Goal: Task Accomplishment & Management: Use online tool/utility

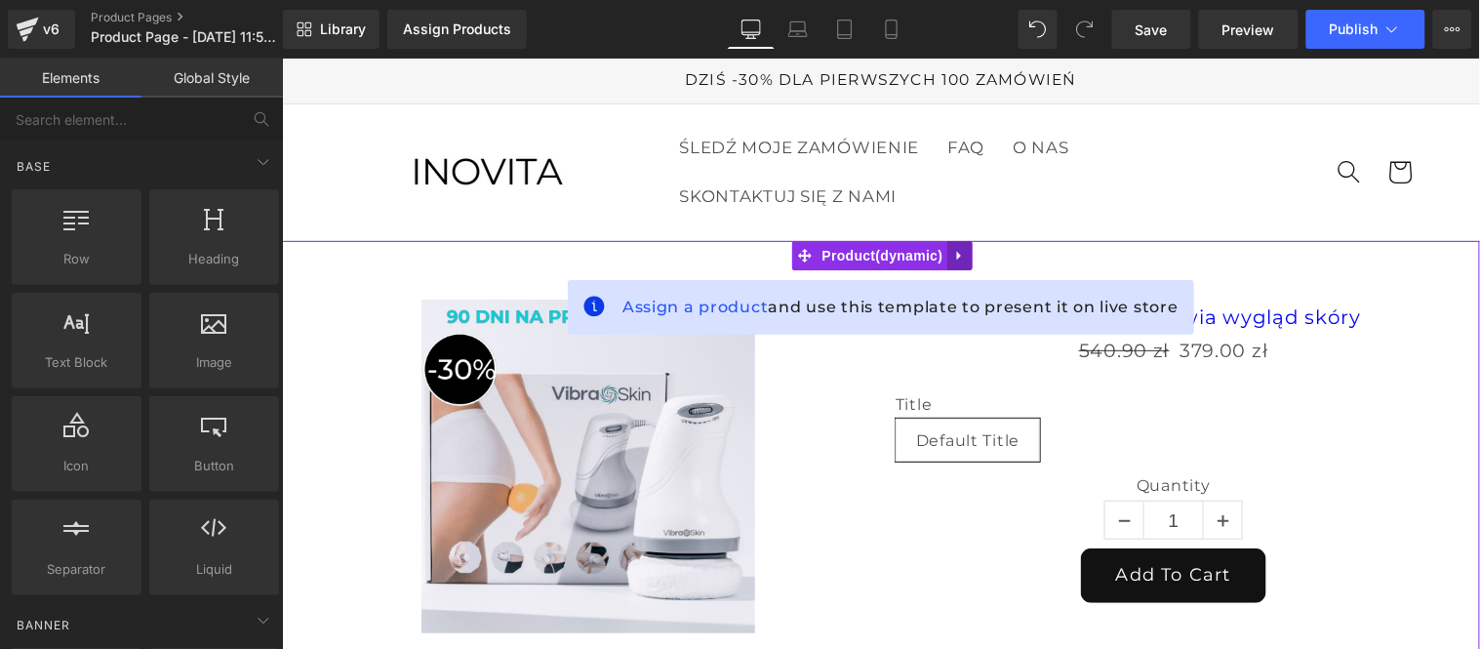
click at [964, 253] on icon at bounding box center [959, 255] width 14 height 15
click at [973, 253] on icon at bounding box center [972, 255] width 14 height 15
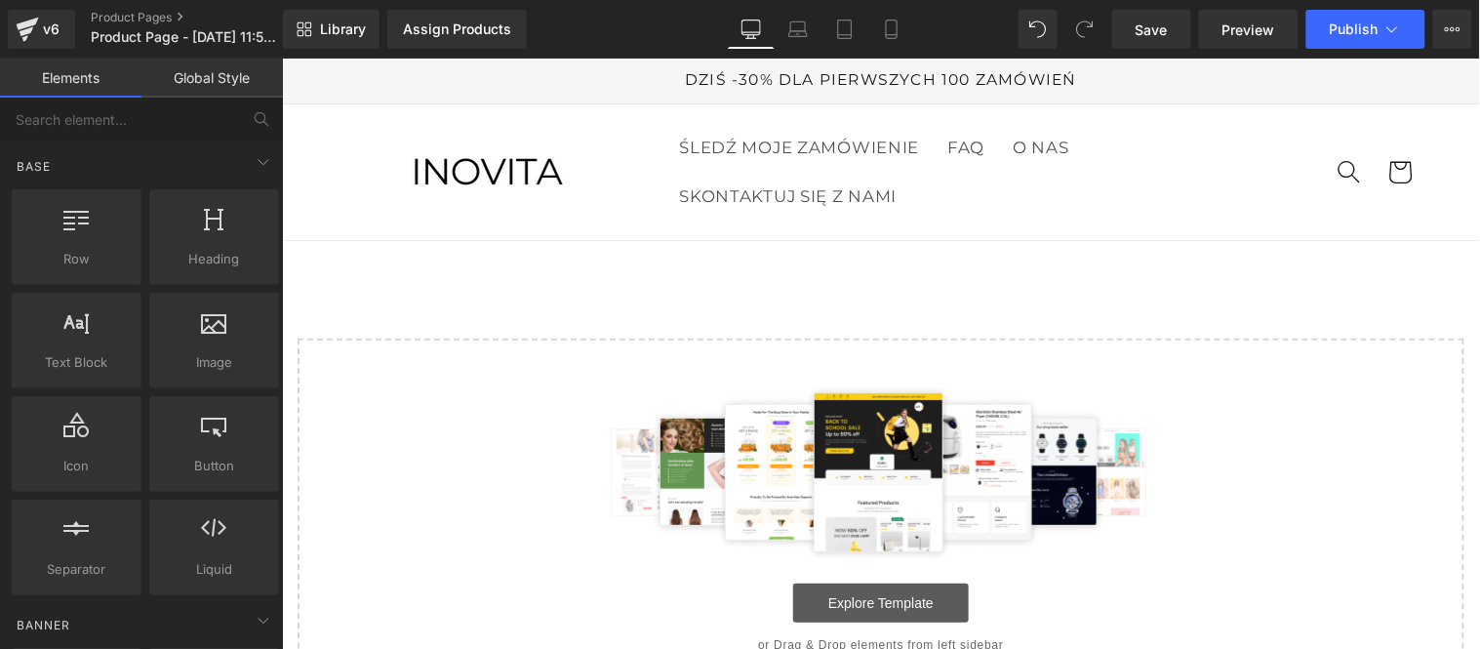
click at [902, 617] on link "Explore Template" at bounding box center [880, 601] width 176 height 39
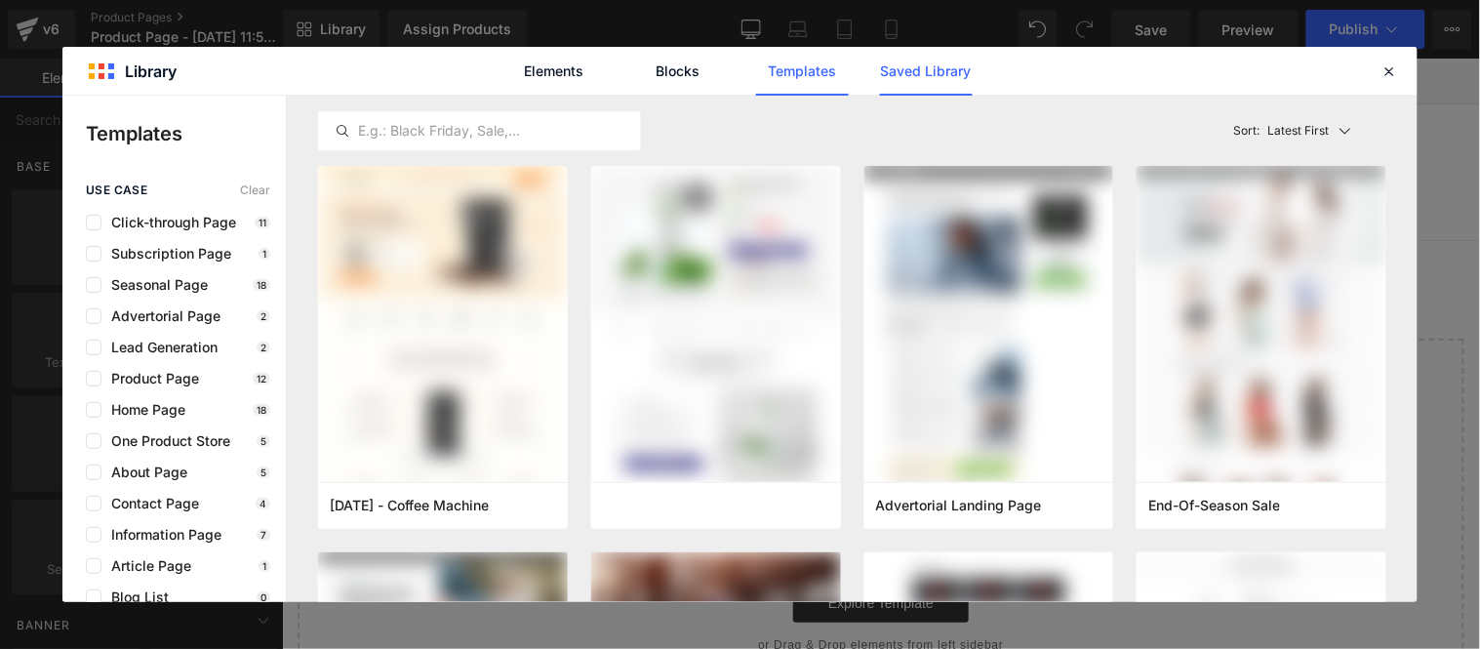
click at [908, 71] on link "Saved Library" at bounding box center [926, 71] width 93 height 49
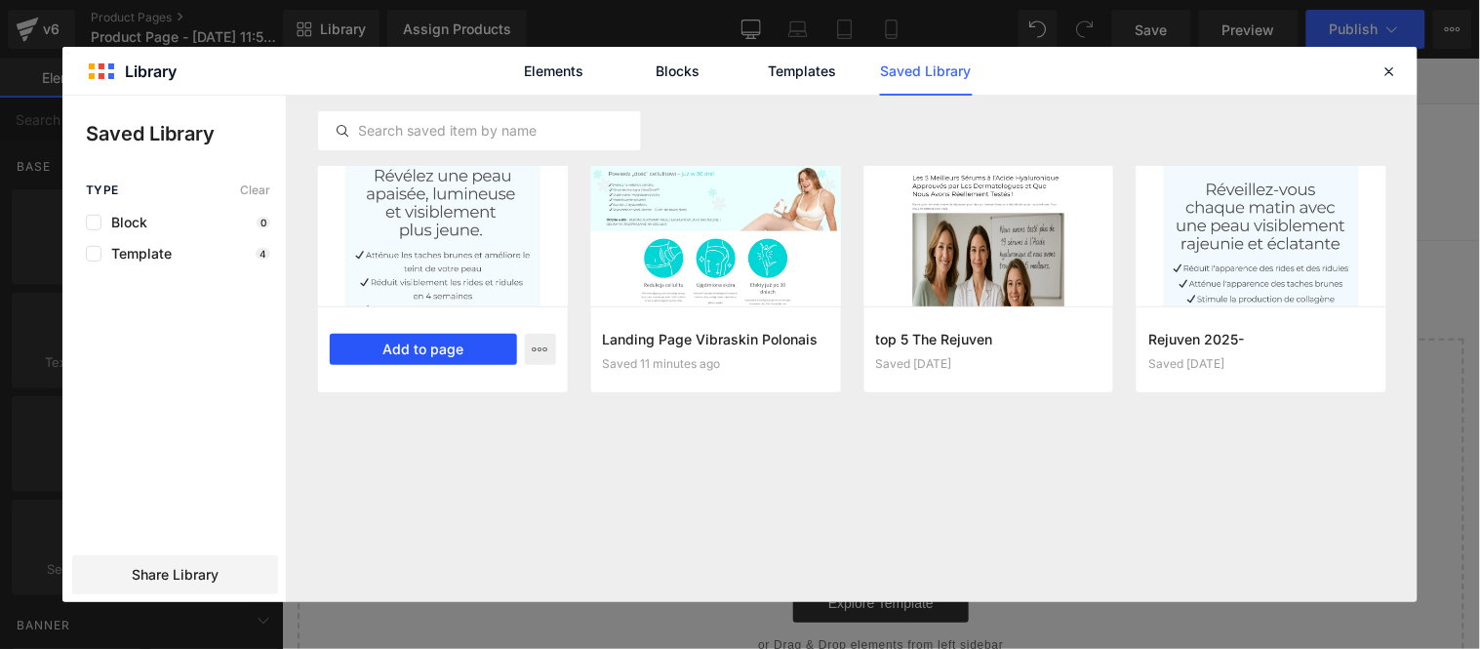
click at [433, 336] on button "Add to page" at bounding box center [423, 349] width 187 height 31
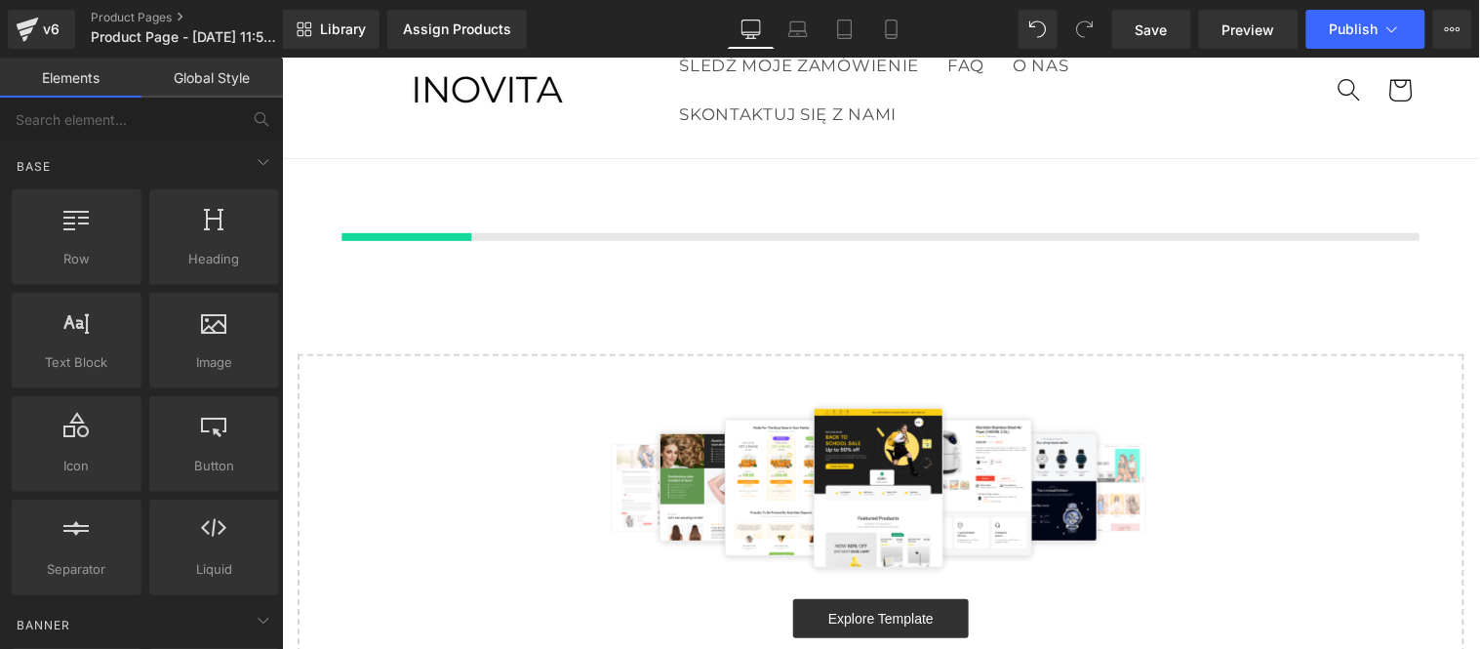
scroll to position [85, 0]
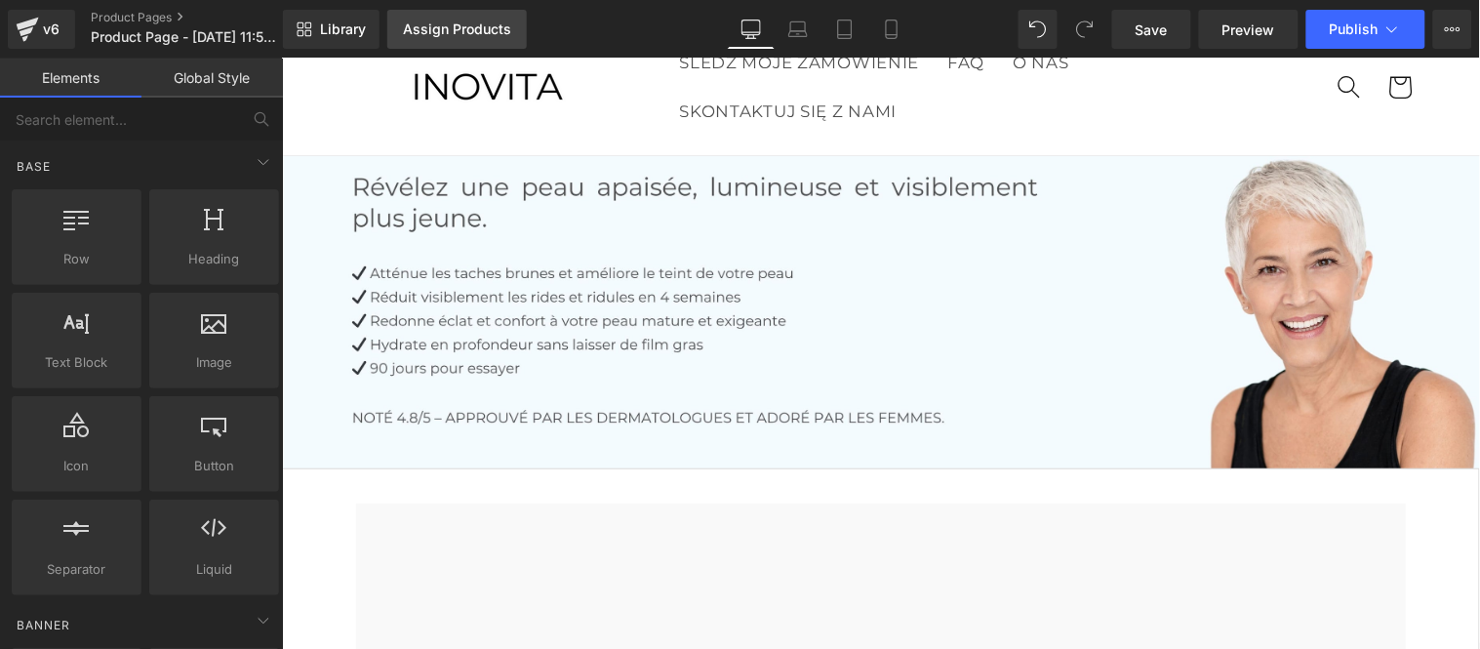
click at [439, 34] on div "Assign Products" at bounding box center [457, 29] width 108 height 16
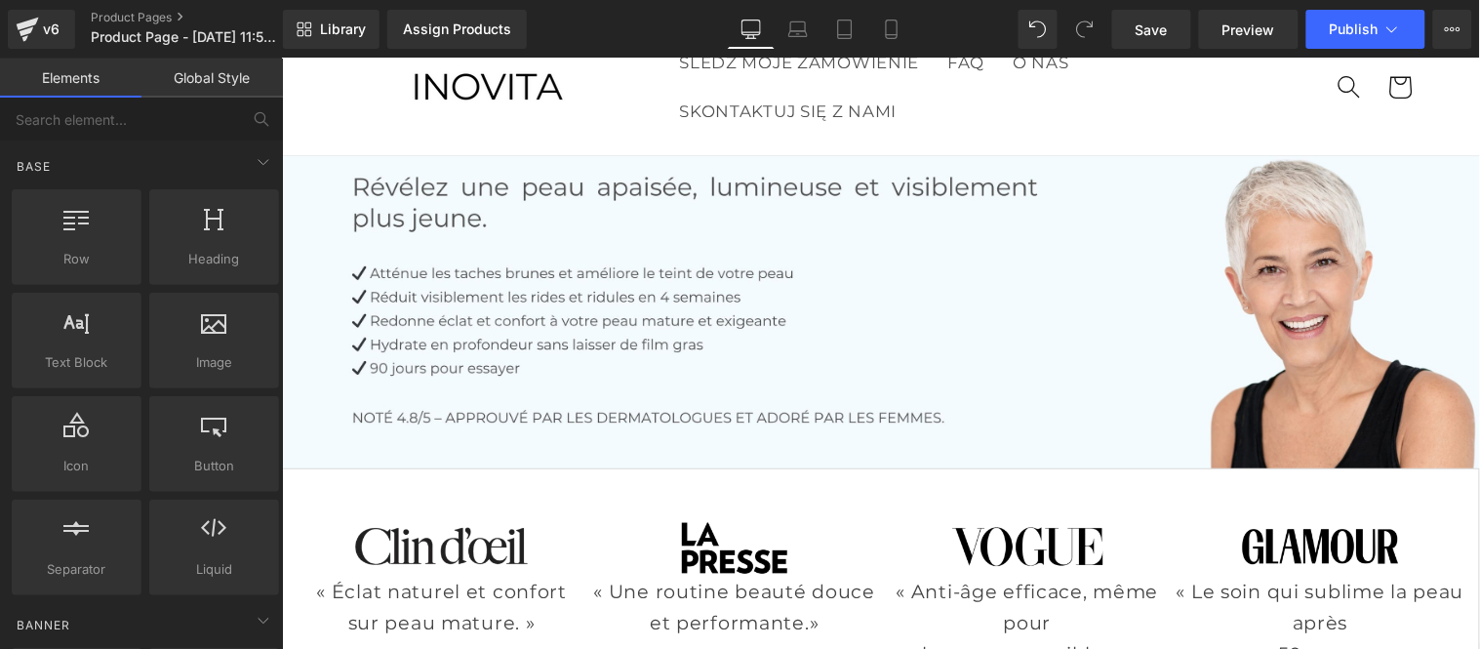
scroll to position [302, 0]
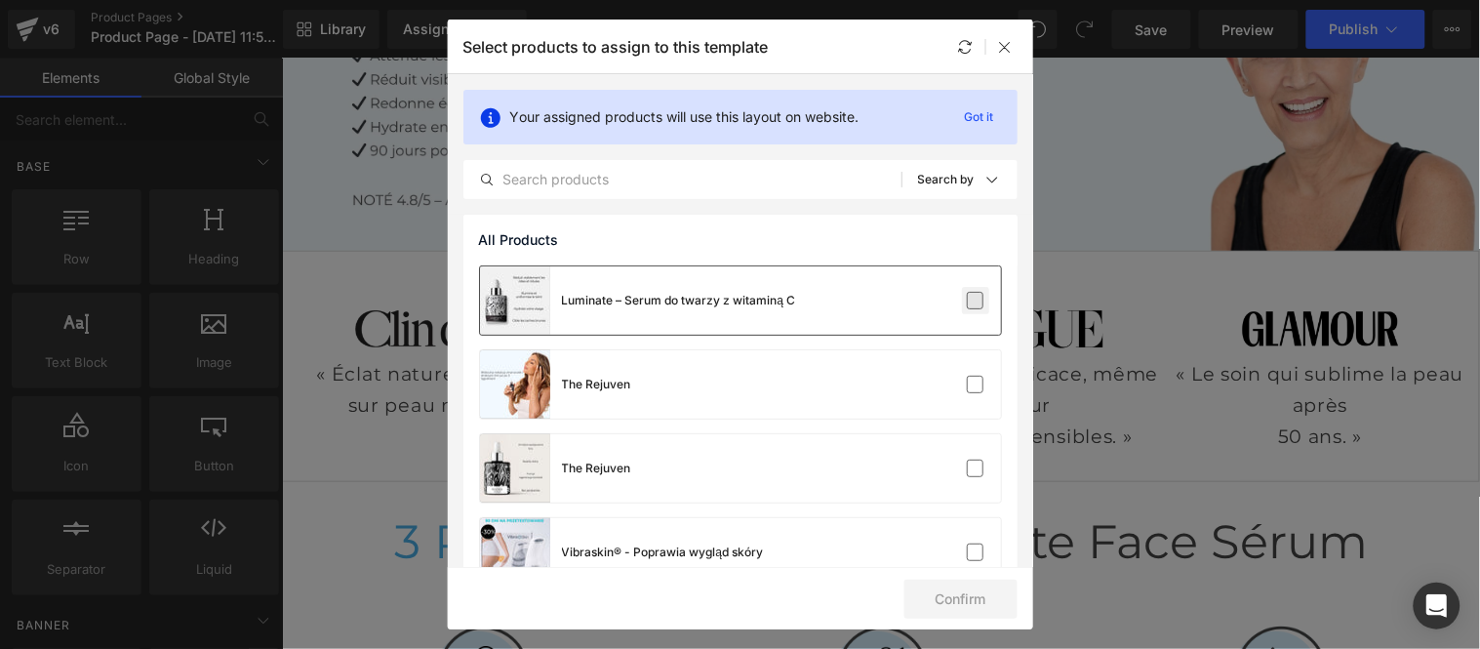
click at [969, 296] on label at bounding box center [976, 301] width 18 height 18
click at [975, 300] on input "checkbox" at bounding box center [975, 300] width 0 height 0
click at [975, 589] on button "Confirm" at bounding box center [960, 598] width 113 height 39
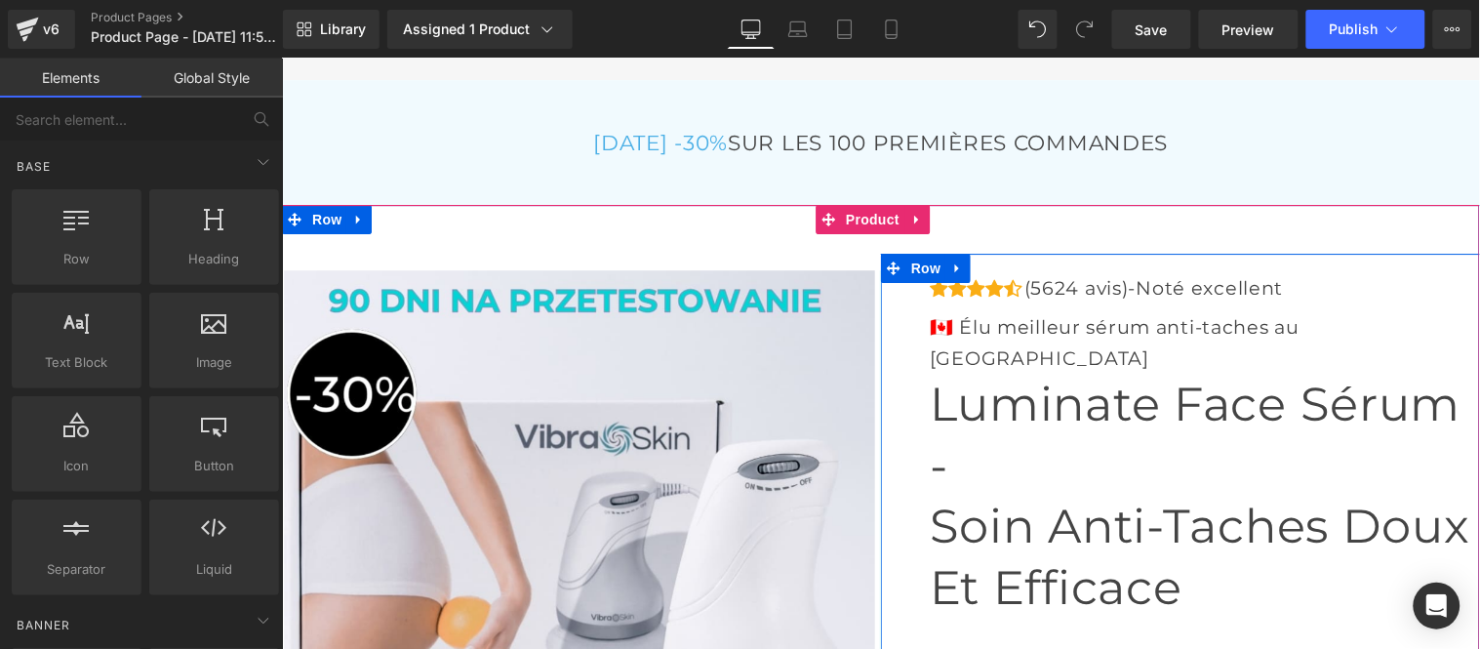
scroll to position [7228, 0]
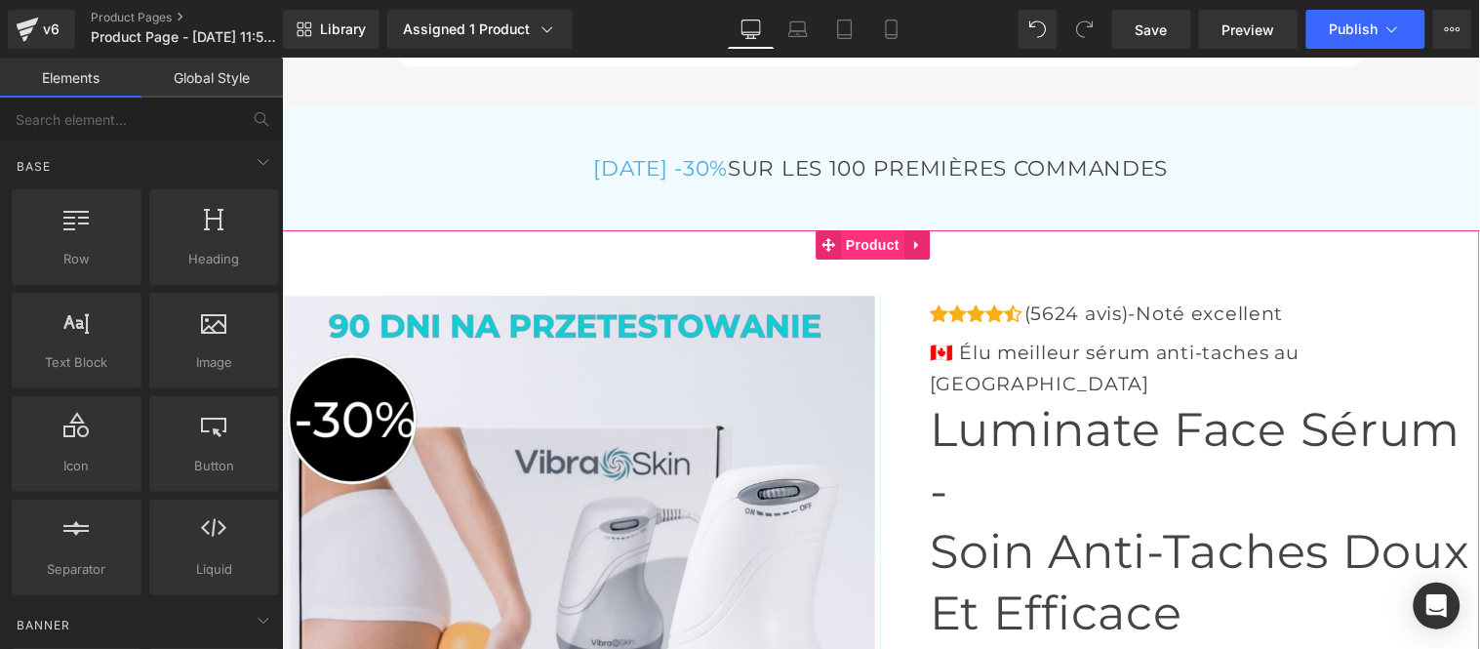
click at [858, 258] on span "Product" at bounding box center [871, 243] width 63 height 29
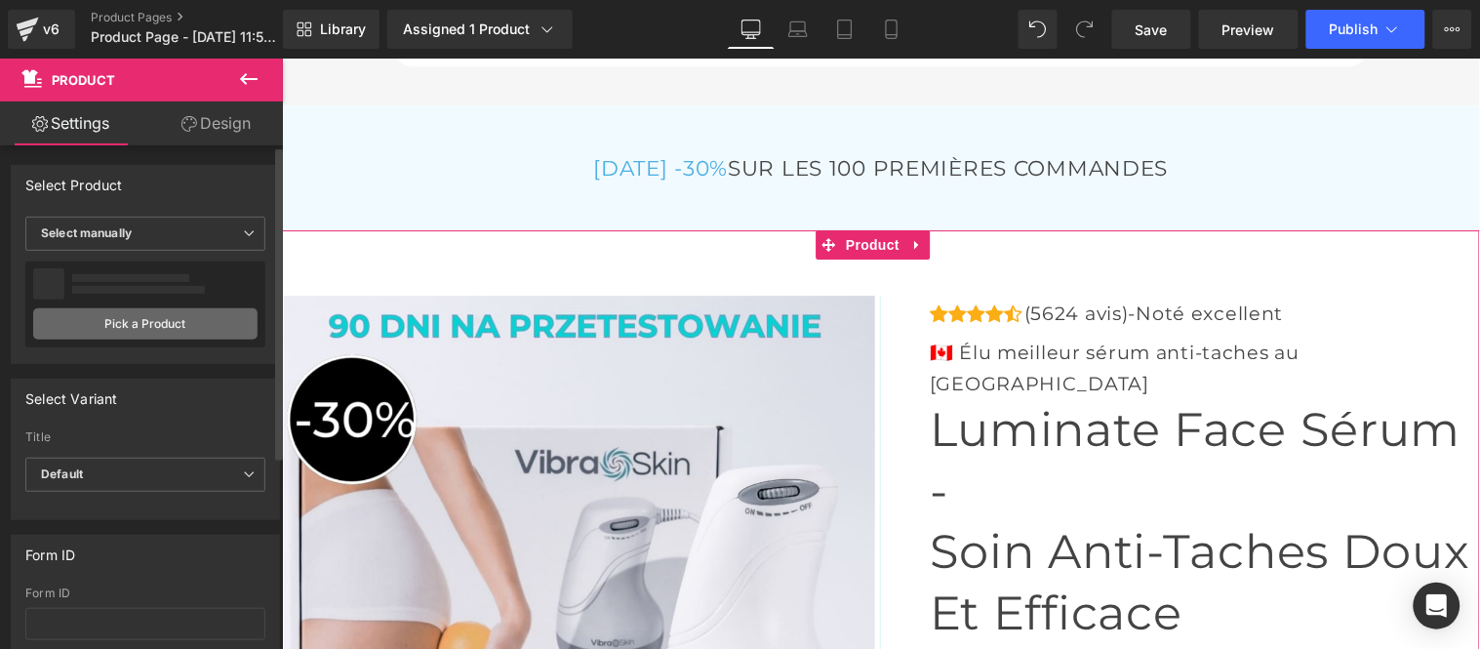
click at [140, 316] on link "Pick a Product" at bounding box center [145, 323] width 224 height 31
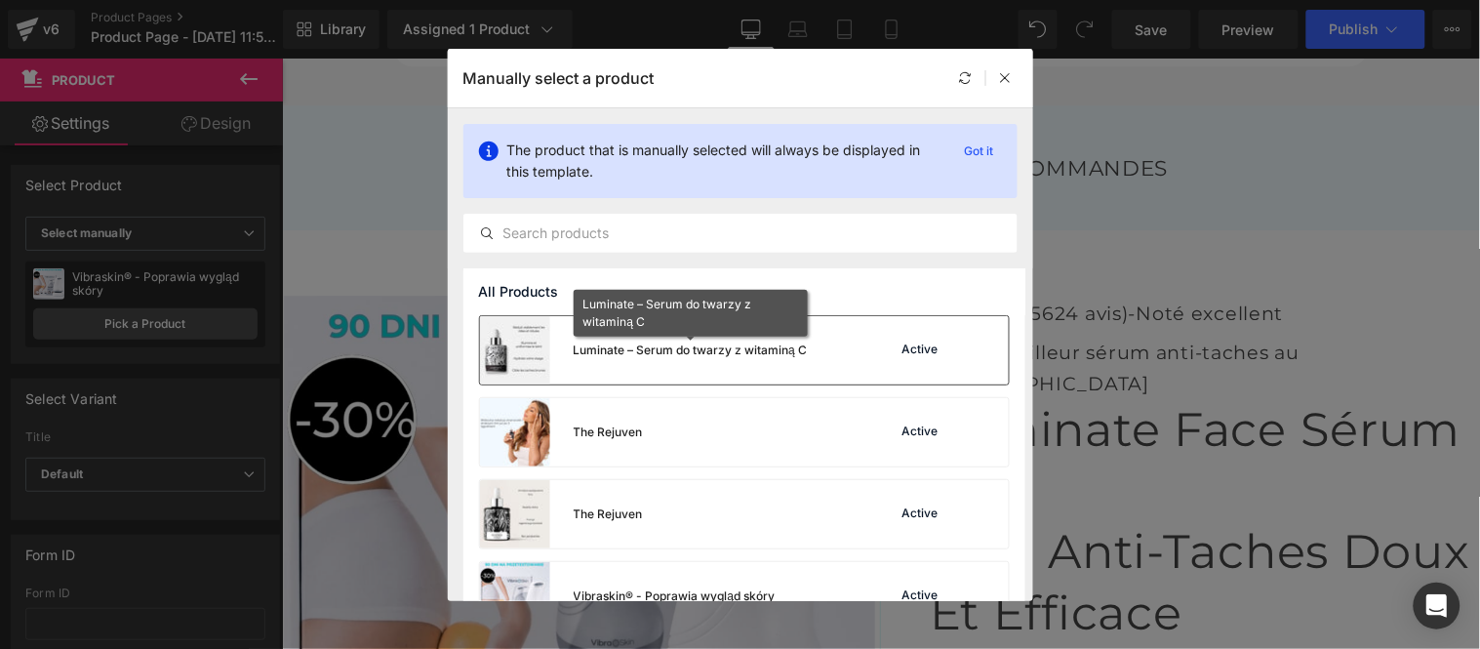
click at [710, 349] on div "Luminate – Serum do twarzy z witaminą C" at bounding box center [691, 350] width 234 height 18
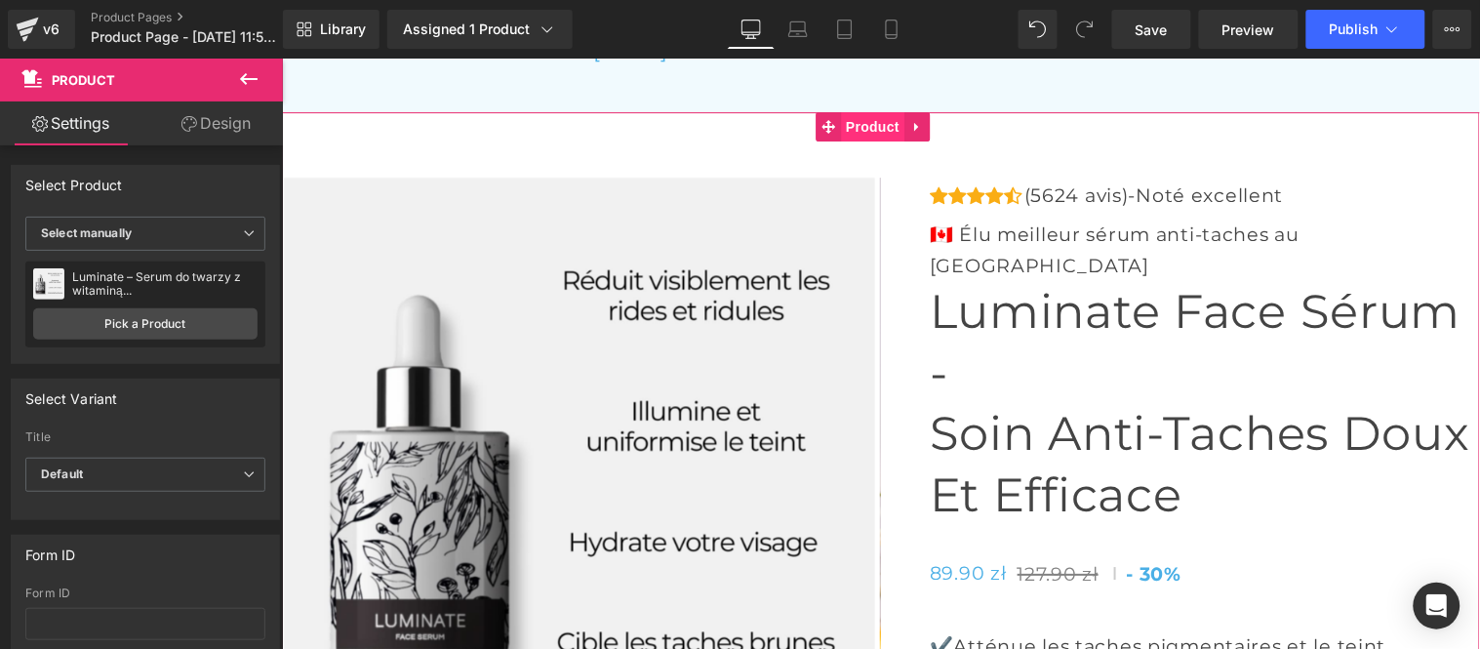
scroll to position [7336, 0]
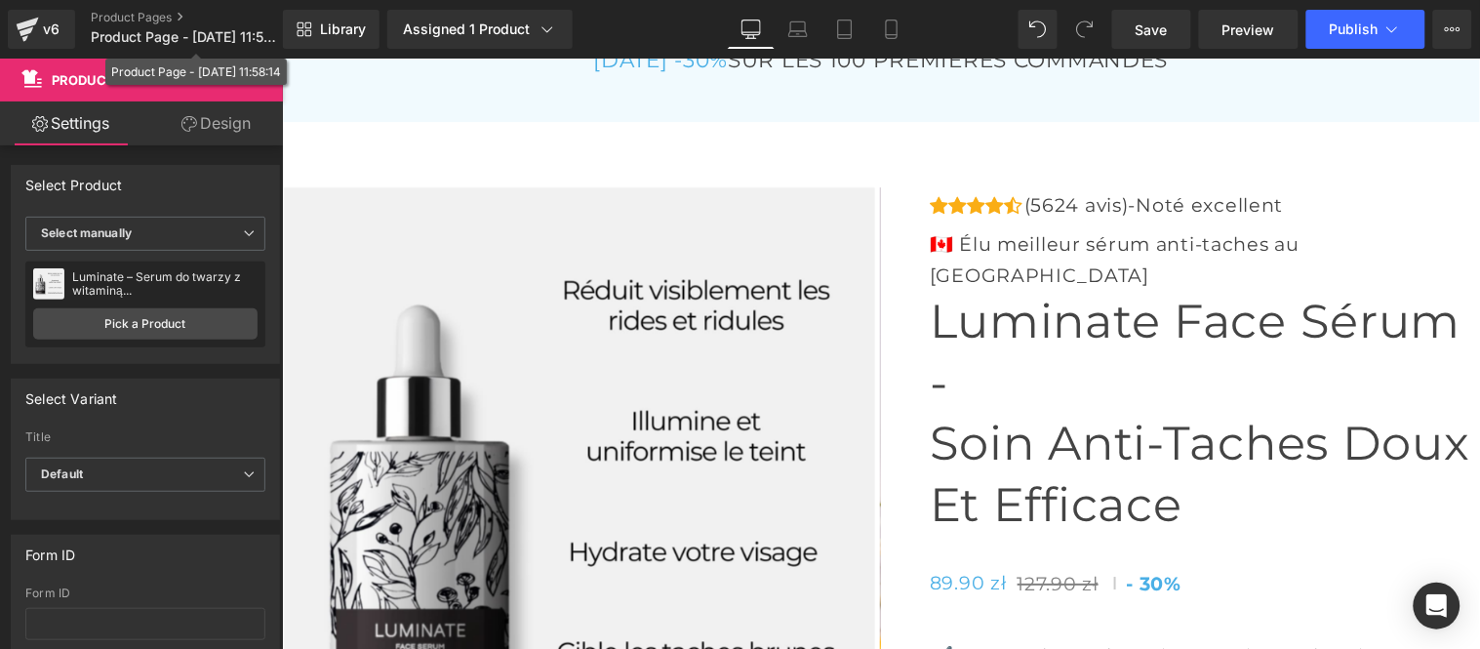
drag, startPoint x: 142, startPoint y: 39, endPoint x: 154, endPoint y: 50, distance: 15.9
click at [142, 39] on span "Product Page - Sep 2, 11:58:14" at bounding box center [184, 37] width 187 height 16
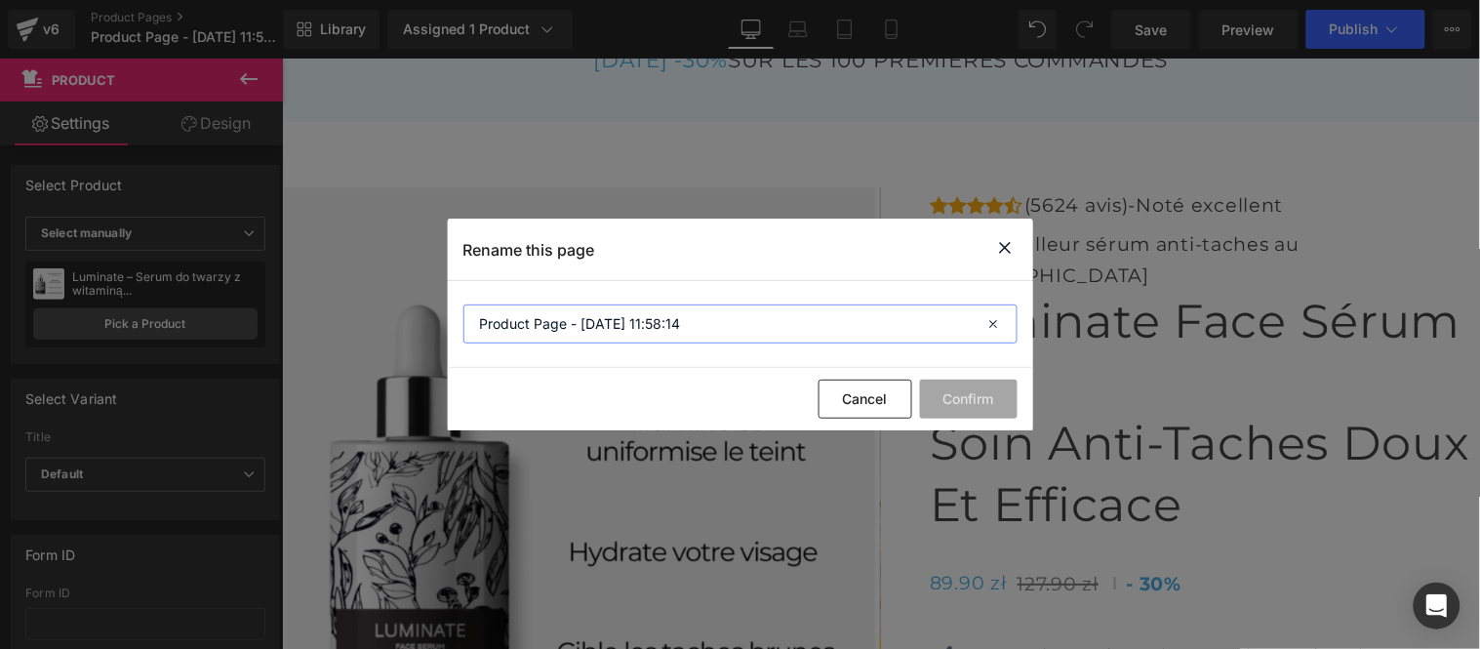
click at [700, 325] on input "Product Page - Sep 2, 11:58:14" at bounding box center [740, 323] width 554 height 39
type input "Luminate"
click at [948, 390] on button "Confirm" at bounding box center [969, 398] width 98 height 39
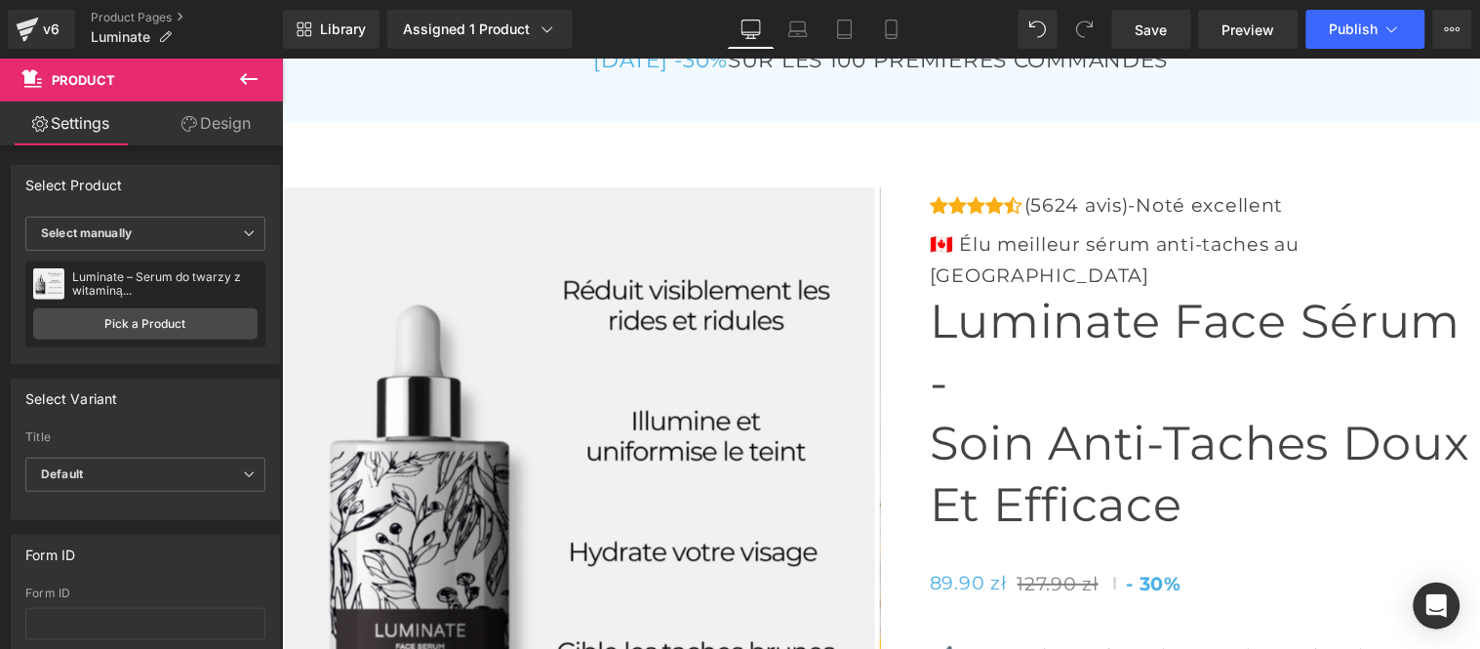
click at [244, 79] on icon at bounding box center [249, 79] width 18 height 12
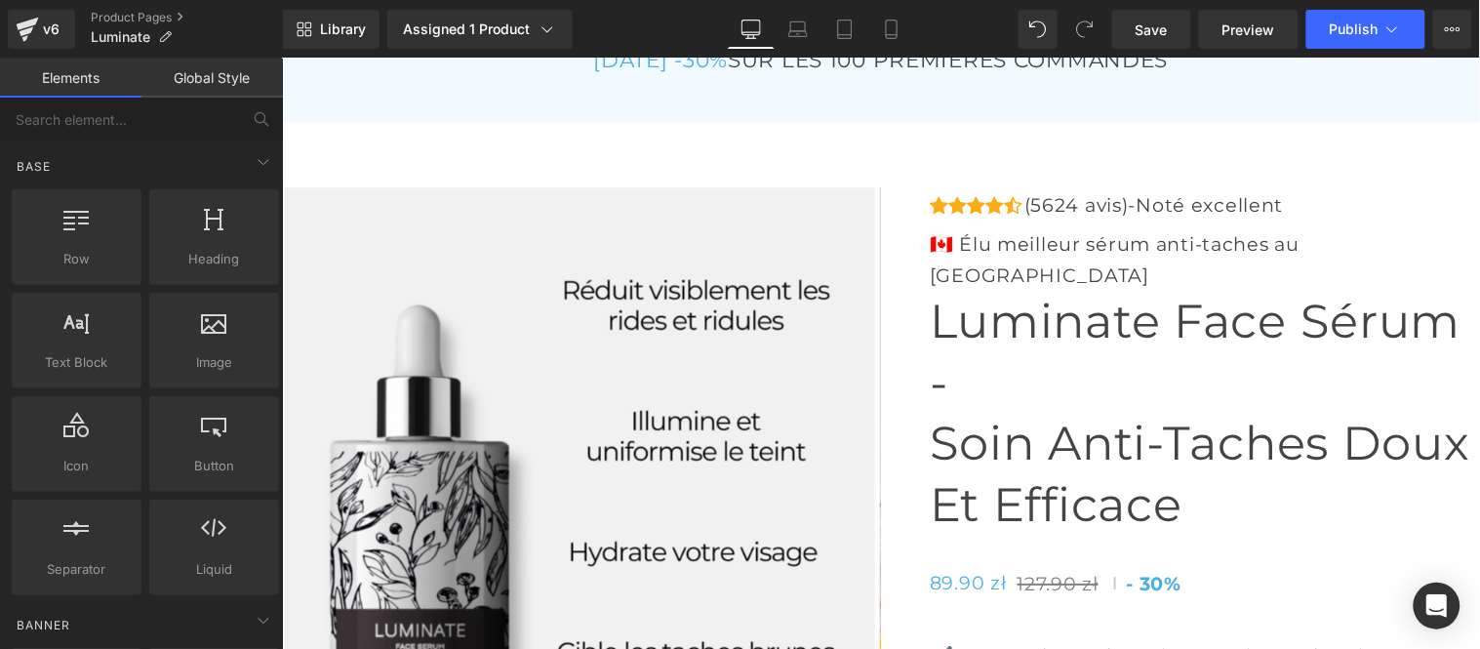
click at [210, 79] on link "Global Style" at bounding box center [211, 78] width 141 height 39
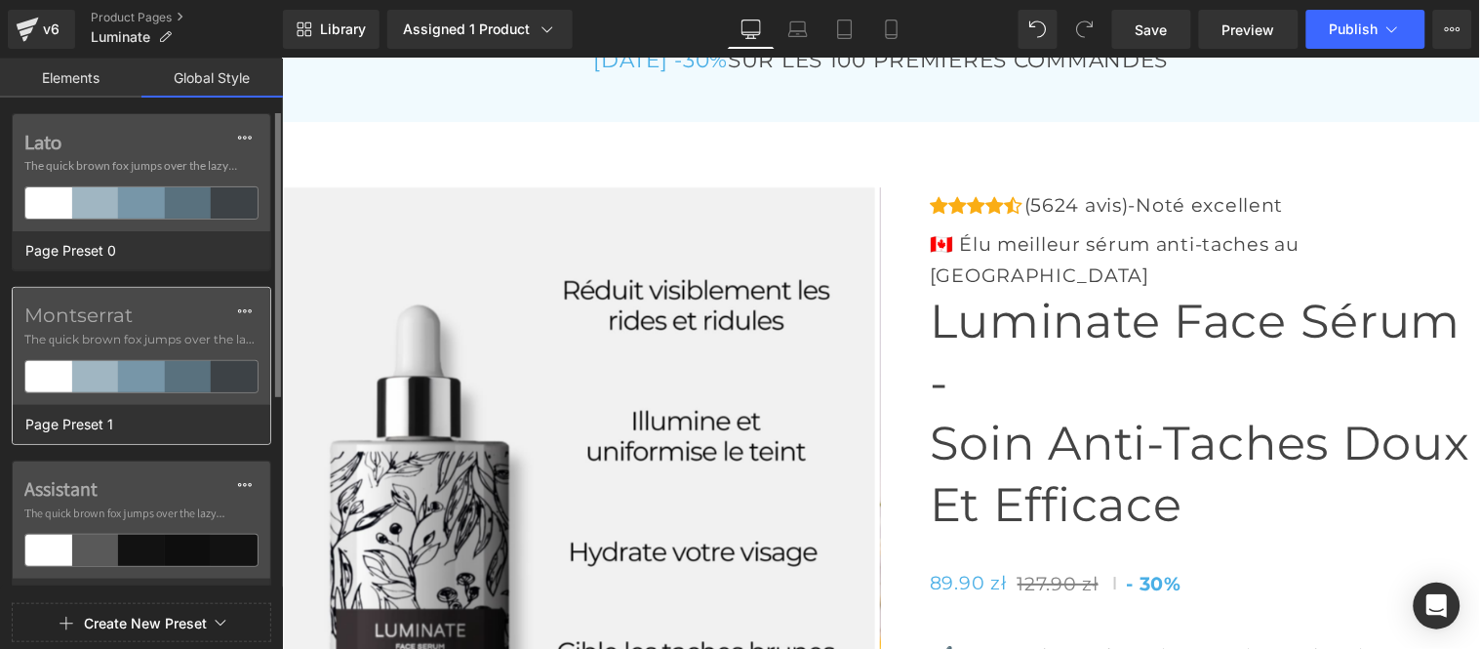
scroll to position [108, 0]
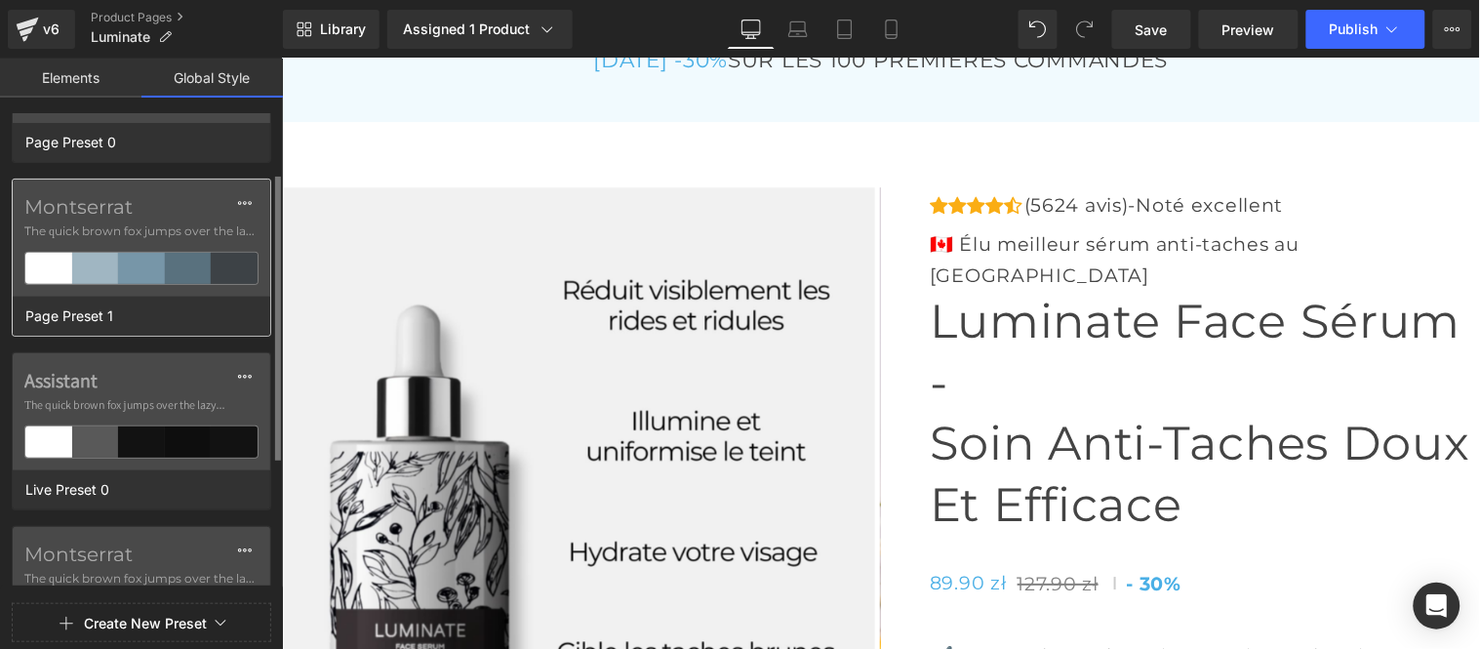
click at [154, 231] on span "The quick brown fox jumps over the lazy..." at bounding box center [141, 231] width 234 height 18
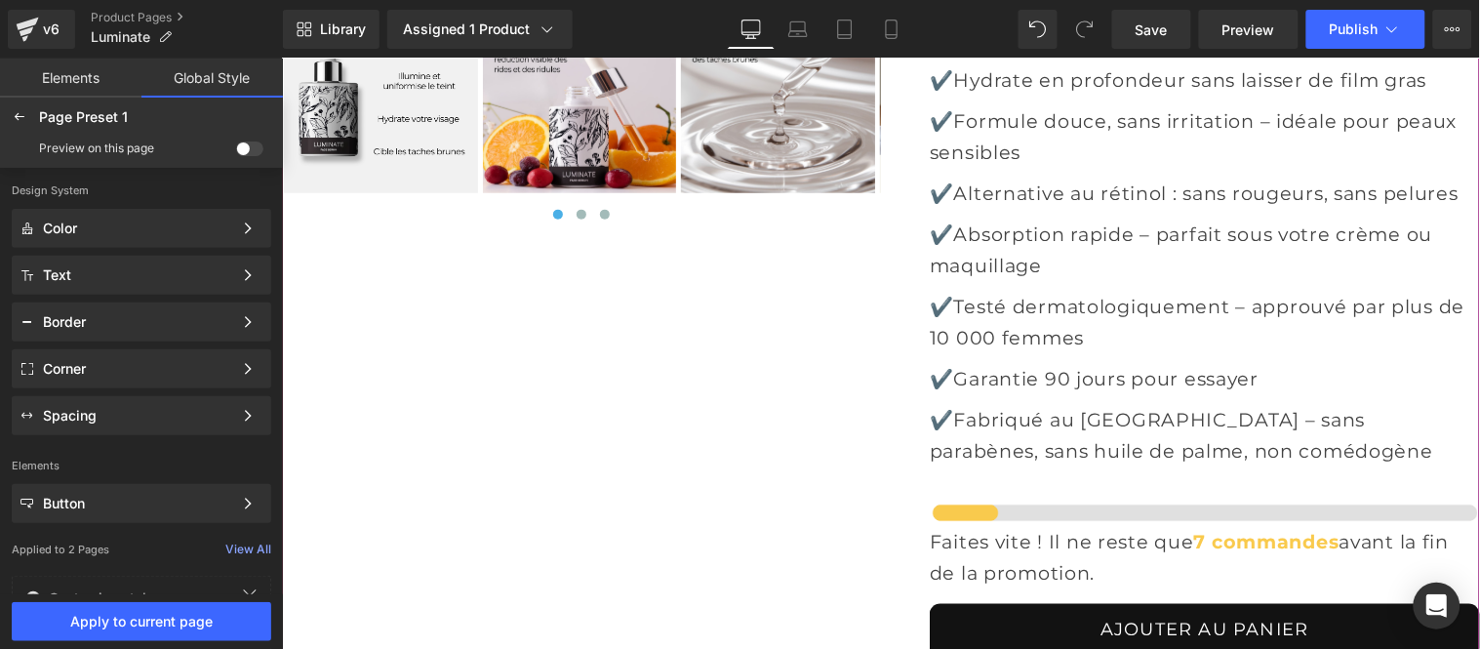
scroll to position [8420, 0]
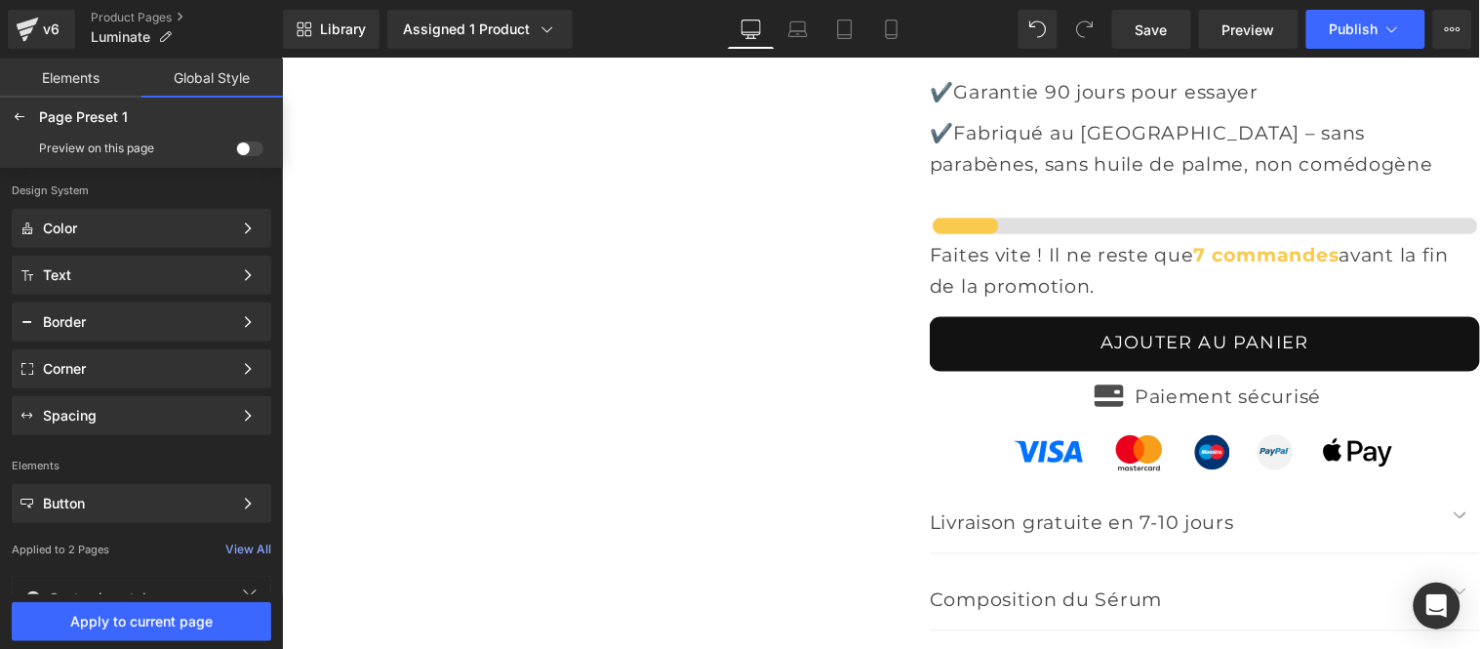
click at [248, 148] on span at bounding box center [249, 148] width 27 height 15
click at [236, 152] on input "checkbox" at bounding box center [236, 152] width 0 height 0
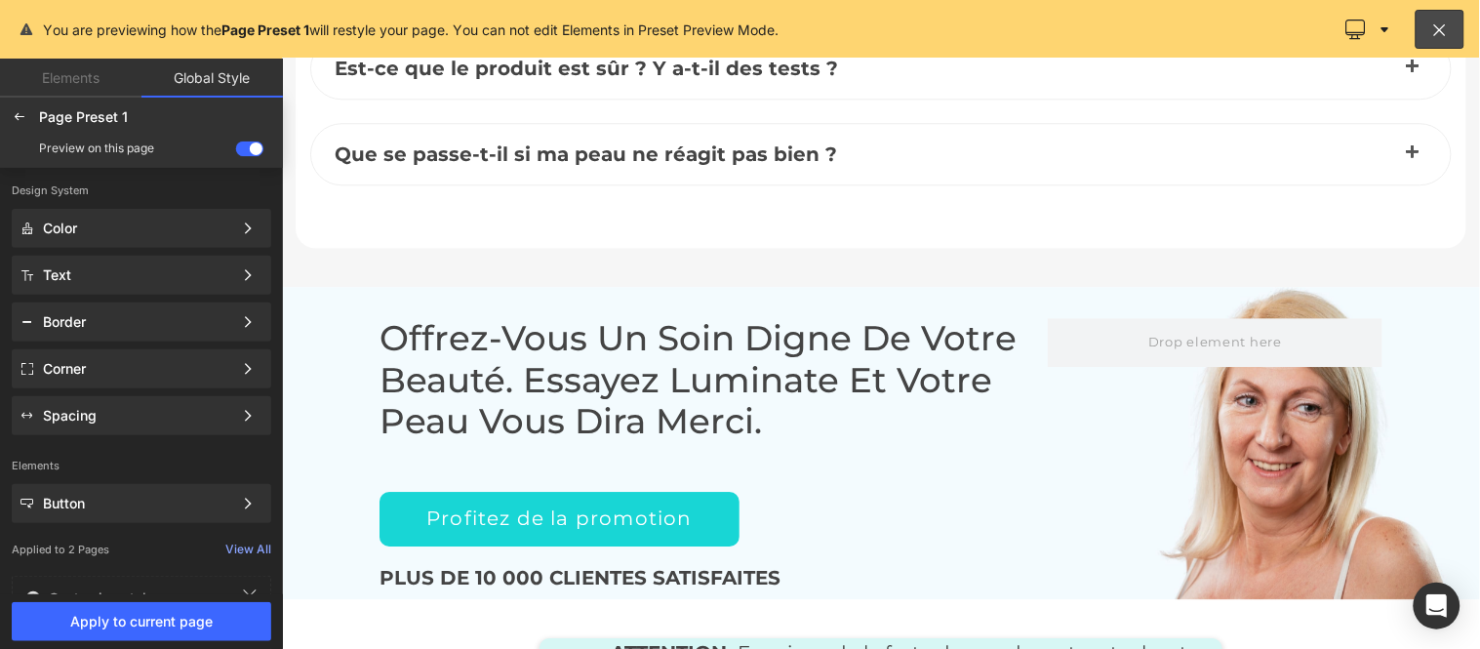
scroll to position [9065, 0]
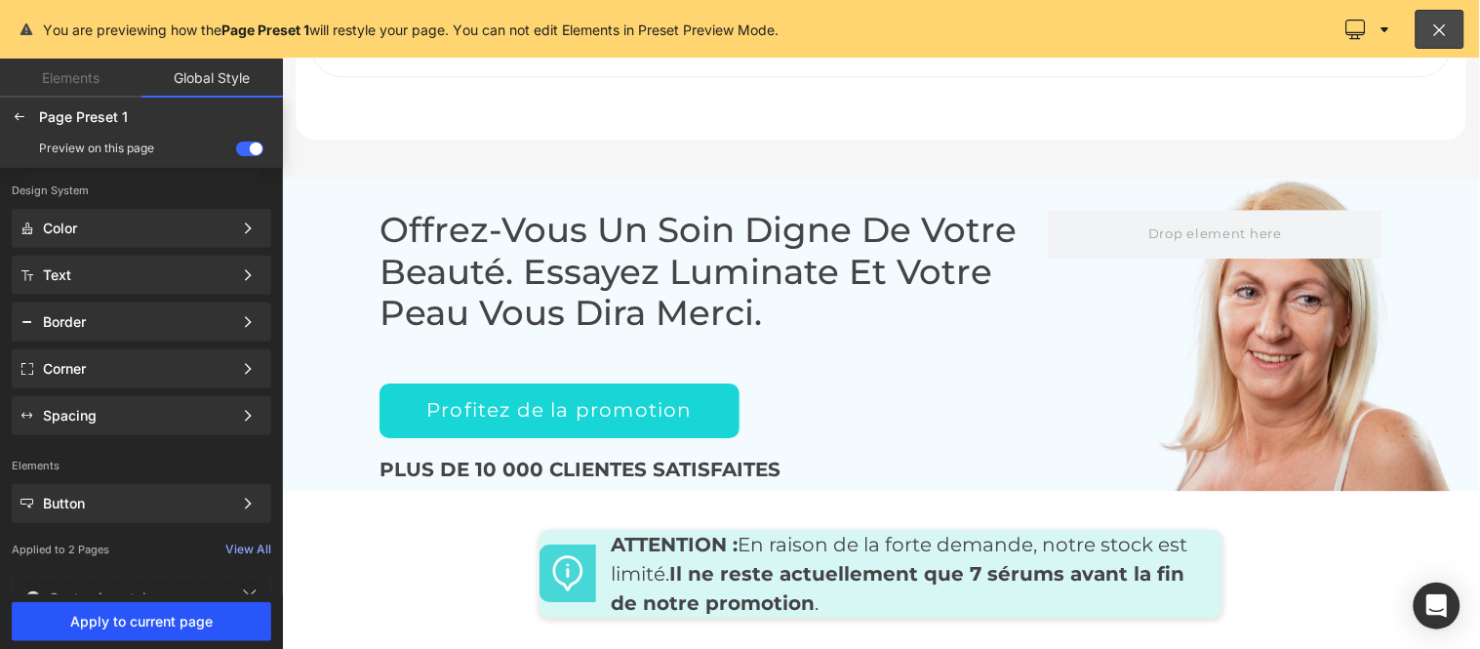
click at [187, 615] on span "Apply to current page" at bounding box center [141, 622] width 236 height 16
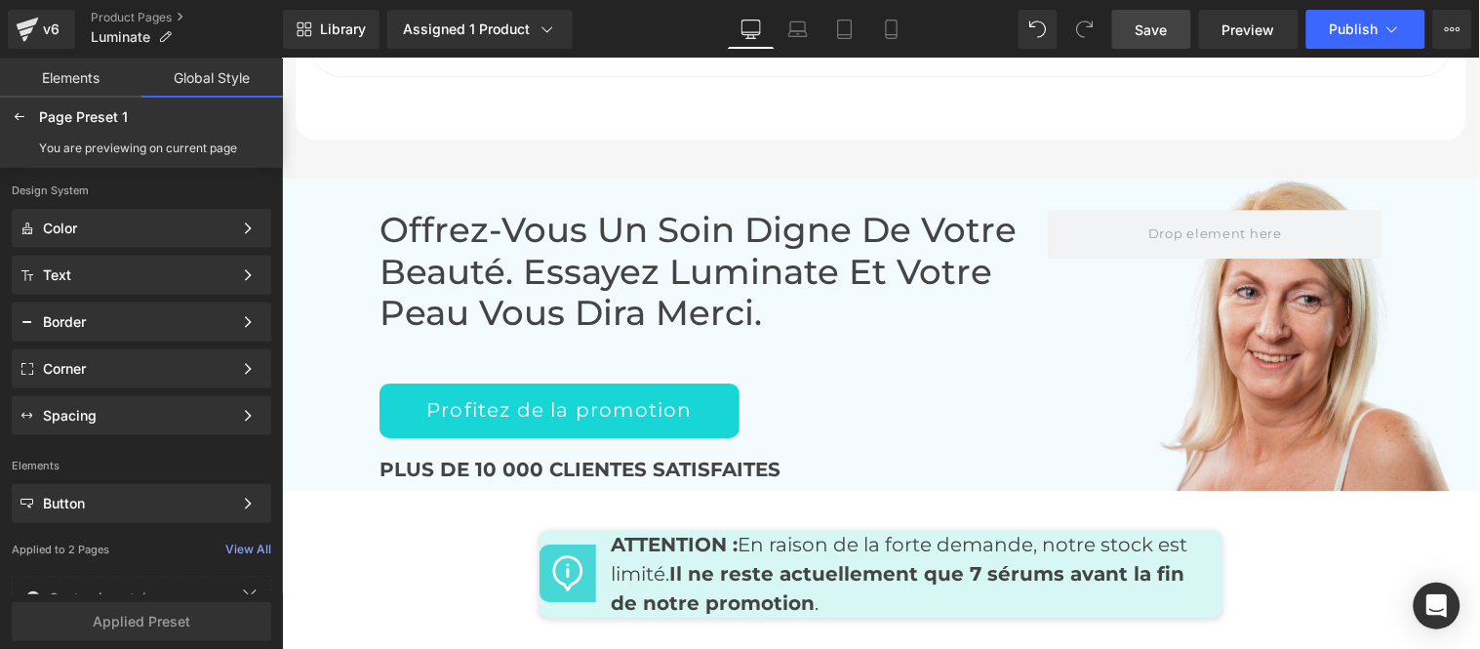
drag, startPoint x: 1152, startPoint y: 29, endPoint x: 1142, endPoint y: 45, distance: 18.4
click at [1152, 29] on span "Save" at bounding box center [1151, 30] width 32 height 20
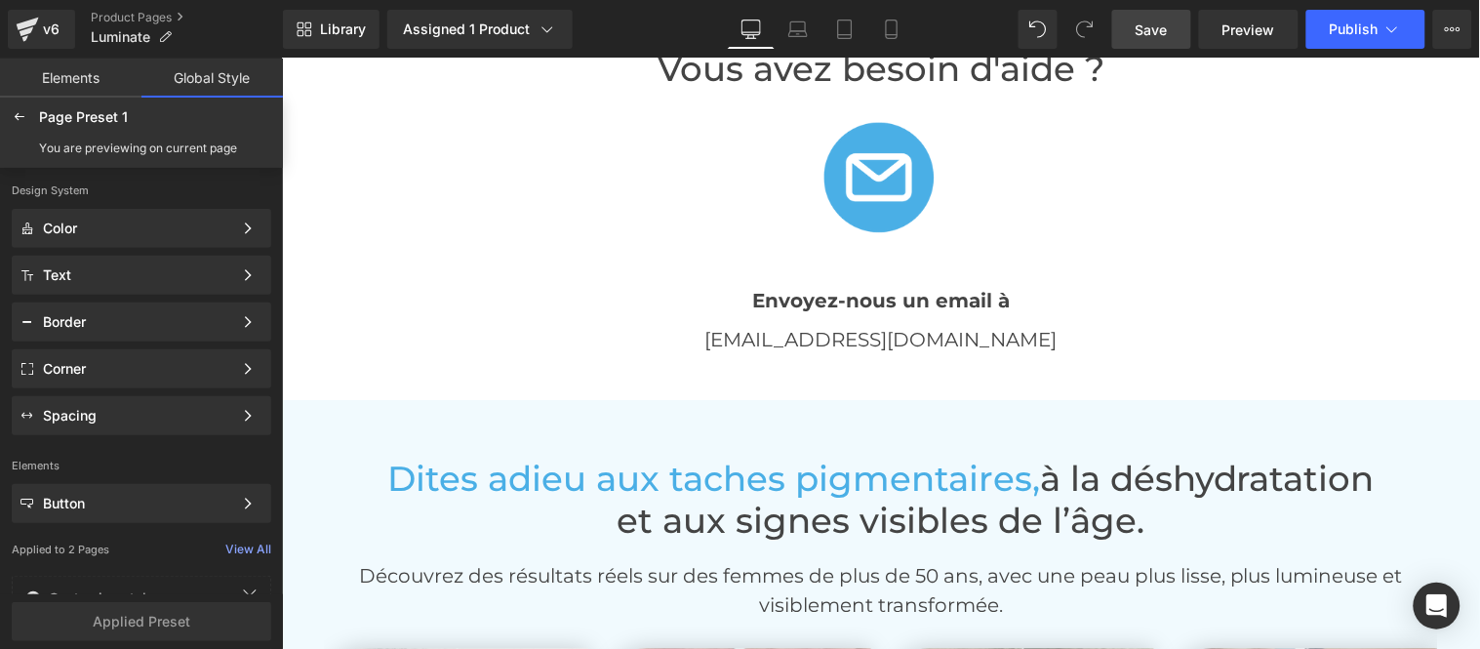
scroll to position [3993, 0]
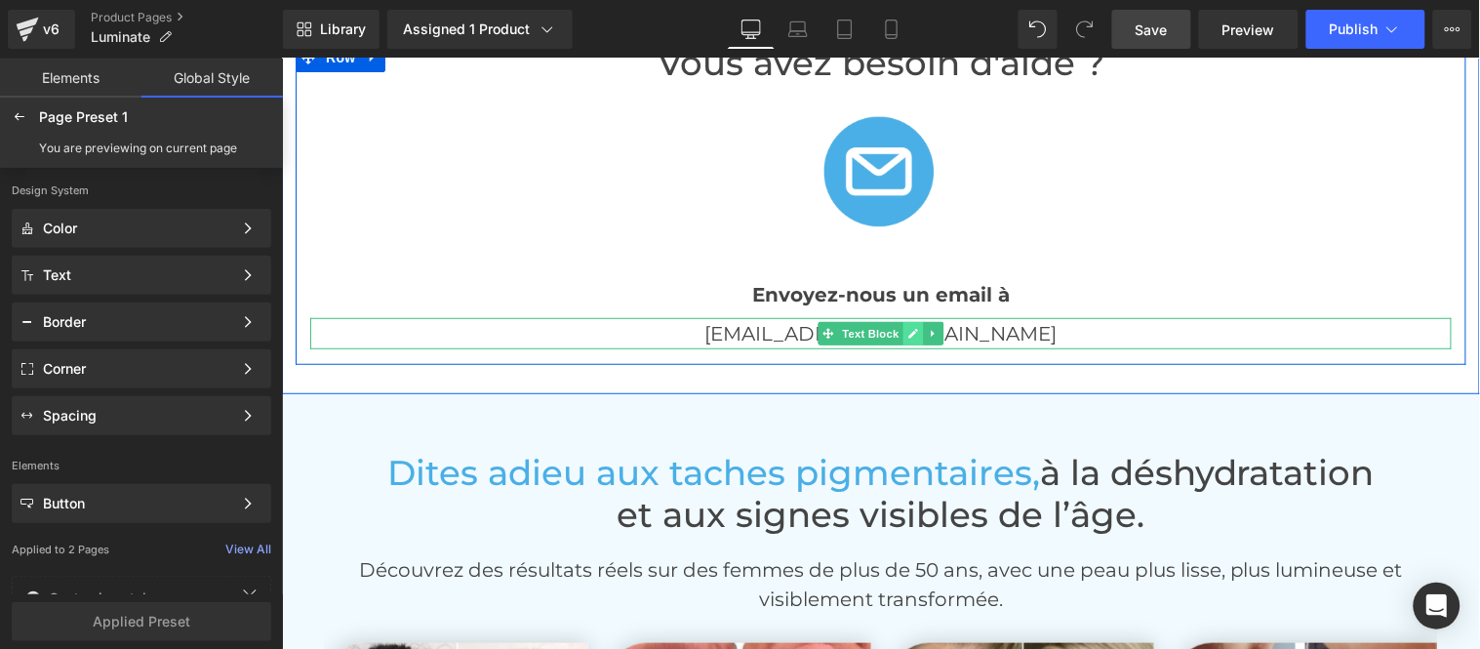
click at [907, 327] on icon at bounding box center [912, 333] width 11 height 12
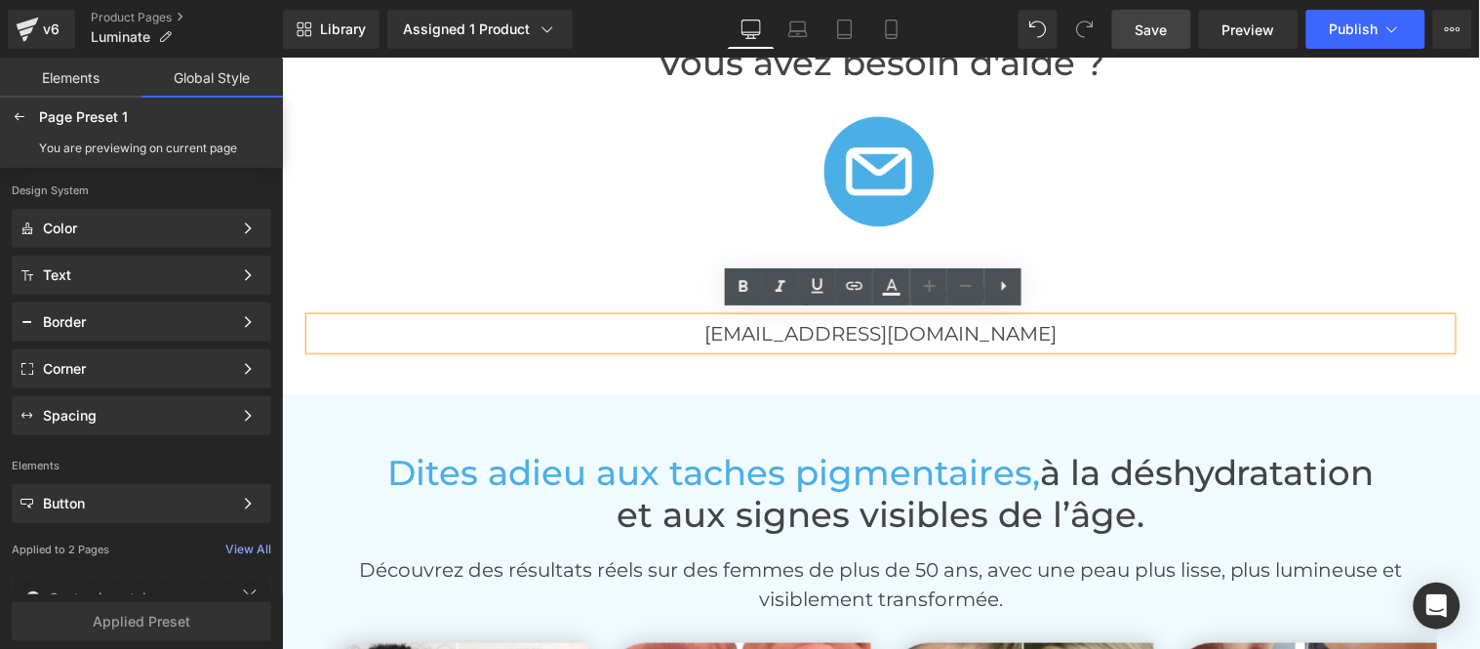
click at [996, 326] on p "info@inovita.co" at bounding box center [879, 332] width 1141 height 31
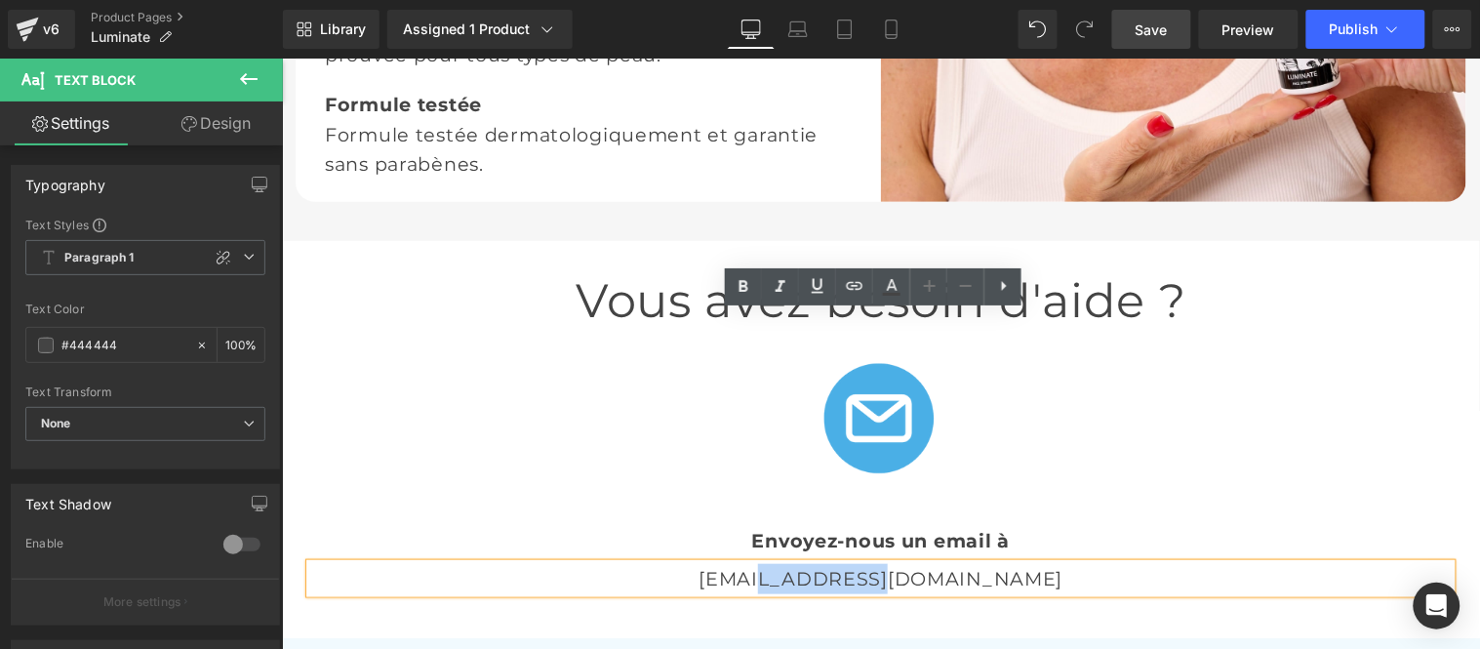
click at [853, 563] on p "info@inovita.co" at bounding box center [879, 578] width 1141 height 30
paste div
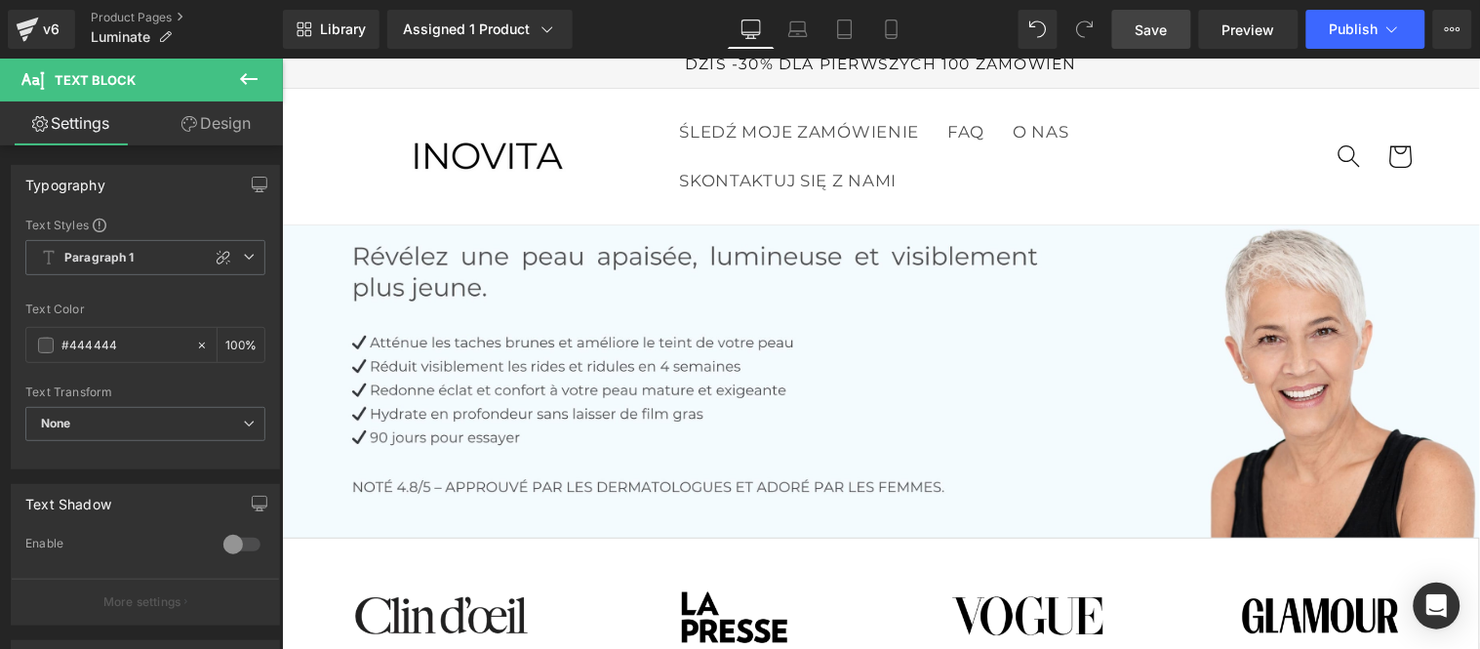
scroll to position [0, 0]
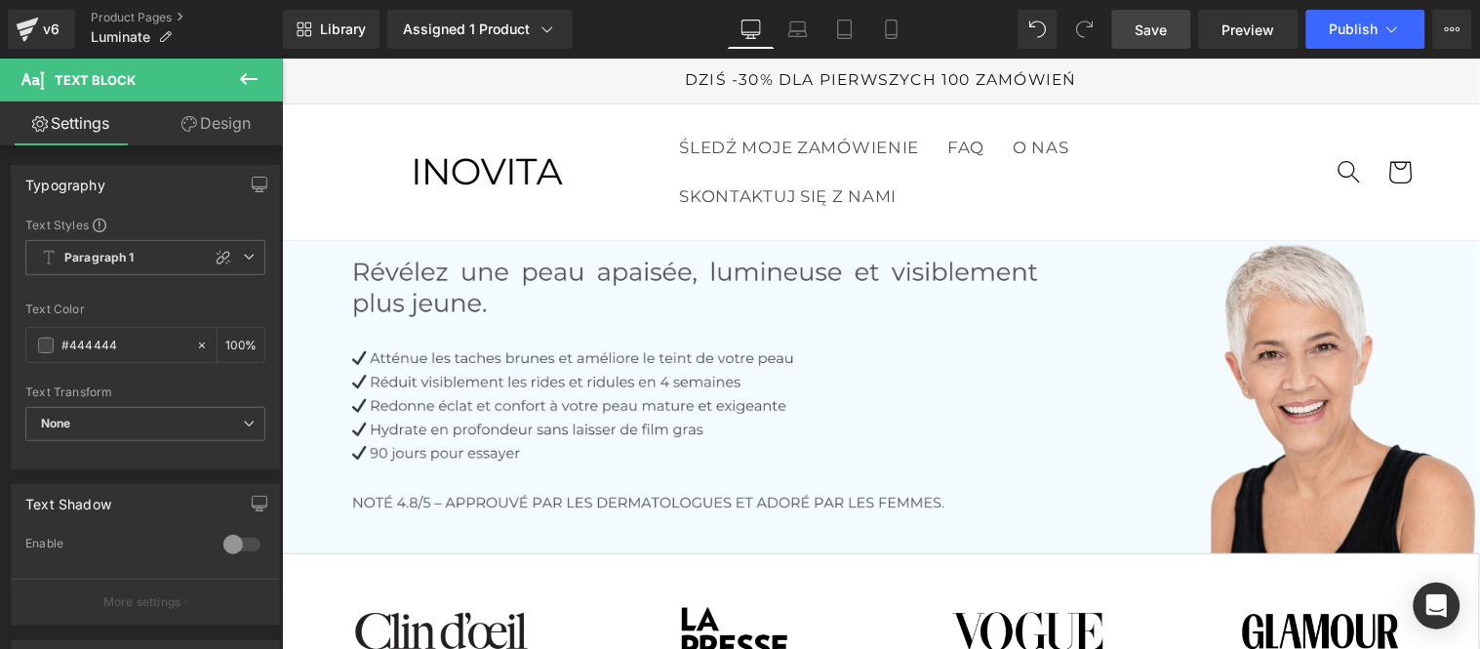
click at [1163, 35] on span "Save" at bounding box center [1151, 30] width 32 height 20
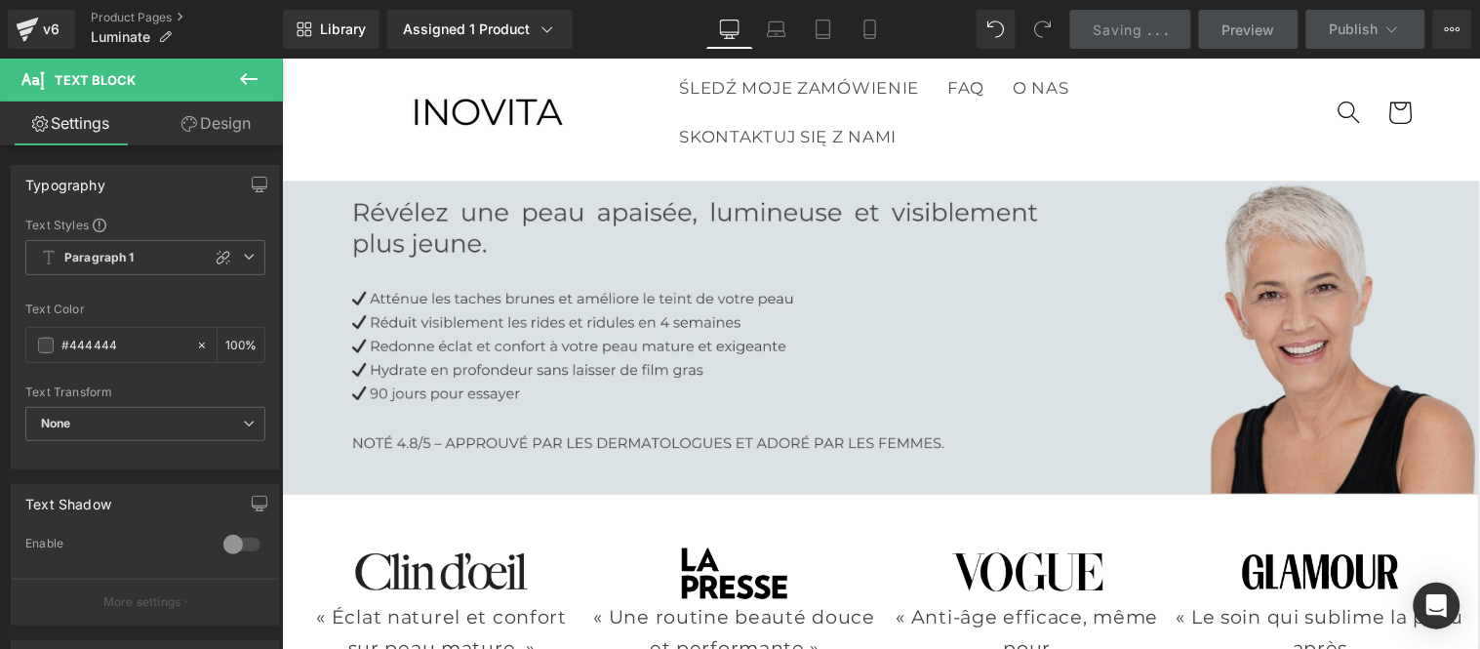
scroll to position [433, 0]
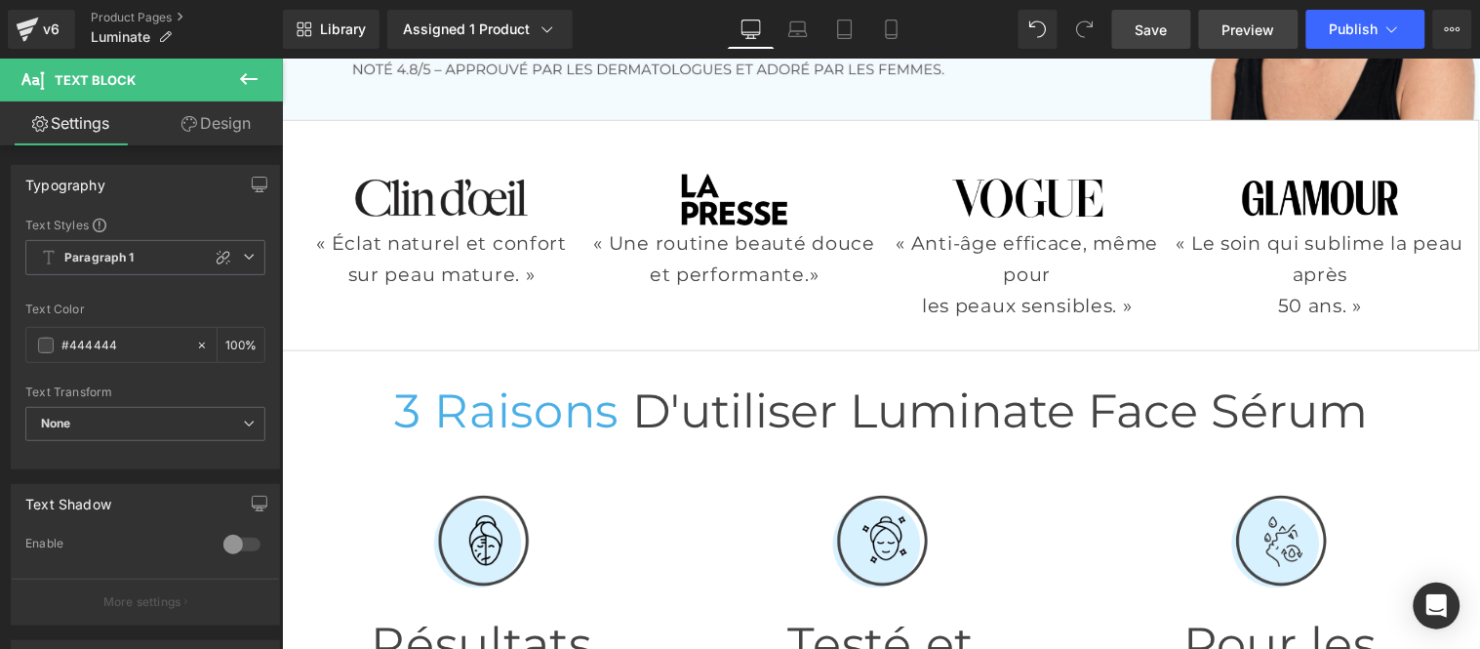
click at [1230, 29] on span "Preview" at bounding box center [1248, 30] width 53 height 20
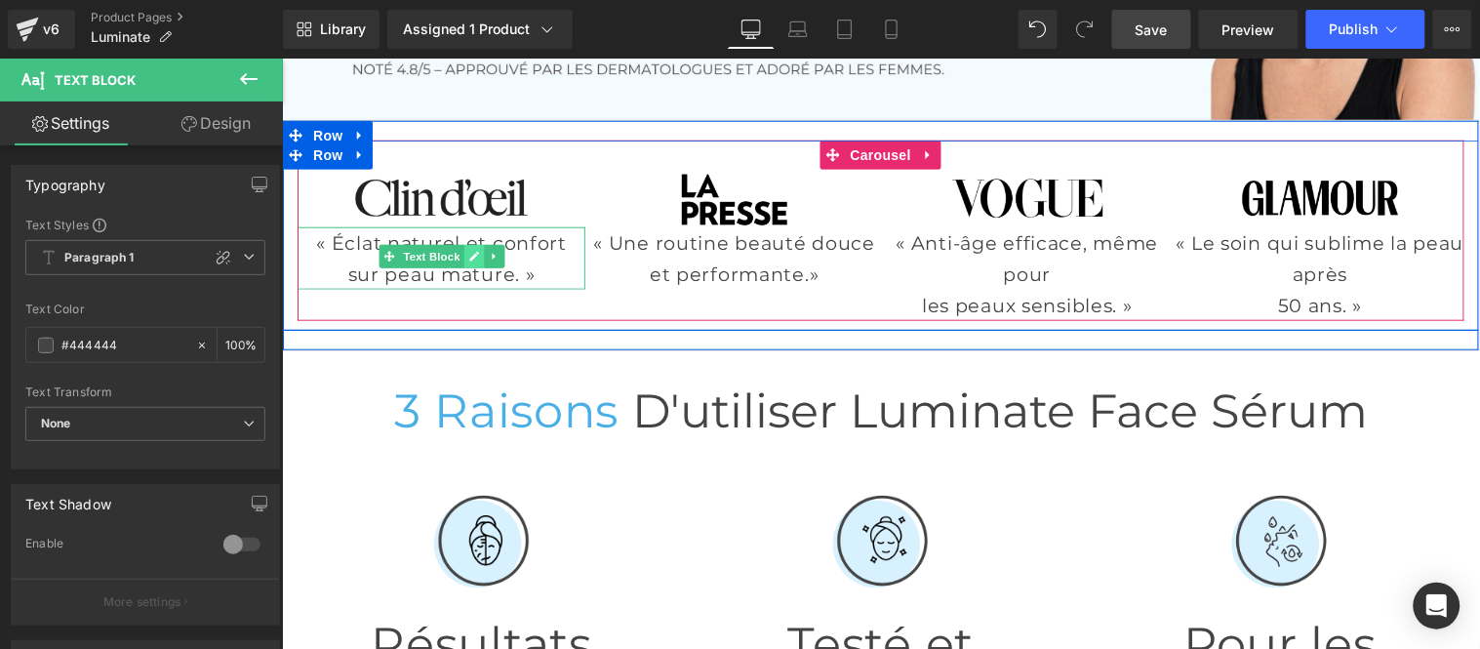
click at [467, 254] on icon at bounding box center [472, 256] width 11 height 12
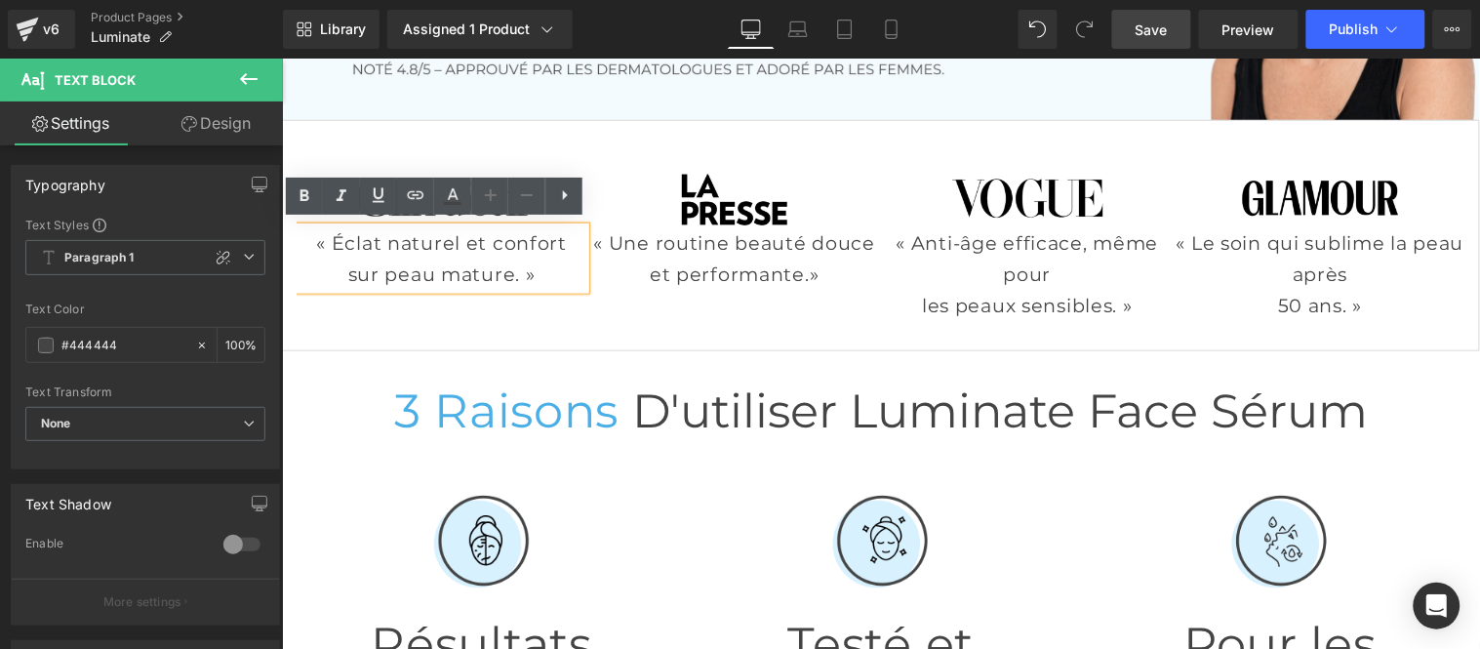
drag, startPoint x: 436, startPoint y: 260, endPoint x: 462, endPoint y: 337, distance: 80.5
click at [434, 260] on p "sur peau mature. »" at bounding box center [441, 273] width 288 height 31
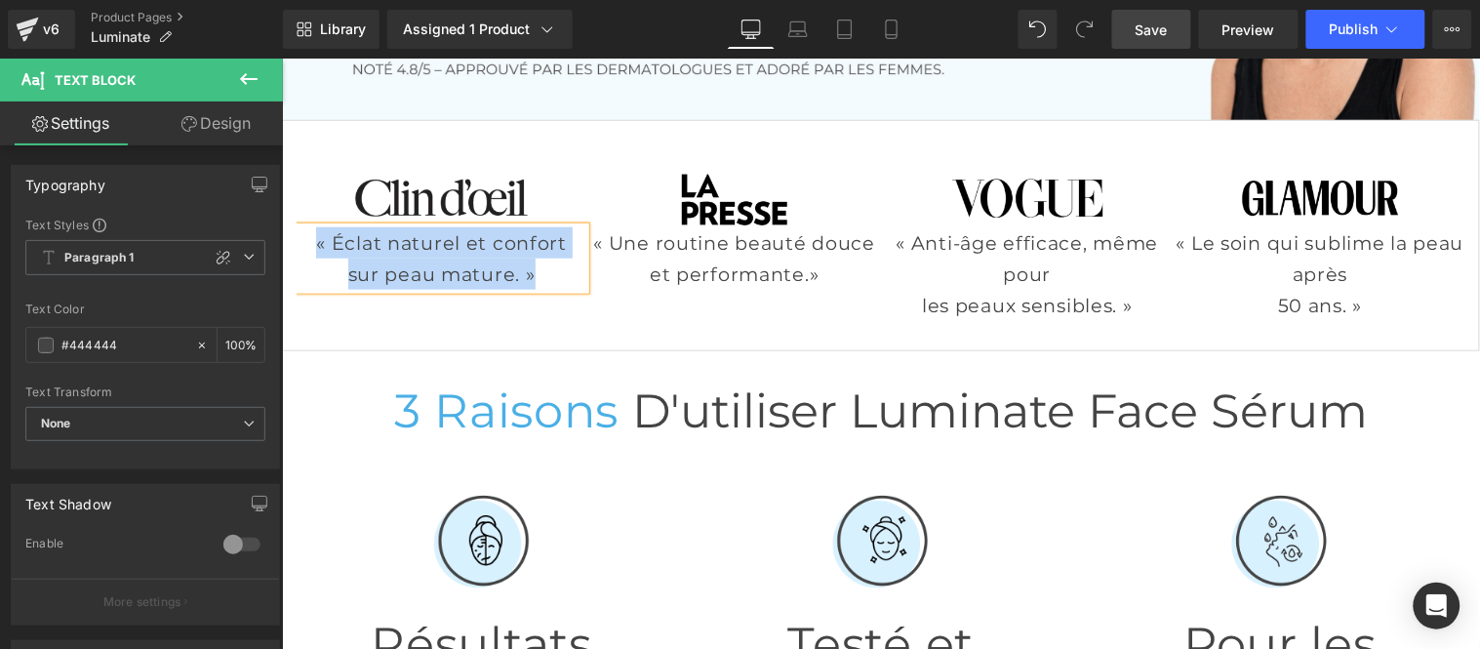
paste div
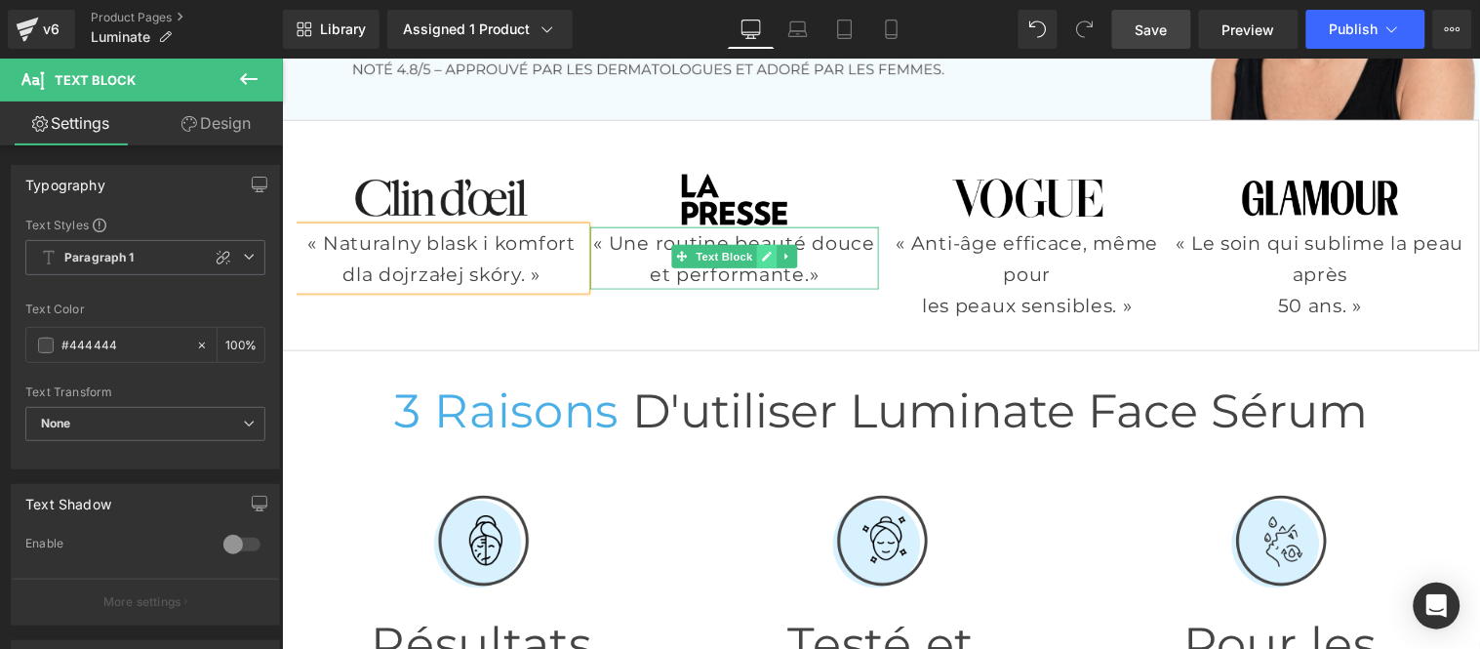
click at [761, 255] on icon at bounding box center [766, 256] width 10 height 10
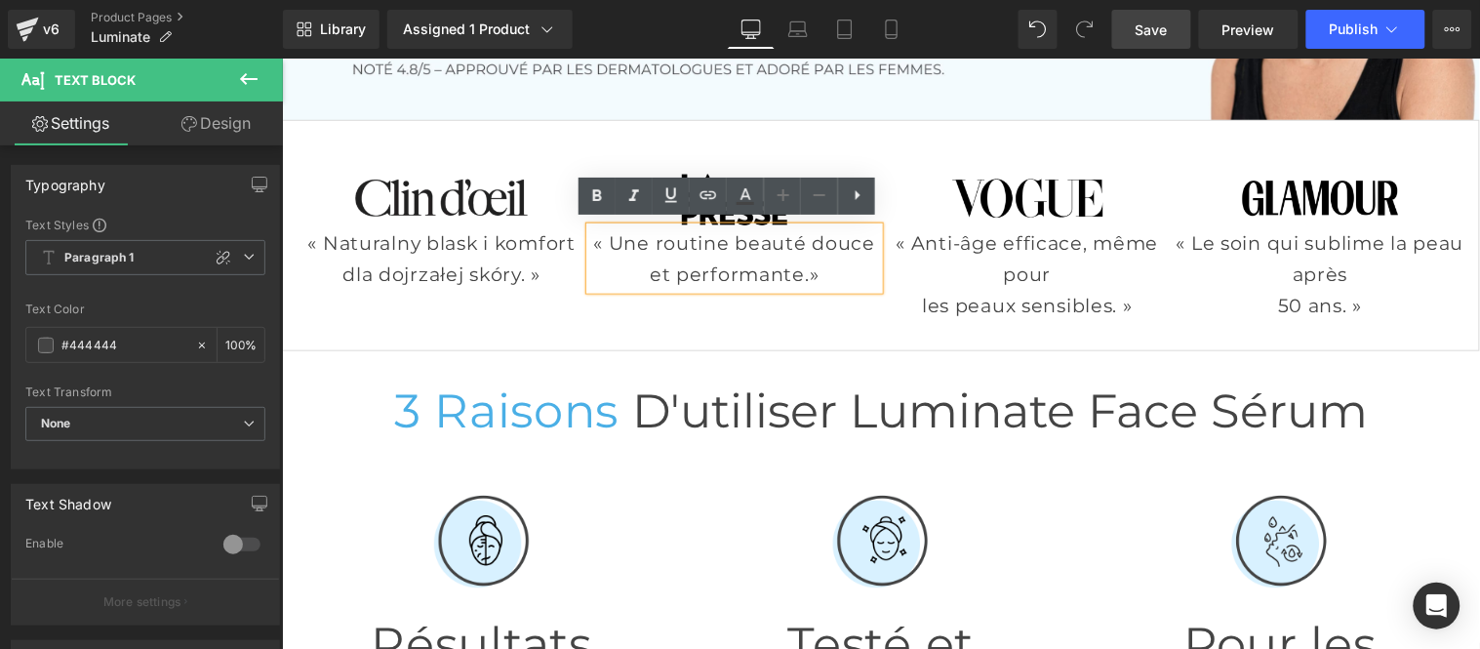
click at [662, 258] on p "et performante.»" at bounding box center [733, 273] width 288 height 31
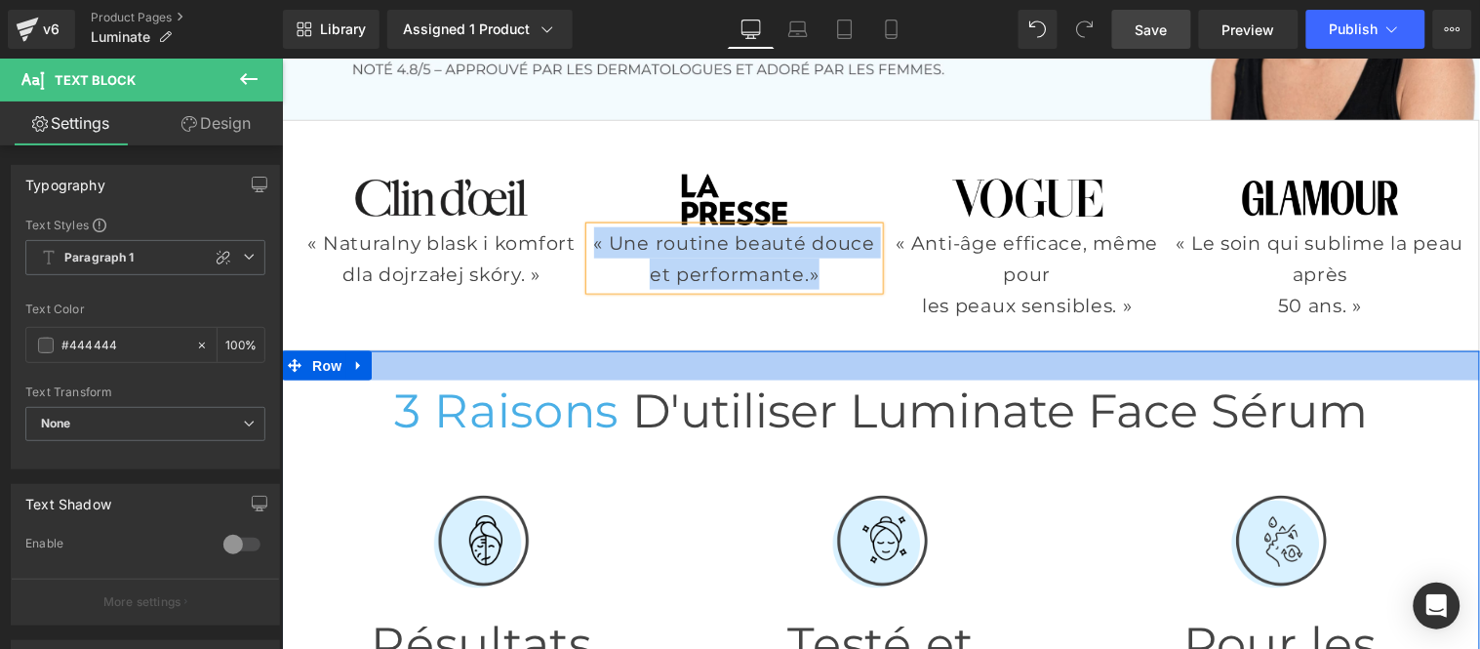
paste div
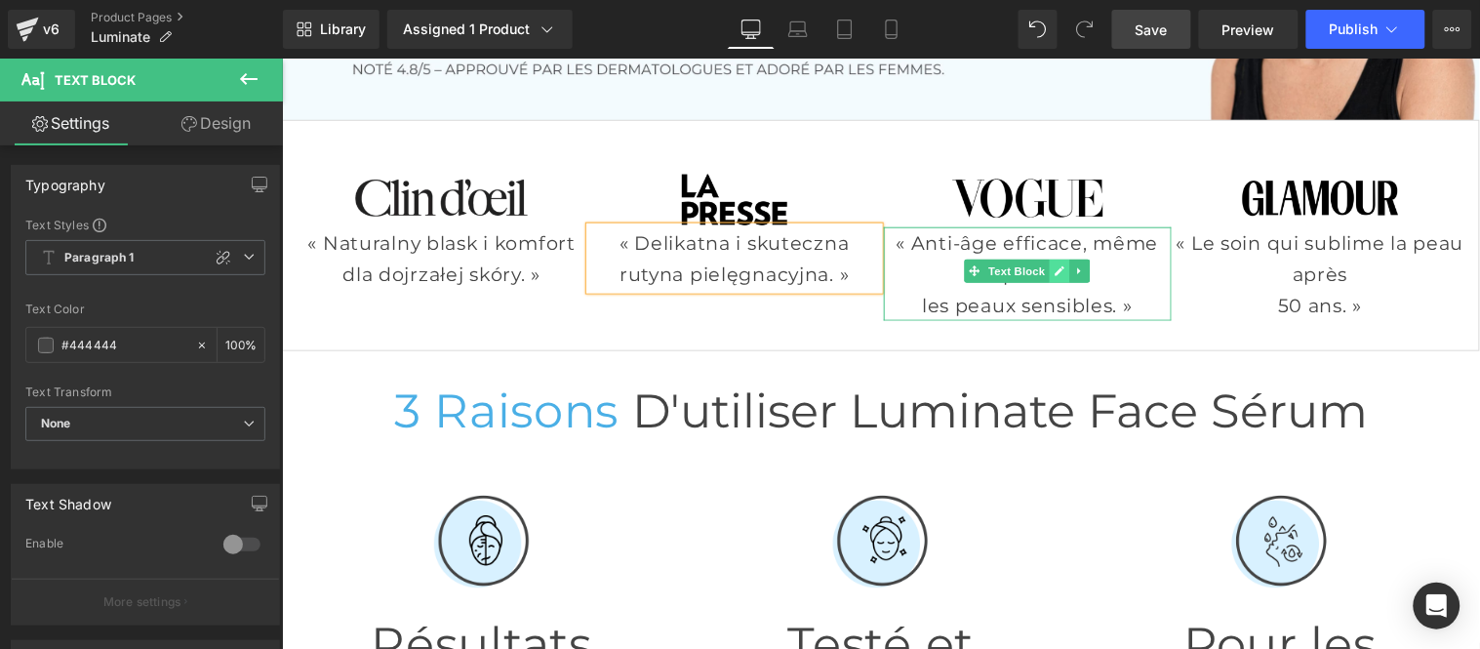
click at [1053, 265] on icon at bounding box center [1058, 270] width 10 height 10
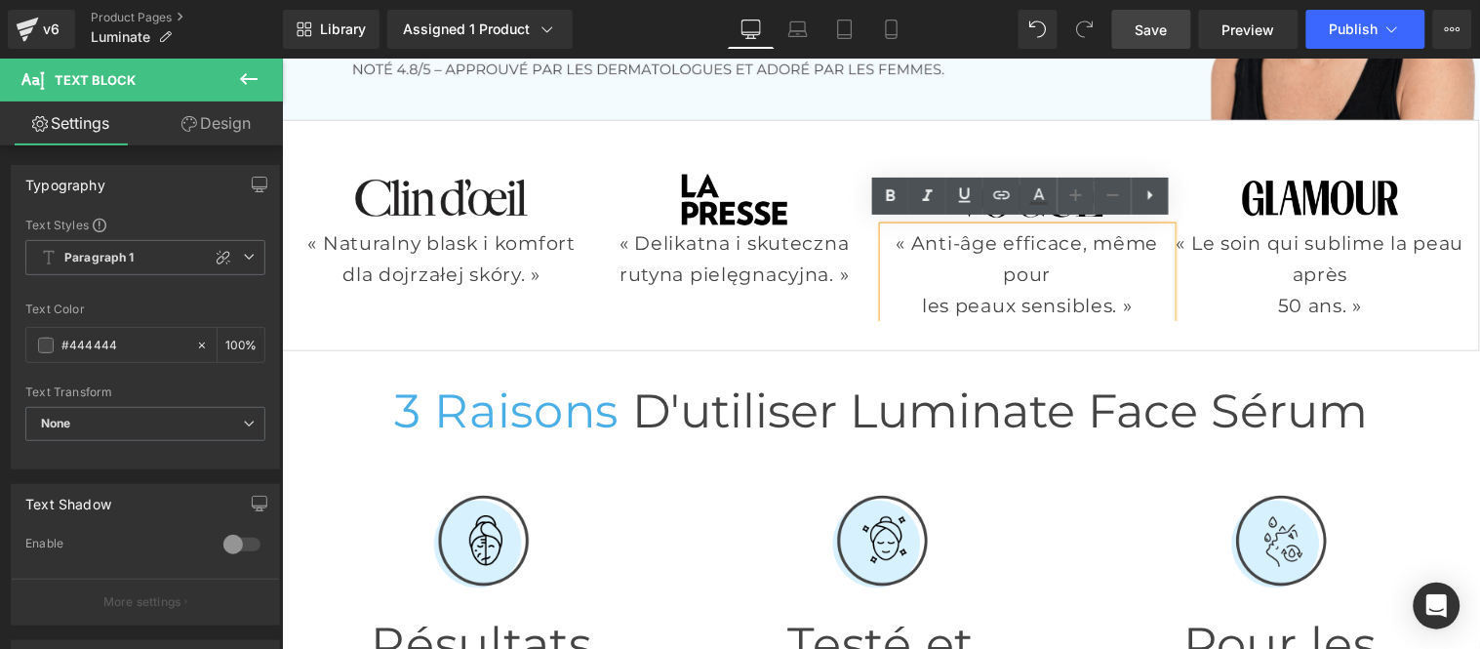
click at [1015, 258] on p "« Anti-âge efficace, même pour" at bounding box center [1027, 257] width 288 height 62
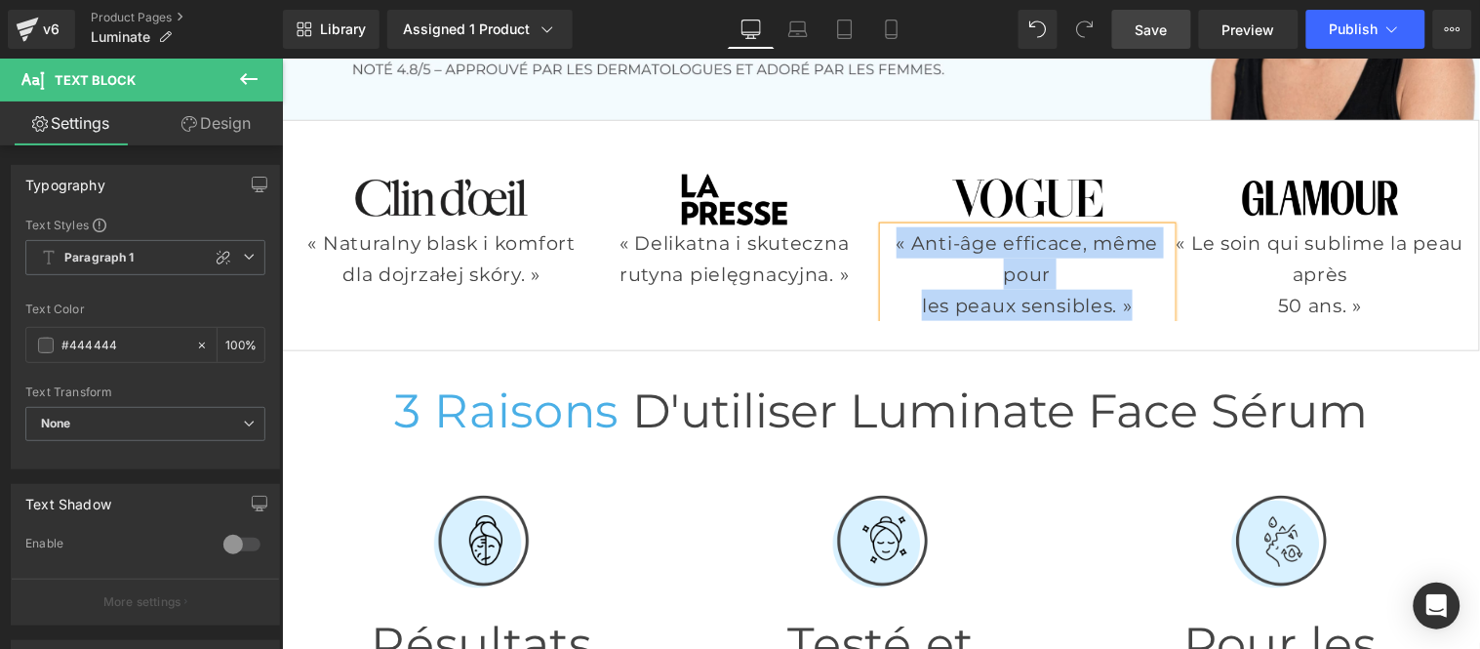
paste div
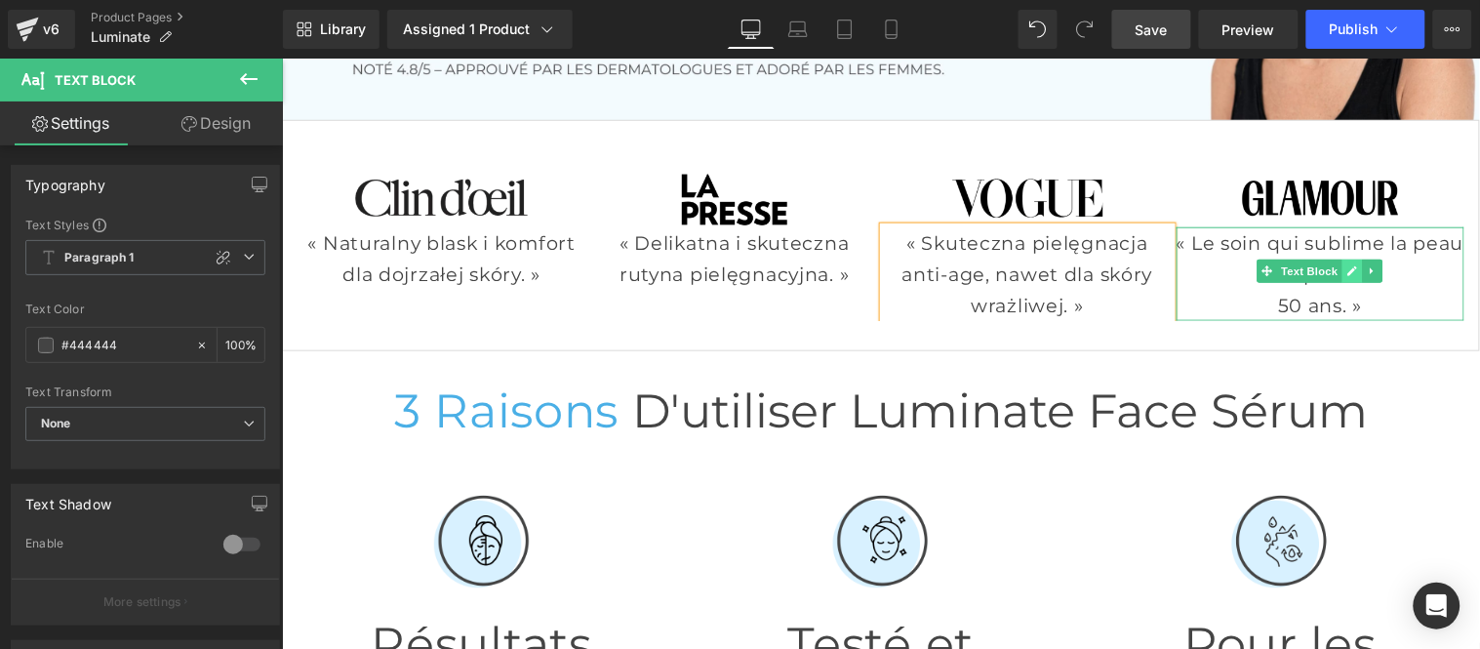
click at [1346, 264] on icon at bounding box center [1351, 270] width 11 height 12
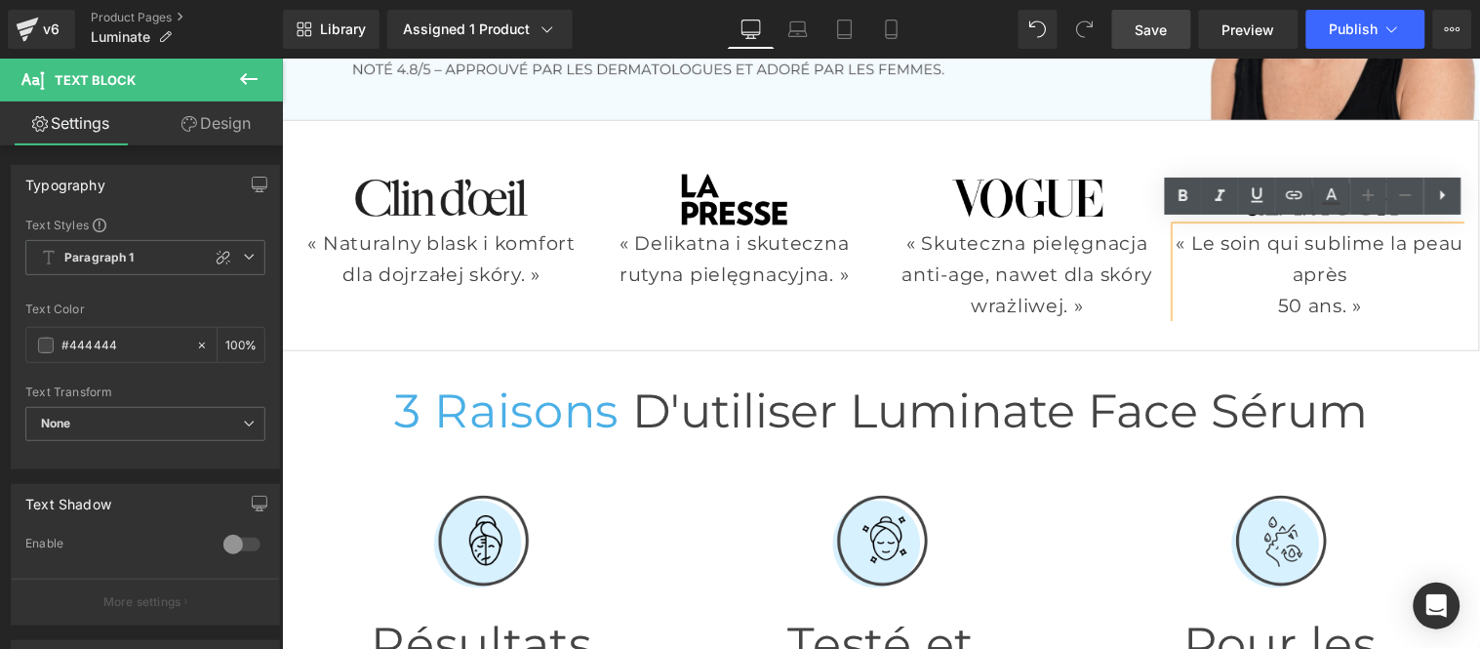
click at [1269, 268] on p "« Le soin qui sublime la peau après" at bounding box center [1319, 257] width 288 height 62
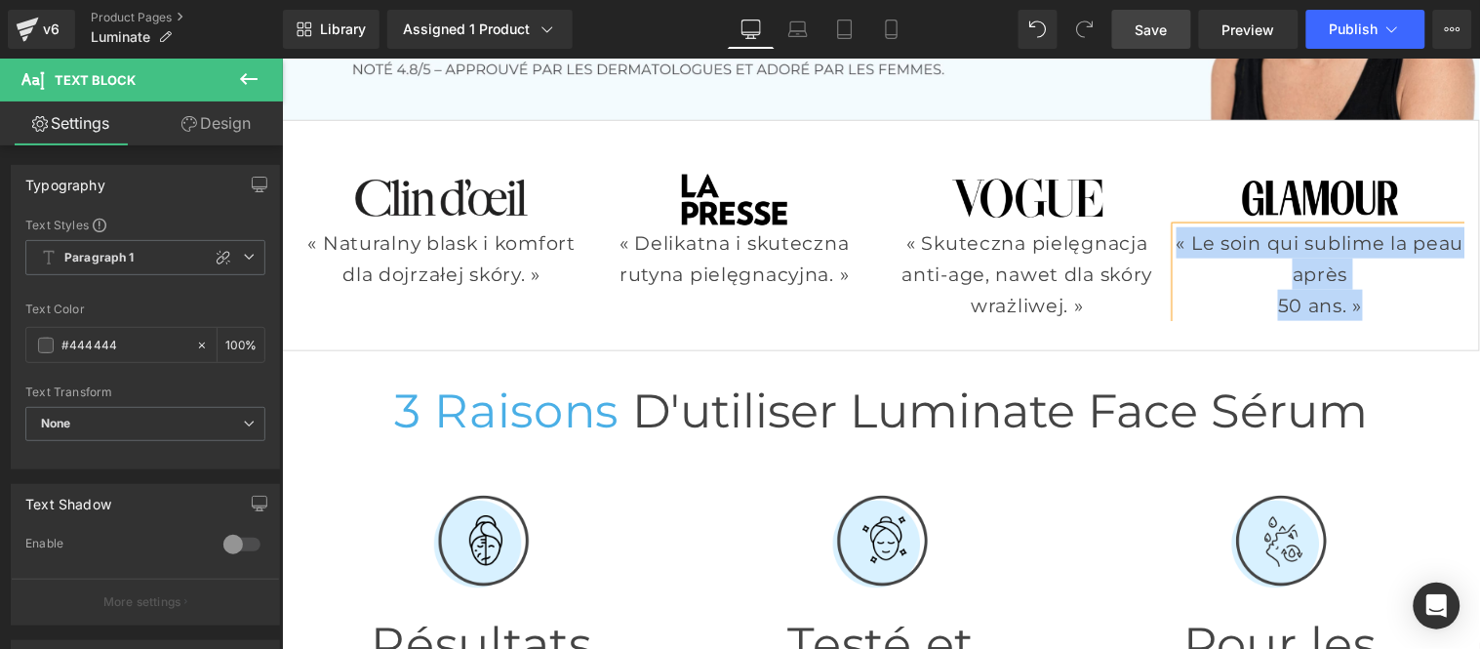
paste div
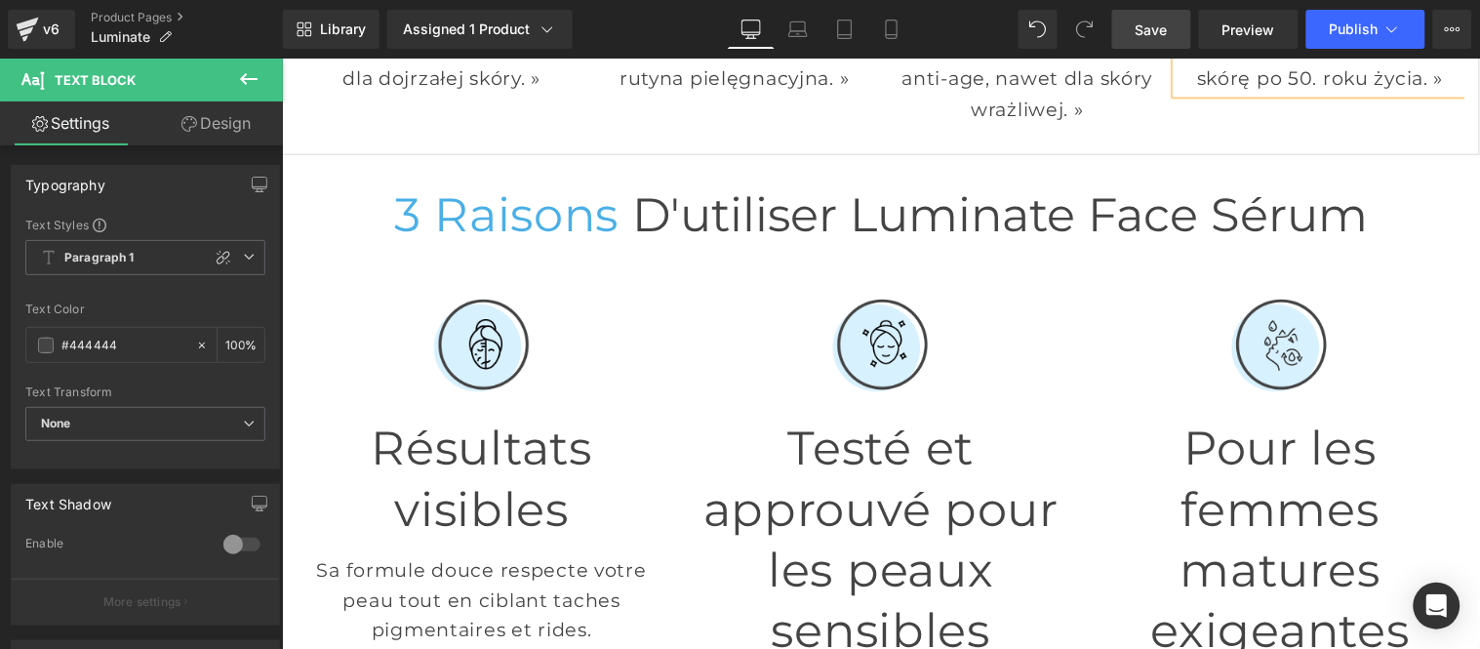
scroll to position [650, 0]
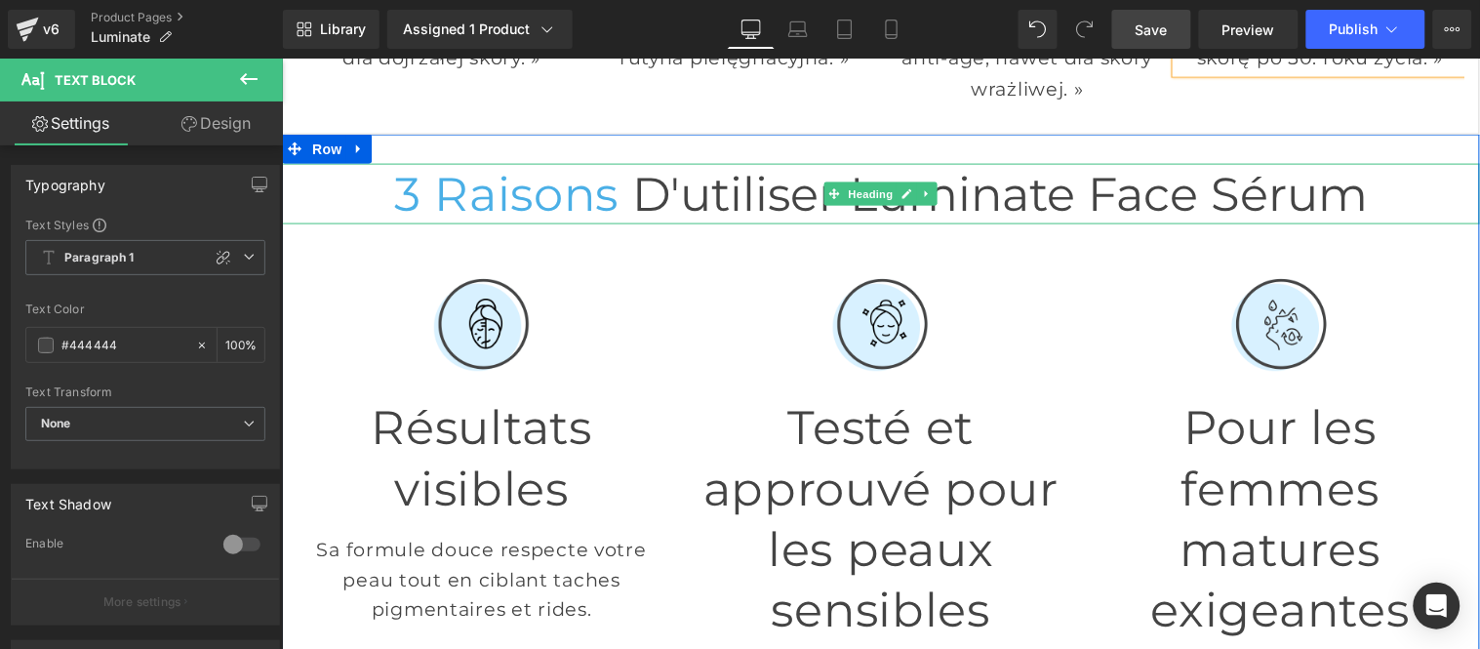
click at [505, 173] on h1 "3 raisons d'utiliser Luminate Face Sérum" at bounding box center [880, 193] width 1198 height 60
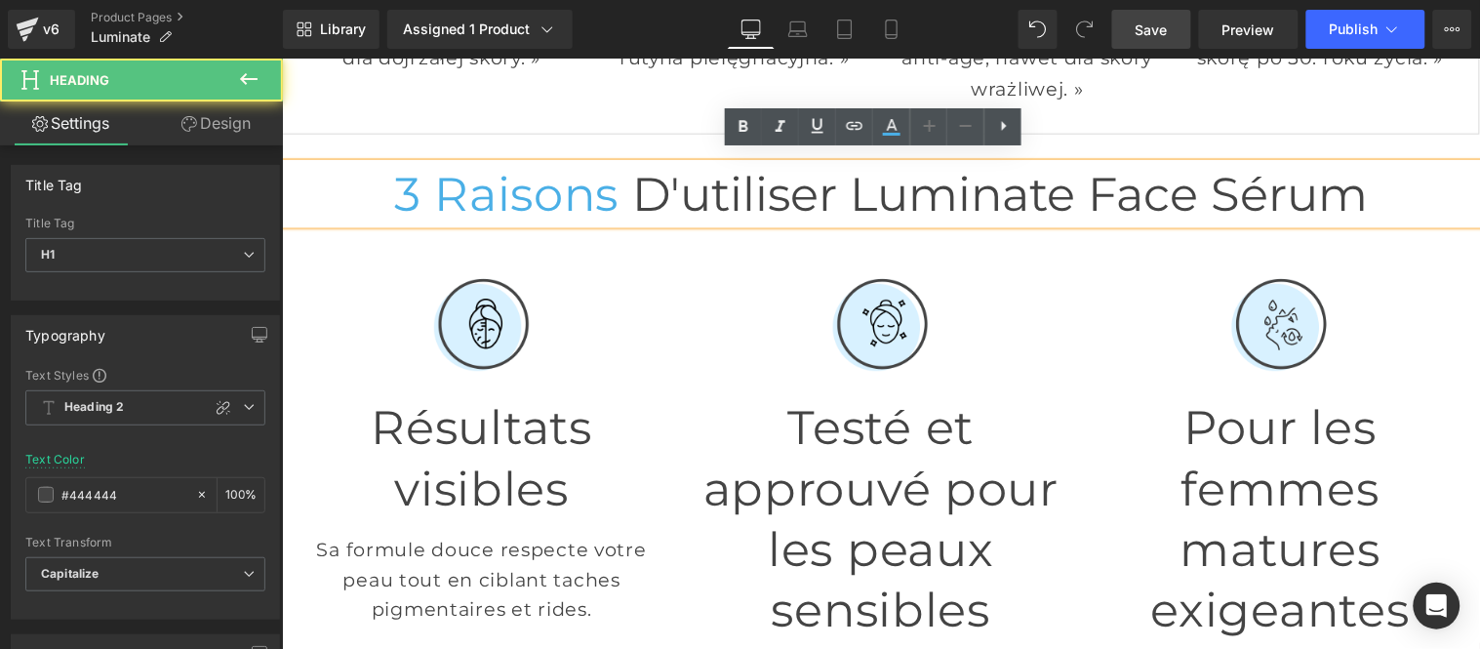
click at [511, 176] on span "3 raisons" at bounding box center [505, 193] width 224 height 57
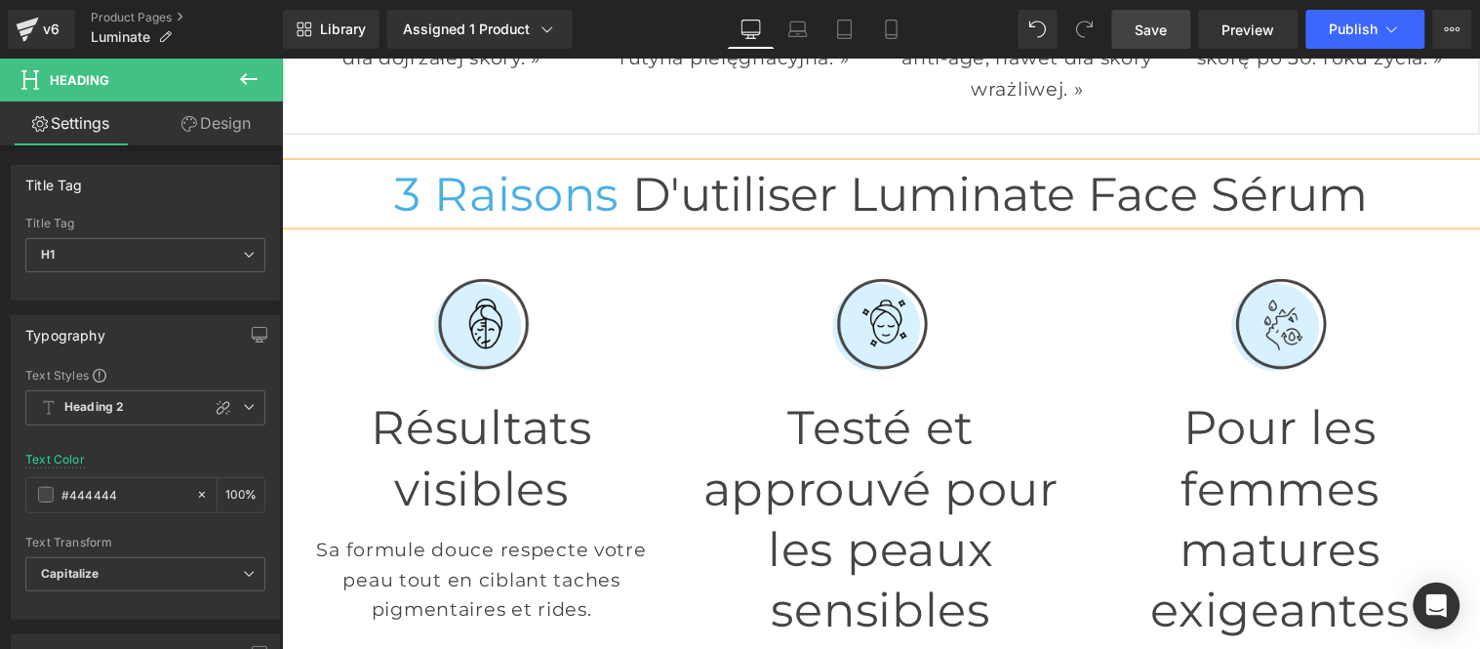
click at [617, 179] on span "3 raisons" at bounding box center [505, 193] width 224 height 57
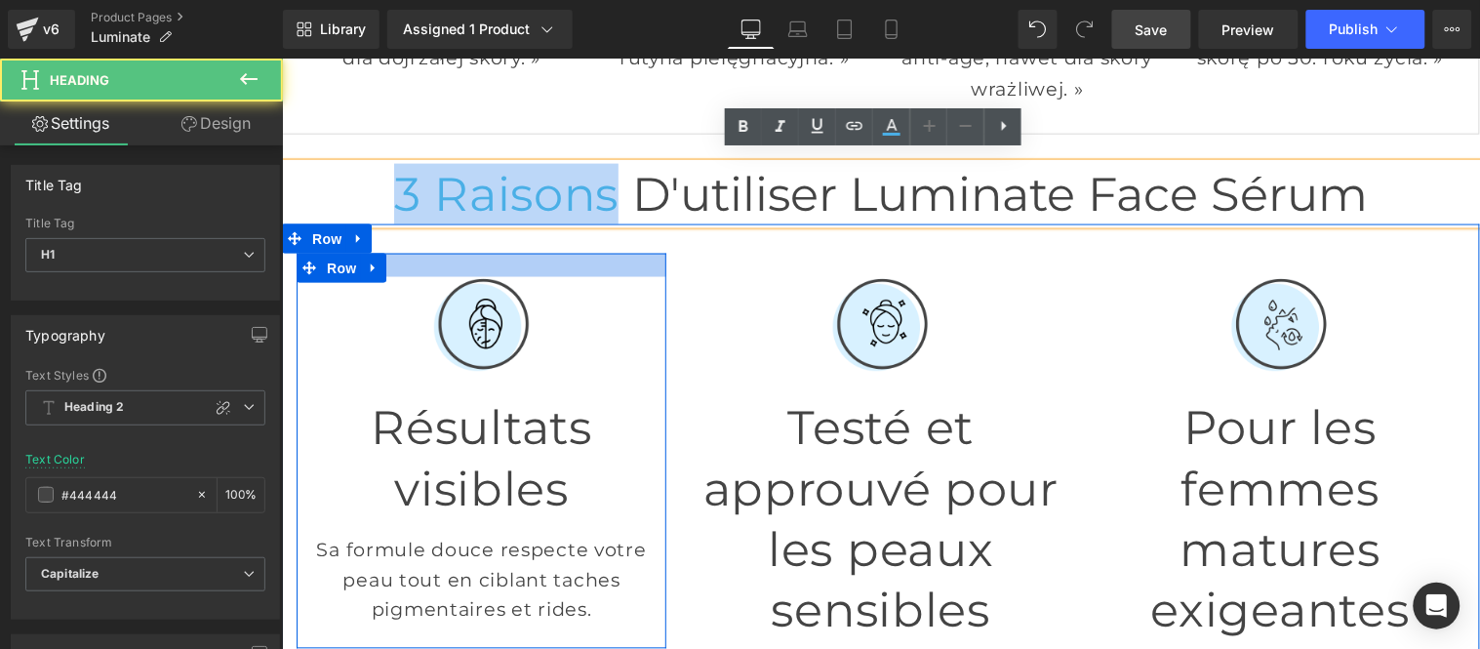
paste div
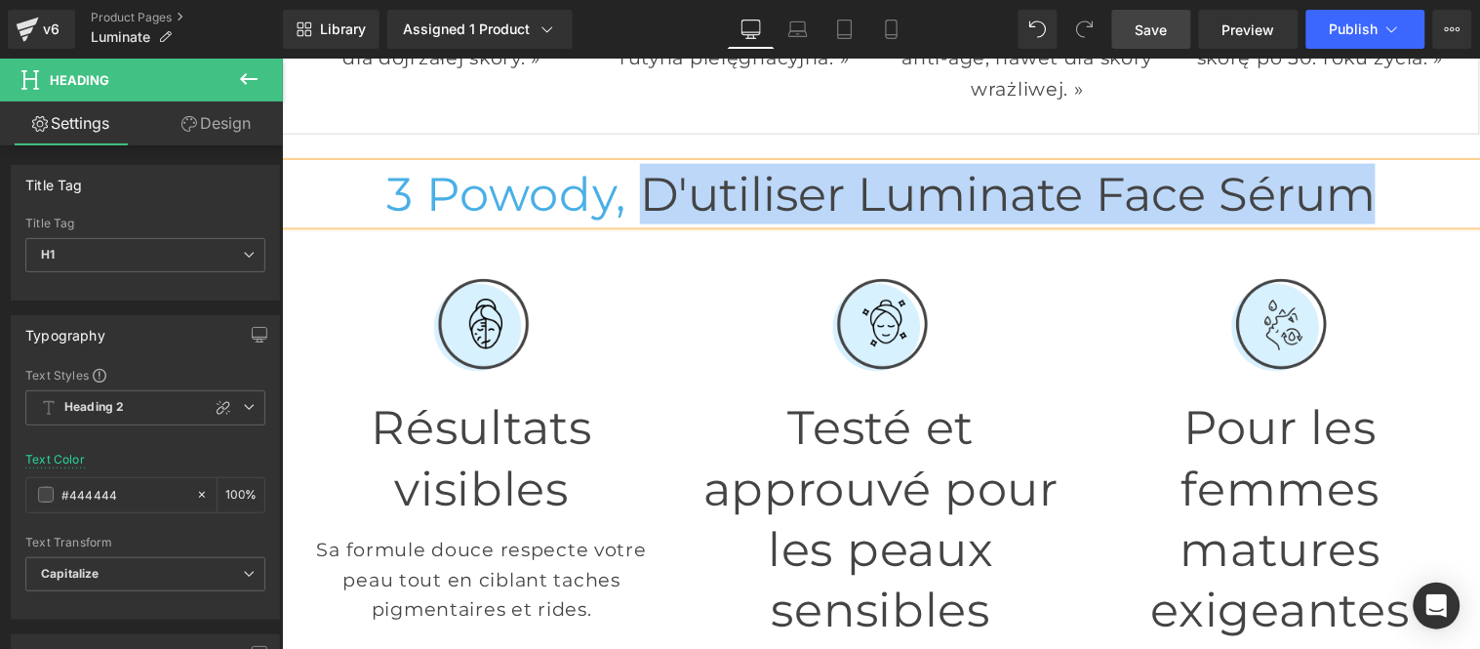
click at [1252, 184] on h1 "3 powody, d'utiliser Luminate Face Sérum" at bounding box center [880, 193] width 1198 height 60
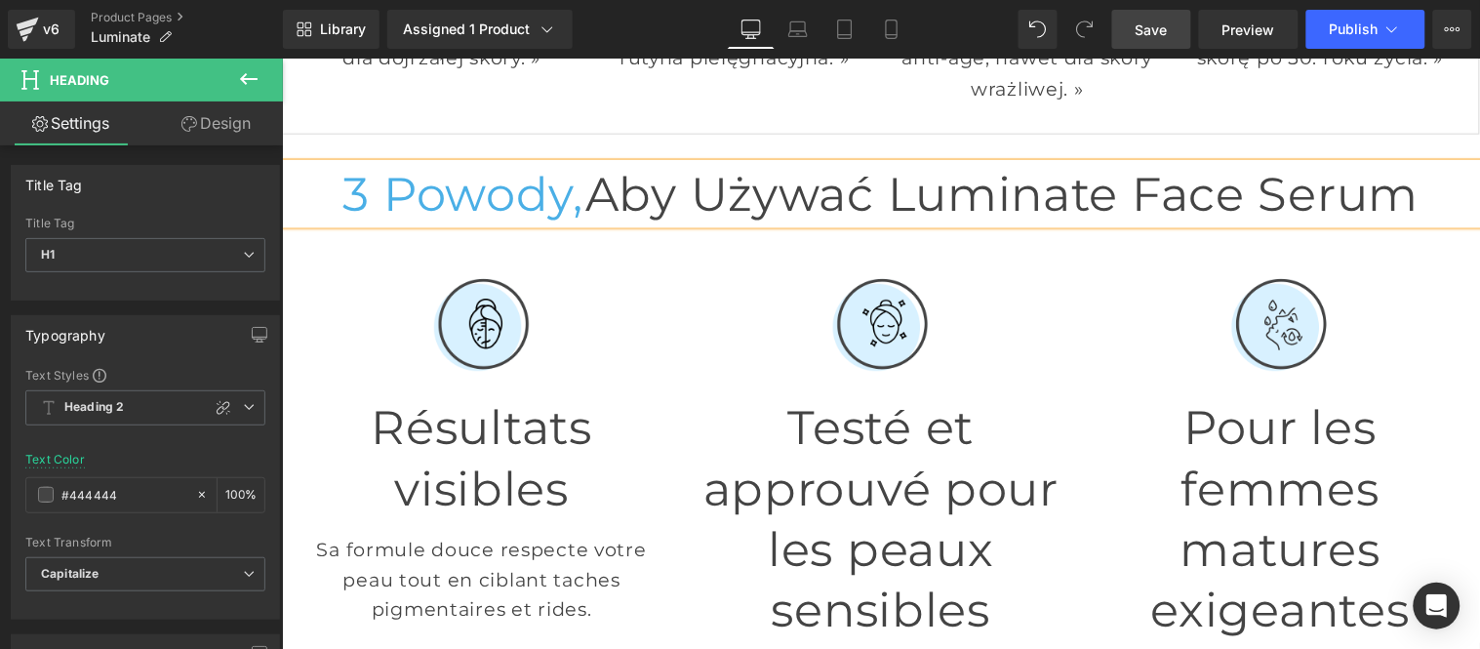
drag, startPoint x: 1163, startPoint y: 36, endPoint x: 188, endPoint y: 330, distance: 1017.7
click at [1163, 36] on span "Save" at bounding box center [1151, 30] width 32 height 20
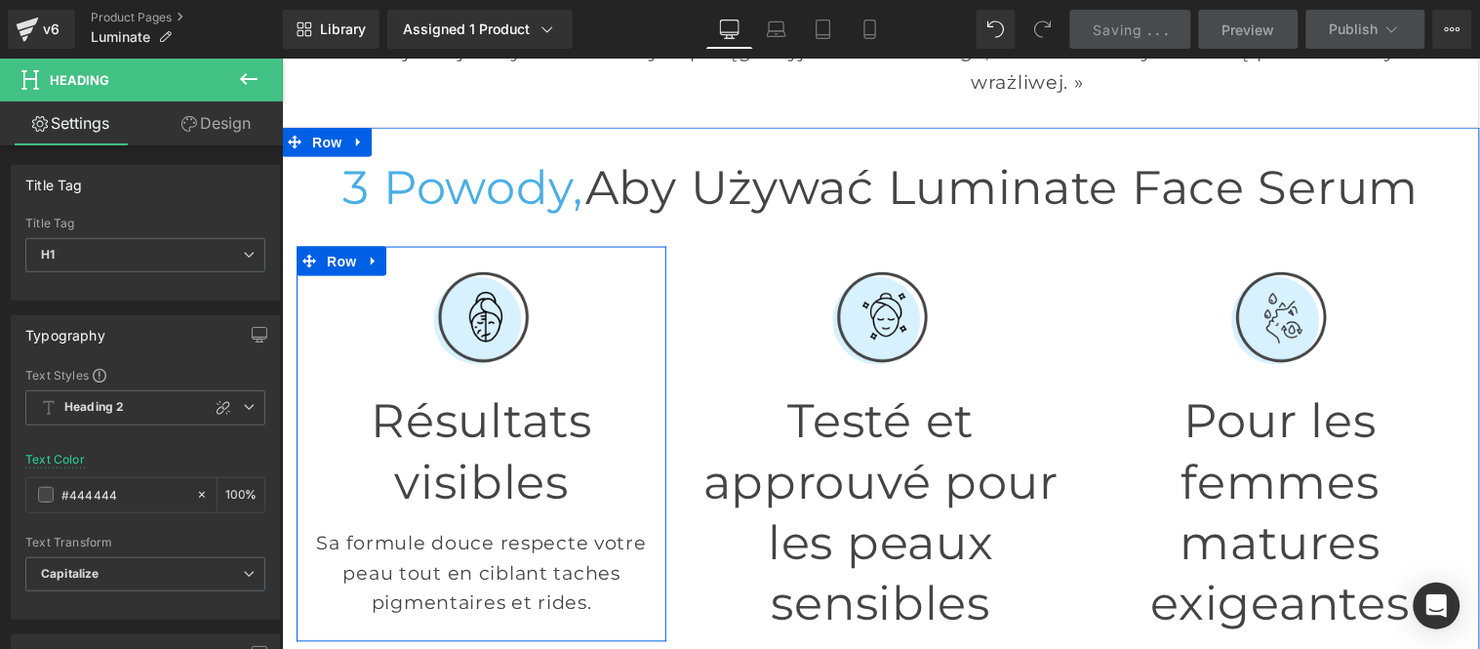
scroll to position [758, 0]
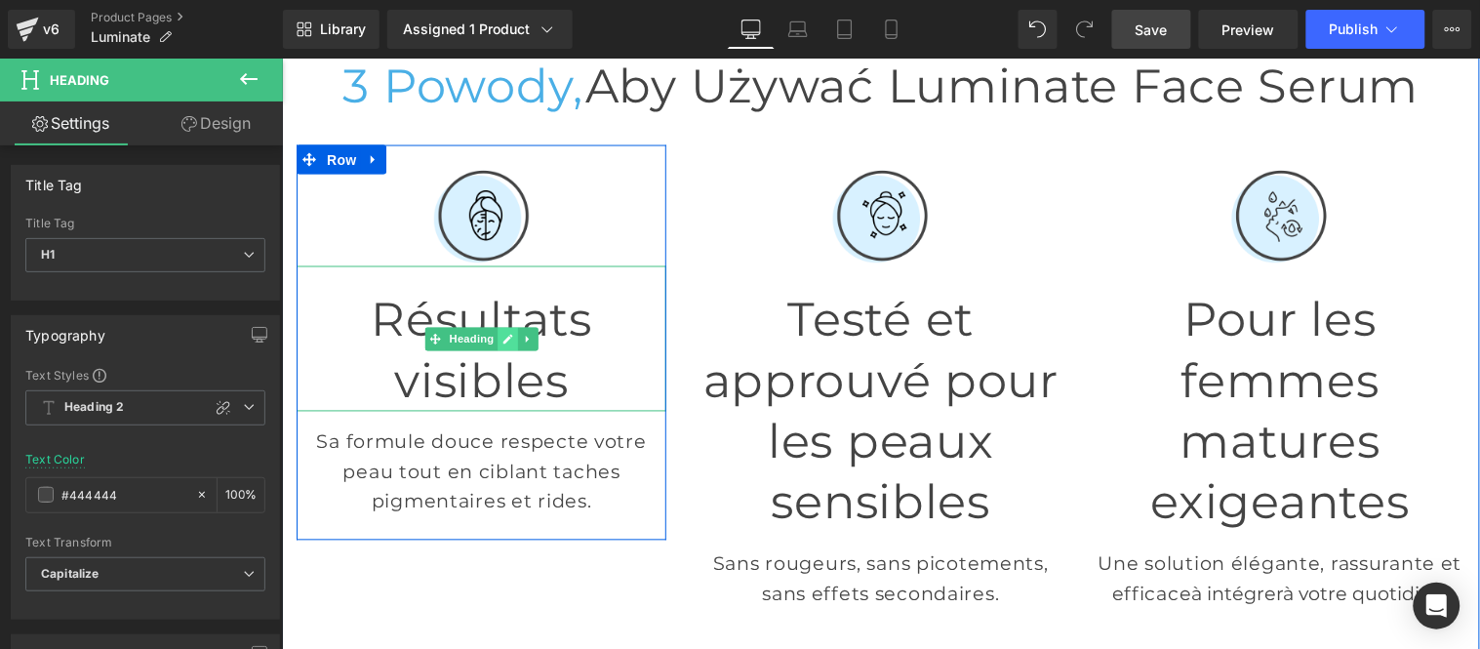
click at [501, 333] on icon at bounding box center [506, 339] width 11 height 12
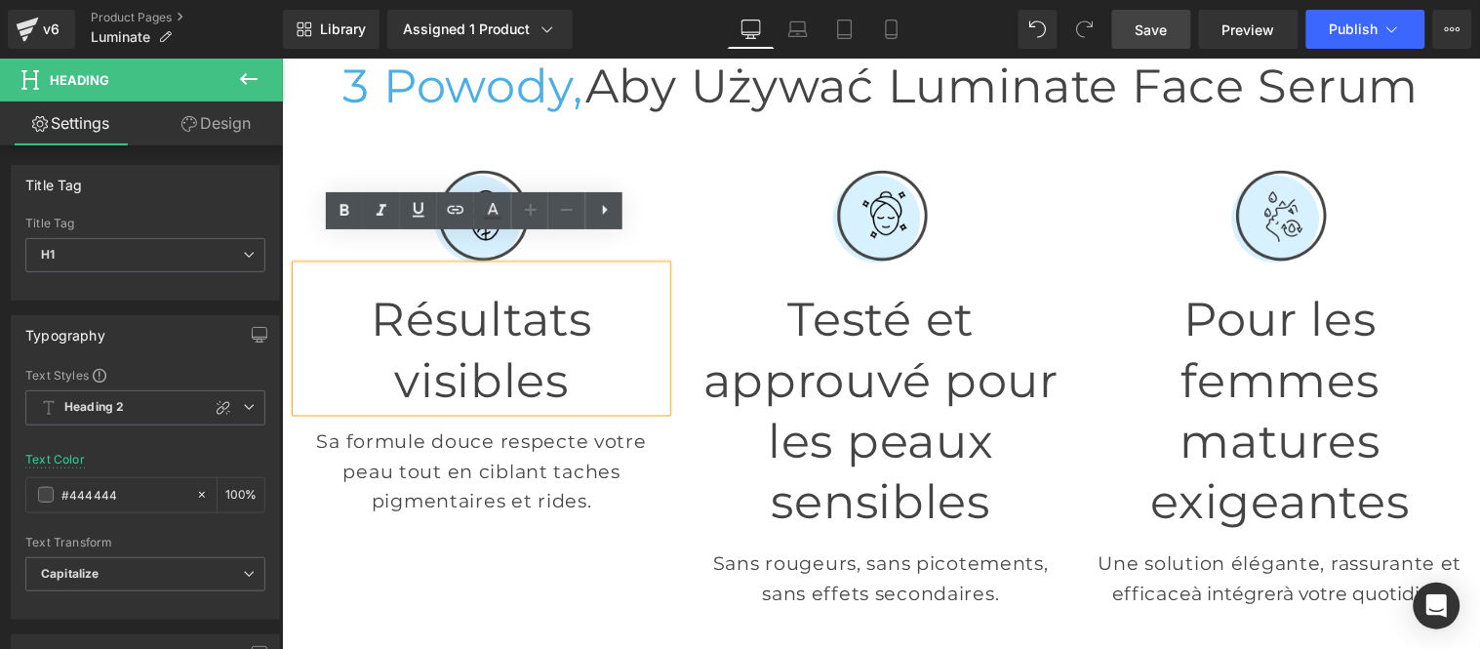
click at [468, 350] on h1 "visibles" at bounding box center [481, 380] width 370 height 60
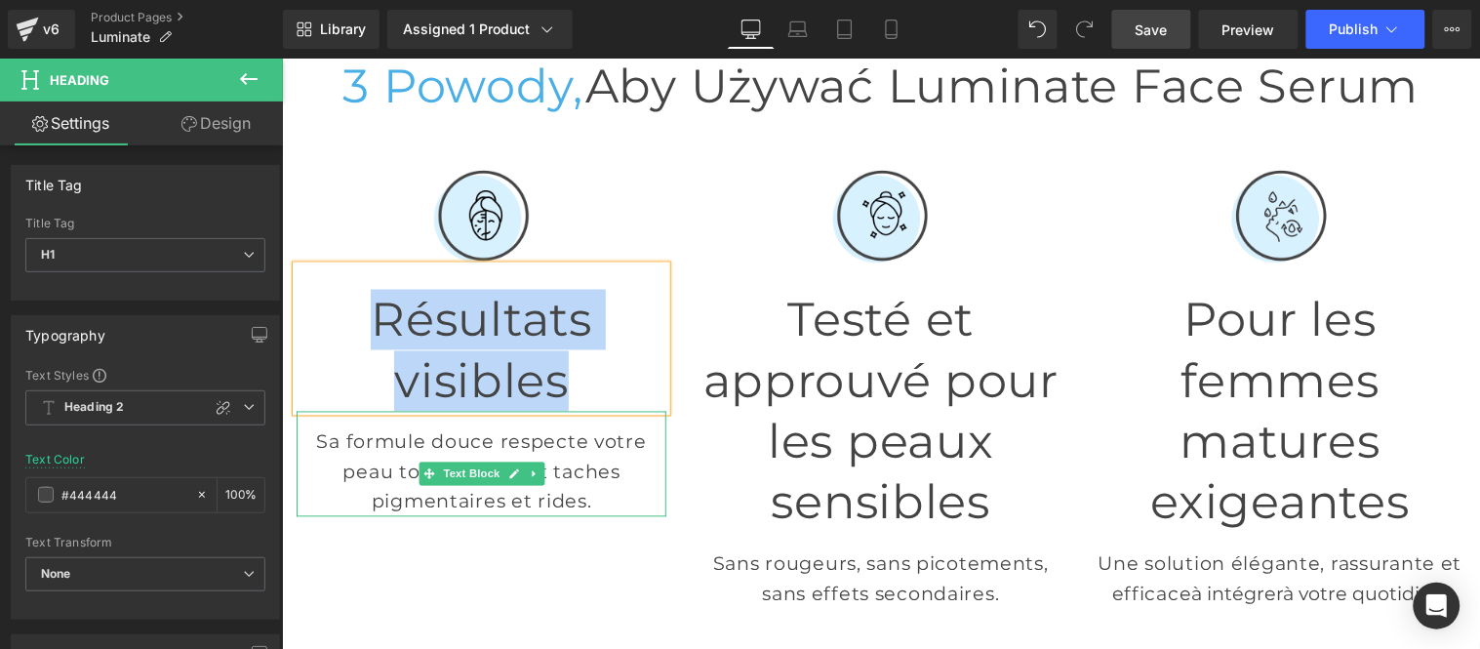
paste div
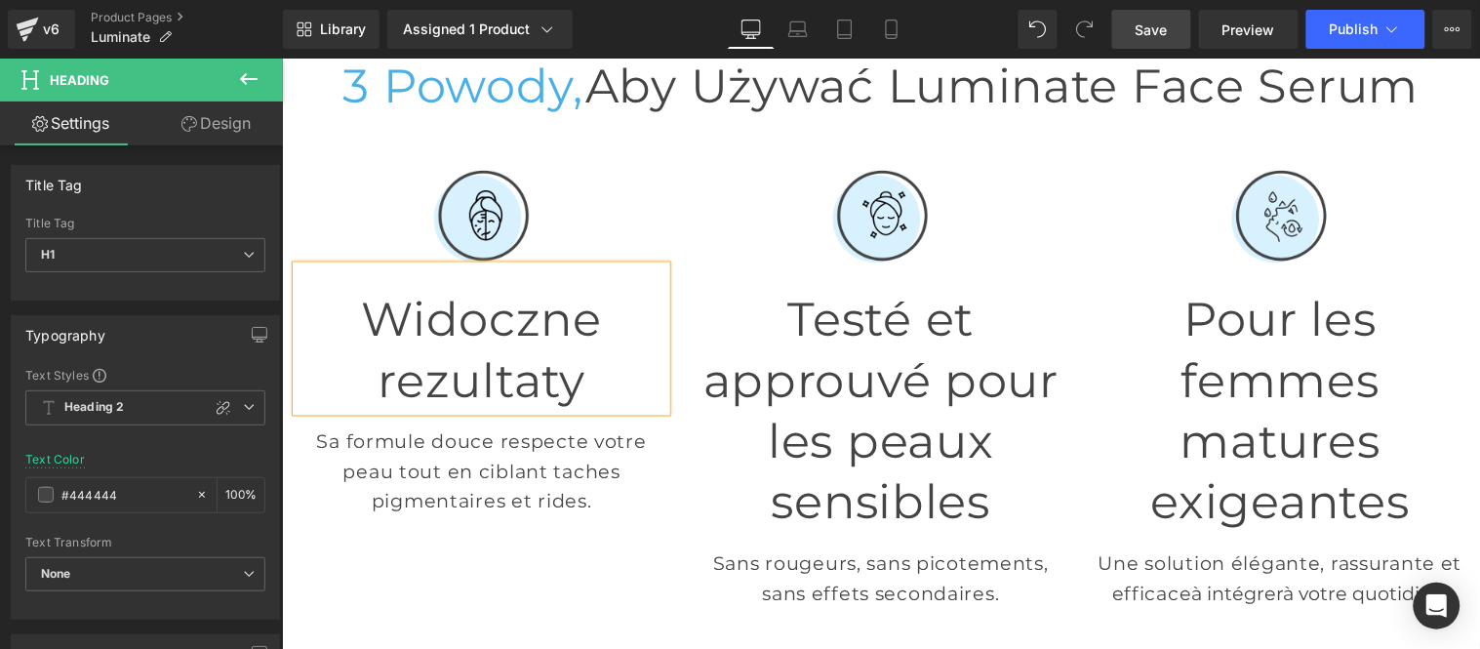
click at [493, 289] on h1 "Widoczne rezultaty" at bounding box center [481, 350] width 370 height 122
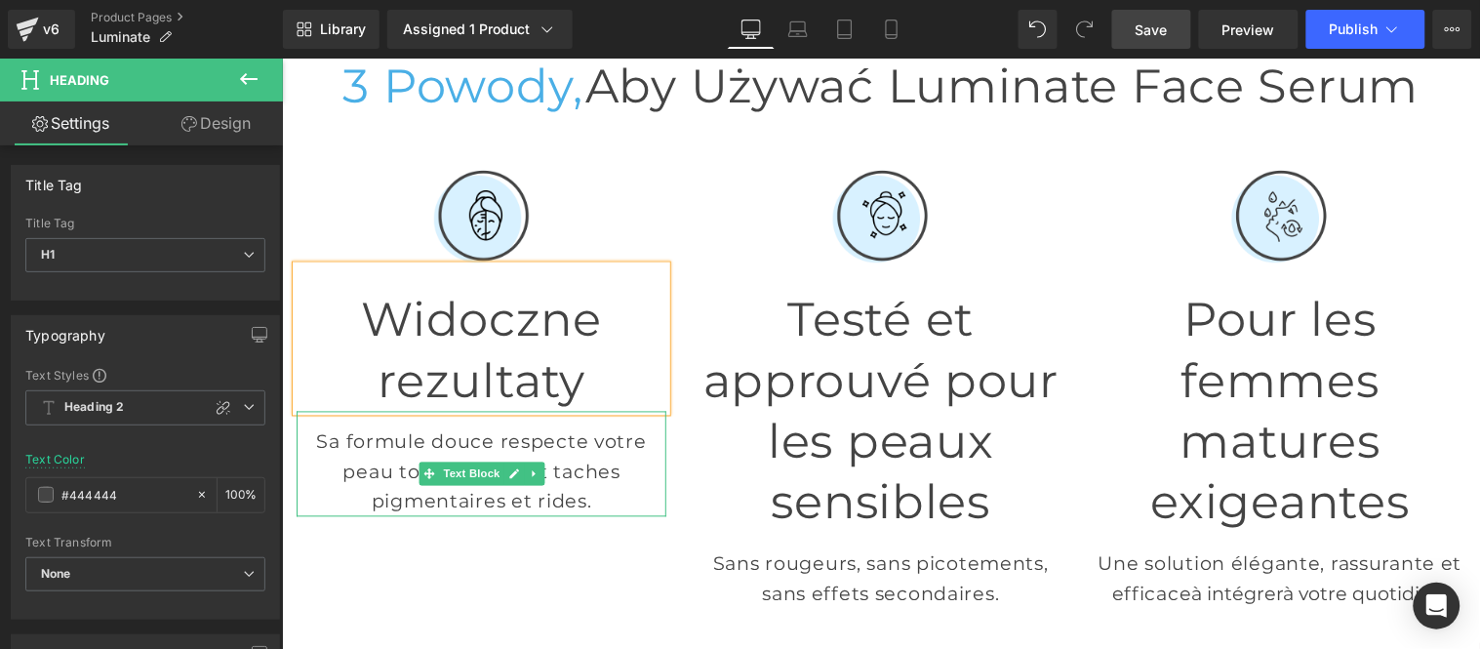
click at [507, 467] on icon at bounding box center [512, 473] width 11 height 12
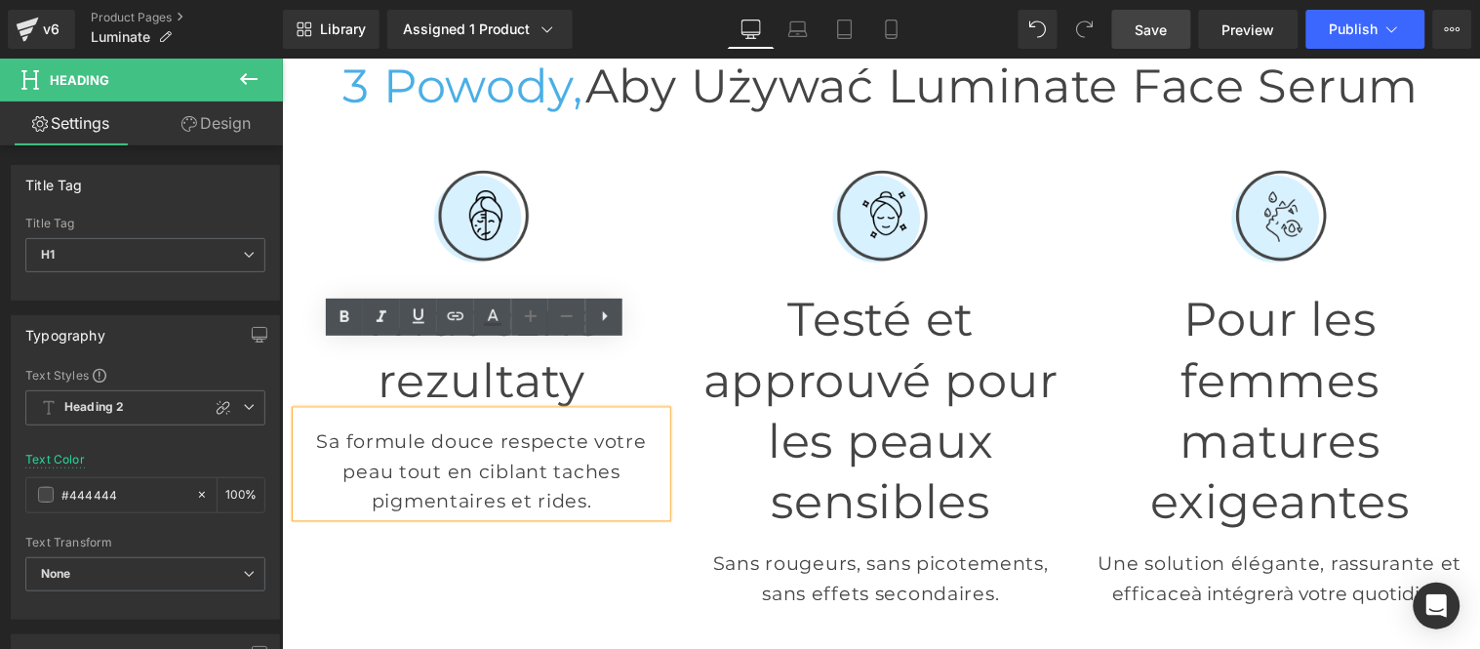
click at [391, 426] on p "Sa formule douce respecte votre peau tout en ciblant taches pigmentaires et rid…" at bounding box center [481, 471] width 370 height 90
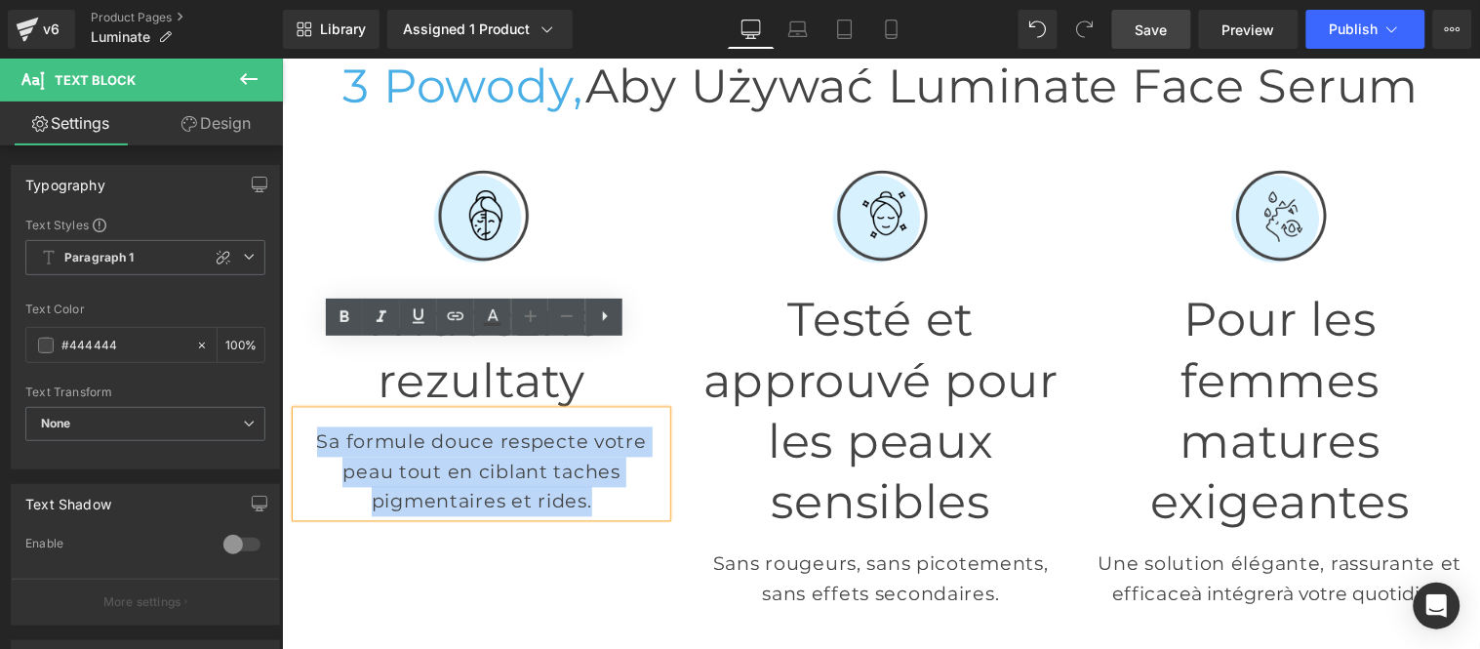
paste div
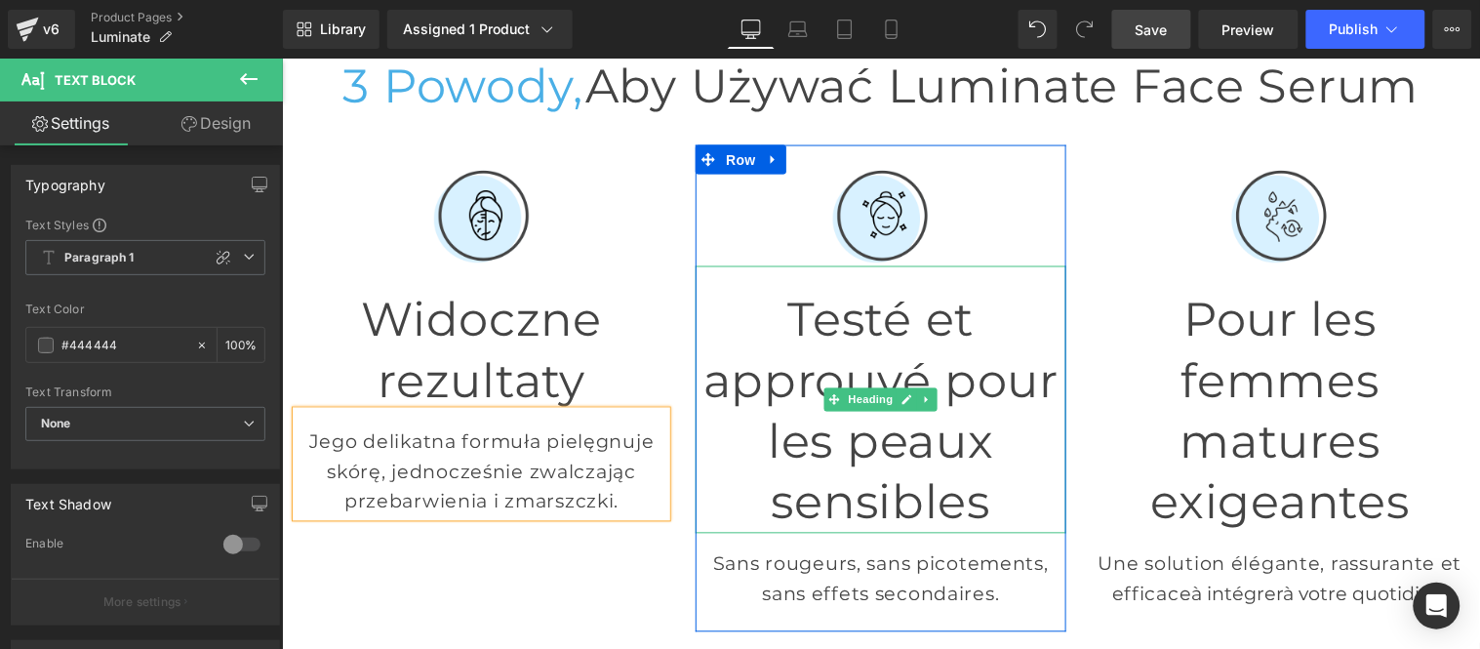
click at [895, 387] on link at bounding box center [905, 398] width 20 height 23
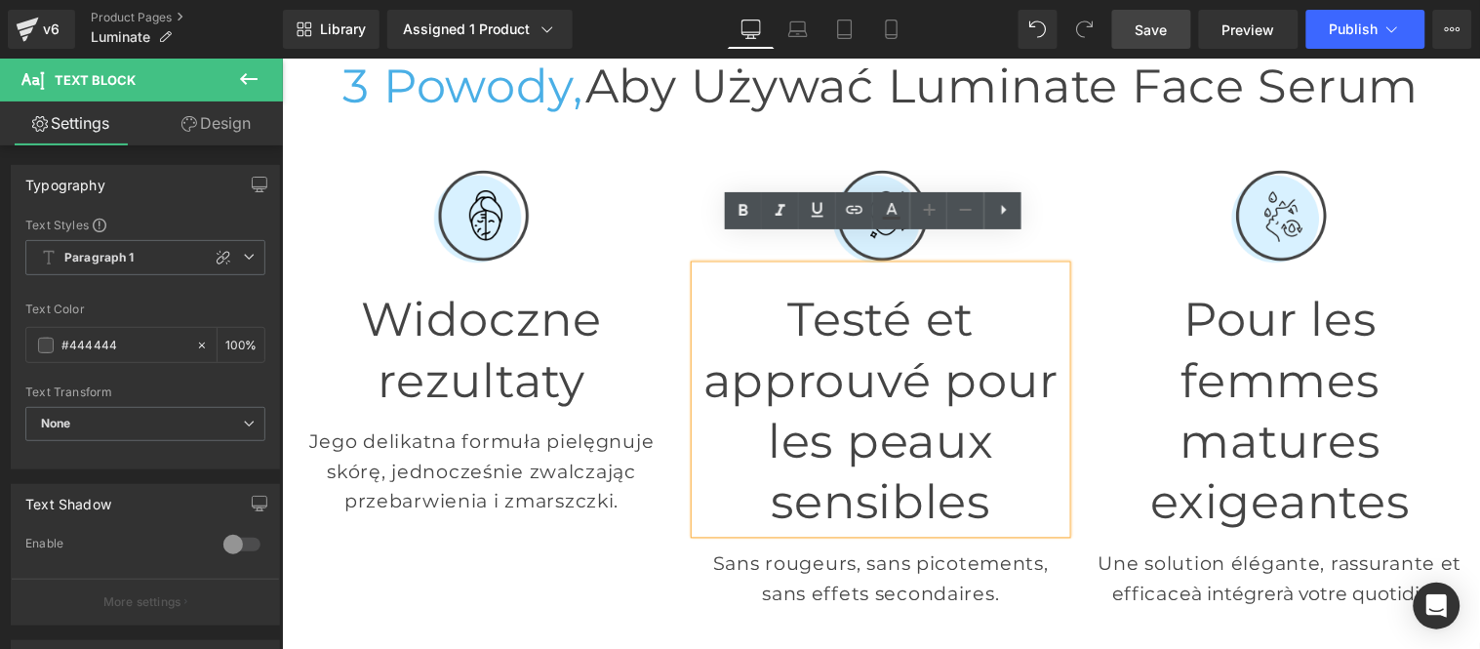
click at [829, 306] on h1 "Testé et approuvé pour les peaux sensibles" at bounding box center [879, 411] width 370 height 244
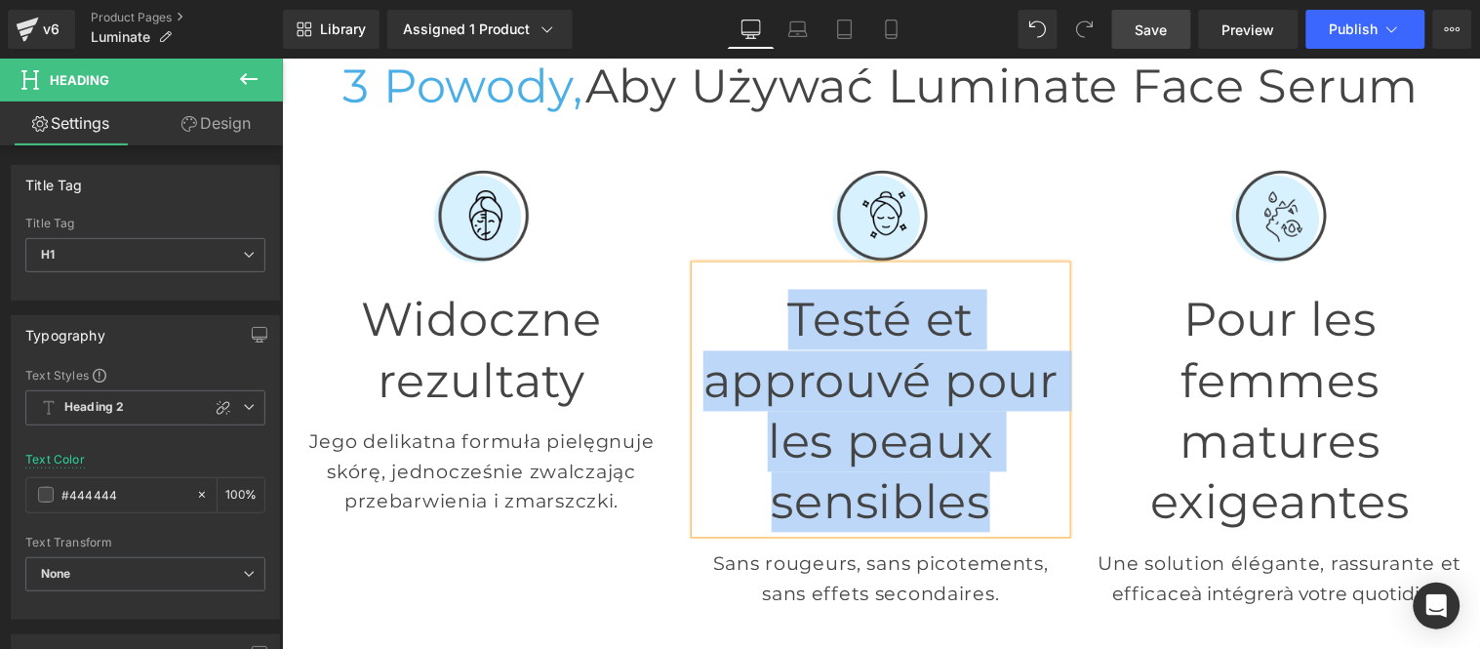
paste div
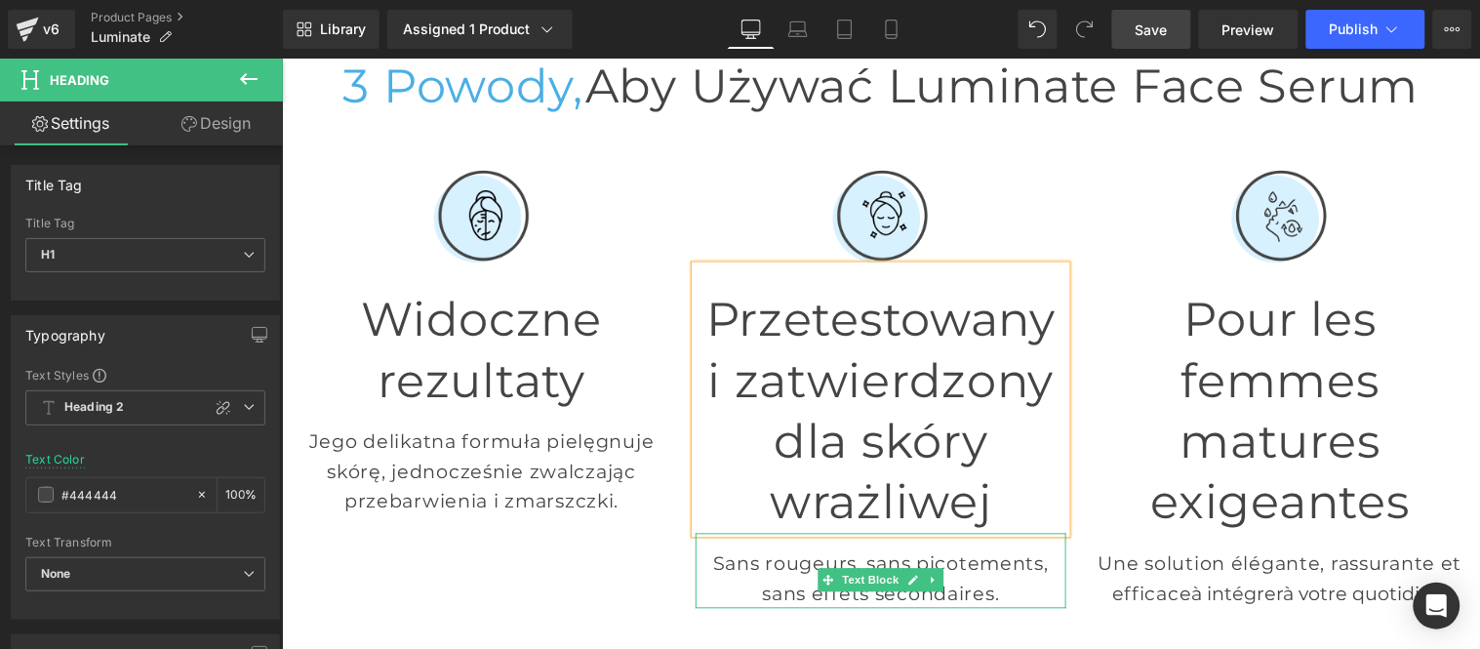
click at [770, 578] on p "sans effets secondaires." at bounding box center [879, 593] width 370 height 30
click at [772, 578] on p "sans effets secondaires." at bounding box center [879, 593] width 370 height 30
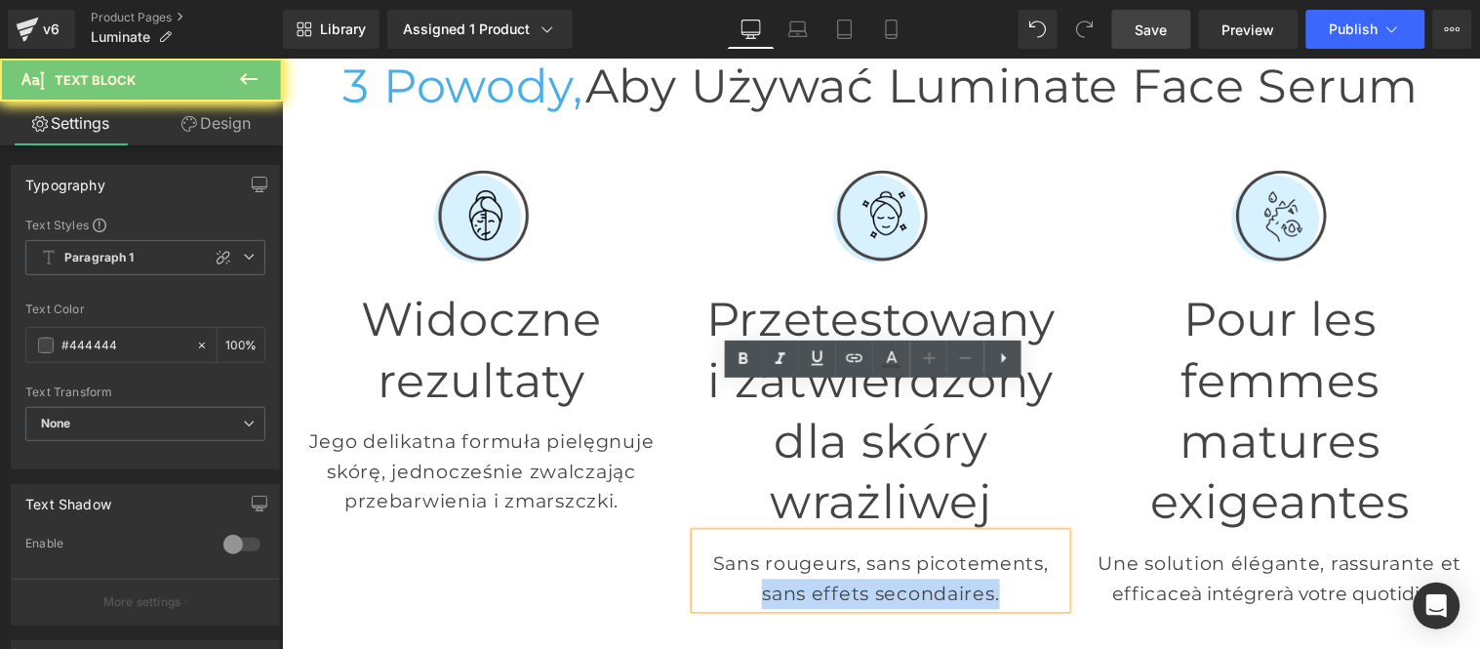
click at [772, 578] on p "sans effets secondaires." at bounding box center [879, 593] width 370 height 30
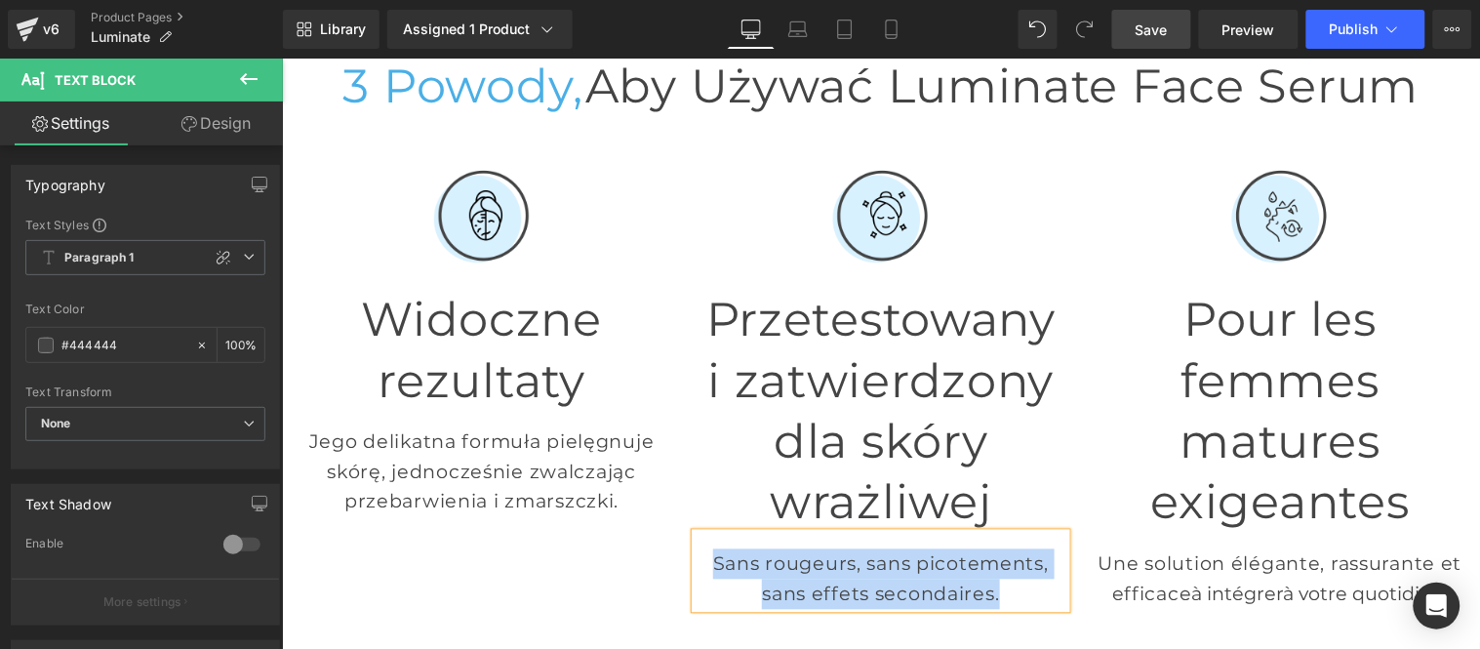
paste div
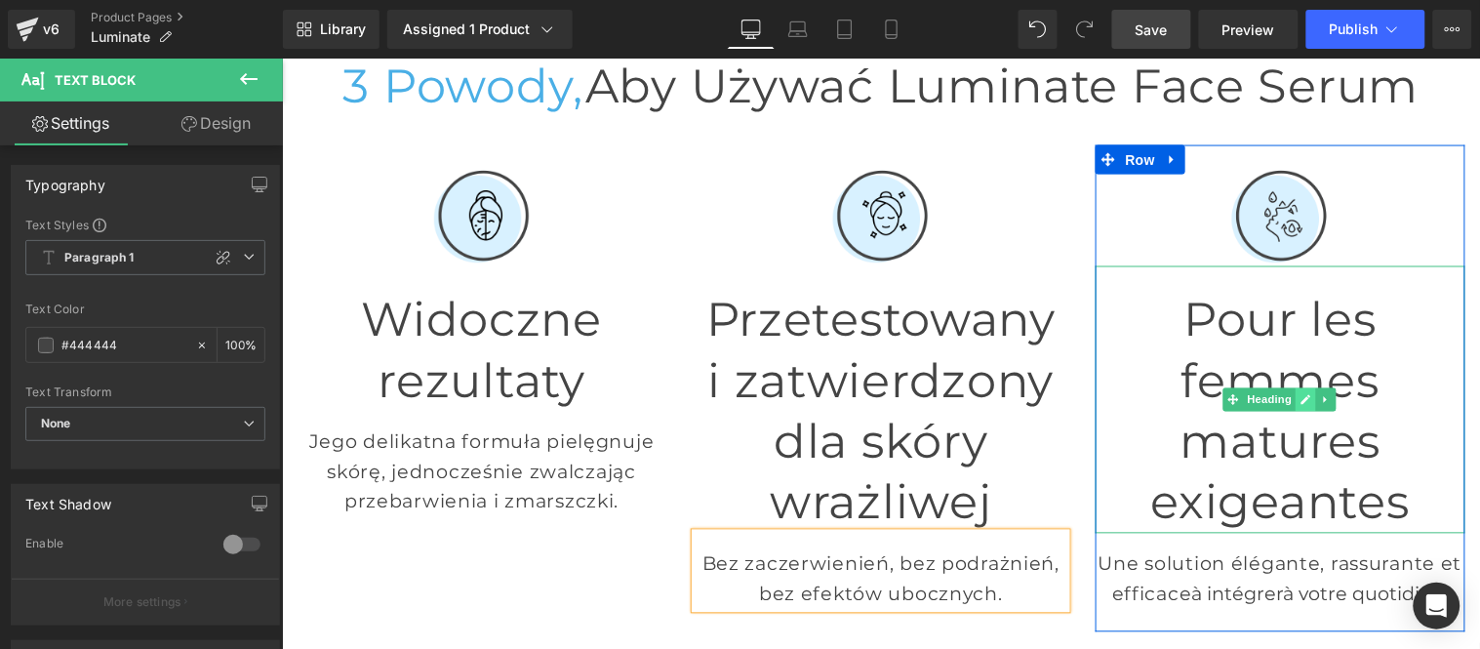
click at [1295, 387] on link at bounding box center [1305, 398] width 20 height 23
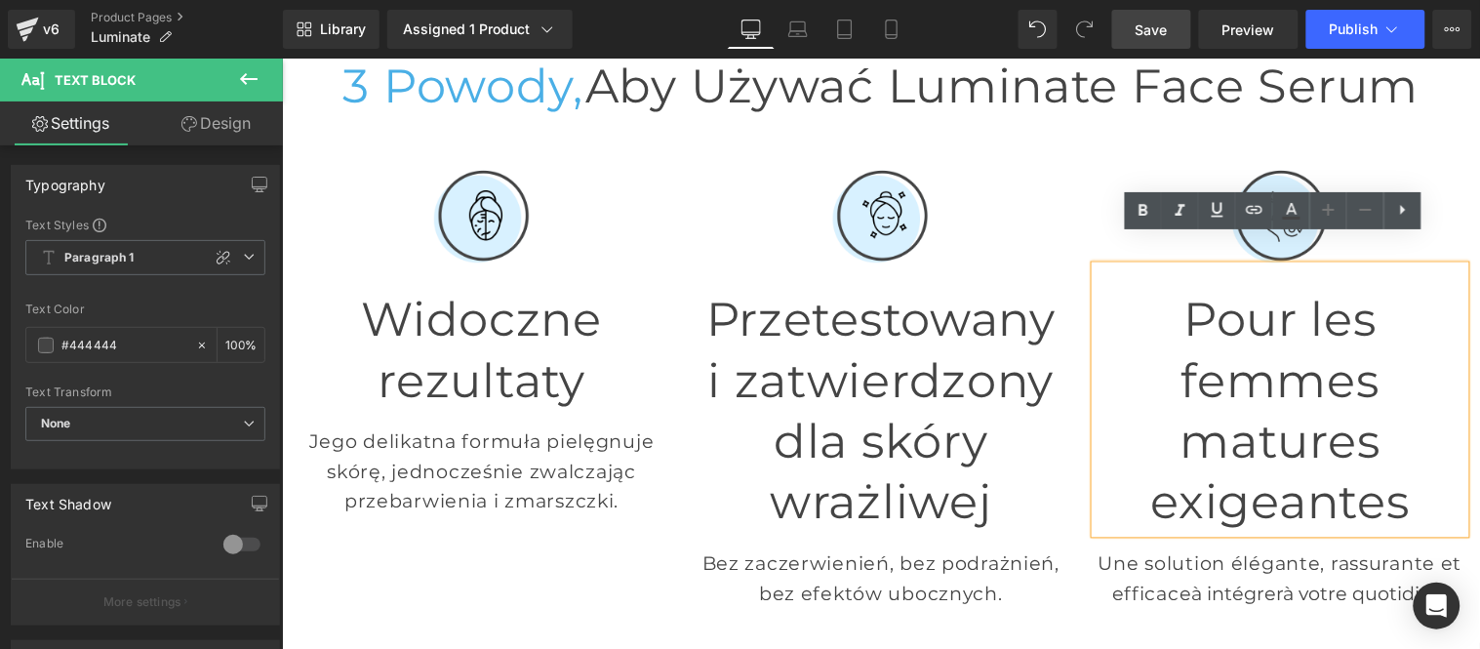
click at [1212, 305] on h1 "Pour les femmes matures exigeantes" at bounding box center [1279, 411] width 370 height 244
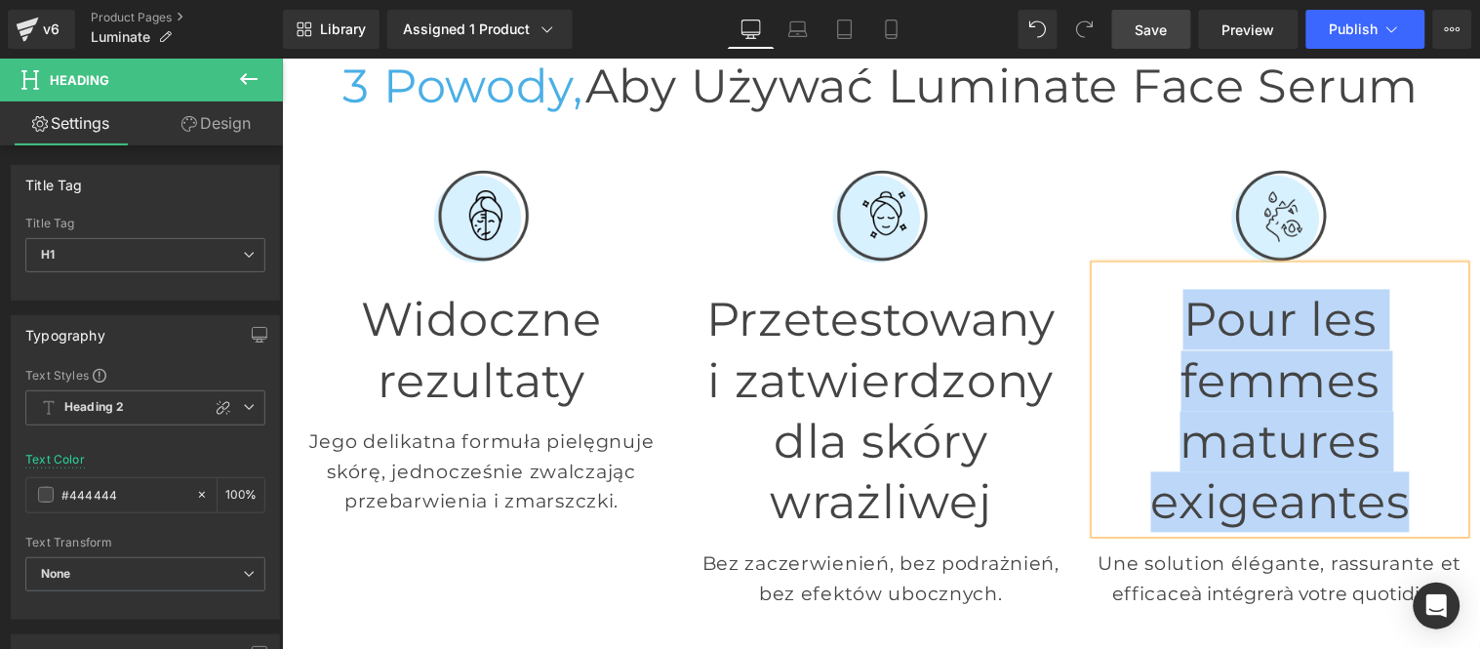
paste div
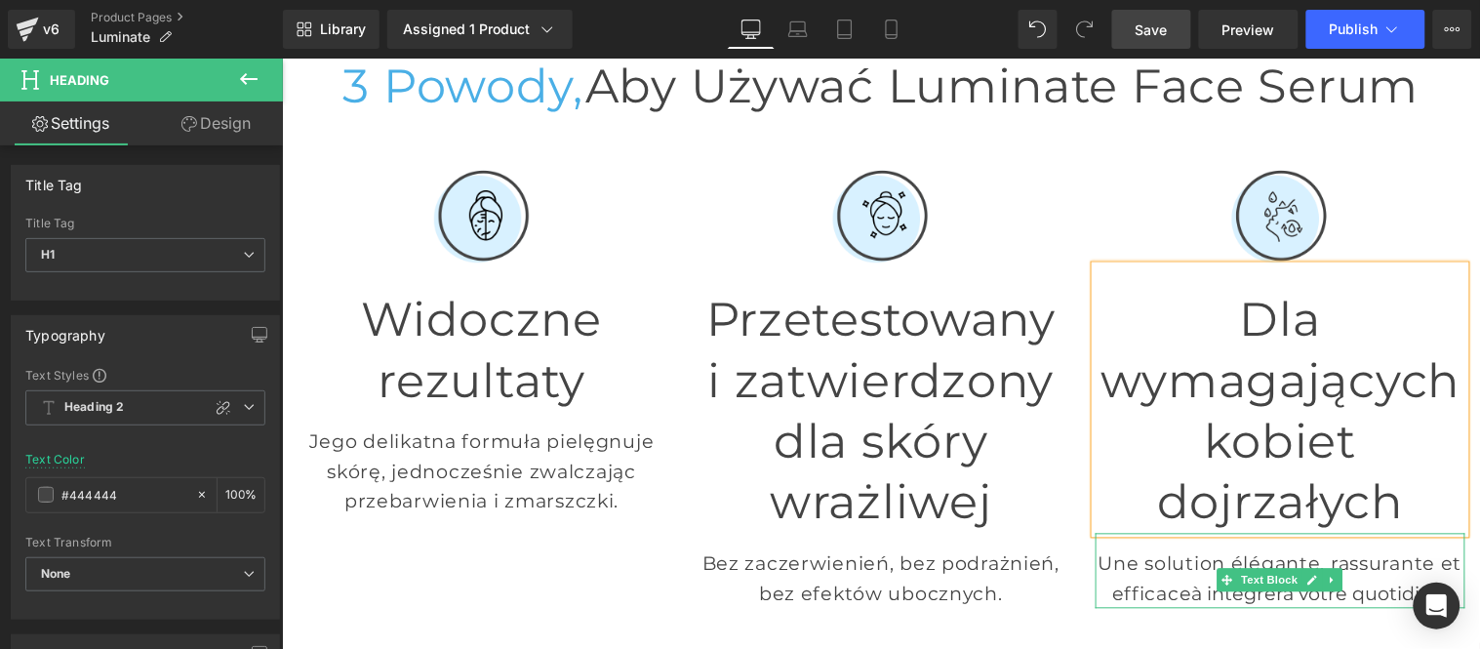
click at [1142, 548] on p "Une solution élégante, rassurante et efficace à intégrer à votre quotidien." at bounding box center [1279, 577] width 370 height 59
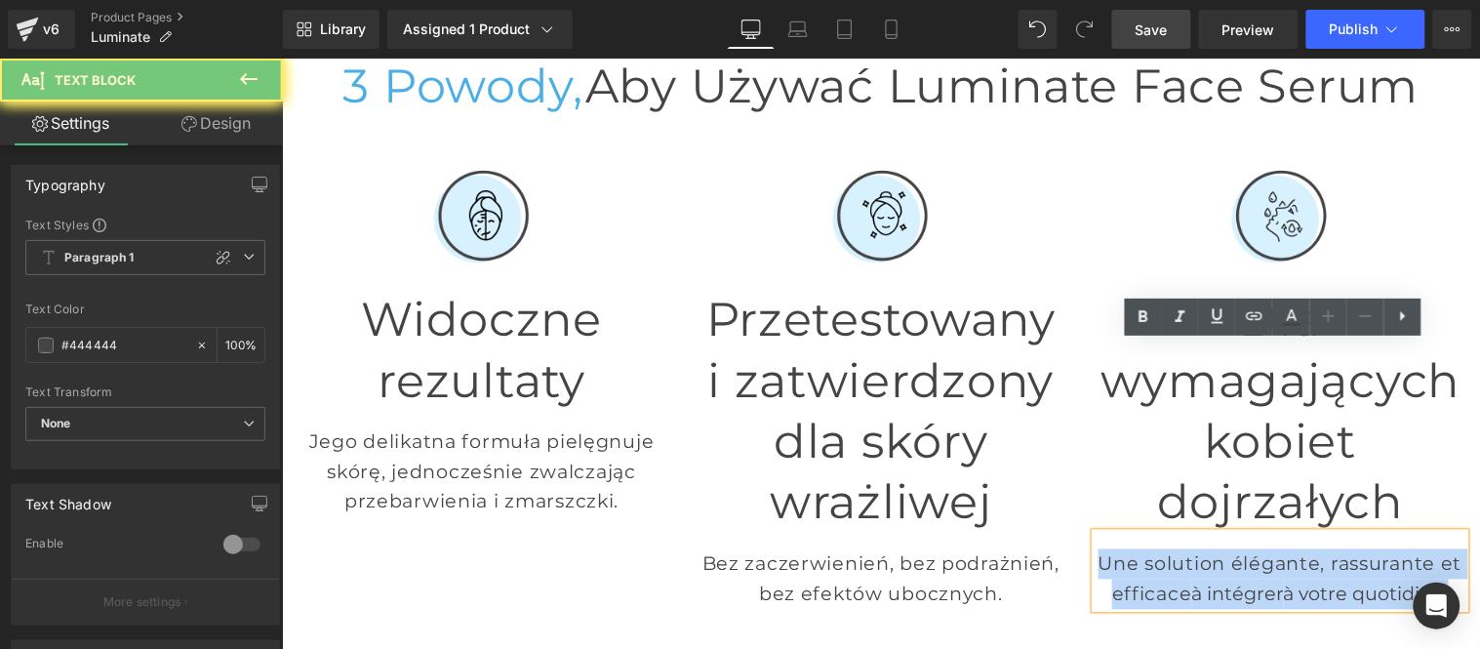
click at [1142, 548] on p "Une solution élégante, rassurante et efficace à intégrer à votre quotidien." at bounding box center [1279, 577] width 370 height 59
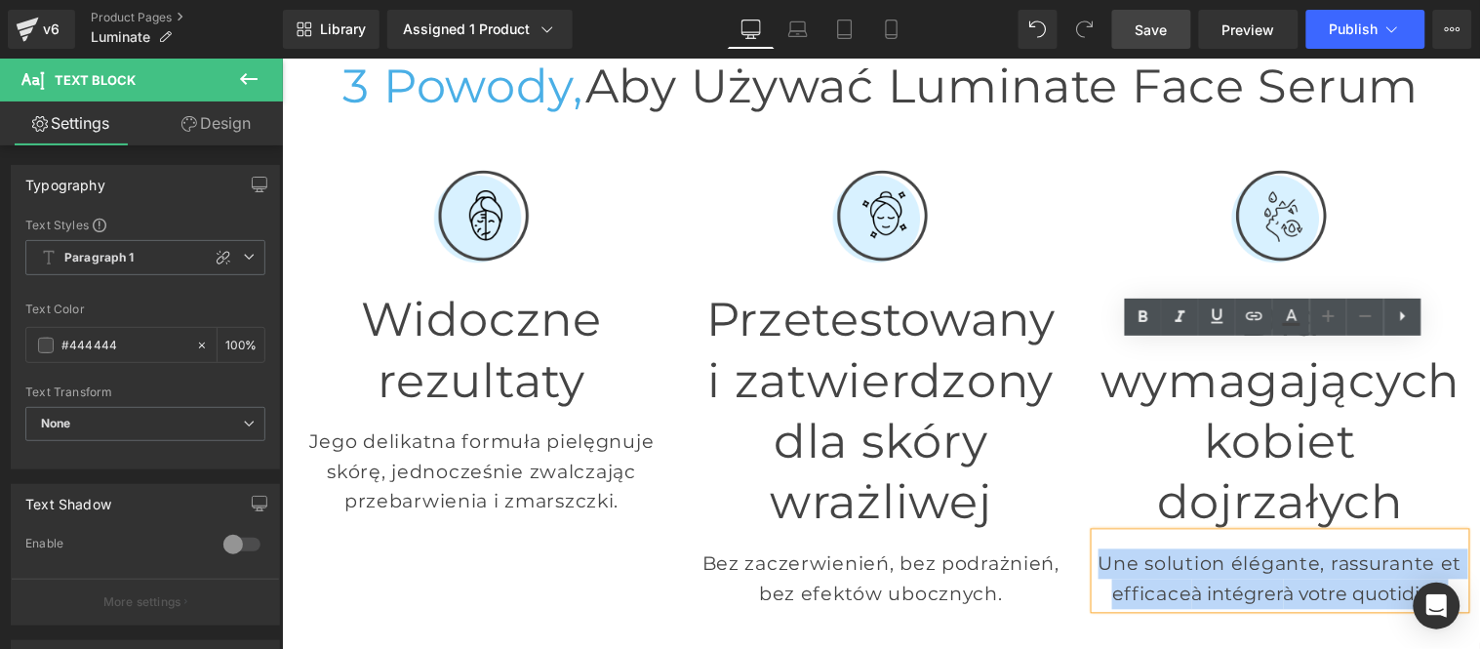
paste div
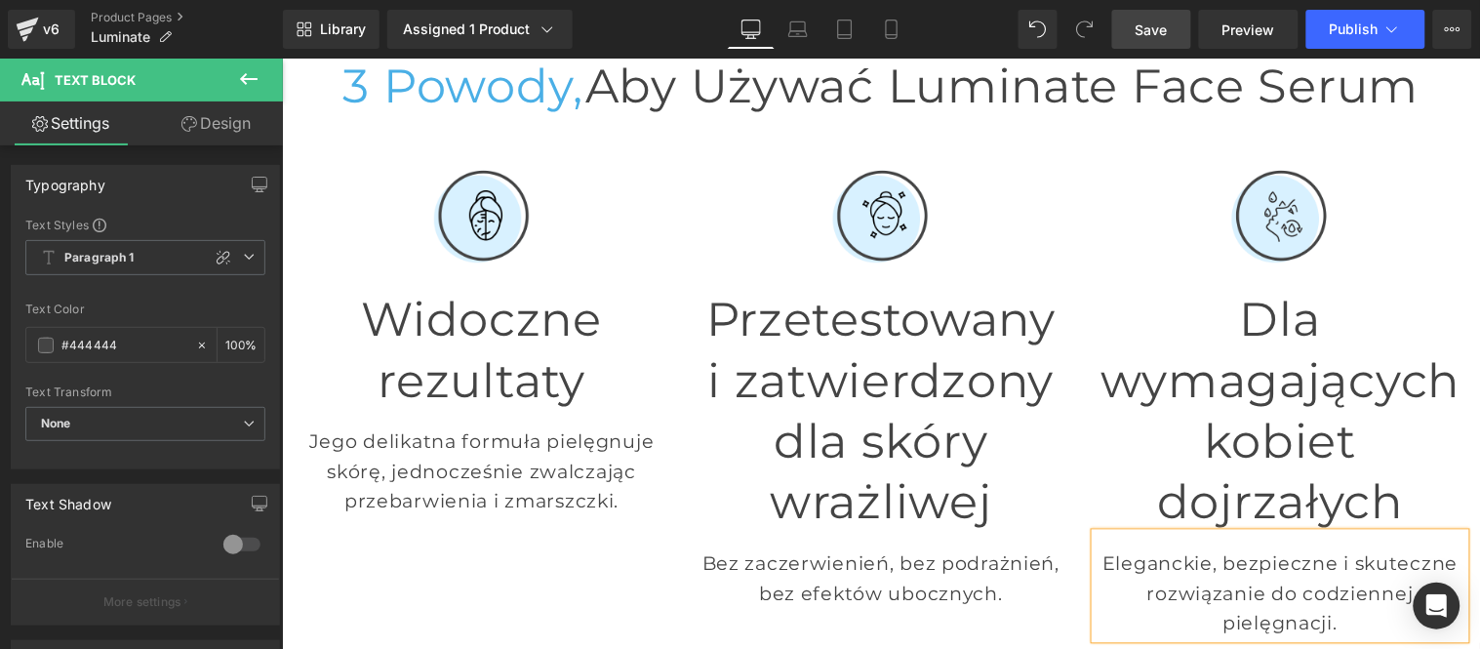
click at [809, 319] on h1 "Przetestowany i zatwierdzony dla skóry wrażliwej" at bounding box center [879, 411] width 370 height 244
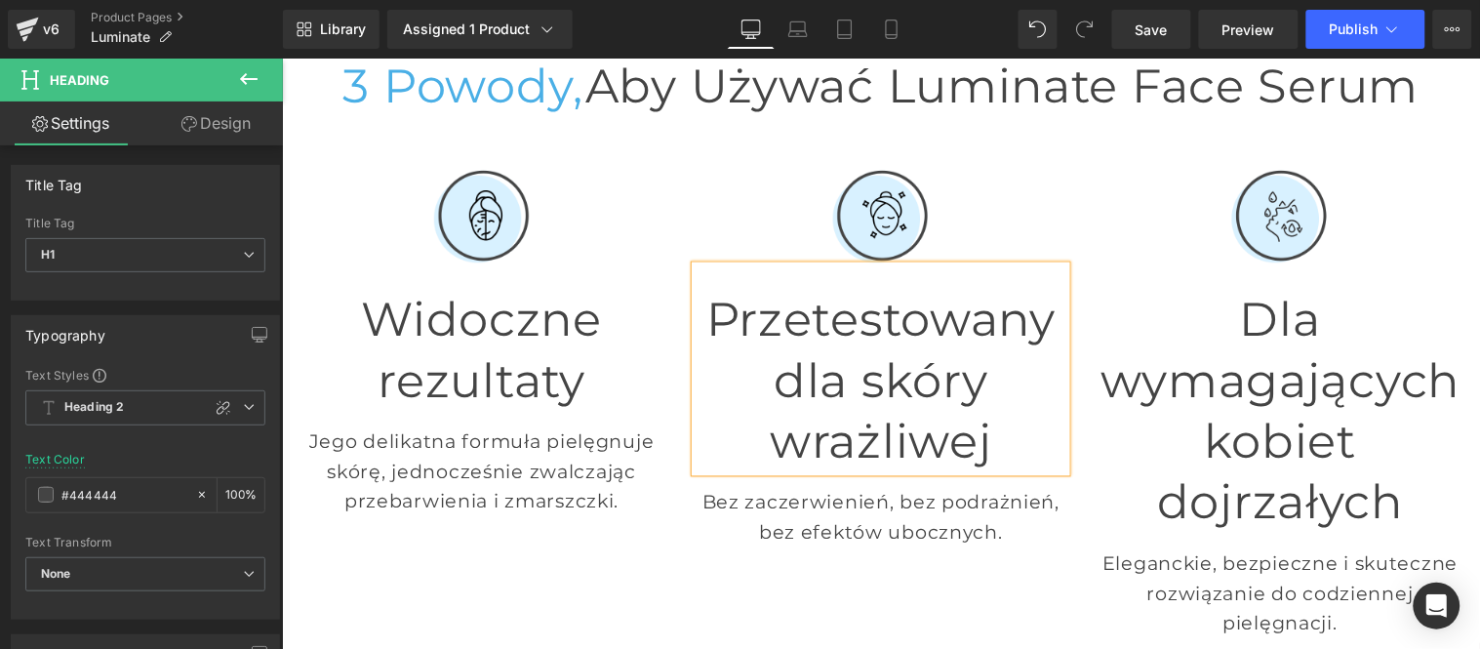
drag, startPoint x: 489, startPoint y: 260, endPoint x: 1142, endPoint y: 50, distance: 686.6
click at [1162, 17] on link "Save" at bounding box center [1151, 29] width 79 height 39
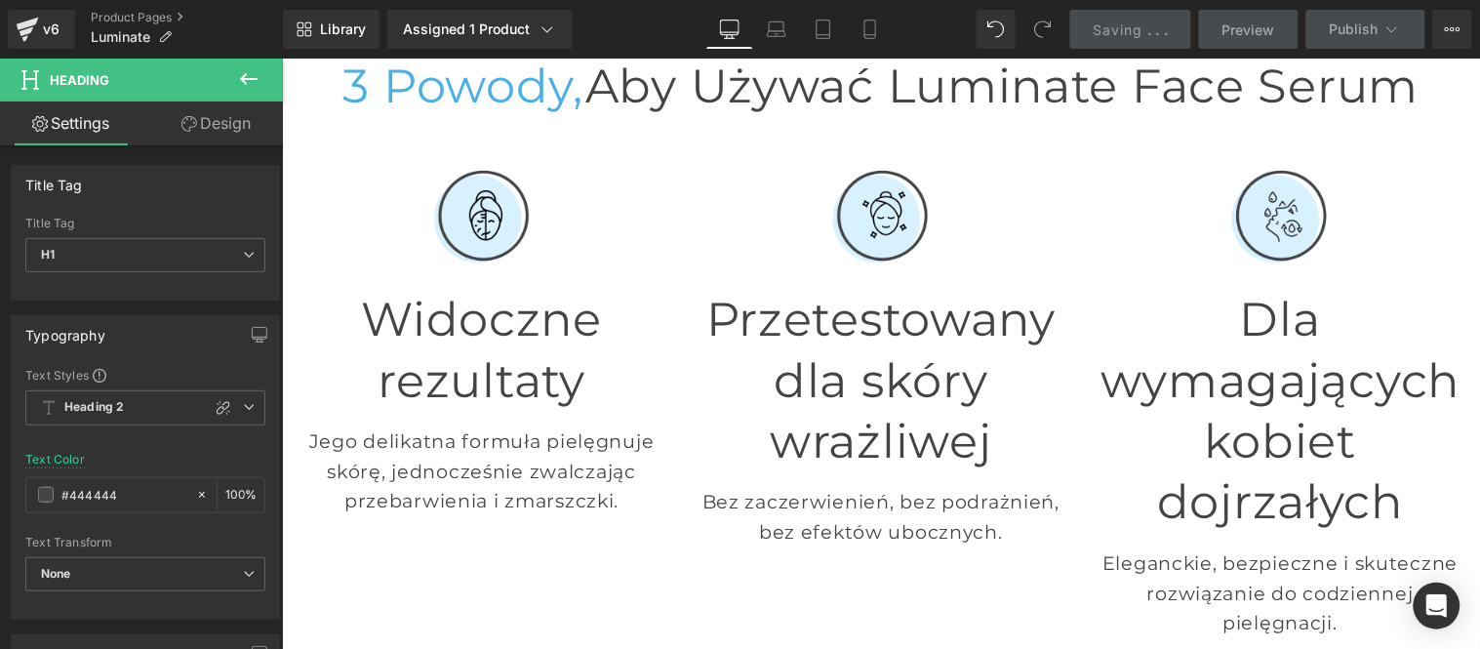
scroll to position [1192, 0]
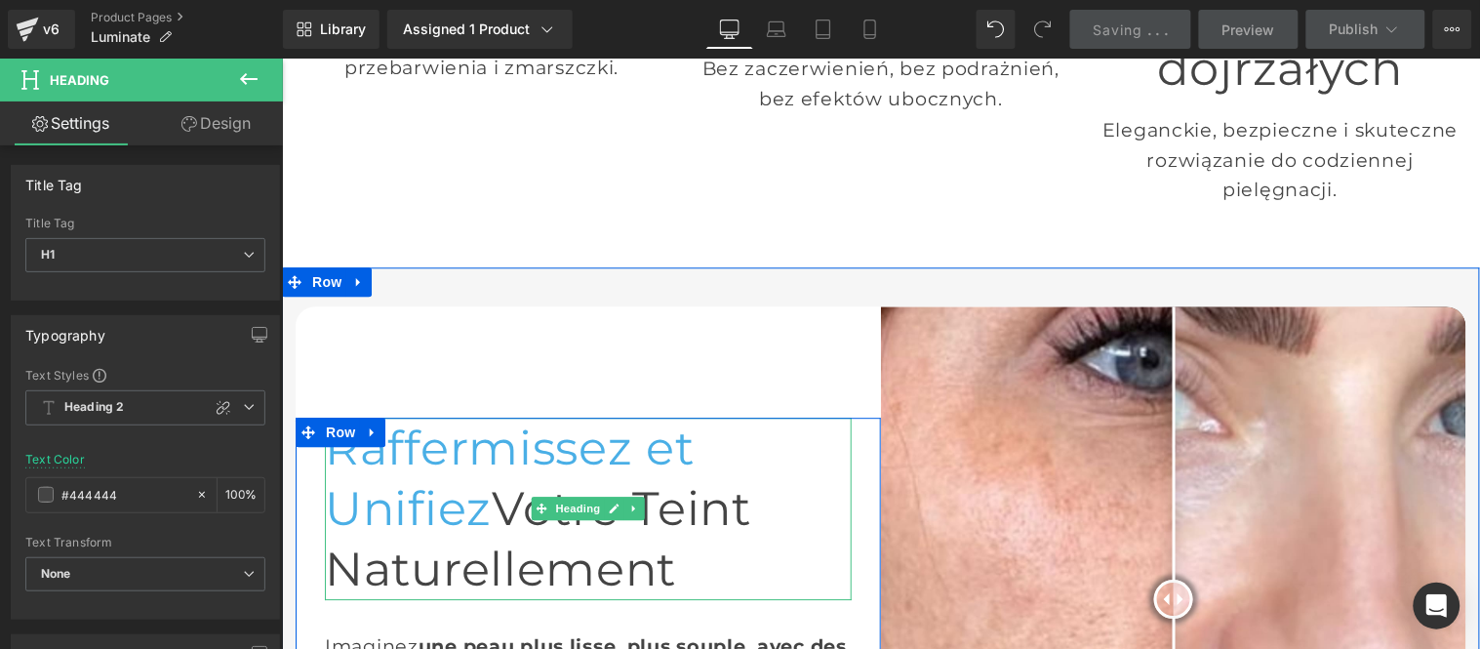
click at [439, 418] on font "Raffermissez et Unifiez" at bounding box center [509, 476] width 370 height 117
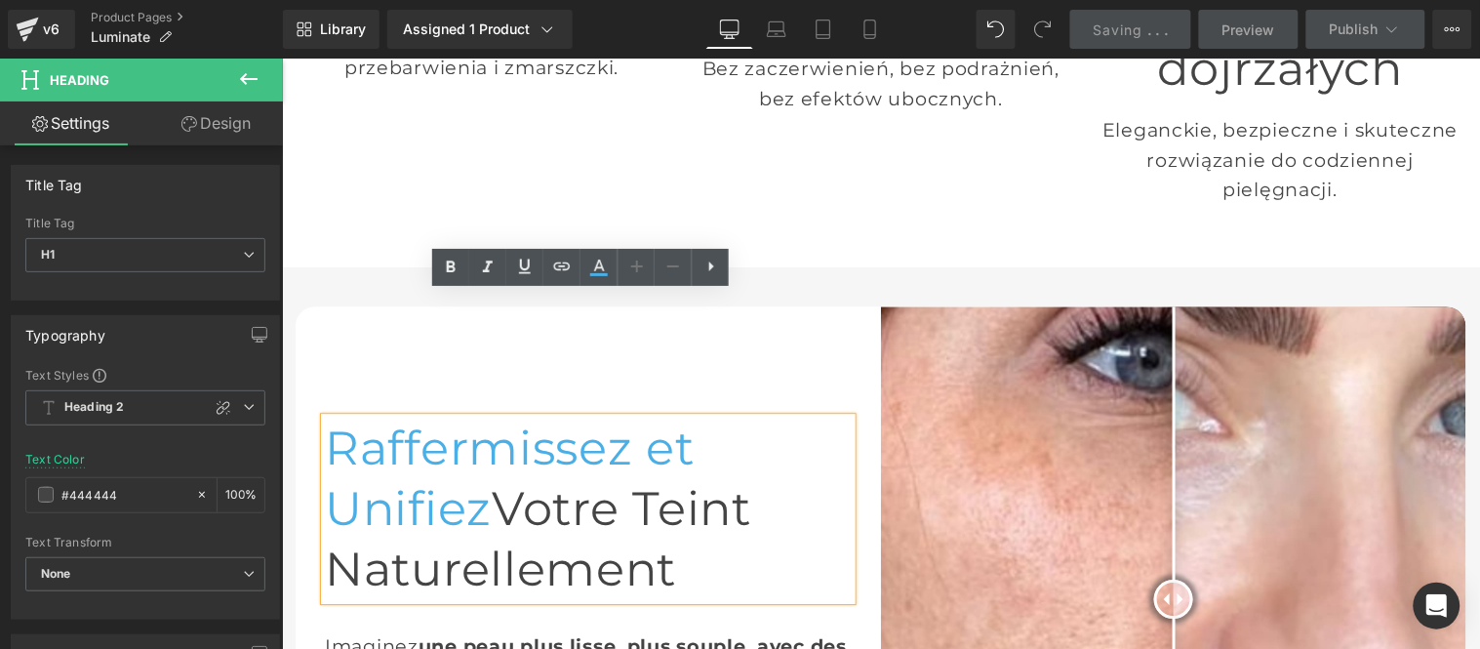
click at [490, 416] on h1 "Raffermissez et Unifiez Votre Teint Naturellement" at bounding box center [587, 507] width 527 height 182
click at [496, 416] on h1 "Raffermissez et Unifiez Votre Teint Naturellement" at bounding box center [587, 507] width 527 height 182
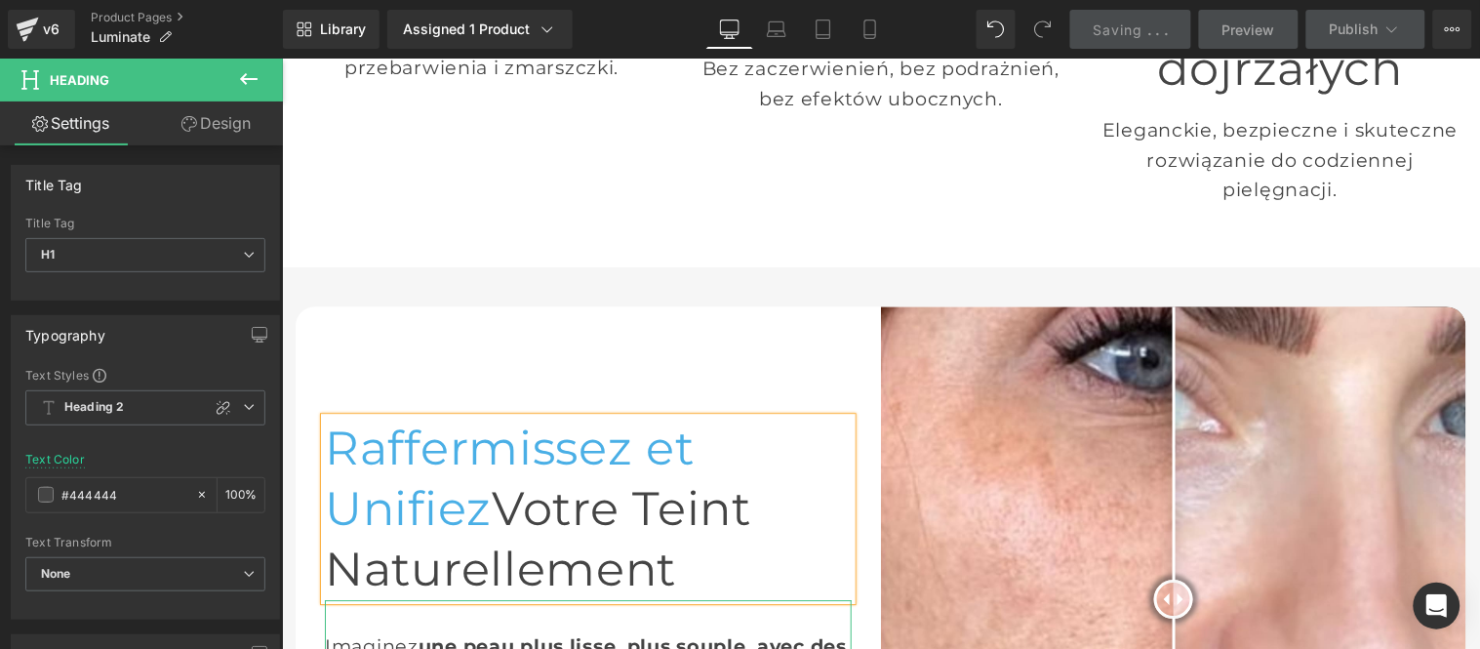
copy h1 "Raffermissez et Unifiez Votre Teint Naturellement"
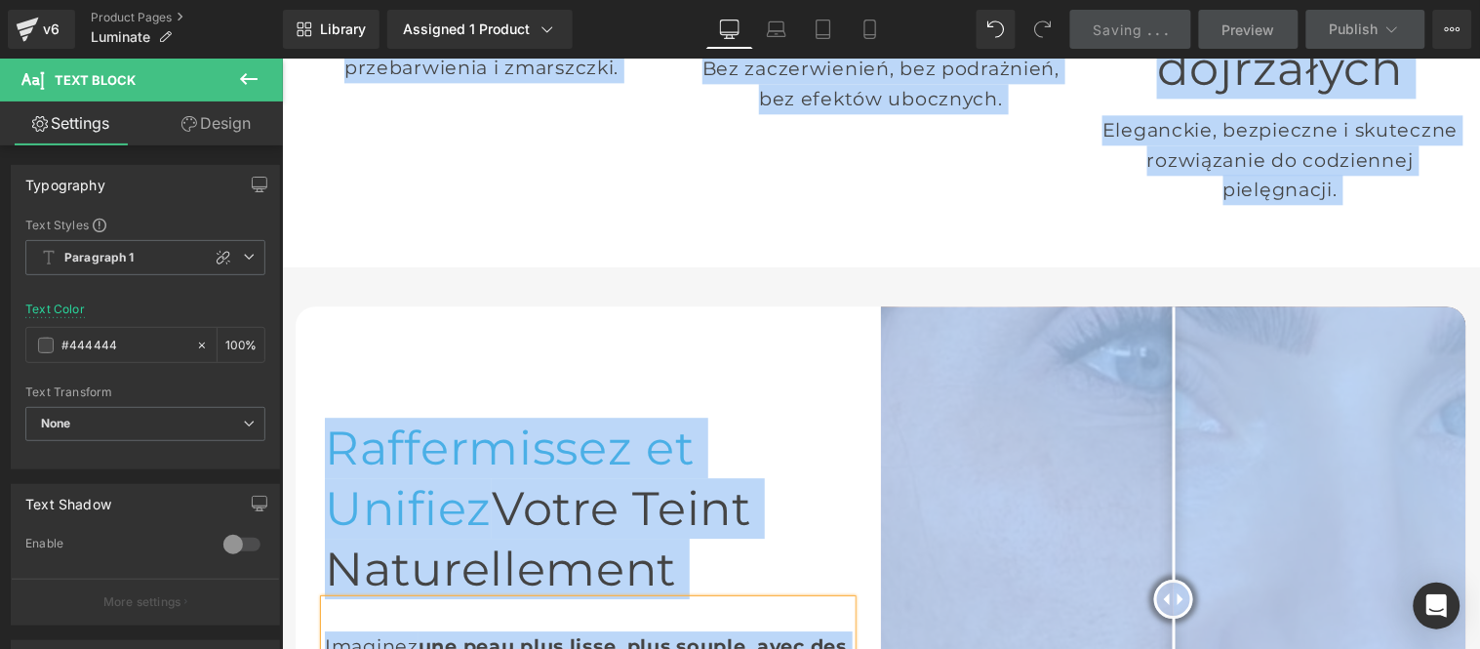
copy body "□ POLSKA INOVITA Przejdź do treści Twój koszyk jest pusty Kontynuuj zakupy Twój…"
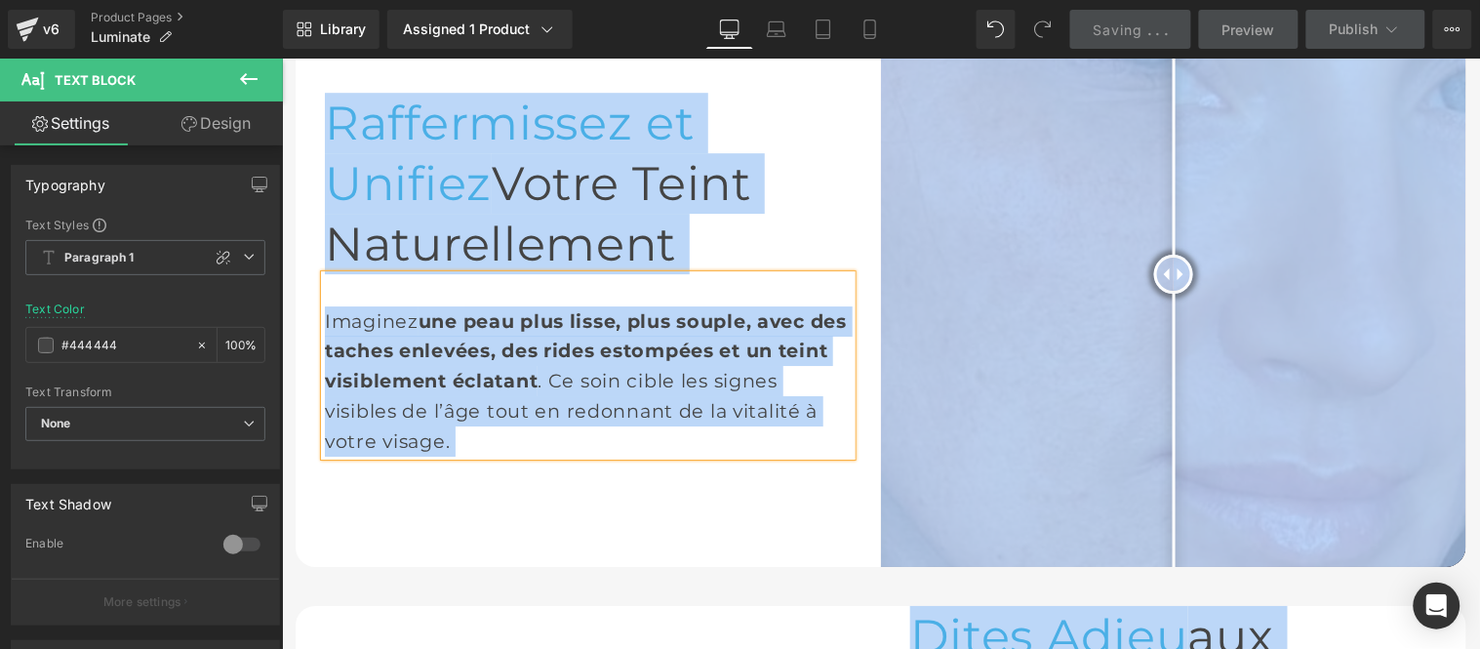
scroll to position [1300, 0]
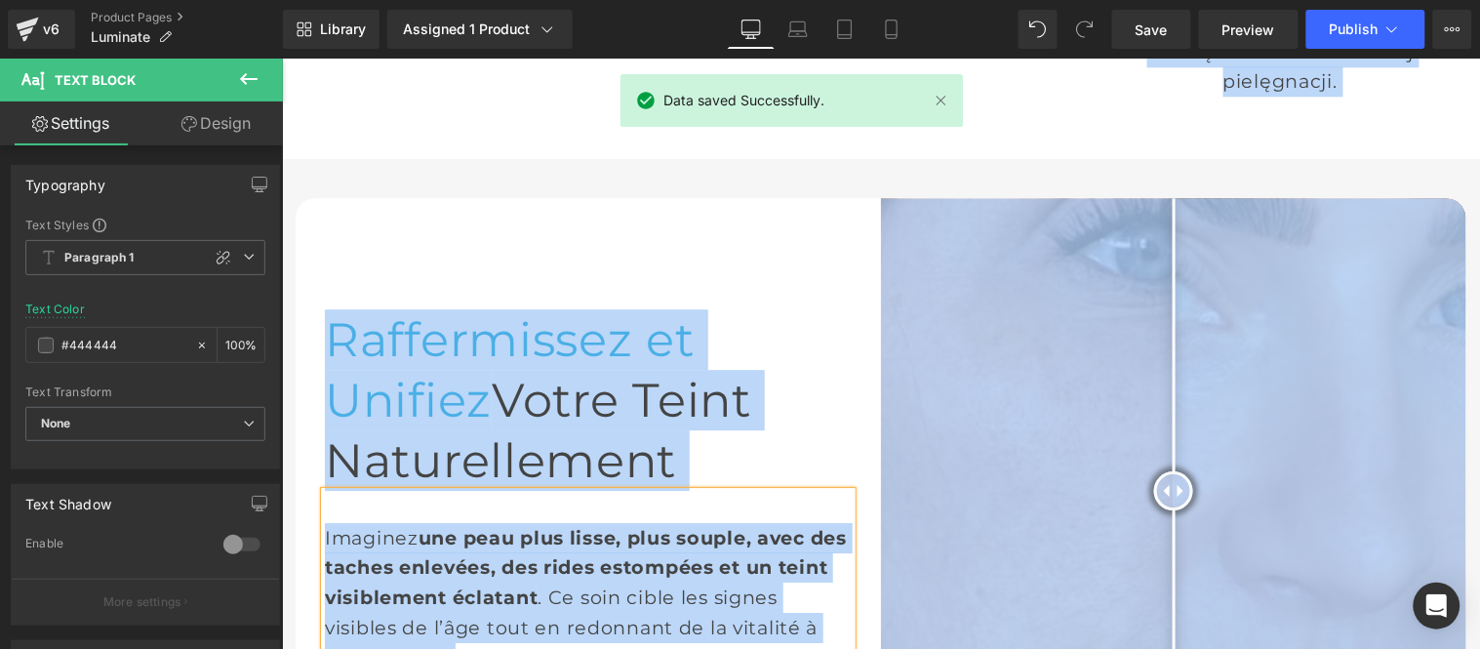
click at [723, 491] on div "Imaginez une peau plus lisse, plus souple, avec des taches enlevées, des rides …" at bounding box center [587, 581] width 527 height 181
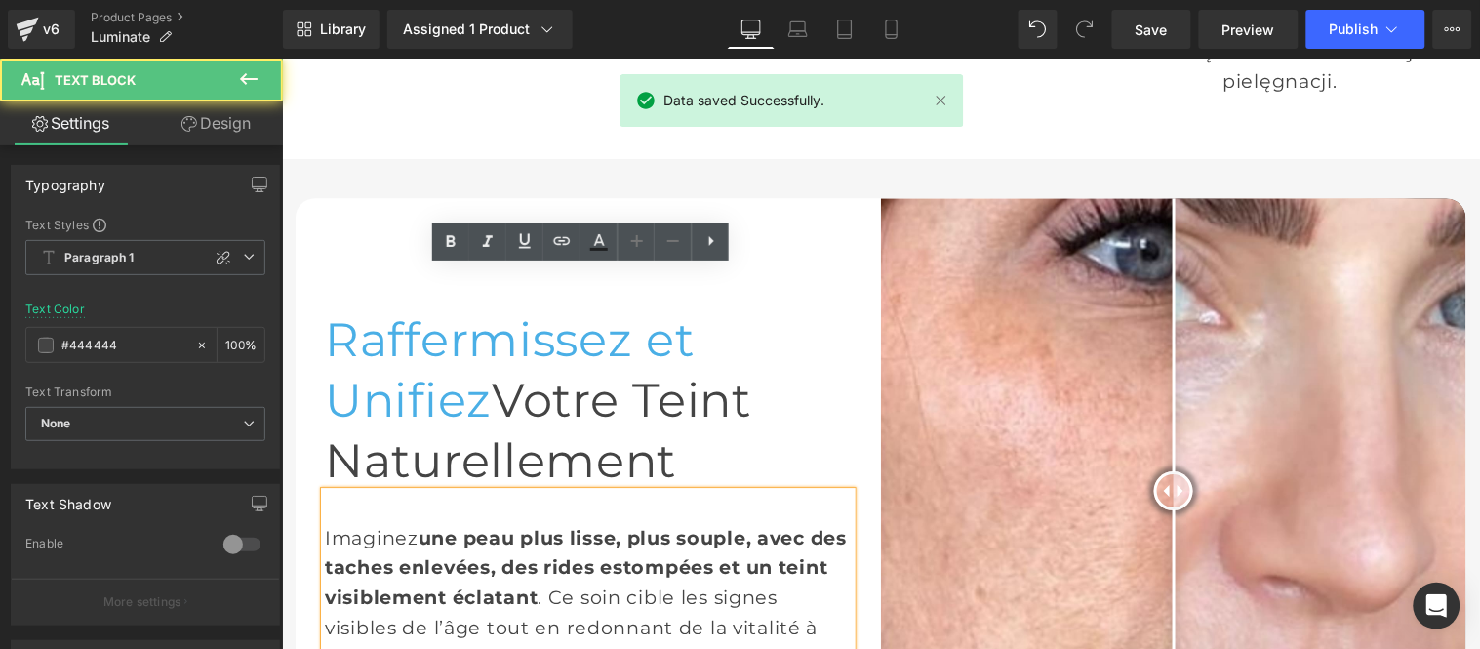
click at [453, 525] on strong "une peau plus lisse, plus souple, avec des taches enlevées, des rides estompées…" at bounding box center [585, 566] width 522 height 83
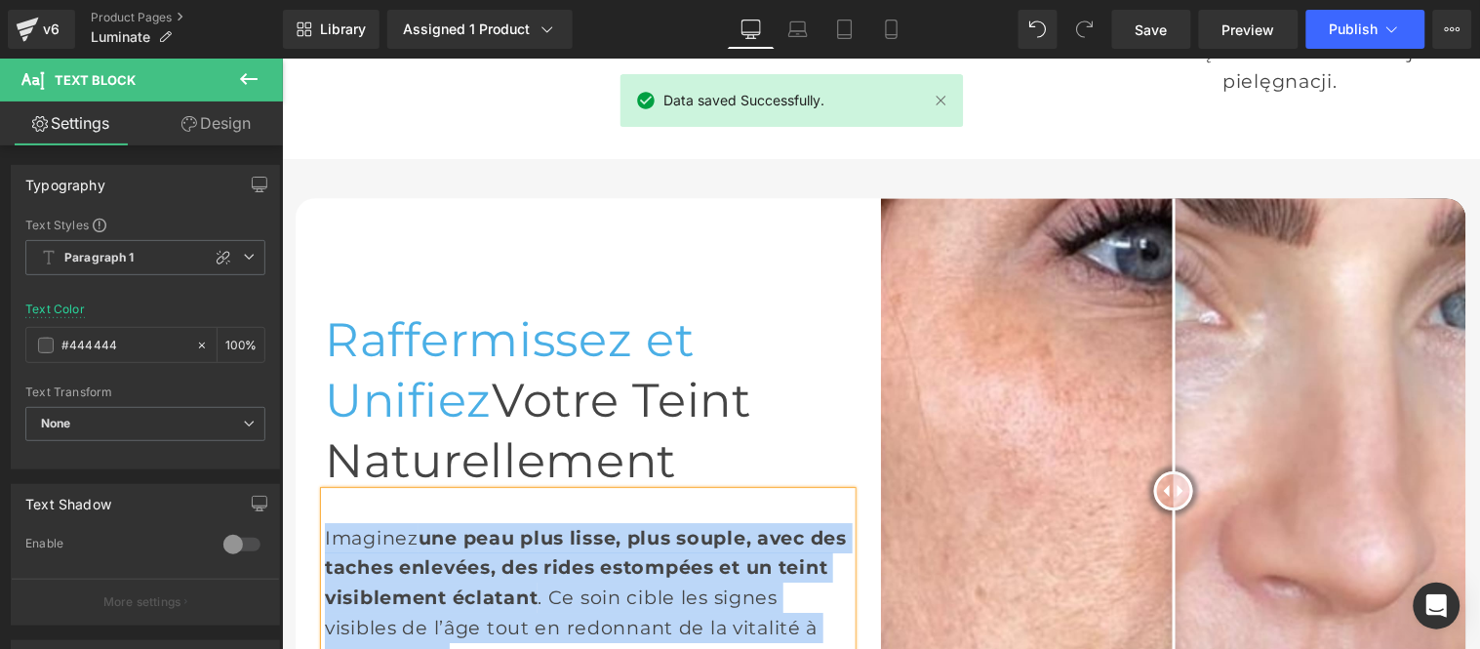
copy div "Imaginez une peau plus lisse, plus souple, avec des taches enlevées, des rides …"
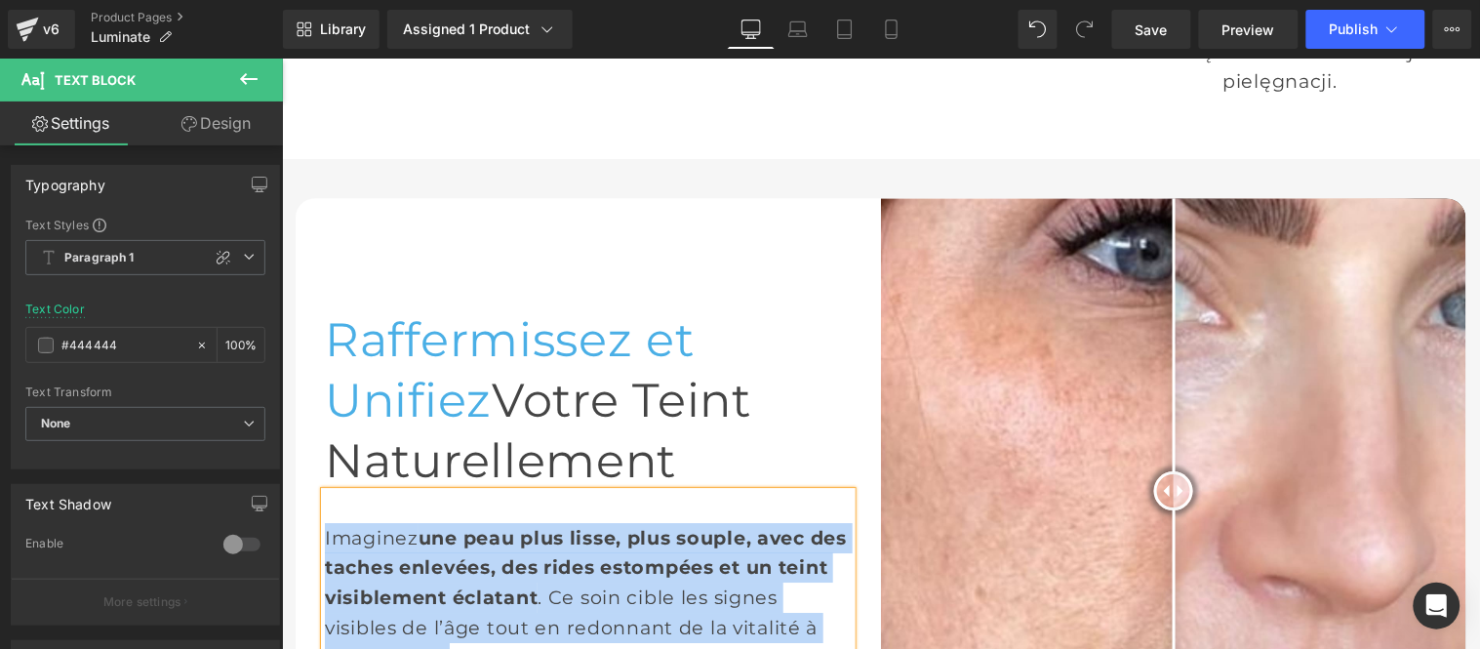
click at [515, 308] on h1 "Raffermissez et Unifiez Votre Teint Naturellement" at bounding box center [587, 399] width 527 height 182
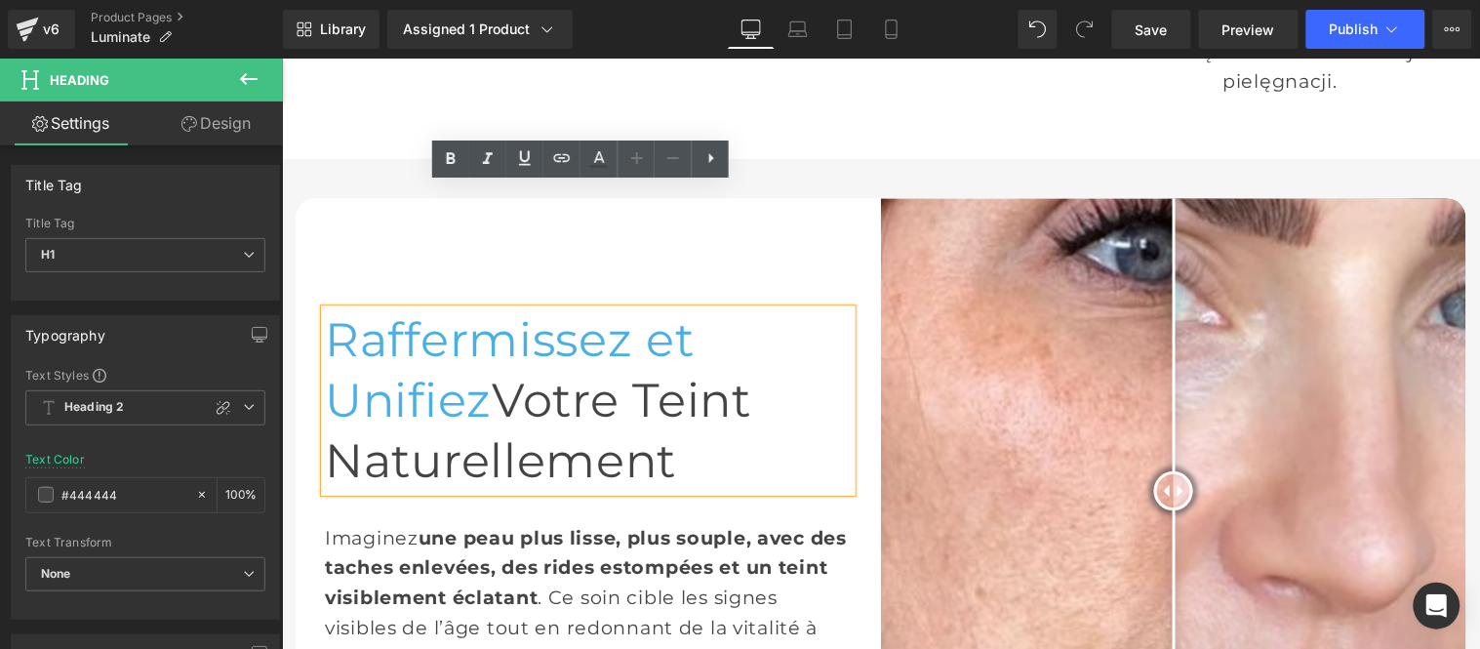
click at [694, 310] on font "Raffermissez et Unifiez" at bounding box center [509, 368] width 370 height 117
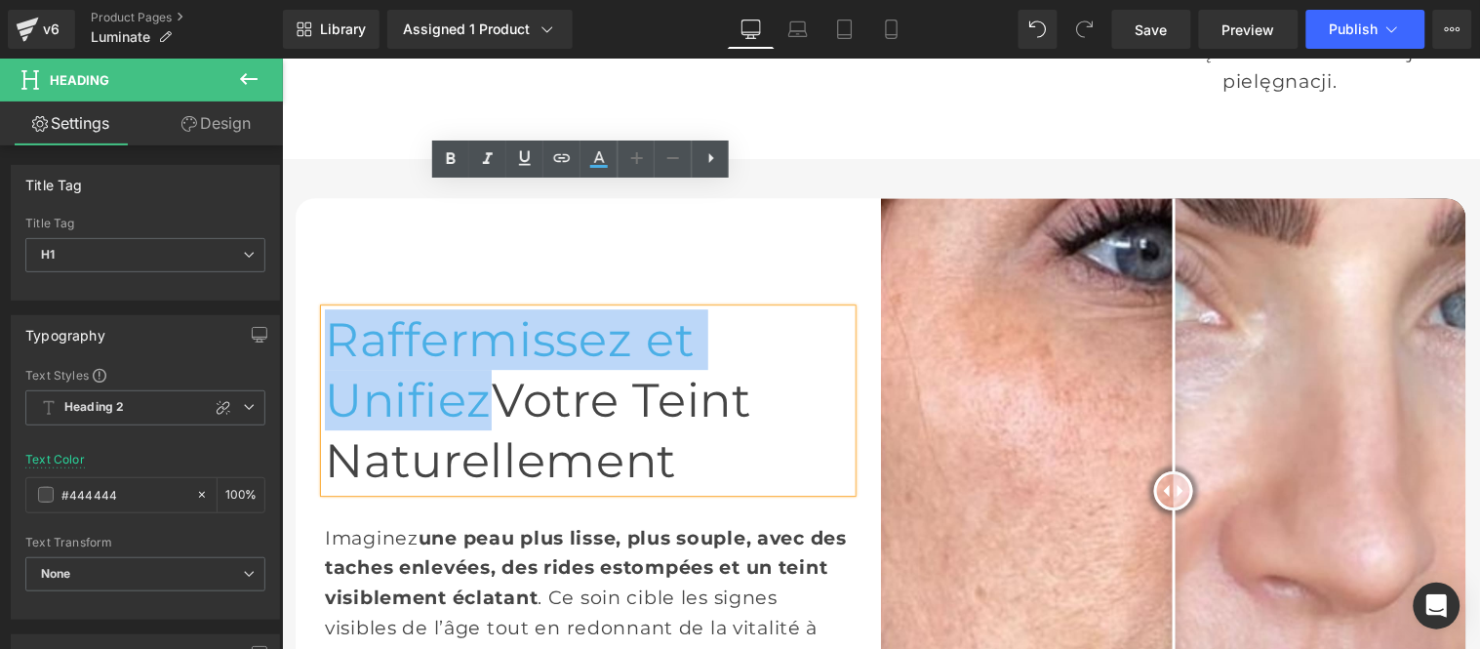
click at [324, 310] on font "Raffermissez et Unifiez" at bounding box center [509, 368] width 370 height 117
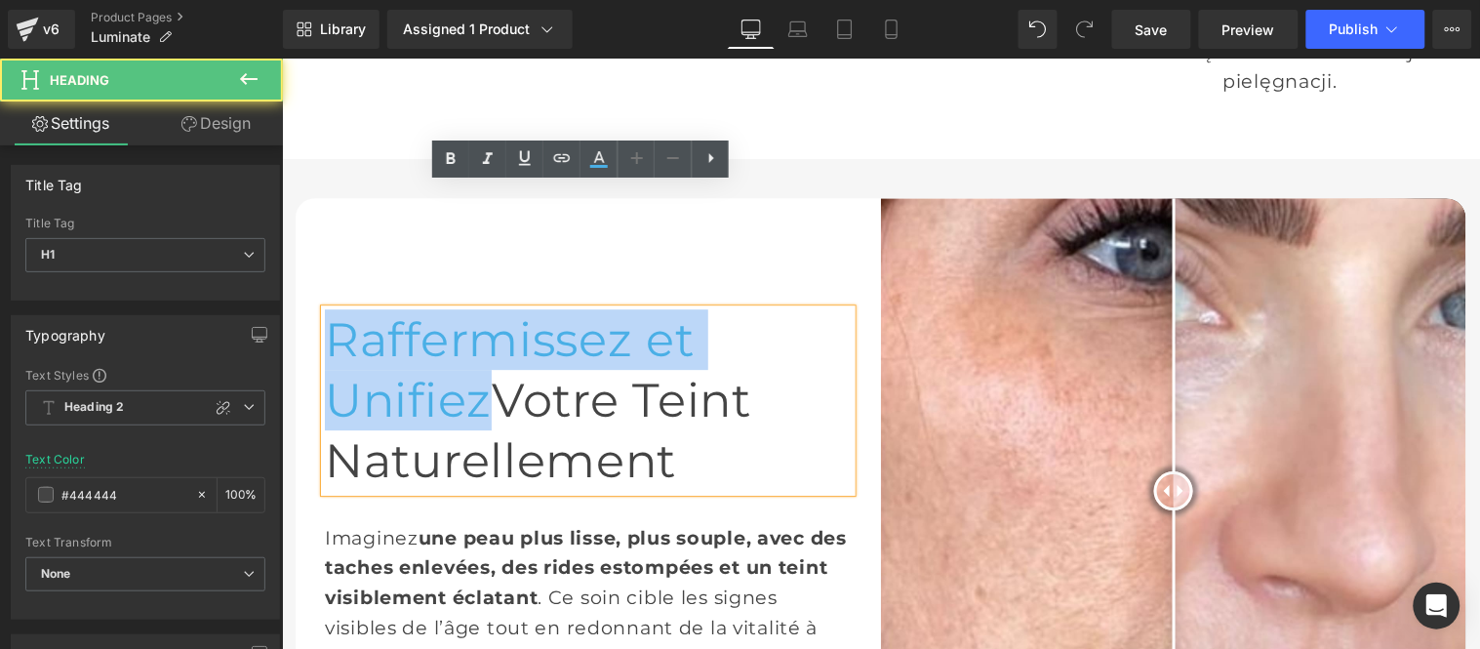
paste div
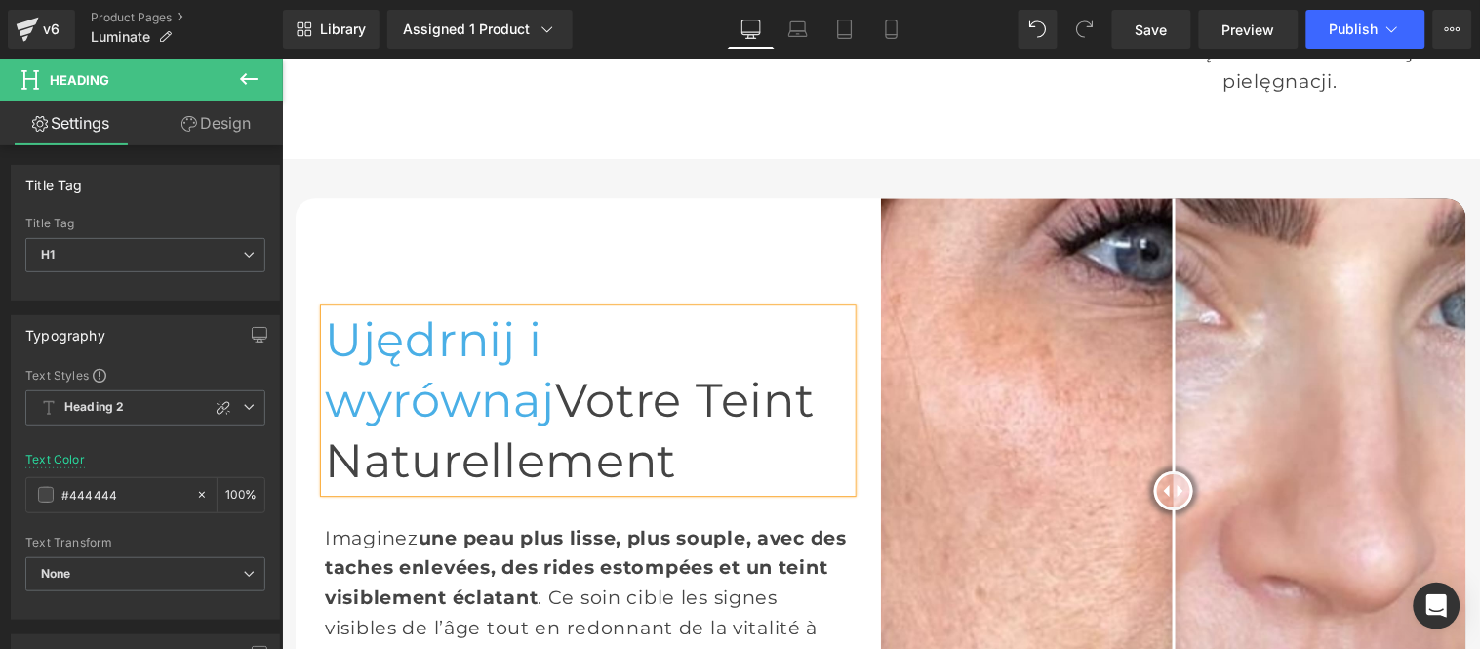
click at [686, 308] on h1 "Ujędrnij i wyrównaj Votre Teint Naturellement" at bounding box center [587, 399] width 527 height 182
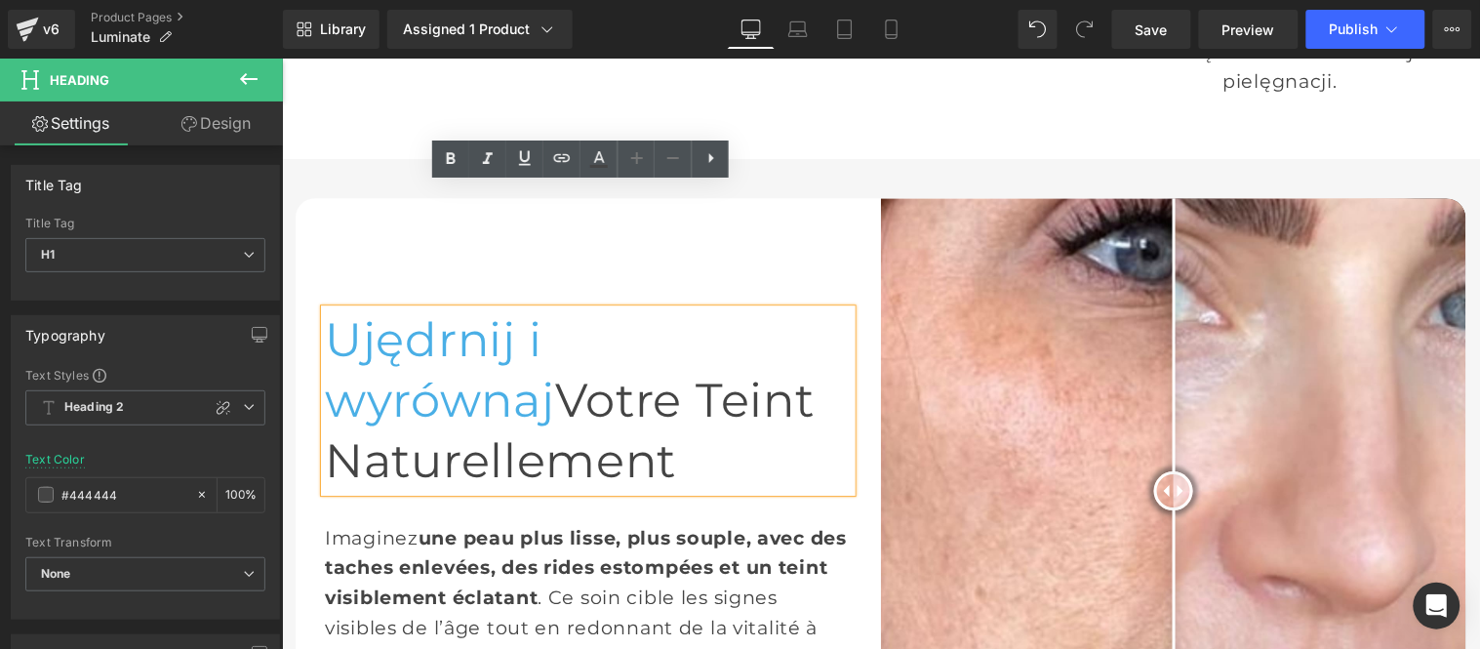
click at [671, 308] on h1 "Ujędrnij i wyrównaj Votre Teint Naturellement" at bounding box center [587, 399] width 527 height 182
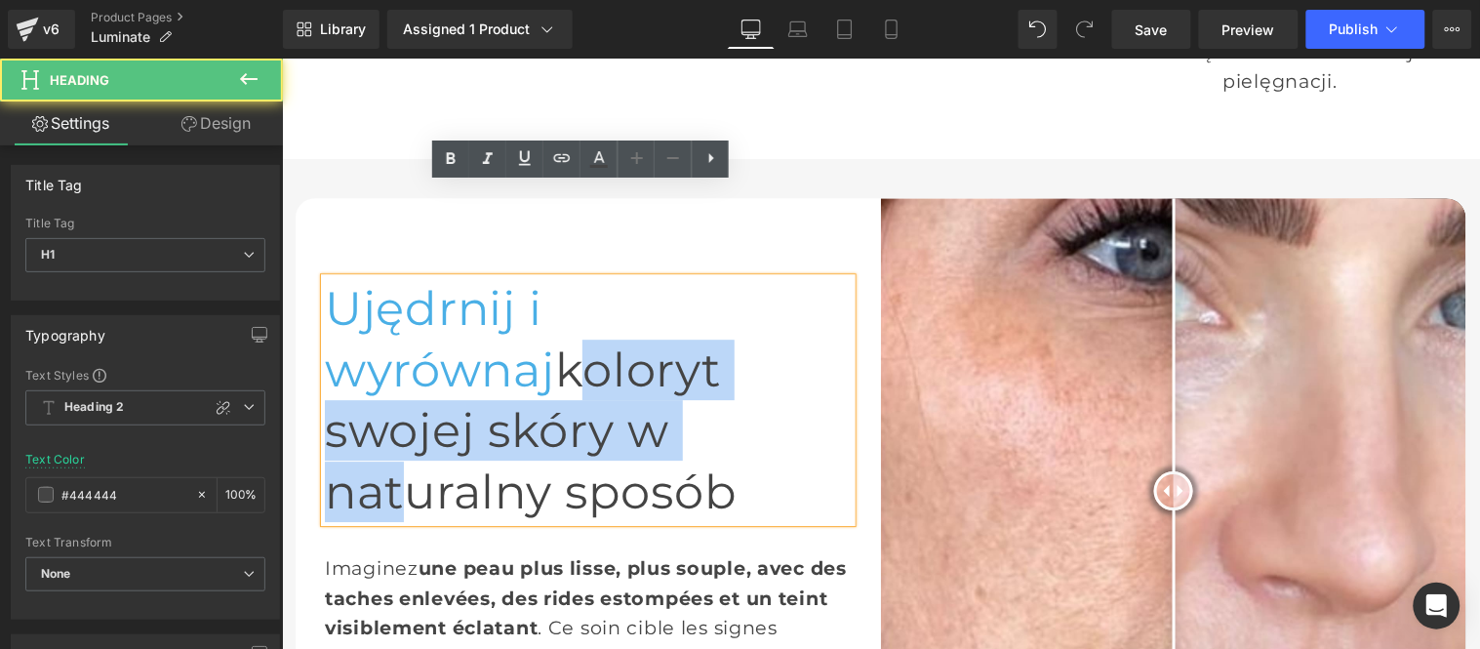
scroll to position [1280, 0]
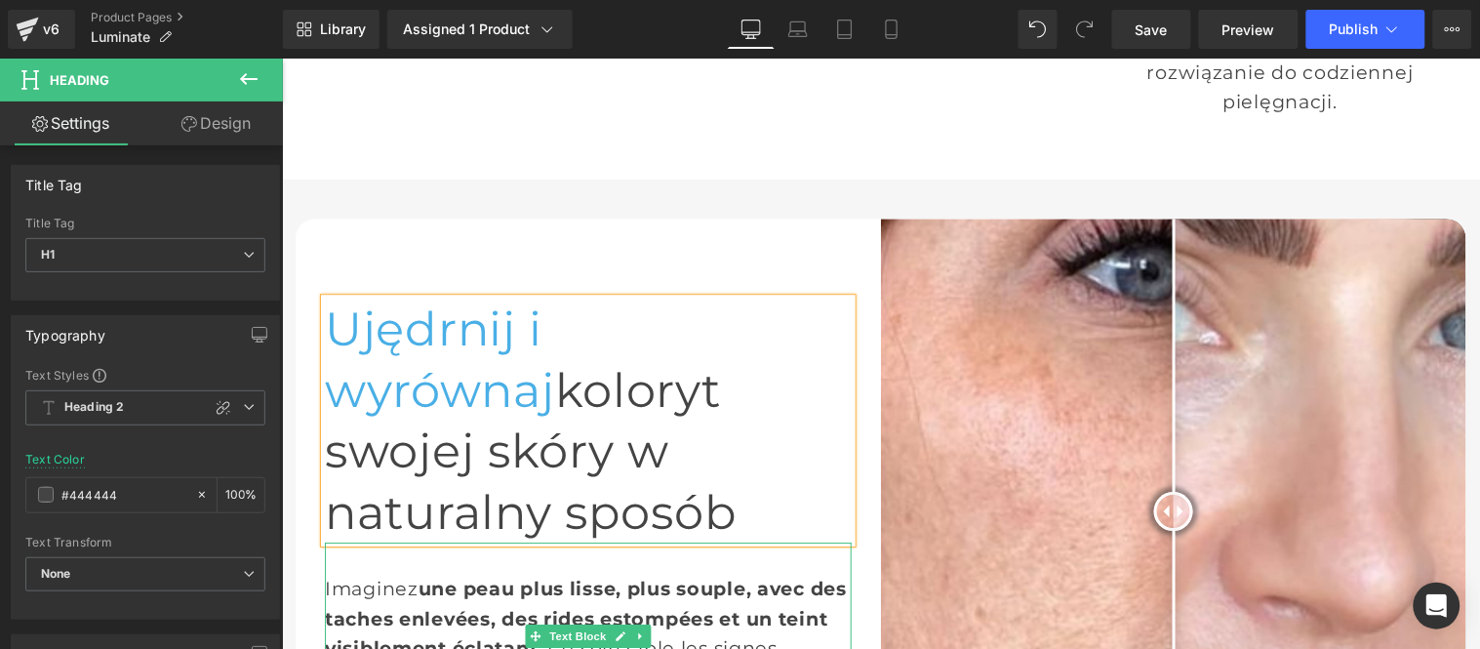
click at [443, 541] on div "Imaginez une peau plus lisse, plus souple, avec des taches enlevées, des rides …" at bounding box center [587, 631] width 527 height 181
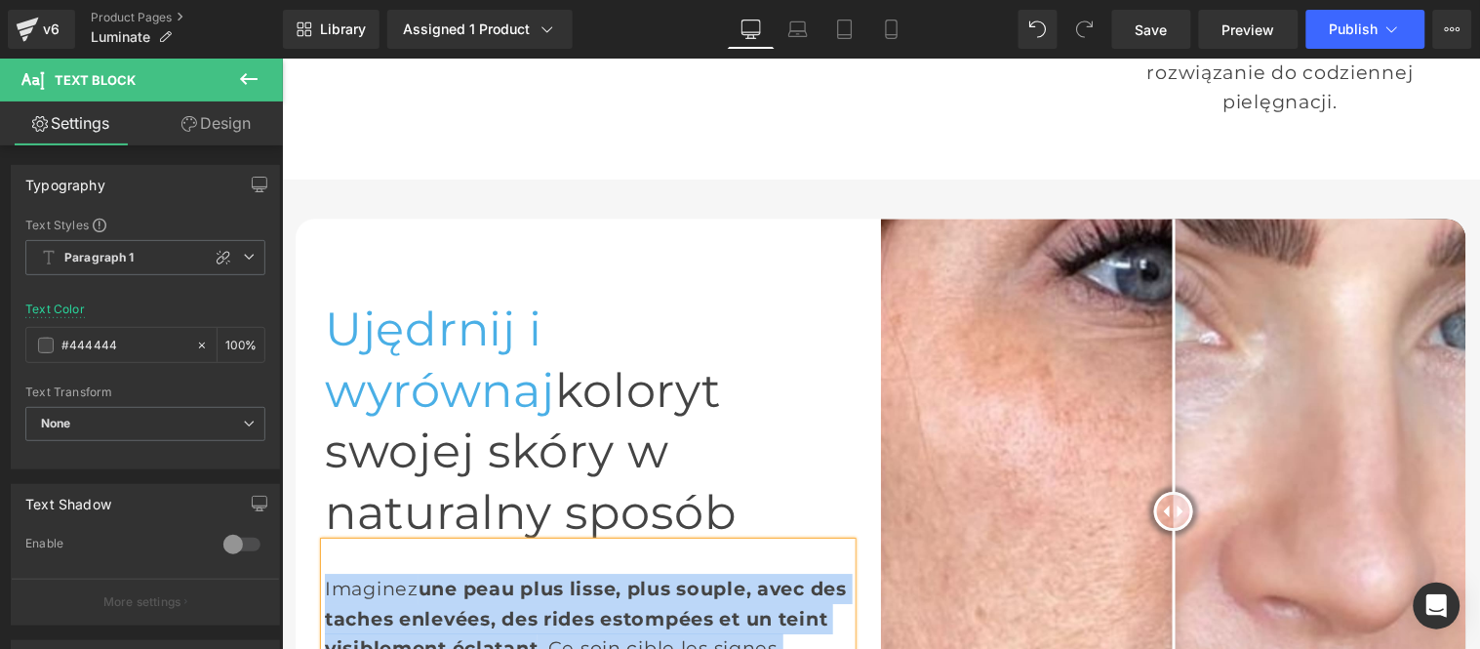
paste div
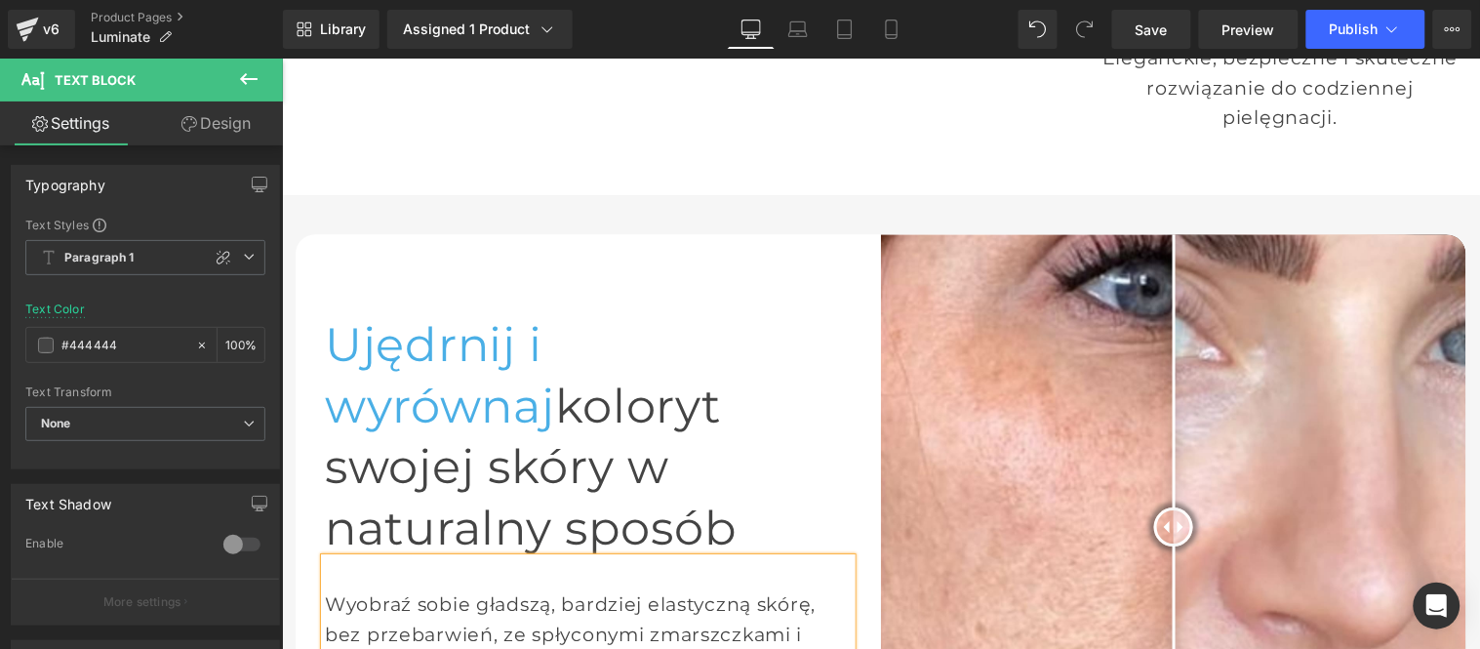
click at [360, 557] on div "Wyobraź sobie gładszą, bardziej elastyczną skórę, bez przebarwień, ze spłyconym…" at bounding box center [587, 647] width 527 height 181
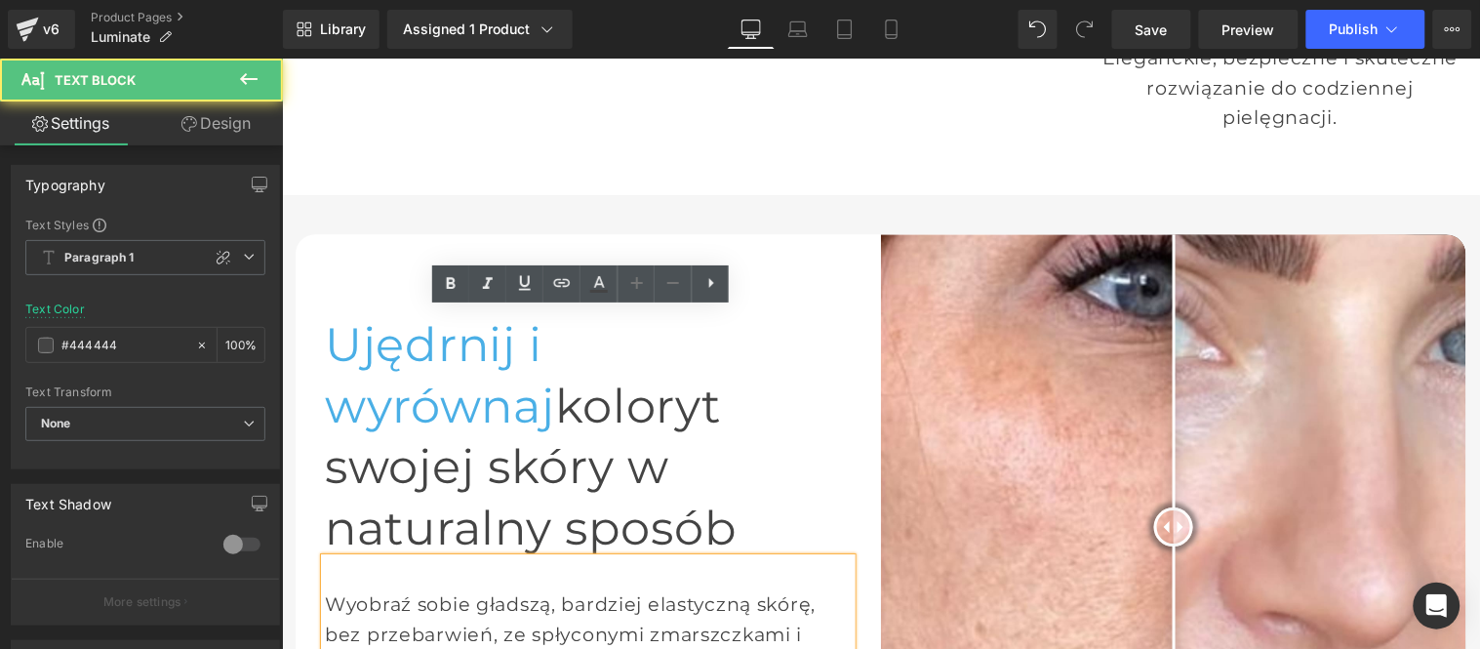
click at [324, 557] on div "Wyobraź sobie gładszą, bardziej elastyczną skórę, bez przebarwień, ze spłyconym…" at bounding box center [587, 647] width 527 height 181
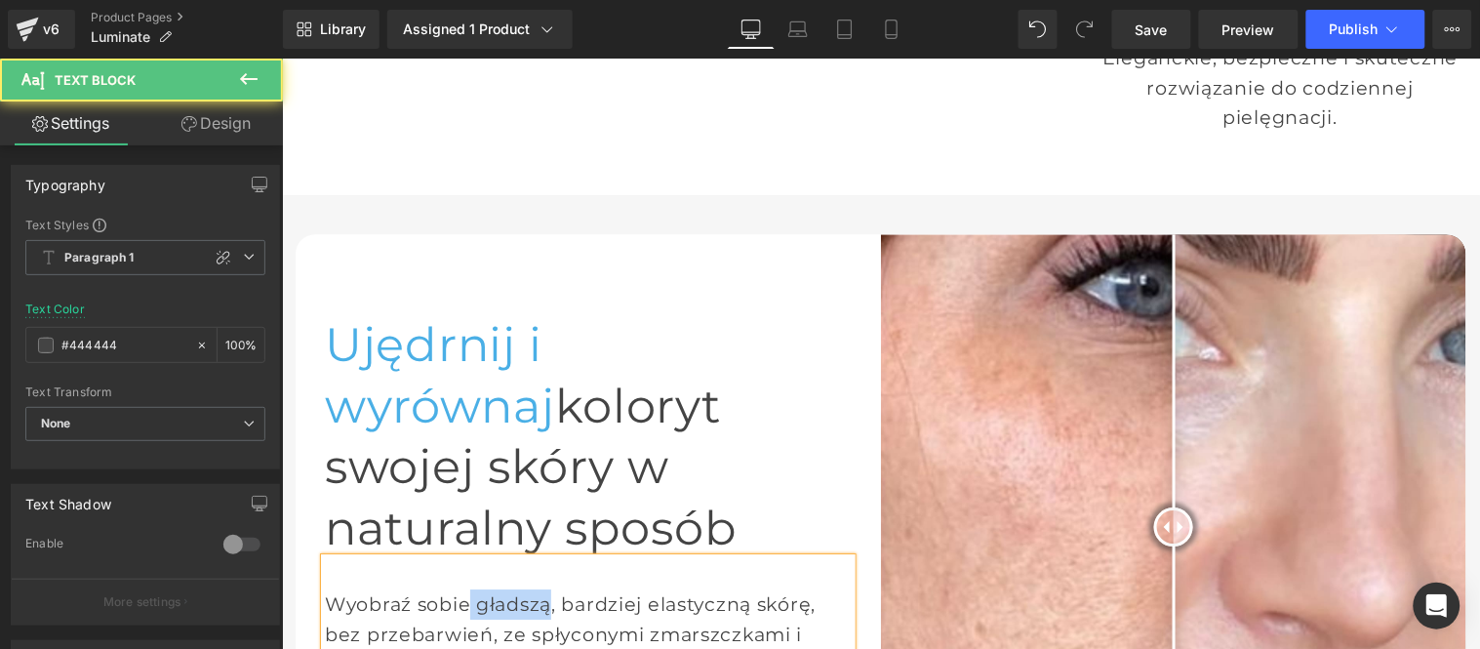
drag, startPoint x: 462, startPoint y: 358, endPoint x: 532, endPoint y: 358, distance: 69.3
click at [532, 557] on div "Wyobraź sobie gładszą, bardziej elastyczną skórę, bez przebarwień, ze spłyconym…" at bounding box center [587, 647] width 527 height 181
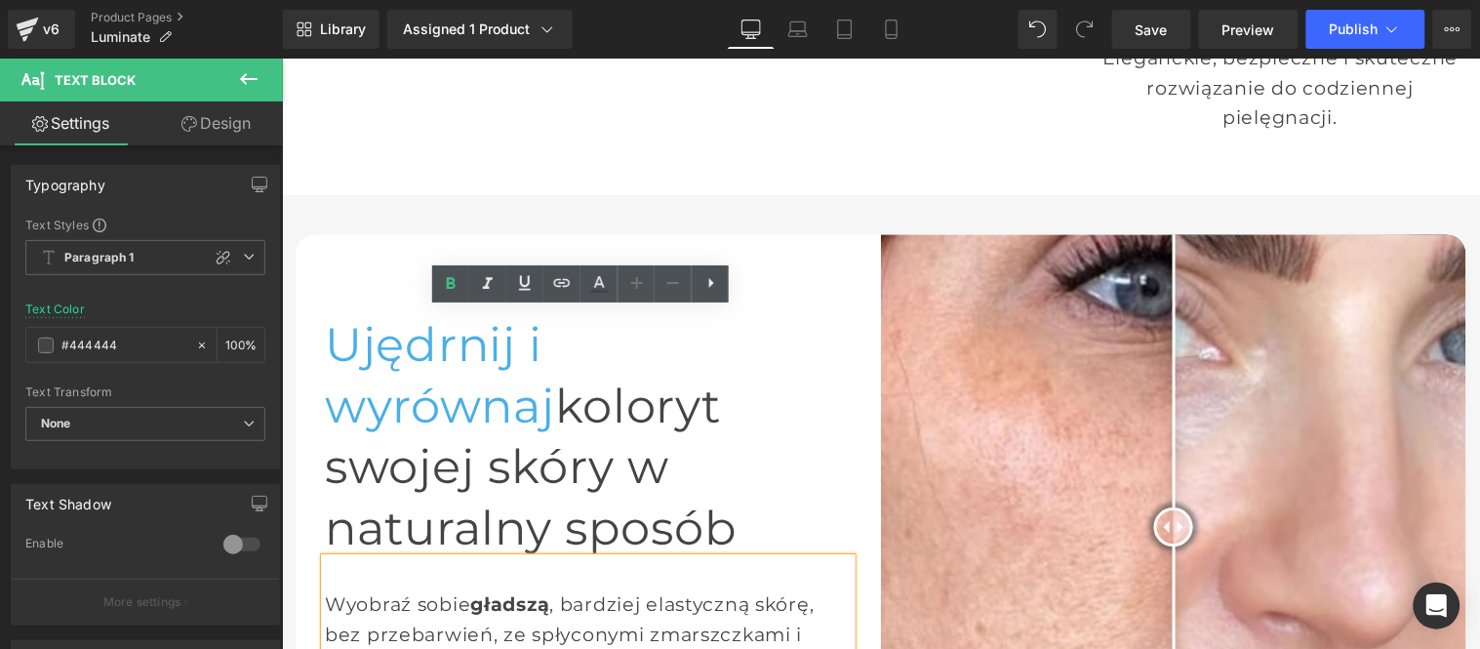
click at [804, 557] on div "Wyobraź sobie gładszą , bardziej elastyczną skórę, bez przebarwień, ze spłycony…" at bounding box center [587, 647] width 527 height 181
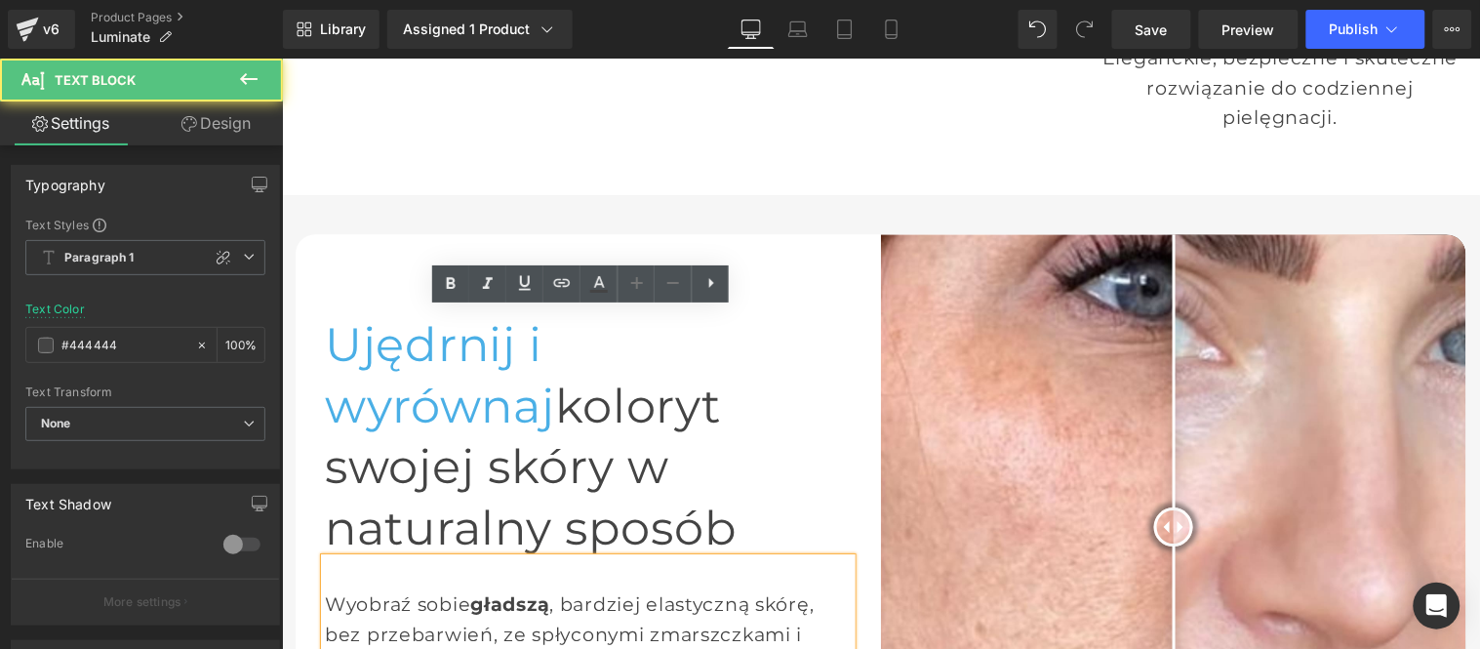
click at [666, 557] on div "Wyobraź sobie gładszą , bardziej elastyczną skórę, bez przebarwień, ze spłycony…" at bounding box center [587, 647] width 527 height 181
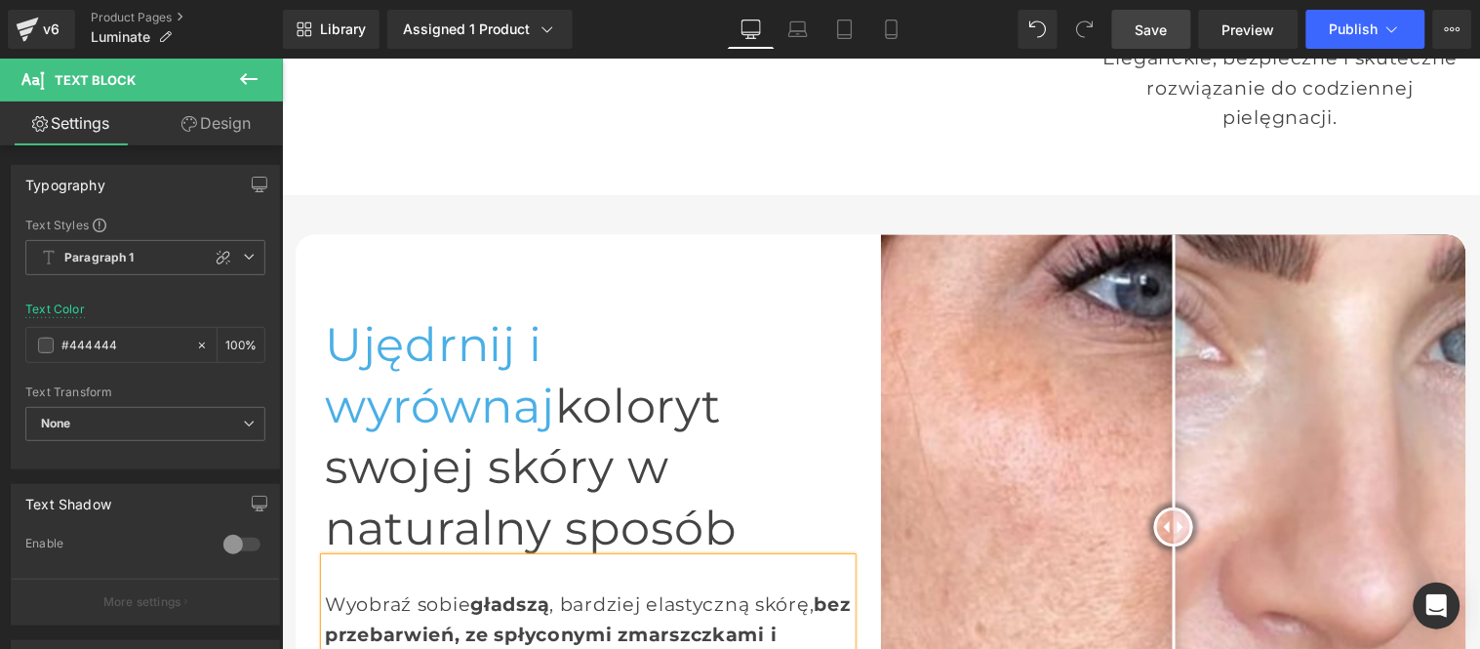
click at [1170, 29] on link "Save" at bounding box center [1151, 29] width 79 height 39
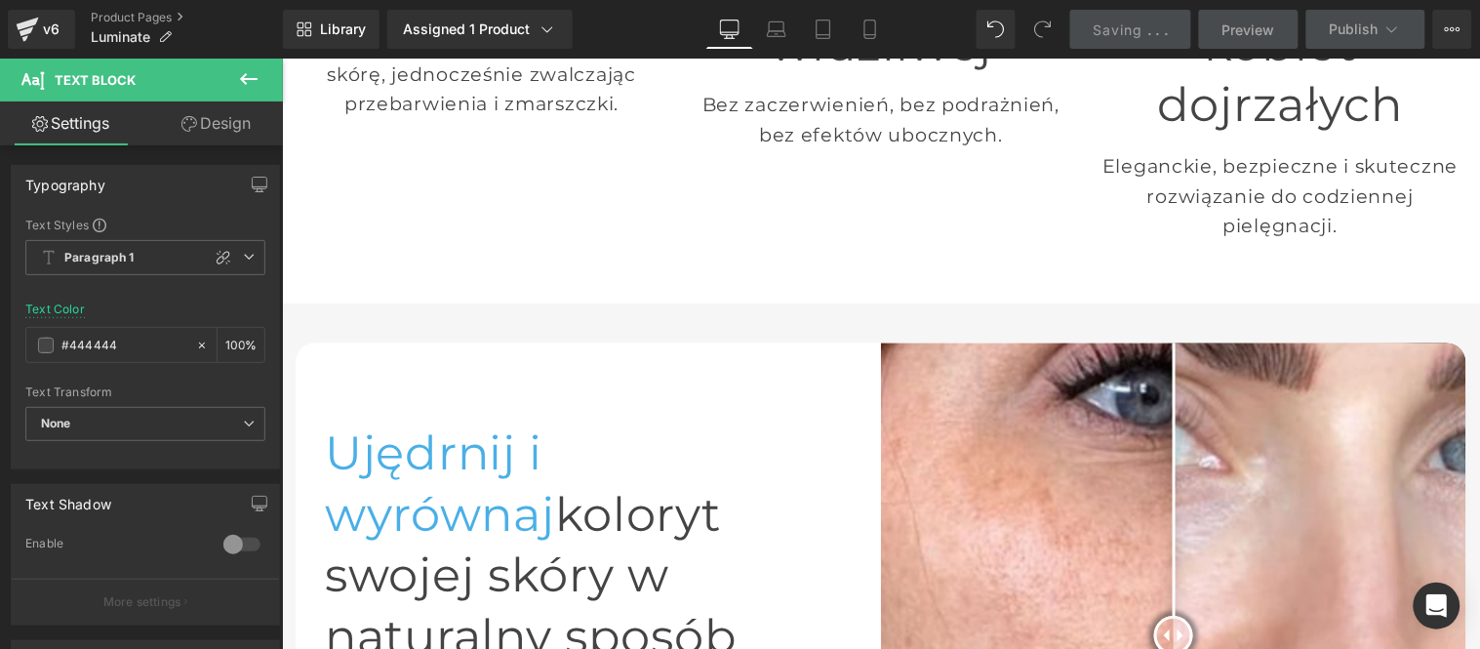
scroll to position [1259, 0]
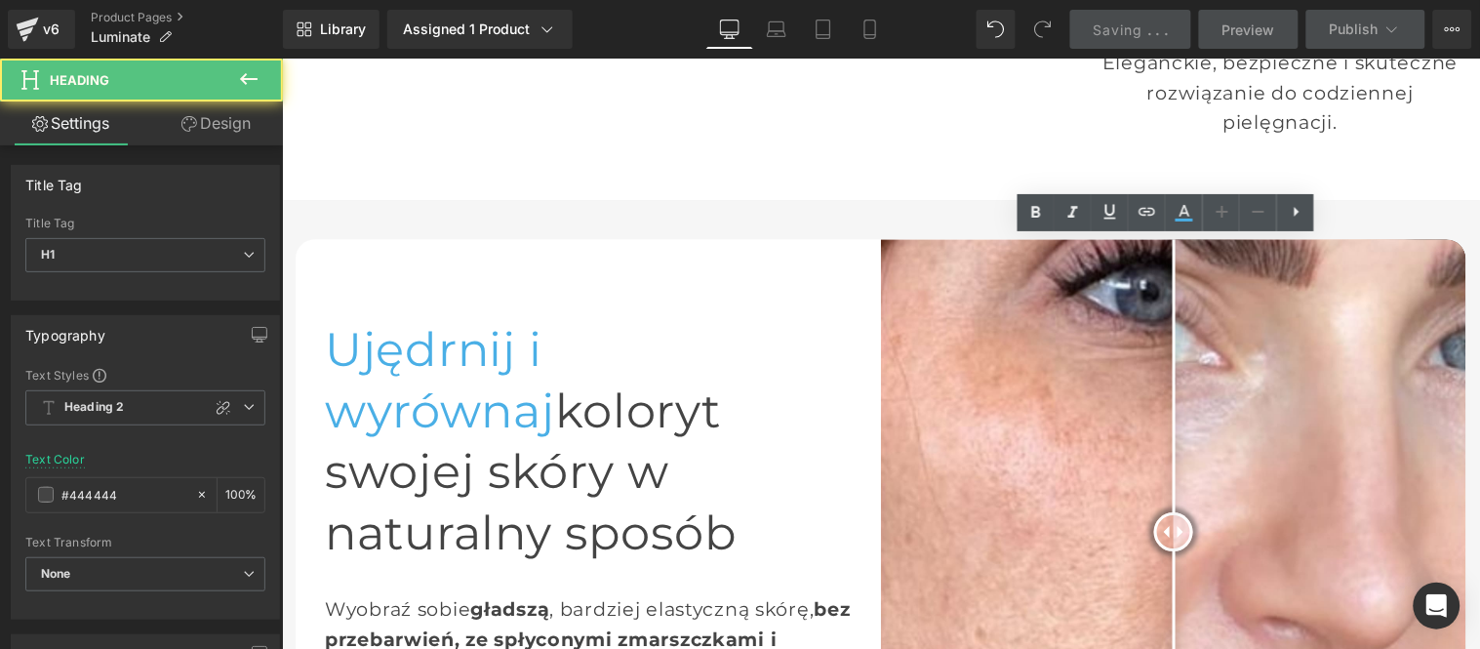
scroll to position [1698, 0]
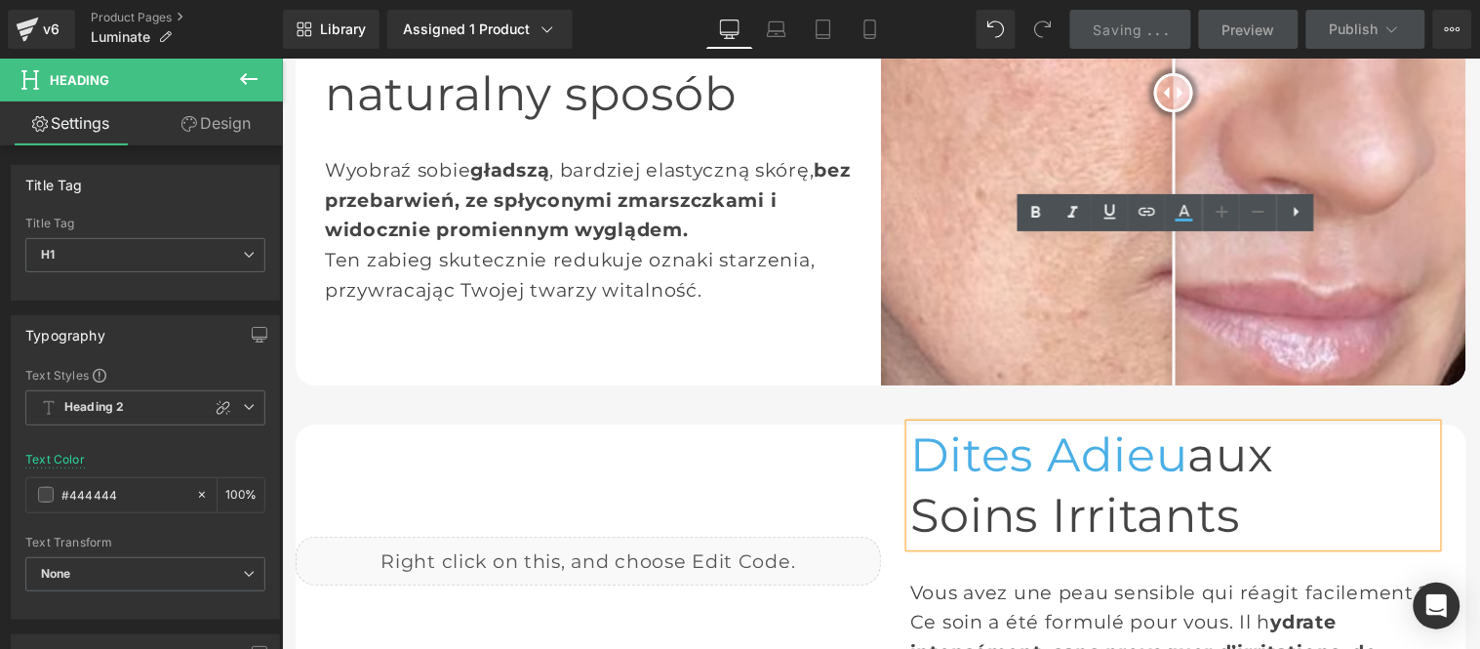
click at [1189, 423] on h1 "Dites Adieu aux" at bounding box center [1172, 453] width 527 height 60
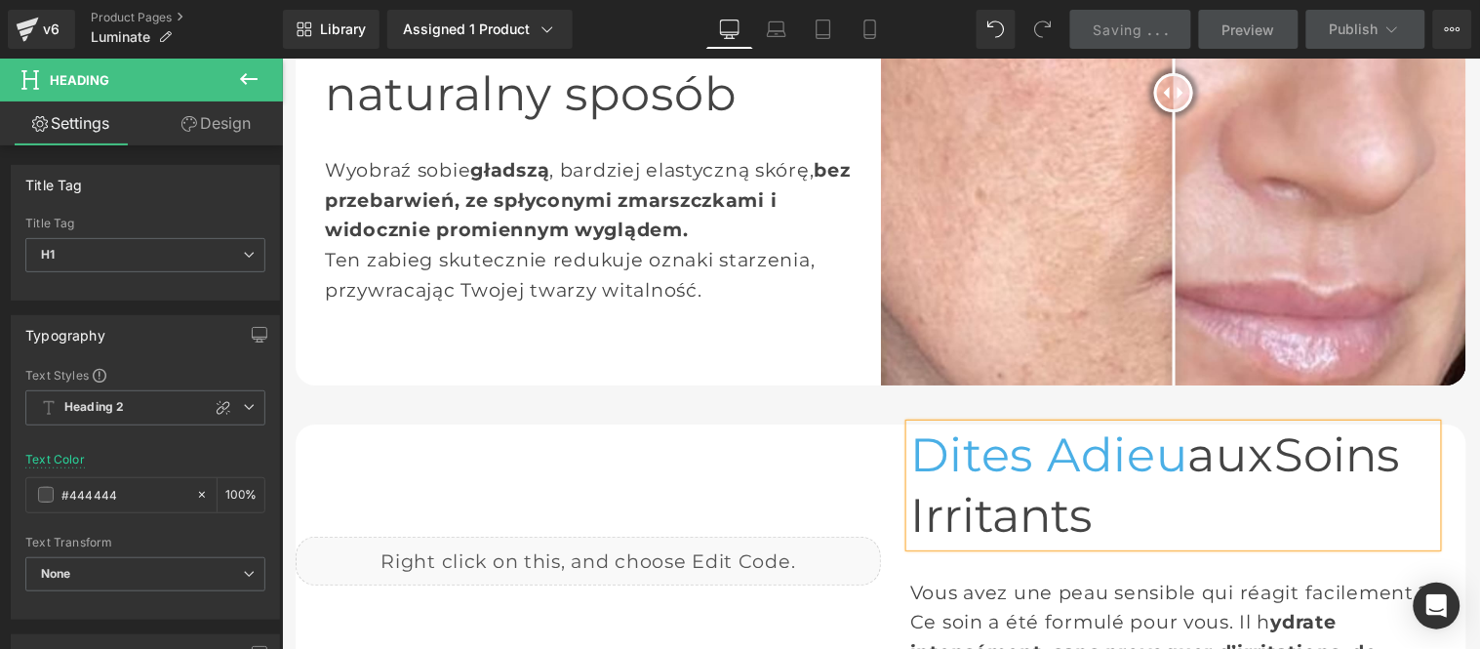
click at [1120, 423] on h1 "Dites Adieu aux Soins Irritants" at bounding box center [1172, 484] width 527 height 122
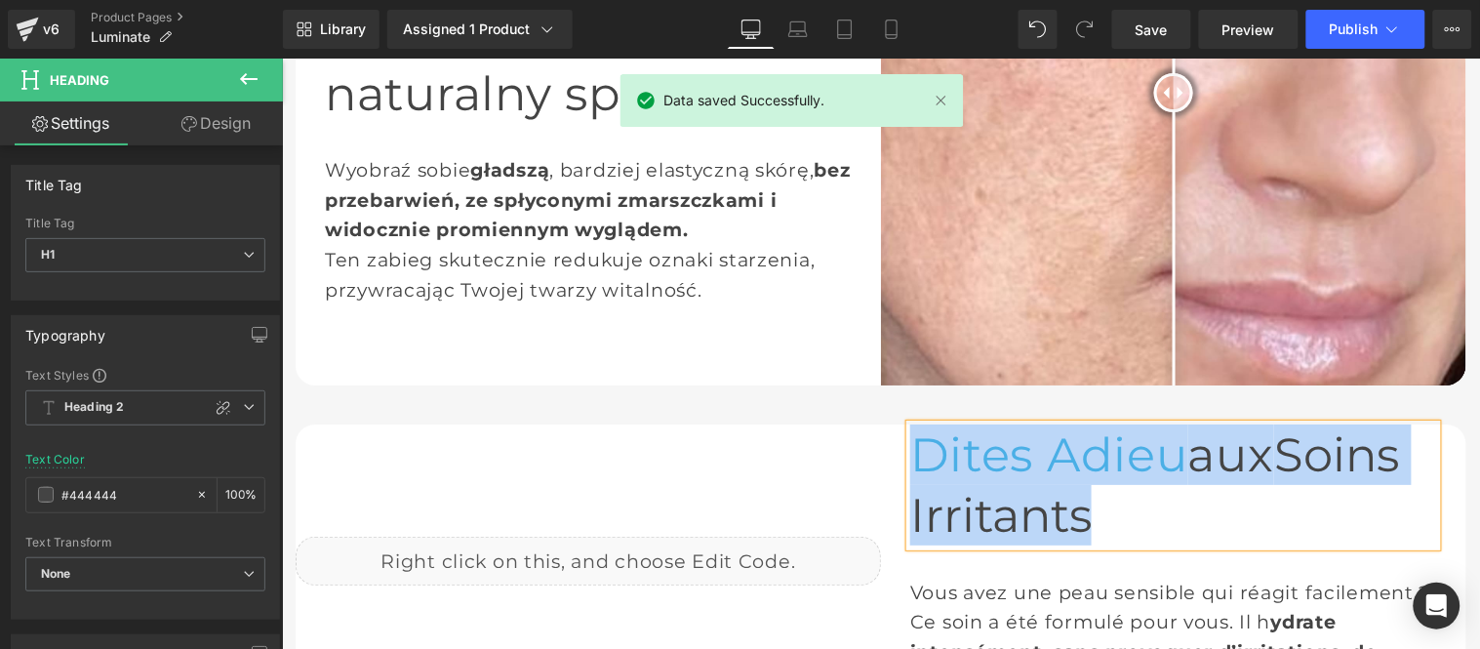
copy h1 "Dites Adieu aux Soins Irritants"
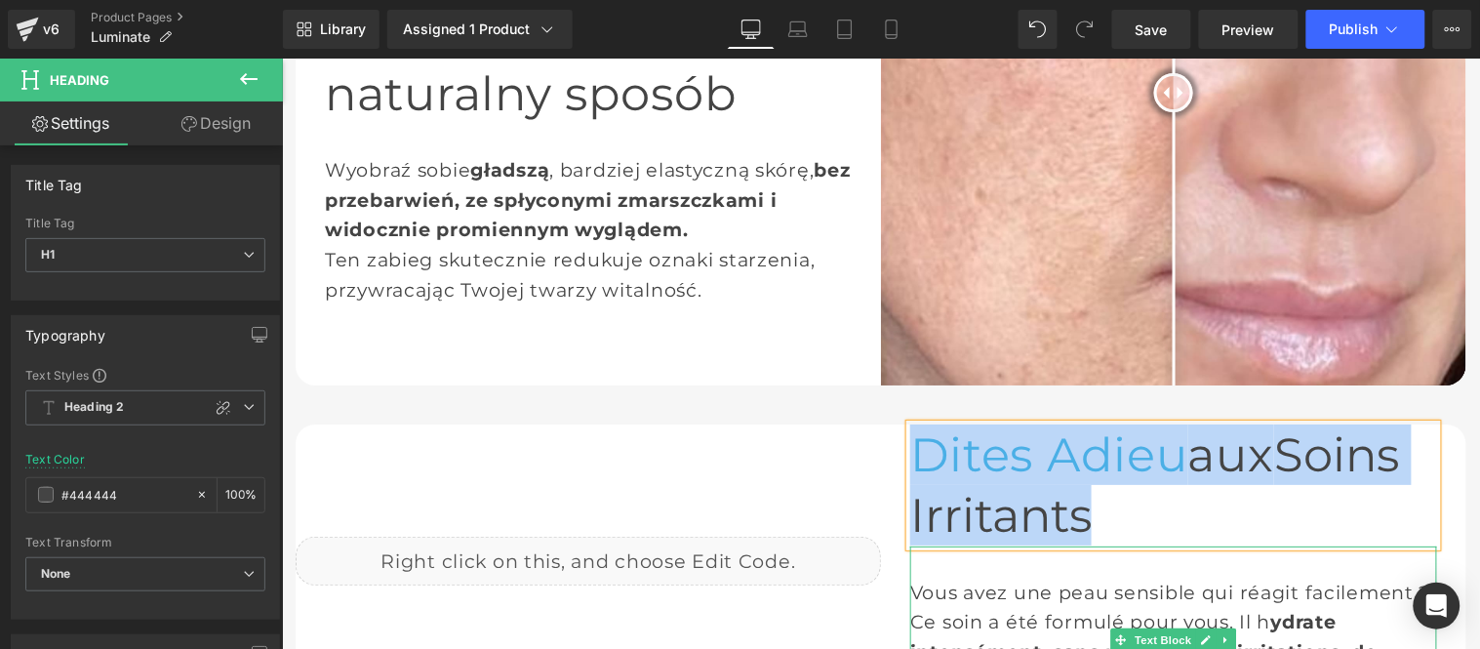
click at [992, 609] on span "ydrate intensément, sans provoquer d’irritations, de rougeurs" at bounding box center [1142, 650] width 467 height 83
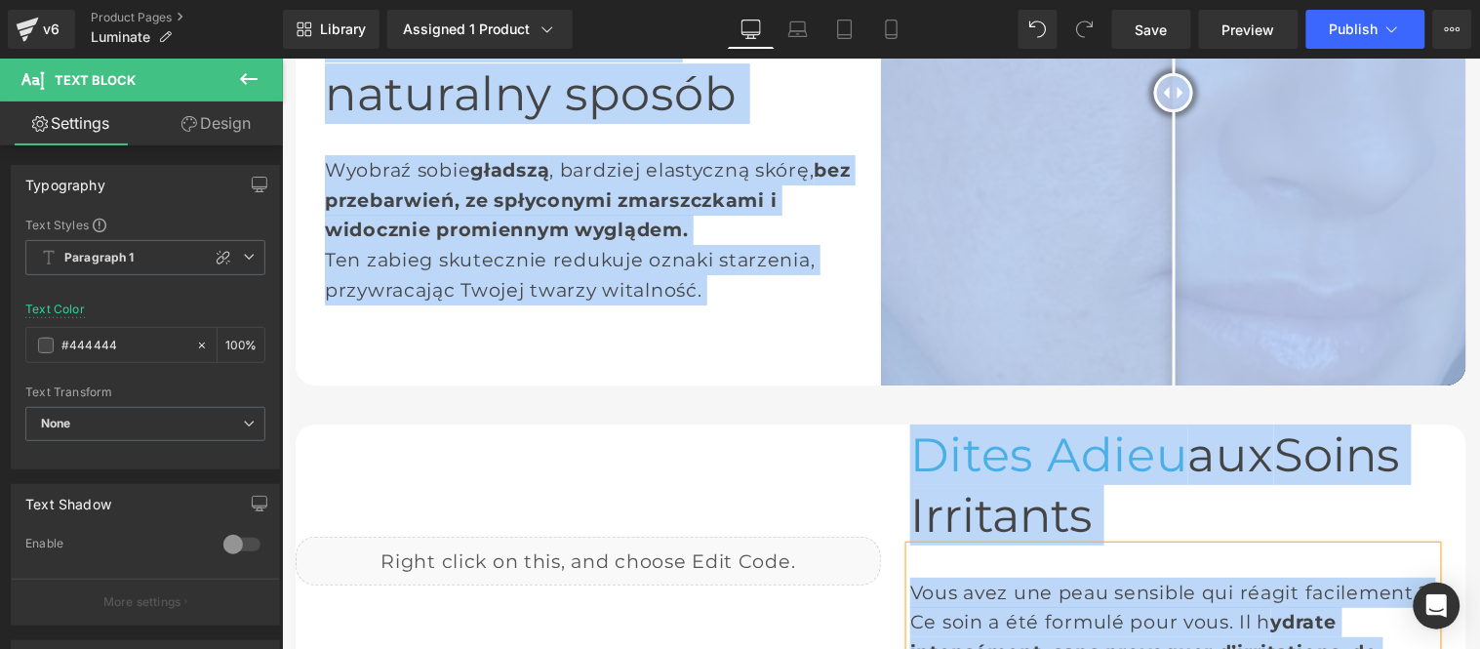
click at [999, 545] on div "Vous avez une peau sensible qui réagit facilement ? Ce soin a été formulé pour …" at bounding box center [1172, 620] width 527 height 151
copy div "Vous avez une peau sensible qui réagit facilement ? Ce soin a été formulé pour …"
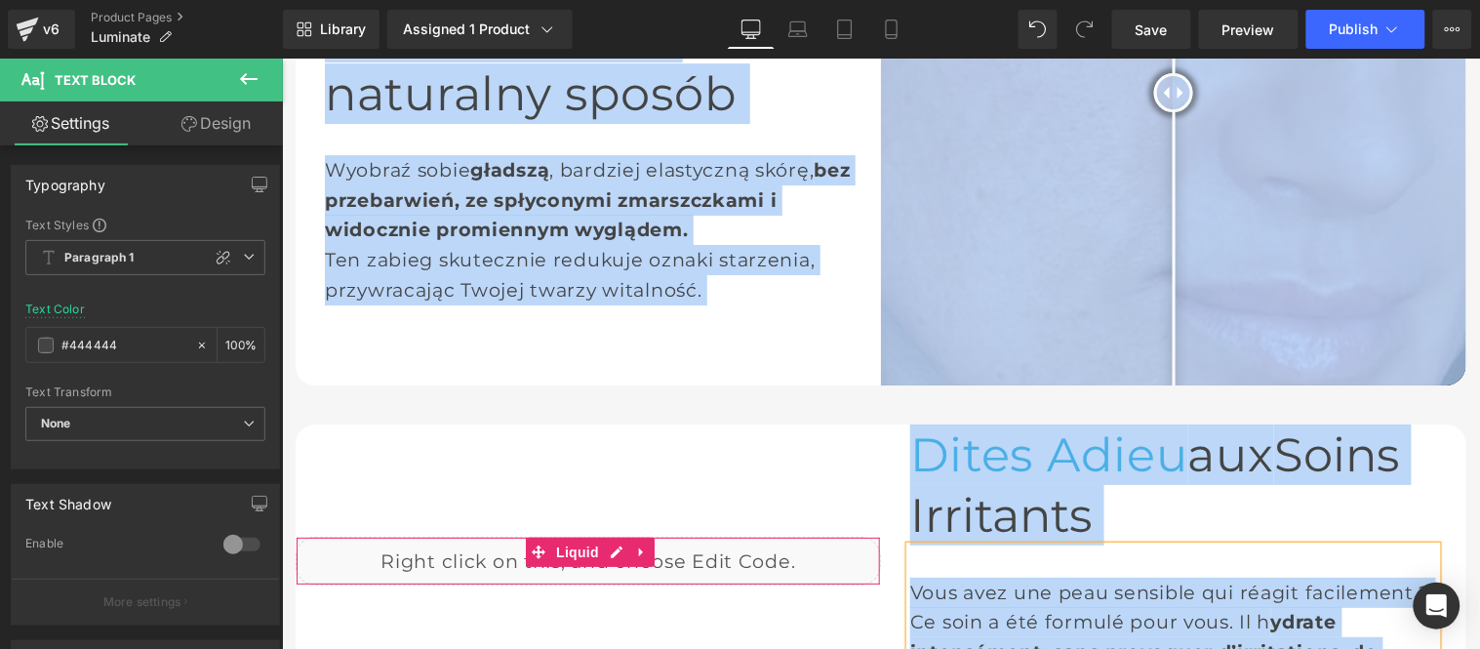
scroll to position [1590, 0]
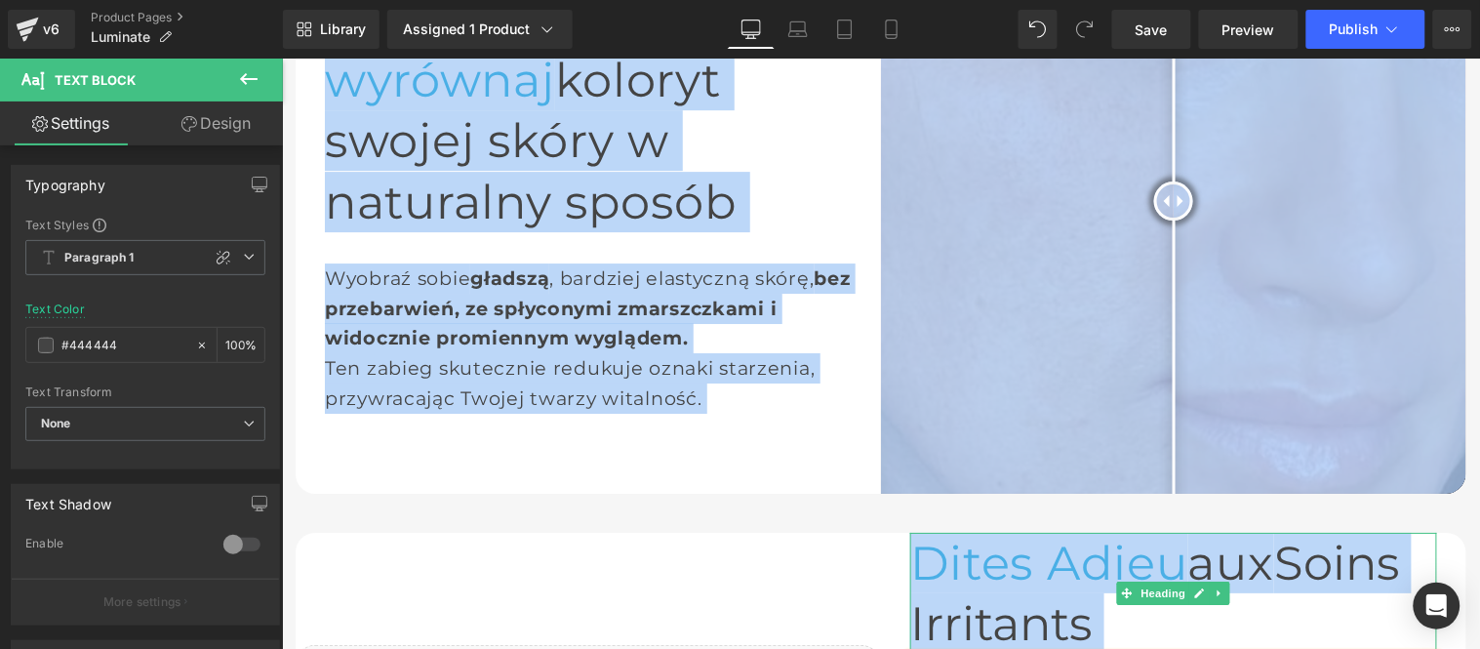
click at [909, 534] on span "Dites Adieu" at bounding box center [1048, 562] width 278 height 57
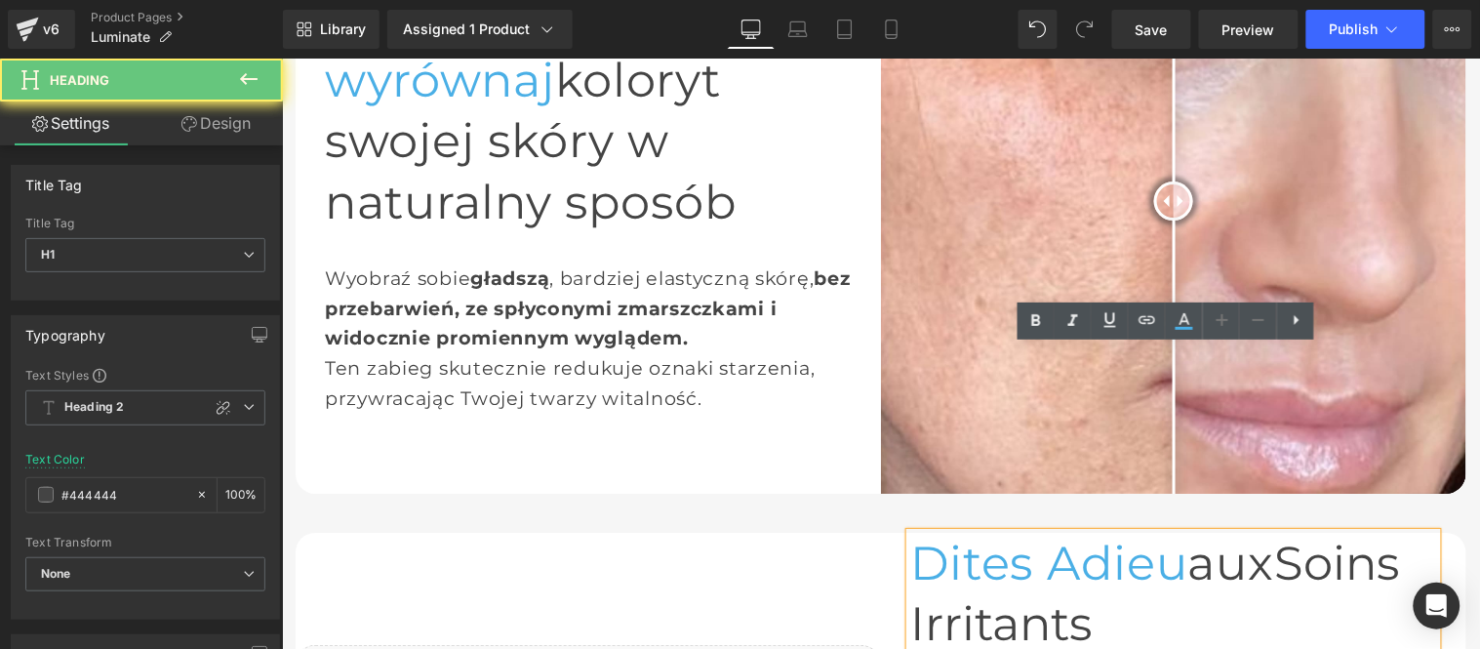
click at [909, 534] on span "Dites Adieu" at bounding box center [1048, 562] width 278 height 57
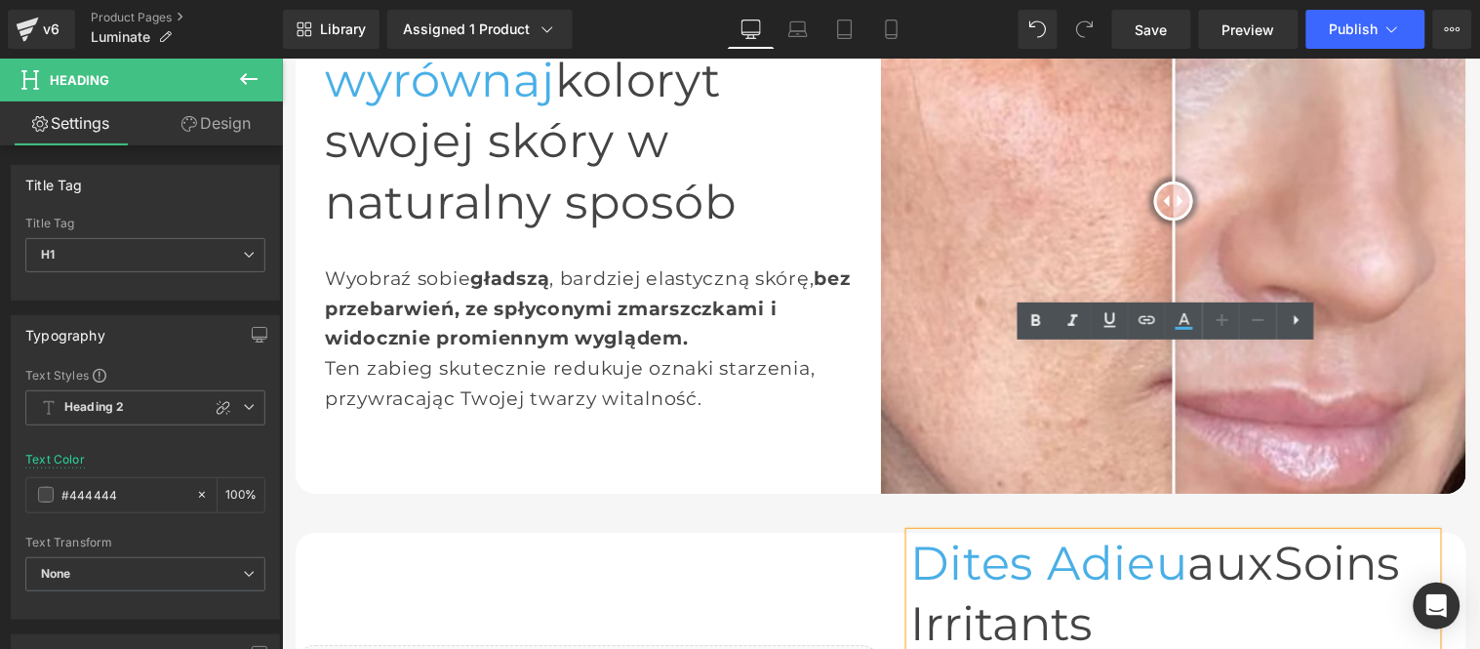
drag, startPoint x: 1103, startPoint y: 377, endPoint x: 1076, endPoint y: 391, distance: 30.5
click at [1105, 532] on h1 "Dites Adieu aux Soins Irritants" at bounding box center [1172, 593] width 527 height 122
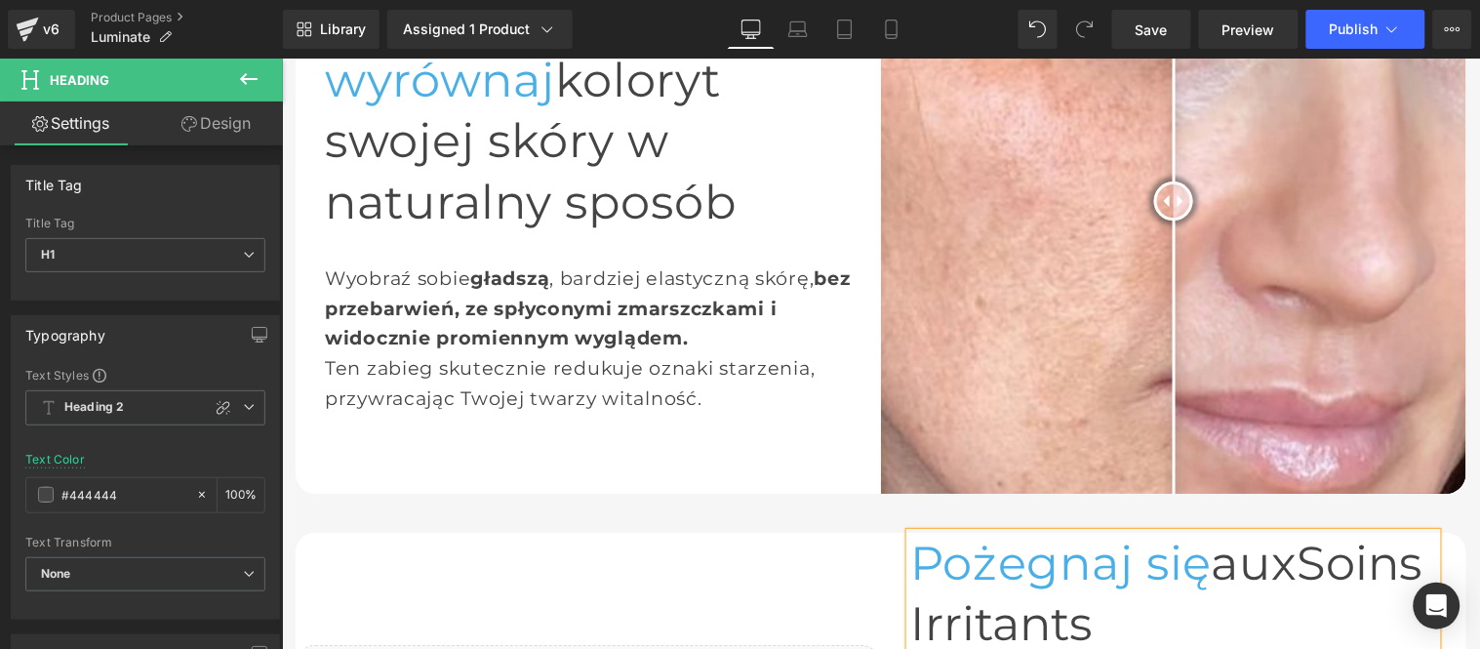
click at [1153, 532] on h1 "Pożegnaj się aux Soins Irritants" at bounding box center [1172, 593] width 527 height 122
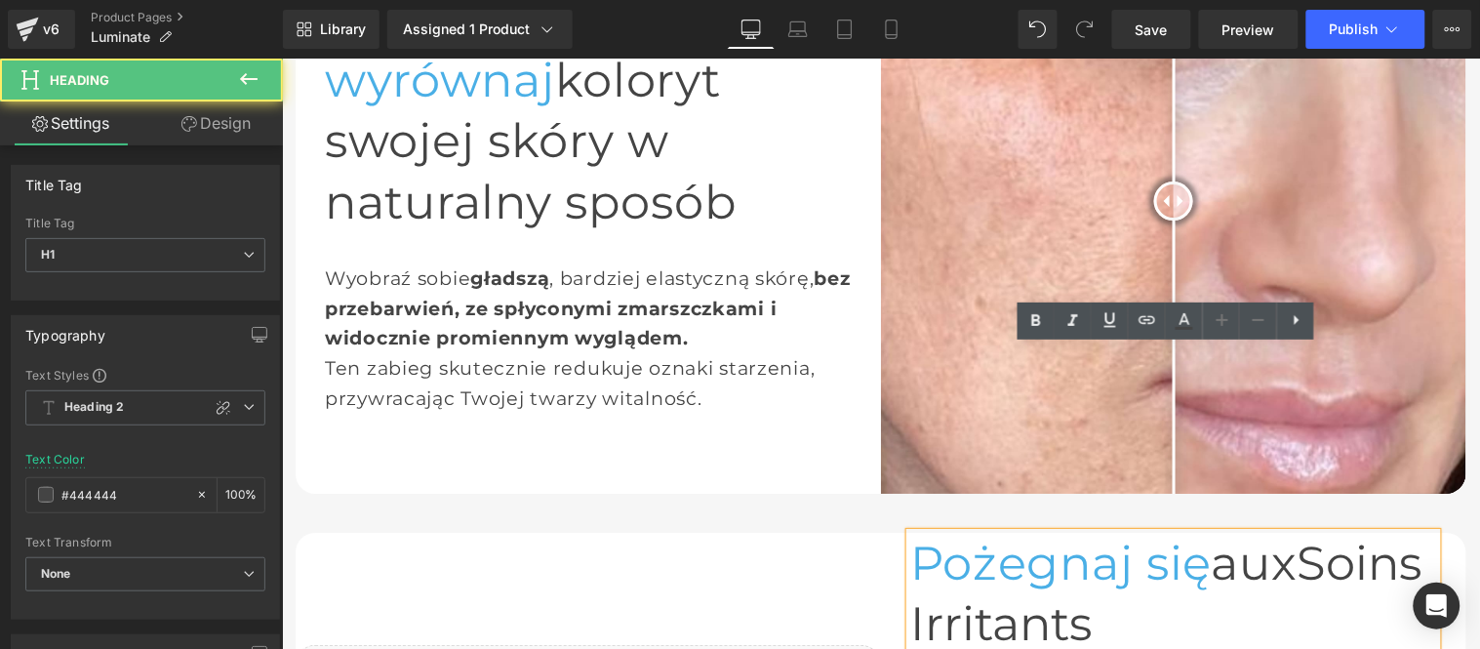
click at [1141, 532] on h1 "Pożegnaj się aux Soins Irritants" at bounding box center [1172, 593] width 527 height 122
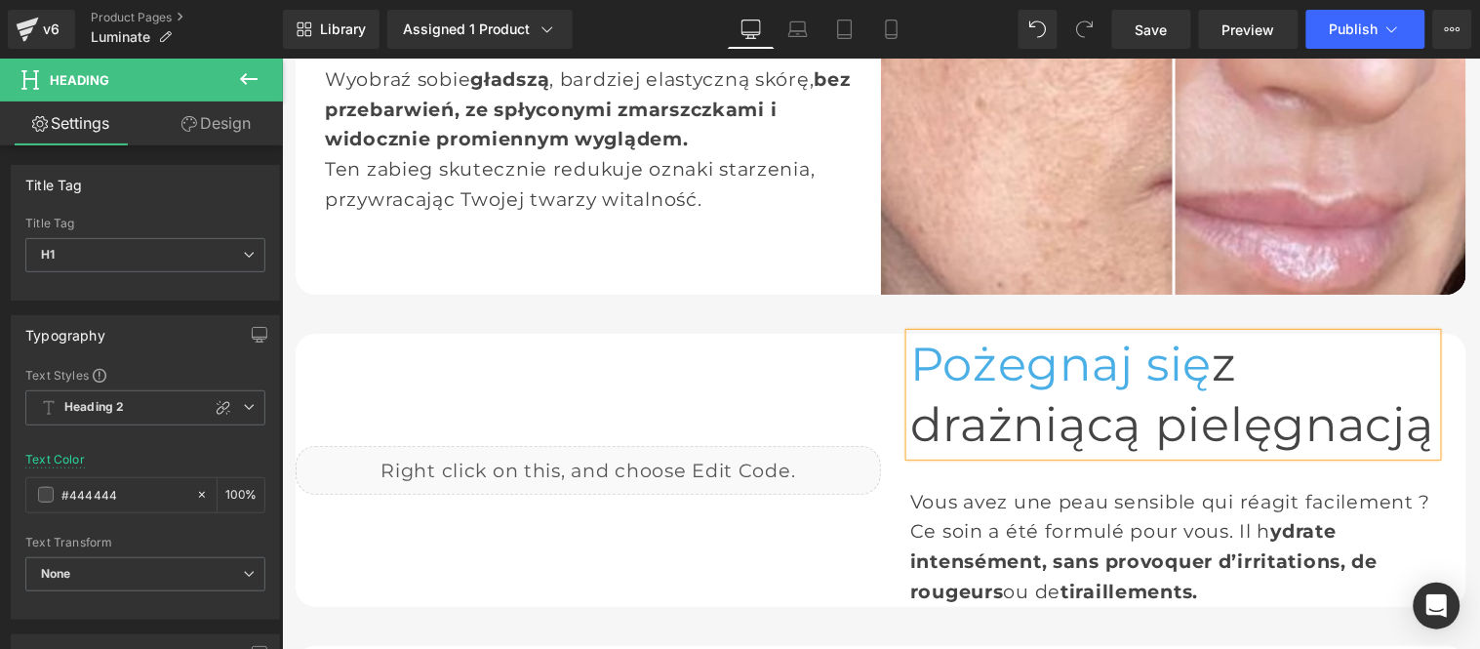
scroll to position [1806, 0]
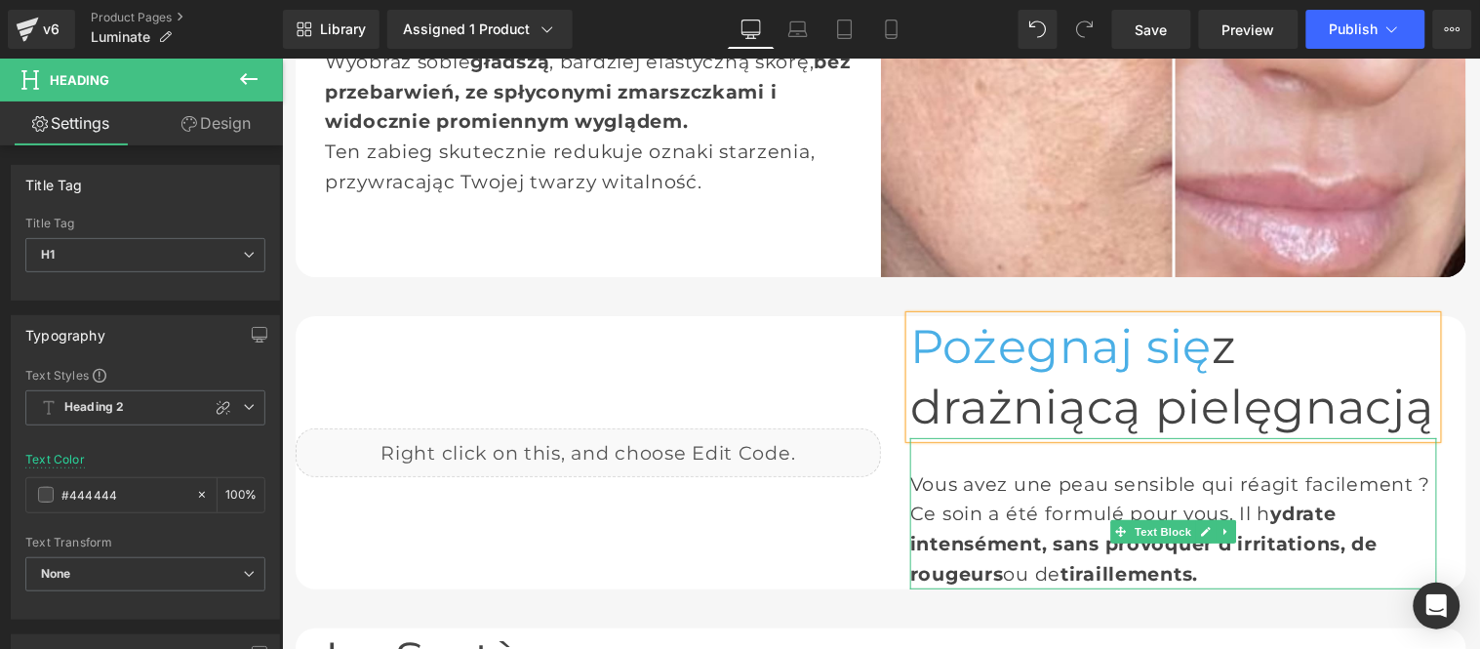
click at [986, 437] on div "Vous avez une peau sensible qui réagit facilement ? Ce soin a été formulé pour …" at bounding box center [1172, 512] width 527 height 151
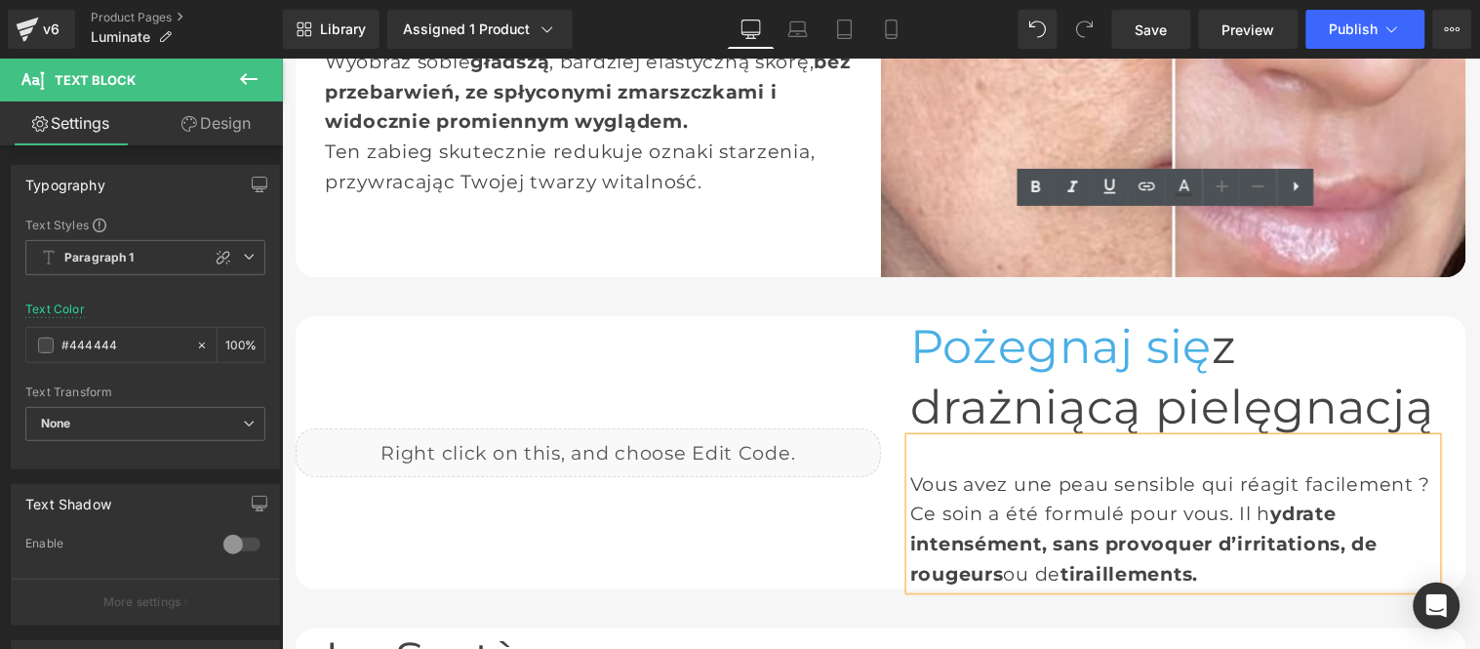
paste div
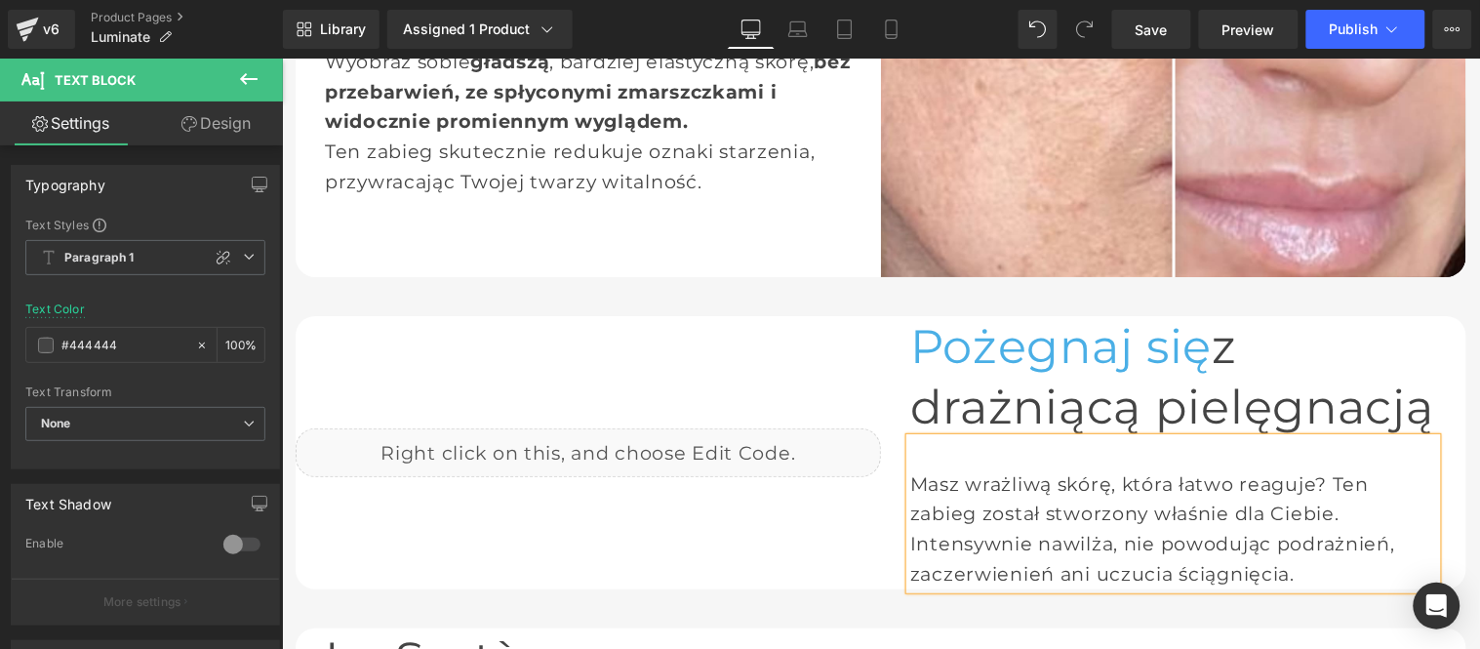
click at [1312, 437] on div "Masz wrażliwą skórę, która łatwo reaguje? Ten zabieg został stworzony właśnie d…" at bounding box center [1172, 512] width 527 height 151
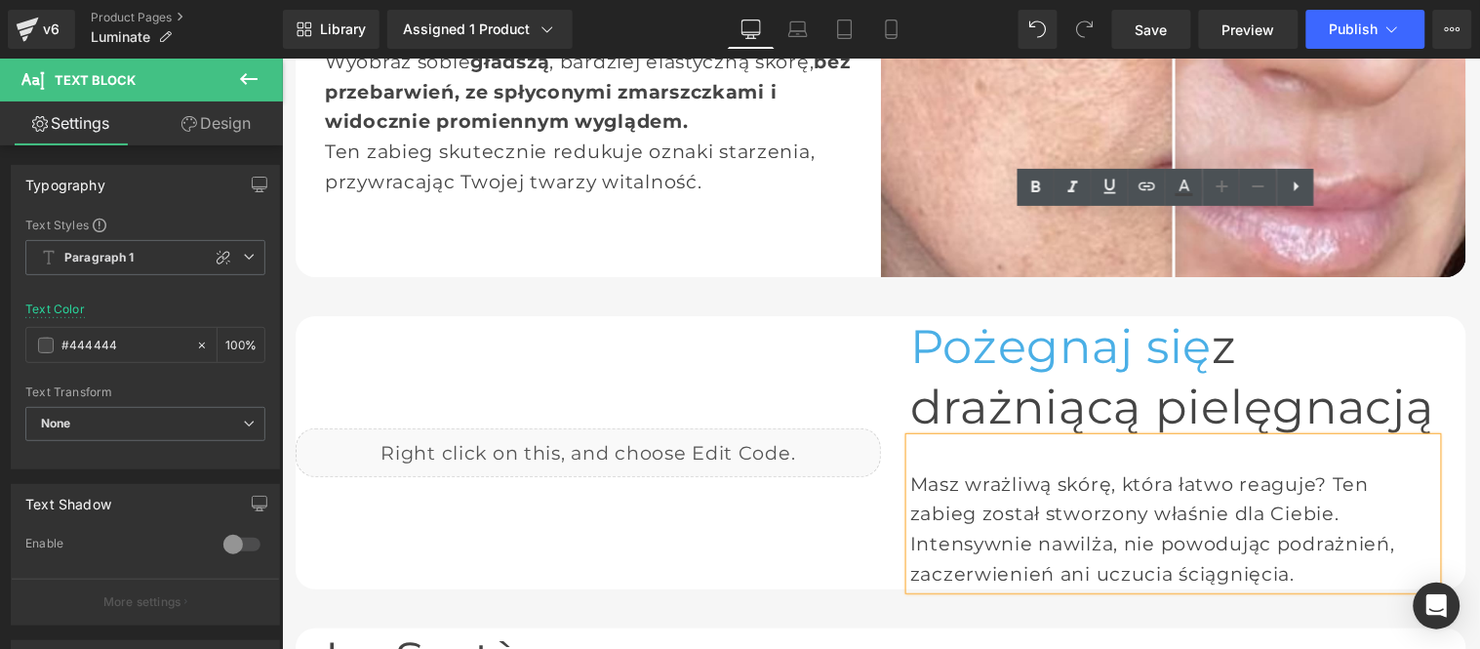
click at [1099, 528] on div "Intensywnie nawilża, nie powodując podrażnień, zaczerwienień ani uczucia ściągn…" at bounding box center [1172, 557] width 527 height 59
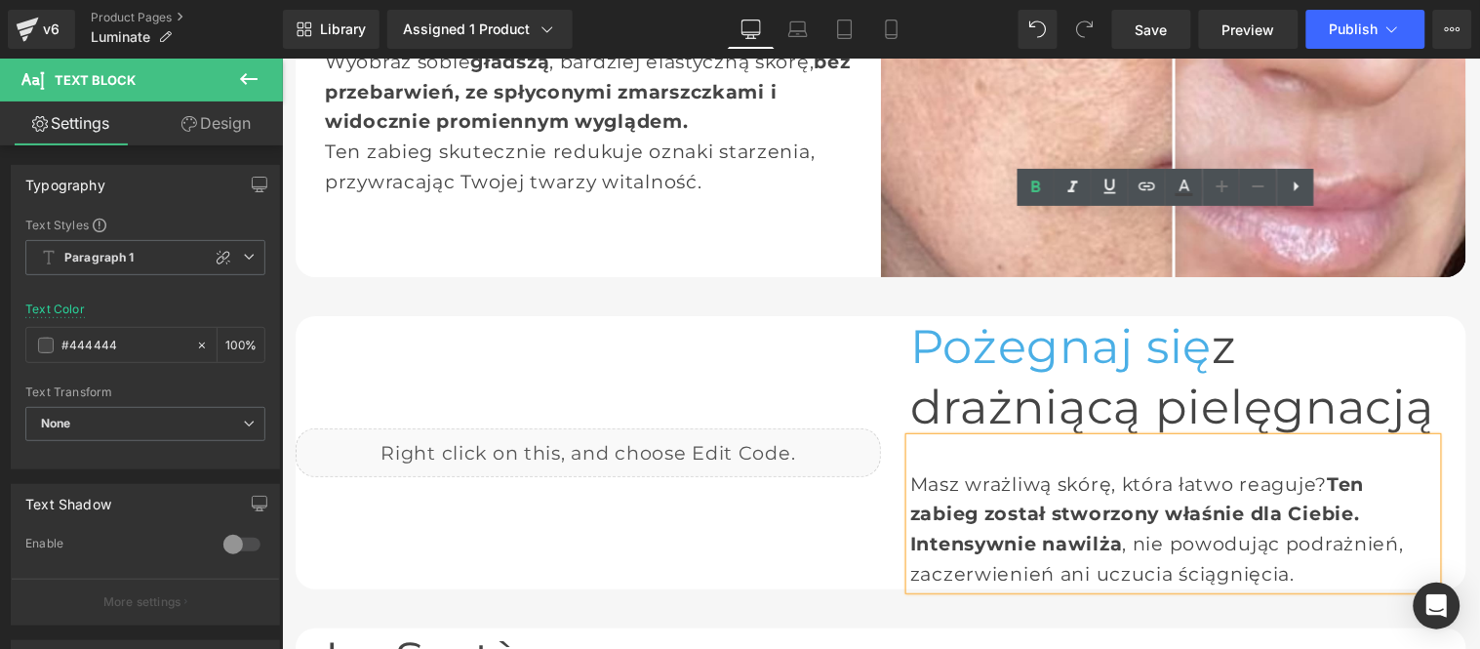
scroll to position [1915, 0]
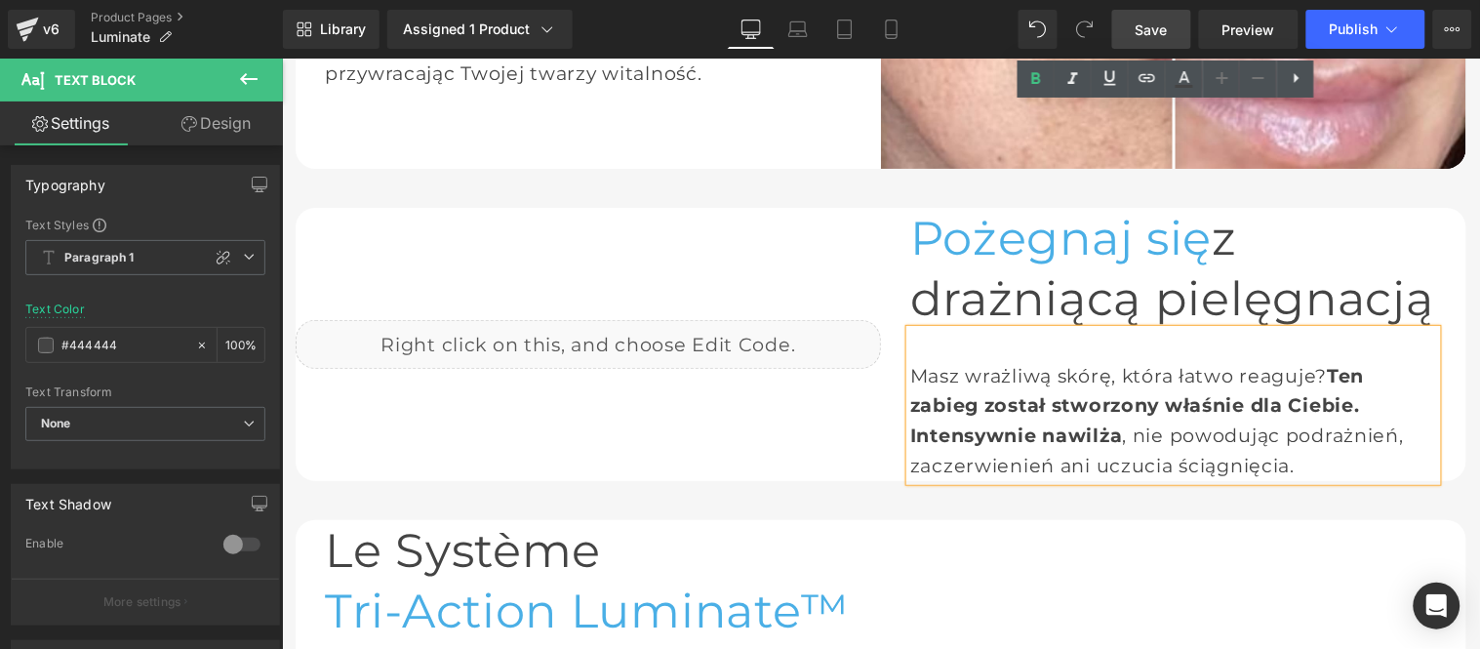
click at [1168, 32] on span "Save" at bounding box center [1151, 30] width 32 height 20
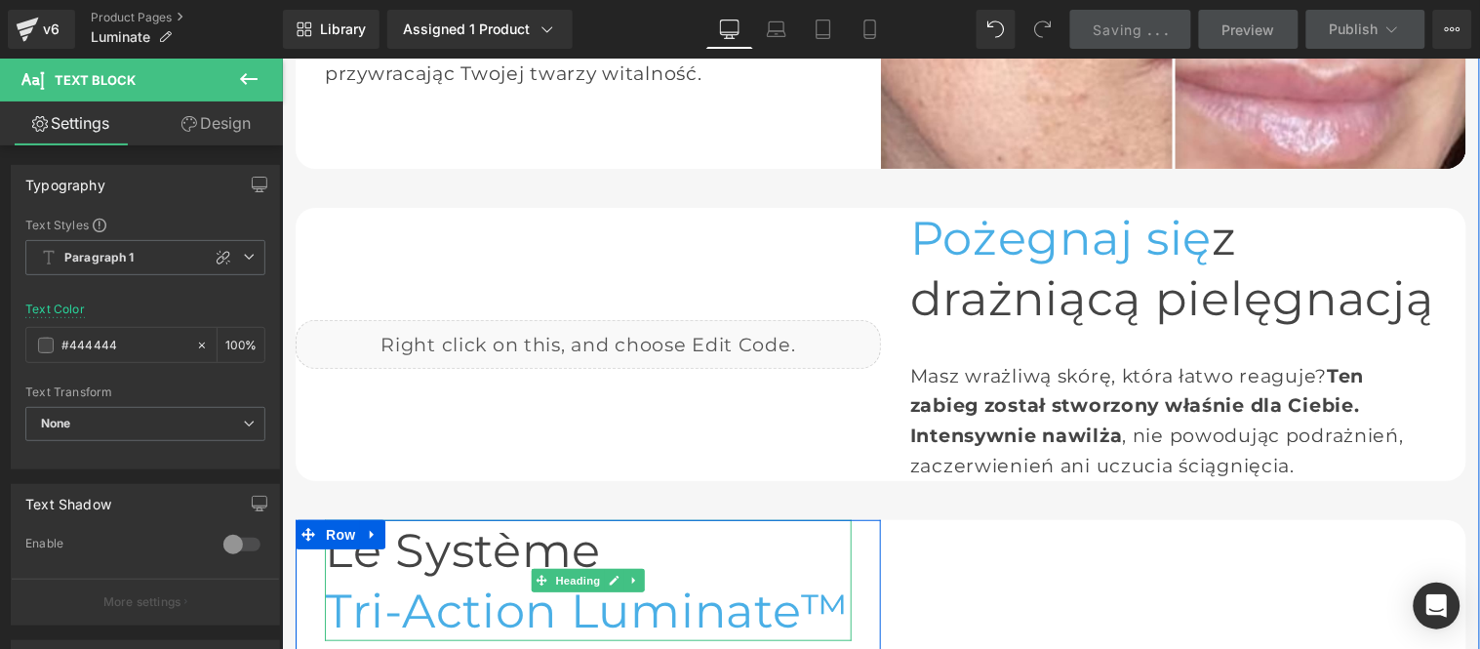
click at [437, 581] on span "Tri-Action Luminate™" at bounding box center [586, 609] width 525 height 57
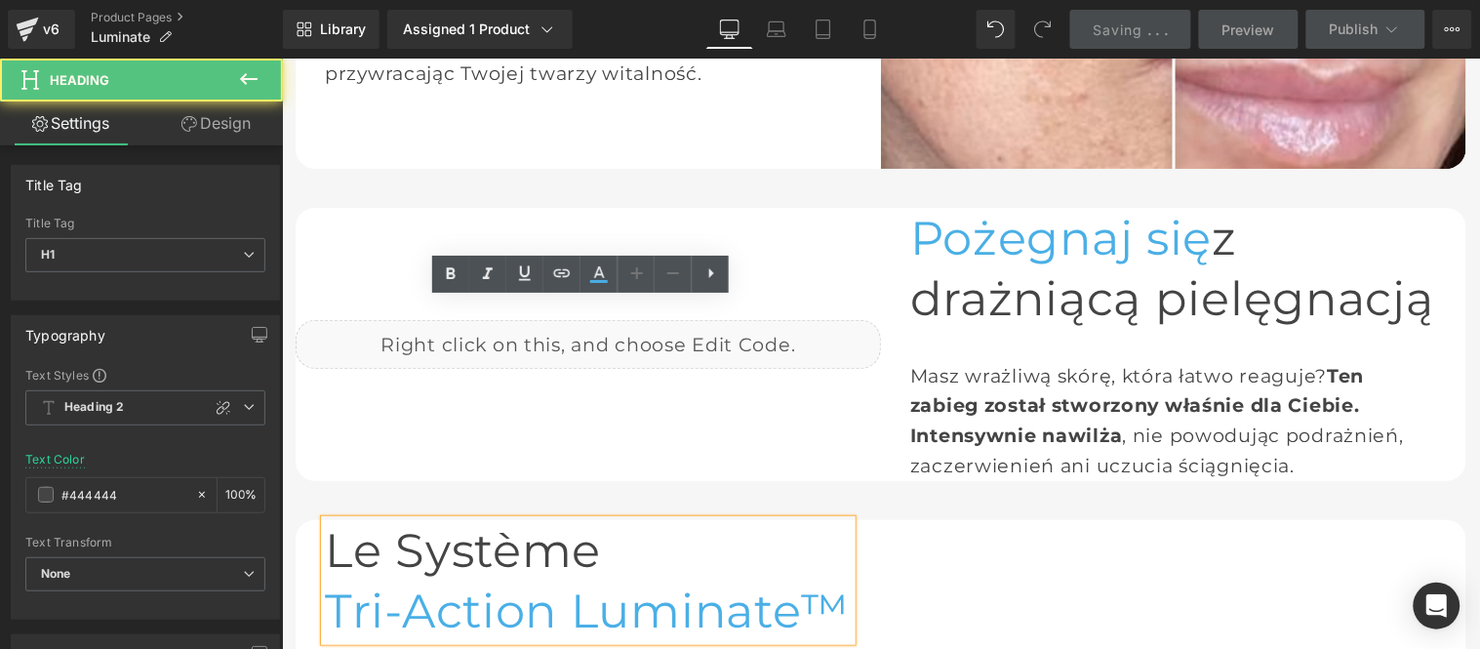
click at [454, 519] on h1 "Le Système" at bounding box center [587, 549] width 527 height 60
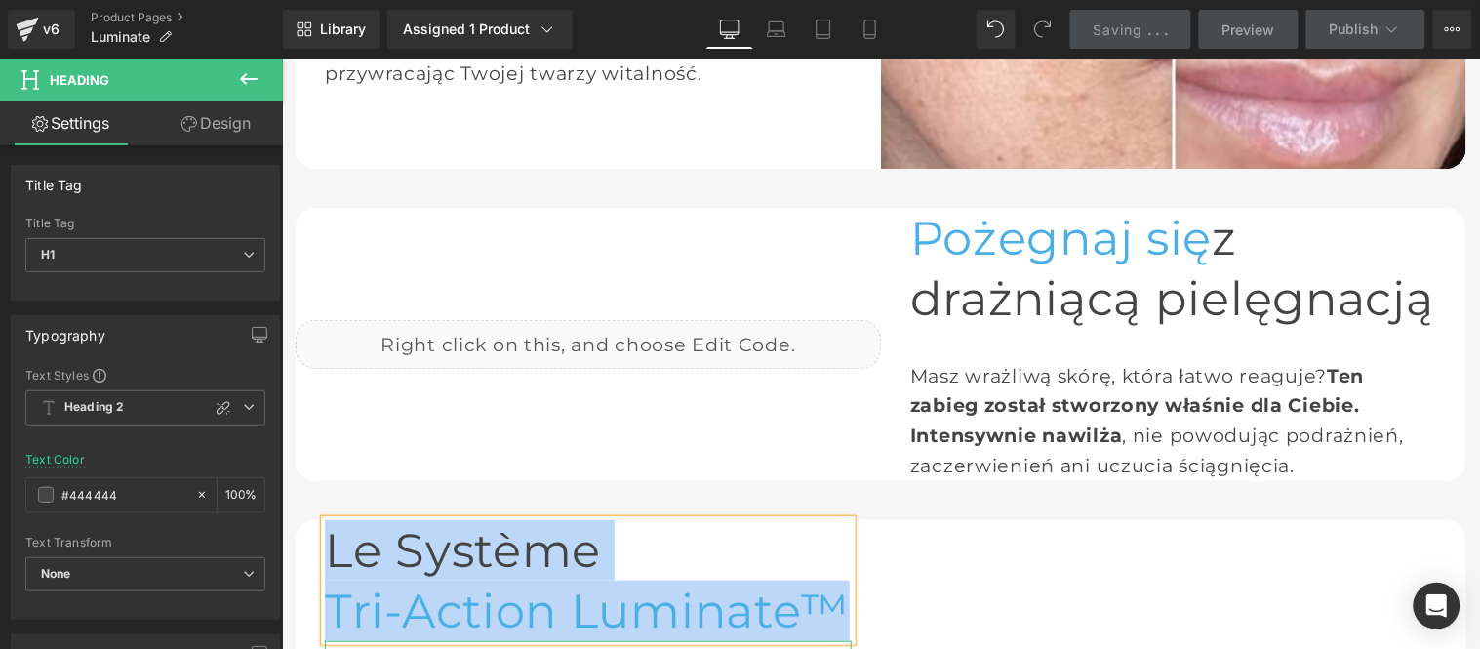
copy div "Le Système Tri-Action Luminate™"
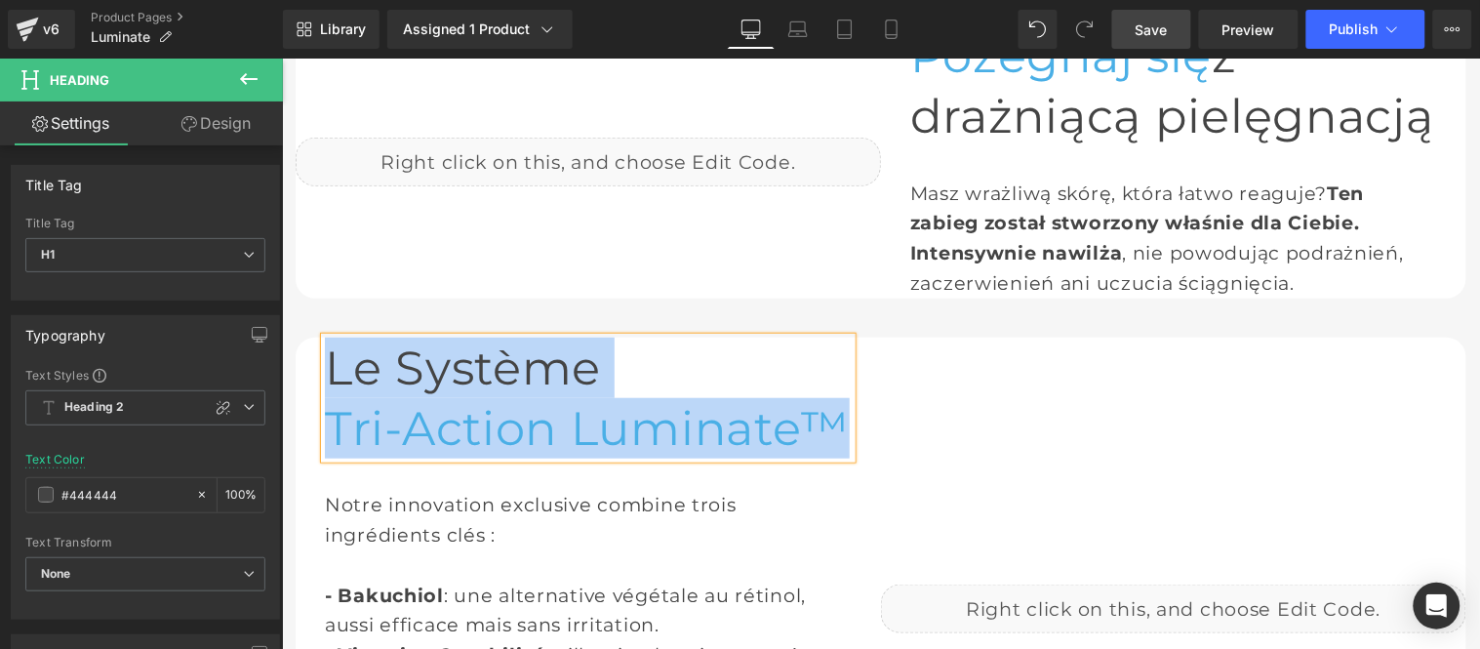
scroll to position [2131, 0]
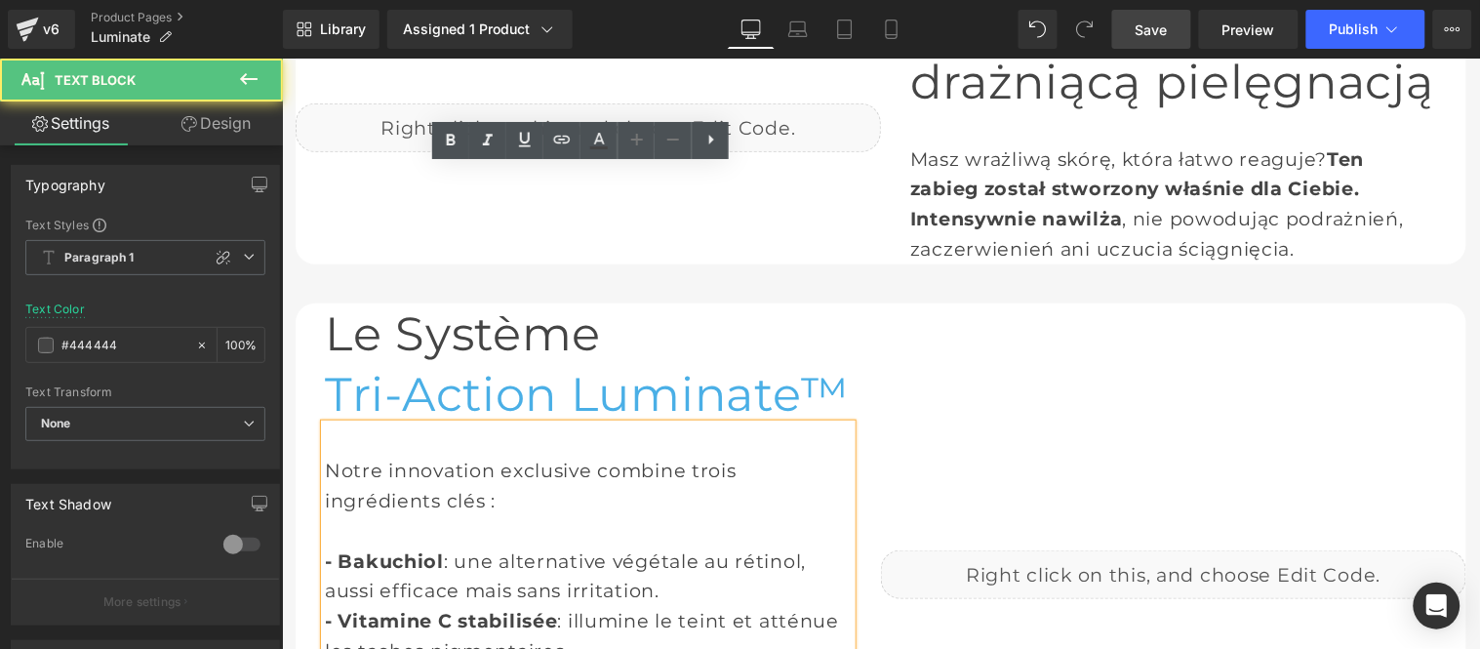
click at [482, 545] on div "- Bakuchiol : une alternative végétale au rétinol, aussi efficace mais sans irr…" at bounding box center [587, 574] width 527 height 59
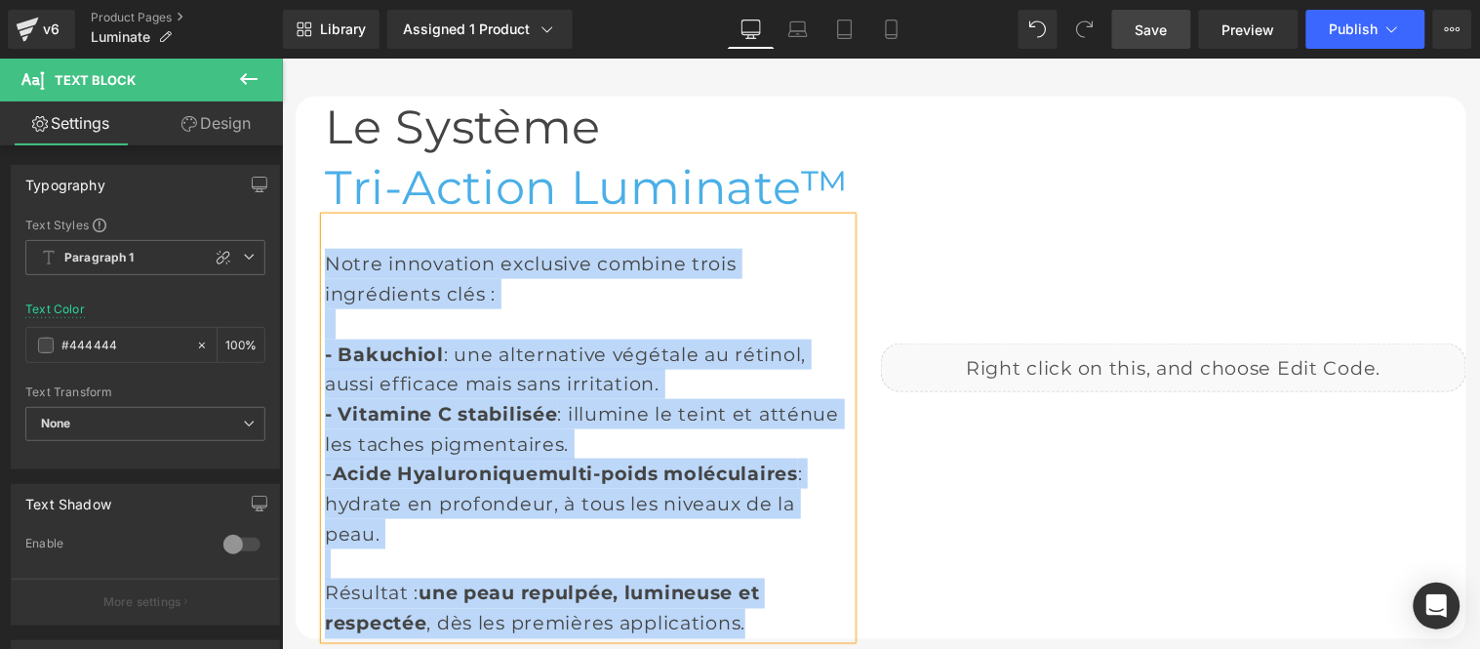
scroll to position [2348, 0]
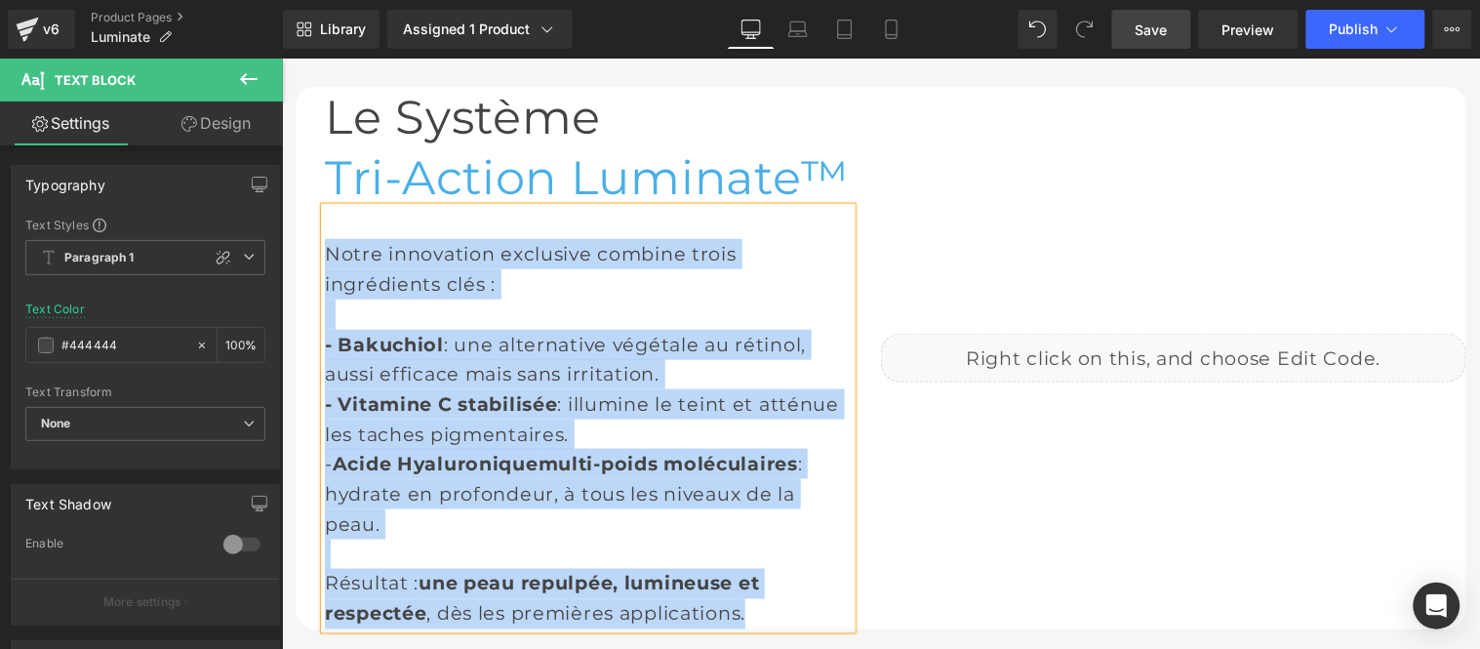
copy div "Notre innovation exclusive combine trois ingrédients clés : - Bakuchiol : une a…"
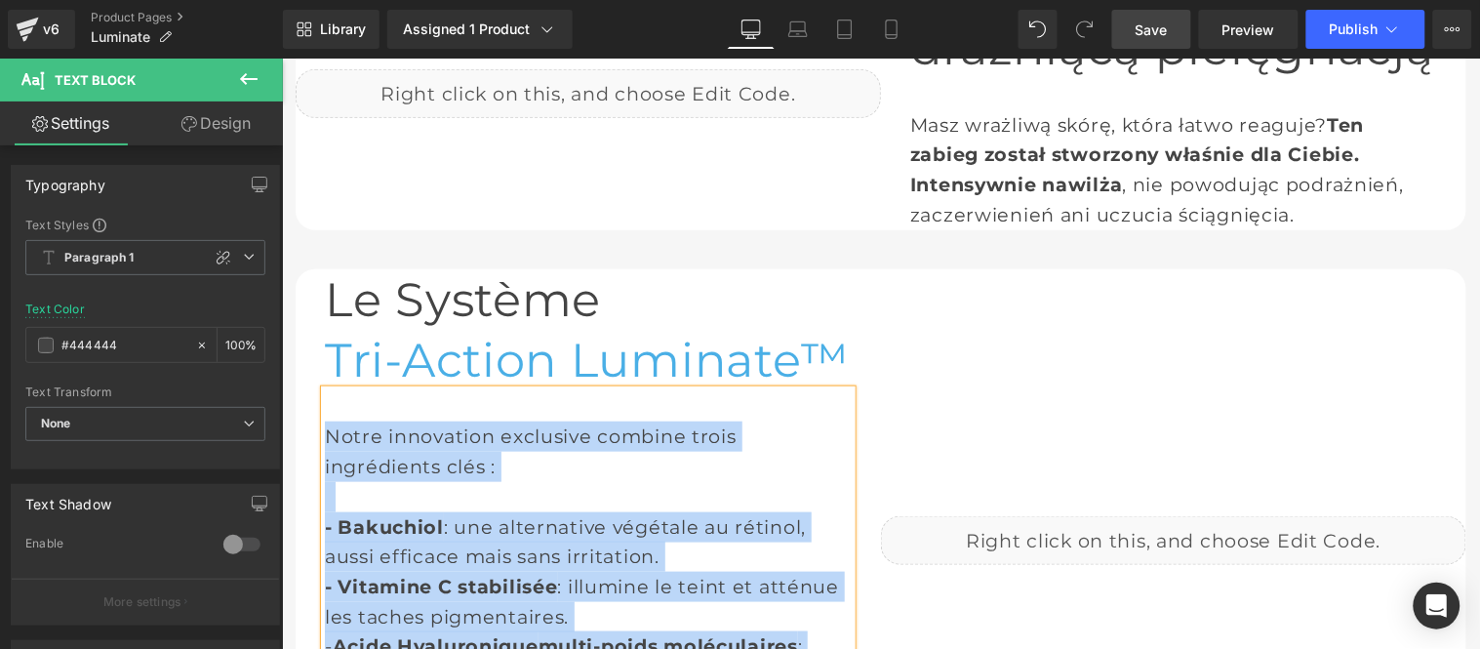
scroll to position [2023, 0]
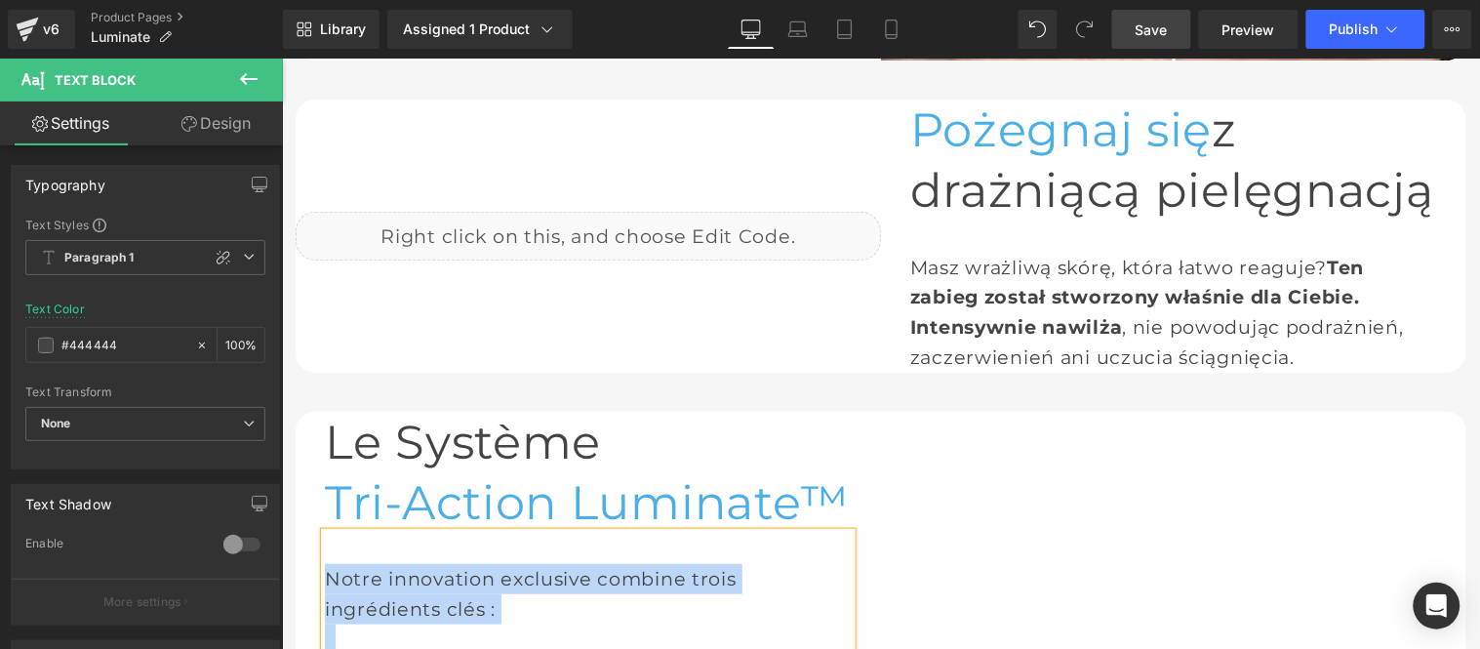
click at [363, 421] on icon at bounding box center [364, 424] width 3 height 7
click at [383, 414] on link at bounding box center [393, 425] width 20 height 23
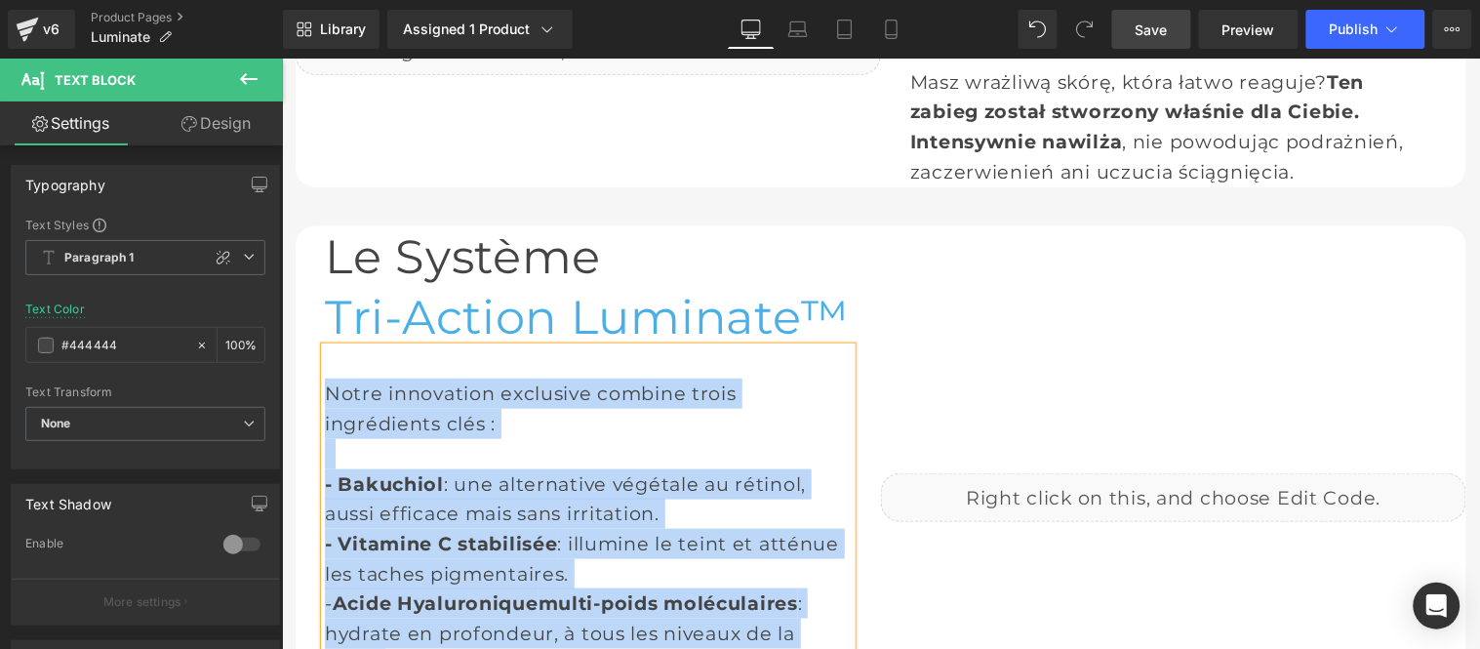
click at [394, 528] on div "- Vitamine C stabilisée : illumine le teint et atténue les taches pigmentaires." at bounding box center [587, 557] width 527 height 59
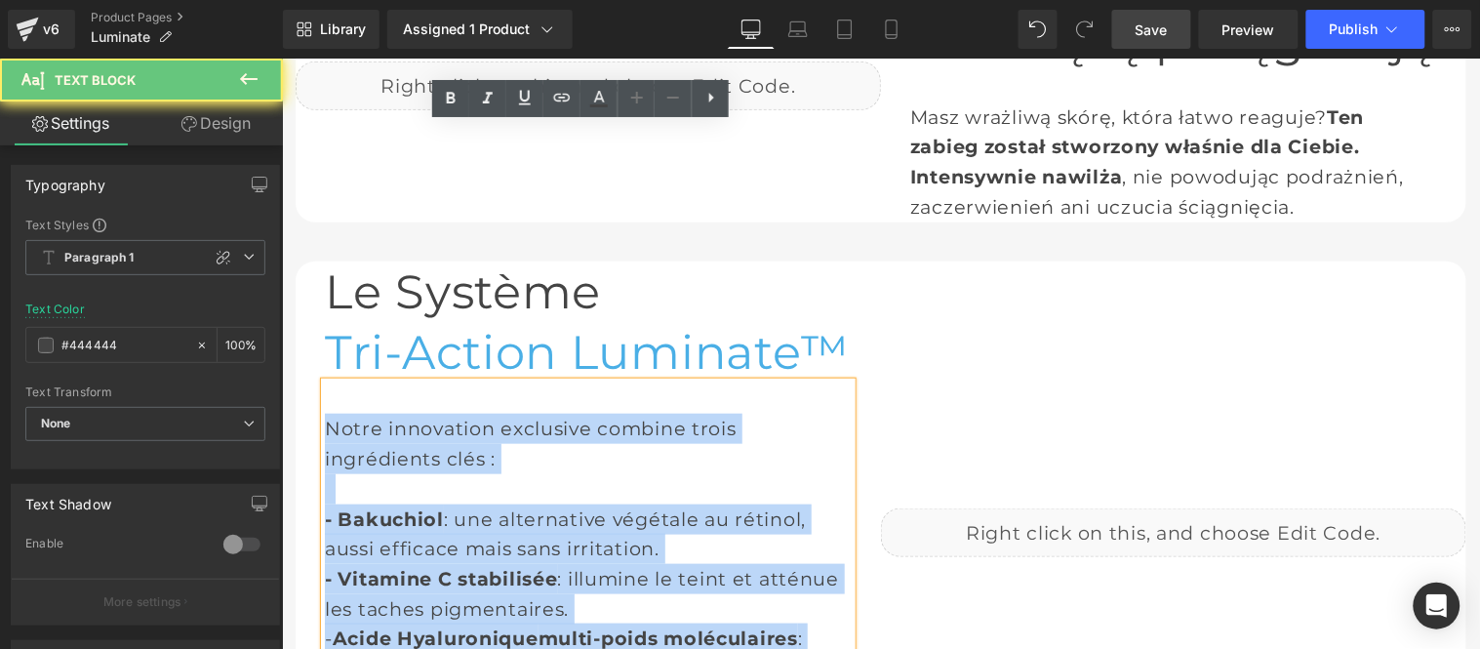
click at [374, 563] on div "- Vitamine C stabilisée : illumine le teint et atténue les taches pigmentaires." at bounding box center [587, 592] width 527 height 59
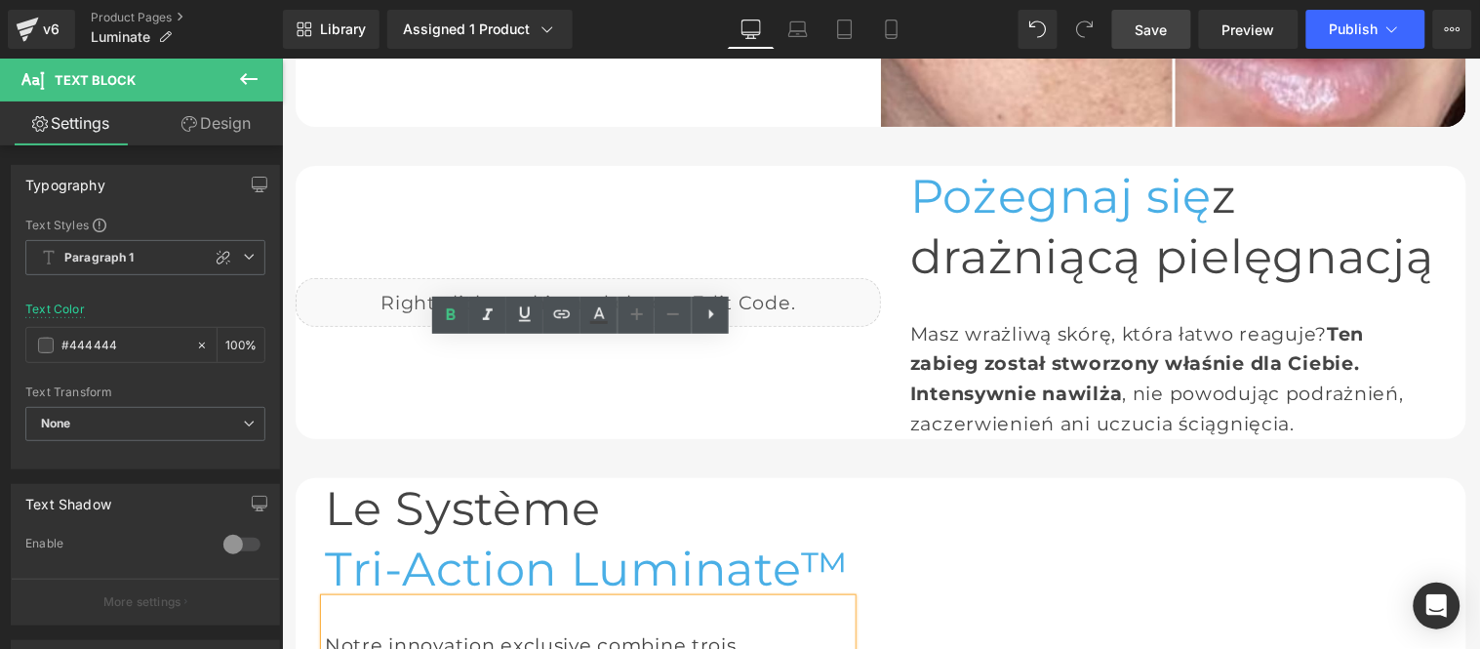
click at [383, 480] on link at bounding box center [393, 491] width 20 height 23
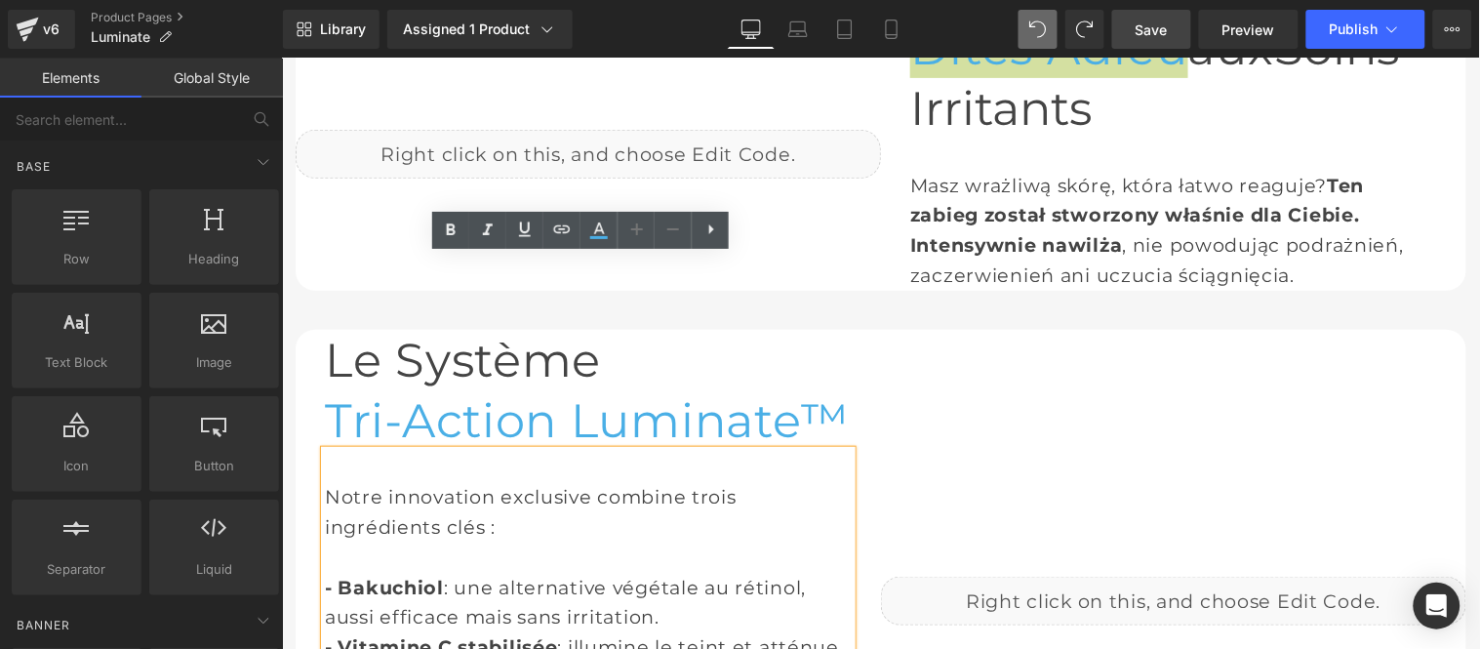
scroll to position [2043, 0]
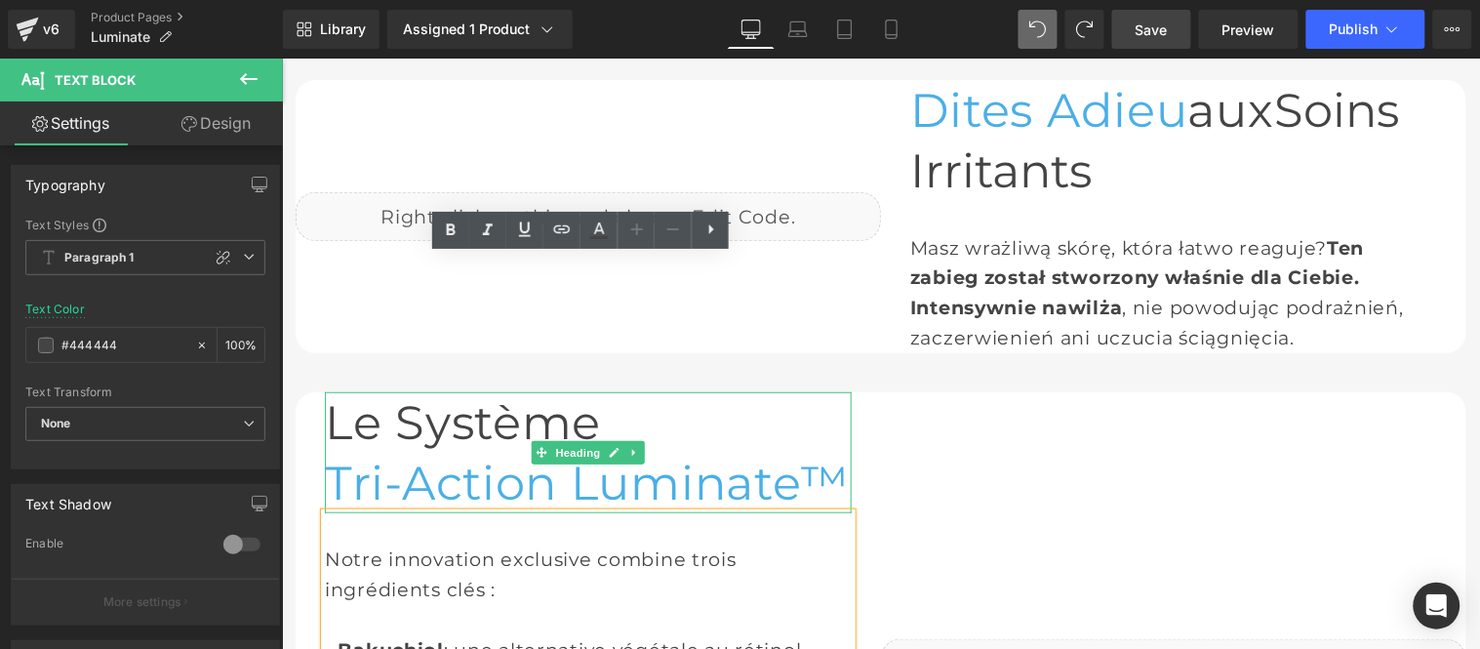
click at [382, 454] on span "Tri-Action Luminate™" at bounding box center [586, 482] width 525 height 57
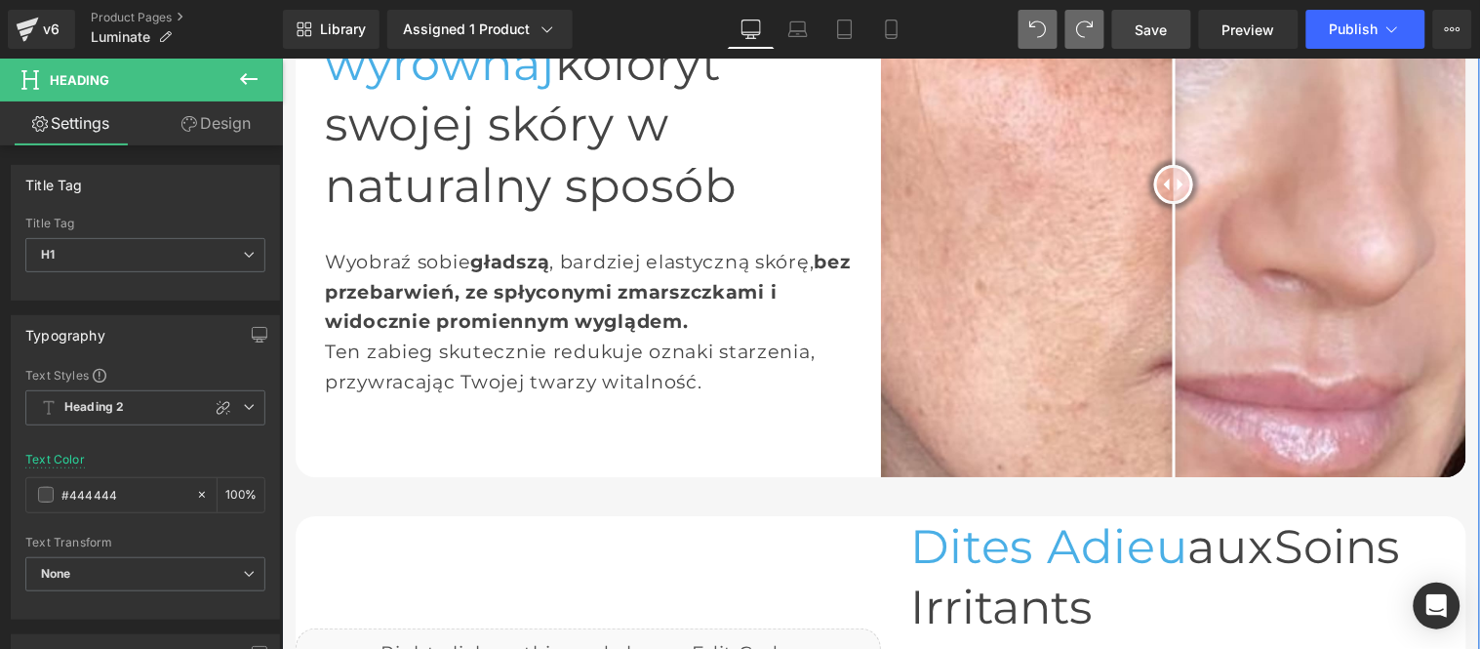
scroll to position [1609, 0]
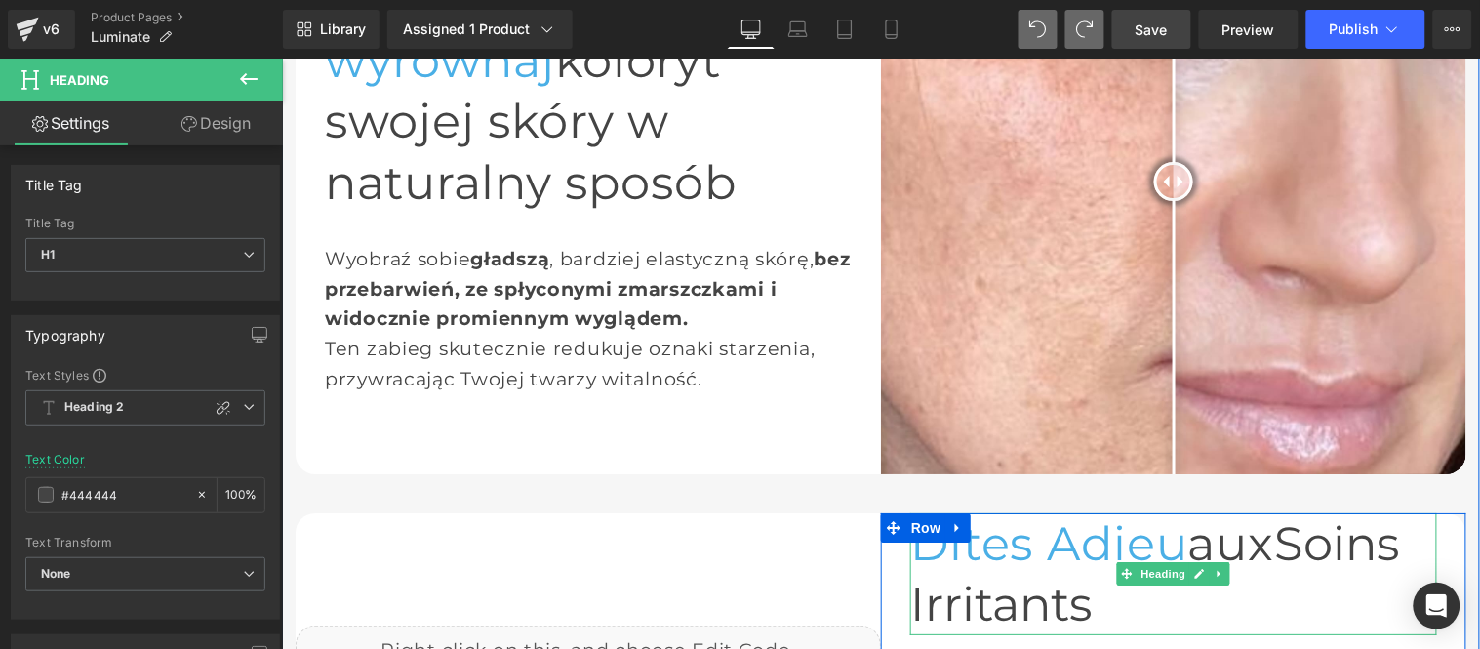
click at [1100, 514] on span "Dites Adieu" at bounding box center [1048, 542] width 278 height 57
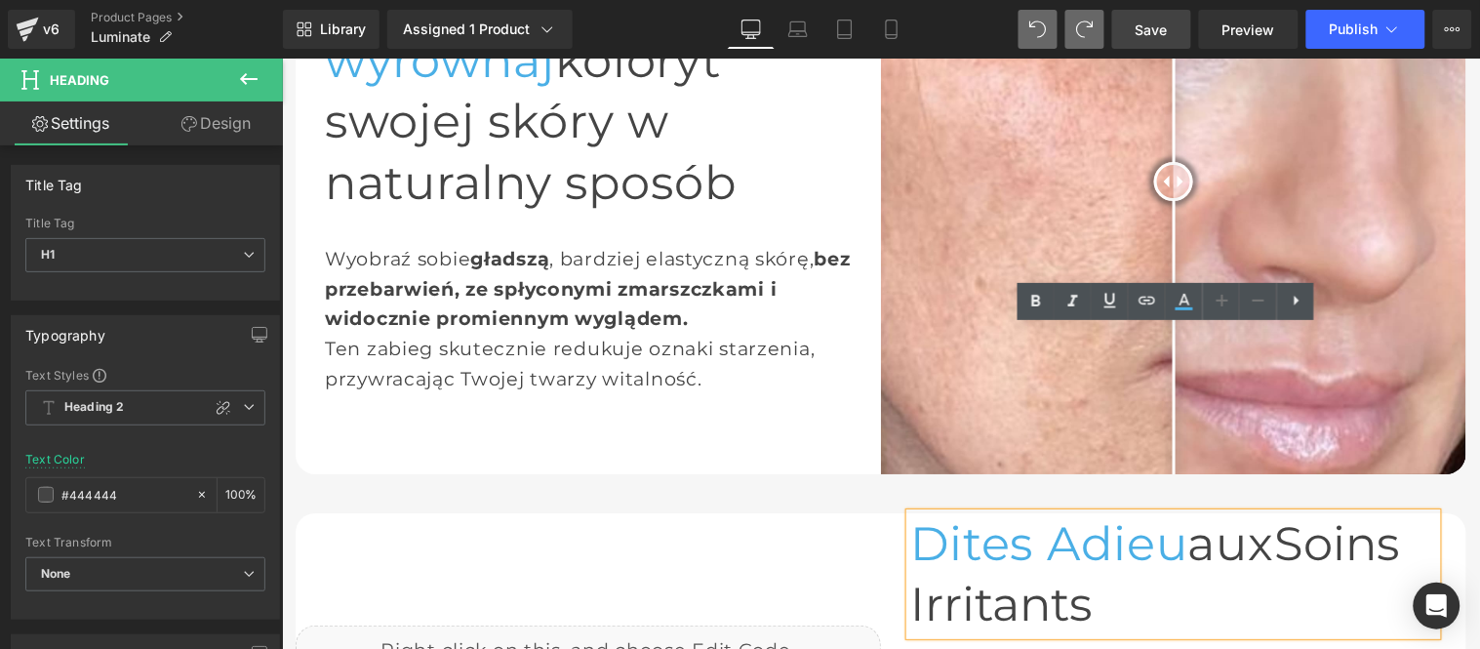
click at [909, 514] on span "Dites Adieu" at bounding box center [1048, 542] width 278 height 57
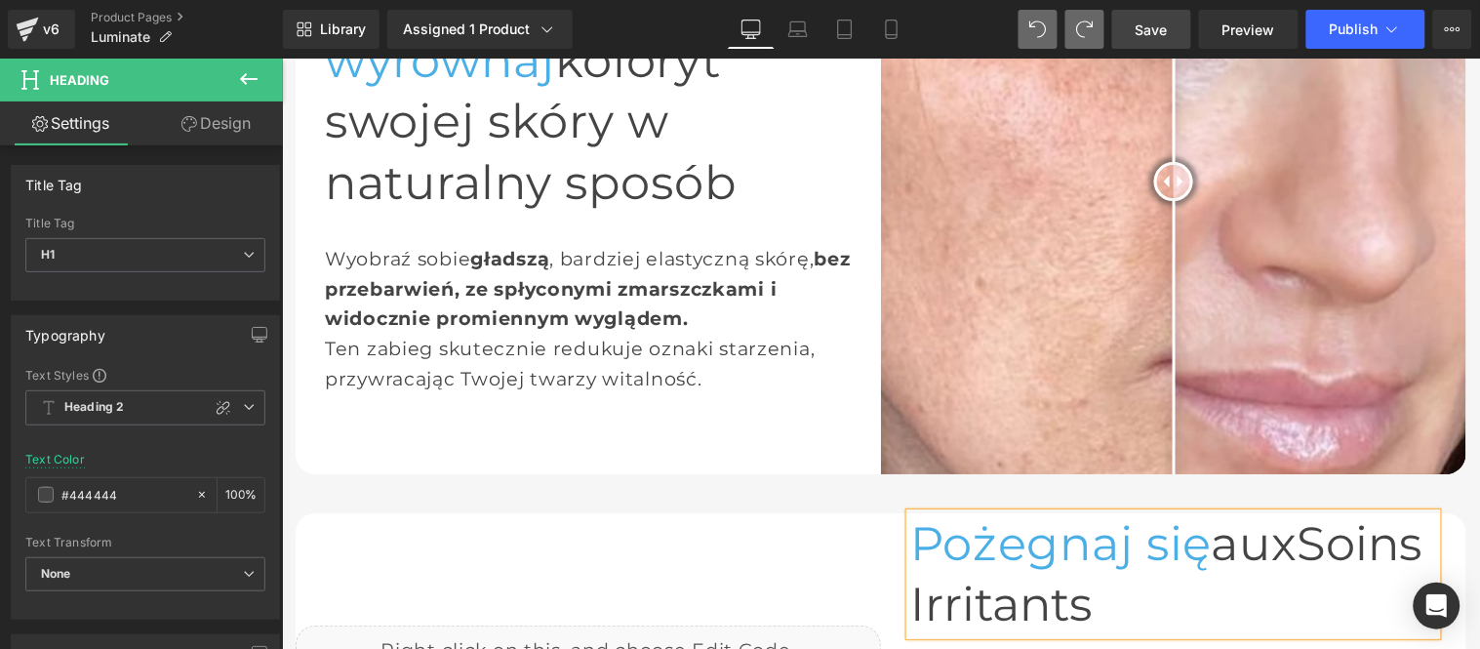
click at [1141, 512] on h1 "Pożegnaj się aux Soins Irritants" at bounding box center [1172, 573] width 527 height 122
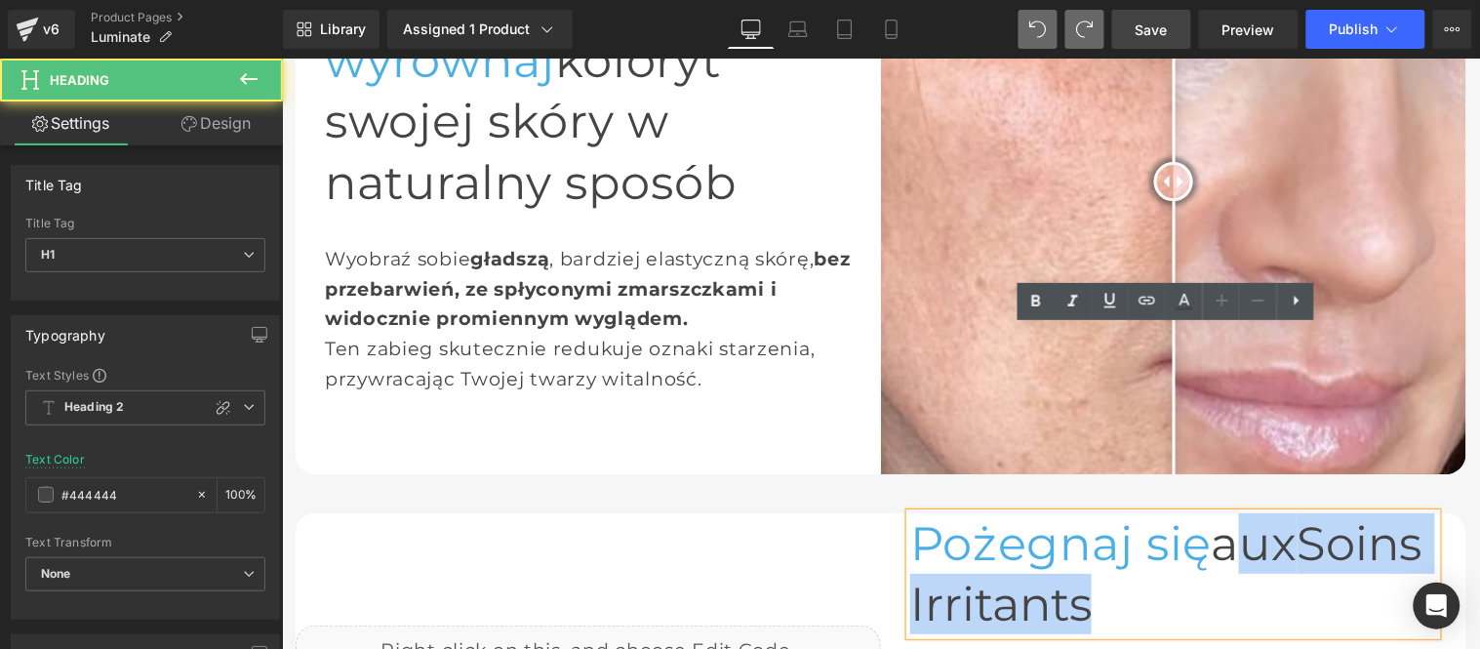
click at [1096, 512] on h1 "Pożegnaj się aux Soins Irritants" at bounding box center [1172, 573] width 527 height 122
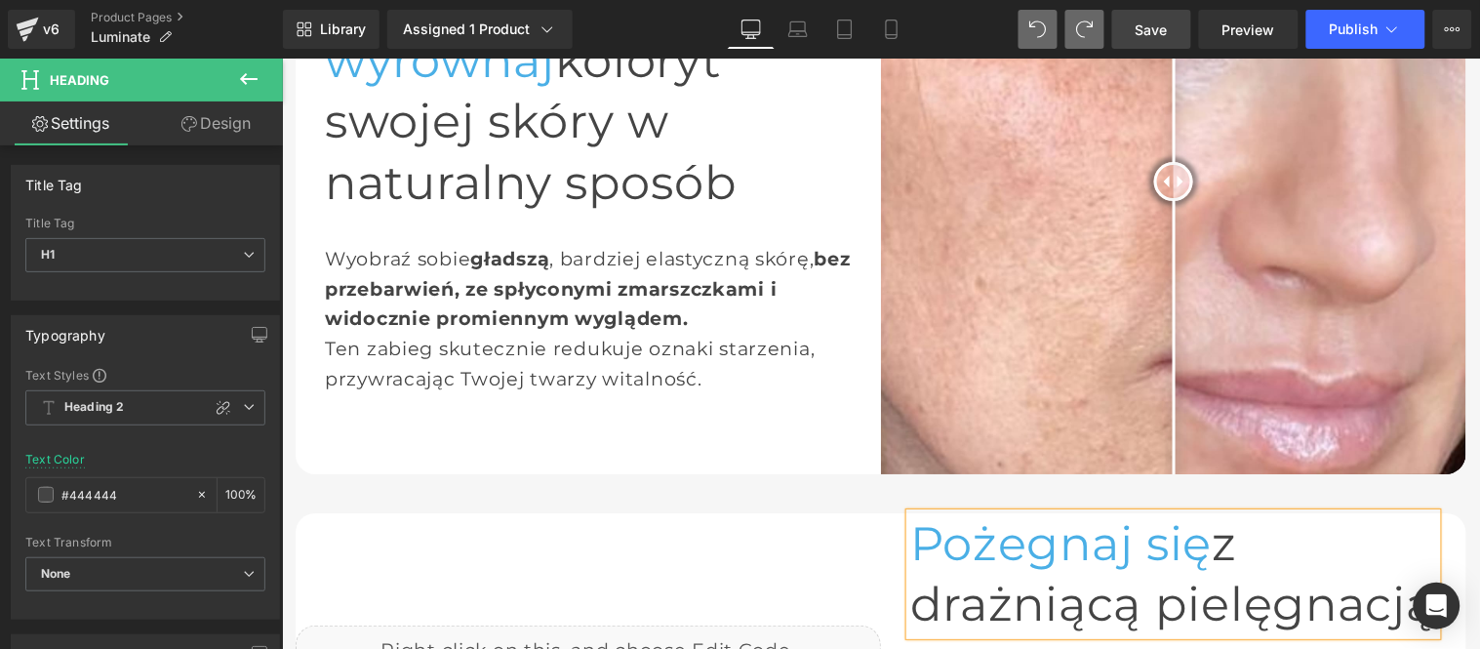
click at [1172, 24] on link "Save" at bounding box center [1151, 29] width 79 height 39
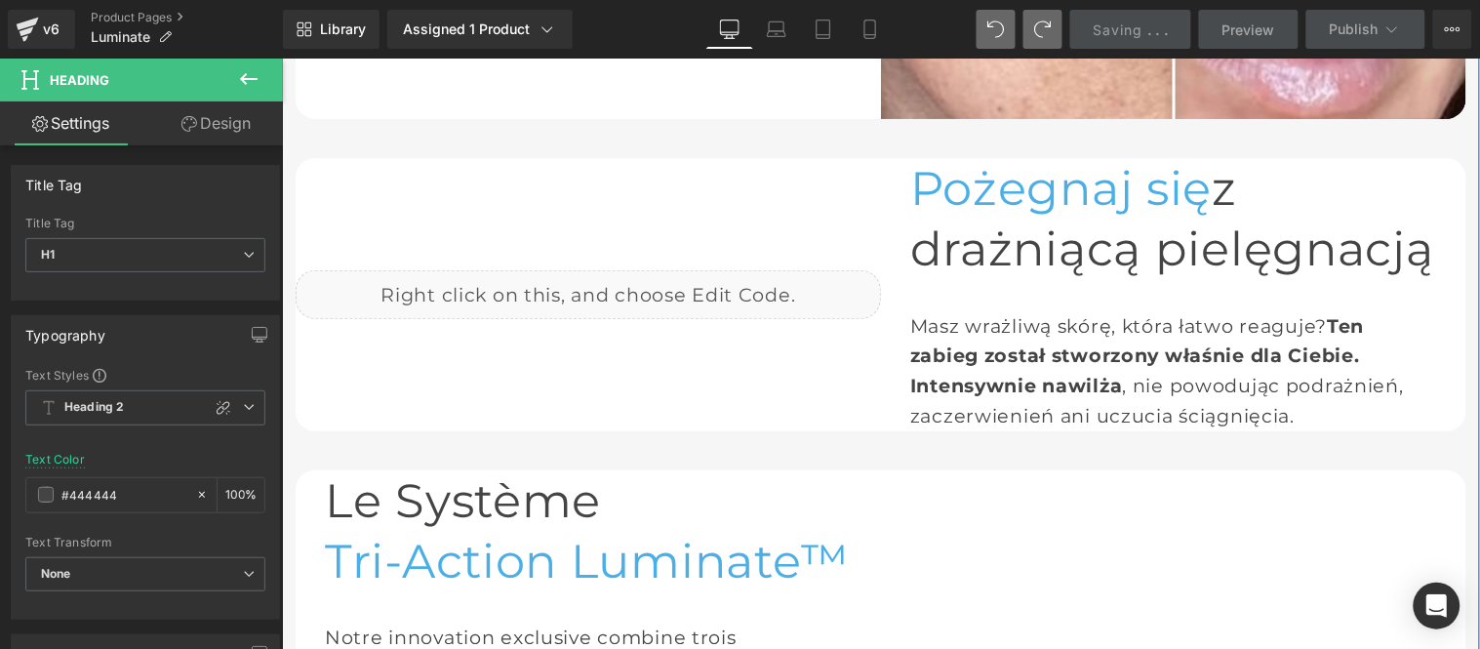
scroll to position [2043, 0]
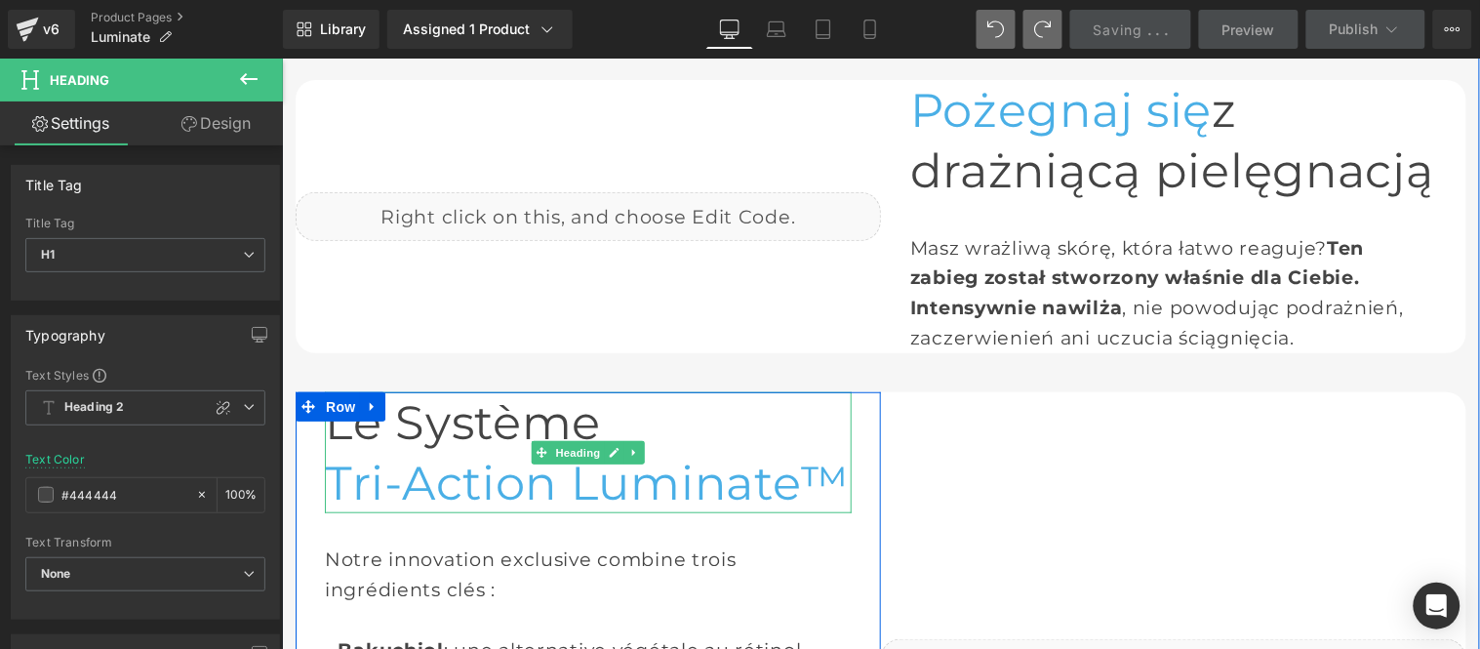
click at [604, 440] on link at bounding box center [614, 451] width 20 height 23
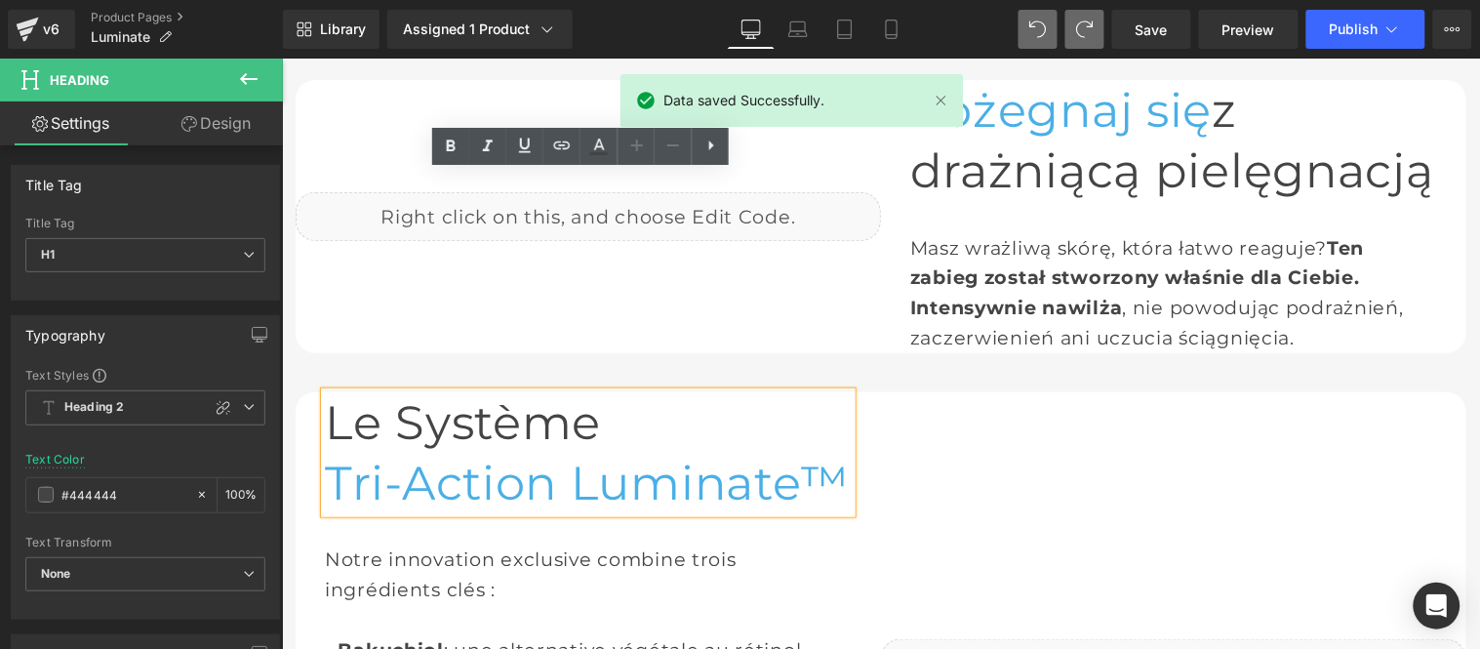
click at [524, 391] on h1 "Le Système" at bounding box center [587, 421] width 527 height 60
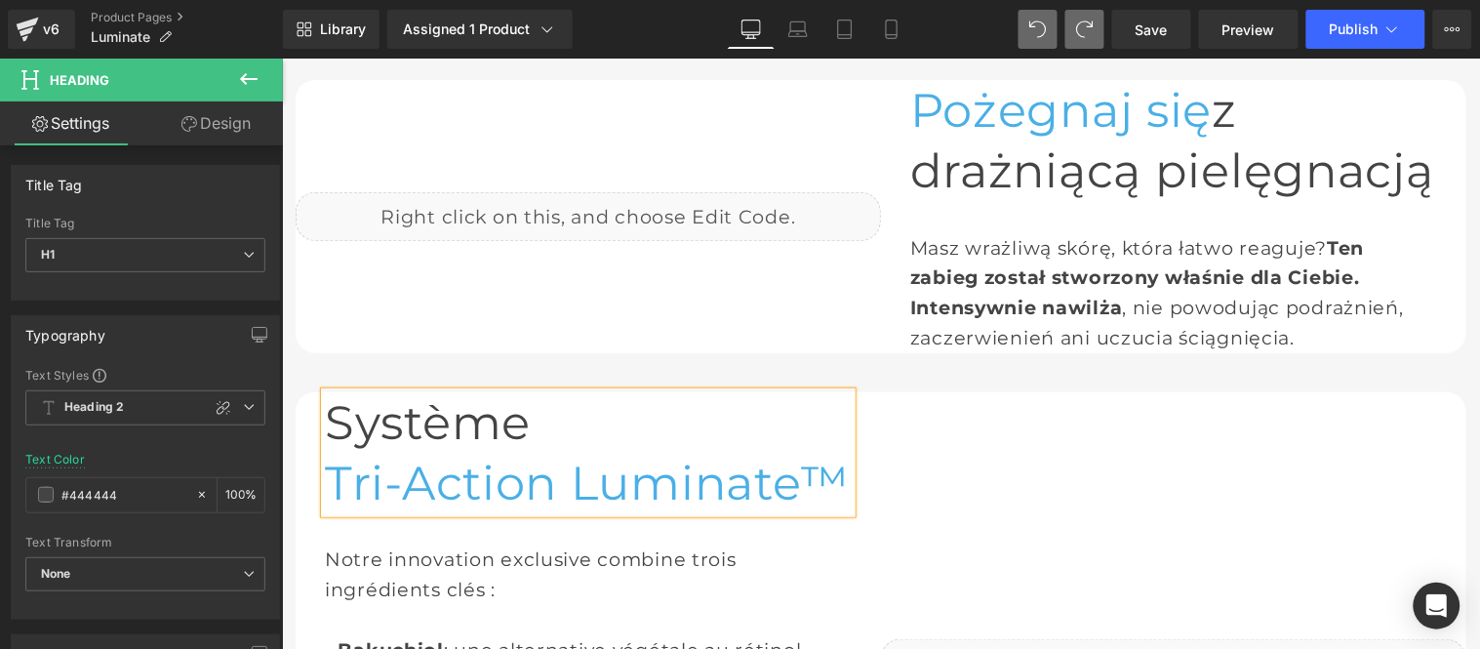
click at [507, 391] on h1 "Système" at bounding box center [587, 421] width 527 height 60
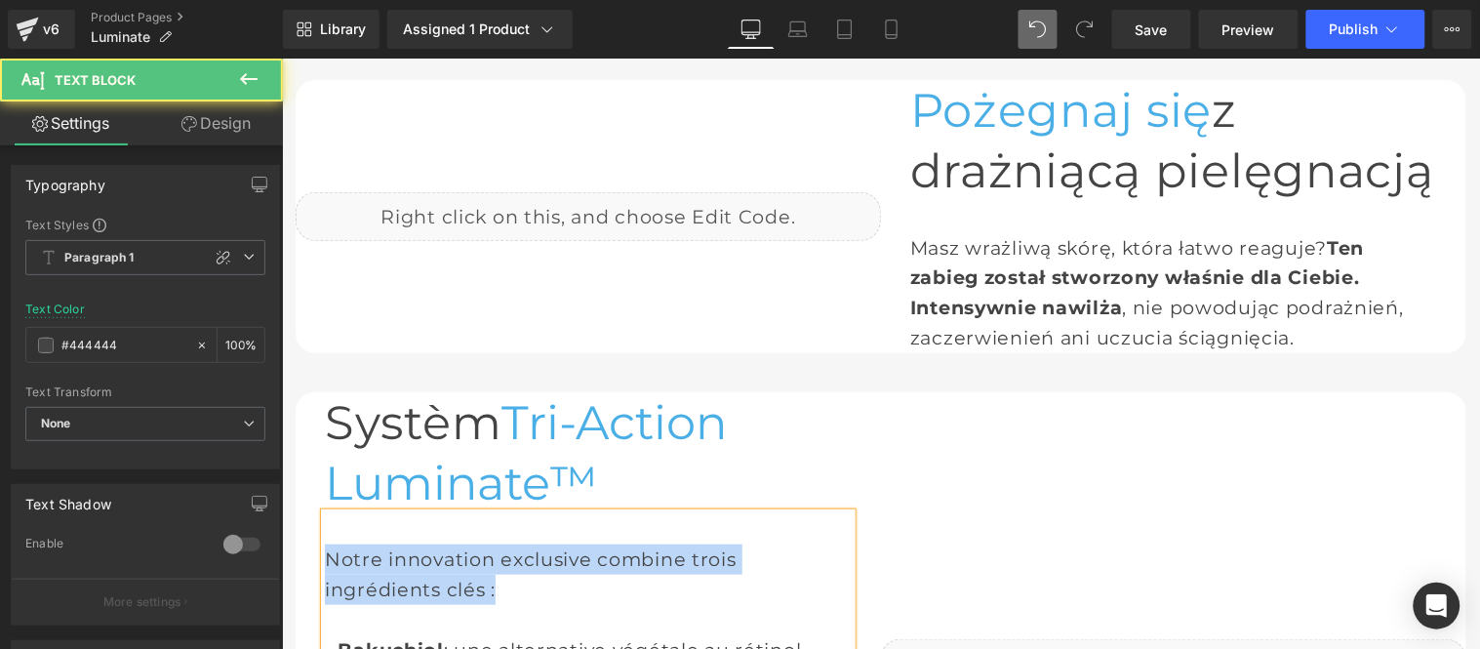
paste div
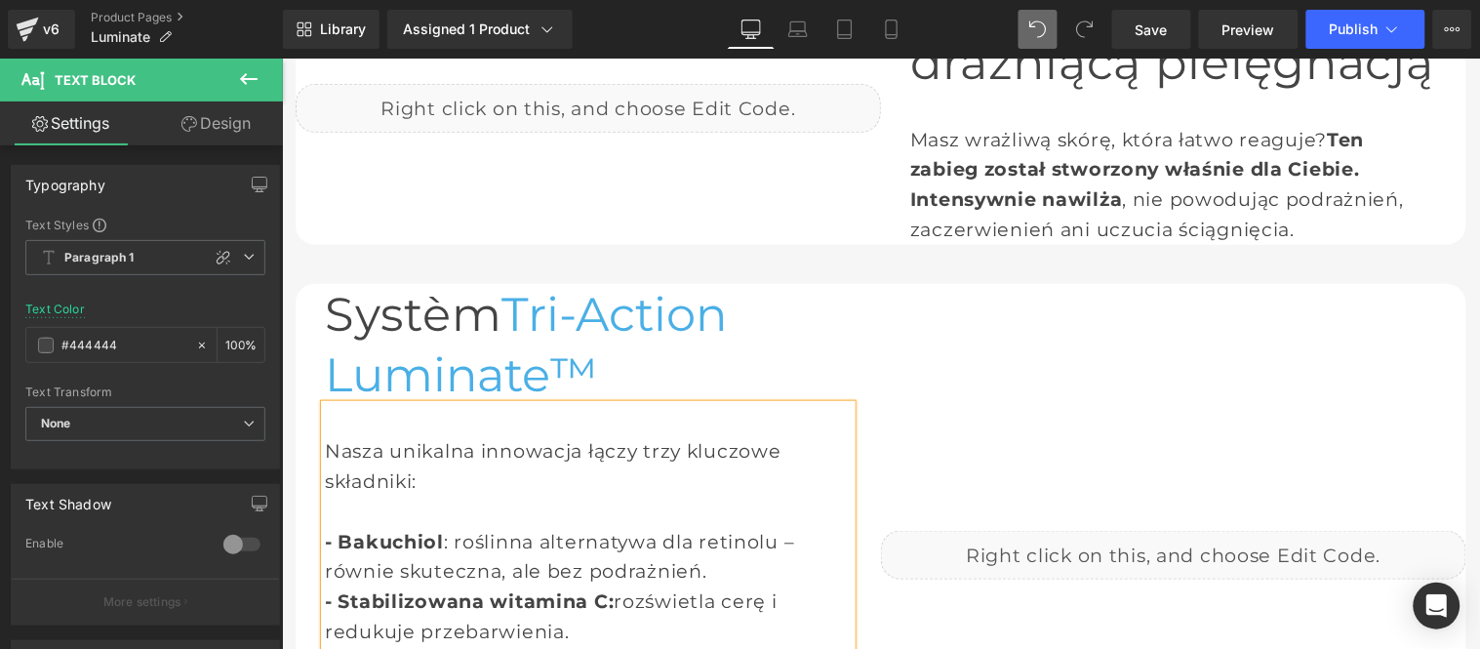
click at [334, 648] on span "Acide Hyaluronique" at bounding box center [435, 659] width 206 height 23
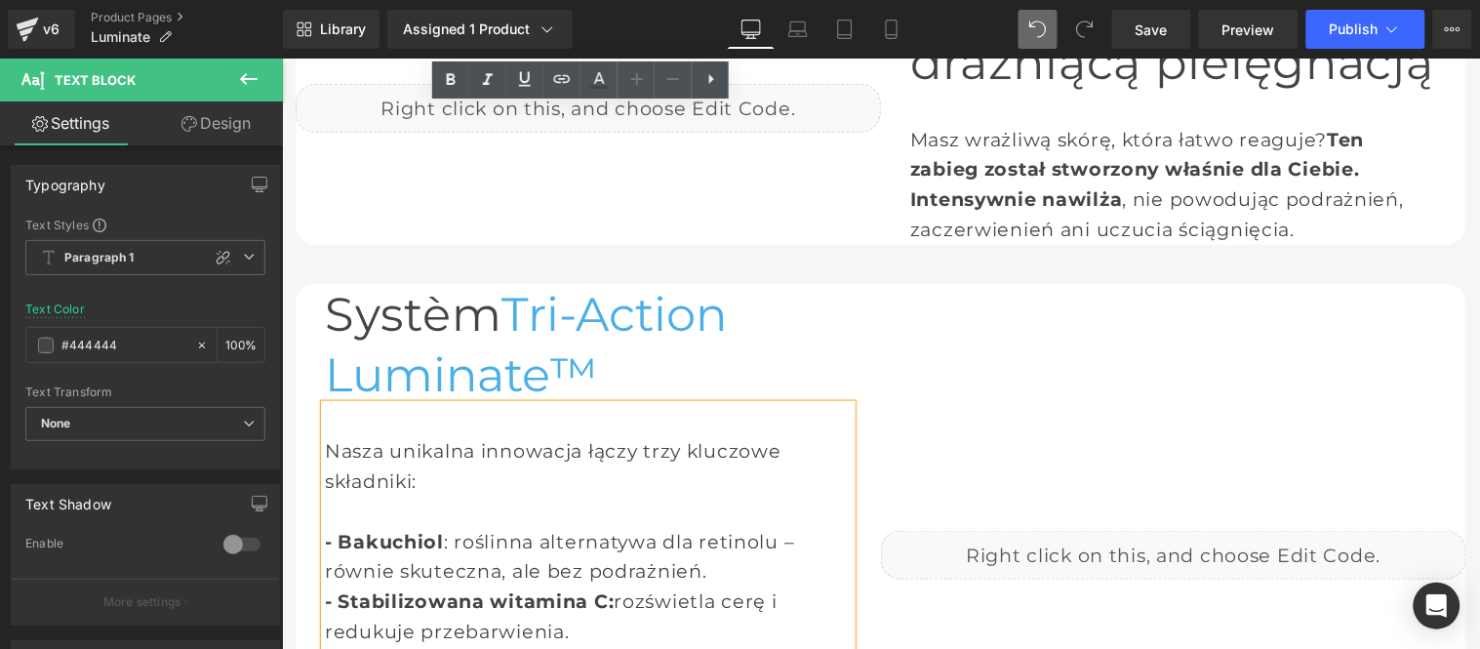
drag, startPoint x: 316, startPoint y: 491, endPoint x: 355, endPoint y: 502, distance: 40.7
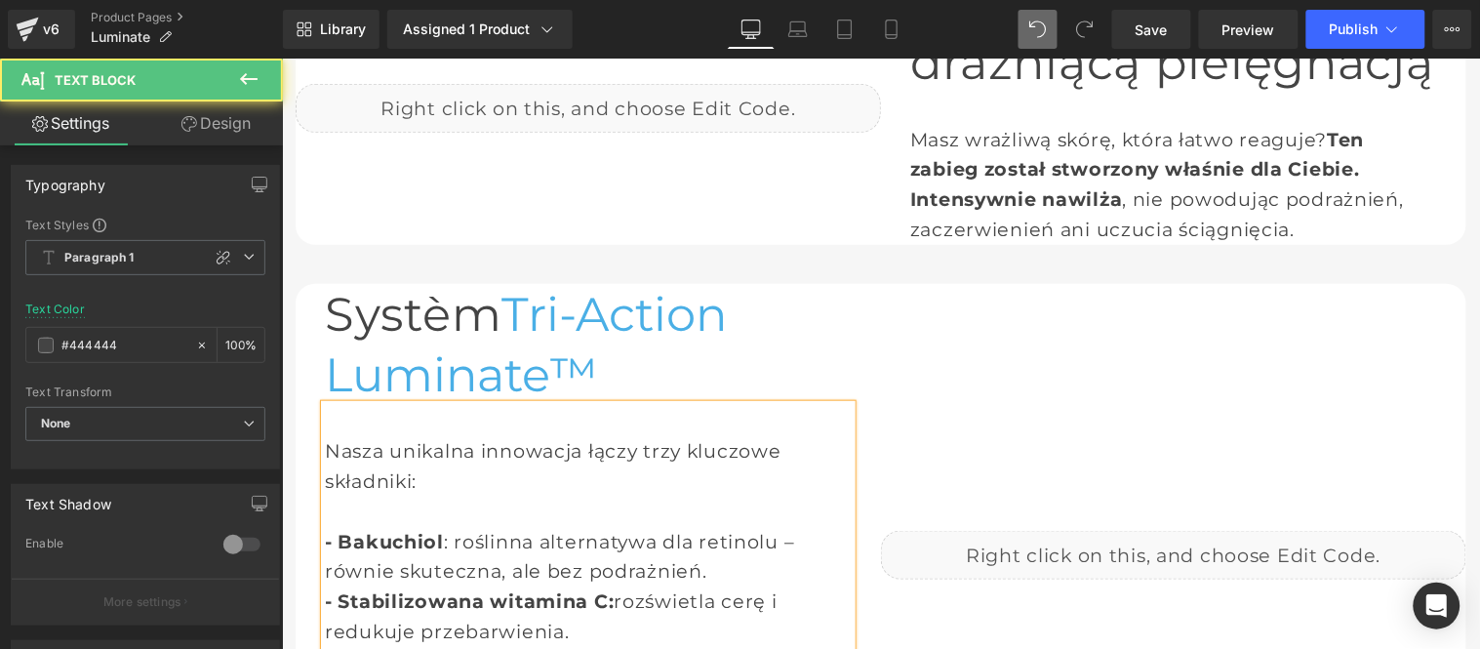
drag, startPoint x: 376, startPoint y: 492, endPoint x: 297, endPoint y: 490, distance: 78.1
click at [297, 490] on div "Systèm Tri-Action Luminate™ Heading Nasza unikalna innowacja łączy trzy kluczow…" at bounding box center [587, 554] width 585 height 542
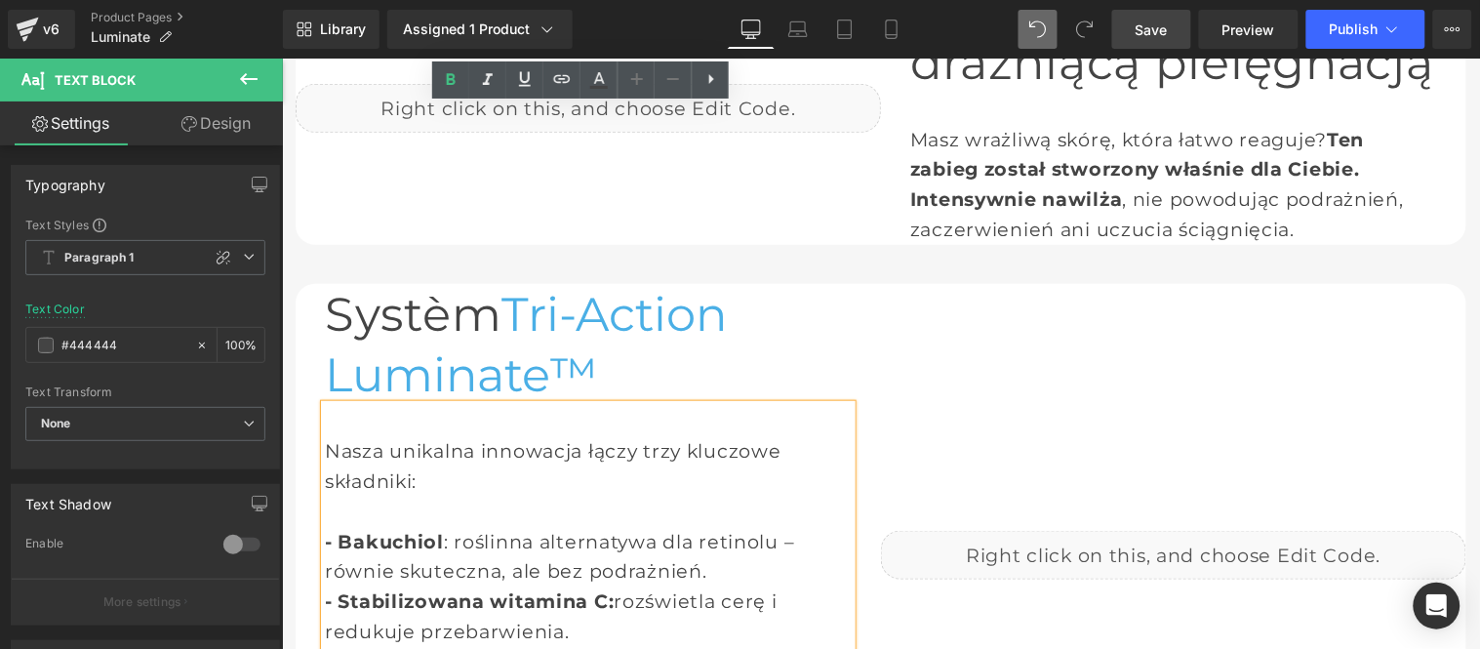
drag, startPoint x: 1149, startPoint y: 24, endPoint x: 1142, endPoint y: 47, distance: 23.5
click at [1149, 24] on span "Save" at bounding box center [1151, 30] width 32 height 20
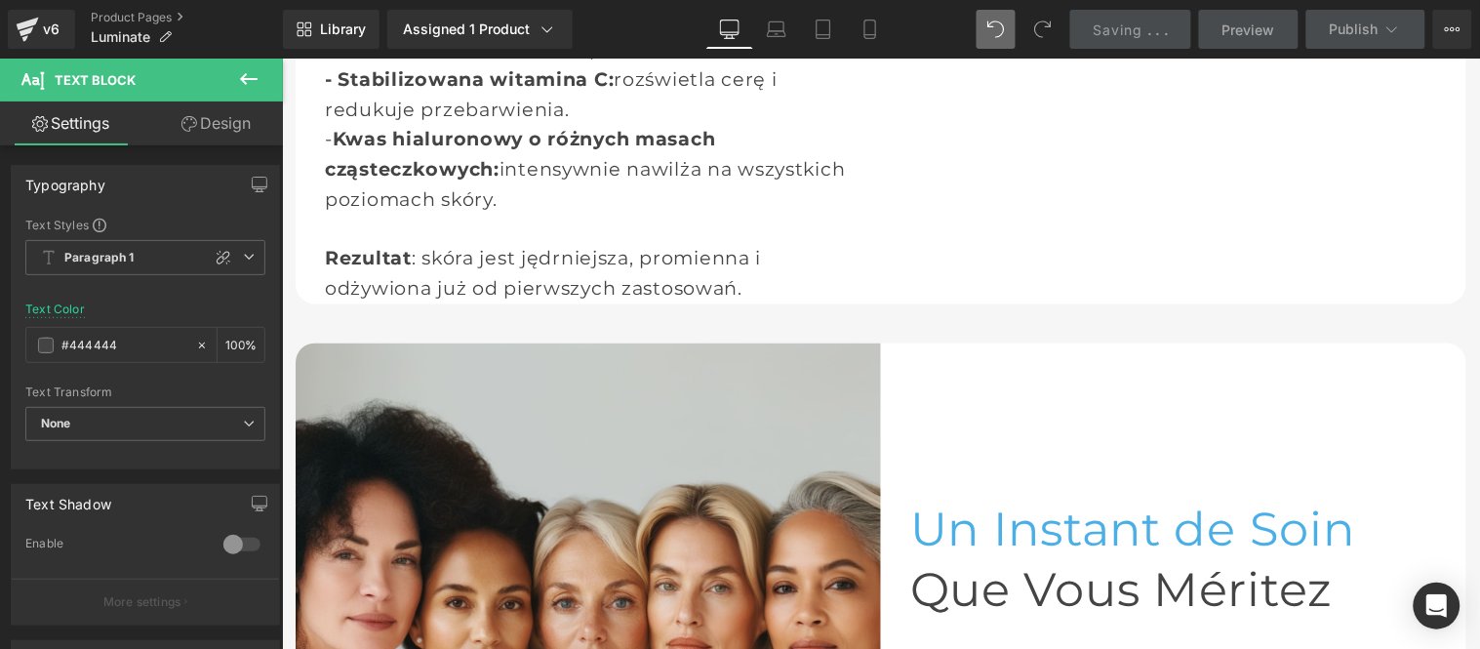
scroll to position [2693, 0]
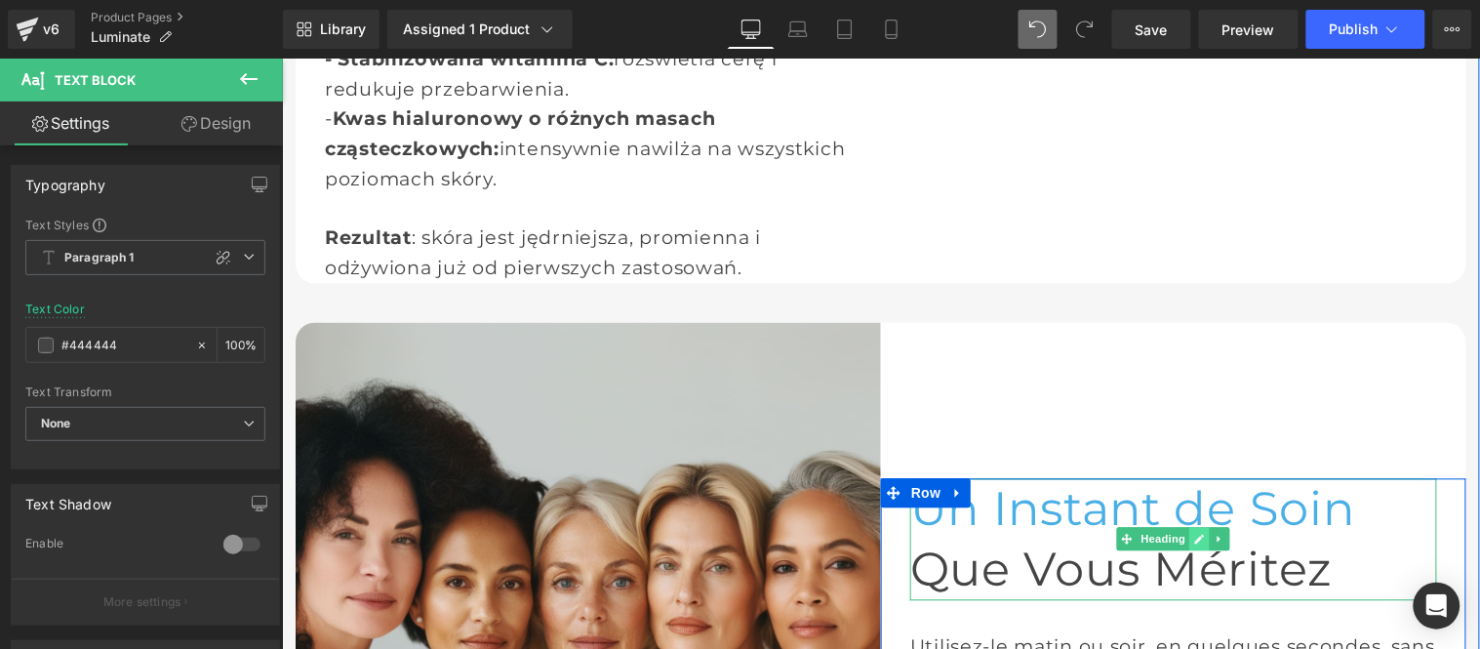
click at [1193, 527] on link at bounding box center [1199, 538] width 20 height 23
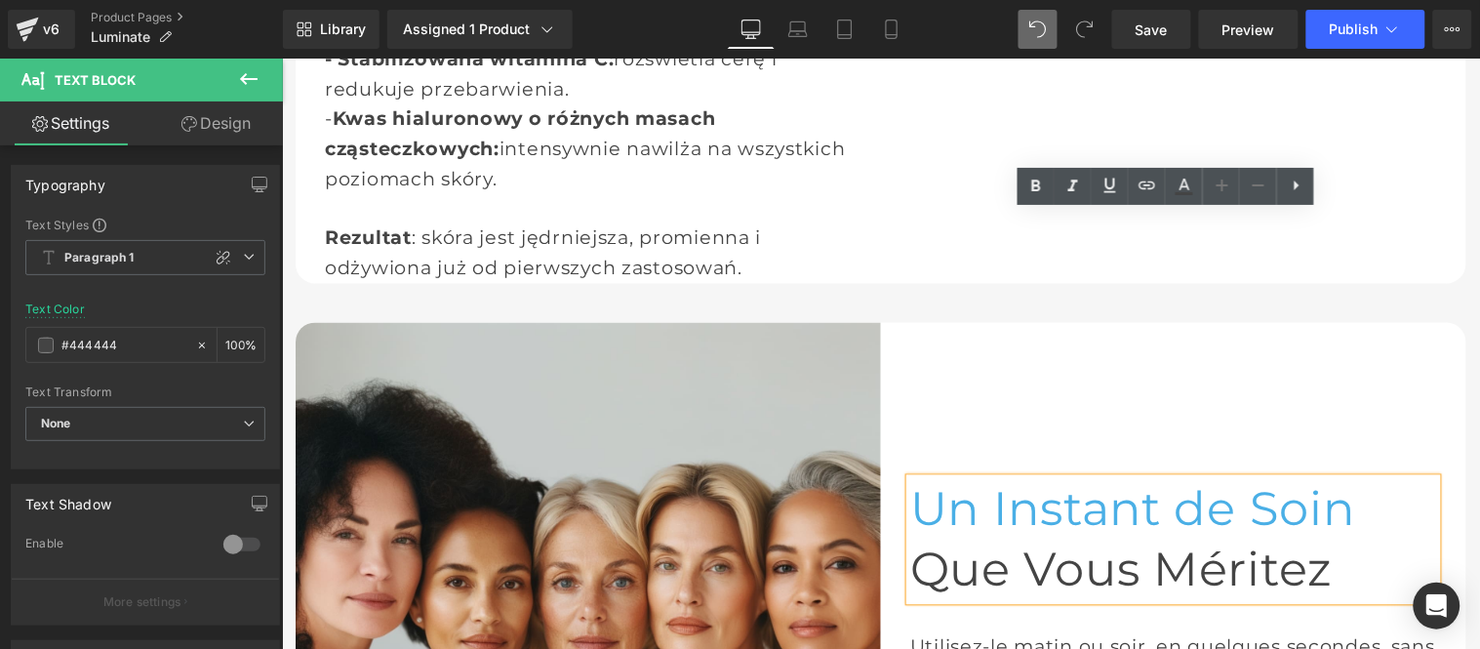
click at [1111, 480] on span "Un Instant de Soin" at bounding box center [1131, 508] width 445 height 57
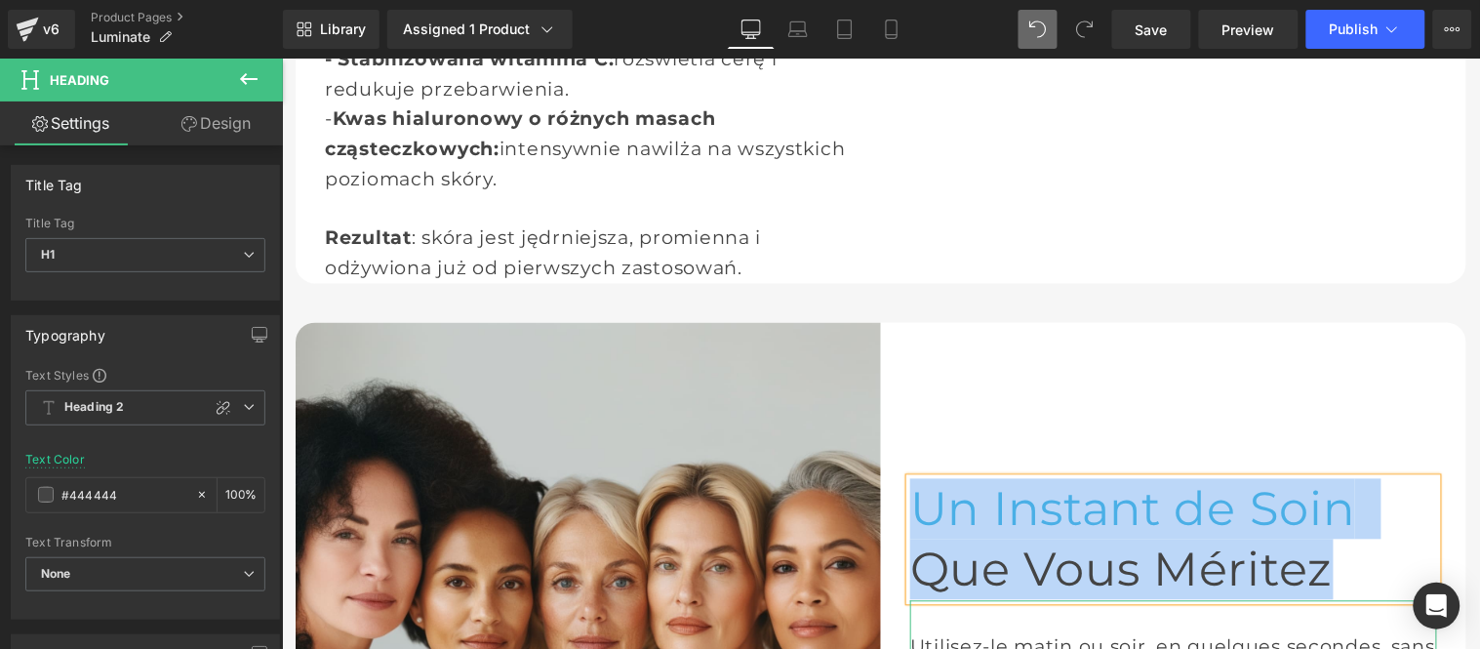
copy div "Un Instant de Soin Que Vous Méritez"
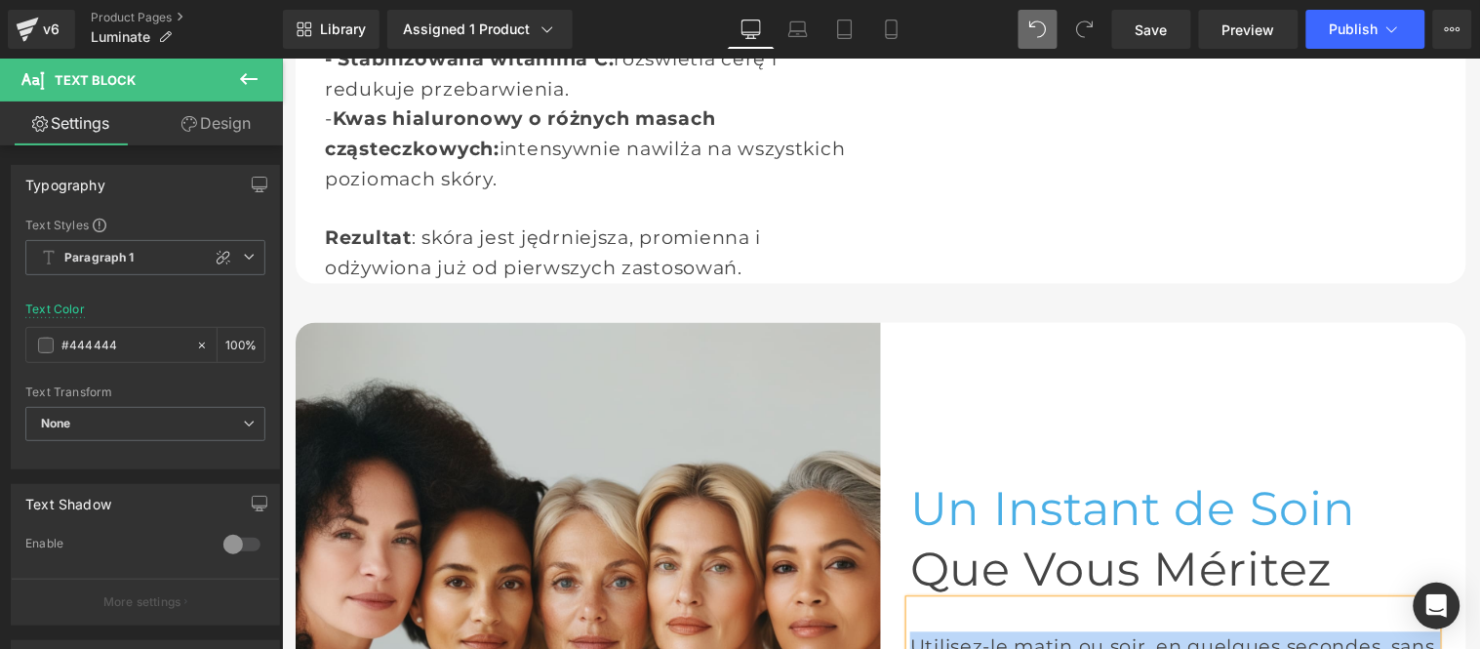
copy div "Utilisez-le matin ou soir, en quelques secondes, sans changer votre routine. Un…"
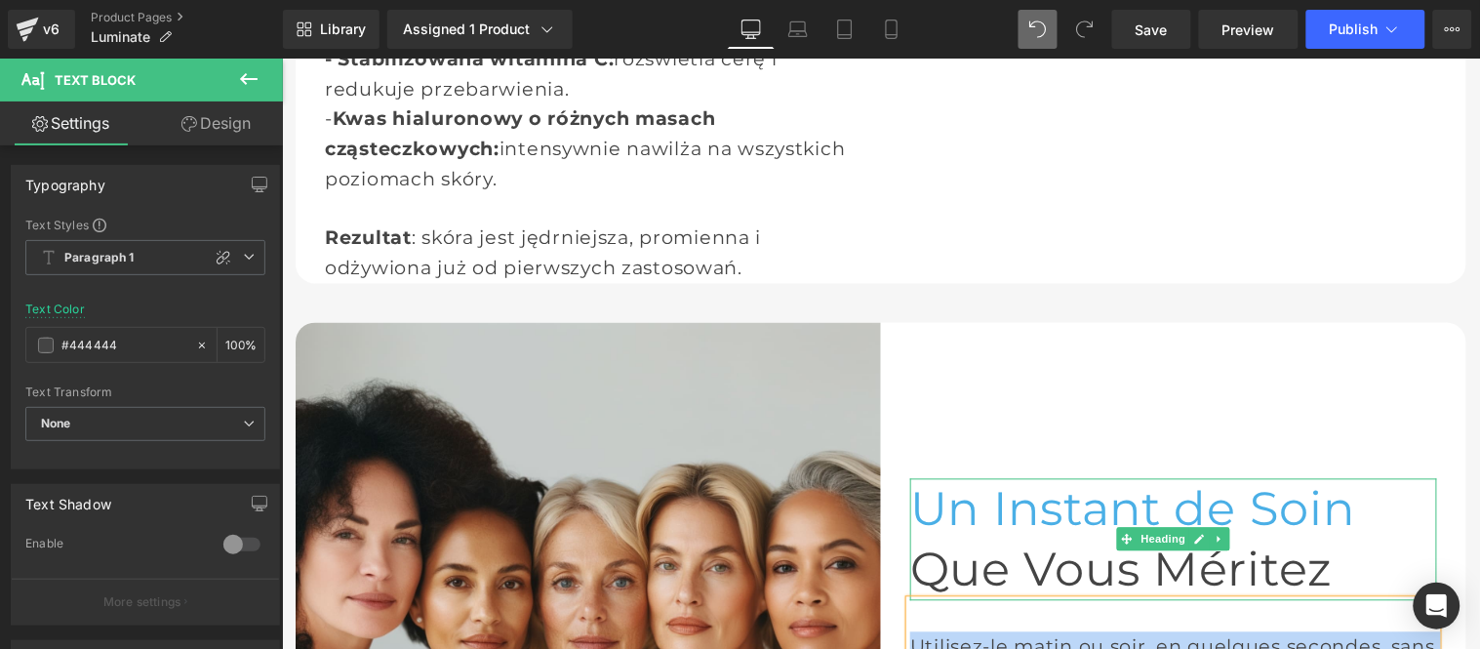
click at [1239, 478] on h1 "Un Instant de Soin" at bounding box center [1172, 508] width 527 height 60
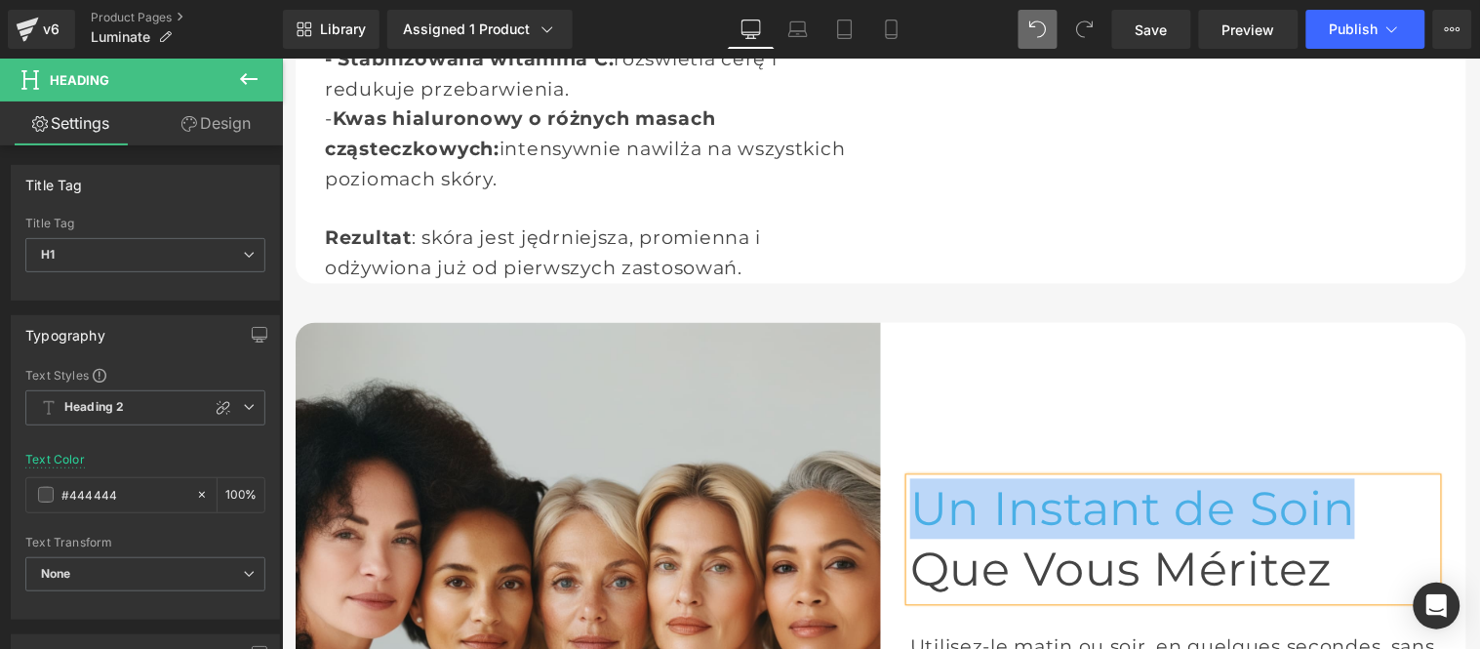
paste div
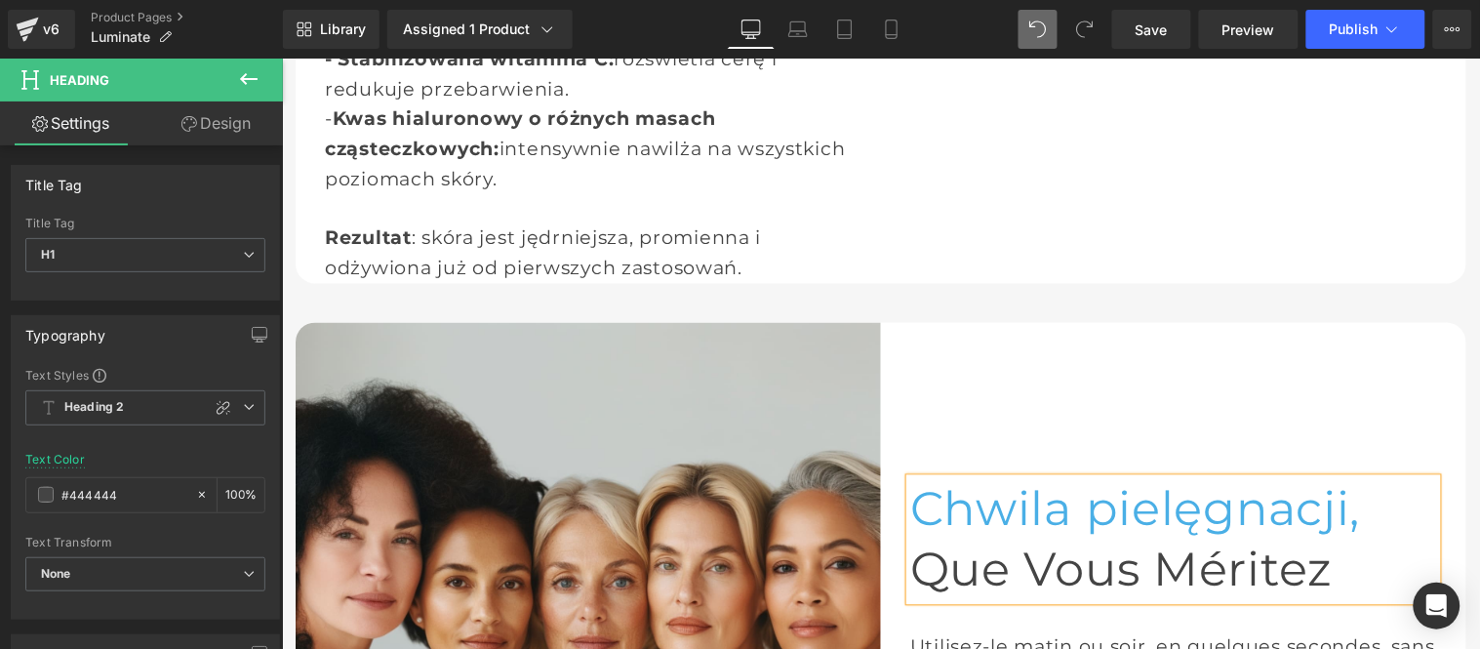
click at [1244, 538] on h1 "Que Vous Méritez" at bounding box center [1172, 568] width 527 height 60
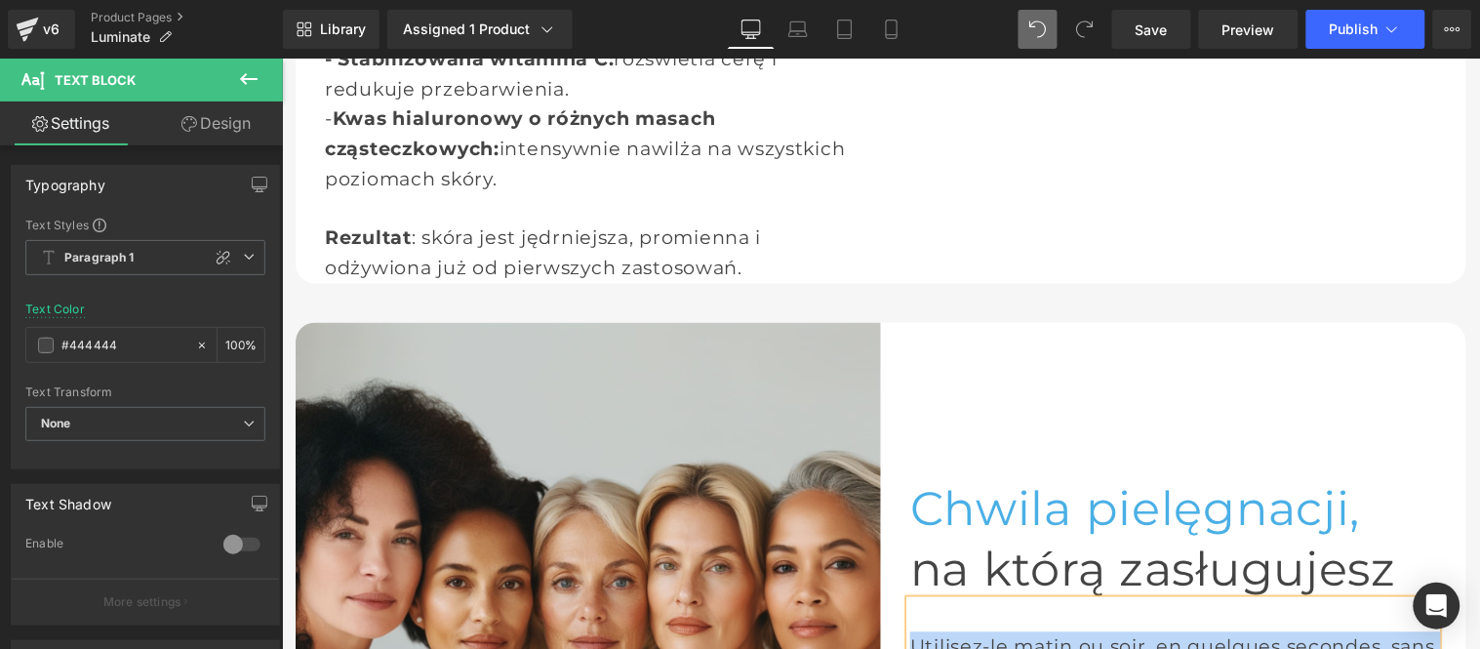
paste div
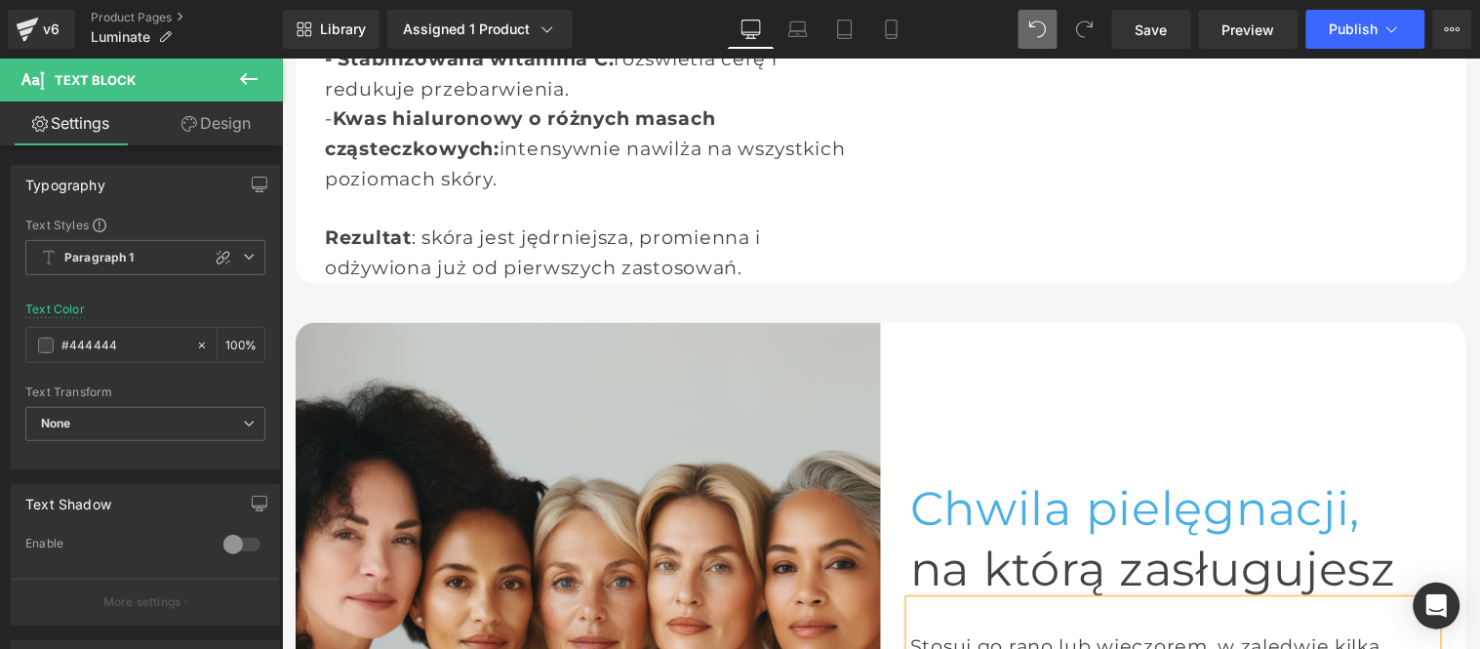
drag, startPoint x: 1172, startPoint y: 27, endPoint x: 1168, endPoint y: 52, distance: 24.9
click at [1172, 27] on link "Save" at bounding box center [1151, 29] width 79 height 39
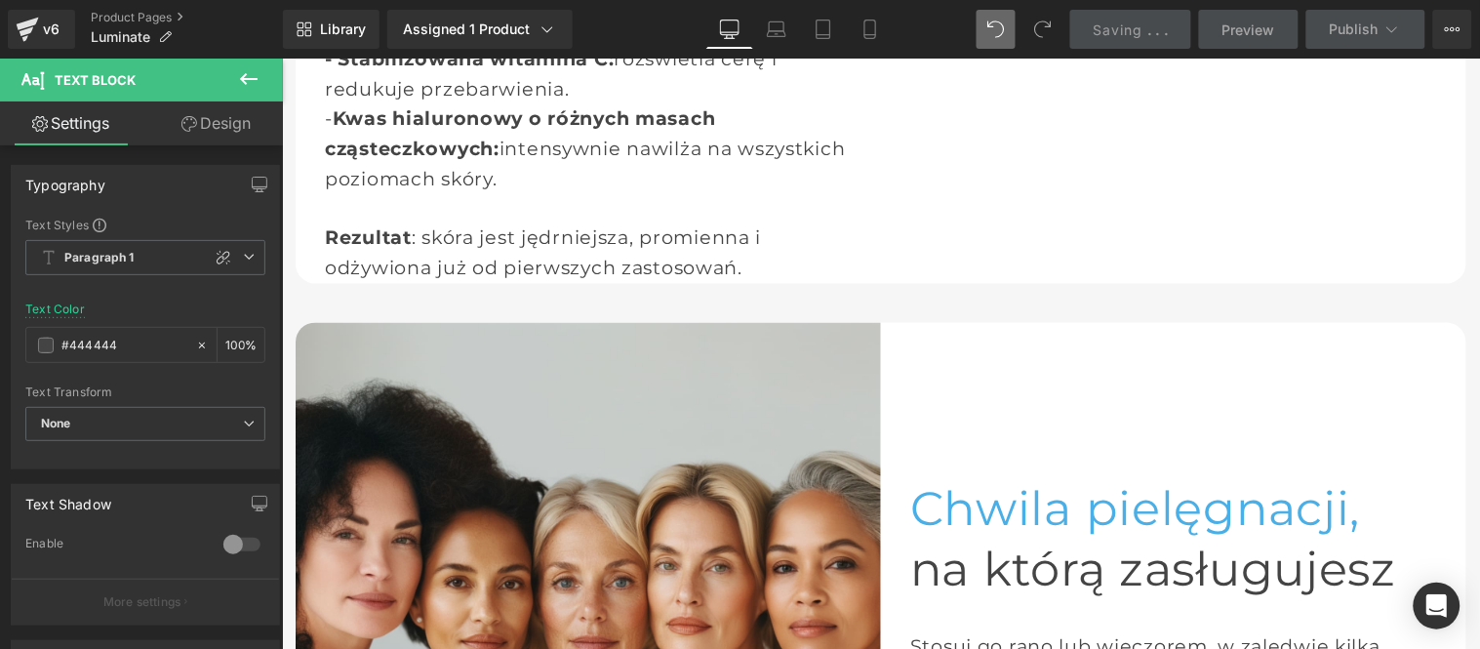
scroll to position [3234, 0]
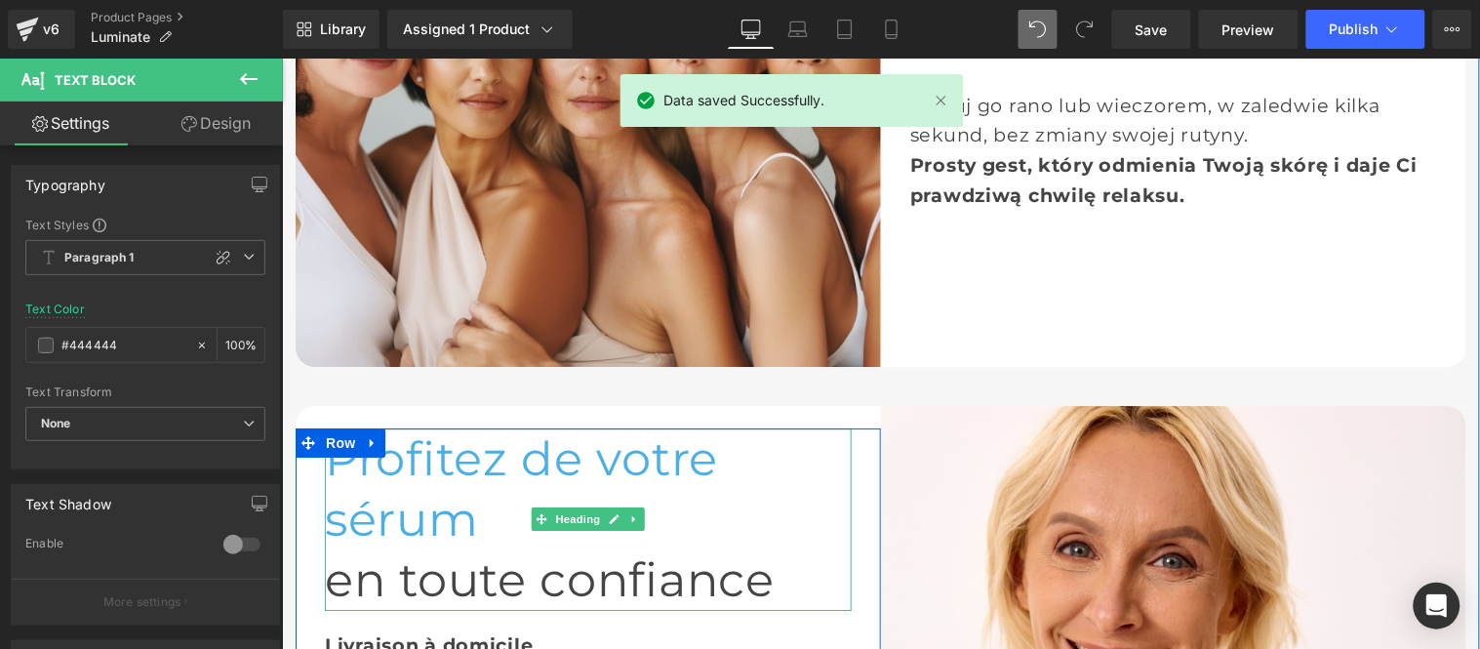
click at [424, 429] on span "Profitez de votre sérum" at bounding box center [520, 487] width 393 height 117
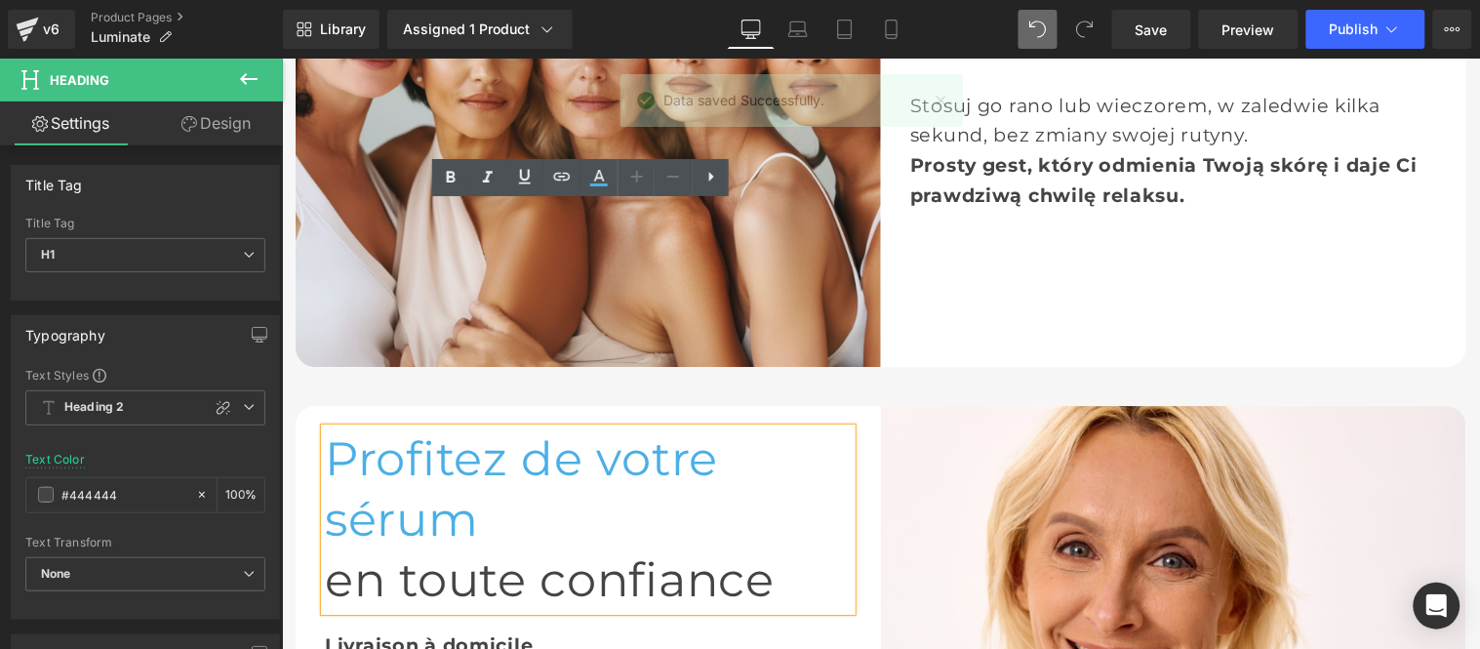
click at [463, 429] on span "Profitez de votre sérum" at bounding box center [520, 487] width 393 height 117
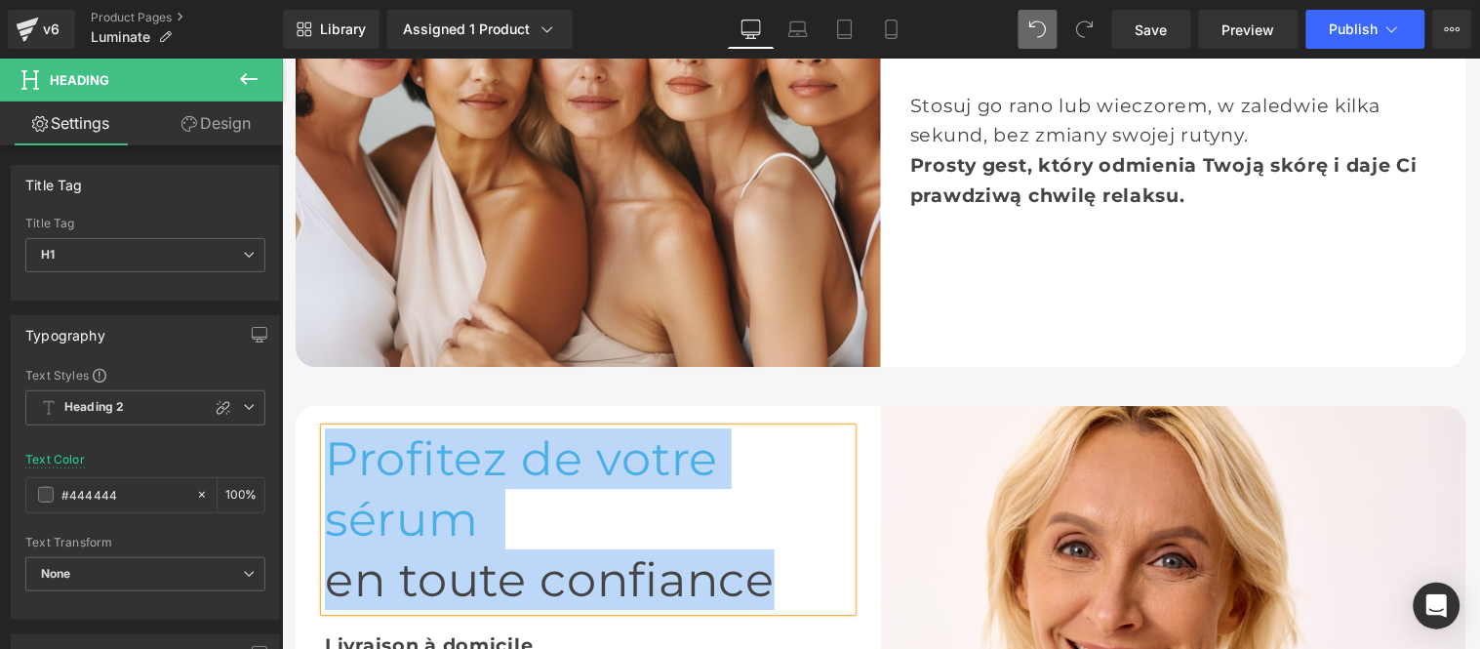
copy div "Profitez de votre sérum en toute confiance"
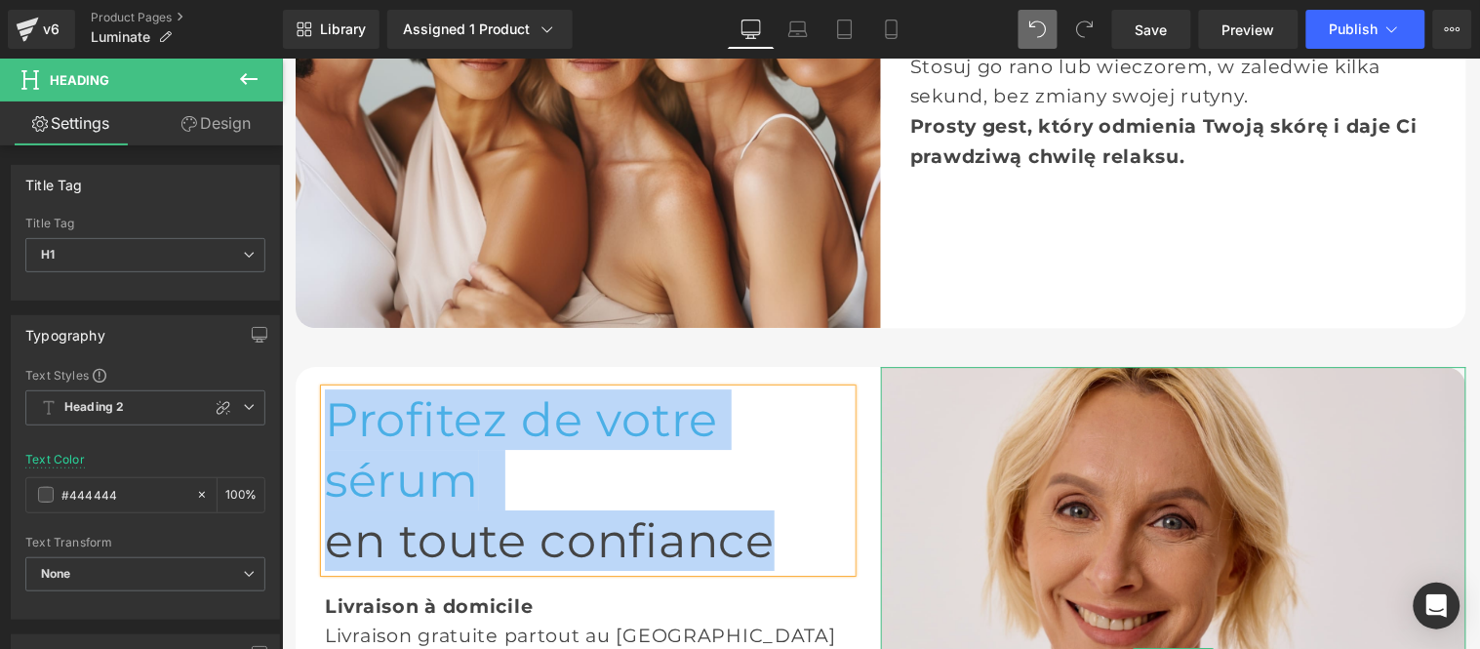
scroll to position [3343, 0]
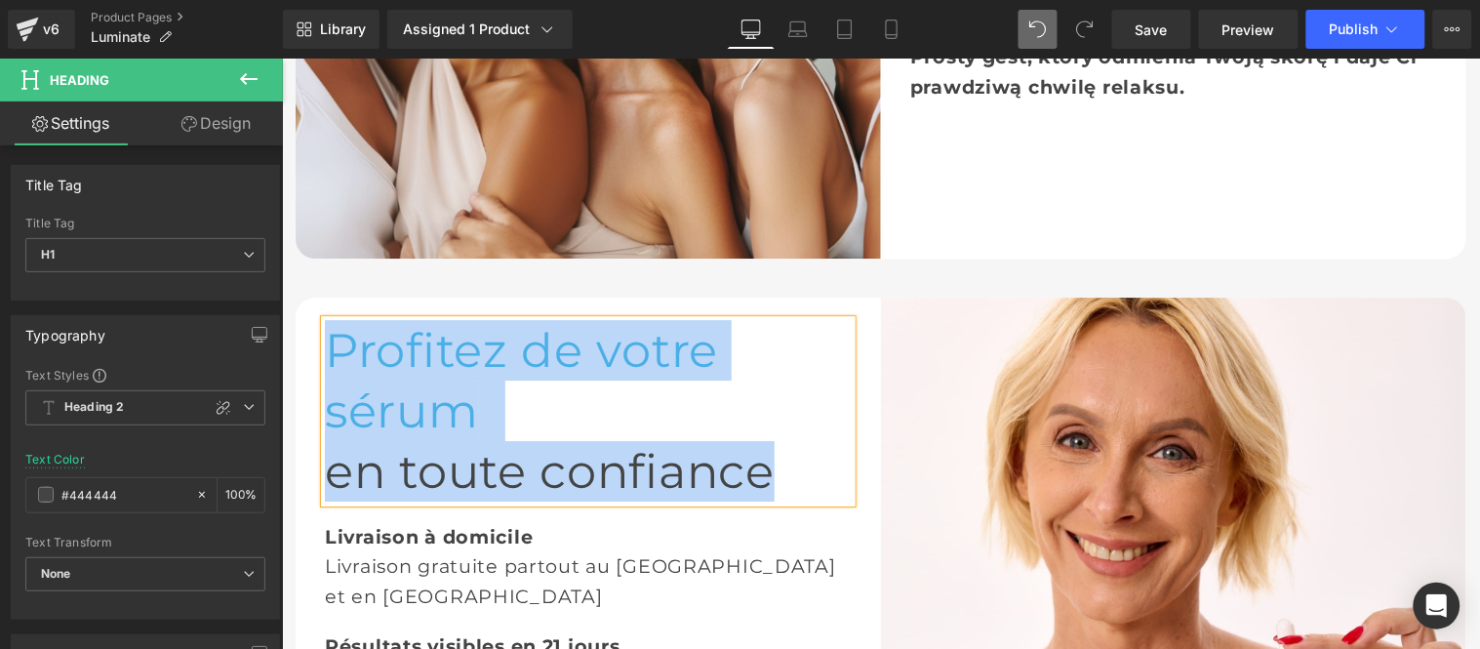
click at [802, 572] on div "Profitez de votre sérum en toute confiance Heading Livraison à domicile Text Bl…" at bounding box center [587, 589] width 585 height 585
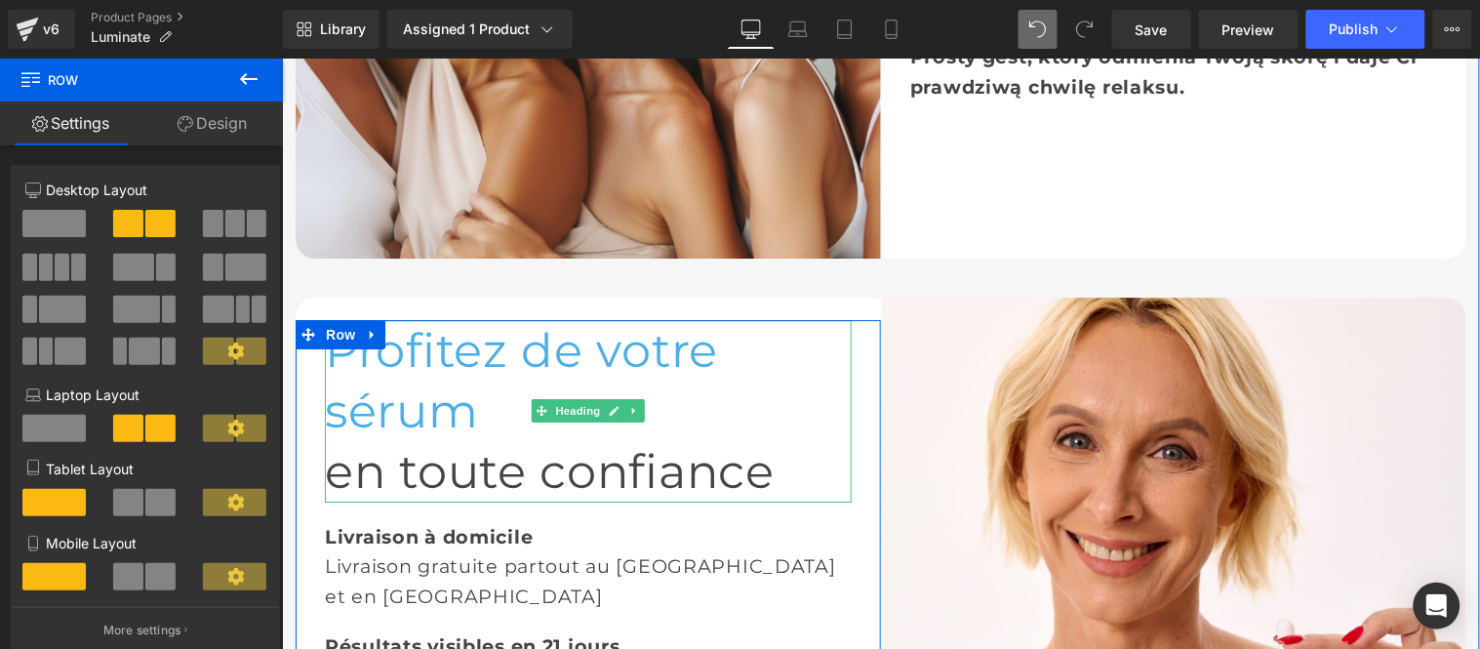
click at [492, 381] on span at bounding box center [485, 409] width 14 height 57
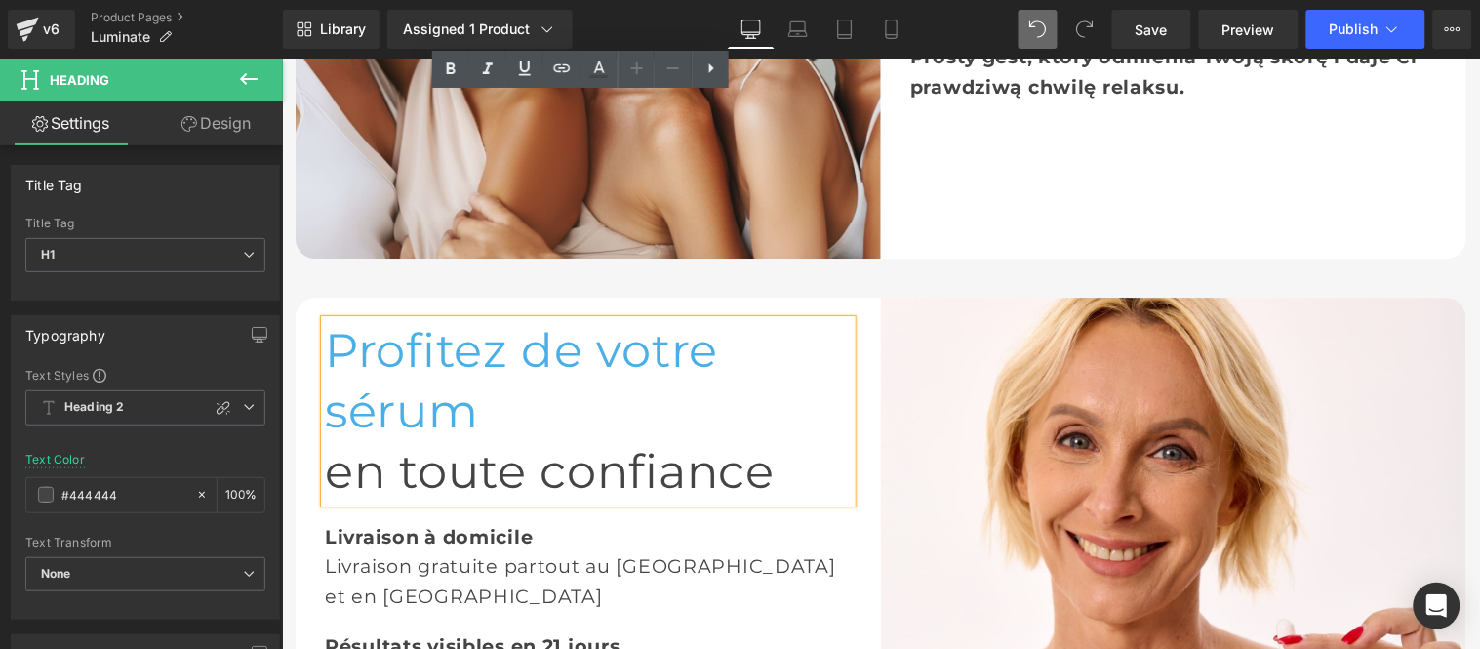
click at [717, 321] on span "Profitez de votre sérum" at bounding box center [520, 379] width 393 height 117
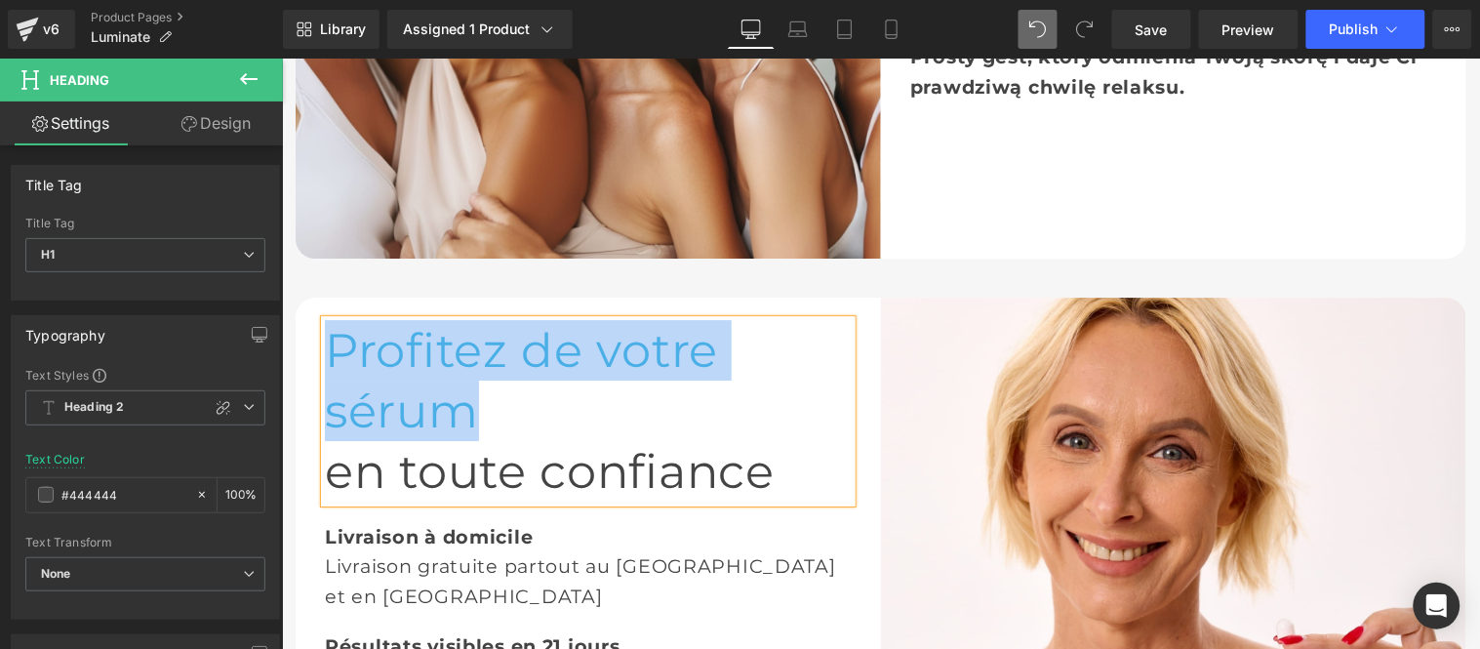
paste div
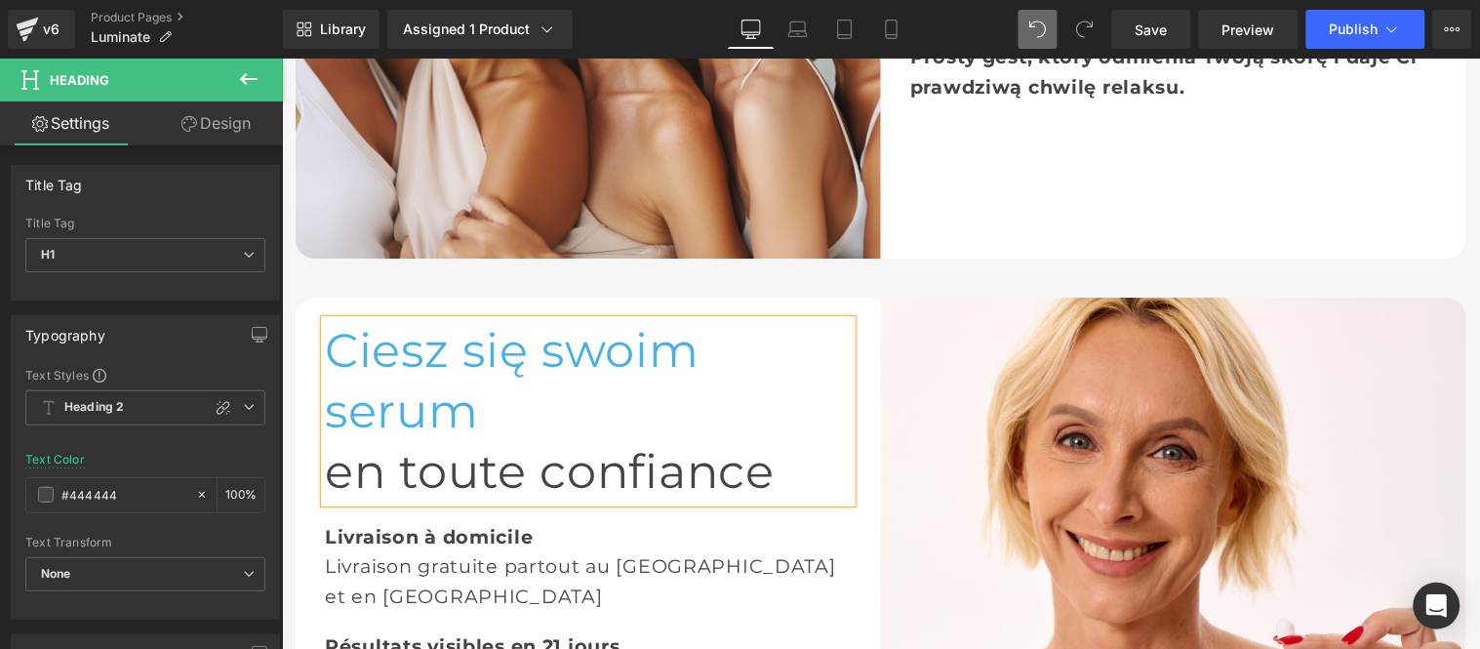
click at [665, 440] on h1 "en toute confiance" at bounding box center [587, 470] width 527 height 60
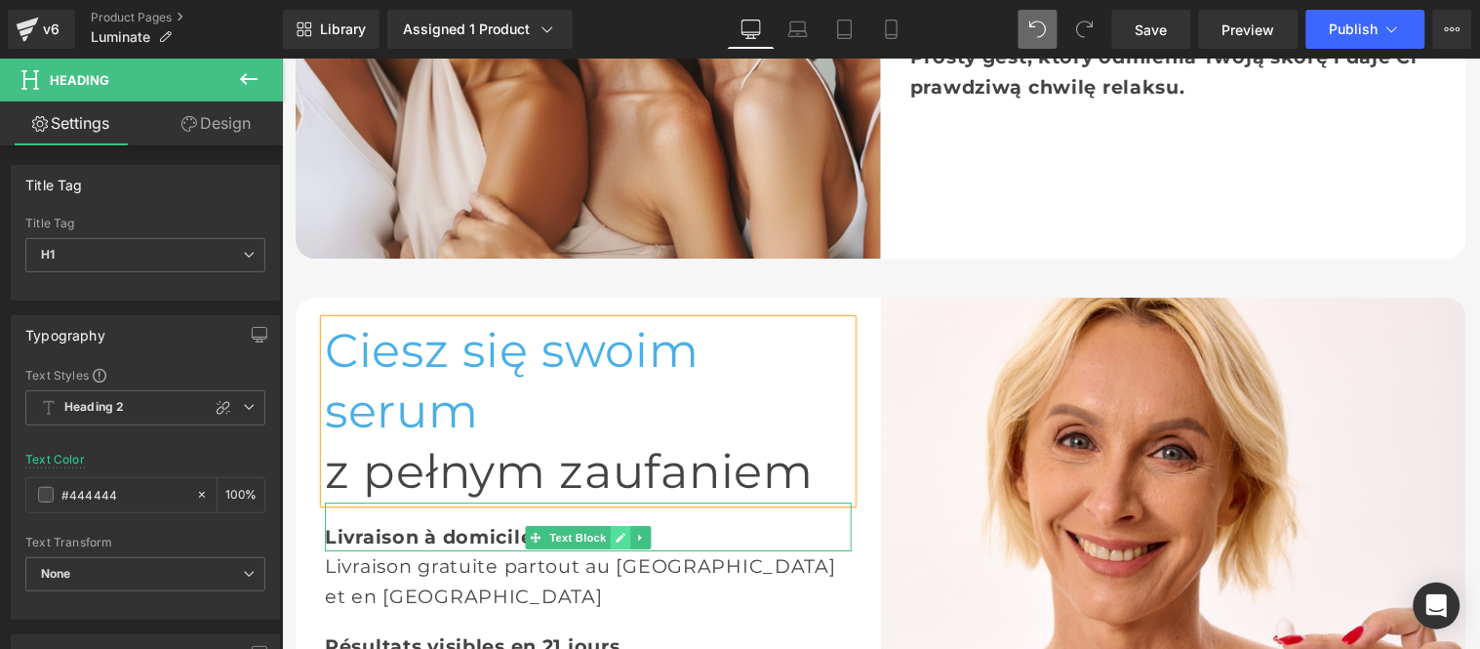
click at [616, 525] on link at bounding box center [620, 536] width 20 height 23
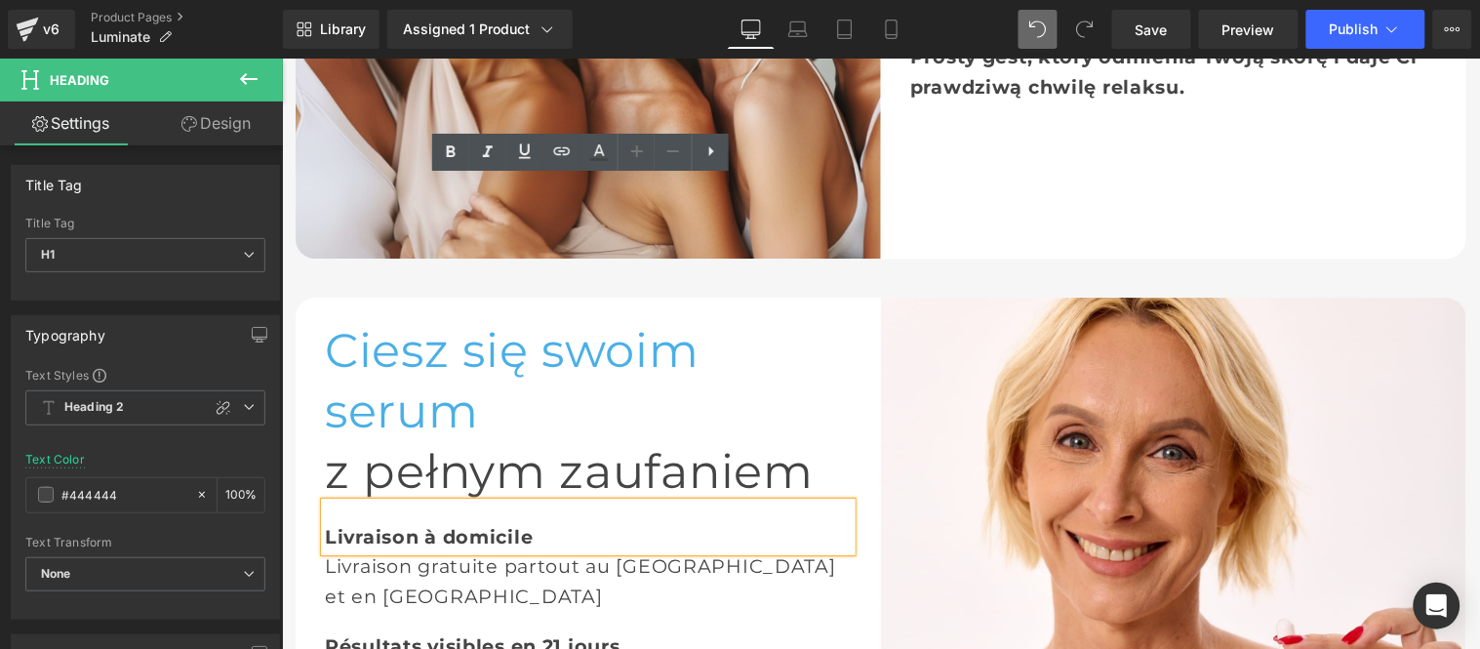
click at [482, 524] on strong "Livraison à domicile" at bounding box center [428, 535] width 208 height 23
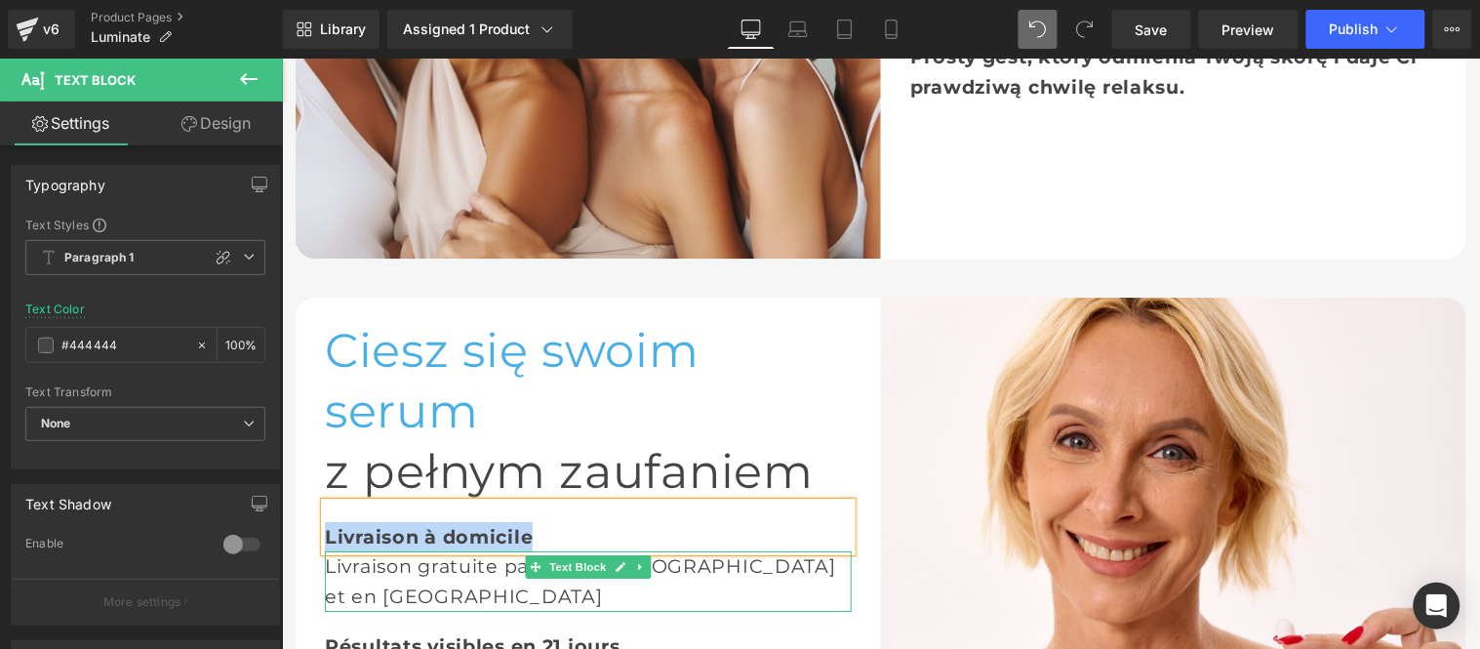
paste div
click at [423, 550] on div "Livraison gratuite partout au Canada et en Europe" at bounding box center [587, 579] width 527 height 59
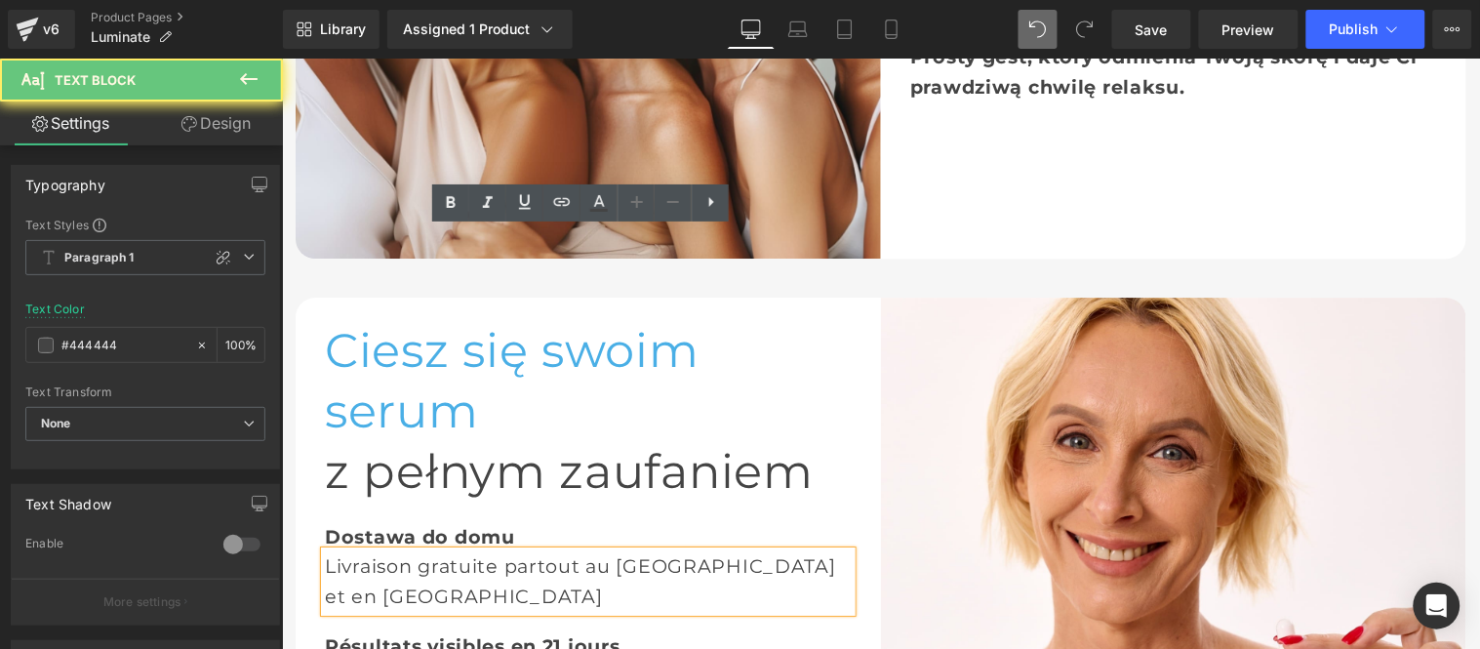
click at [423, 550] on div "Livraison gratuite partout au Canada et en Europe" at bounding box center [587, 579] width 527 height 59
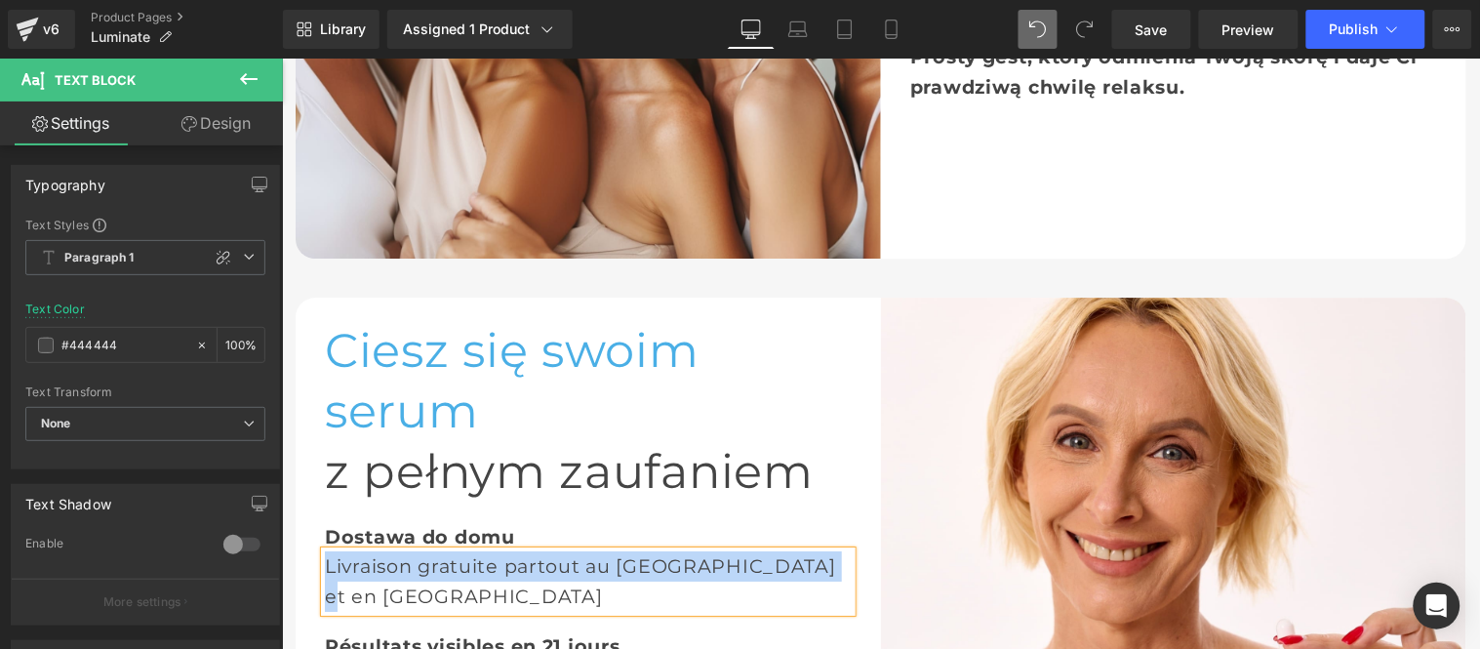
paste div
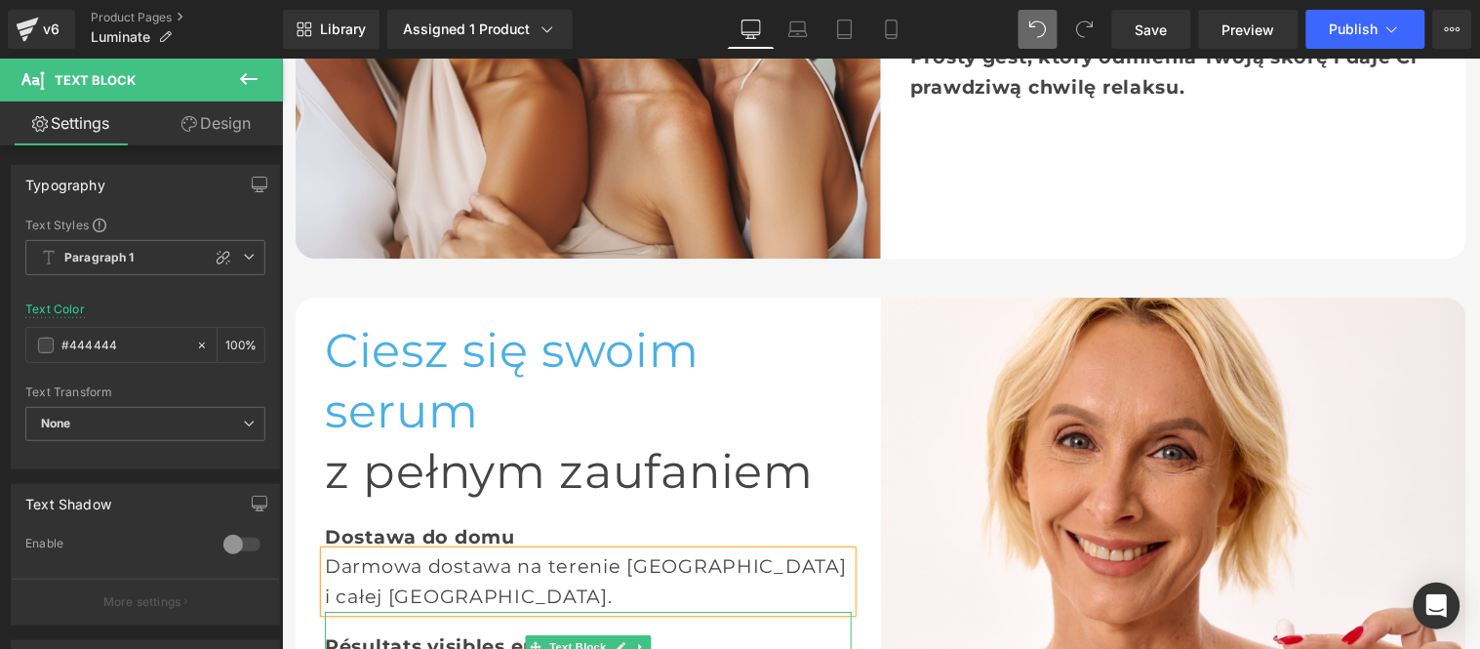
click at [404, 633] on b "Résultats visibles en 21 jours" at bounding box center [472, 644] width 296 height 23
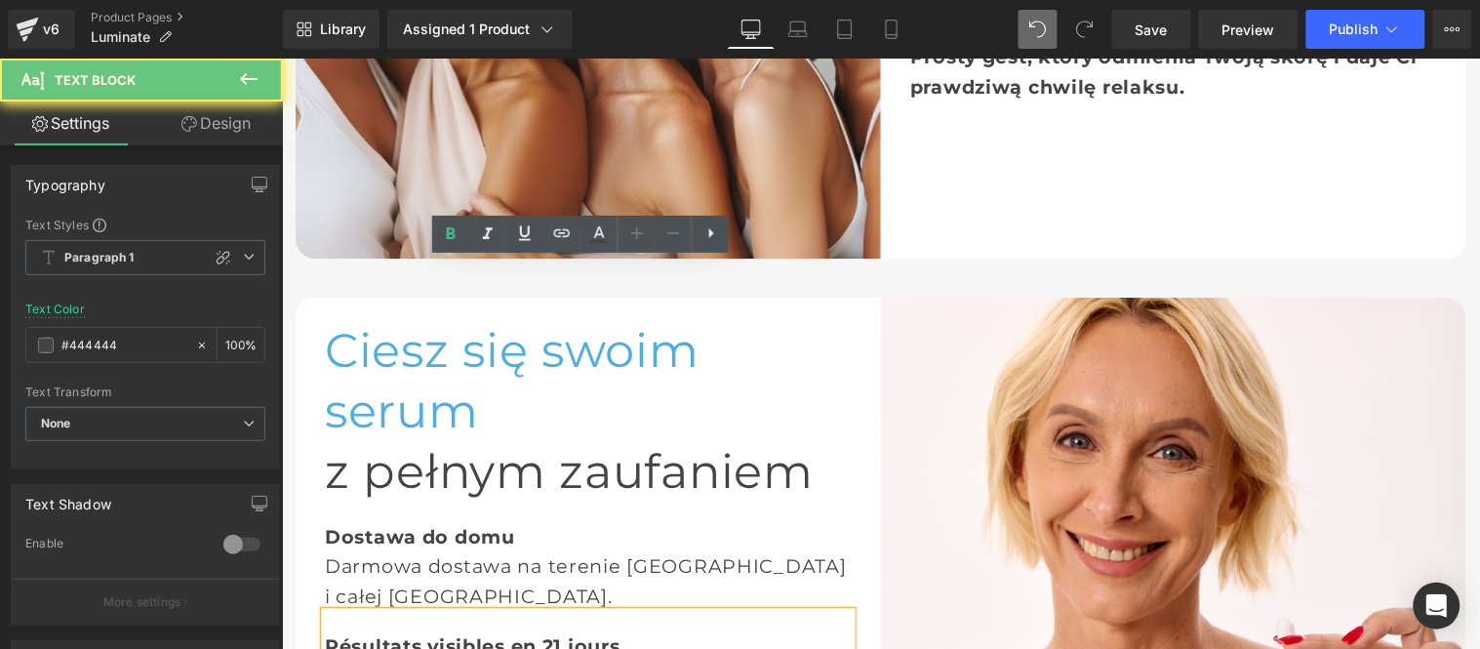
click at [404, 633] on b "Résultats visibles en 21 jours" at bounding box center [472, 644] width 296 height 23
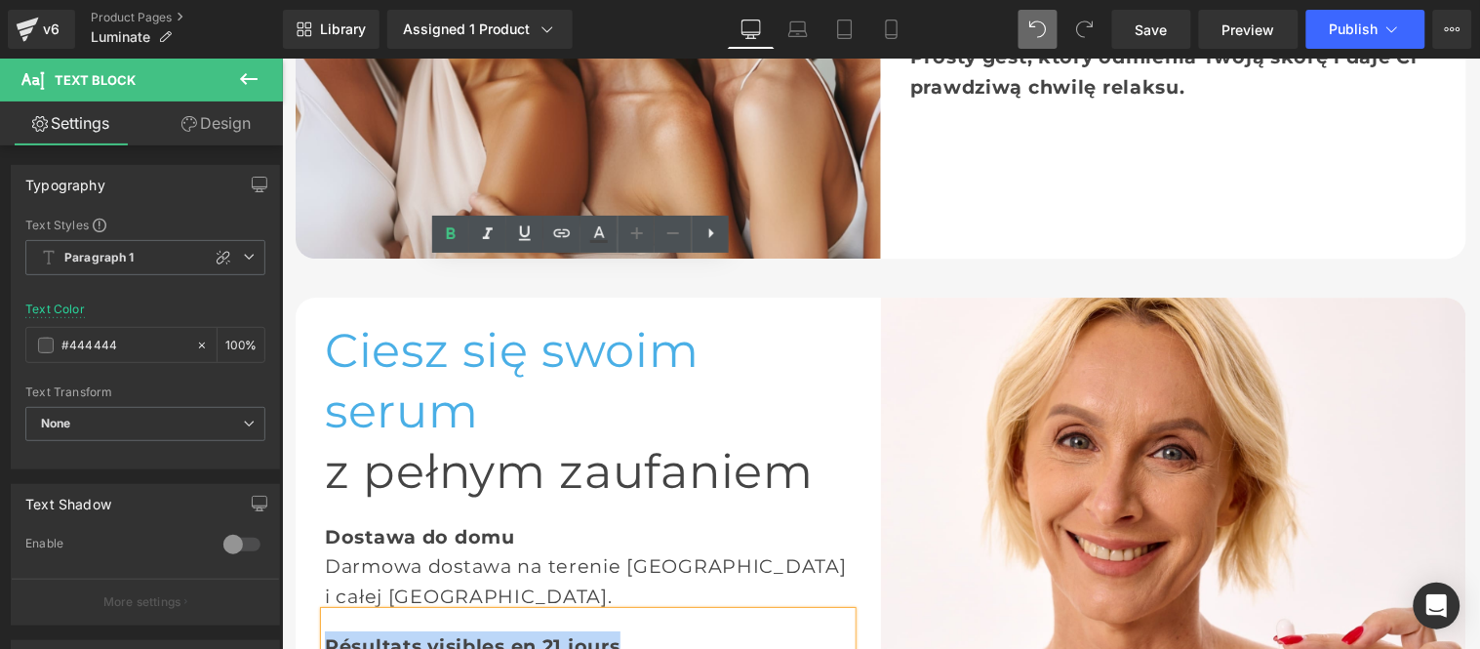
paste div
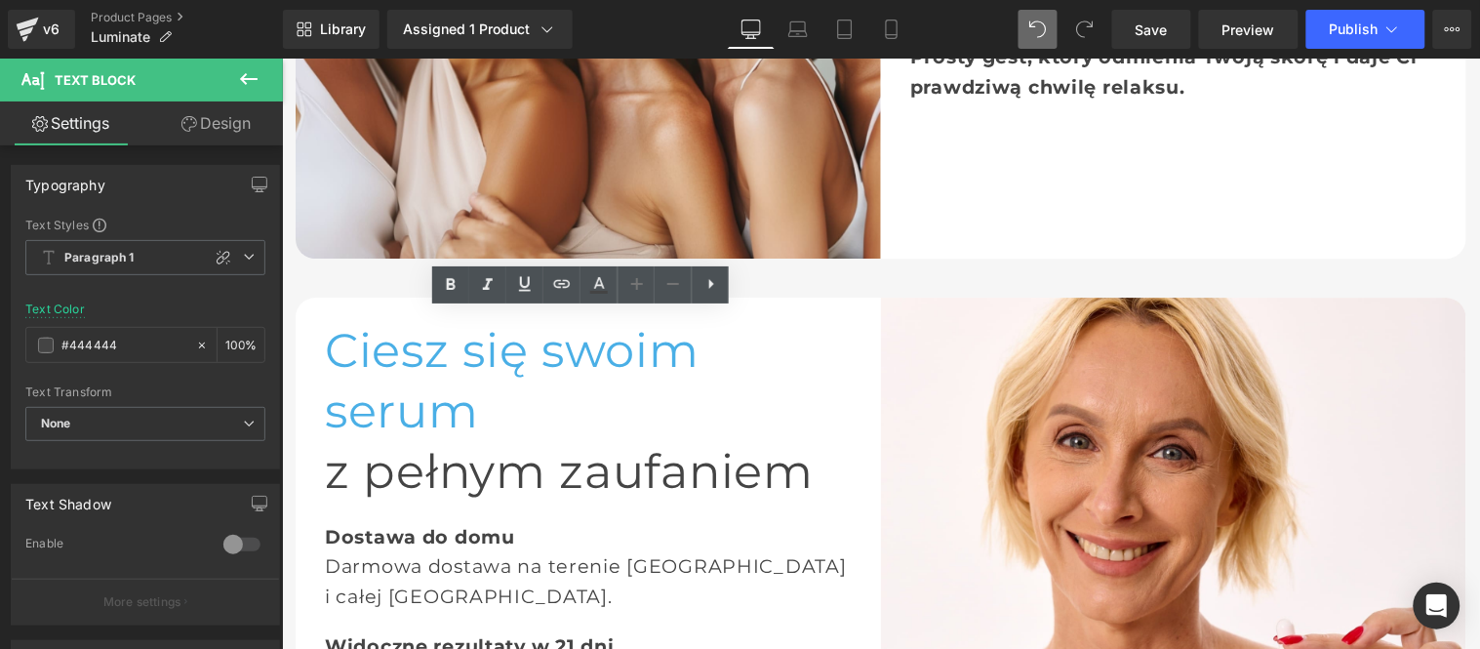
paste div
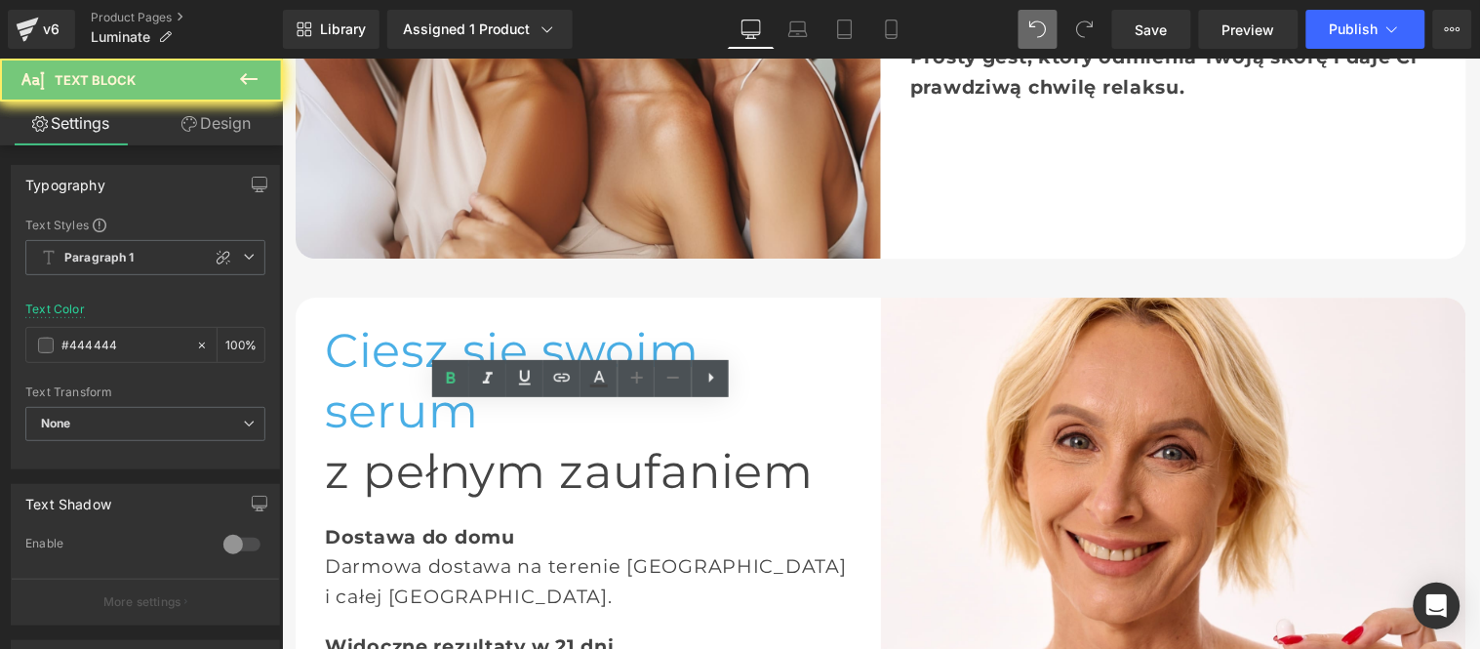
paste div
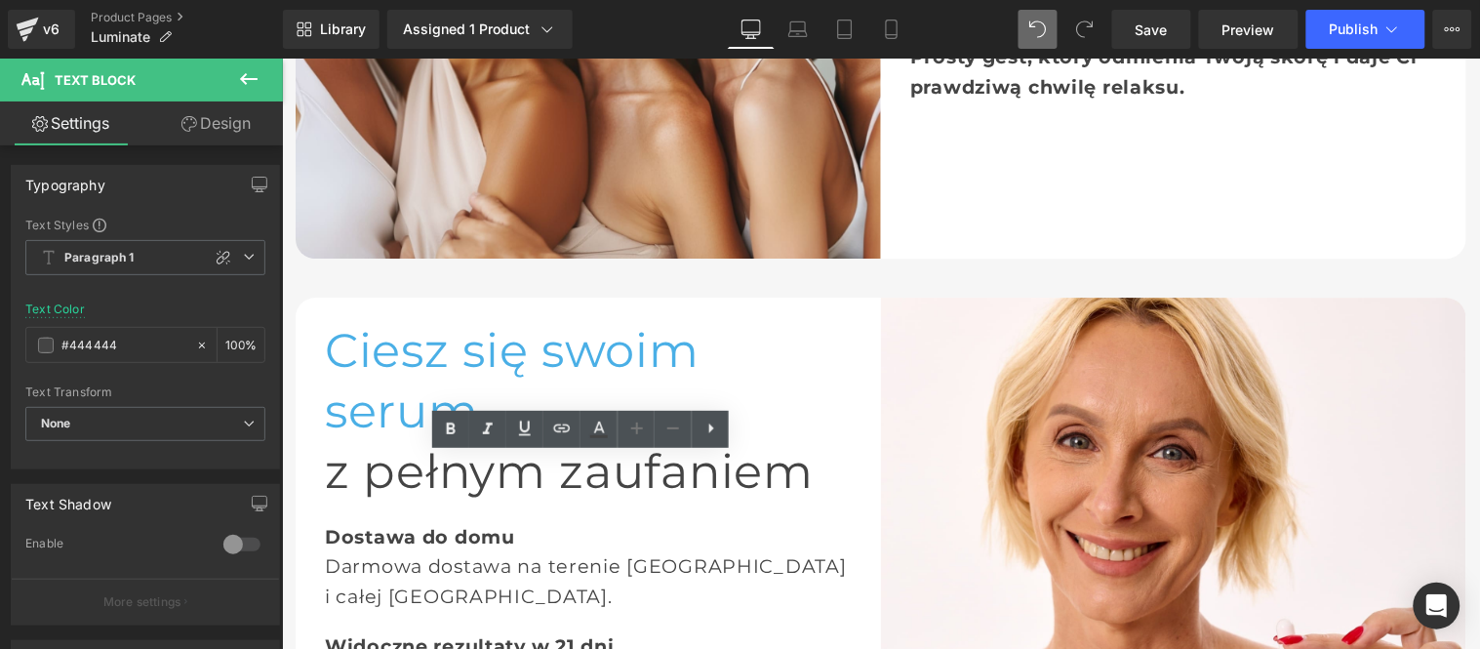
paste div
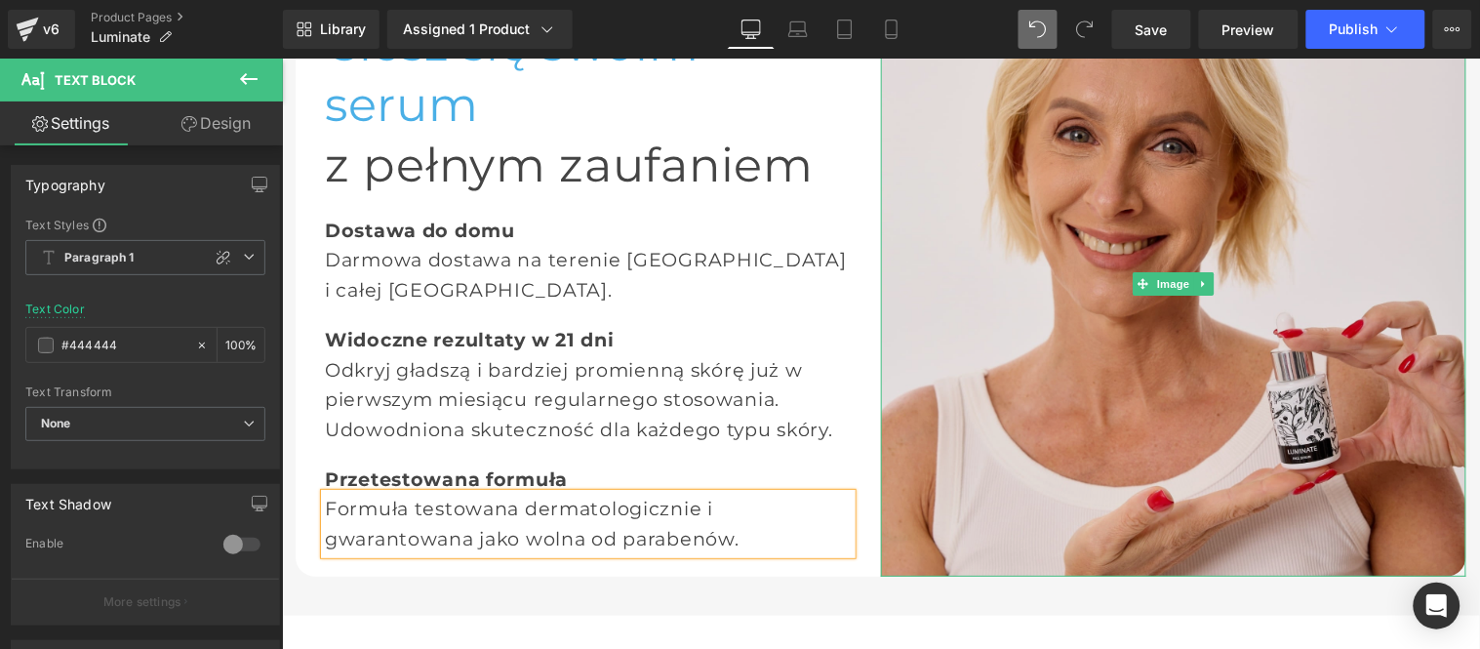
scroll to position [3669, 0]
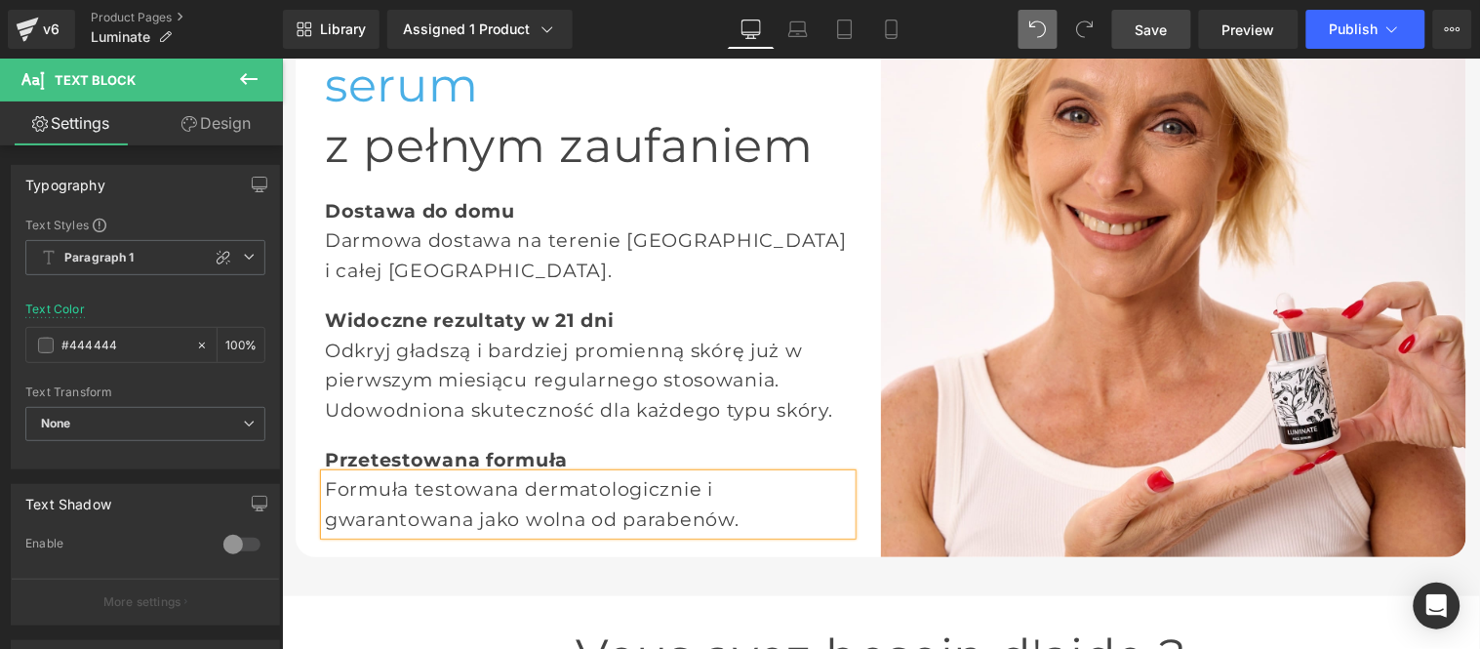
click at [1145, 36] on span "Save" at bounding box center [1151, 30] width 32 height 20
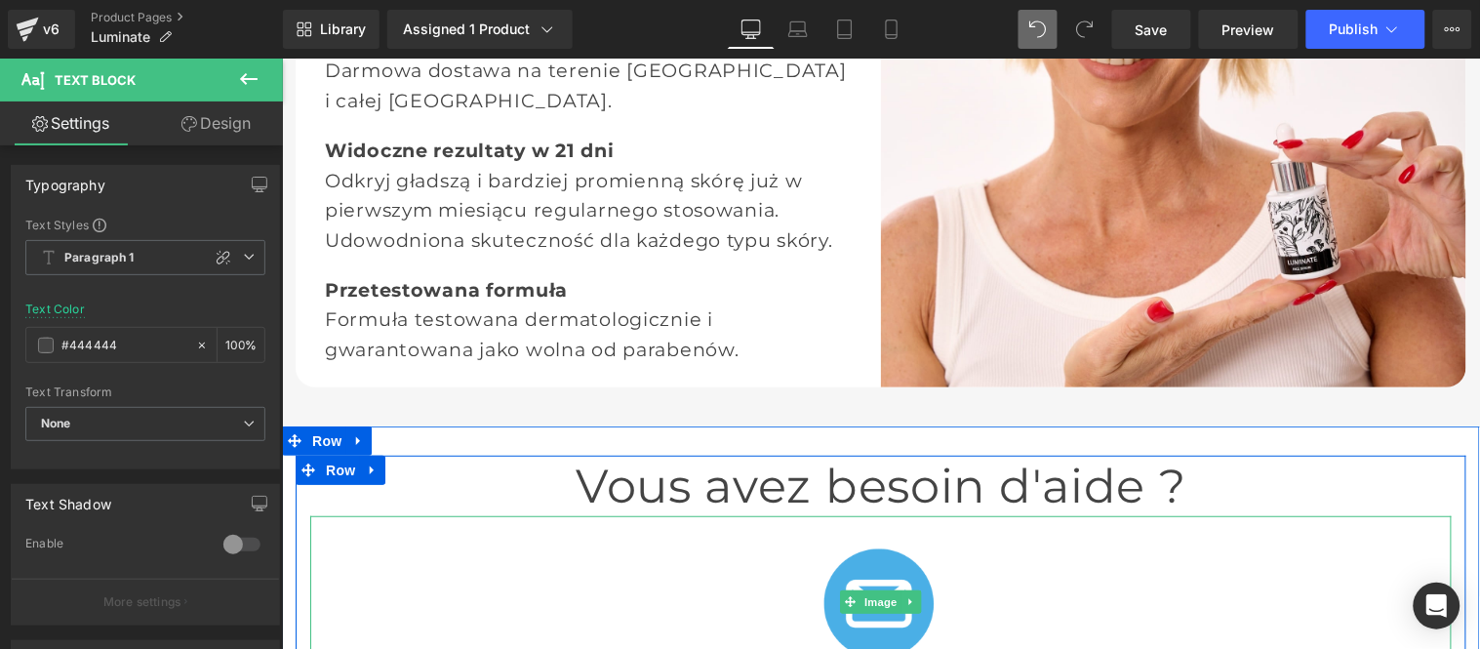
scroll to position [3885, 0]
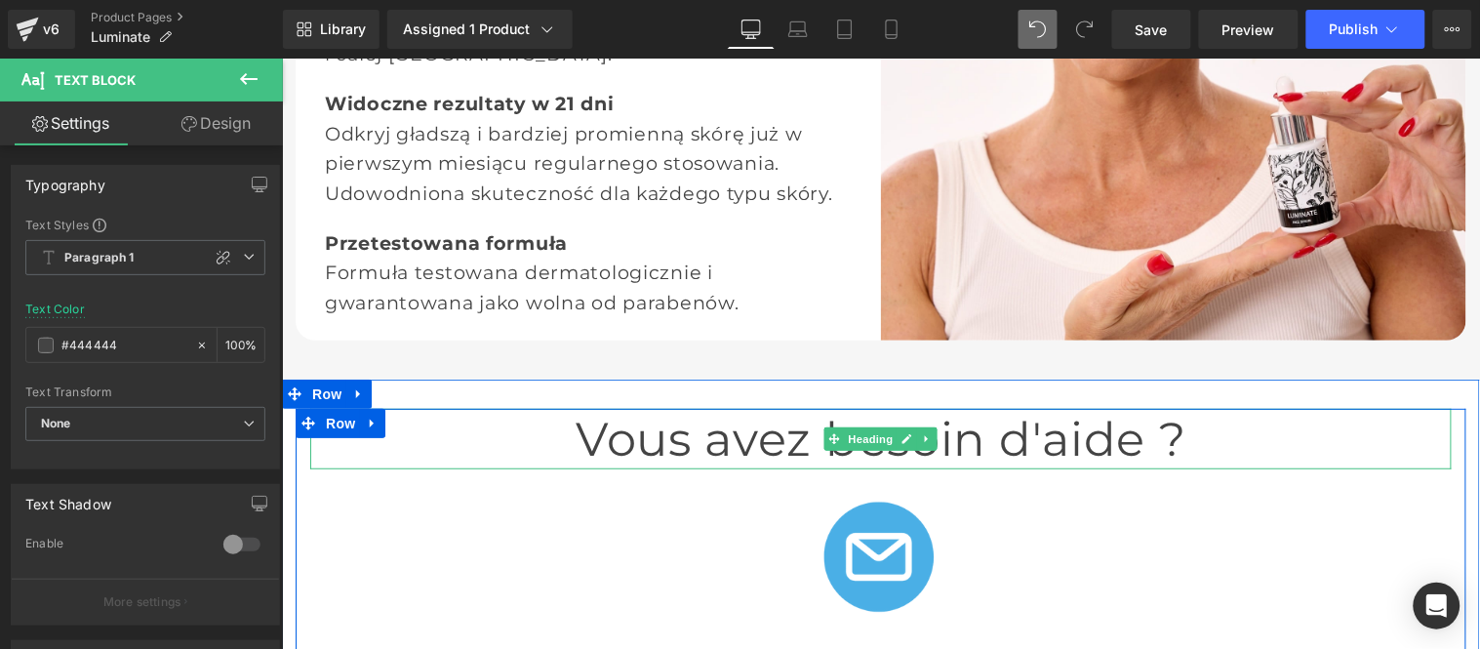
click at [739, 408] on h1 "Vous avez besoin d'aide ?" at bounding box center [879, 438] width 1141 height 60
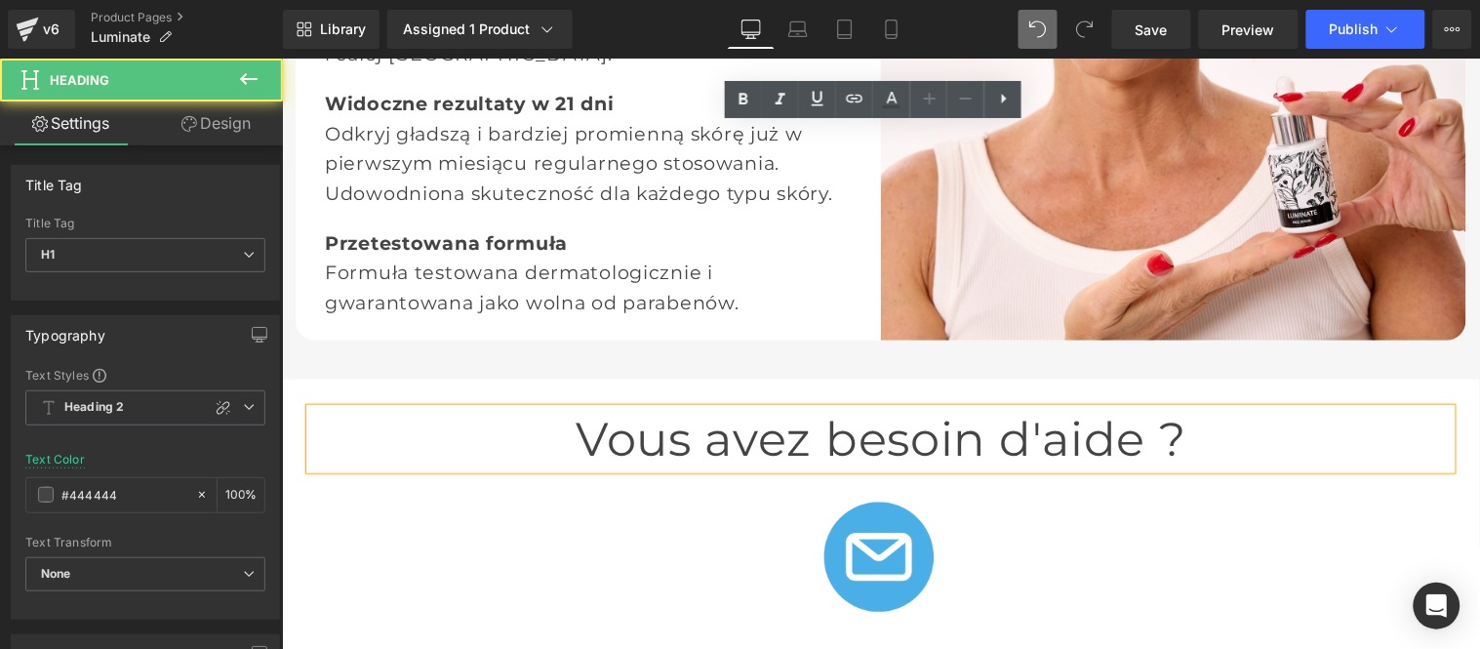
click at [739, 408] on h1 "Vous avez besoin d'aide ?" at bounding box center [879, 438] width 1141 height 60
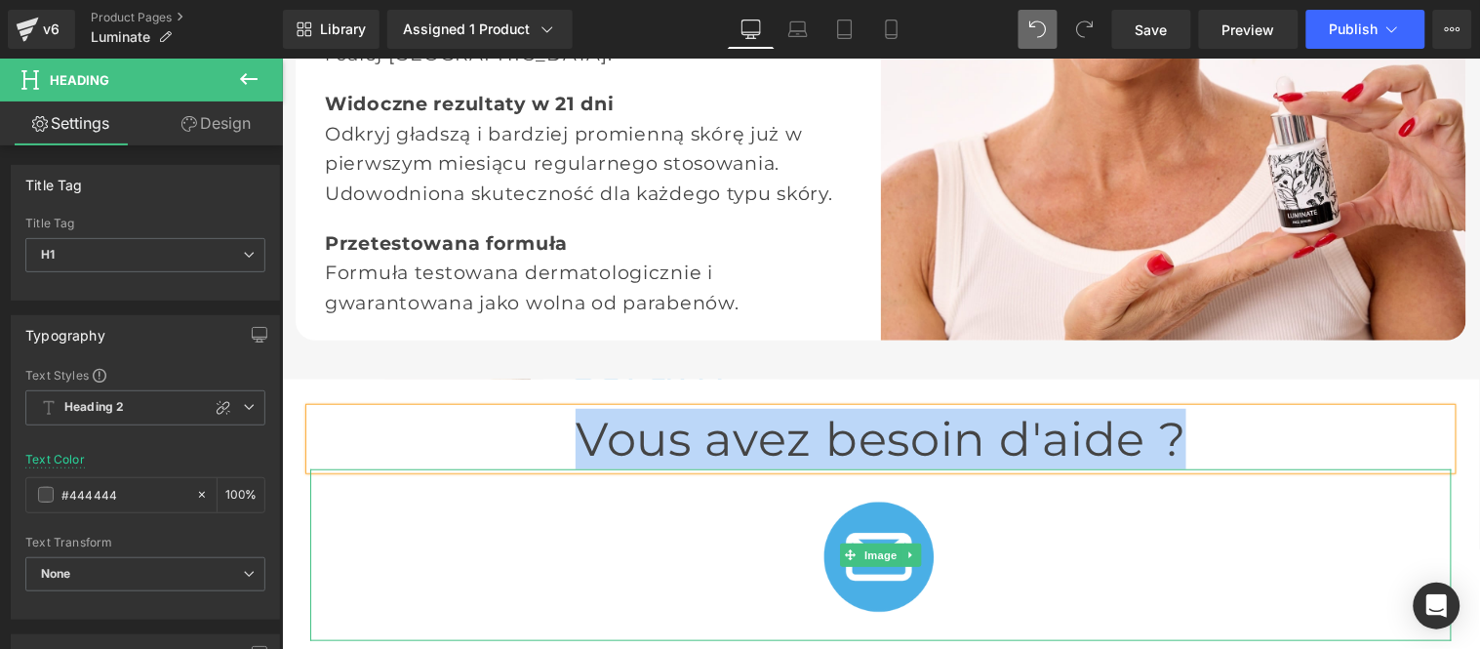
paste div
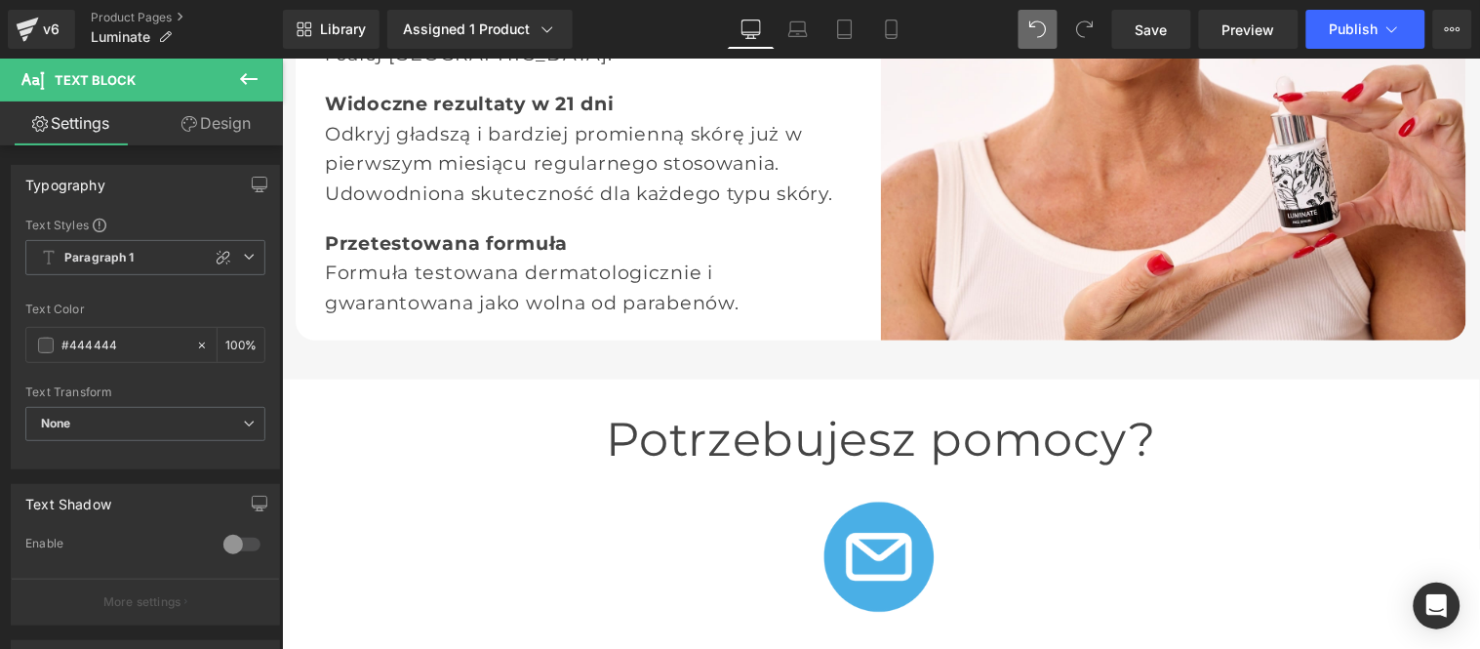
paste div
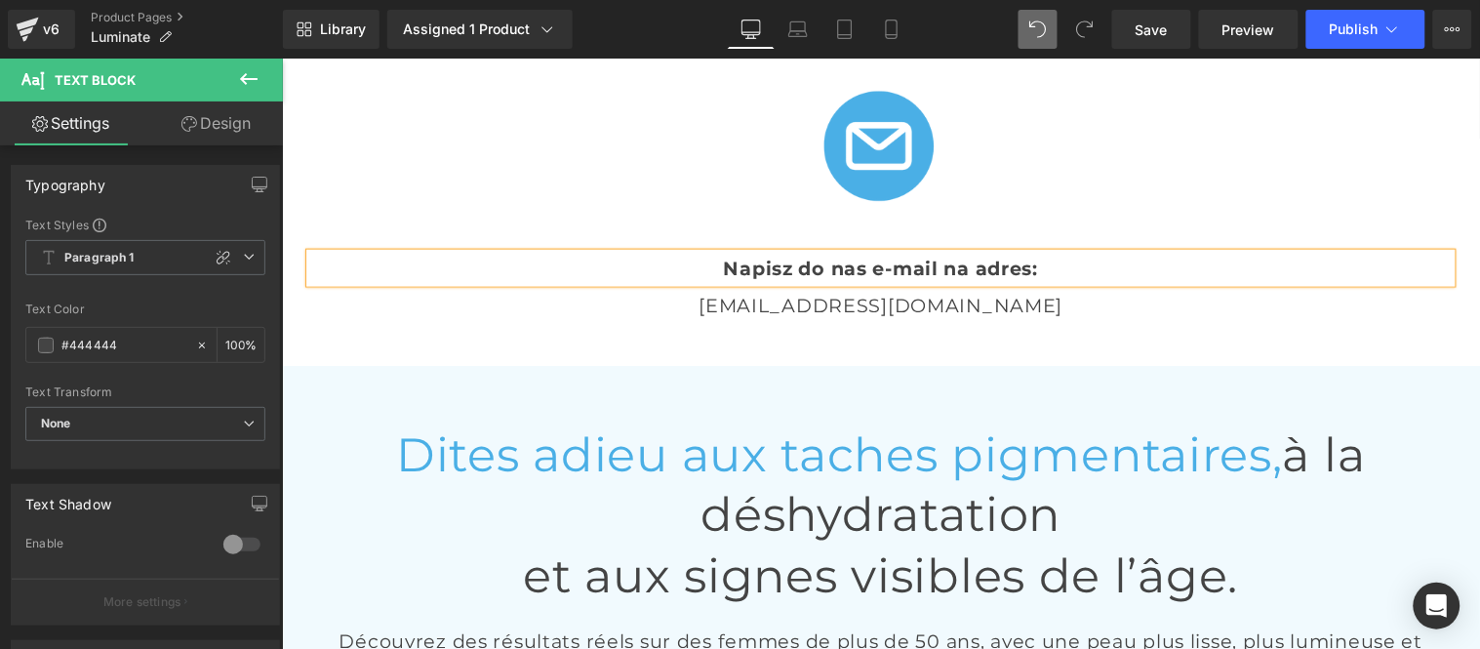
scroll to position [4318, 0]
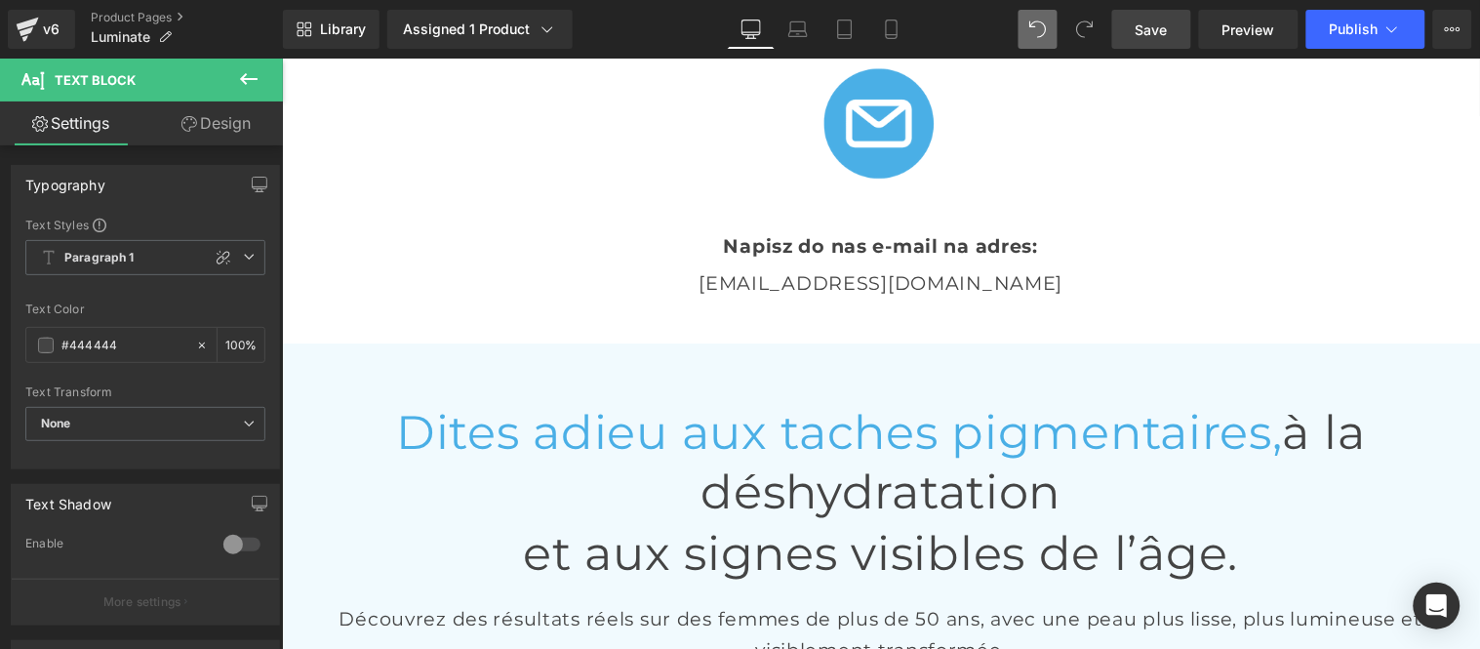
click at [1143, 30] on span "Save" at bounding box center [1151, 30] width 32 height 20
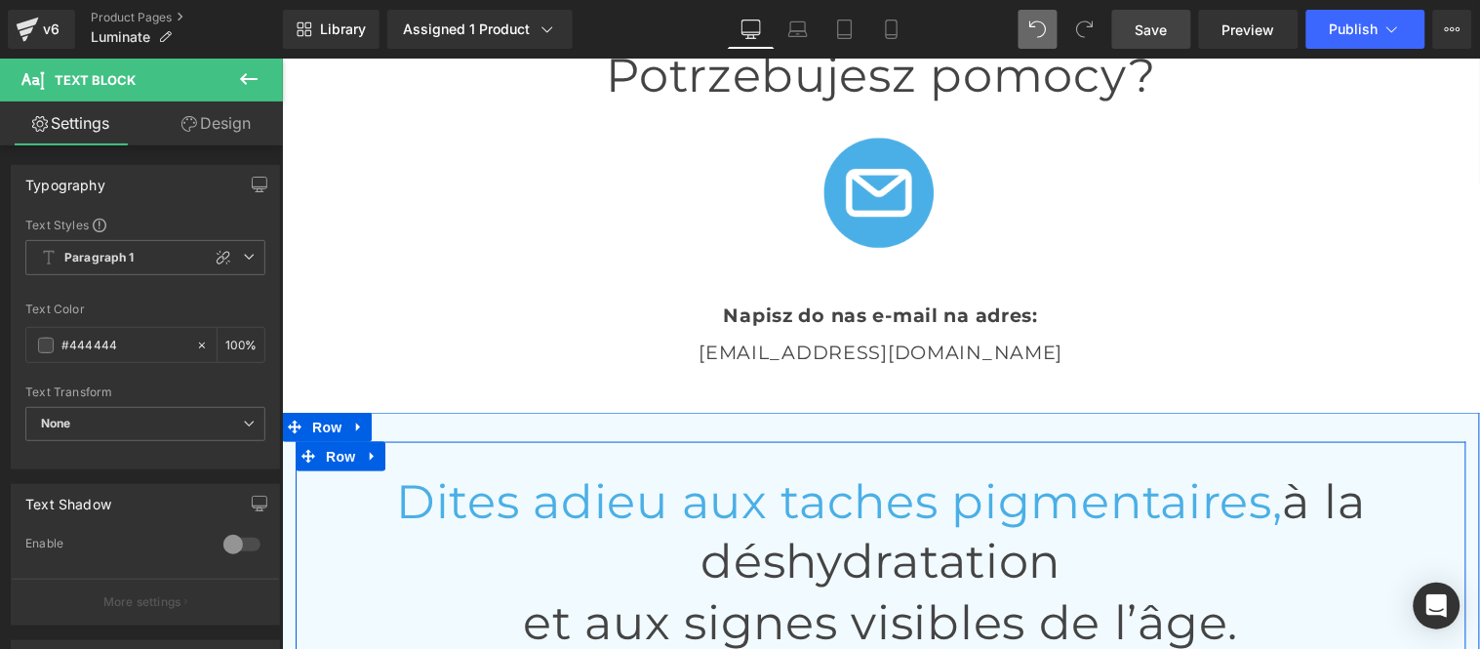
scroll to position [4210, 0]
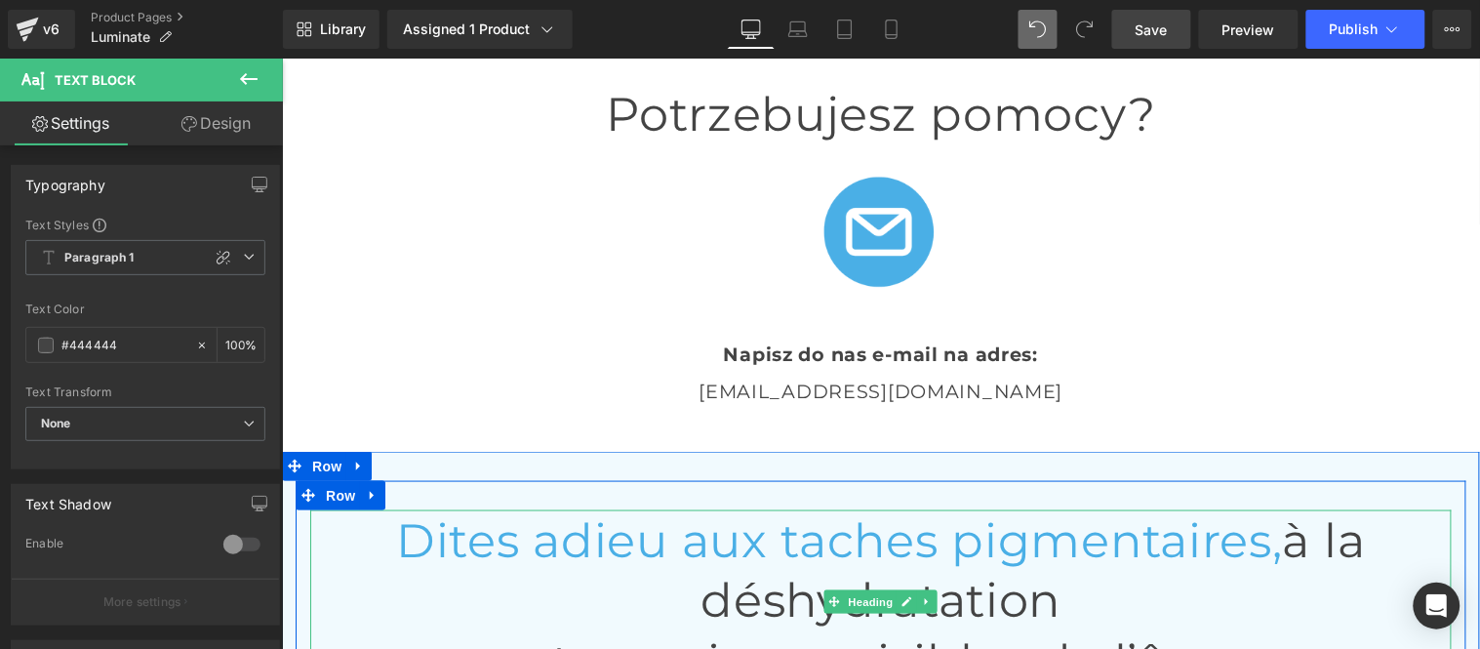
drag, startPoint x: 1014, startPoint y: 230, endPoint x: 1018, endPoint y: 240, distance: 10.5
click at [1015, 511] on span "Dites adieu aux taches pigmentaires," at bounding box center [838, 539] width 887 height 57
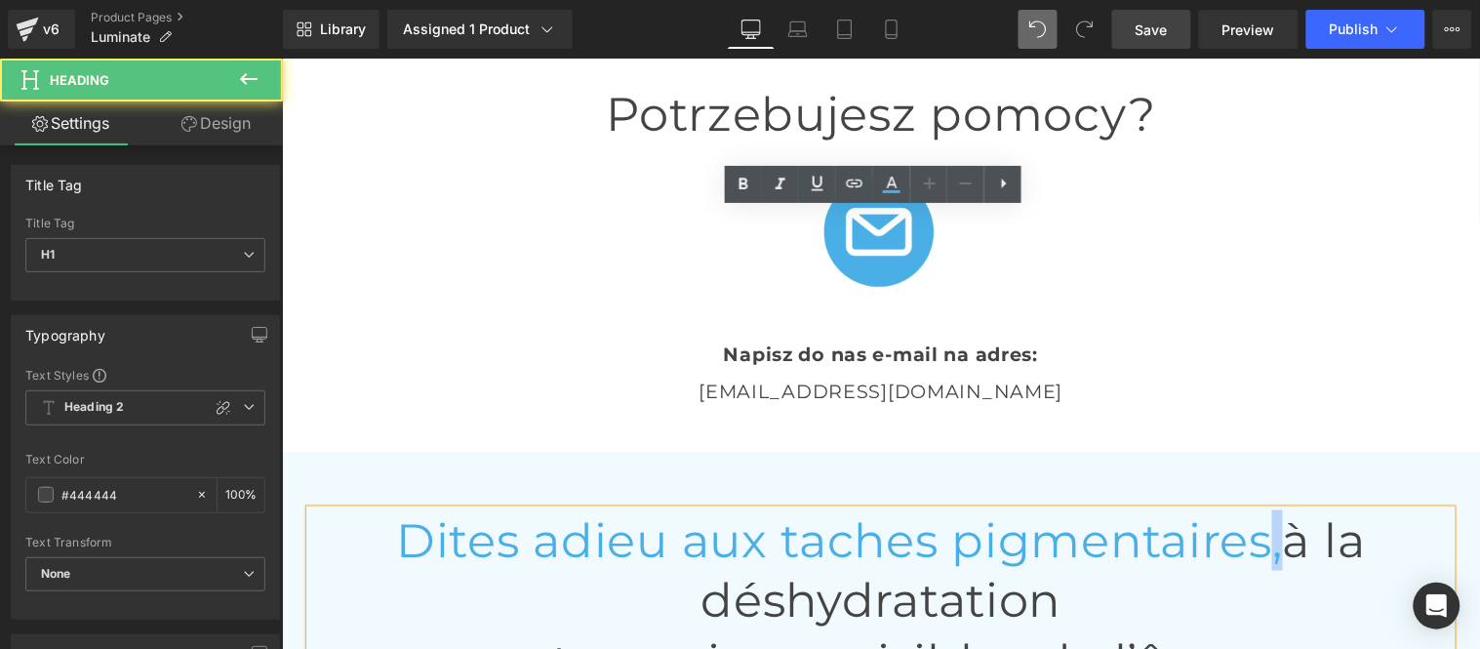
click at [1015, 511] on span "Dites adieu aux taches pigmentaires," at bounding box center [838, 539] width 887 height 57
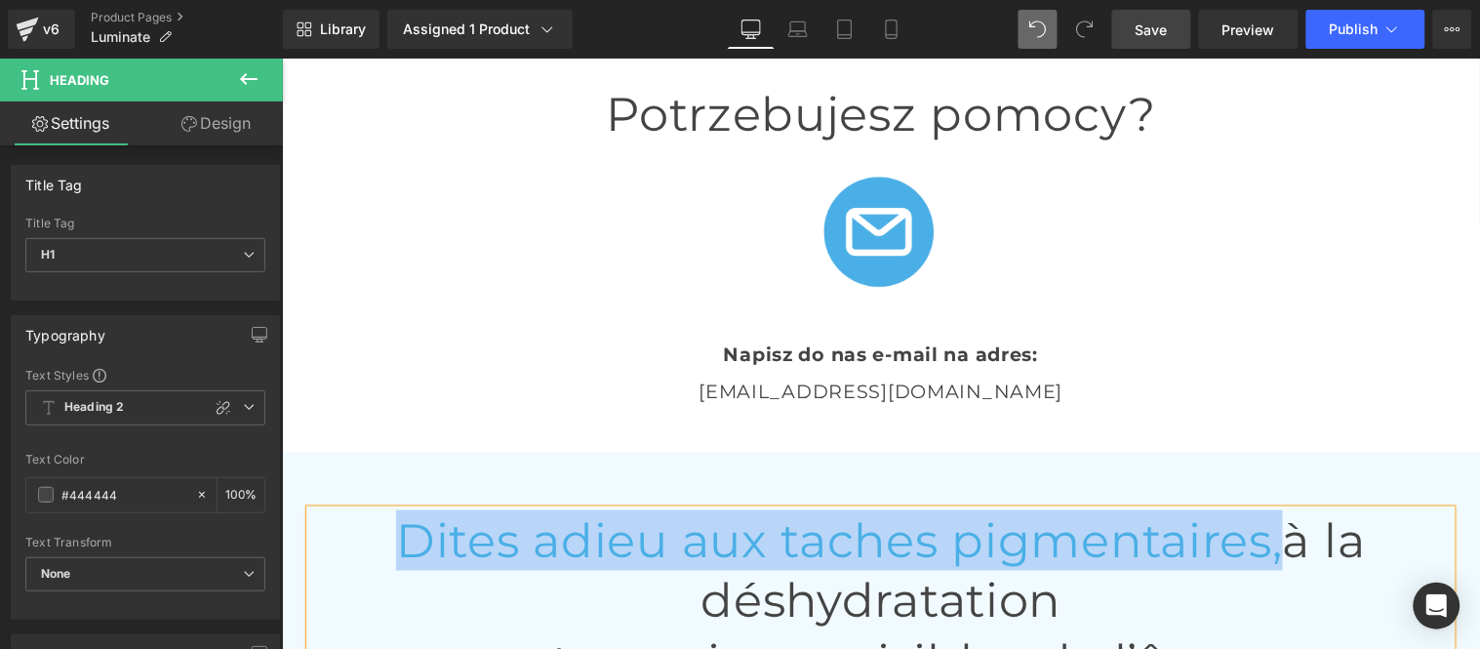
paste div
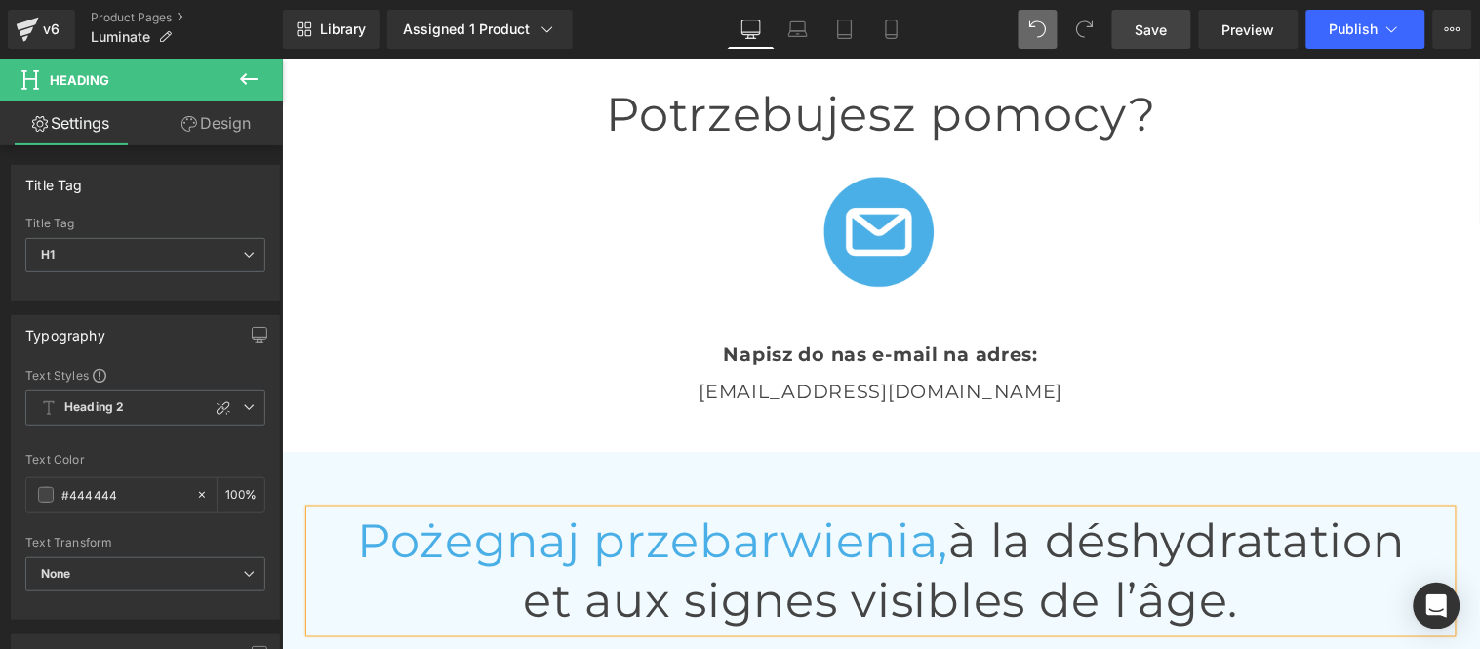
click at [1161, 570] on h1 "et aux signes visibles de l’âge." at bounding box center [879, 600] width 1141 height 60
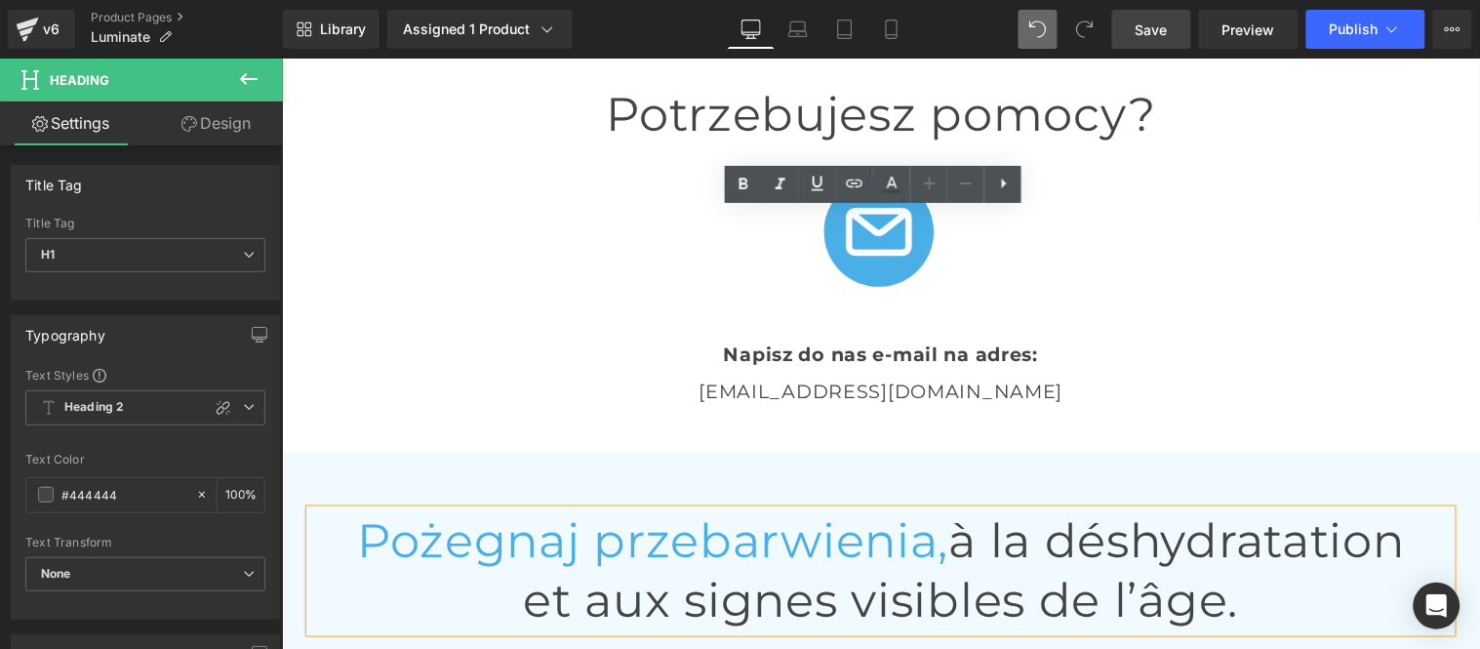
click at [925, 509] on h1 "Pożegnaj przebarwienia, à la déshydratation" at bounding box center [879, 539] width 1141 height 60
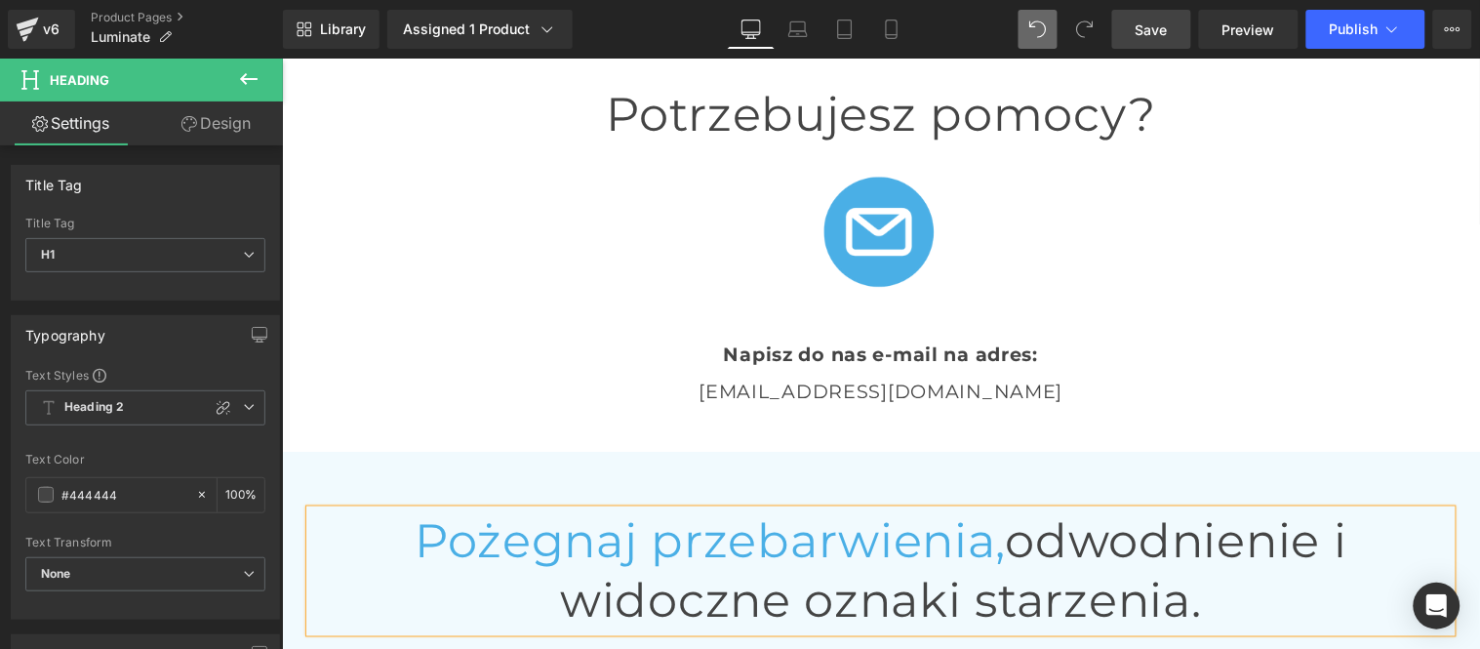
drag, startPoint x: 1258, startPoint y: 229, endPoint x: 1248, endPoint y: 259, distance: 32.1
click at [1258, 509] on h1 "Pożegnaj przebarwienia, odwodnienie i widoczne oznaki starzenia." at bounding box center [879, 570] width 1141 height 122
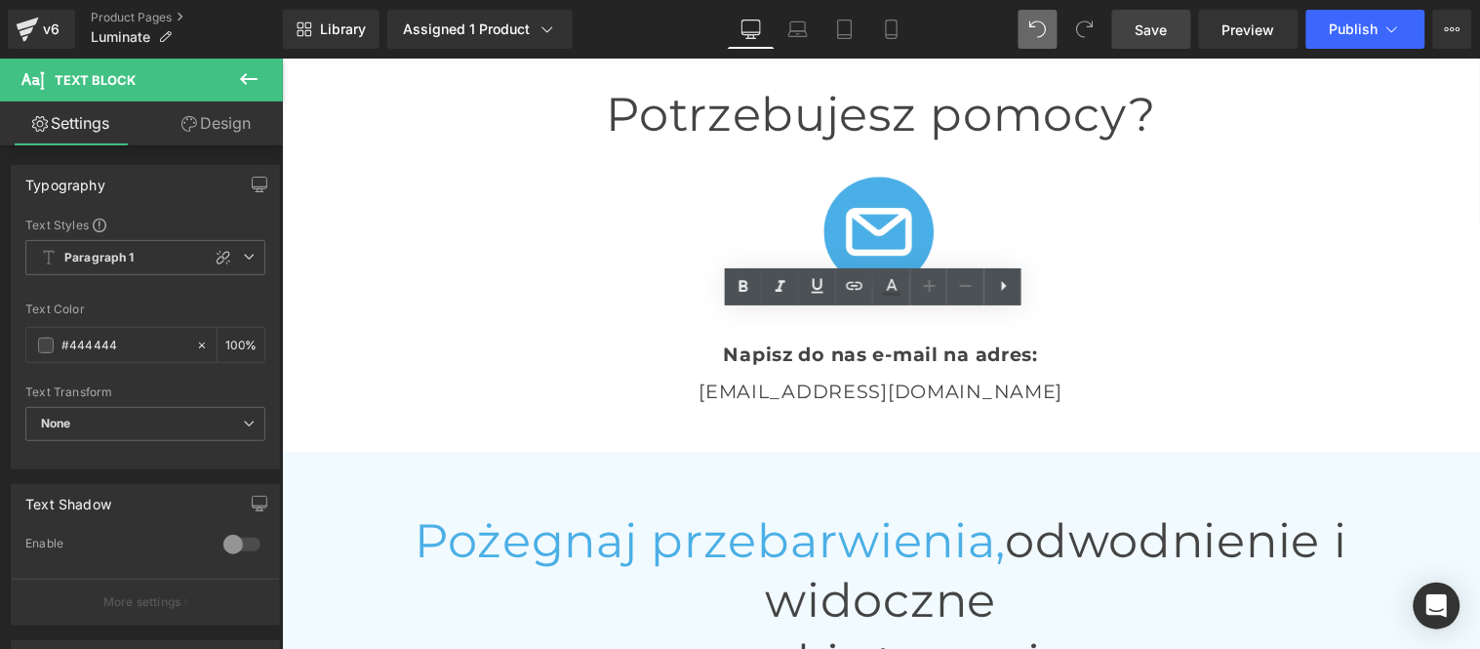
paste div
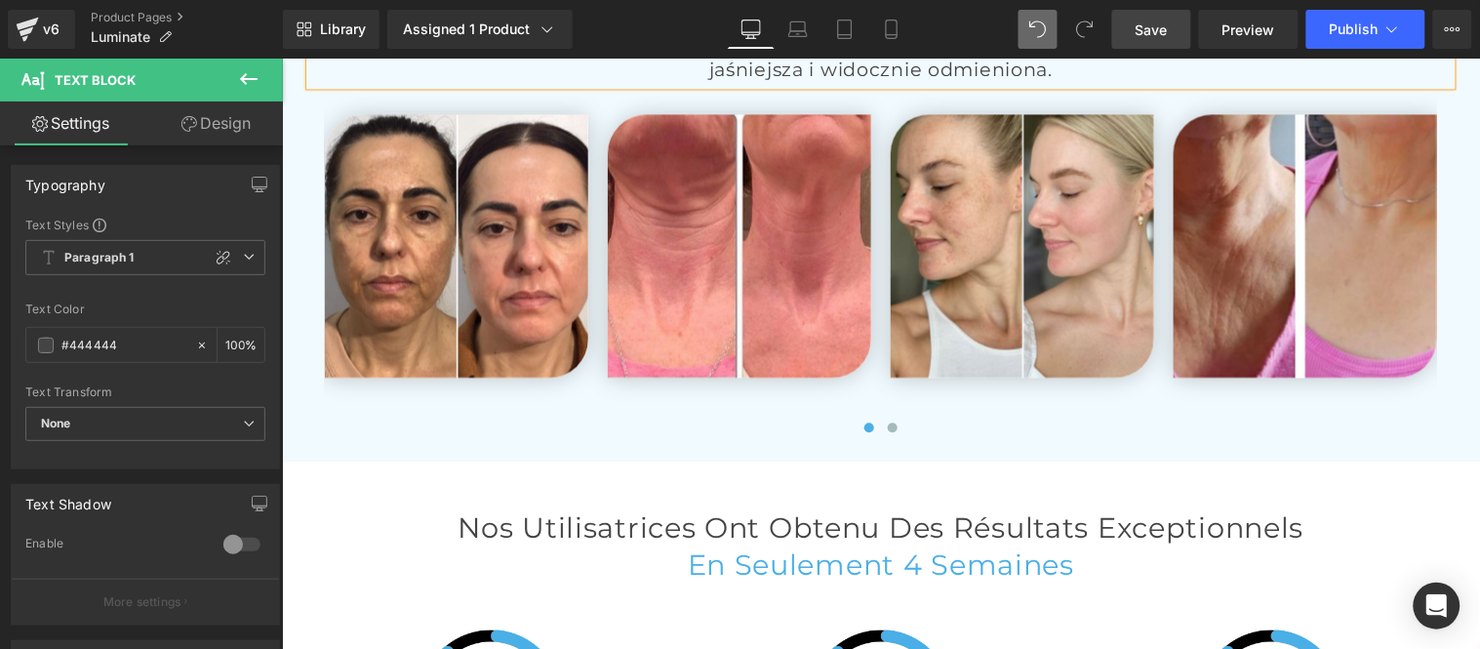
scroll to position [4860, 0]
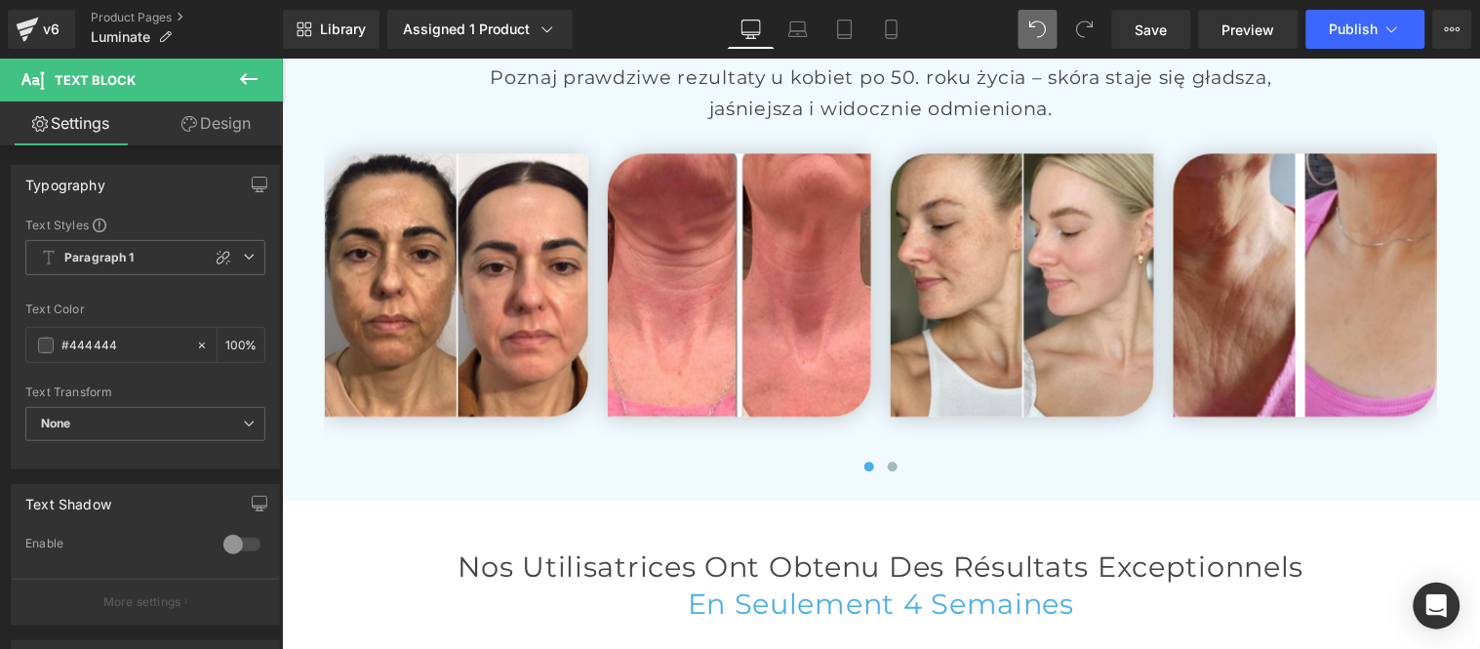
drag, startPoint x: 1149, startPoint y: 23, endPoint x: 1130, endPoint y: 55, distance: 36.8
click at [1149, 23] on span "Save" at bounding box center [1151, 30] width 32 height 20
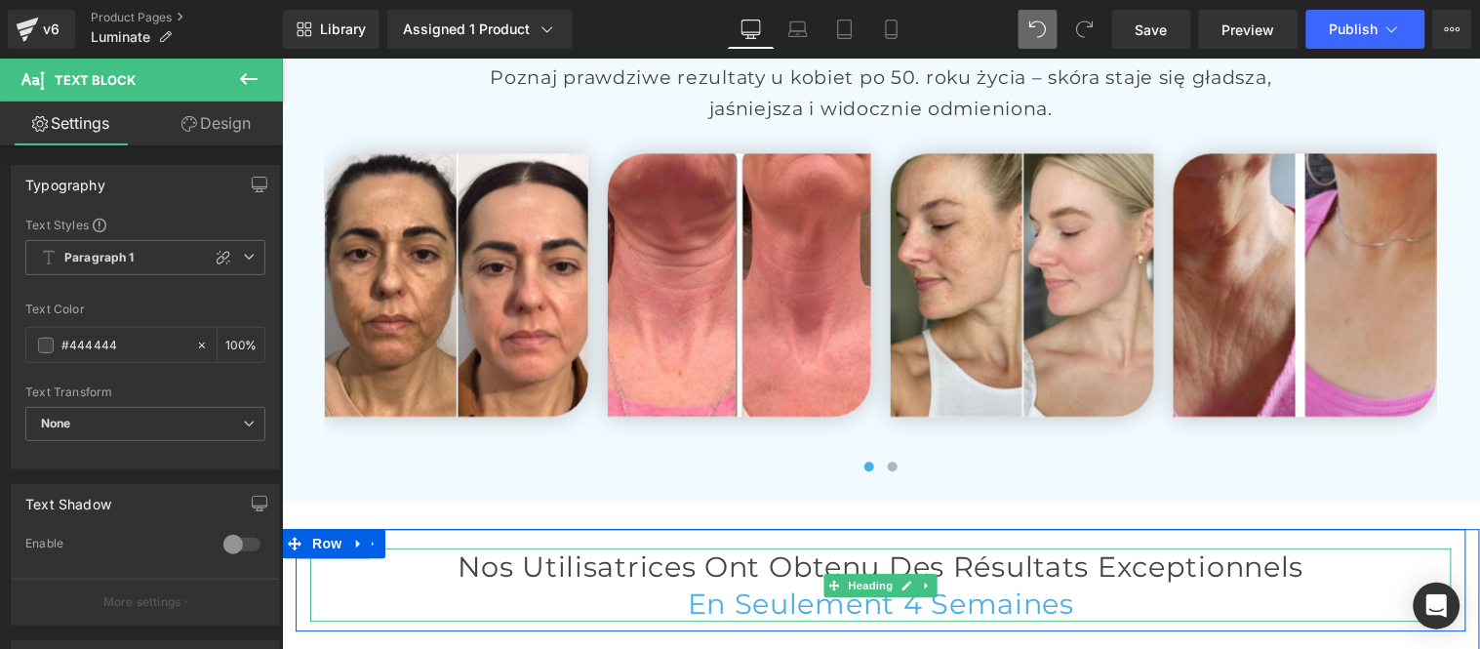
click at [389, 547] on h2 "Nos Utilisatrices Ont Obtenu des Résultats Exceptionnels" at bounding box center [879, 565] width 1141 height 36
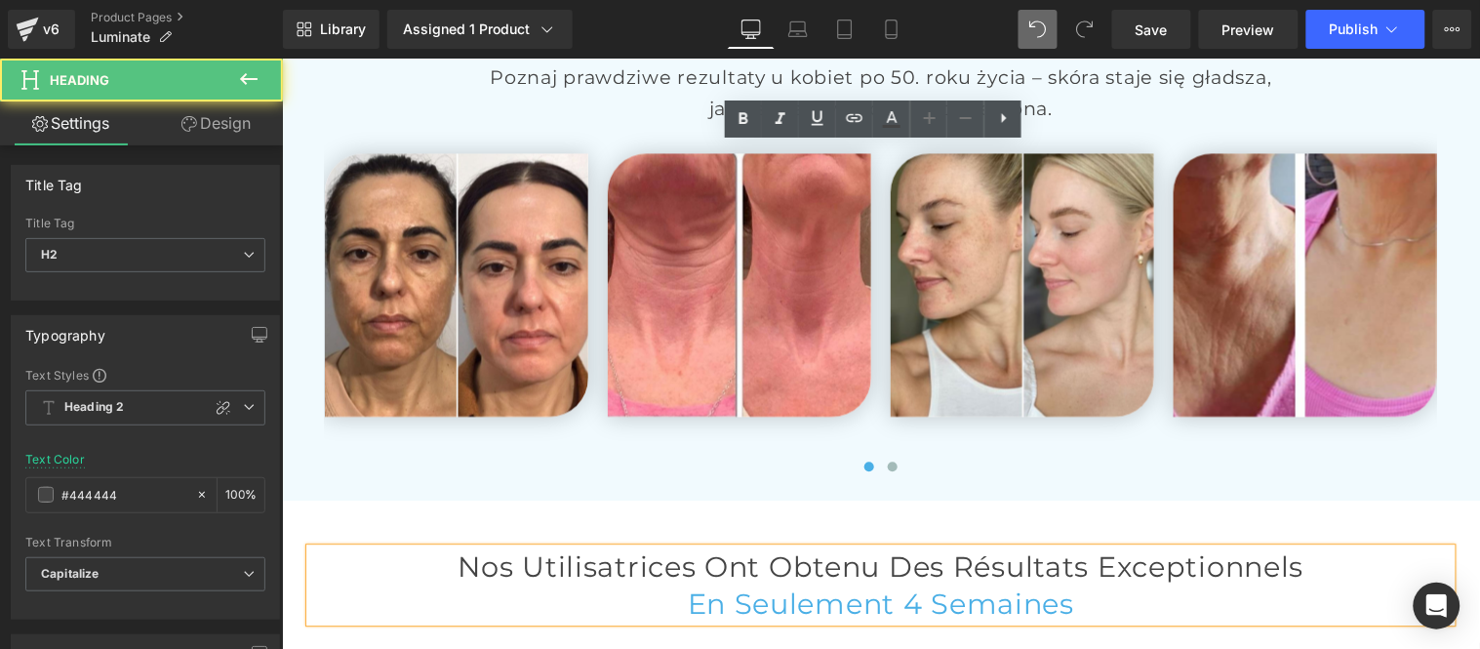
click at [362, 547] on h2 "Nos Utilisatrices Ont Obtenu des Résultats Exceptionnels" at bounding box center [879, 565] width 1141 height 36
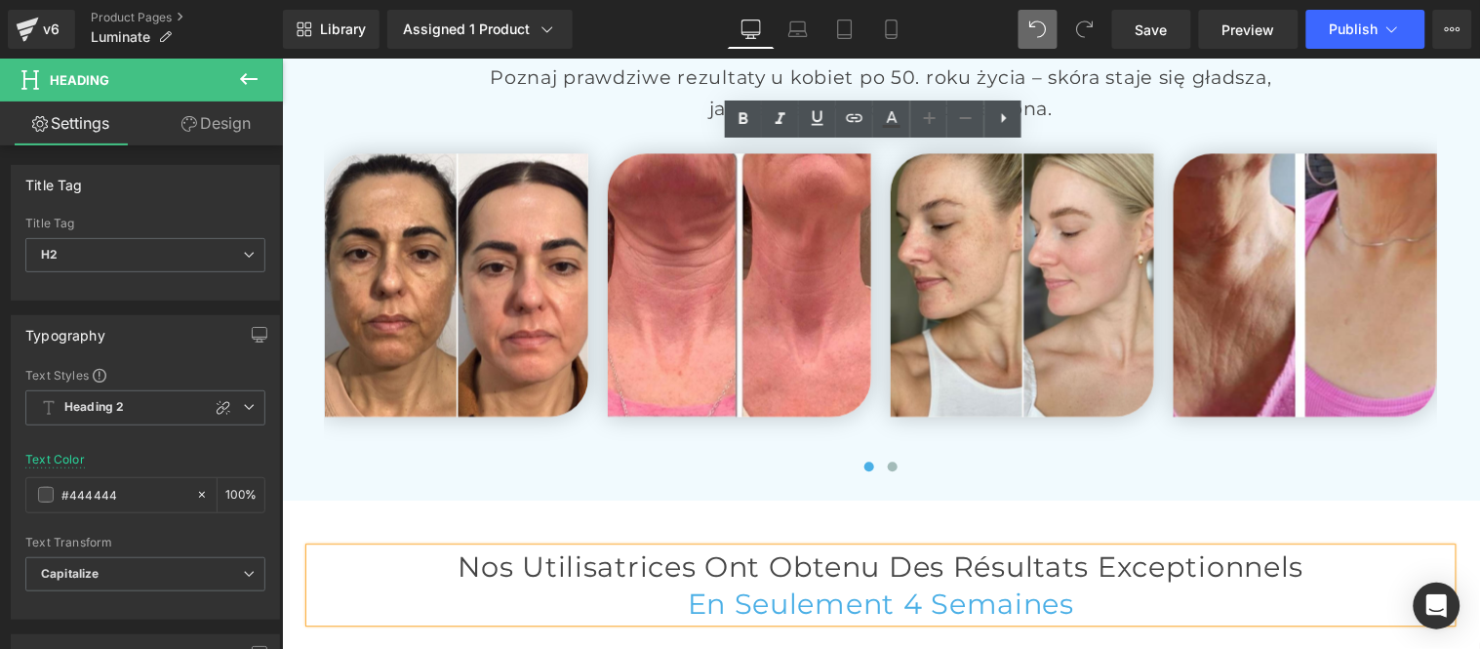
click at [1368, 547] on h2 "Nos Utilisatrices Ont Obtenu des Résultats Exceptionnels" at bounding box center [879, 565] width 1141 height 36
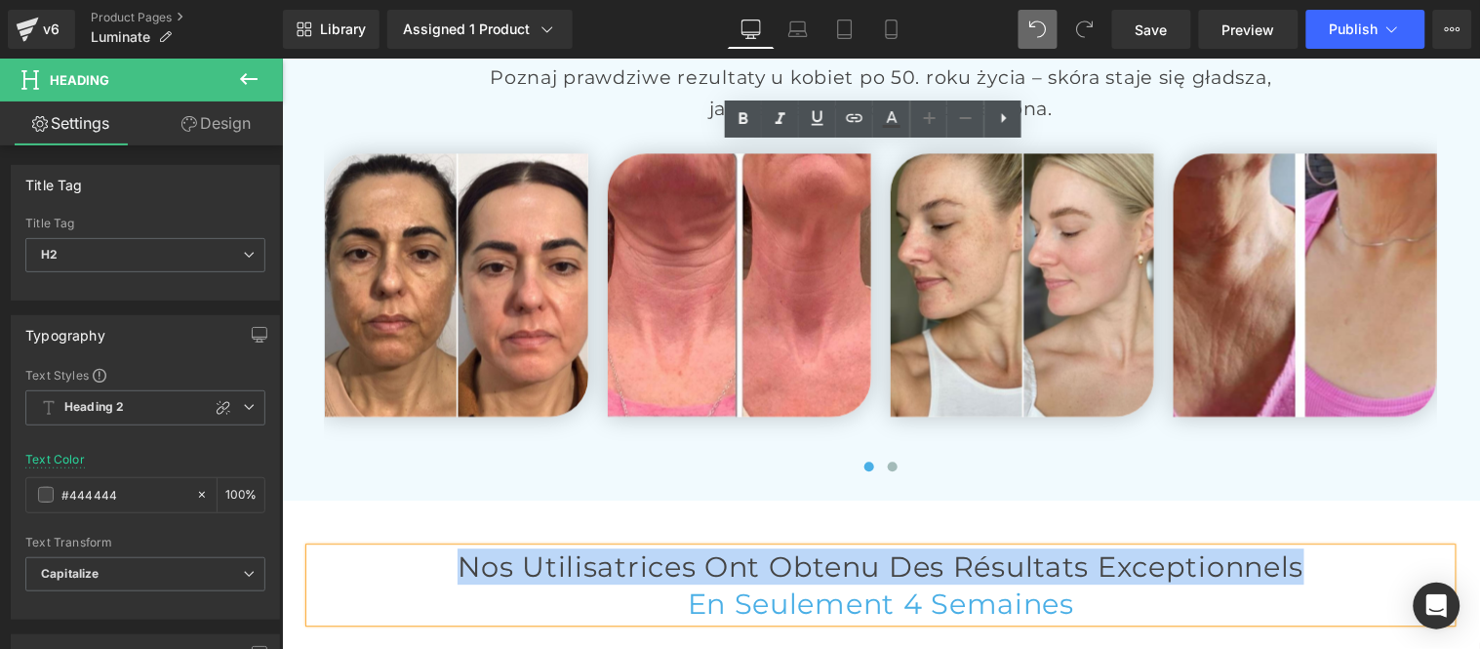
paste div
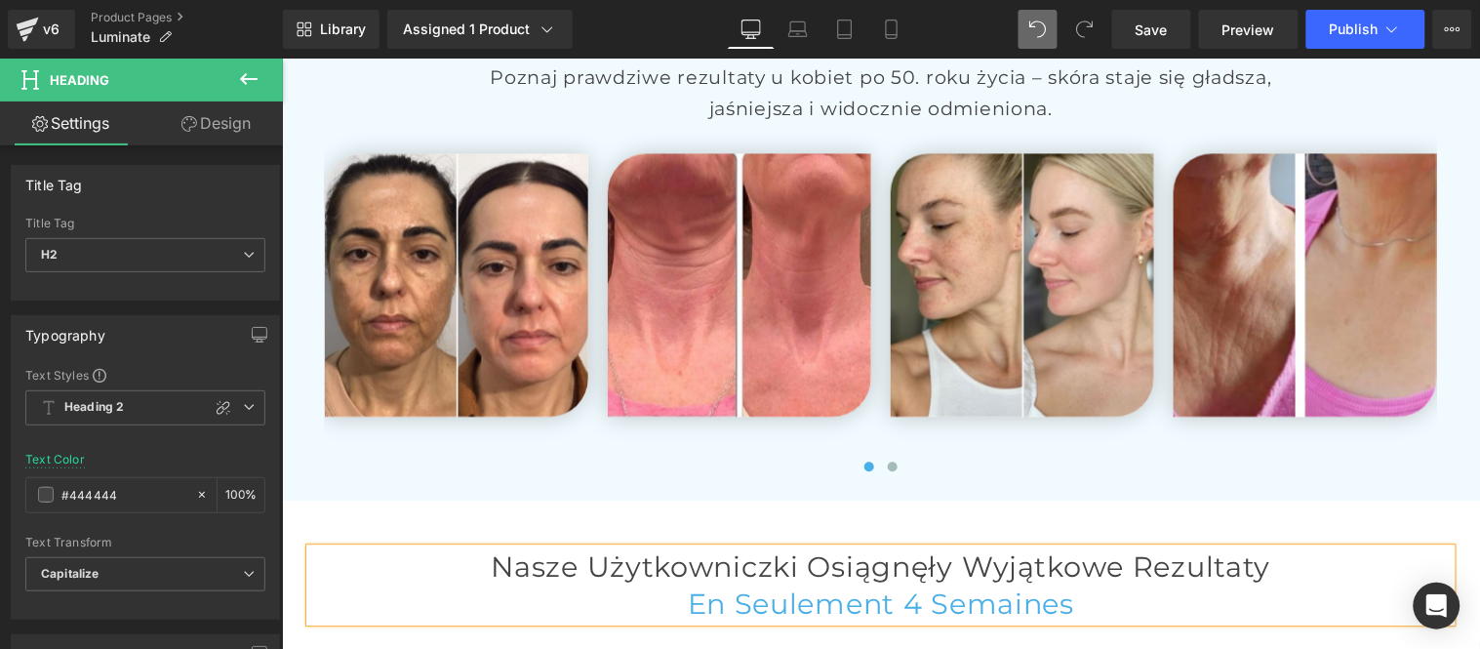
click at [1115, 584] on h2 "en Seulement 4 Semaines" at bounding box center [879, 602] width 1141 height 36
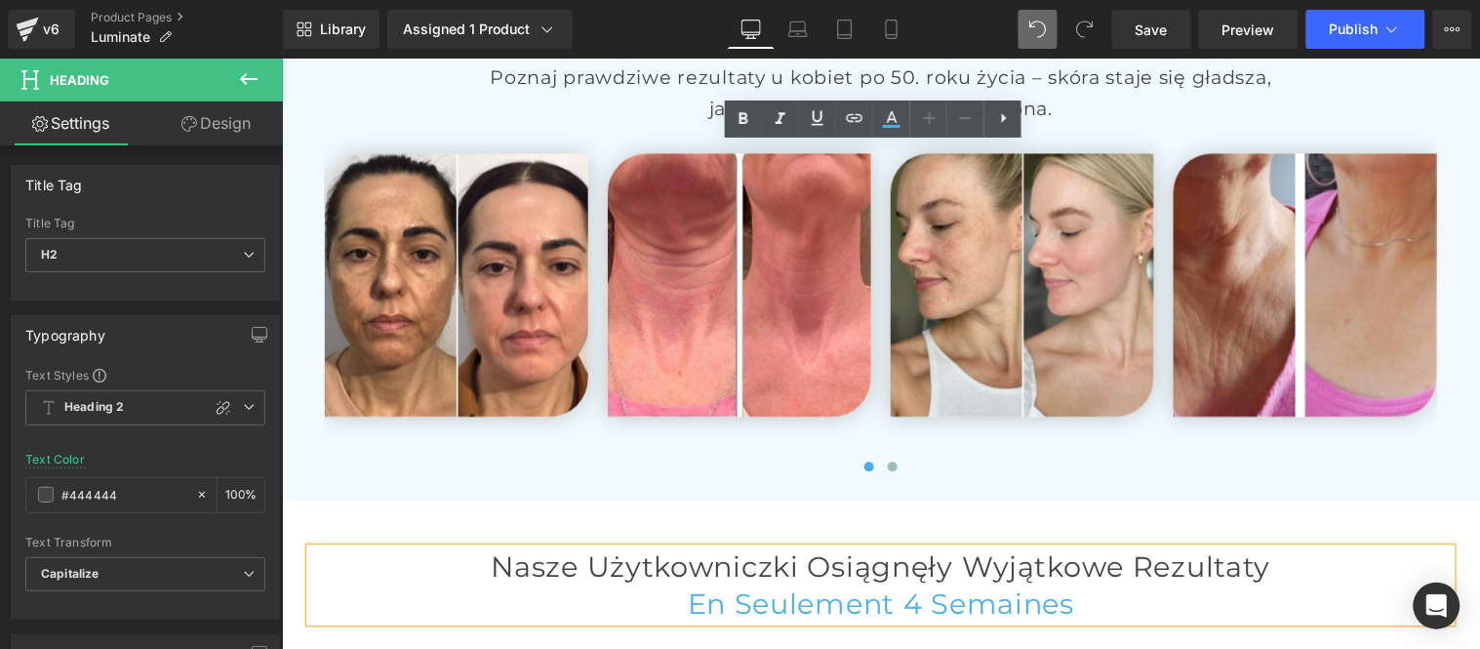
click at [687, 585] on span "en Seulement 4 Semaines" at bounding box center [880, 602] width 387 height 34
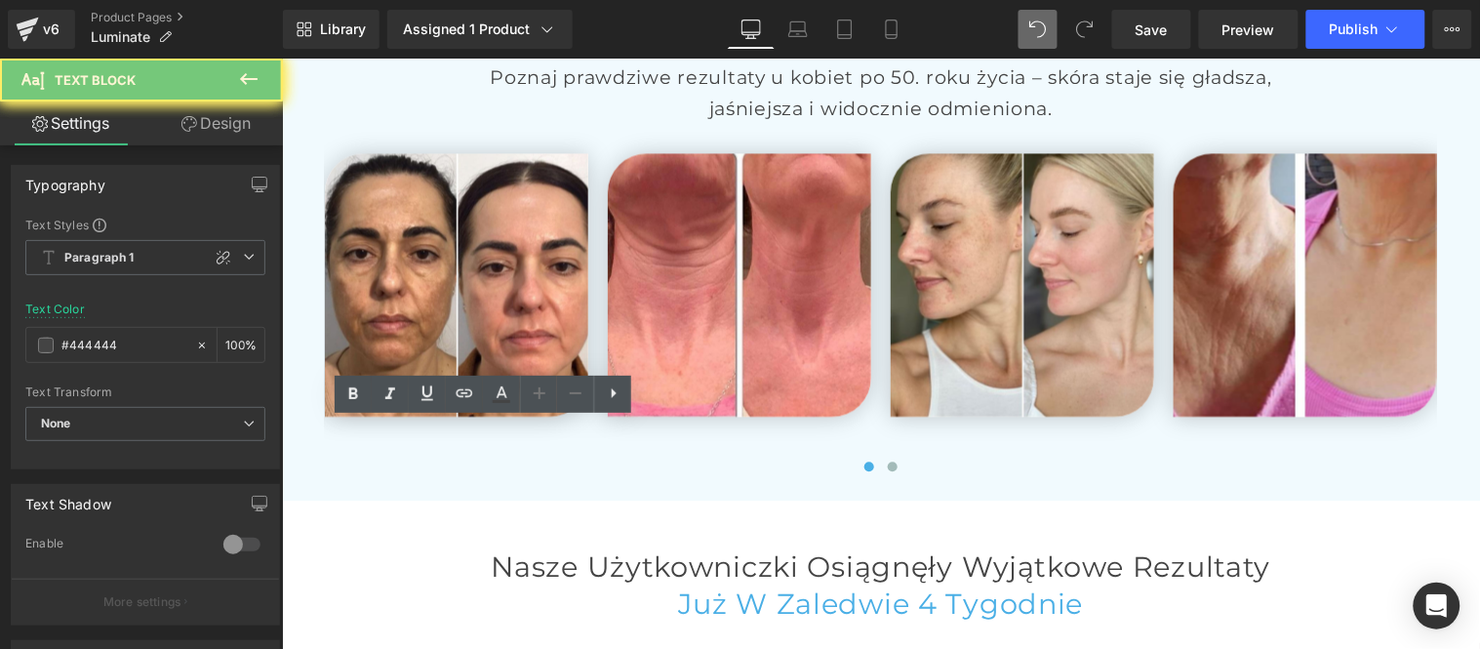
paste div
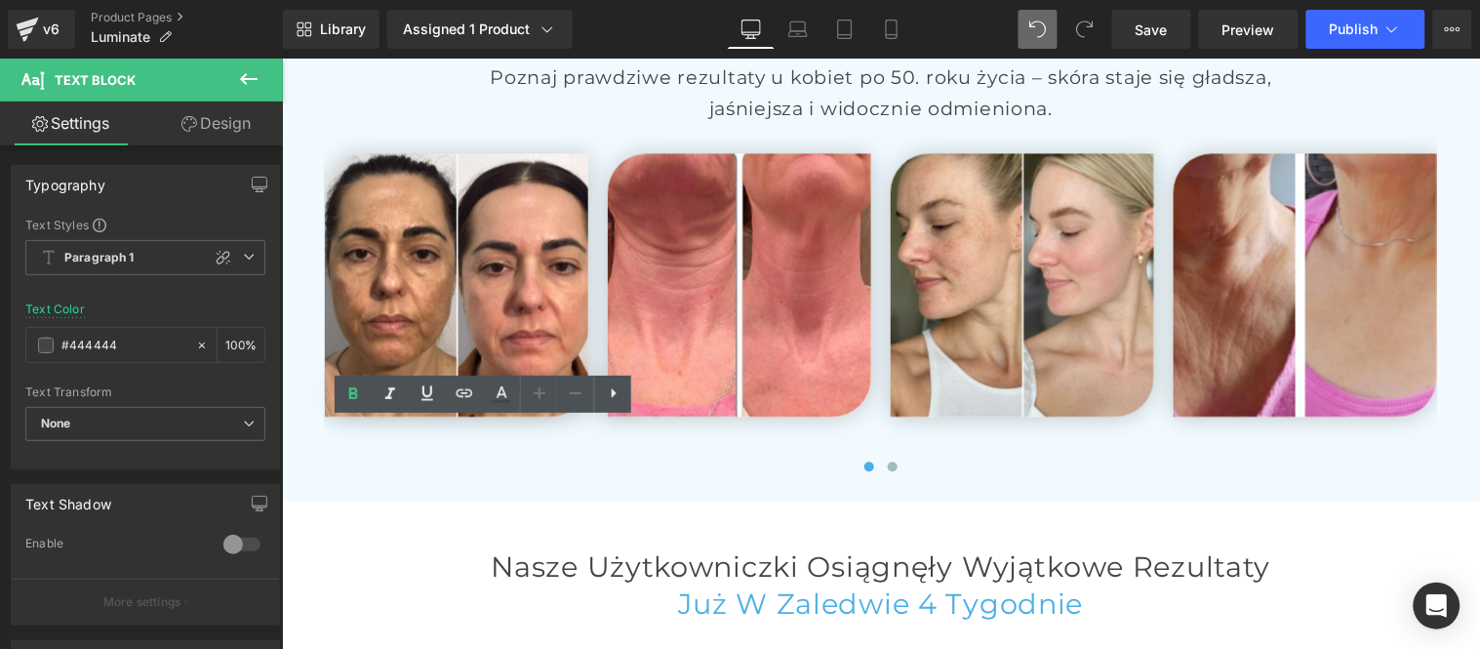
paste div
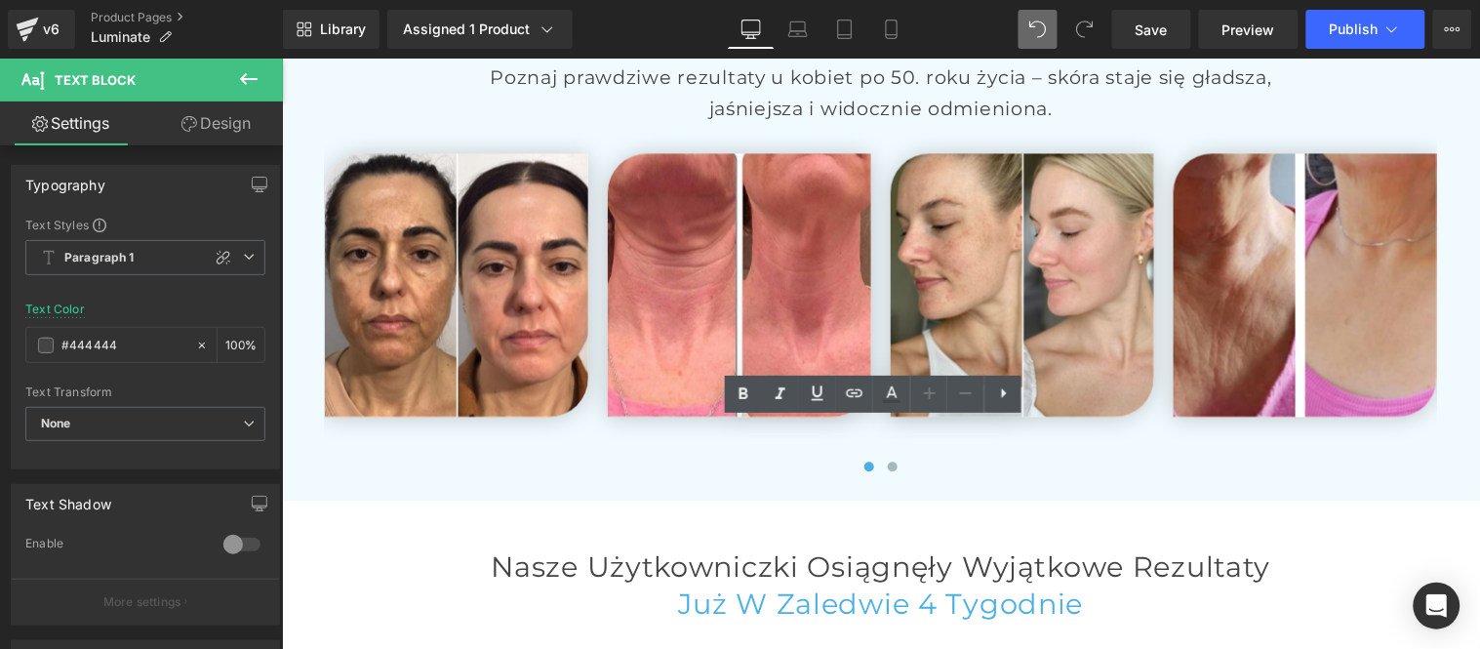
paste div
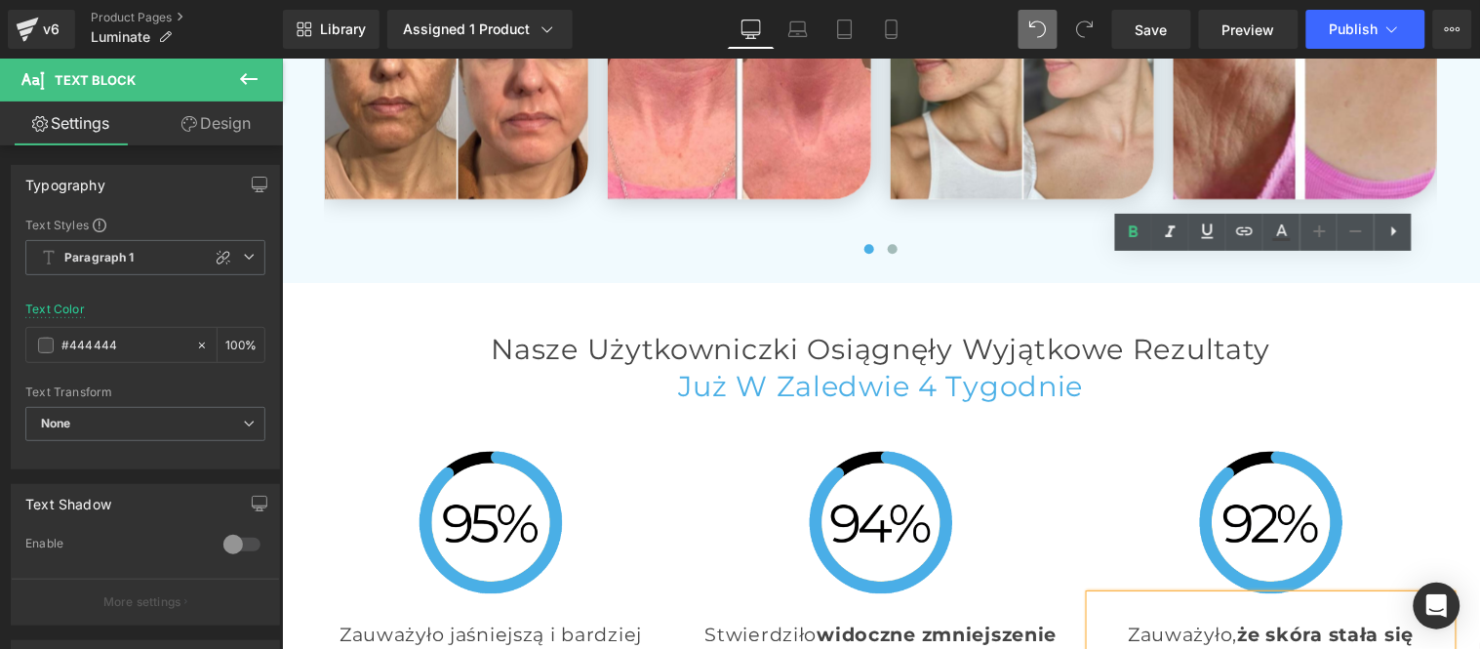
scroll to position [5185, 0]
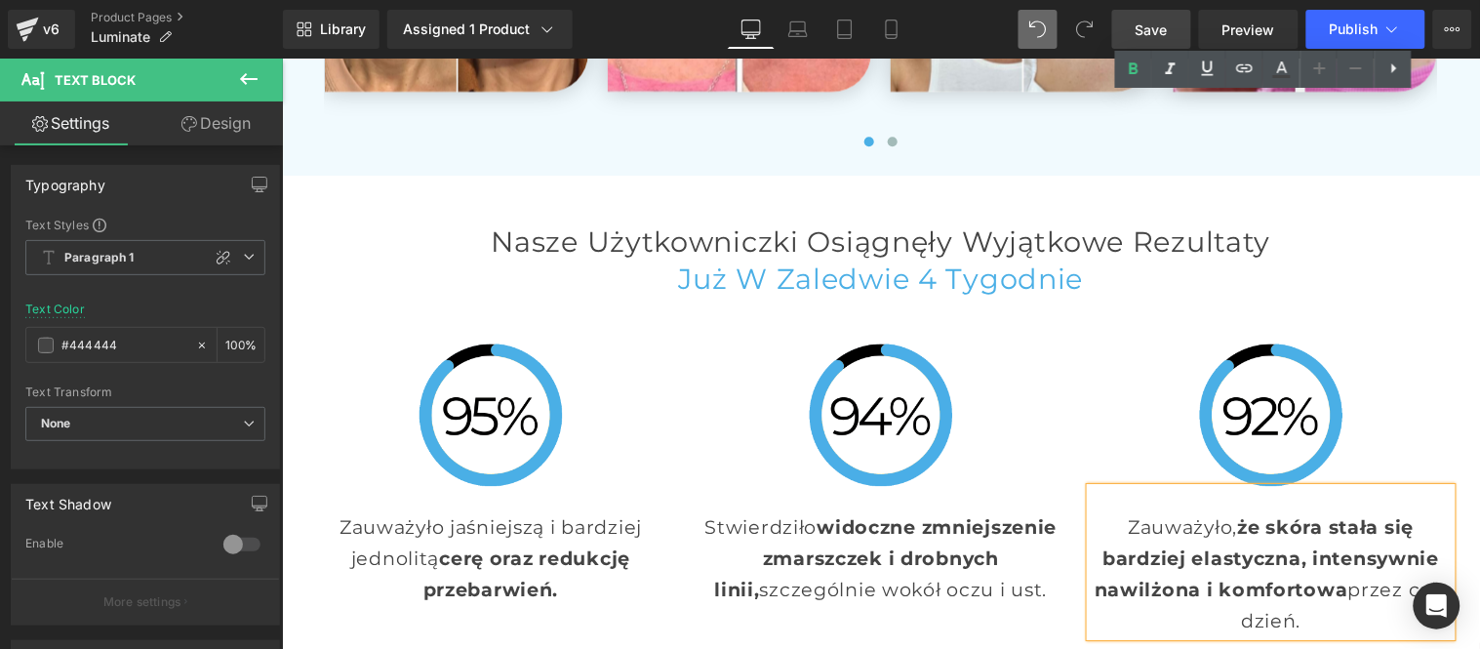
drag, startPoint x: 1158, startPoint y: 25, endPoint x: 1141, endPoint y: 44, distance: 24.9
click at [1158, 25] on span "Save" at bounding box center [1151, 30] width 32 height 20
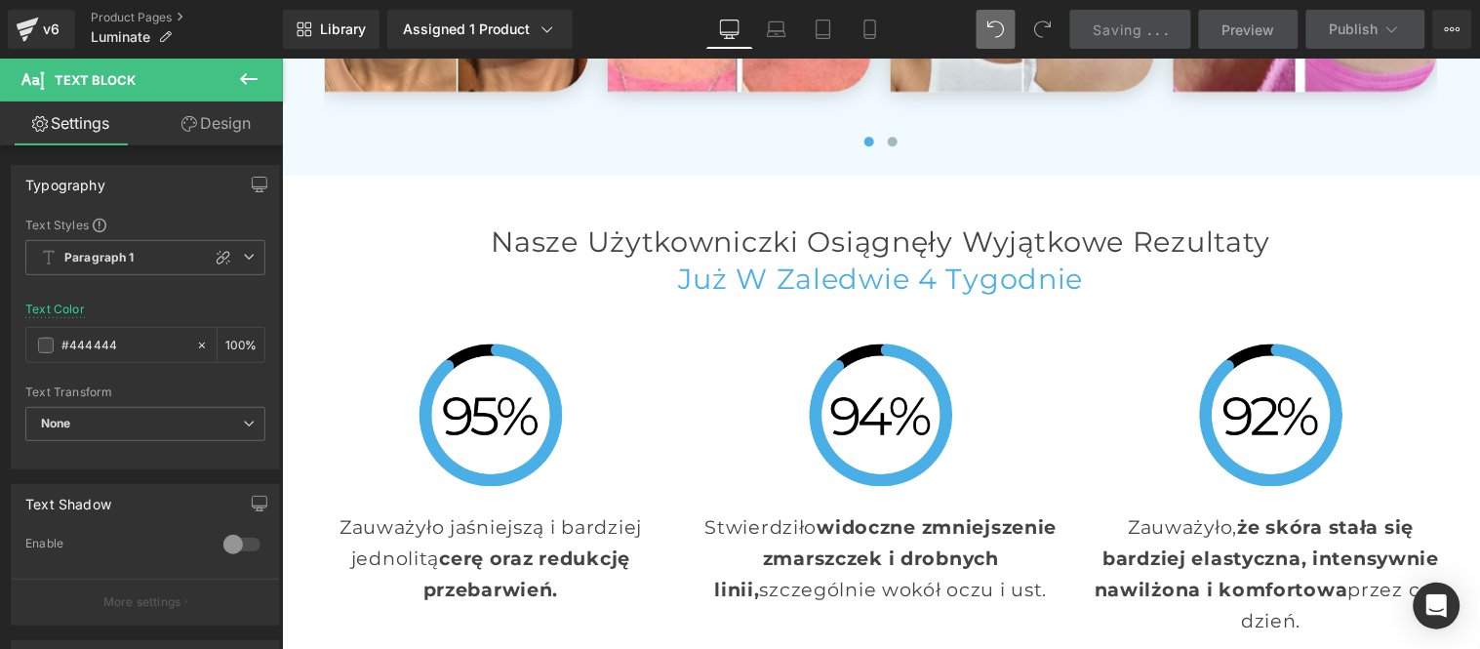
scroll to position [5402, 0]
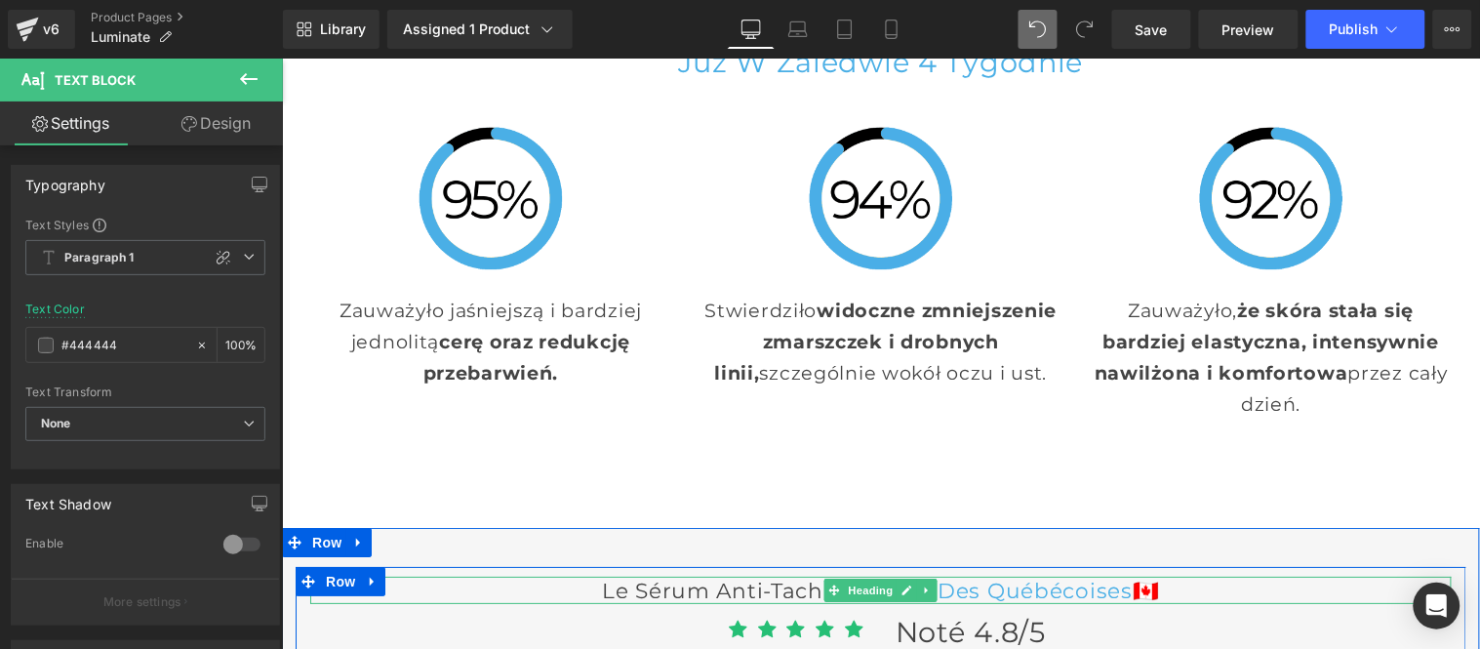
click at [422, 575] on h3 "Le sérum anti-taches Préféré Des québécoises 🇨🇦" at bounding box center [879, 588] width 1141 height 27
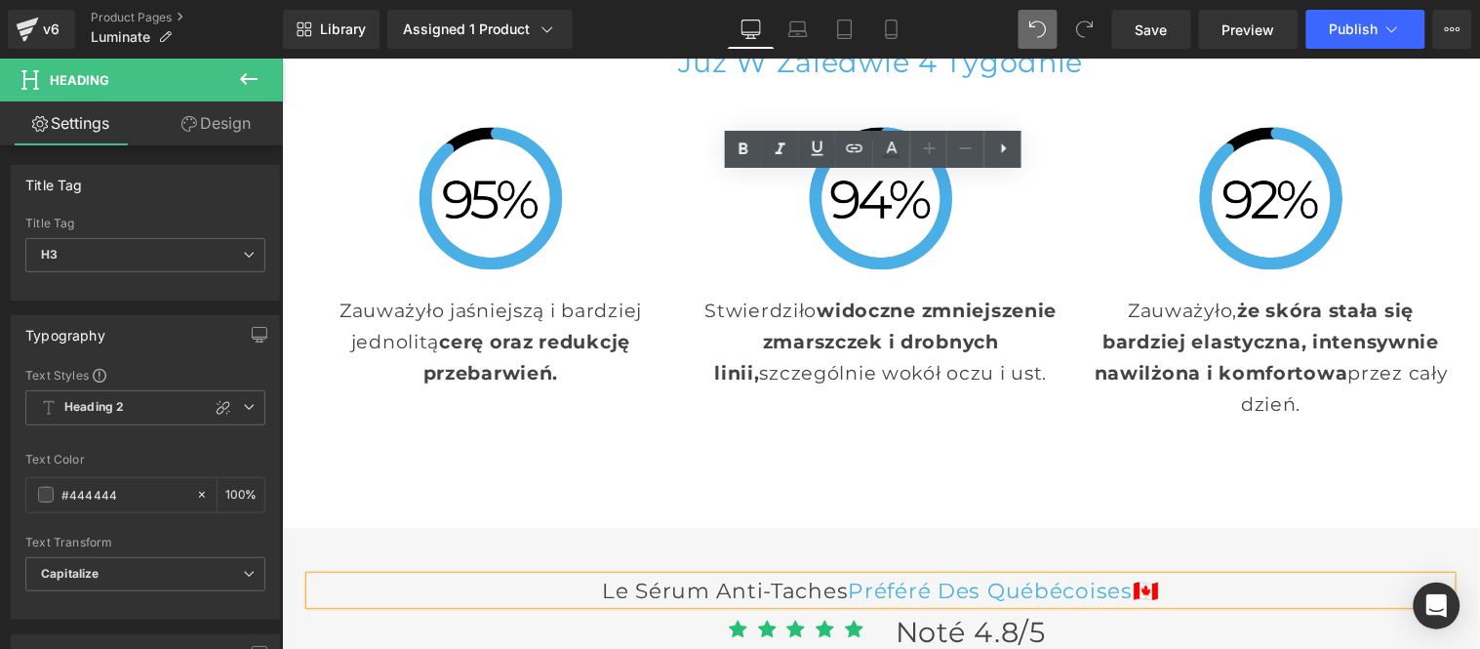
click at [428, 575] on h3 "Le sérum anti-taches Préféré Des québécoises 🇨🇦" at bounding box center [879, 588] width 1141 height 27
click at [804, 575] on h3 "Le sérum anti-taches Préféré Des québécoises 🇨🇦" at bounding box center [879, 588] width 1141 height 27
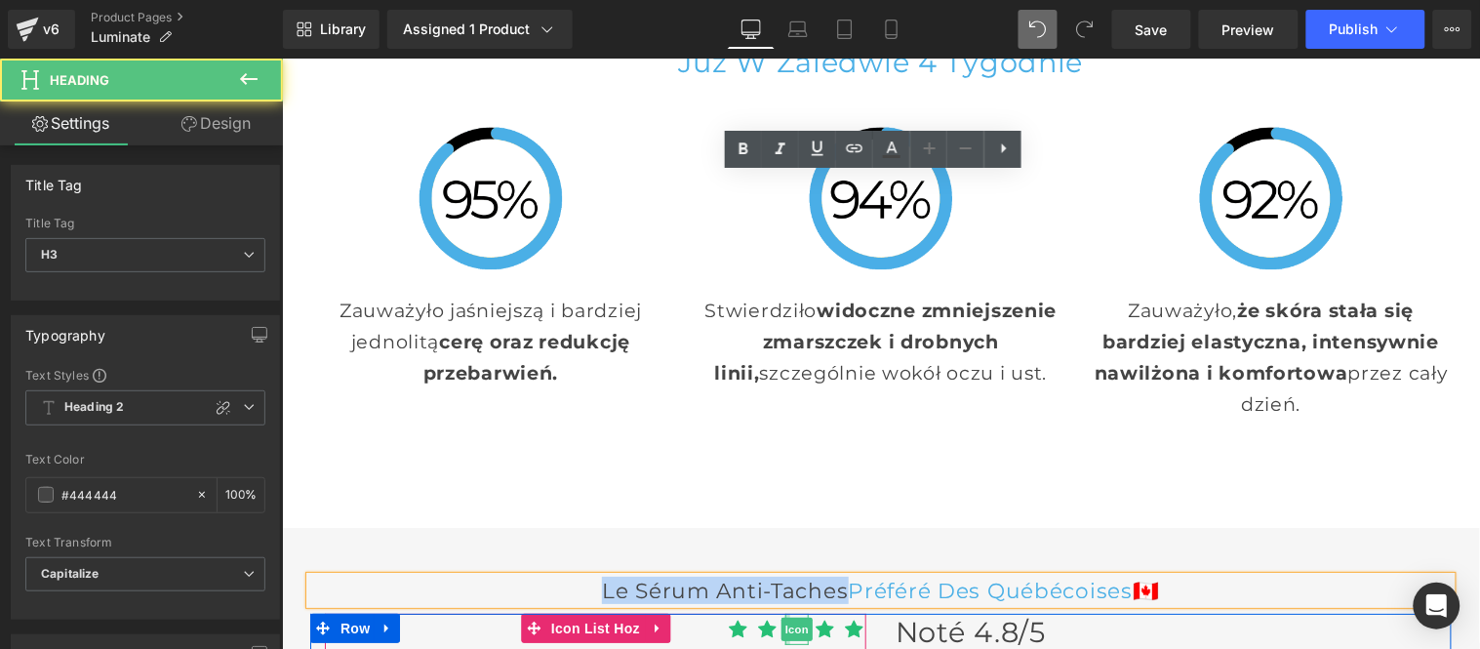
paste div
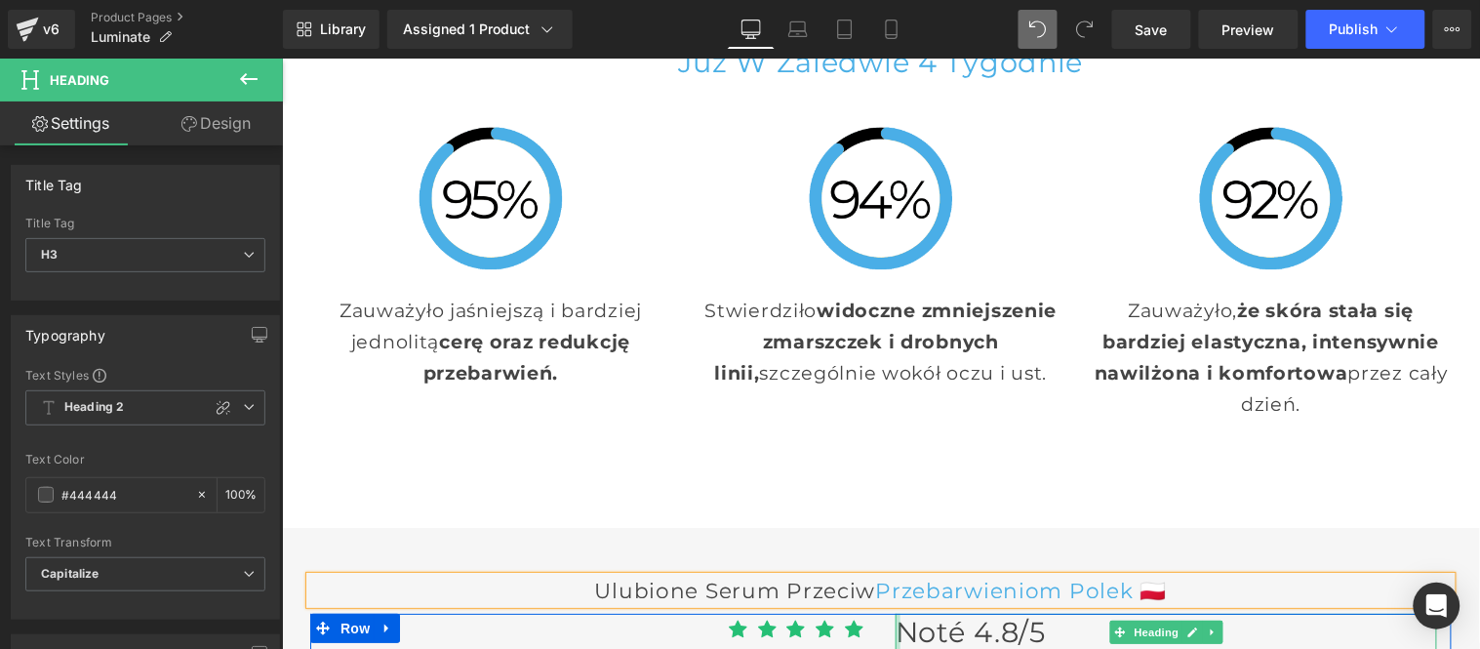
click at [894, 613] on div at bounding box center [896, 631] width 5 height 36
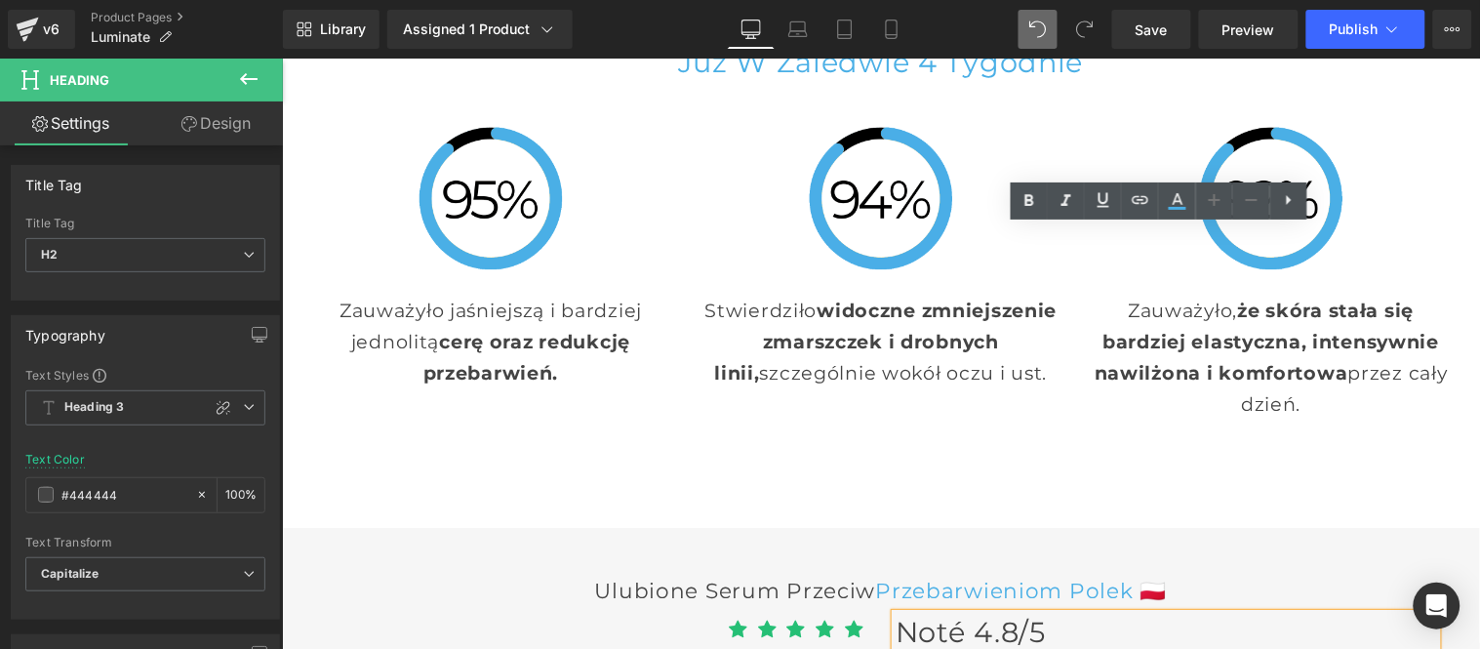
drag, startPoint x: 890, startPoint y: 239, endPoint x: 895, endPoint y: 254, distance: 15.8
click at [894, 614] on span "Noté 4.8/5" at bounding box center [969, 631] width 150 height 34
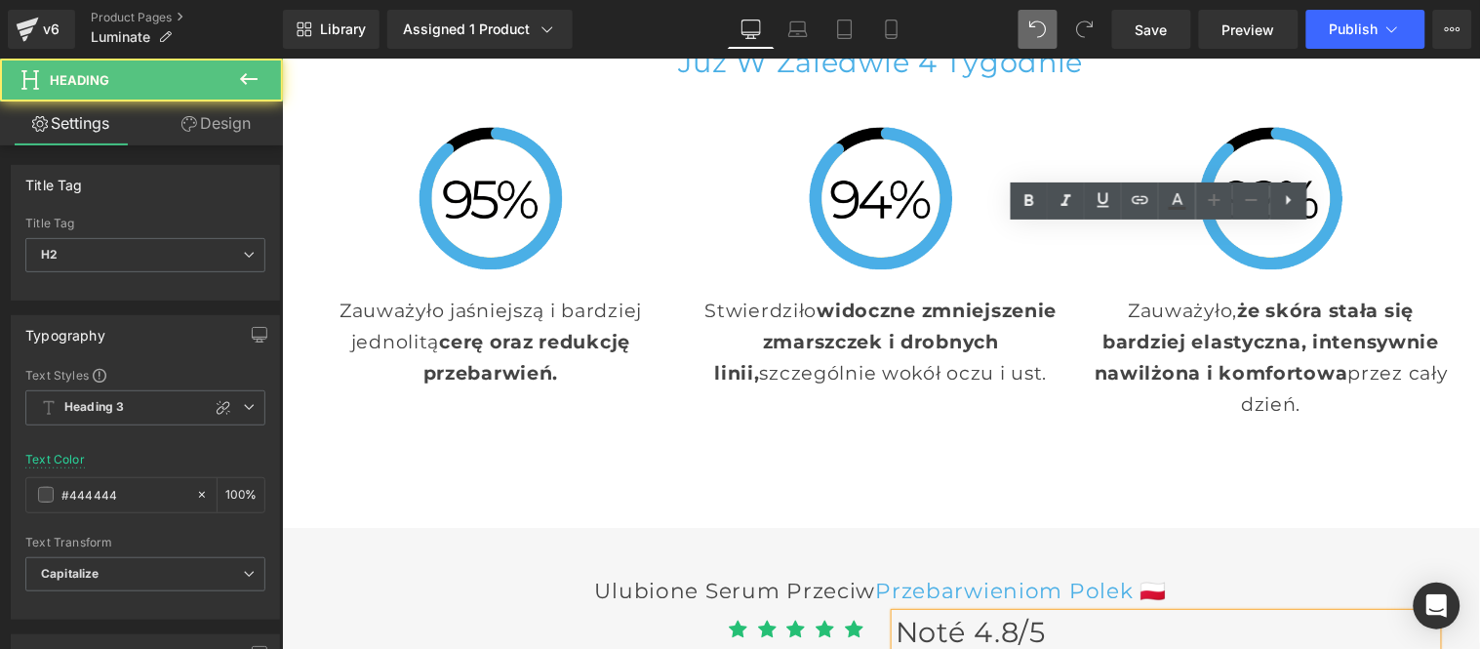
click at [950, 614] on span "Noté 4.8/5" at bounding box center [969, 631] width 150 height 34
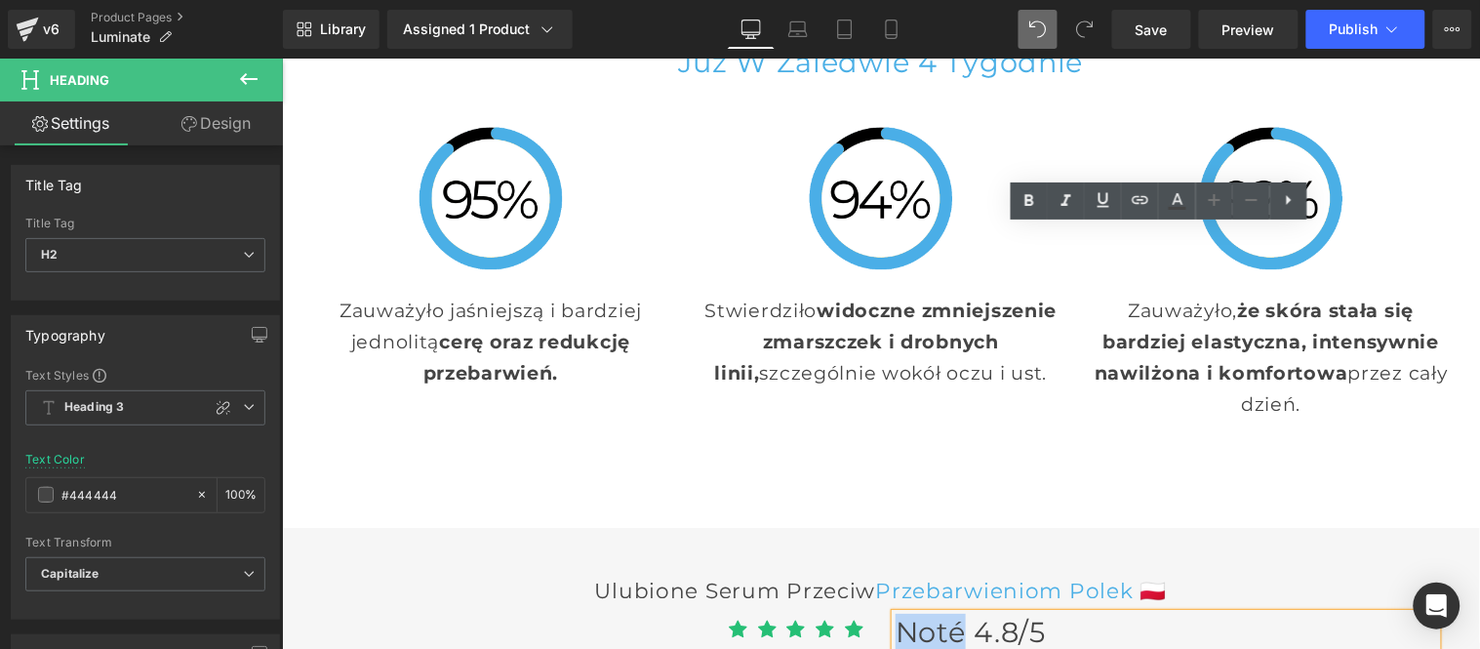
paste div
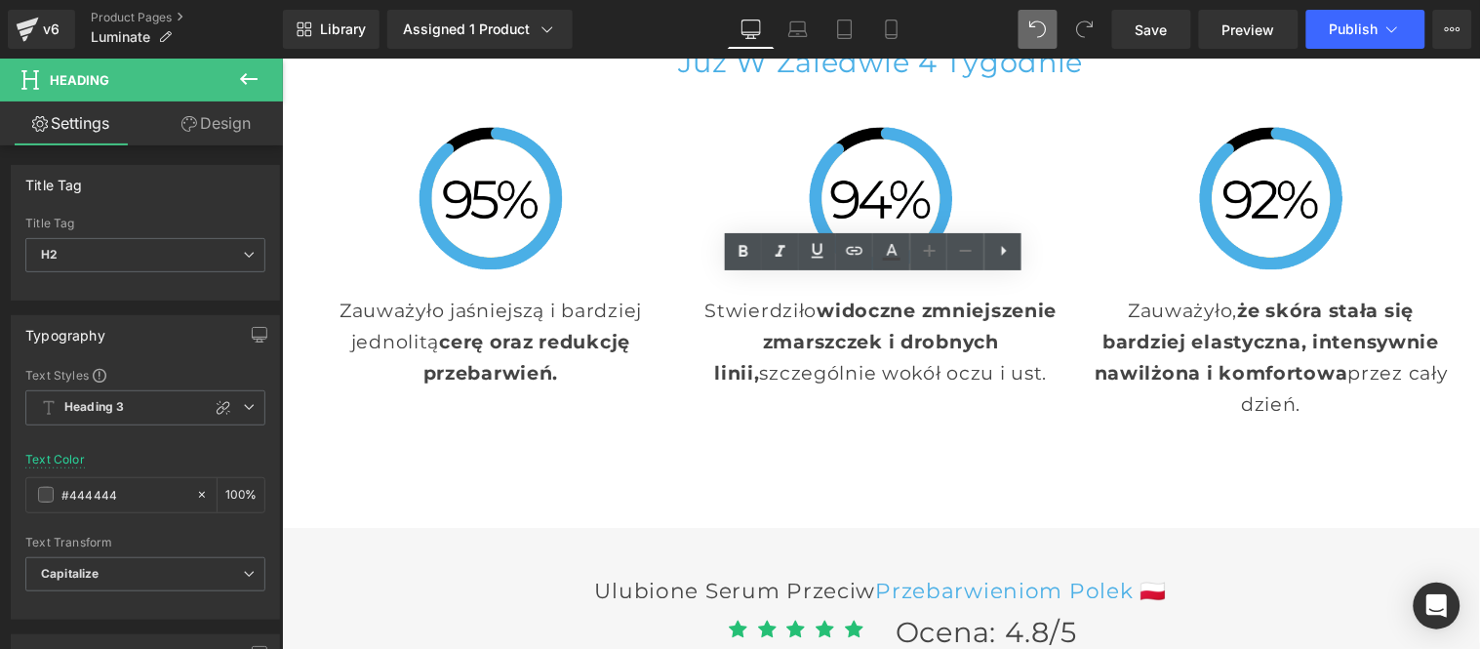
paste div
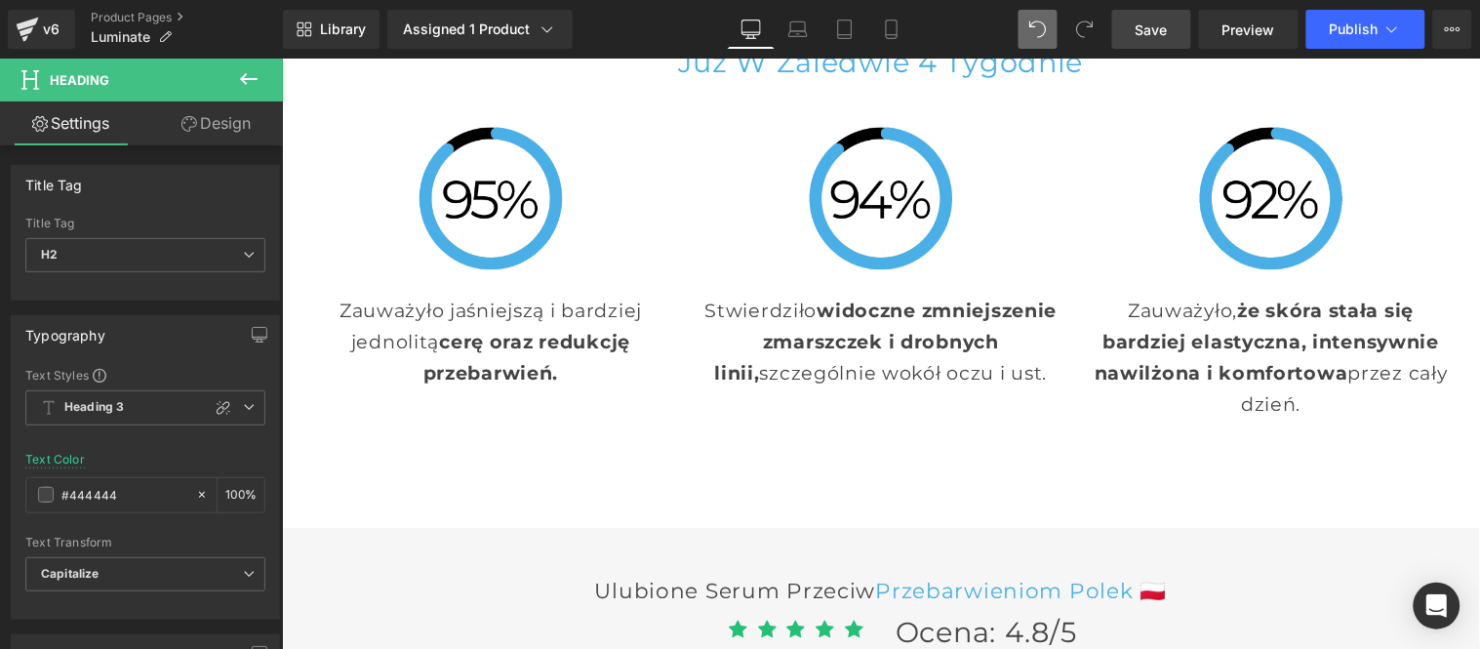
click at [1156, 29] on span "Save" at bounding box center [1151, 30] width 32 height 20
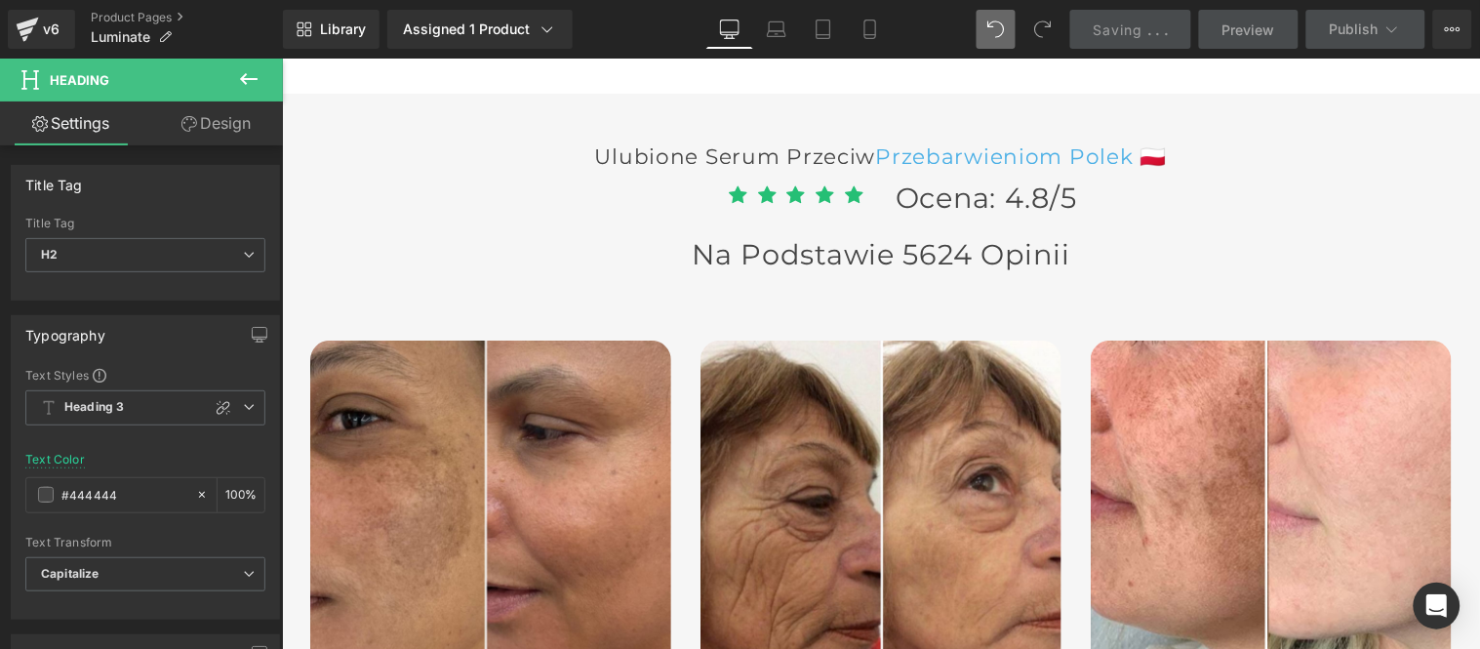
scroll to position [6052, 0]
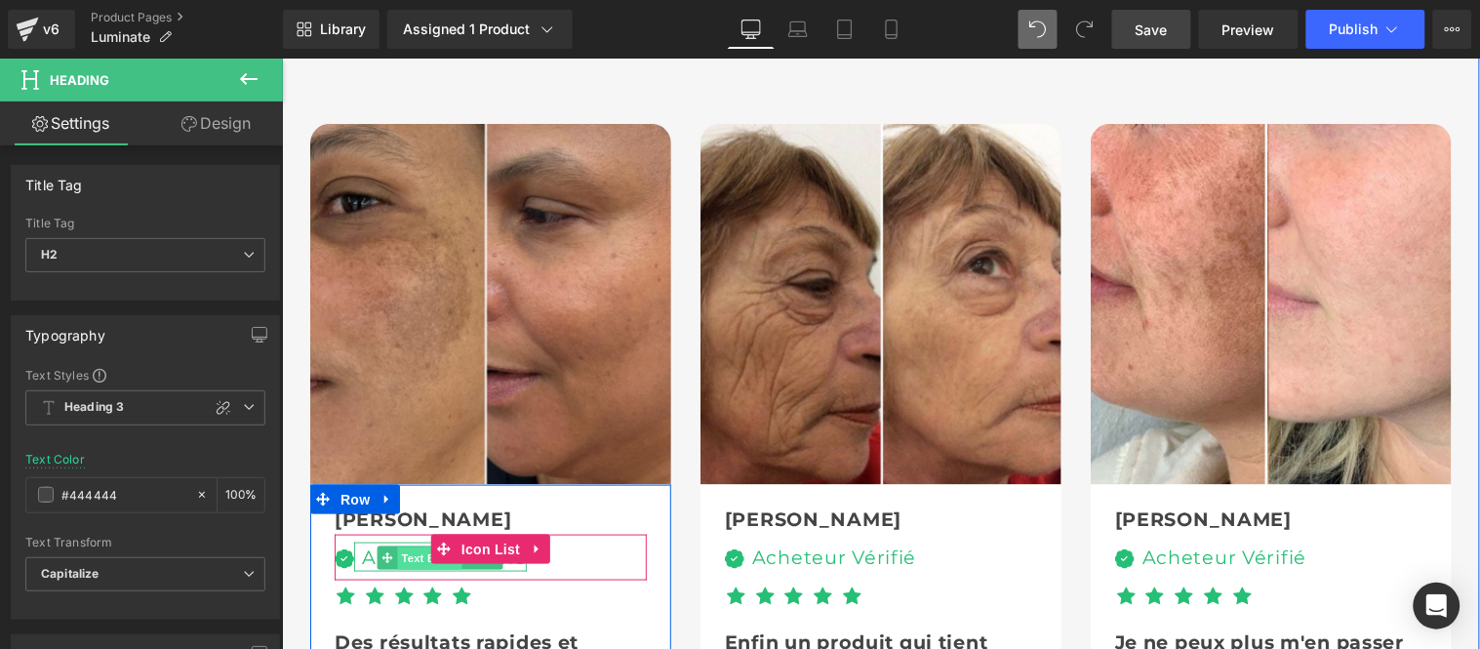
click at [404, 545] on span "Text Block" at bounding box center [428, 556] width 64 height 23
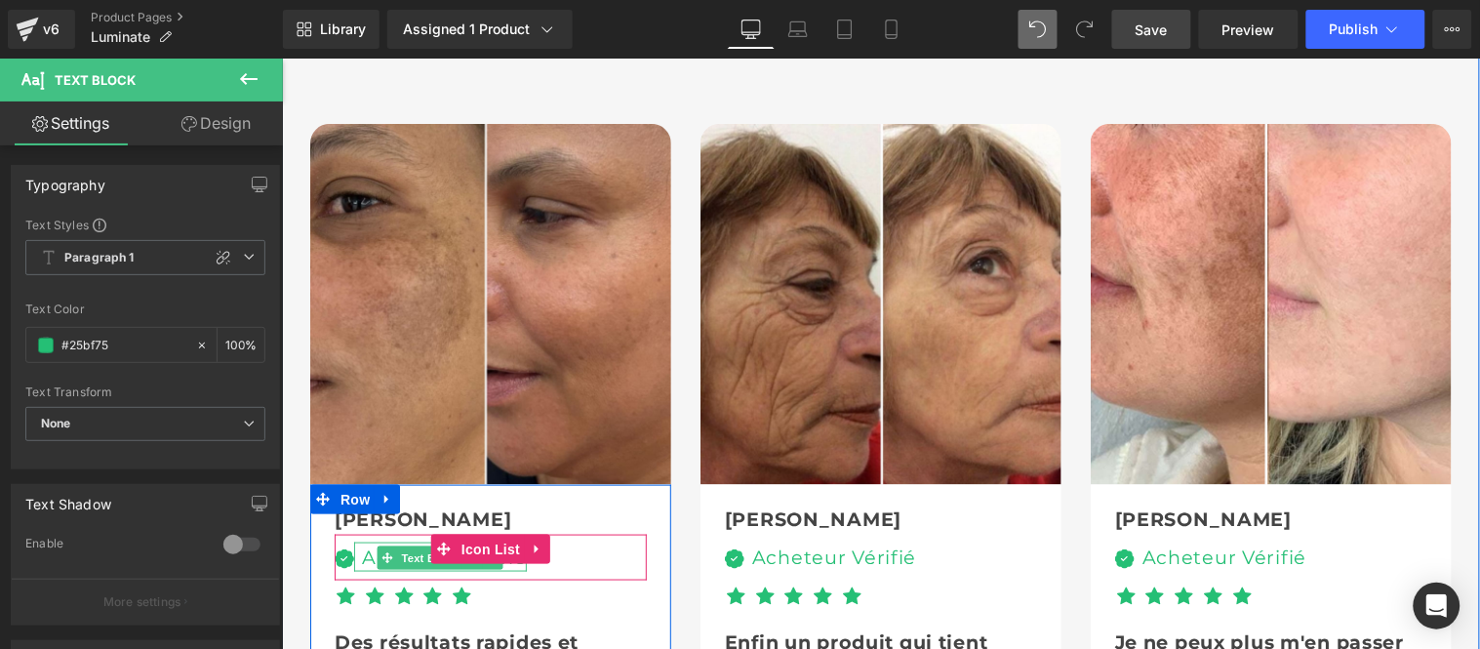
click at [354, 541] on div "Acheteur Vérifié" at bounding box center [439, 556] width 173 height 30
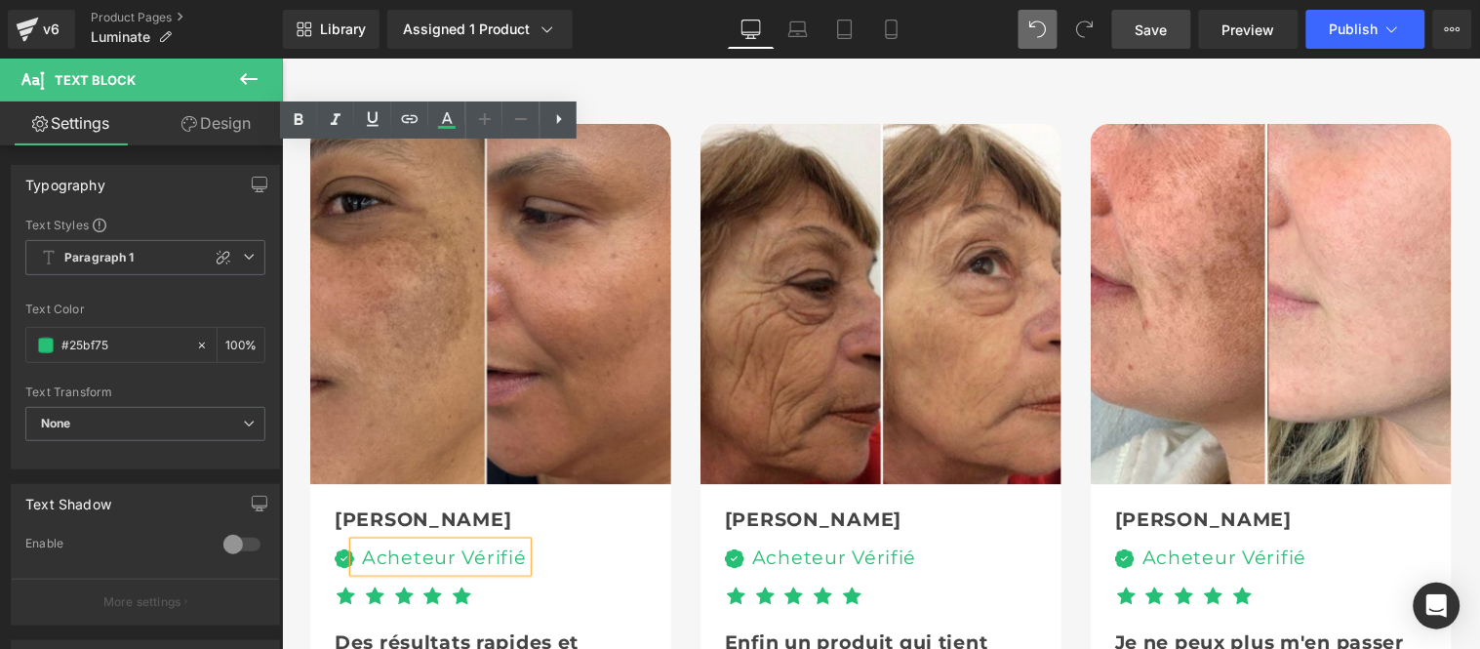
click at [374, 541] on div "Acheteur Vérifié" at bounding box center [439, 556] width 173 height 30
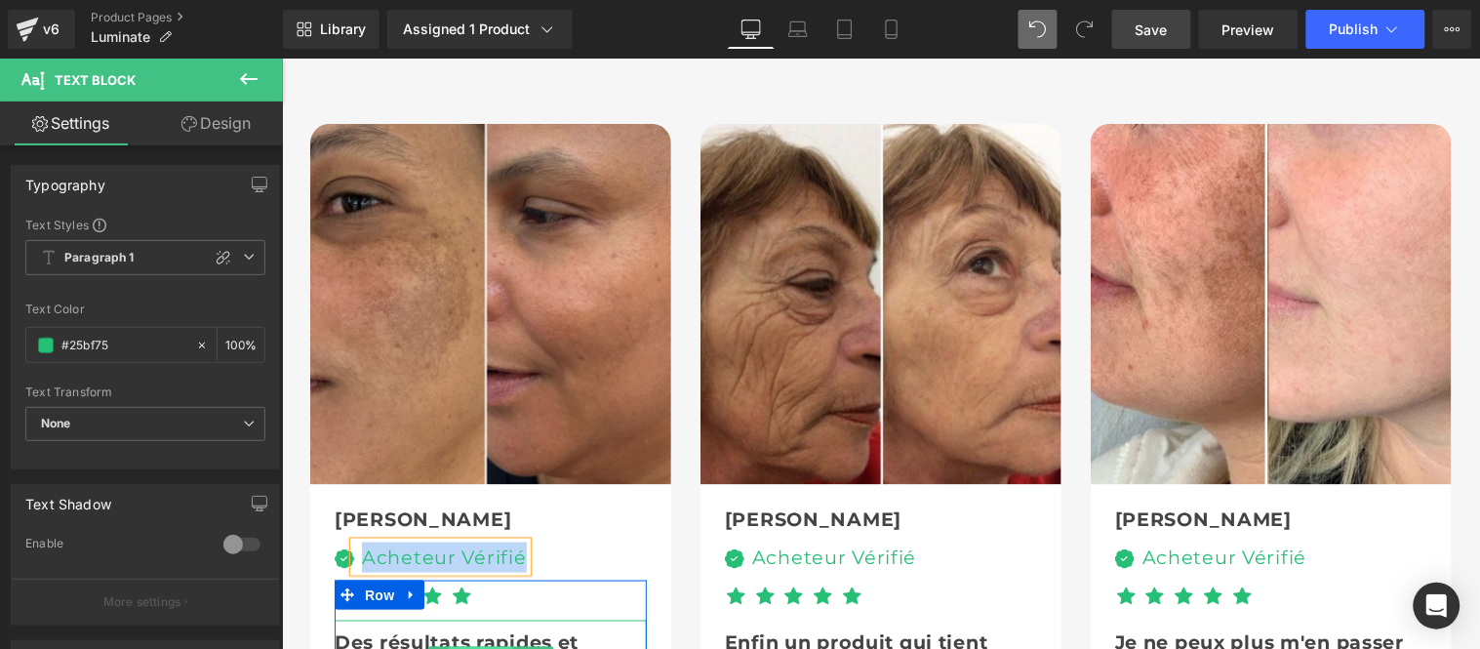
paste div
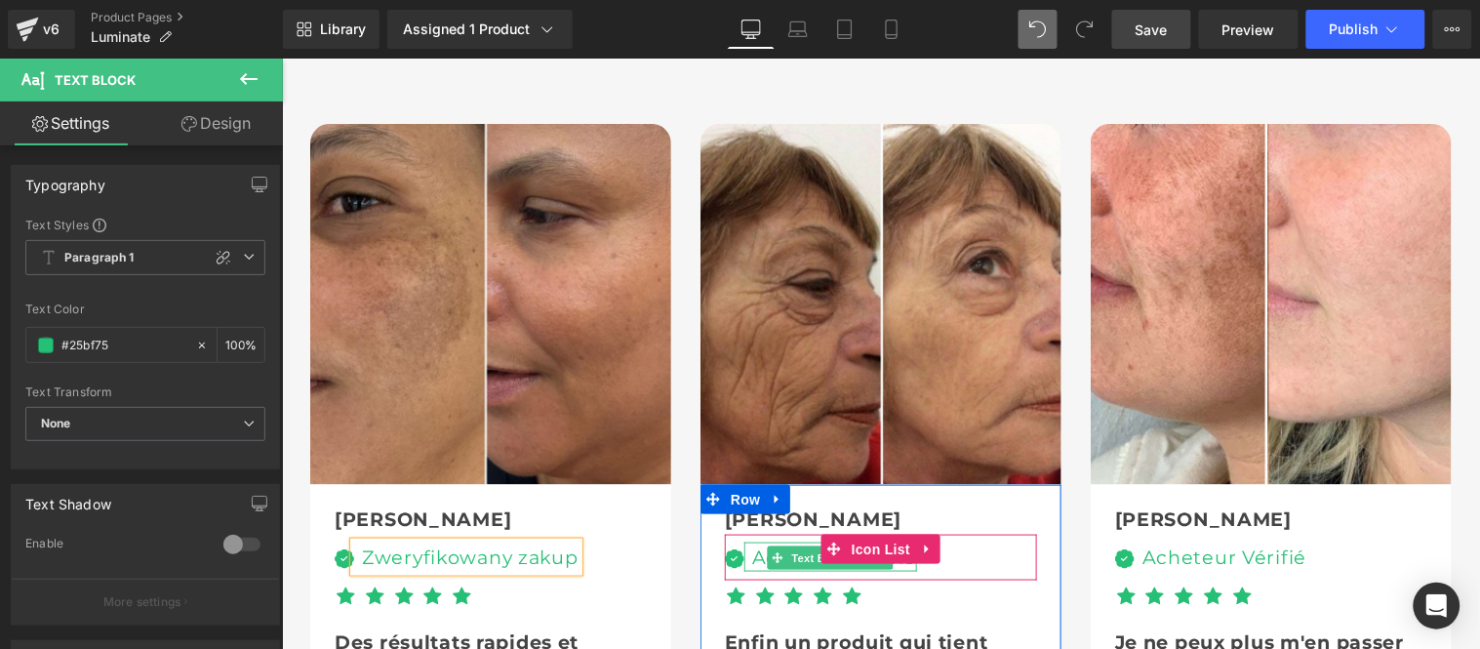
click at [750, 541] on div "Acheteur Vérifié" at bounding box center [829, 556] width 173 height 30
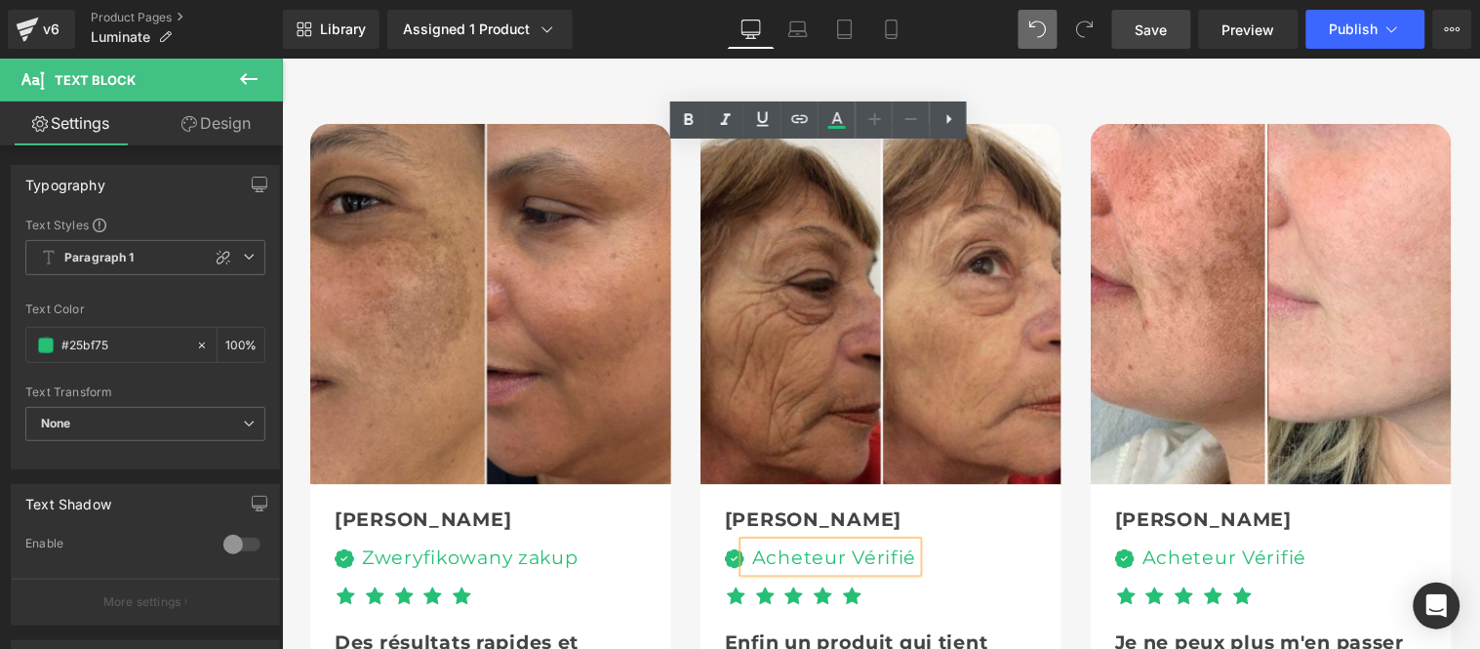
click at [750, 541] on div "Acheteur Vérifié" at bounding box center [829, 556] width 173 height 30
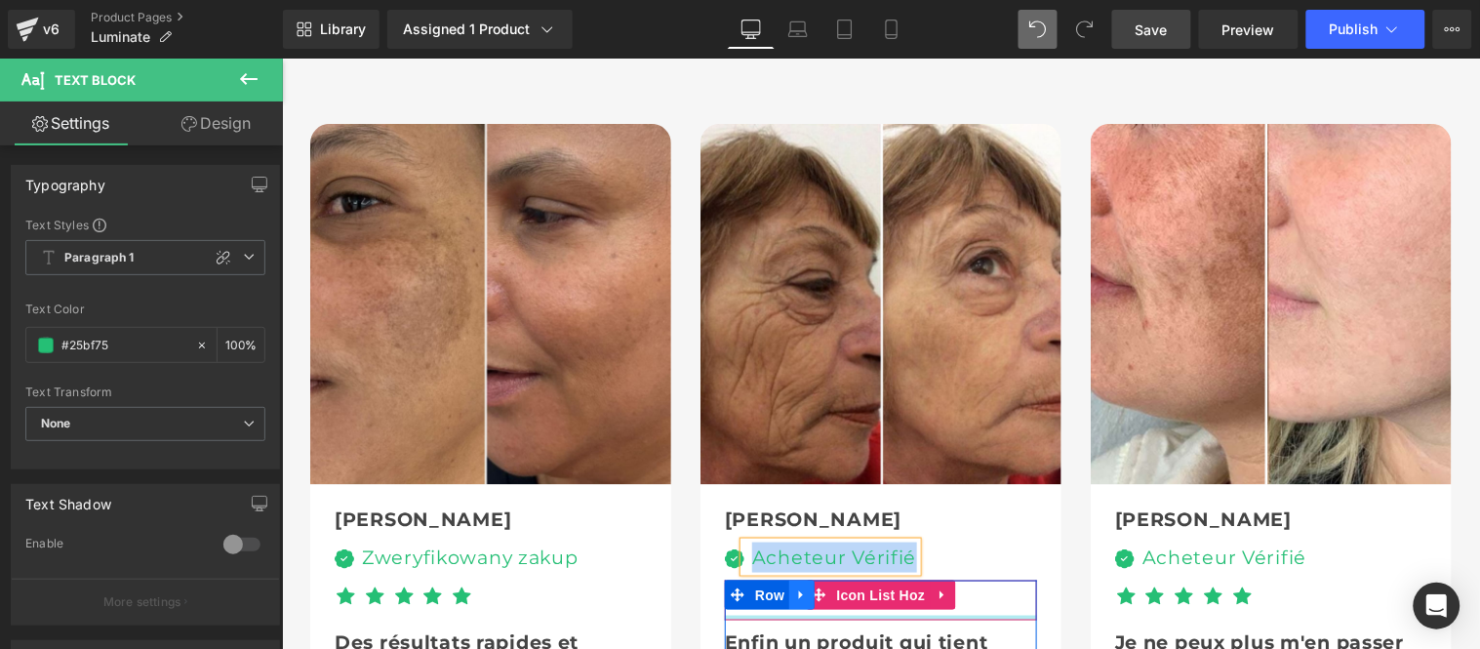
paste div
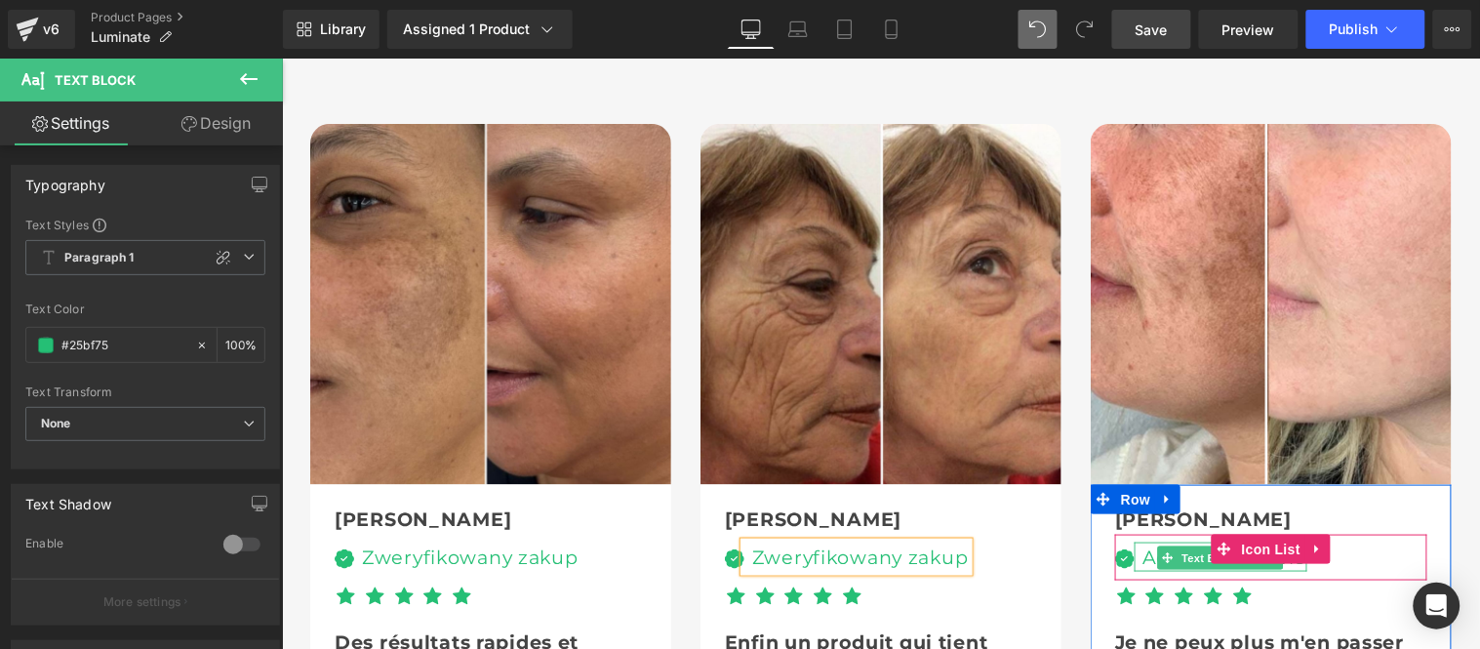
click at [1135, 541] on div "Acheteur Vérifié" at bounding box center [1219, 556] width 173 height 30
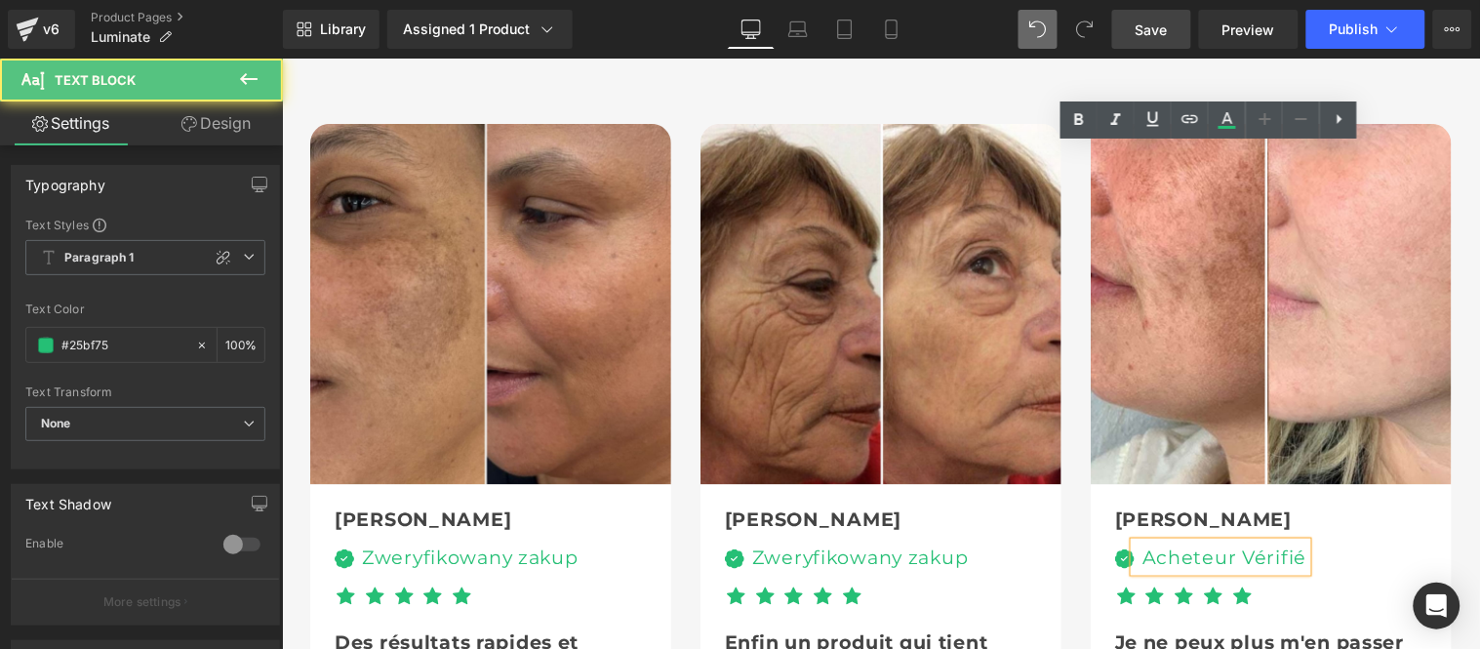
click at [1141, 541] on div "Acheteur Vérifié" at bounding box center [1219, 556] width 173 height 30
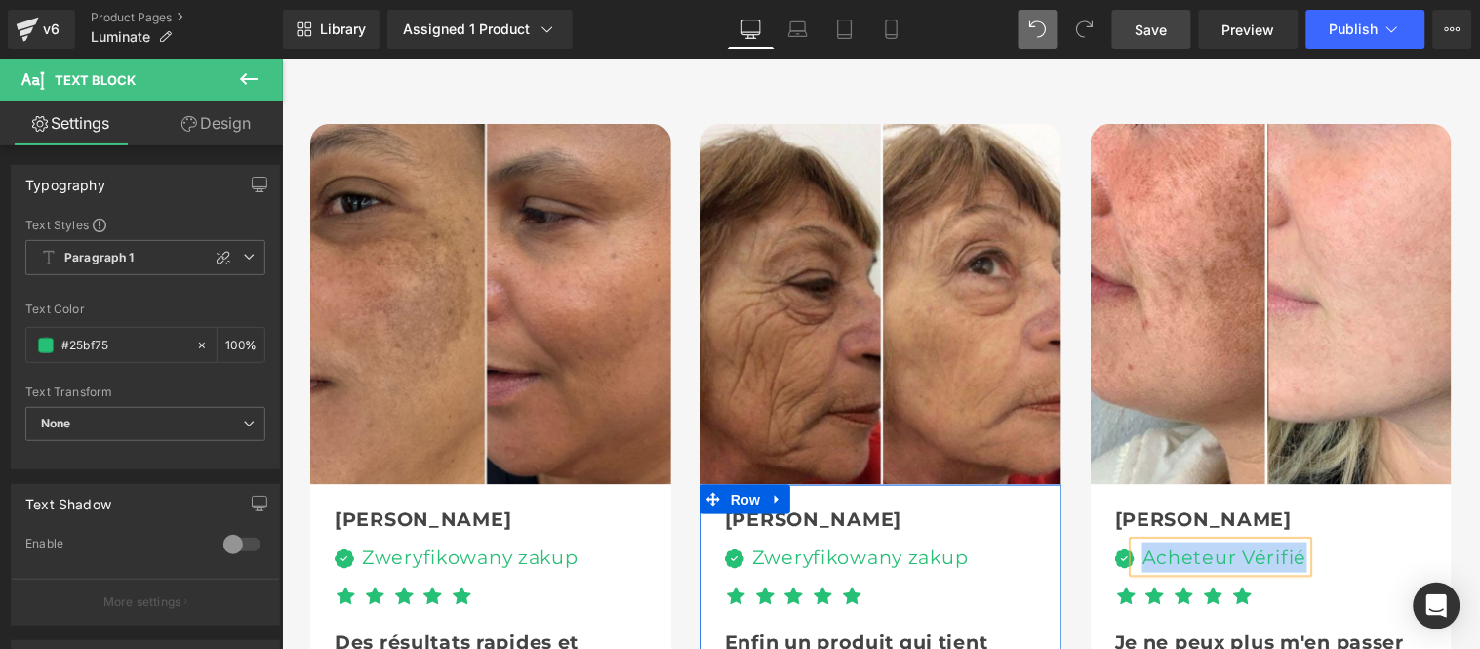
paste div
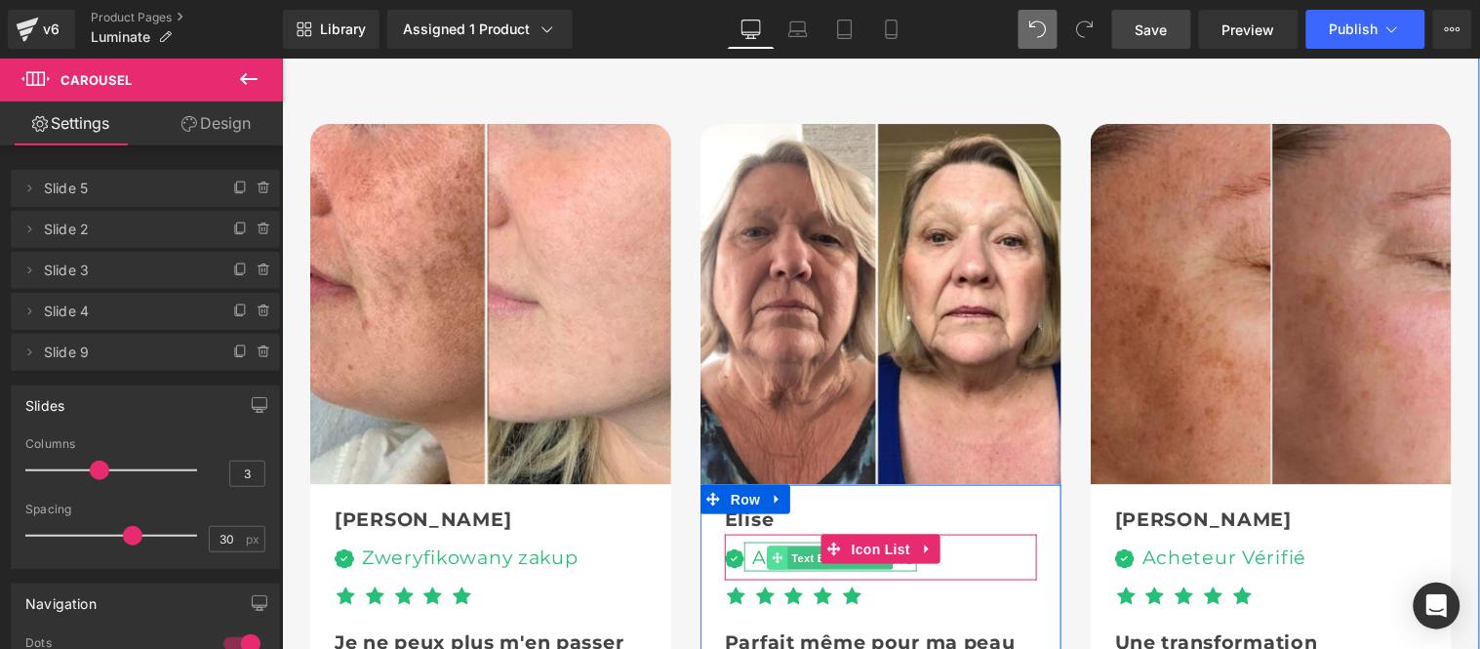
click at [767, 545] on span at bounding box center [777, 556] width 20 height 23
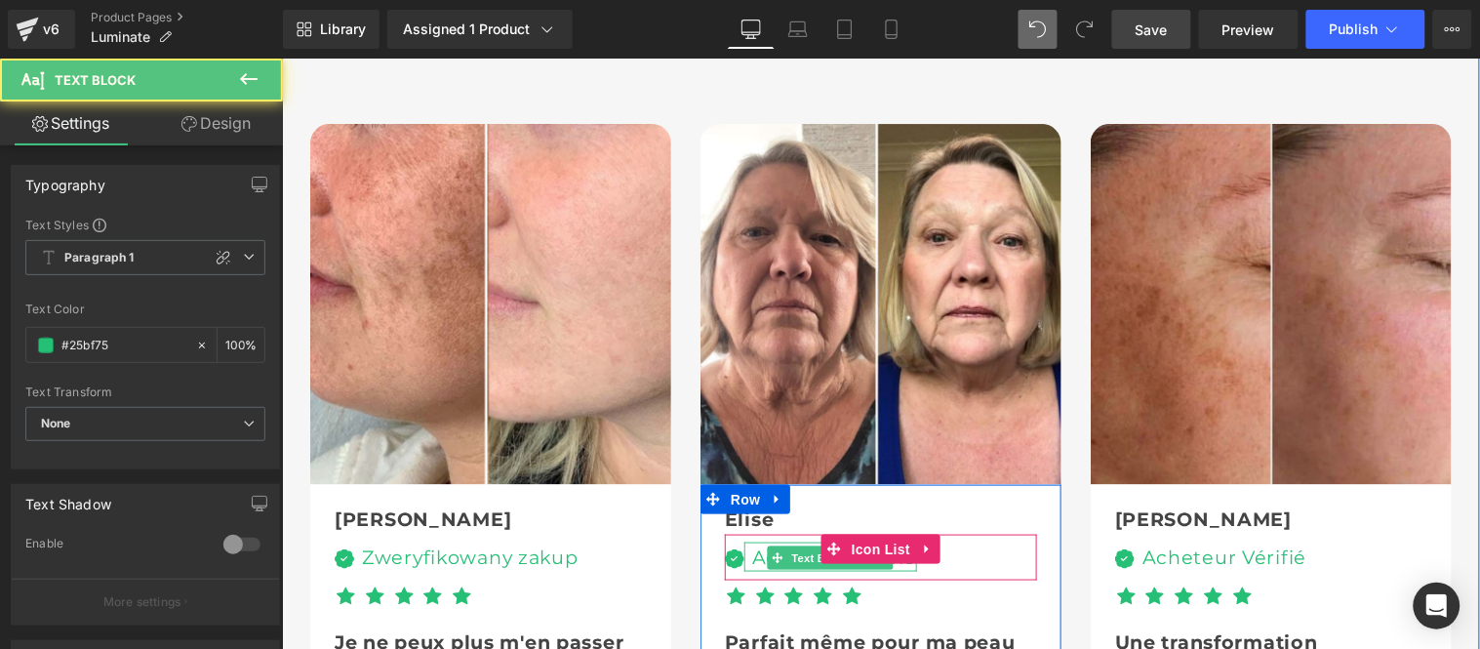
click at [750, 541] on div "Acheteur Vérifié" at bounding box center [829, 556] width 173 height 30
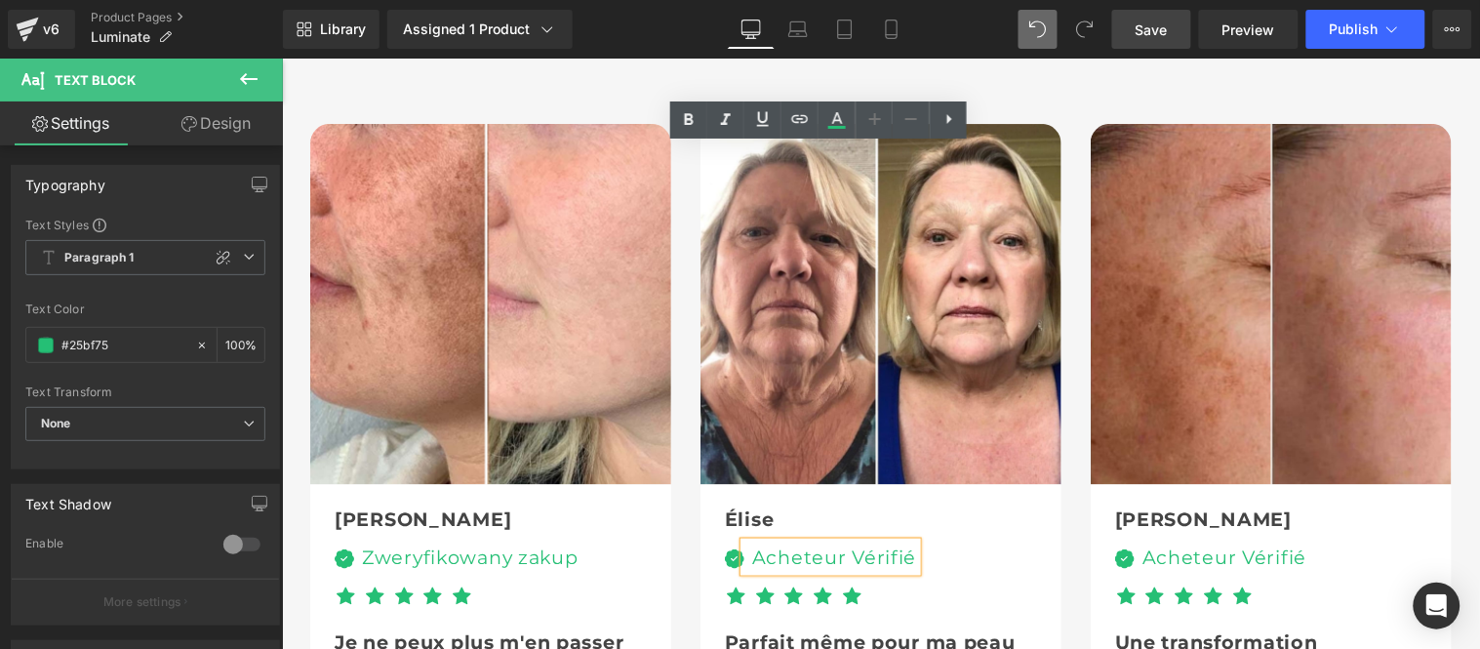
click at [753, 541] on div "Acheteur Vérifié" at bounding box center [829, 556] width 173 height 30
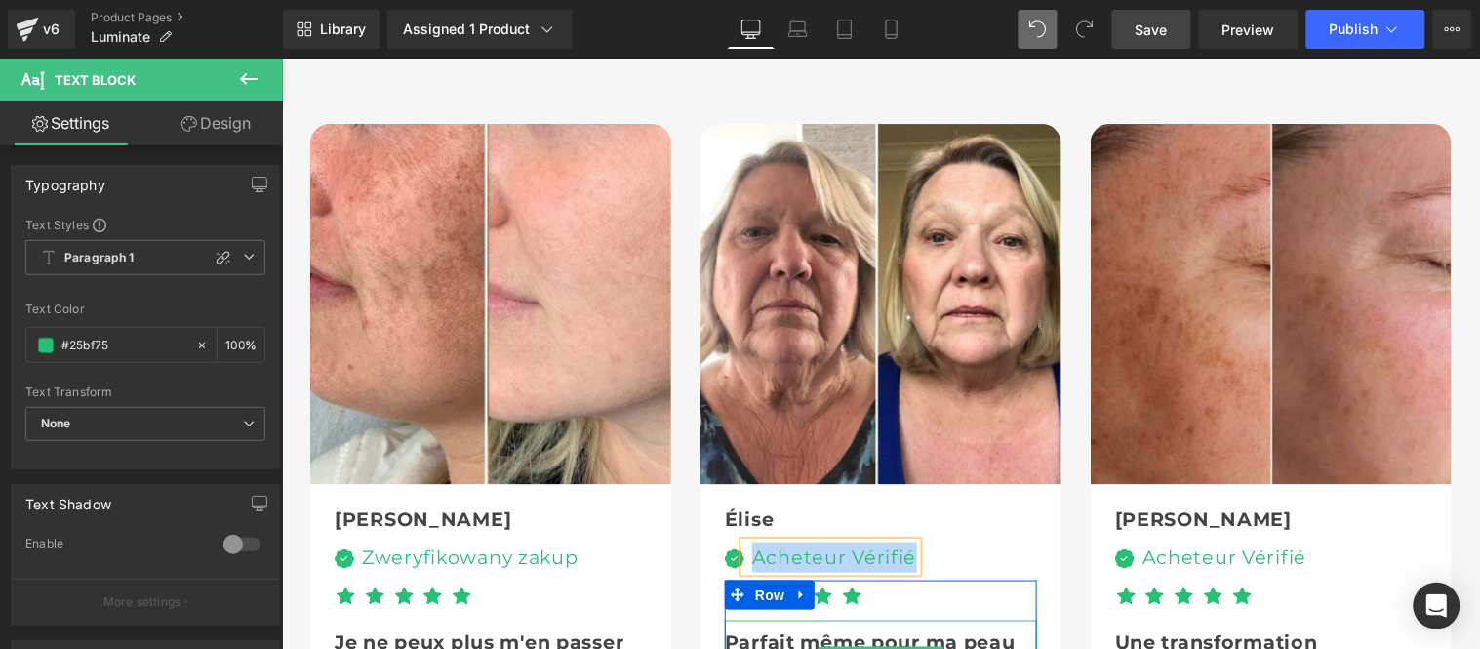
paste div
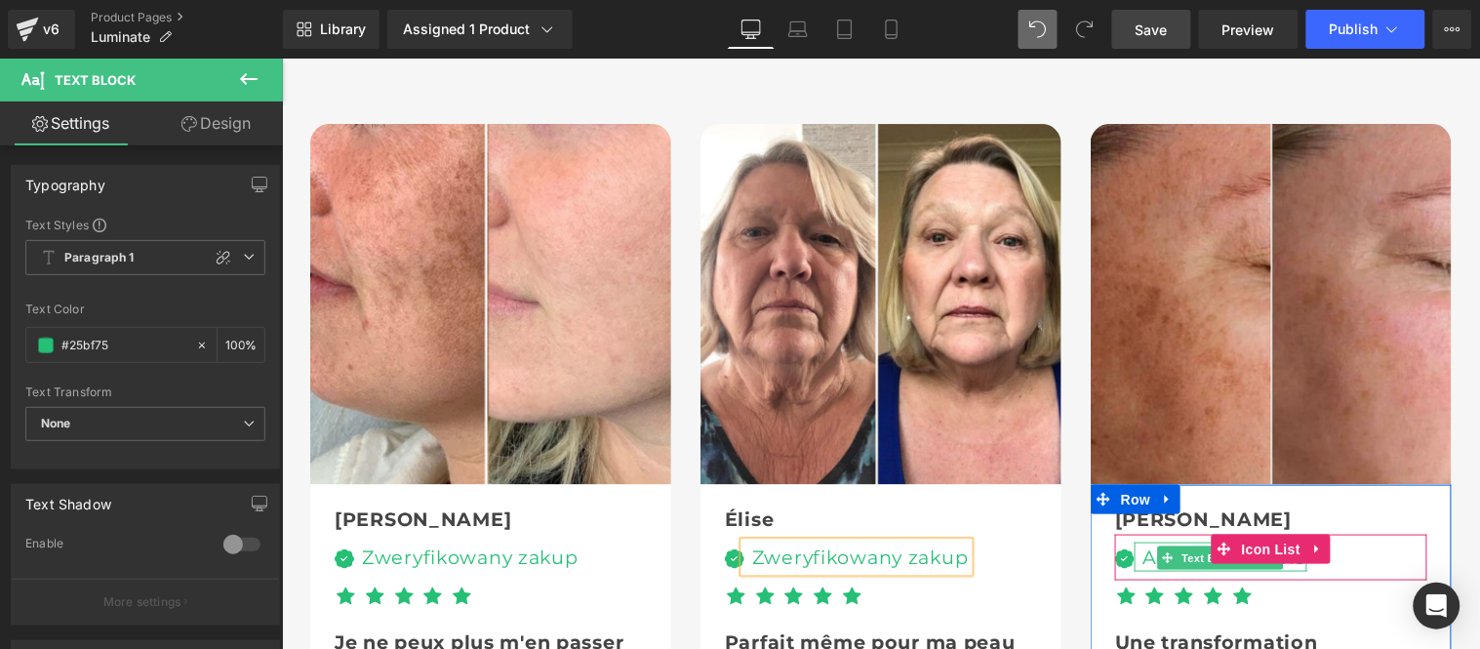
click at [1140, 541] on div "Acheteur Vérifié" at bounding box center [1219, 556] width 173 height 30
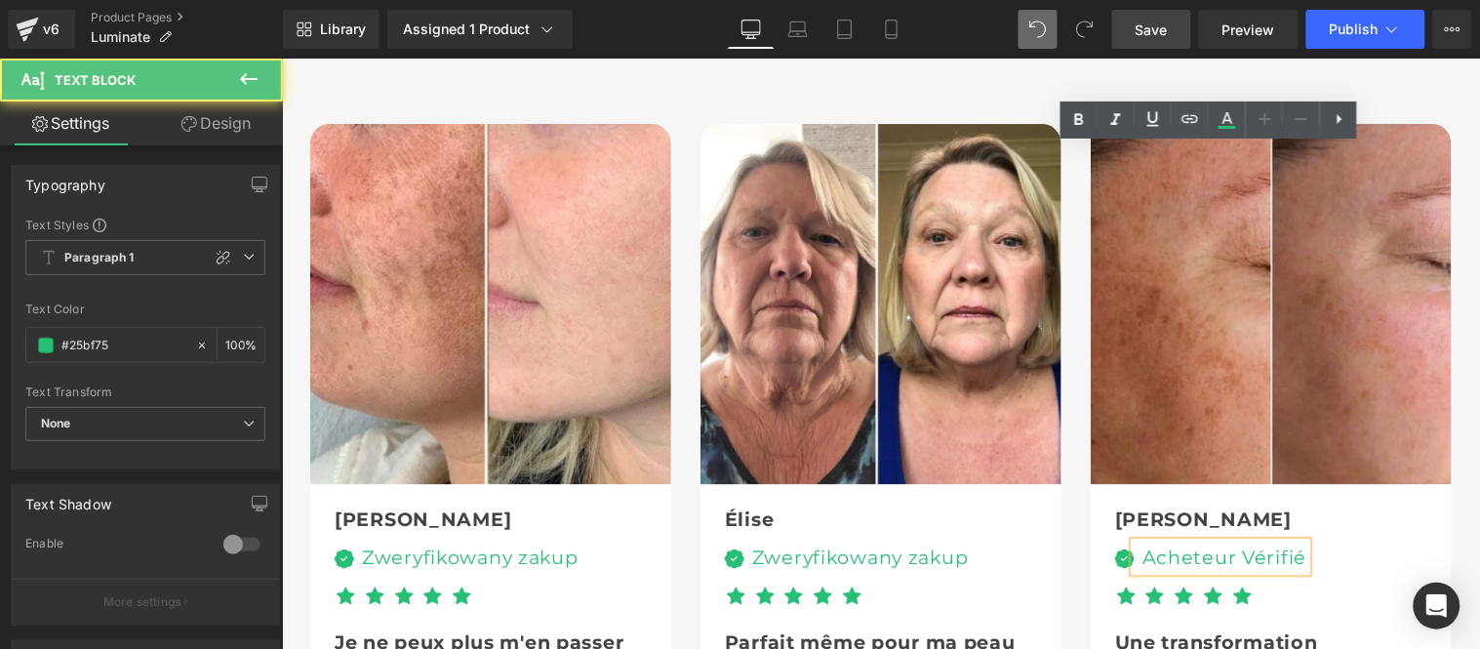
click at [1140, 541] on div "Acheteur Vérifié" at bounding box center [1219, 556] width 173 height 30
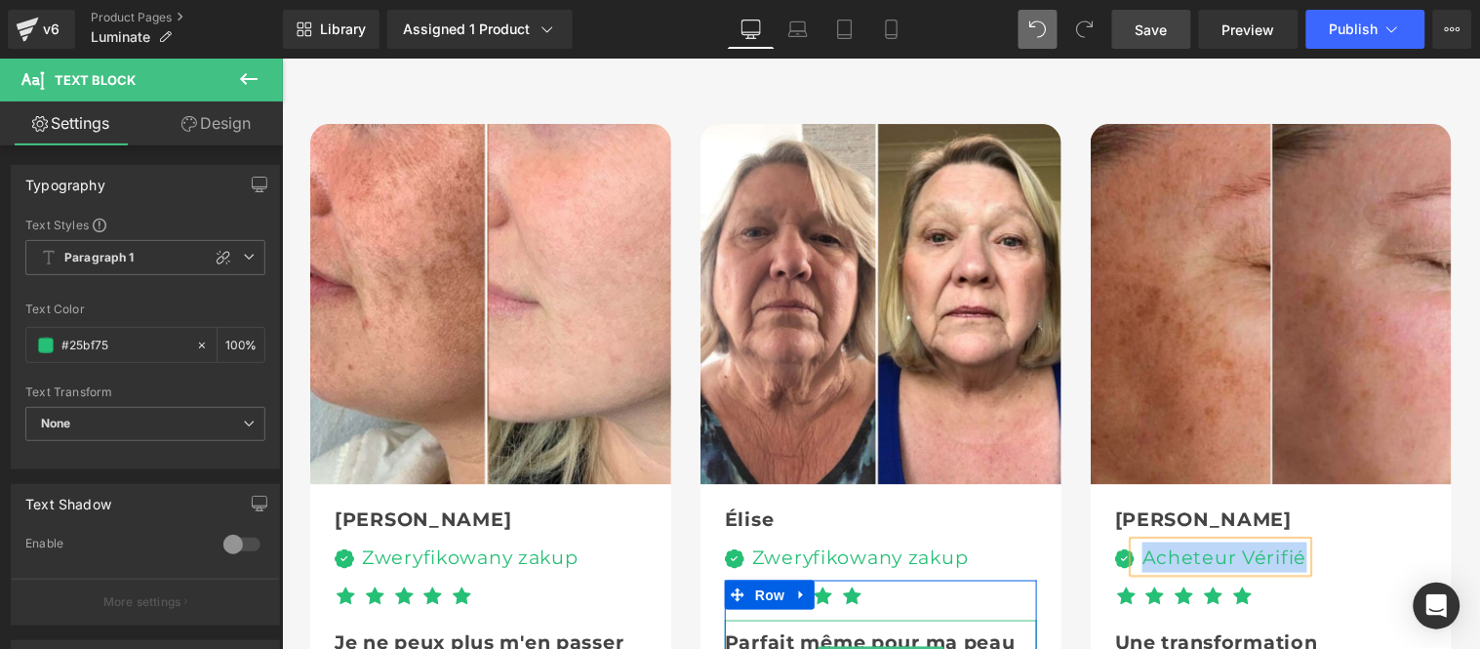
paste div
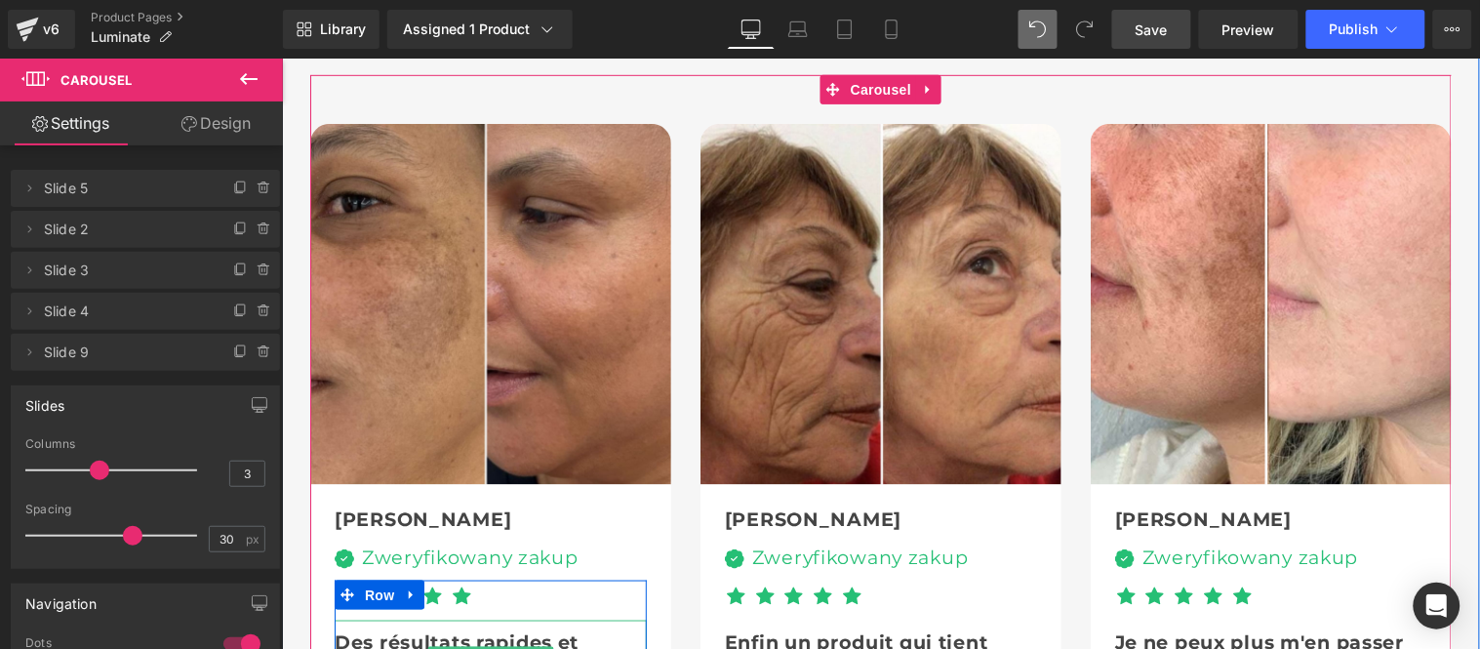
click at [369, 629] on span "Des résultats rapides et étonnants" at bounding box center [456, 656] width 244 height 54
paste div
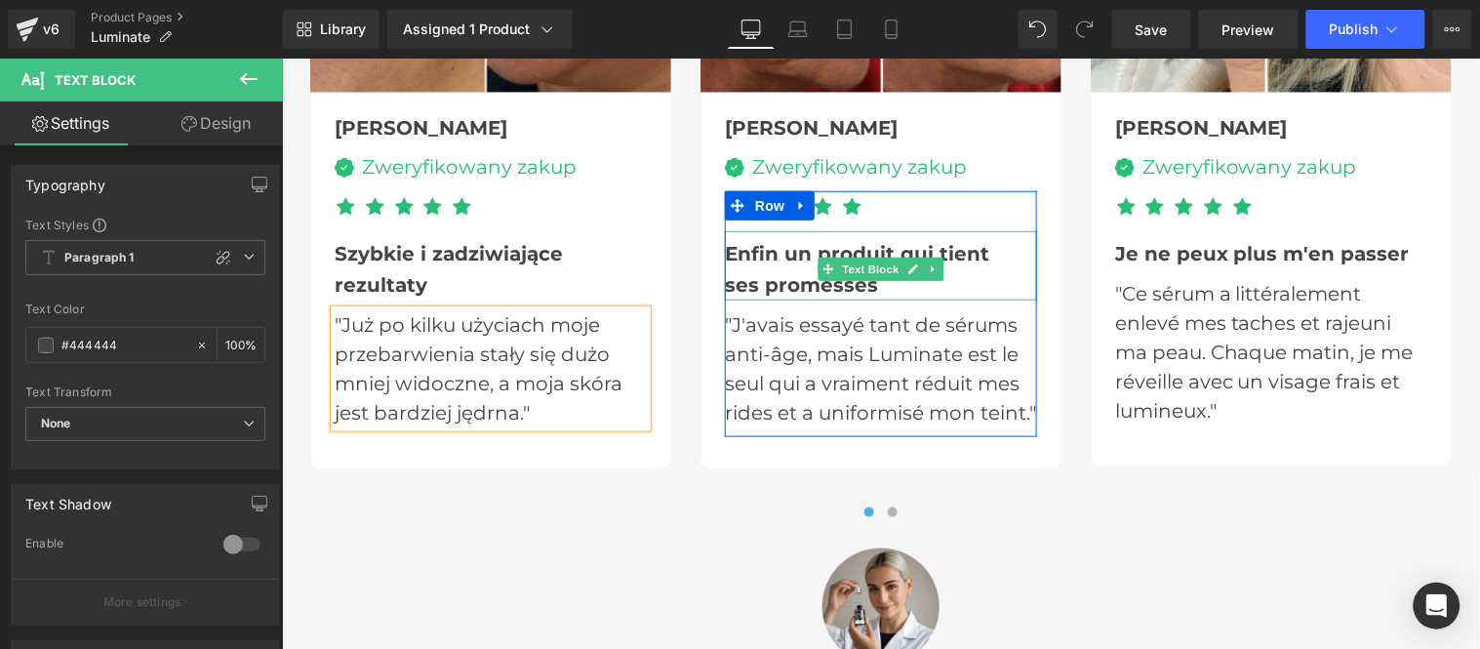
click at [748, 268] on div "ses promesses" at bounding box center [880, 283] width 312 height 31
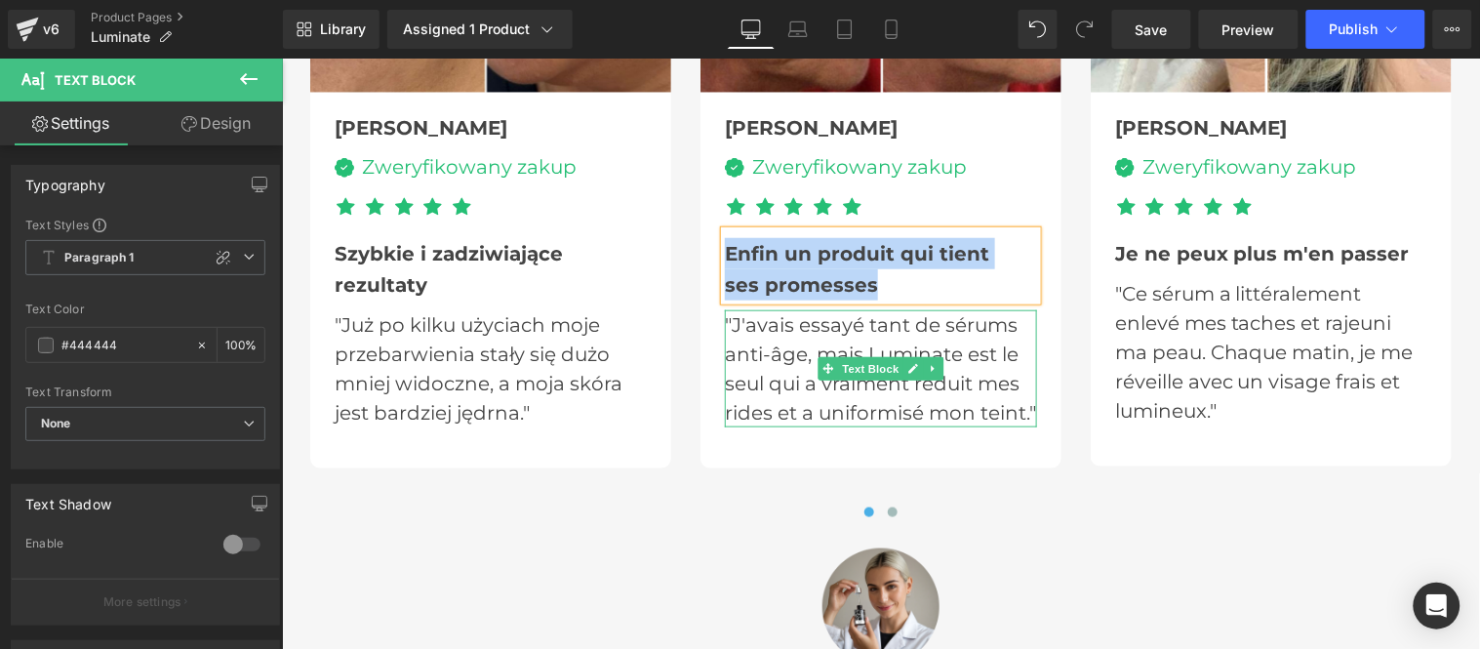
click at [749, 351] on p ""J'avais essayé tant de sérums anti-âge, mais Luminate est le seul qui a vraime…" at bounding box center [880, 367] width 312 height 117
copy div "Enfin un produit qui tient ses promesses"
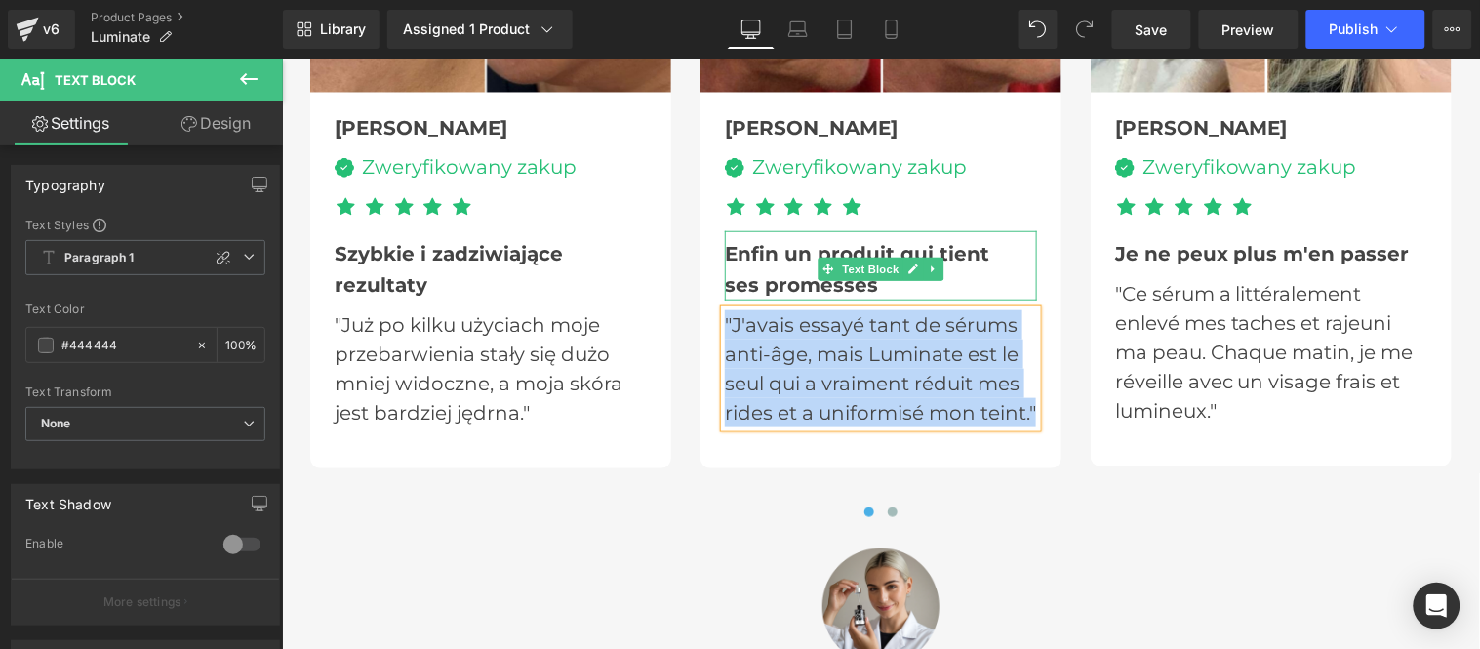
click at [752, 268] on div "ses promesses" at bounding box center [880, 283] width 312 height 31
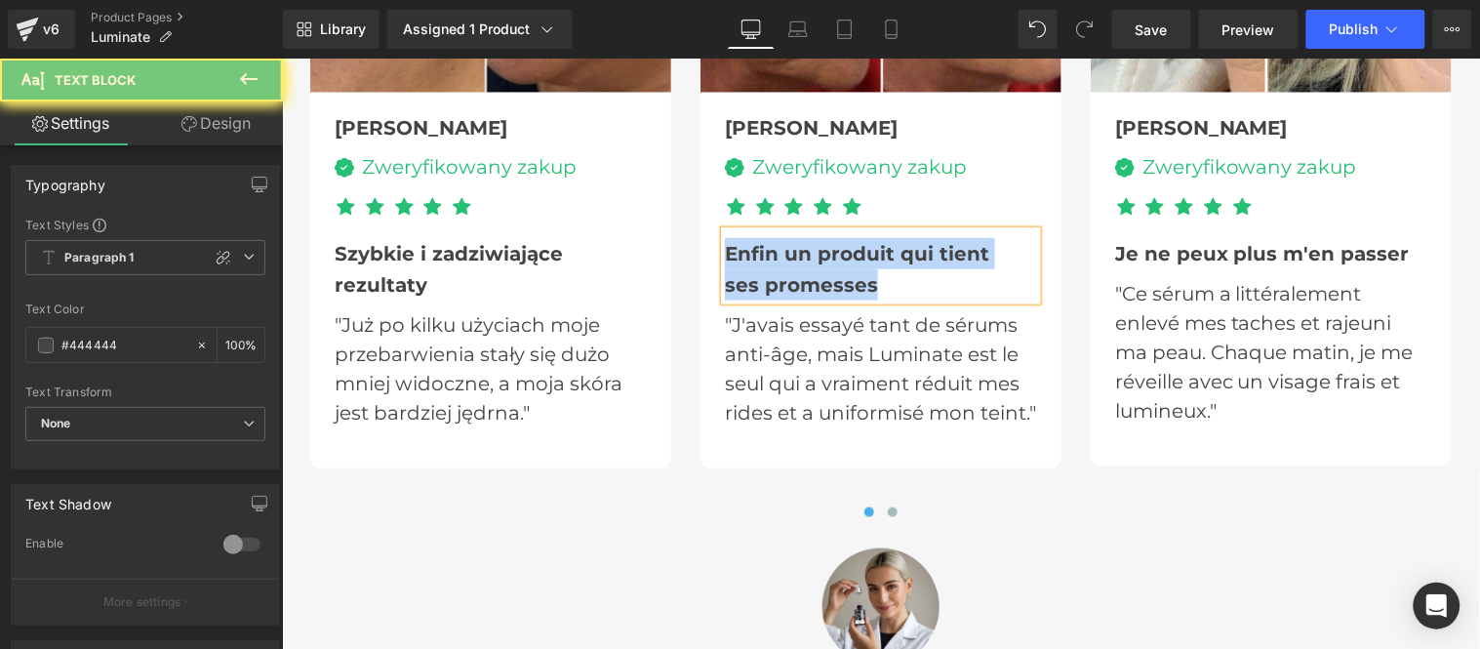
paste div
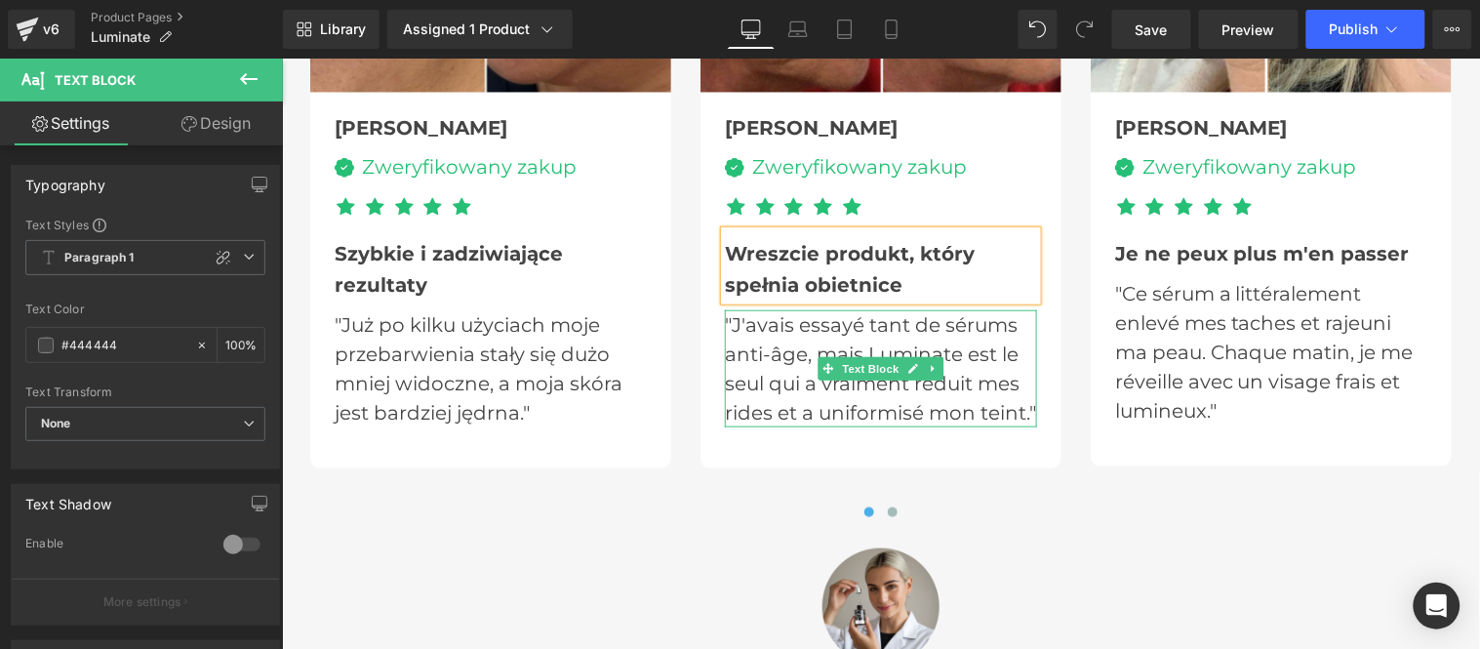
click at [766, 334] on p ""J'avais essayé tant de sérums anti-âge, mais Luminate est le seul qui a vraime…" at bounding box center [880, 367] width 312 height 117
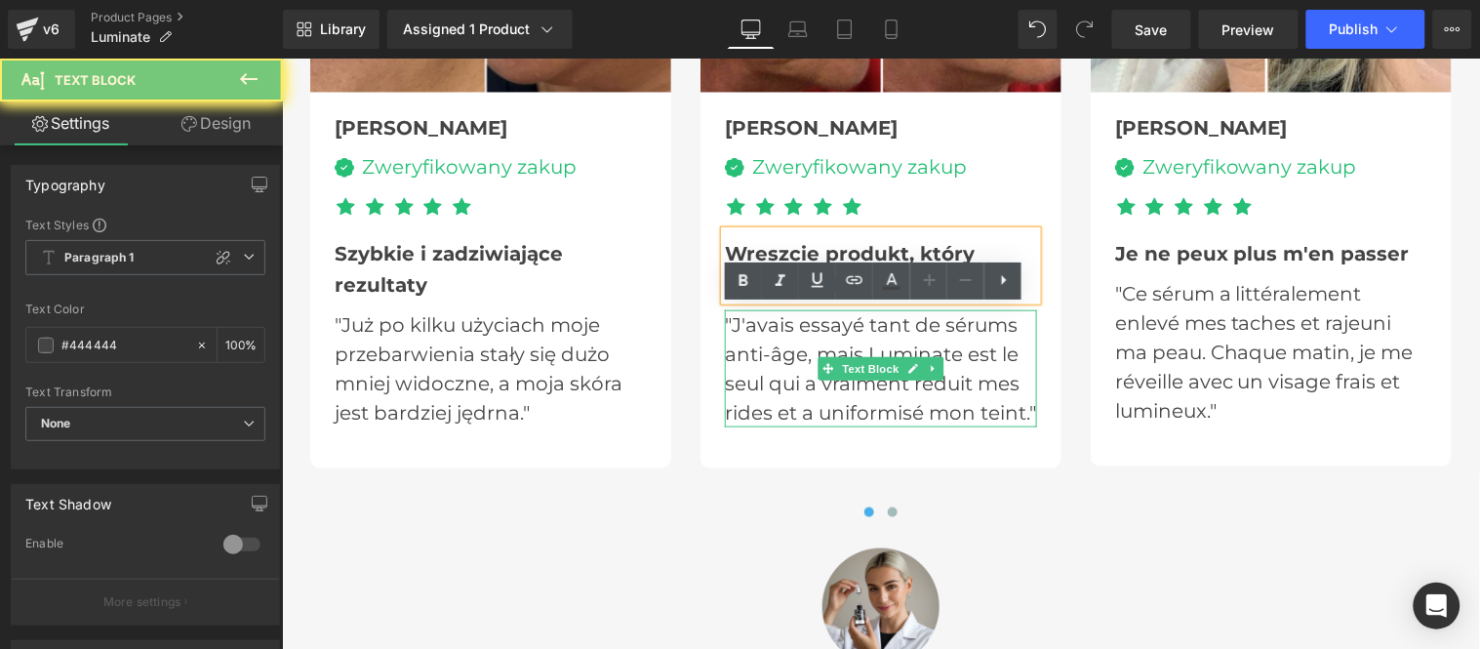
paste div
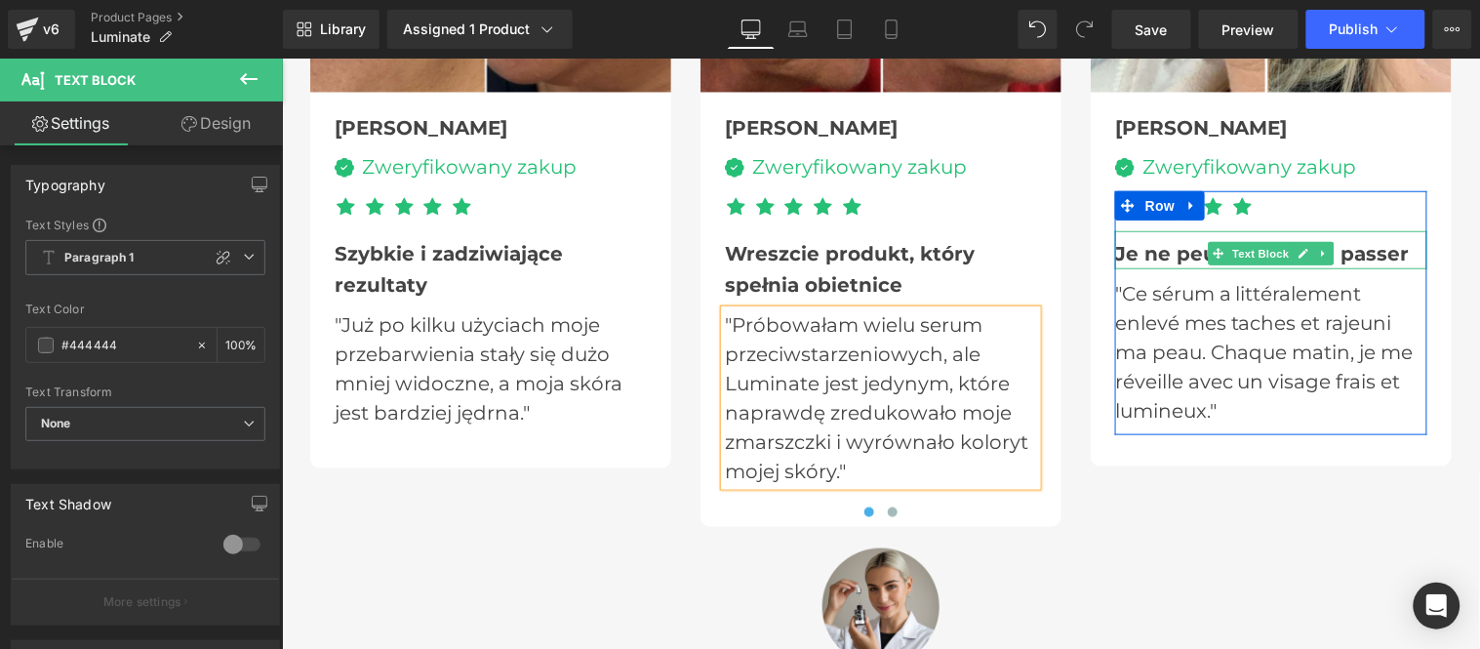
click at [1134, 245] on span "Je ne peux plus m'en passer" at bounding box center [1261, 252] width 295 height 23
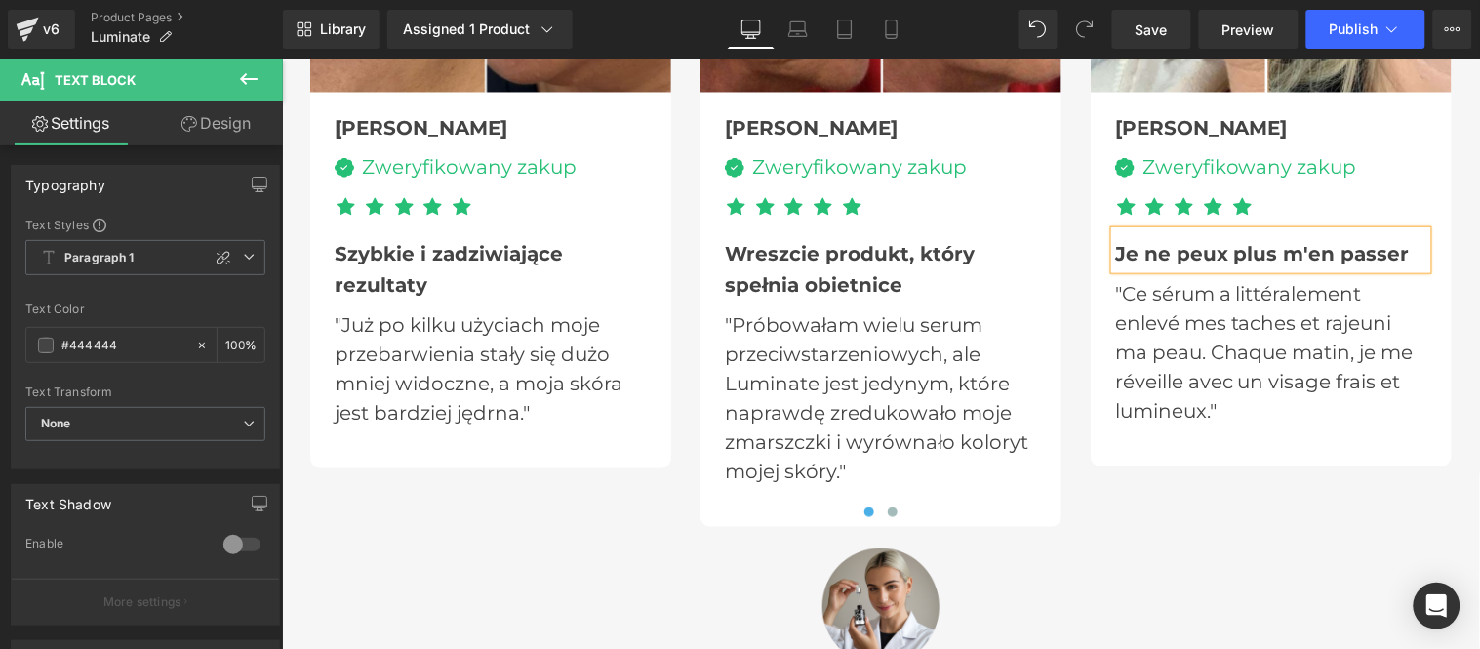
click at [1133, 341] on p ""Ce sérum a littéralement enlevé mes taches et rajeuni ma peau. Chaque matin, j…" at bounding box center [1270, 351] width 312 height 146
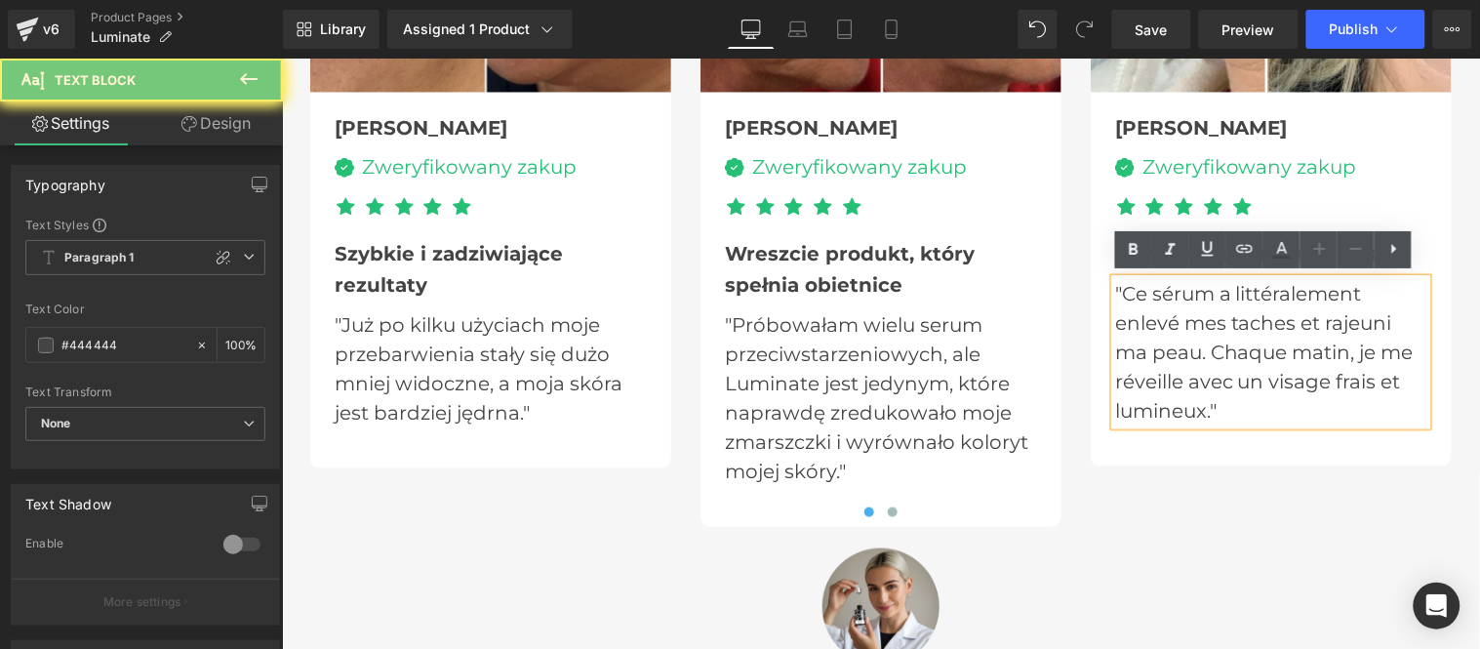
copy span "Je ne peux plus m'en passer"
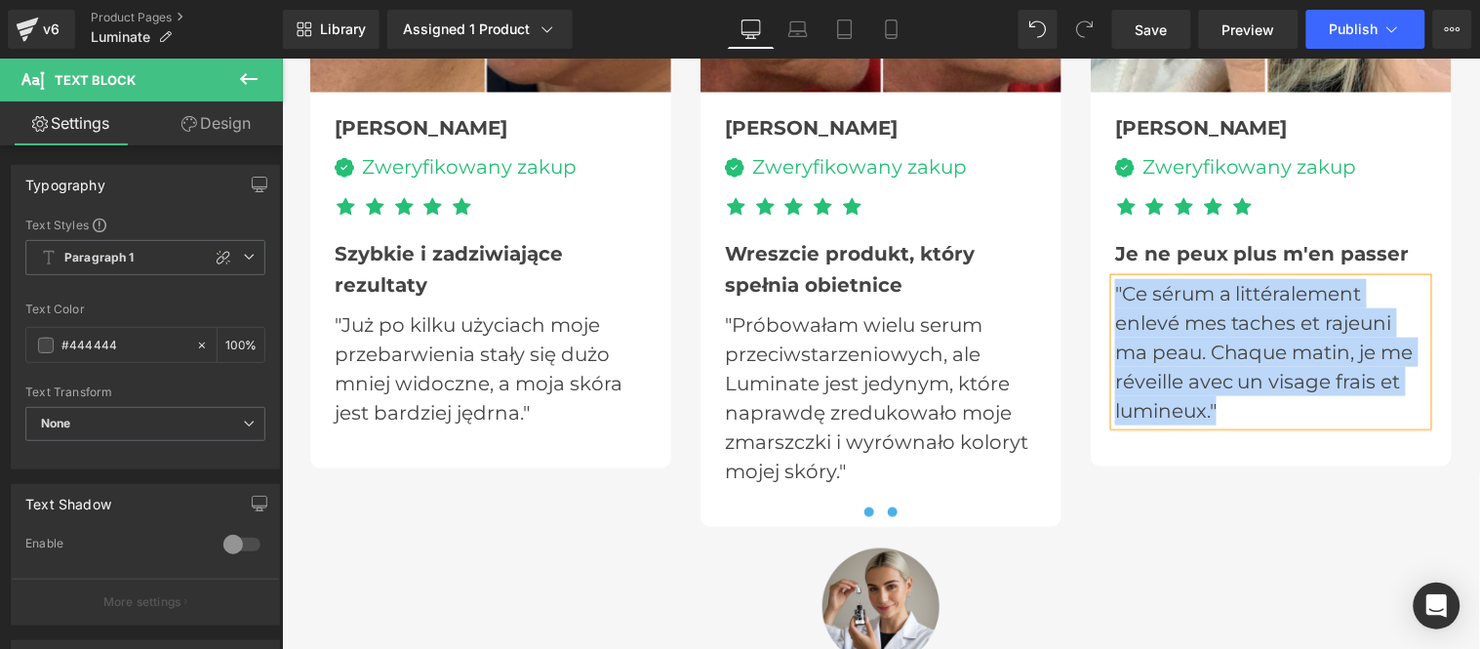
click at [890, 509] on button at bounding box center [891, 511] width 23 height 20
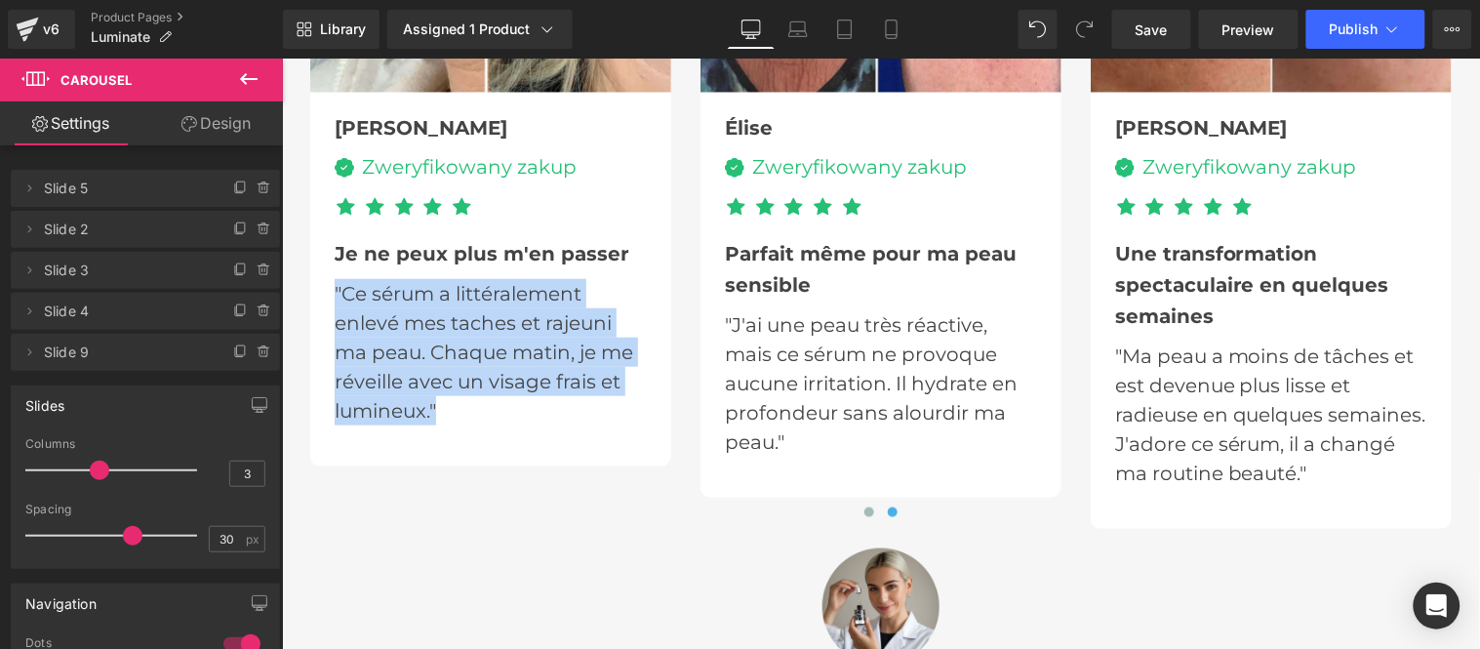
click at [752, 247] on span "Parfait même pour ma peau sensible" at bounding box center [870, 268] width 292 height 55
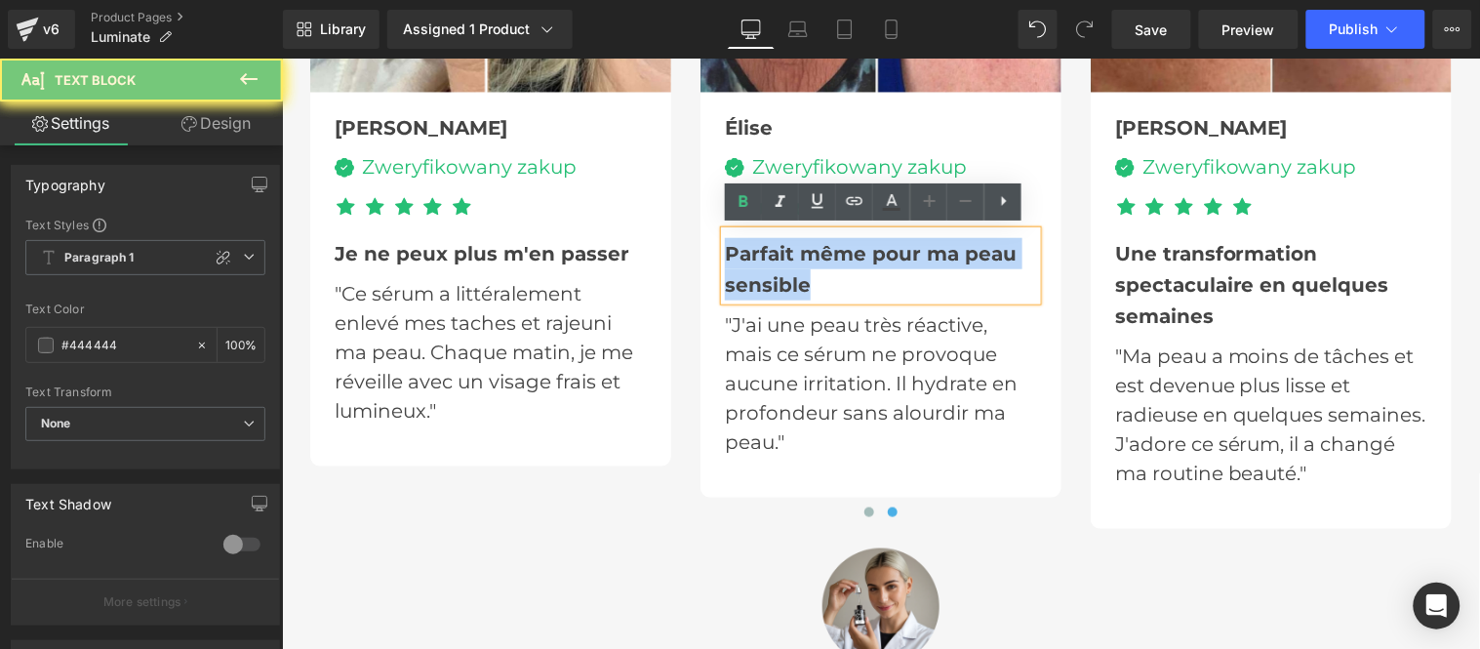
copy span "Parfait même pour ma peau sensible"
click at [752, 348] on p ""J'ai une peau très réactive, mais ce sérum ne provoque aucune irritation. Il h…" at bounding box center [880, 382] width 312 height 146
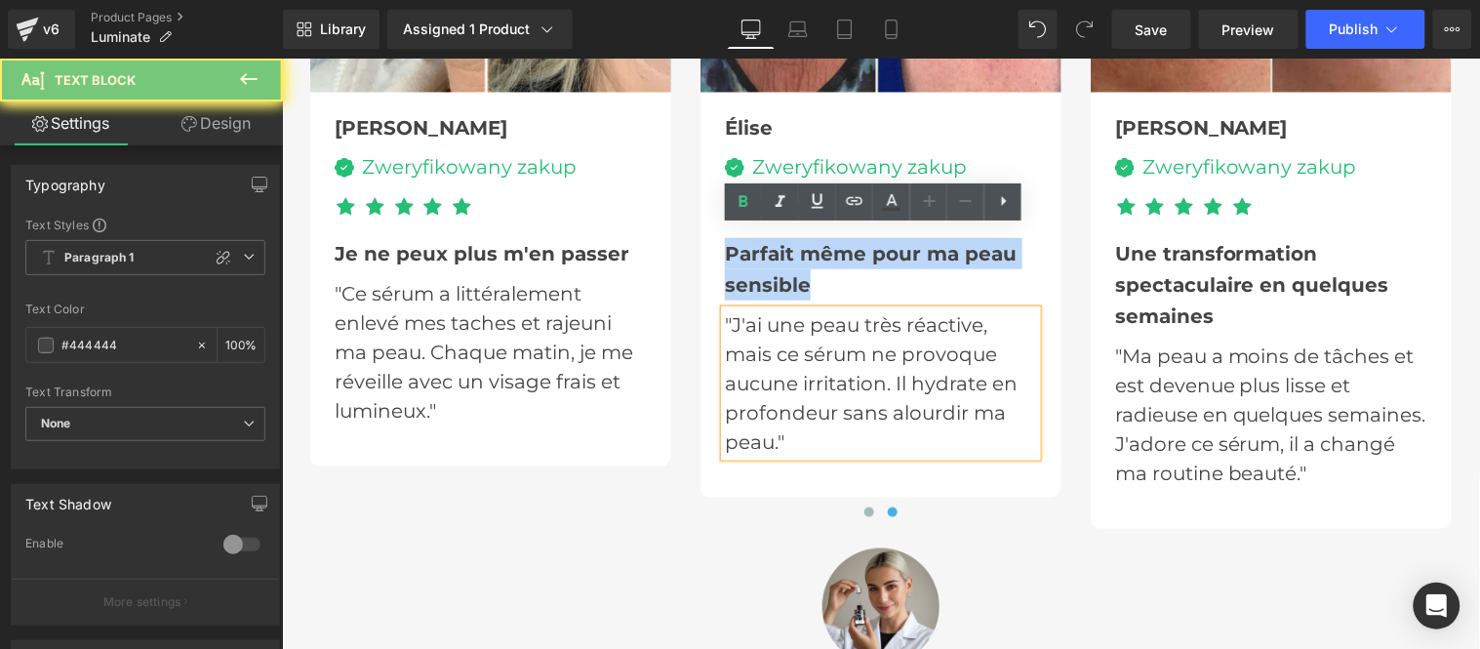
copy span "Parfait même pour ma peau sensible"
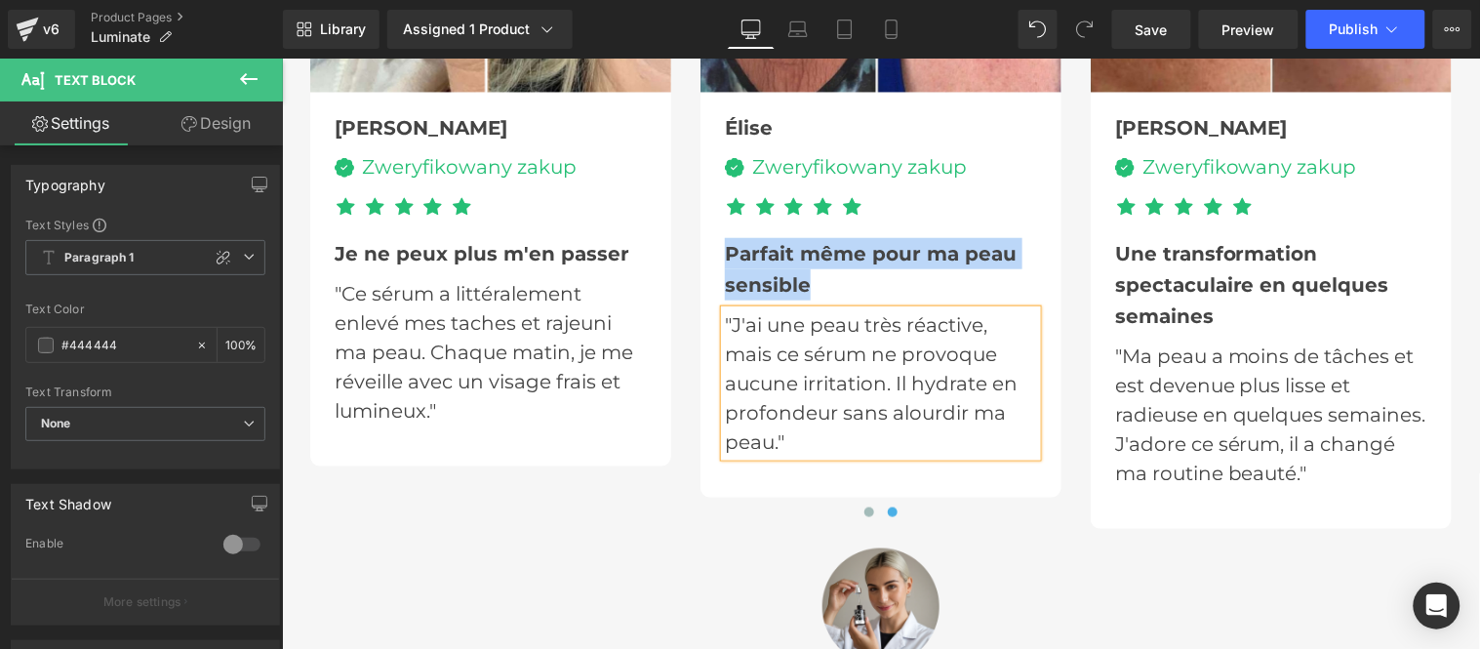
click at [1136, 256] on span "Une transformation spectaculaire en quelques semaines" at bounding box center [1251, 284] width 274 height 86
click at [1138, 256] on span "Une transformation spectaculaire en quelques semaines" at bounding box center [1251, 284] width 274 height 86
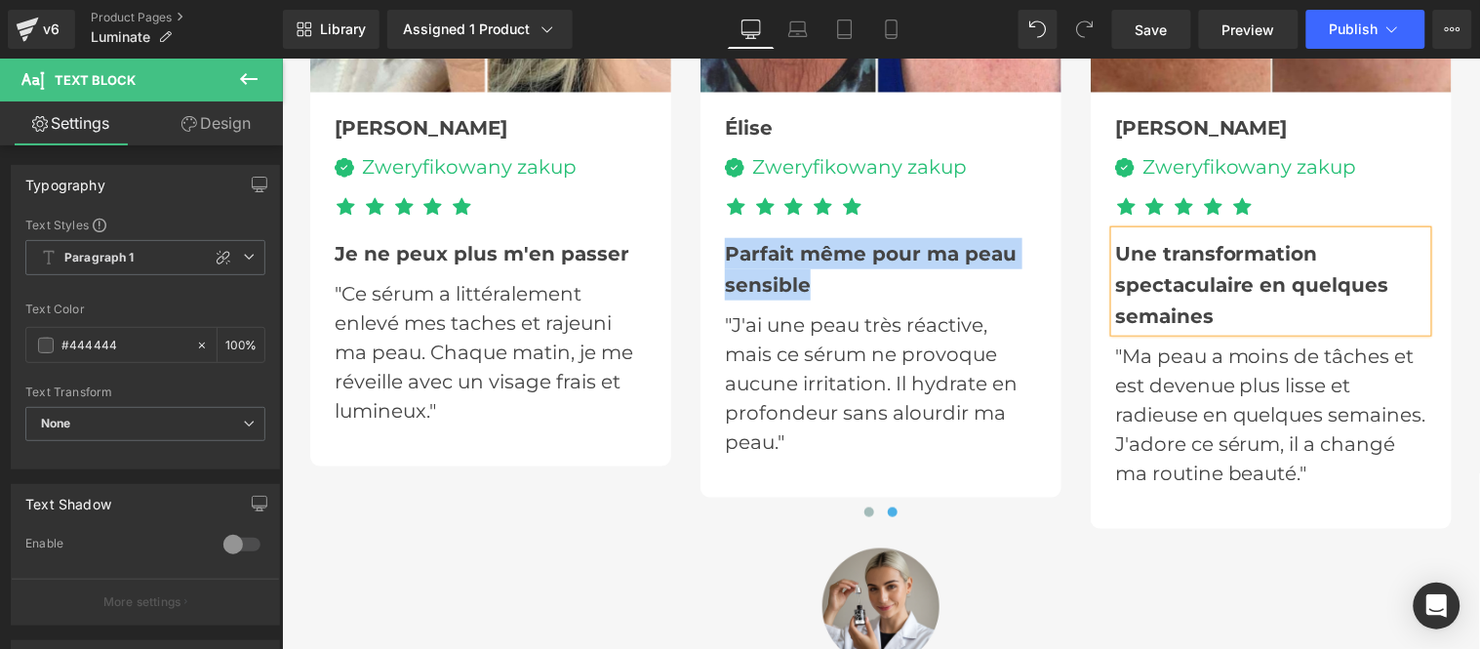
copy span "Parfait même pour ma peau sensible"
click at [1171, 367] on p ""Ma peau a moins de tâches et est devenue plus lisse et radieuse en quelques se…" at bounding box center [1270, 413] width 312 height 146
copy span "Parfait même pour ma peau sensible"
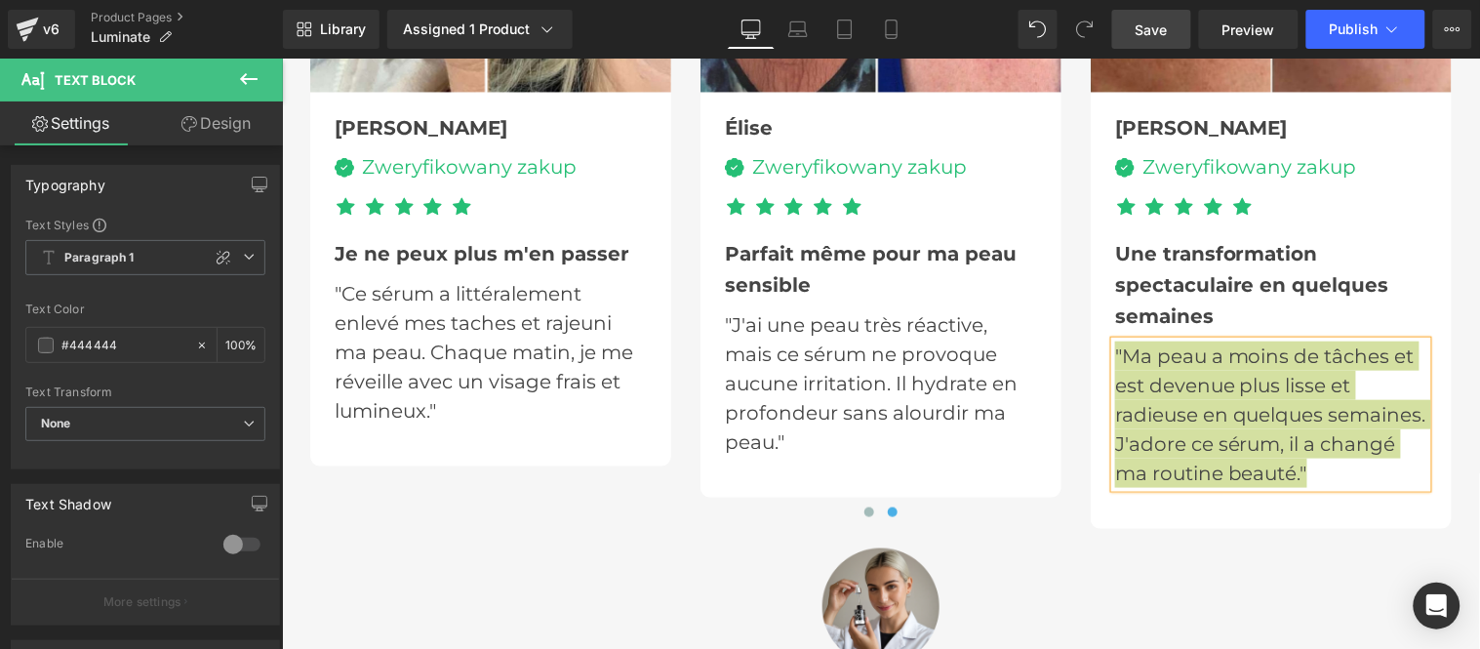
click at [1151, 20] on span "Save" at bounding box center [1151, 30] width 32 height 20
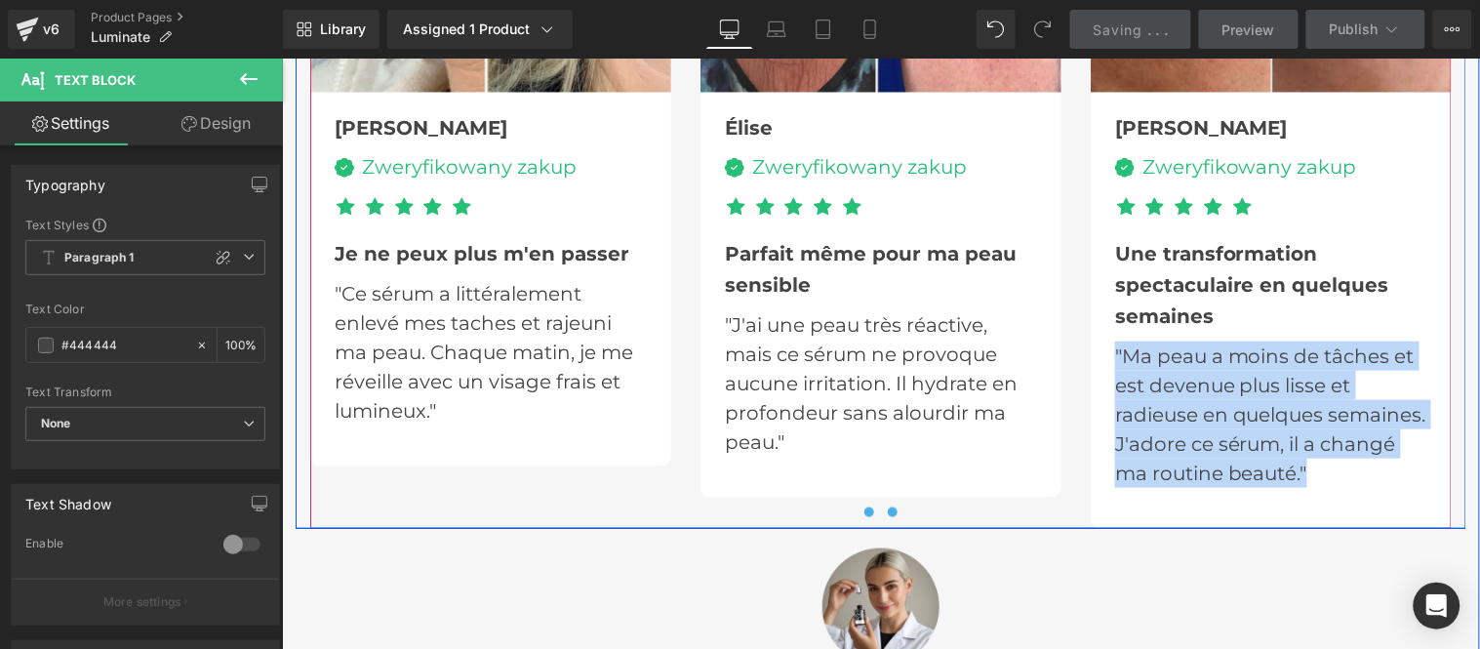
click at [863, 508] on span at bounding box center [868, 511] width 10 height 10
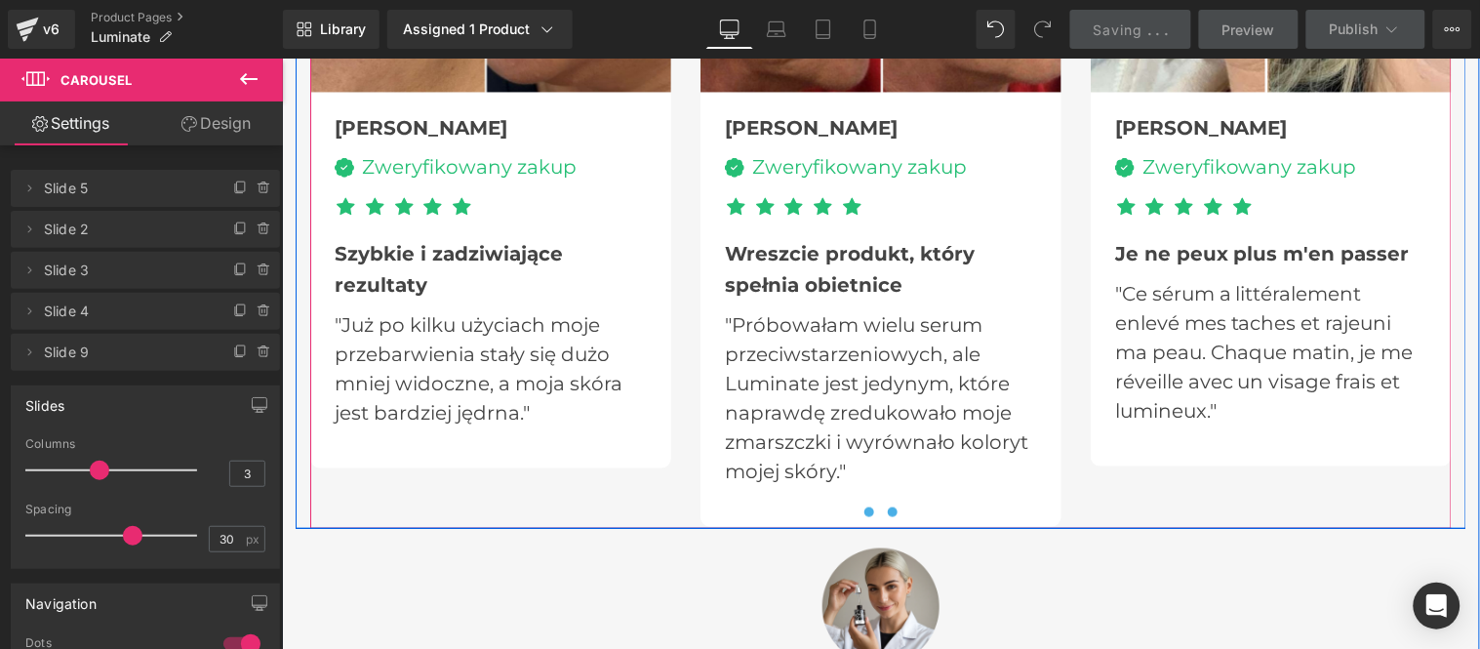
click at [888, 507] on span at bounding box center [892, 511] width 10 height 10
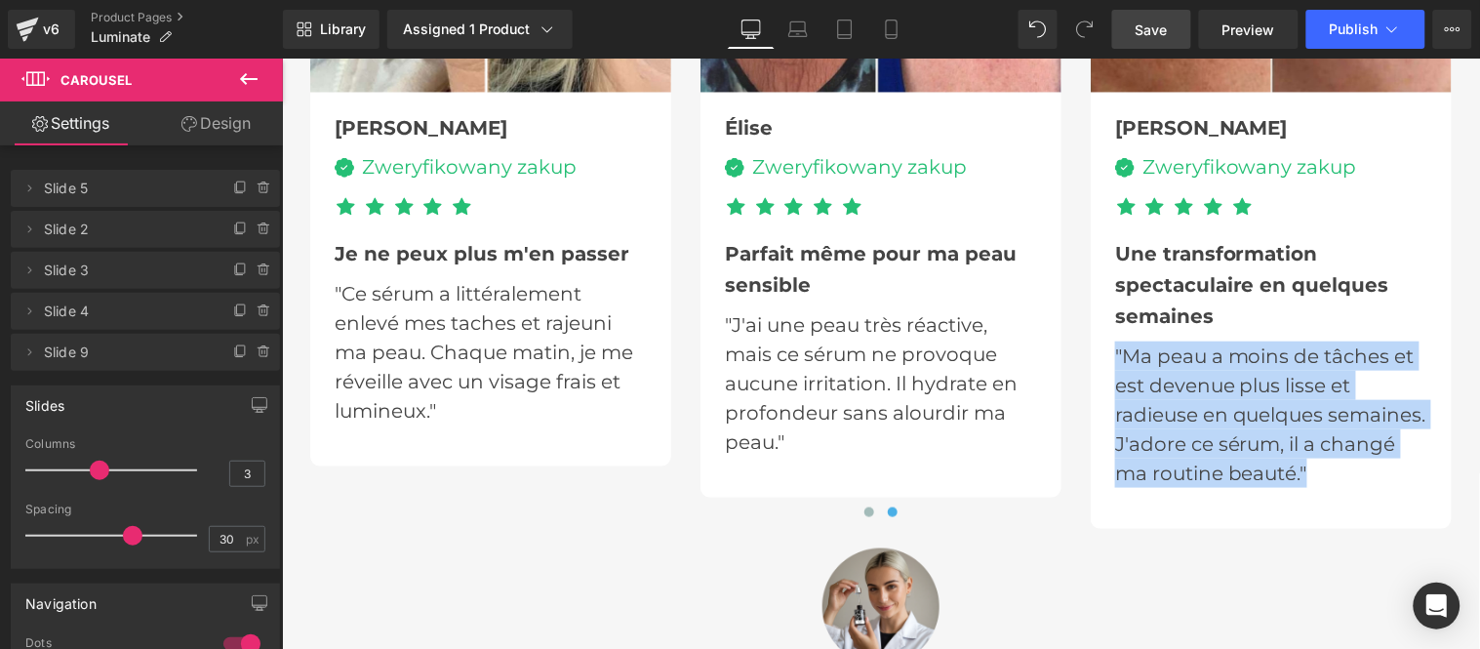
click at [388, 250] on span "Je ne peux plus m'en passer" at bounding box center [481, 252] width 295 height 23
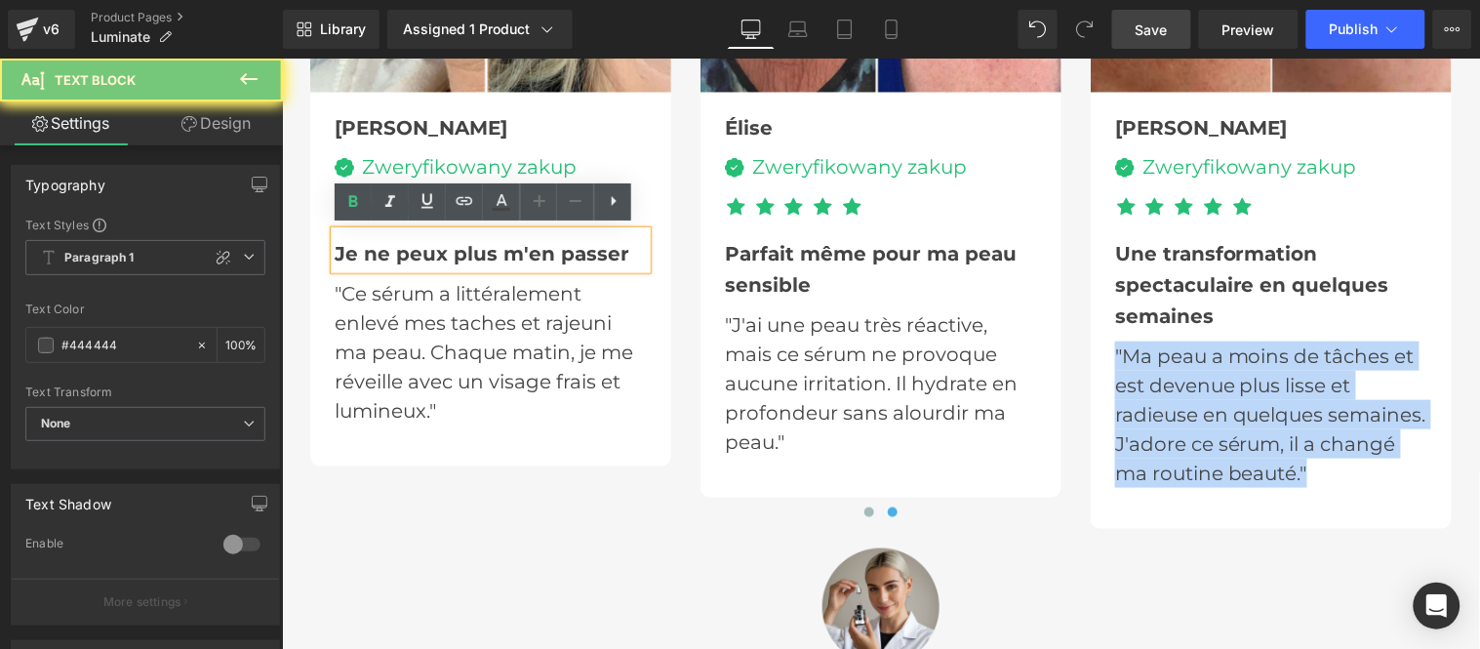
paste div
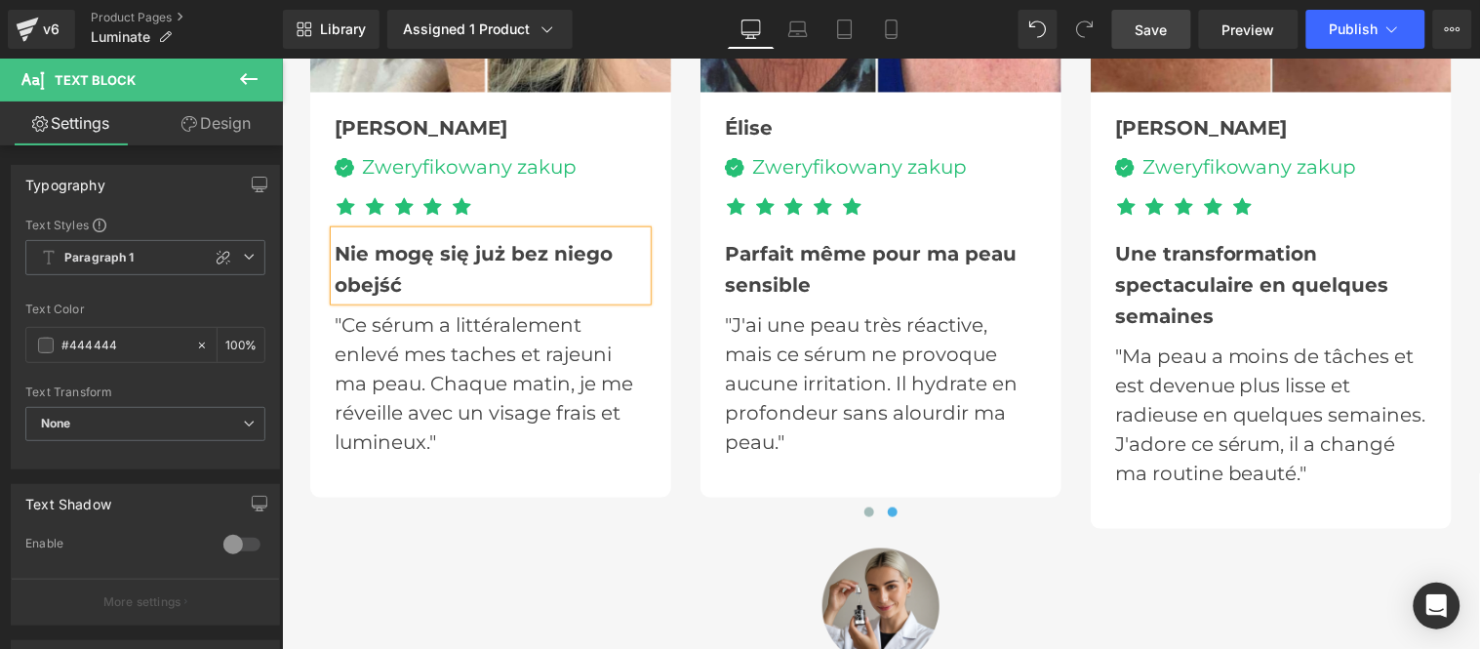
click at [438, 347] on p ""Ce sérum a littéralement enlevé mes taches et rajeuni ma peau. Chaque matin, j…" at bounding box center [490, 382] width 312 height 146
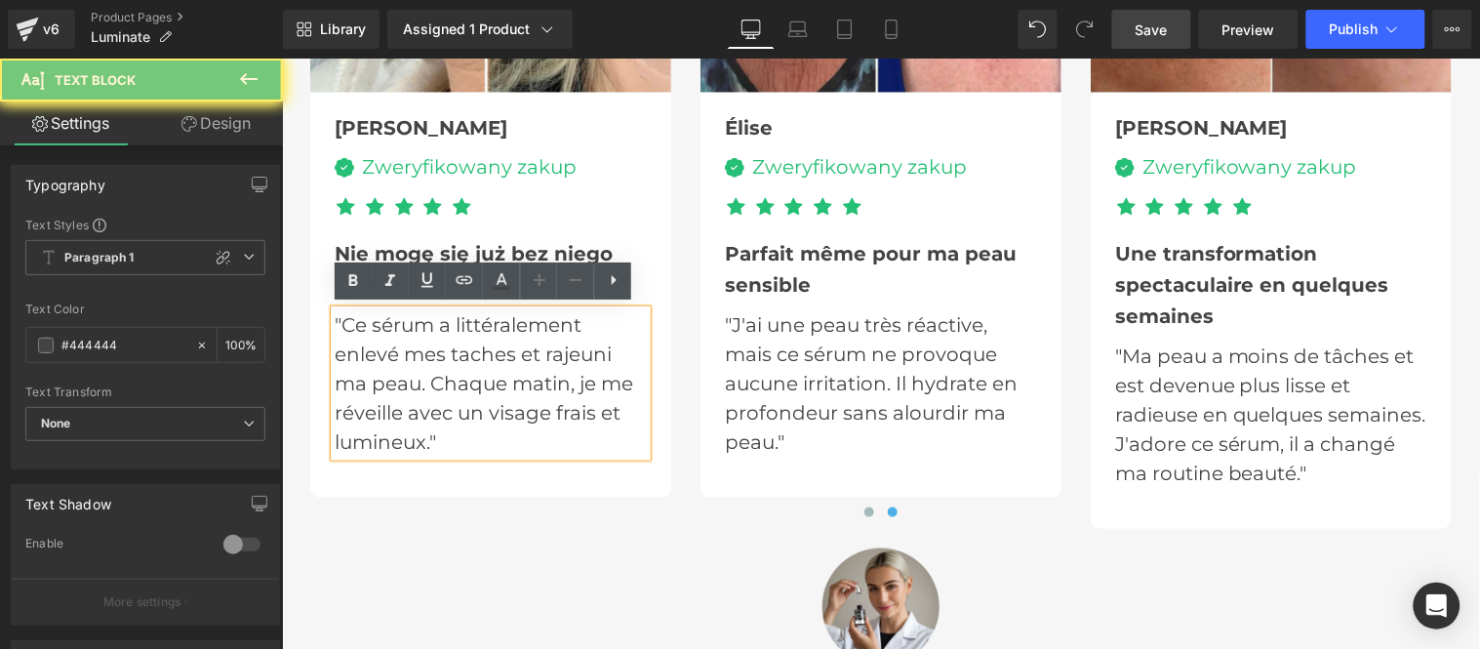
paste div
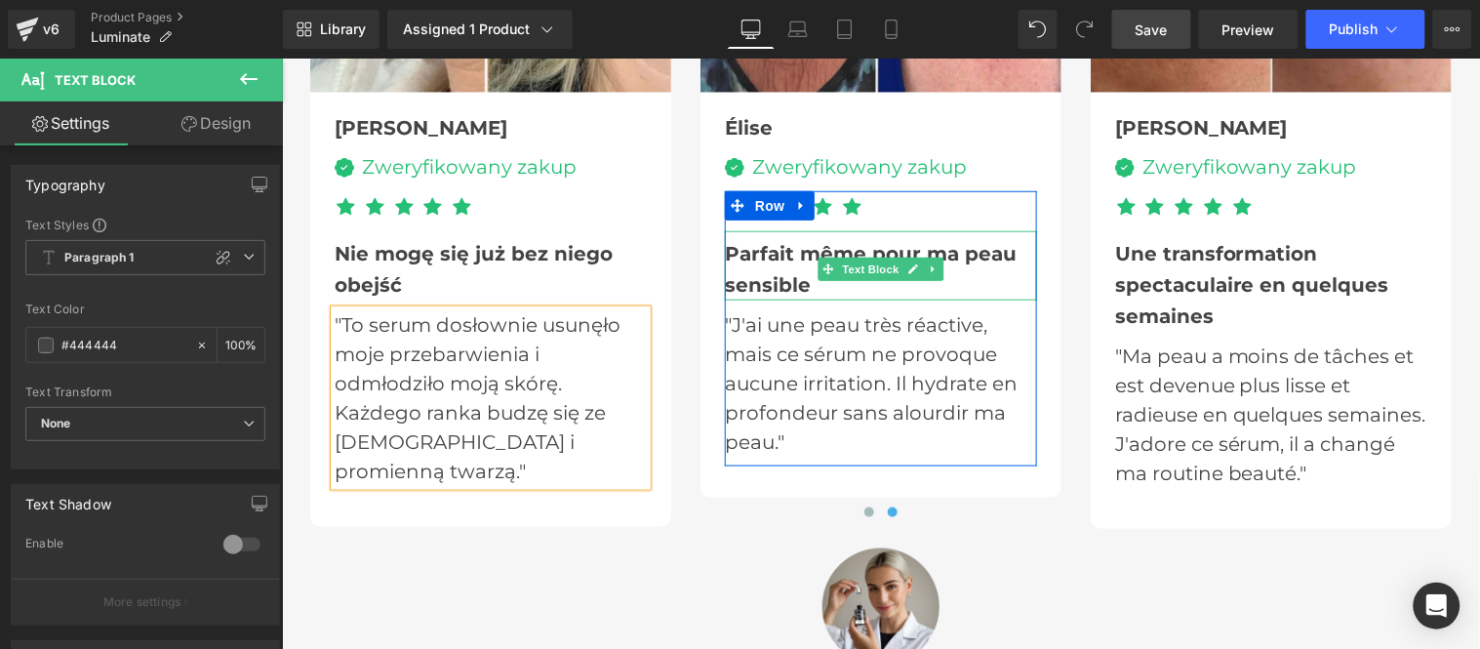
click at [772, 251] on span "Parfait même pour ma peau sensible" at bounding box center [870, 268] width 292 height 55
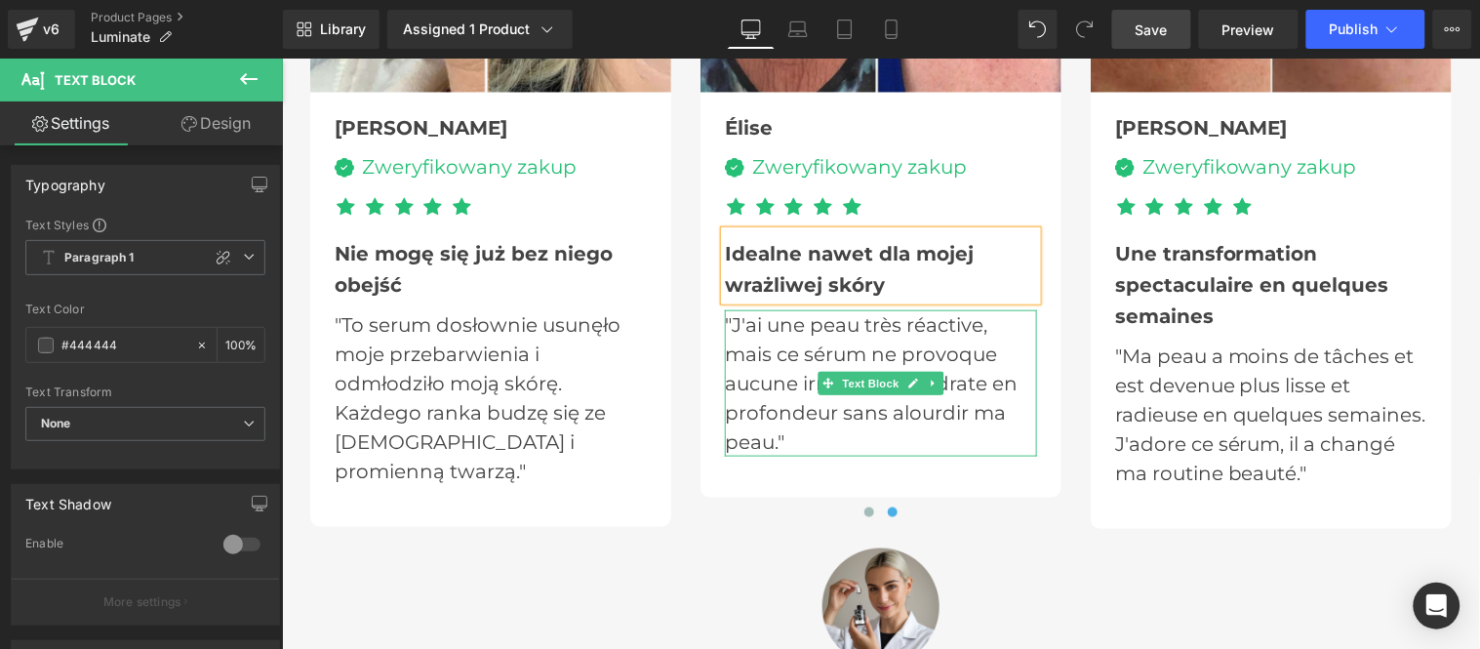
click at [771, 358] on p ""J'ai une peau très réactive, mais ce sérum ne provoque aucune irritation. Il h…" at bounding box center [880, 382] width 312 height 146
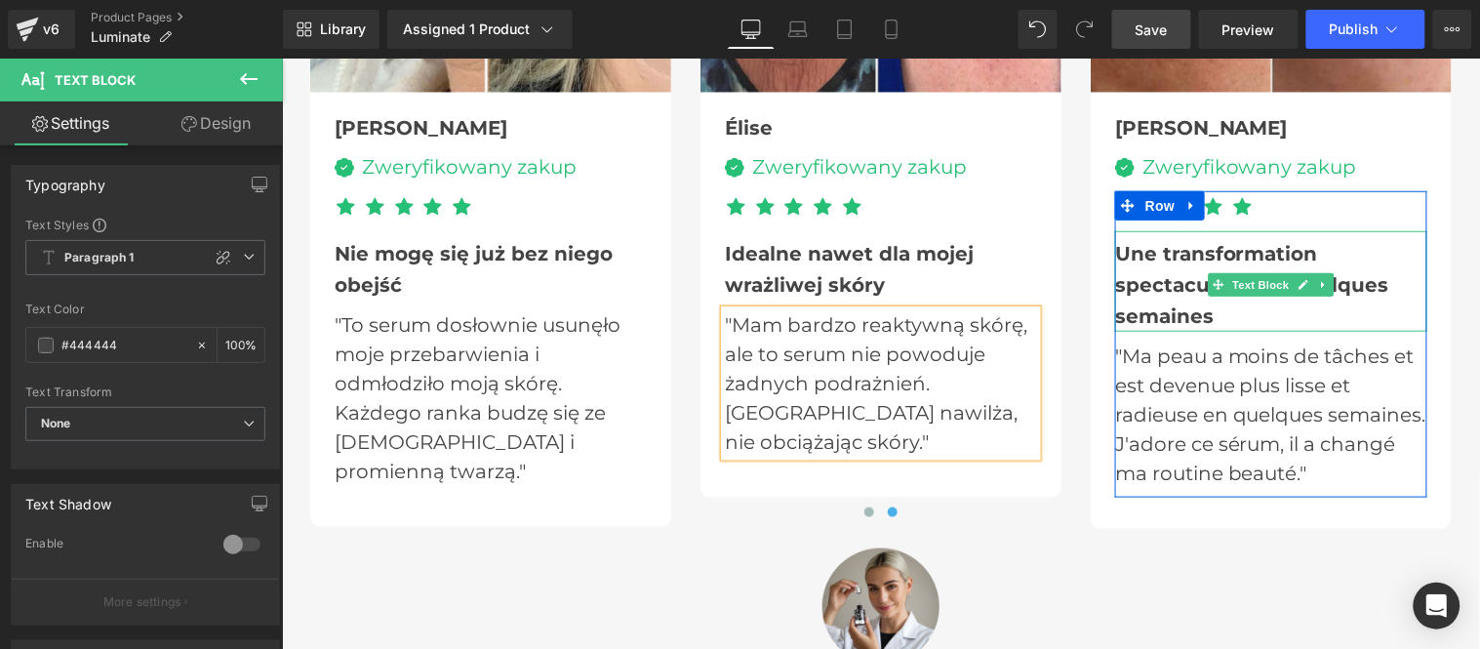
click at [1126, 265] on div "Une transformation spectaculaire en quelques semaines" at bounding box center [1270, 280] width 312 height 100
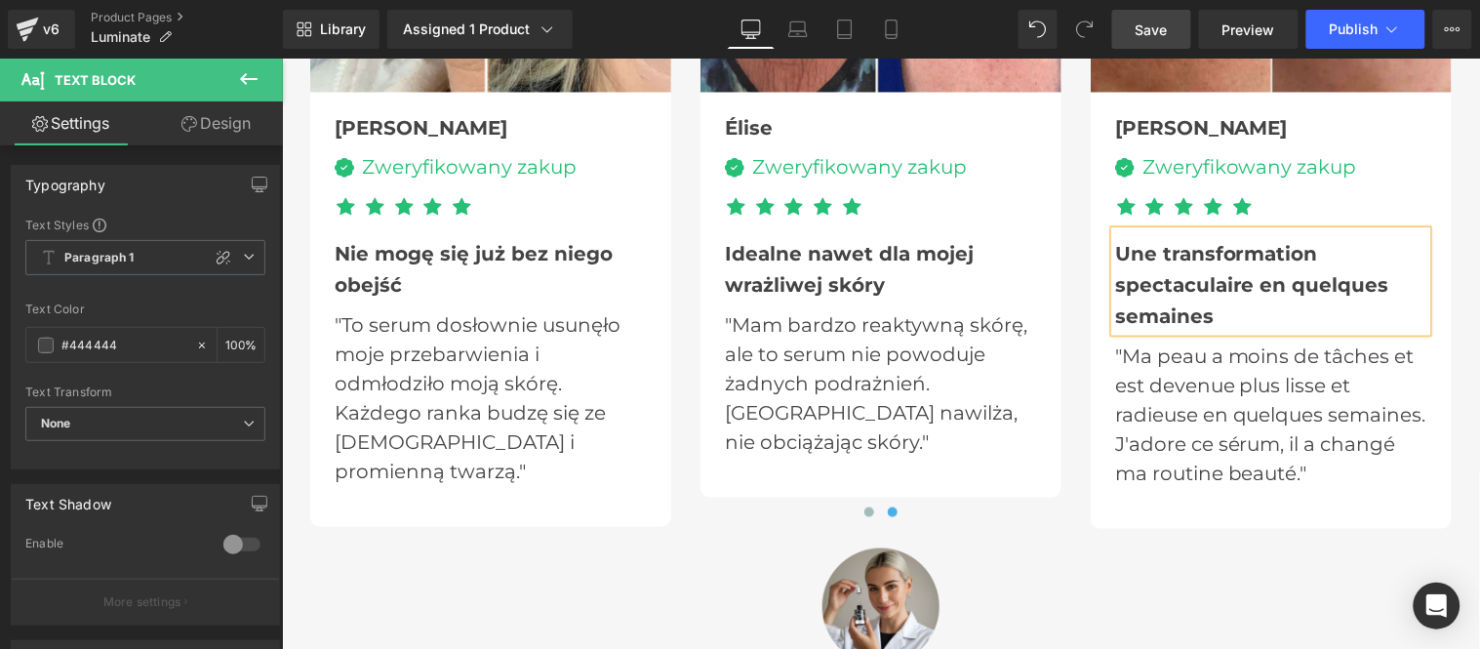
paste div
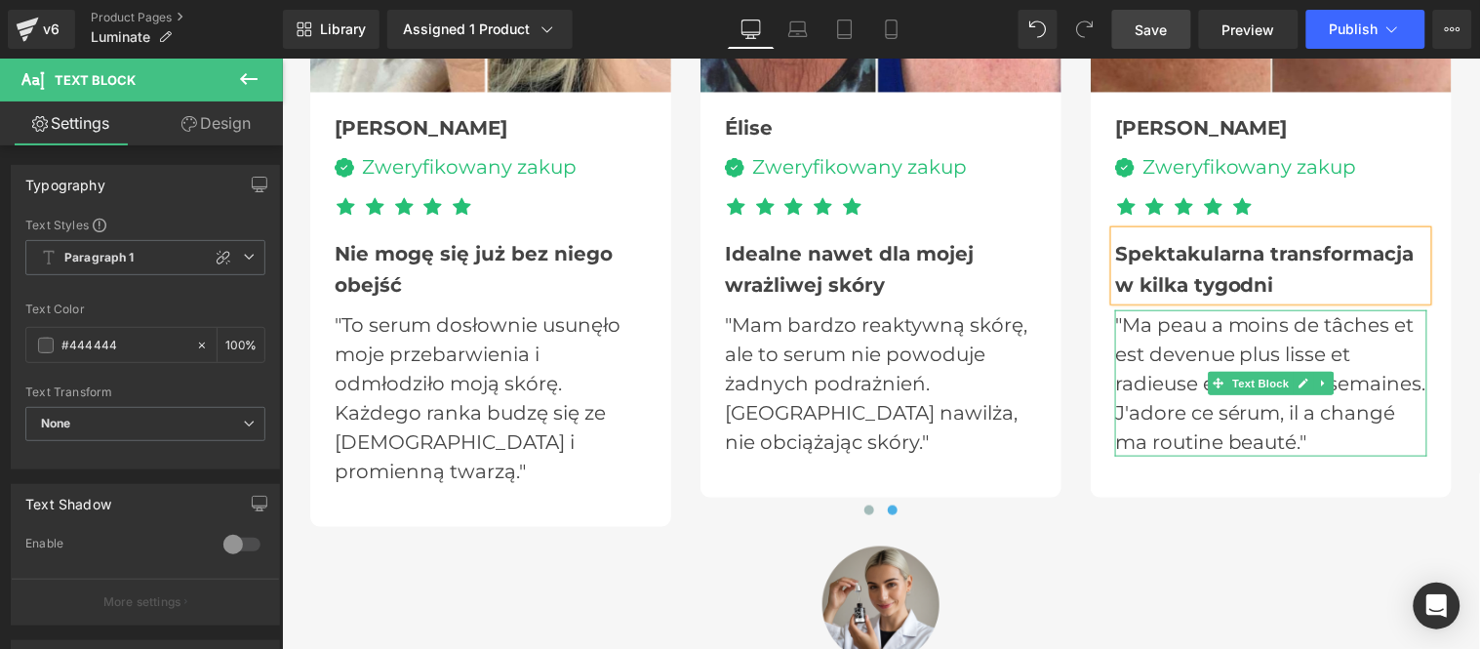
click at [1134, 327] on p ""Ma peau a moins de tâches et est devenue plus lisse et radieuse en quelques se…" at bounding box center [1270, 382] width 312 height 146
drag, startPoint x: 1134, startPoint y: 327, endPoint x: 998, endPoint y: 377, distance: 145.7
click at [1136, 327] on p ""Ma peau a moins de tâches et est devenue plus lisse et radieuse en quelques se…" at bounding box center [1270, 382] width 312 height 146
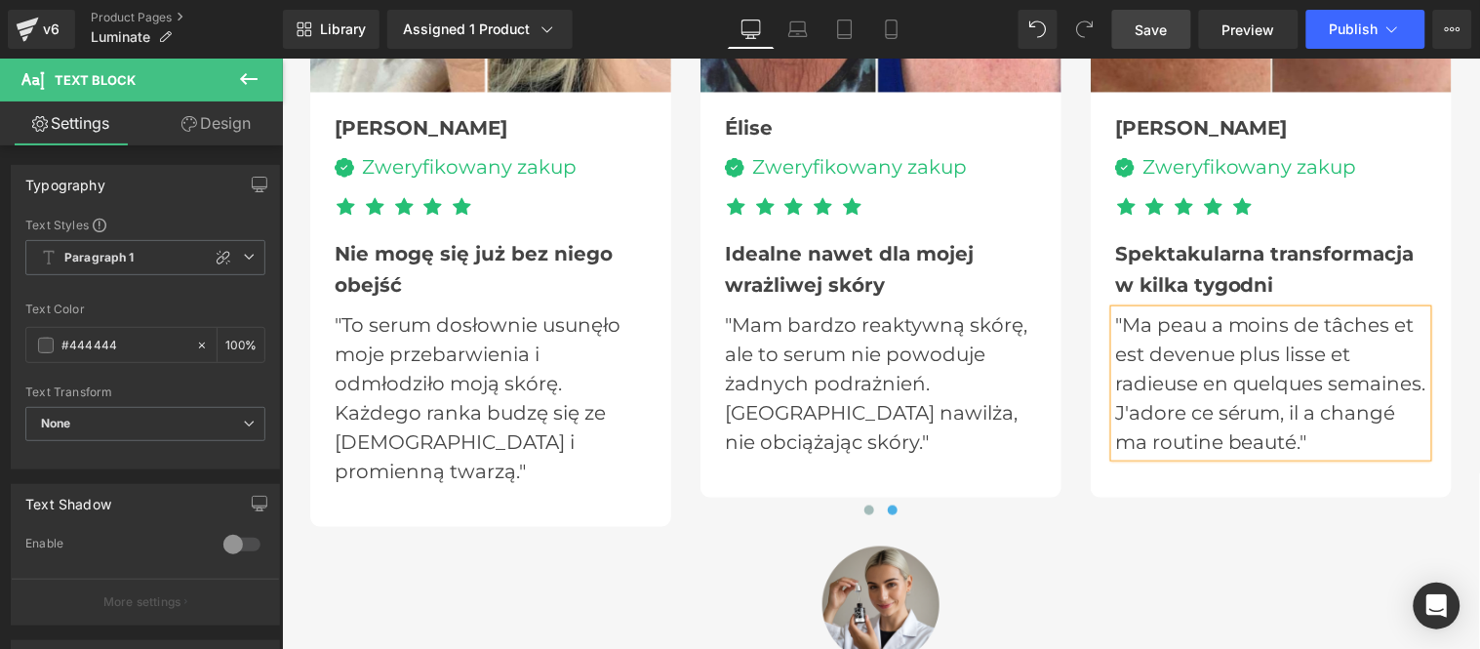
paste div
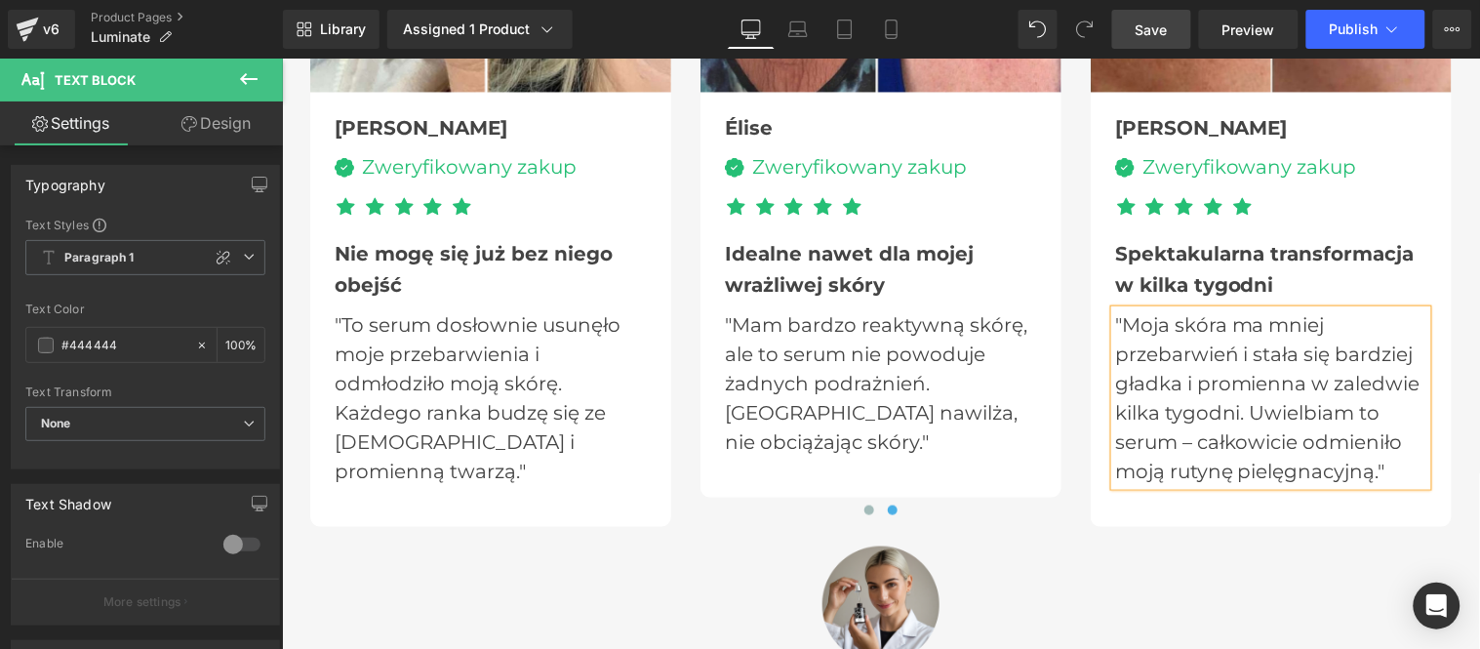
scroll to position [6595, 0]
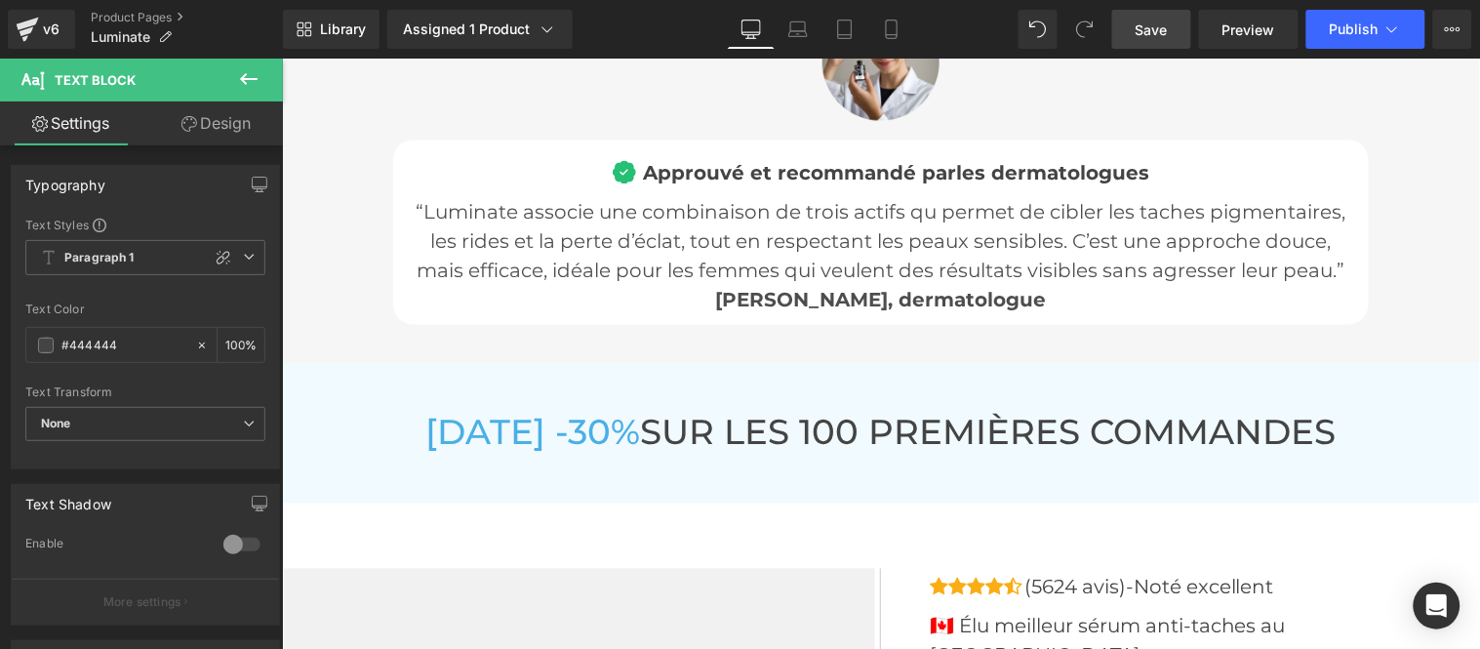
click at [1143, 24] on span "Save" at bounding box center [1151, 30] width 32 height 20
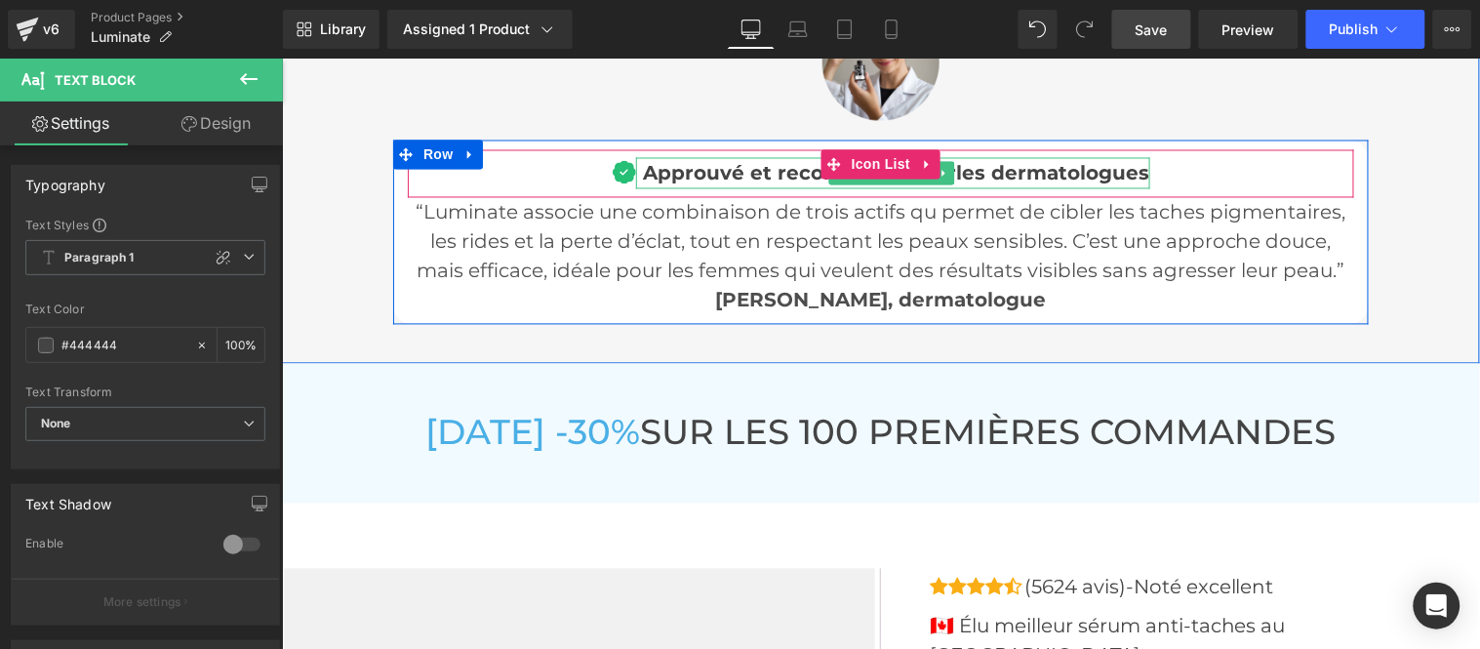
click at [690, 168] on span "Approuvé et recommandé par" at bounding box center [799, 172] width 313 height 23
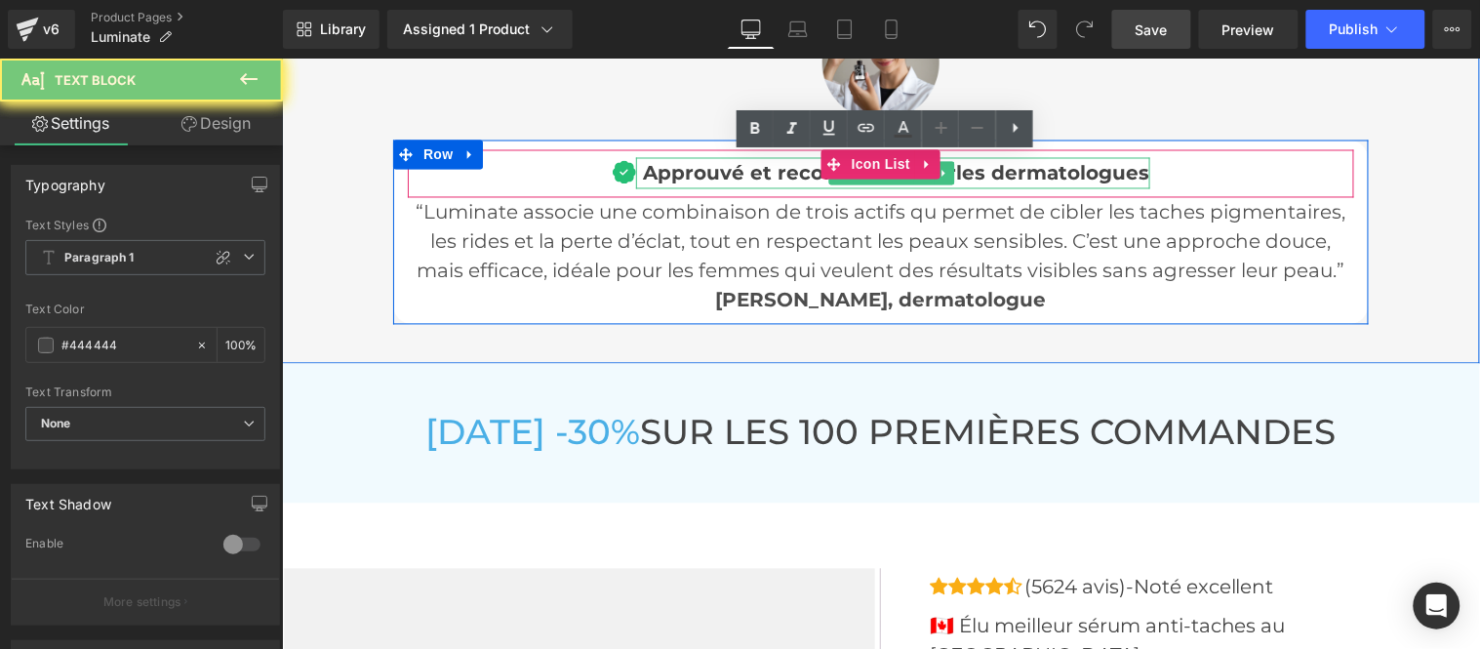
paste div
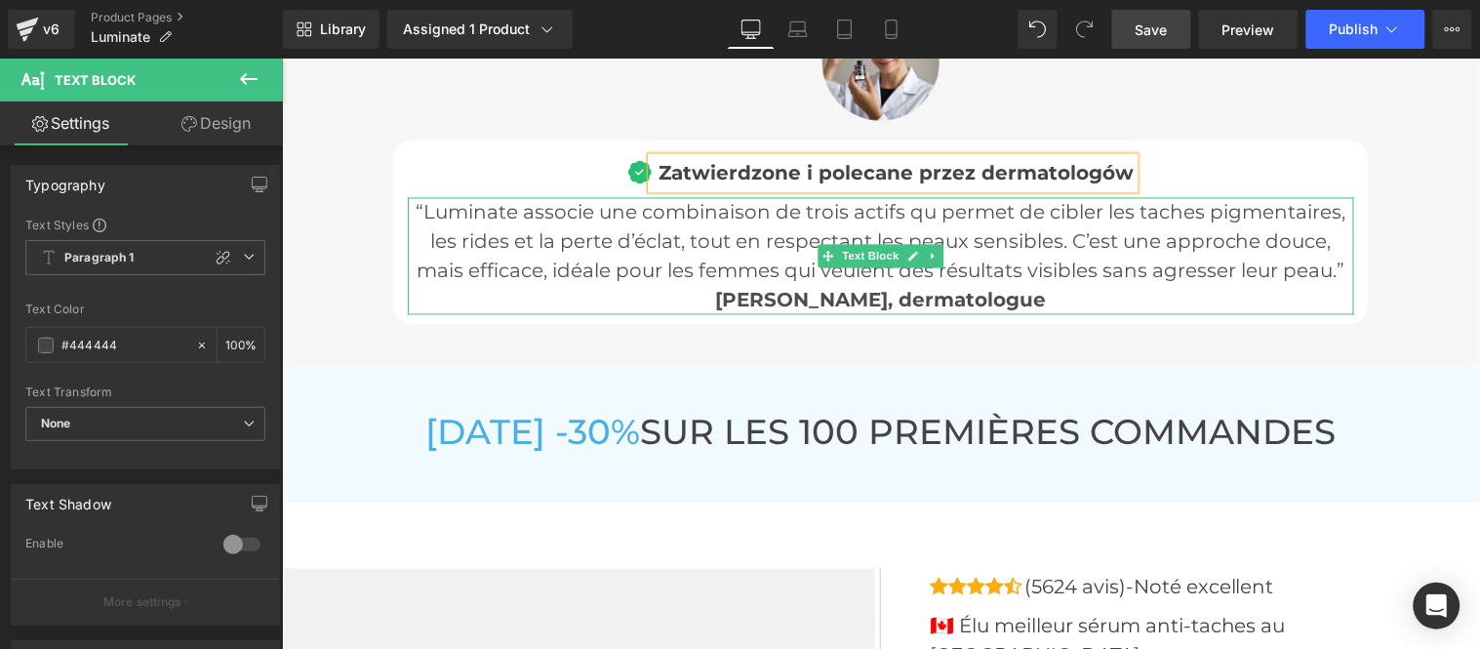
click at [573, 226] on p "“Luminate associe une combinaison de trois actifs qu permet de cibler les tache…" at bounding box center [880, 255] width 946 height 117
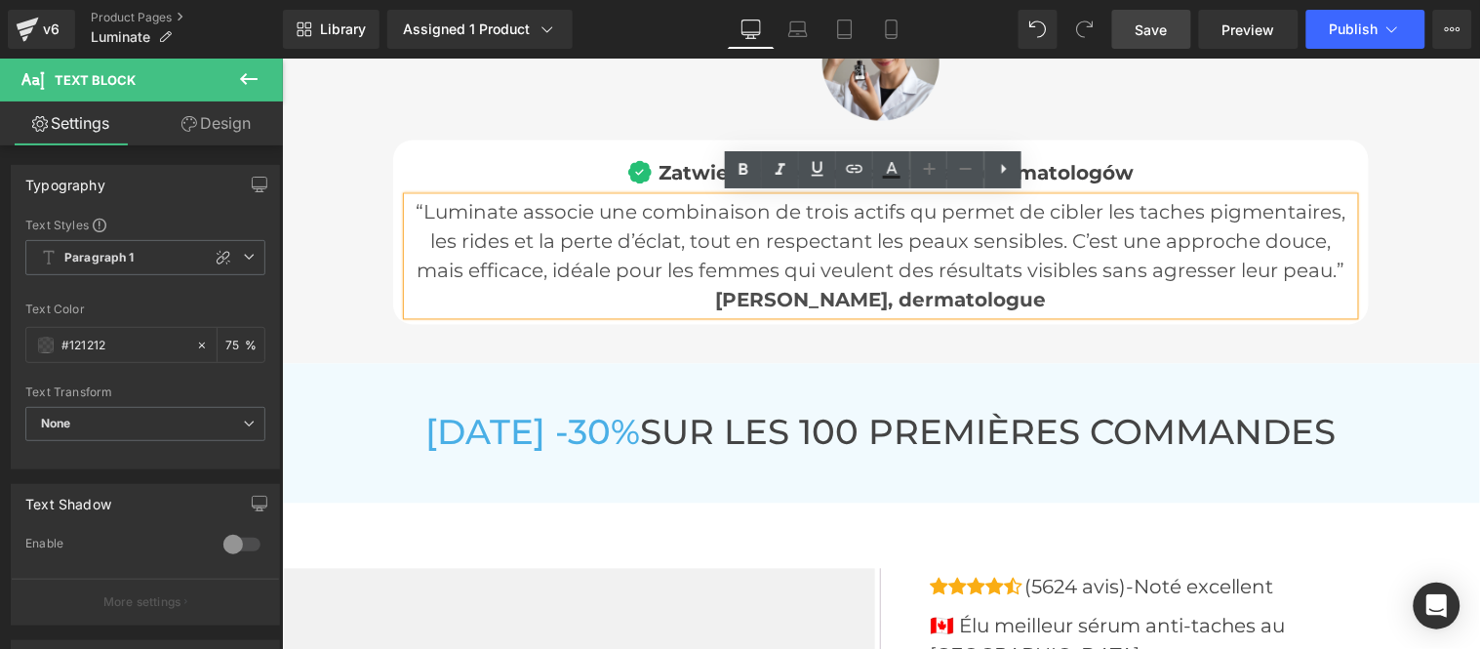
click at [1340, 263] on p "“Luminate associe une combinaison de trois actifs qu permet de cibler les tache…" at bounding box center [880, 255] width 946 height 117
click at [409, 208] on p "“Luminate associe une combinaison de trois actifs qu permet de cibler les tache…" at bounding box center [880, 255] width 946 height 117
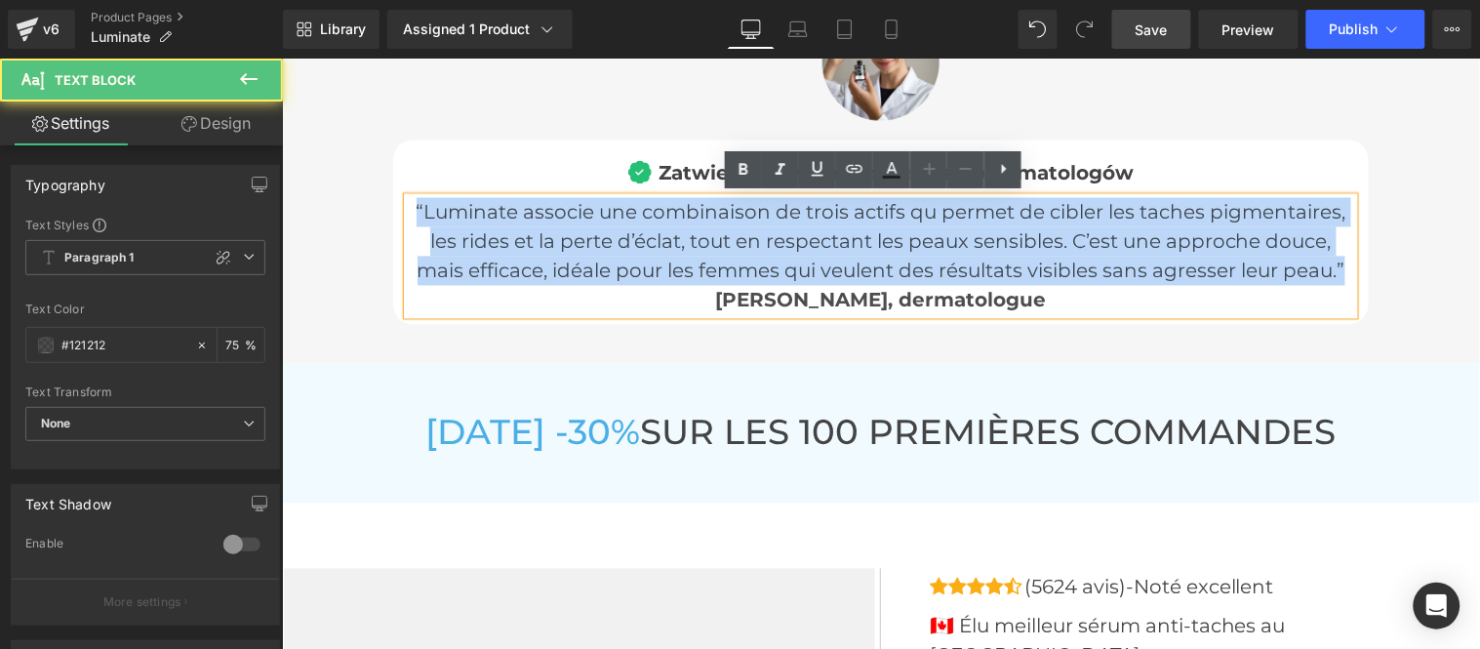
paste div
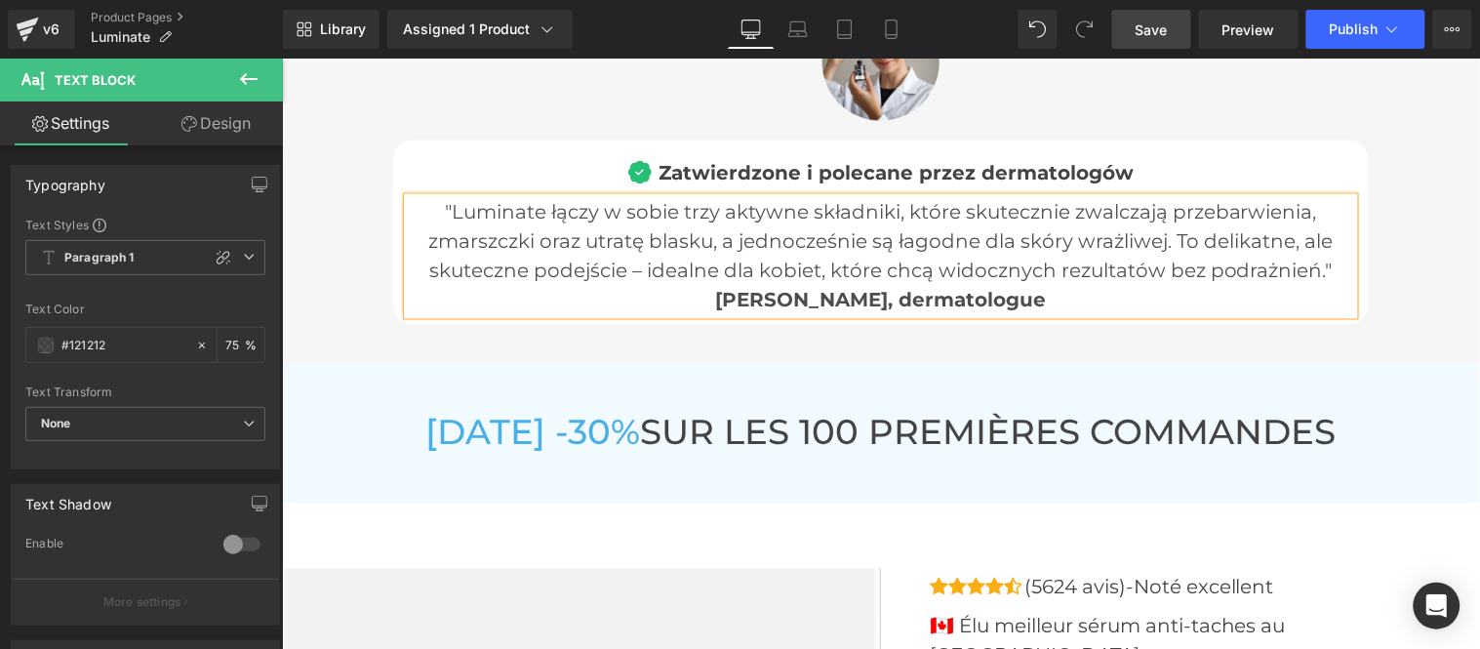
click at [1066, 294] on p ""Luminate łączy w sobie trzy aktywne składniki, które skutecznie zwalczają prze…" at bounding box center [880, 255] width 946 height 117
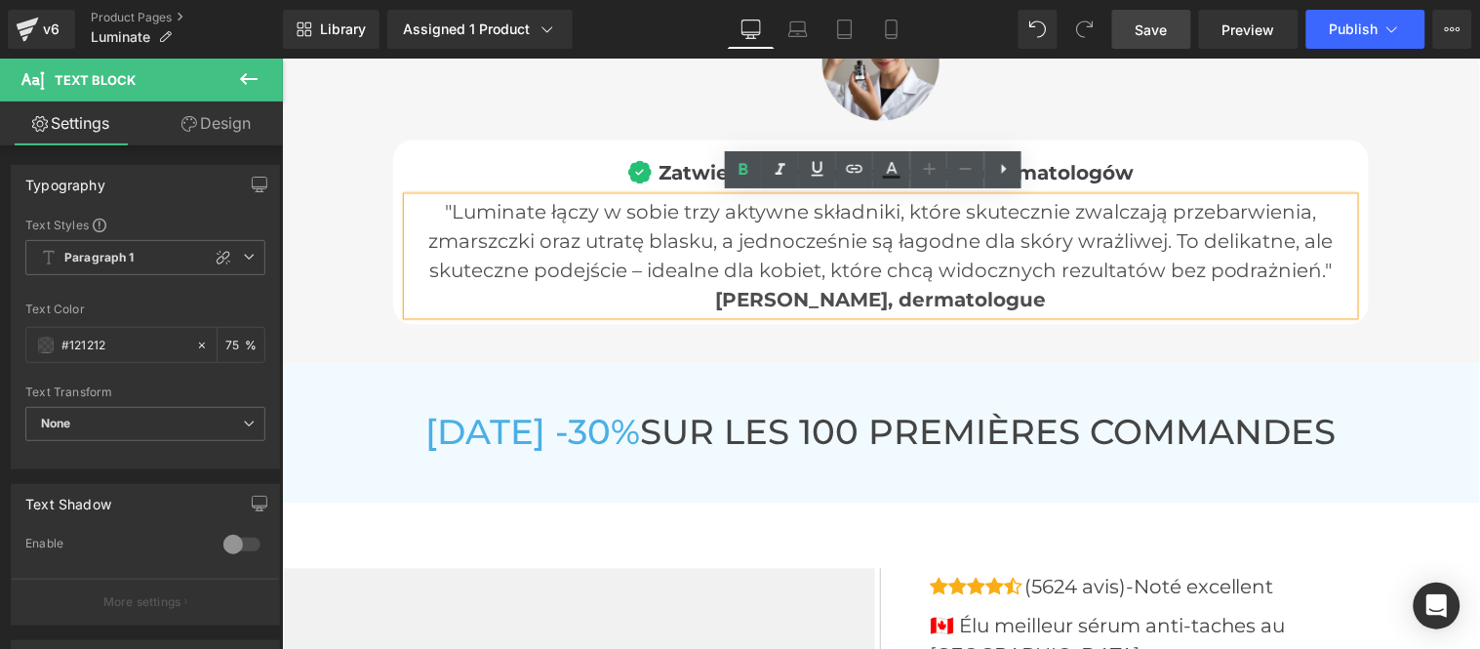
click at [888, 295] on span "[PERSON_NAME], dermatologue" at bounding box center [880, 299] width 331 height 23
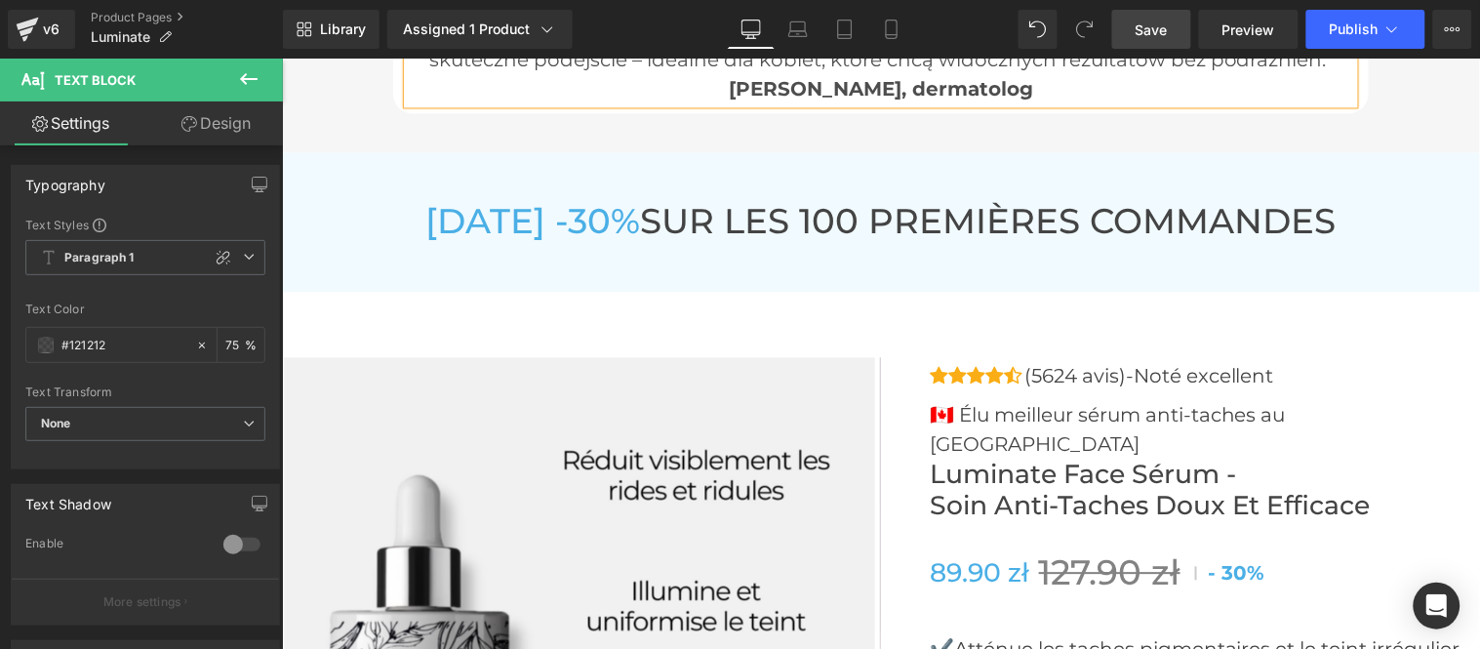
scroll to position [6811, 0]
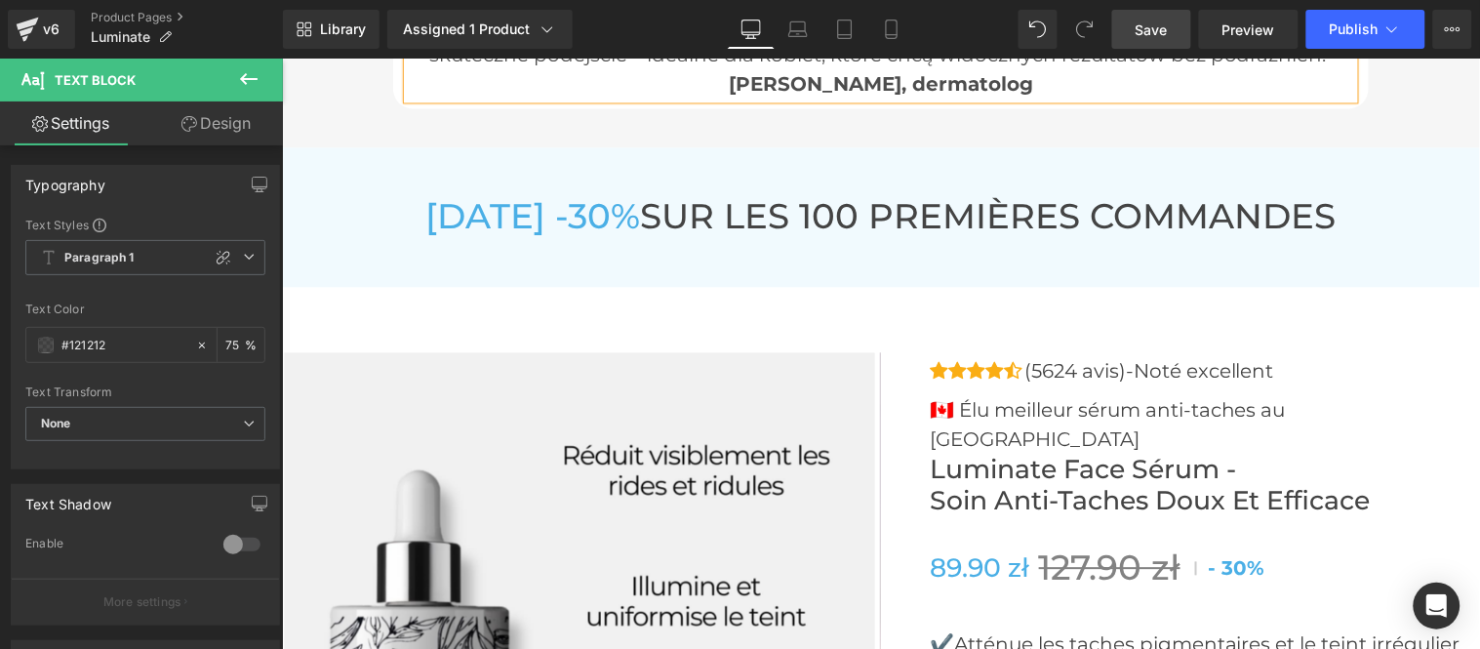
click at [1148, 31] on span "Save" at bounding box center [1151, 30] width 32 height 20
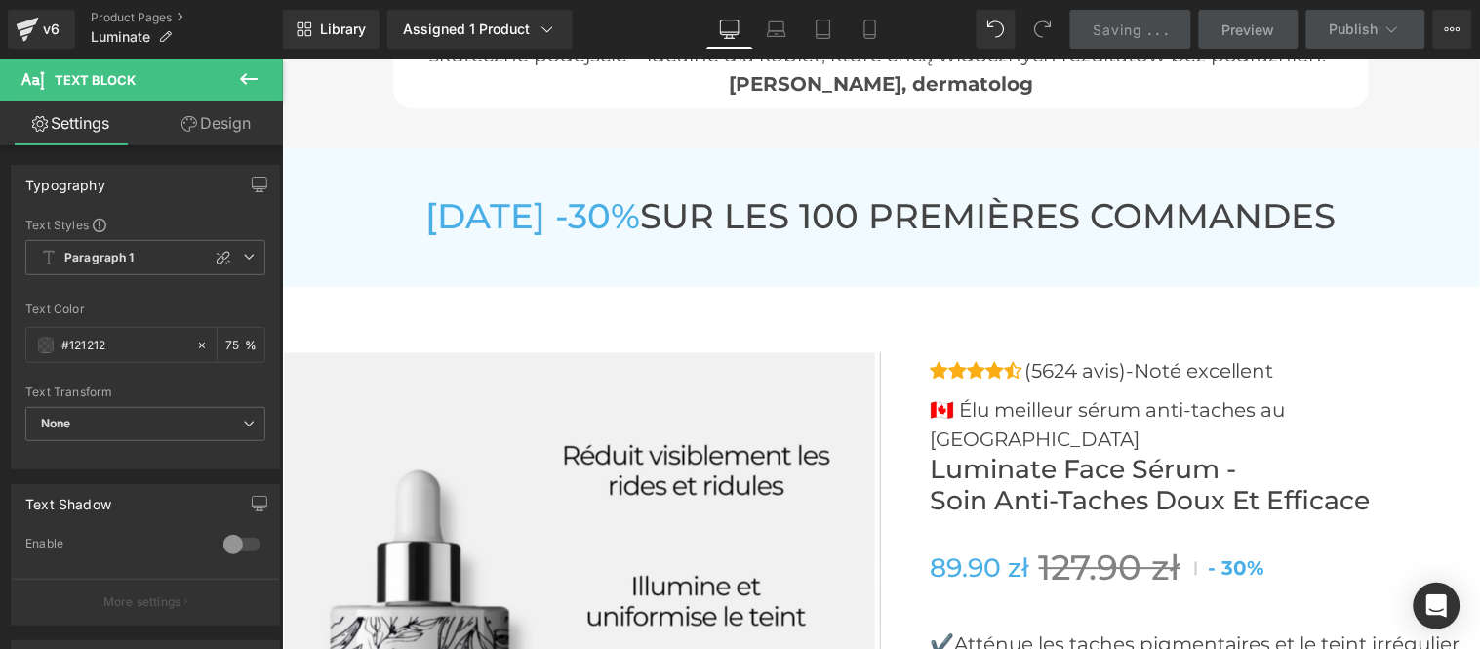
scroll to position [6920, 0]
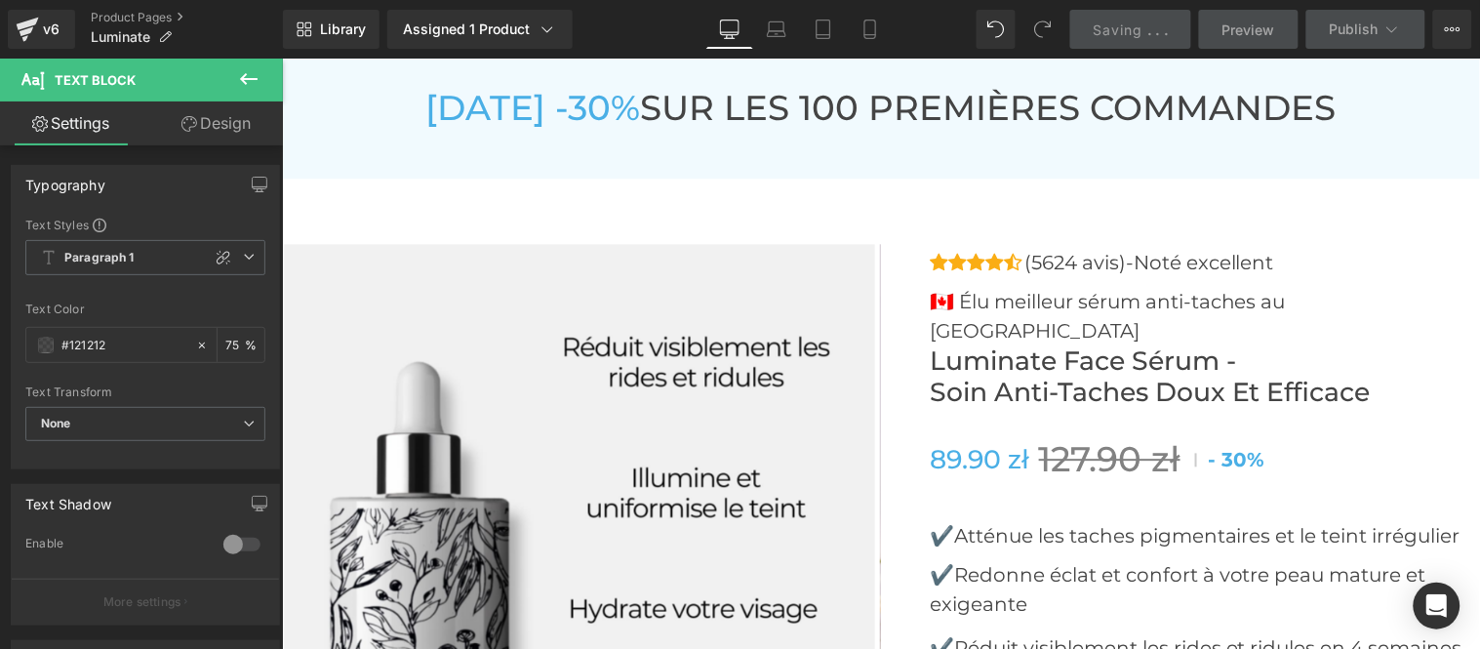
click at [634, 103] on span "[DATE] -30%" at bounding box center [532, 107] width 215 height 42
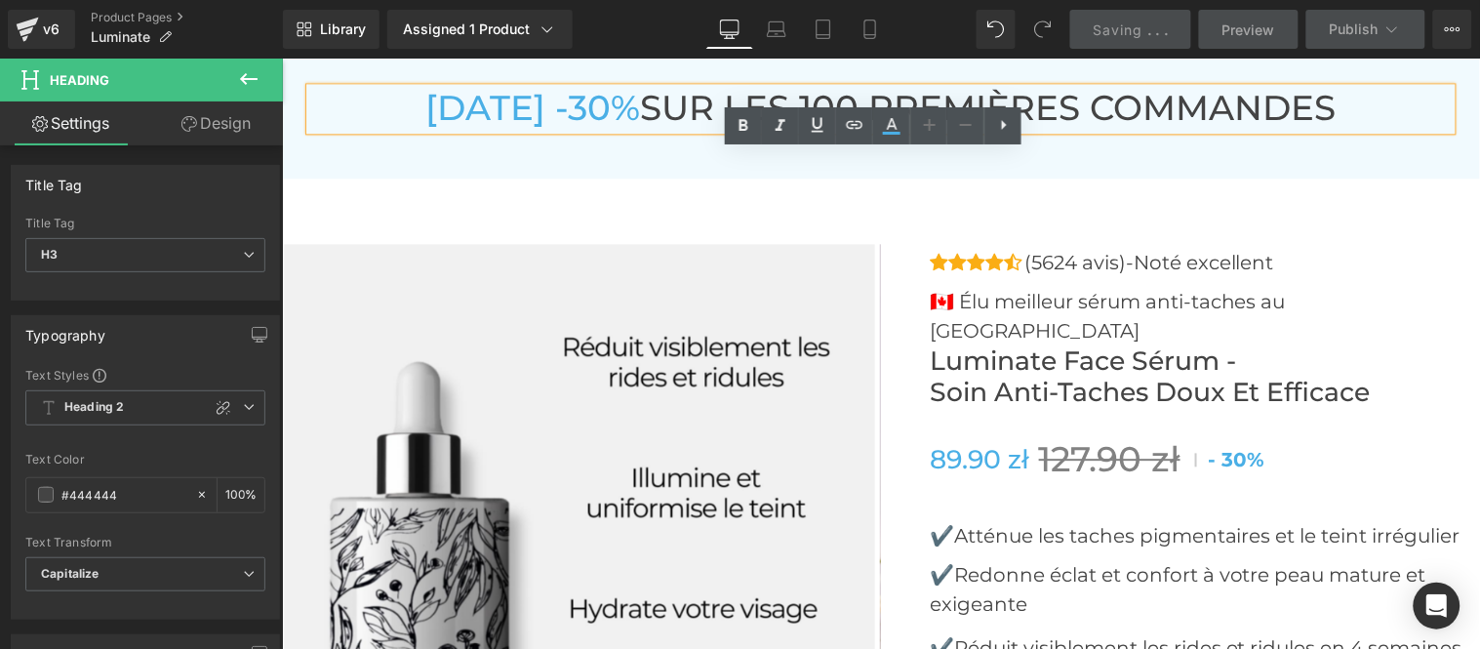
click at [634, 103] on span "[DATE] -30%" at bounding box center [532, 107] width 215 height 42
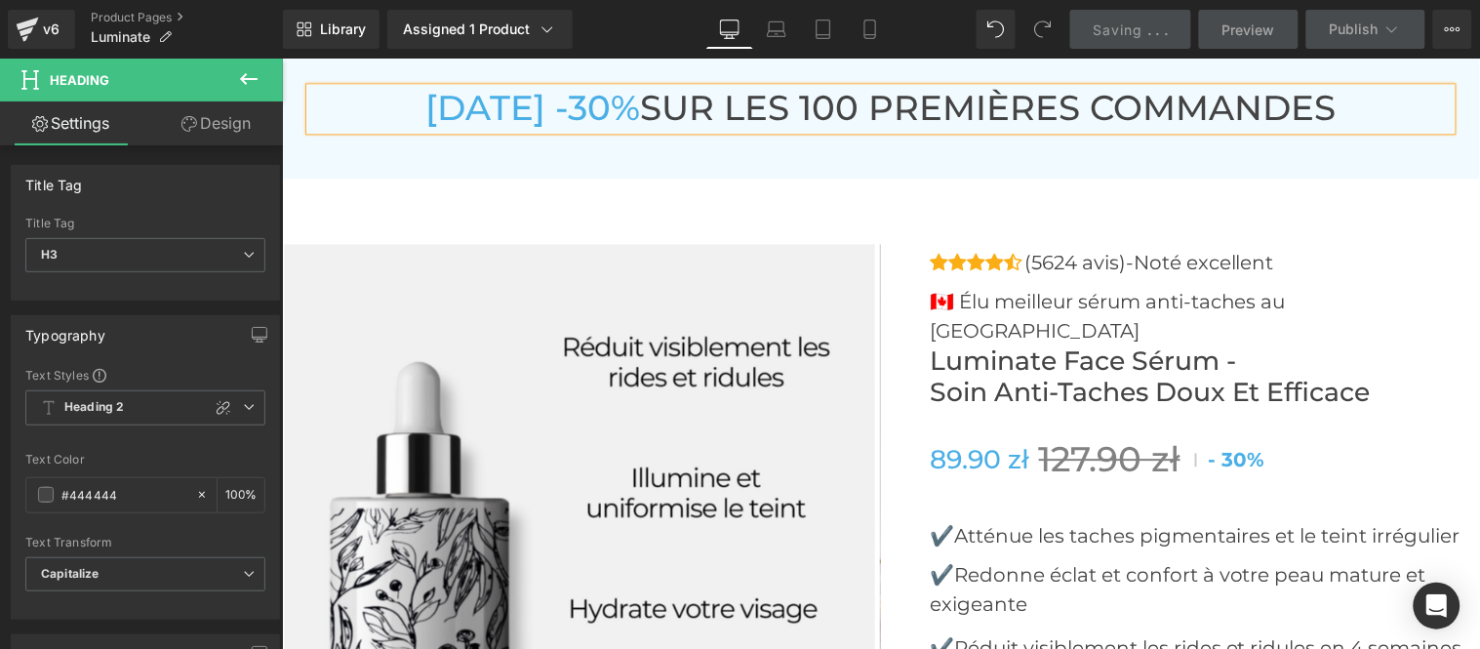
copy h3 "[DATE] -30% SUR LES 100 PREMIÈRES COMMANDES"
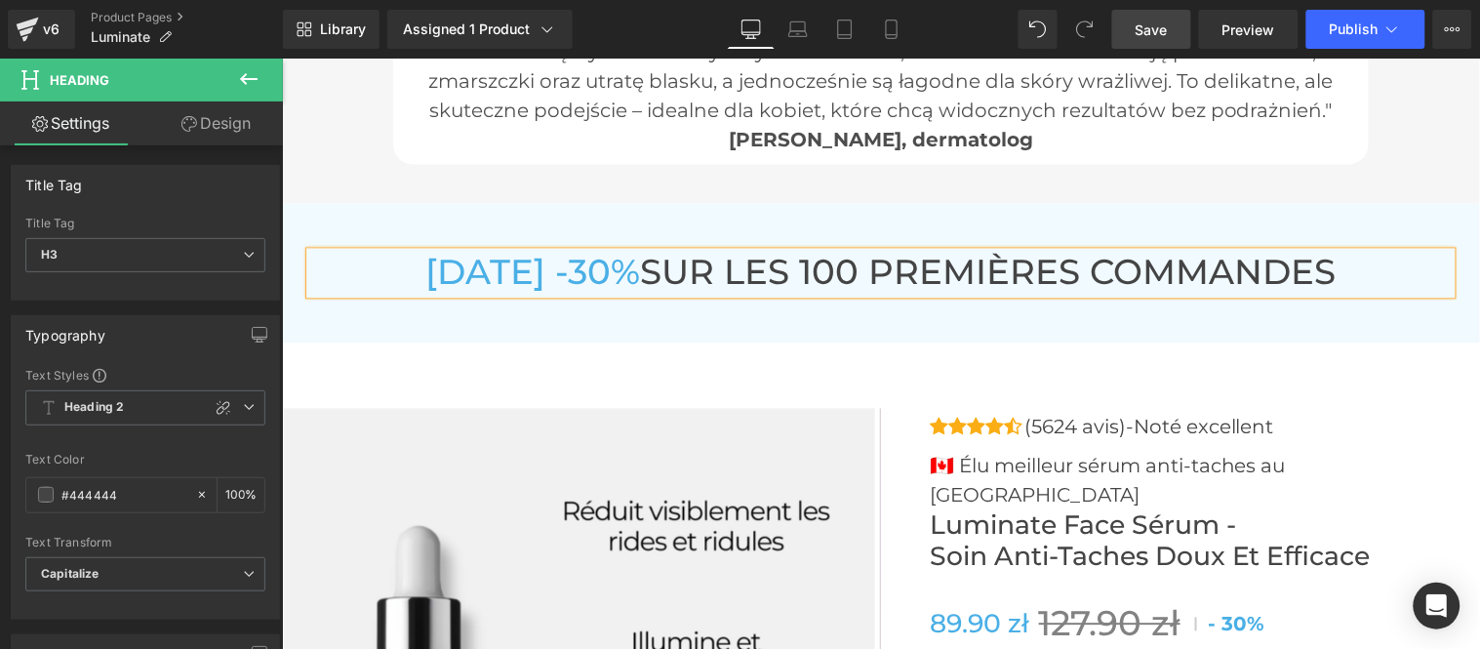
scroll to position [6703, 0]
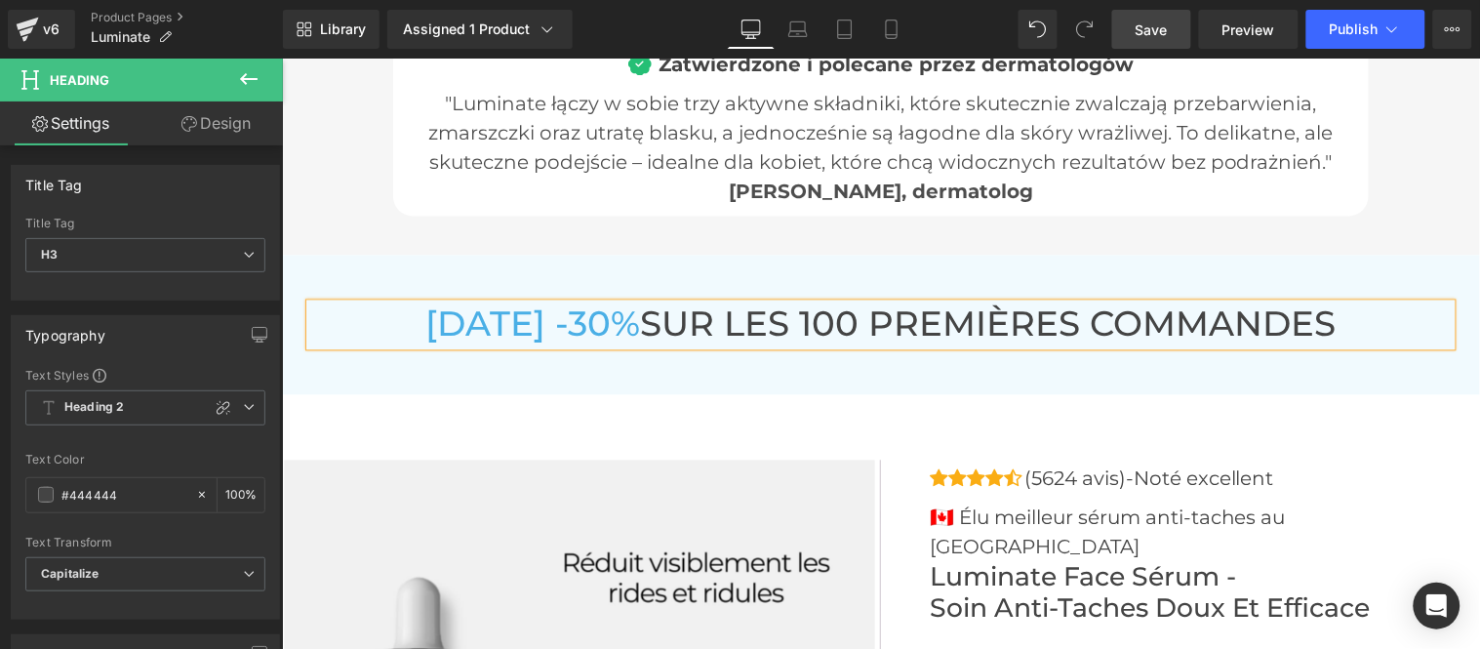
drag, startPoint x: 663, startPoint y: 328, endPoint x: 688, endPoint y: 370, distance: 48.5
click at [640, 328] on span "[DATE] -30%" at bounding box center [532, 323] width 215 height 42
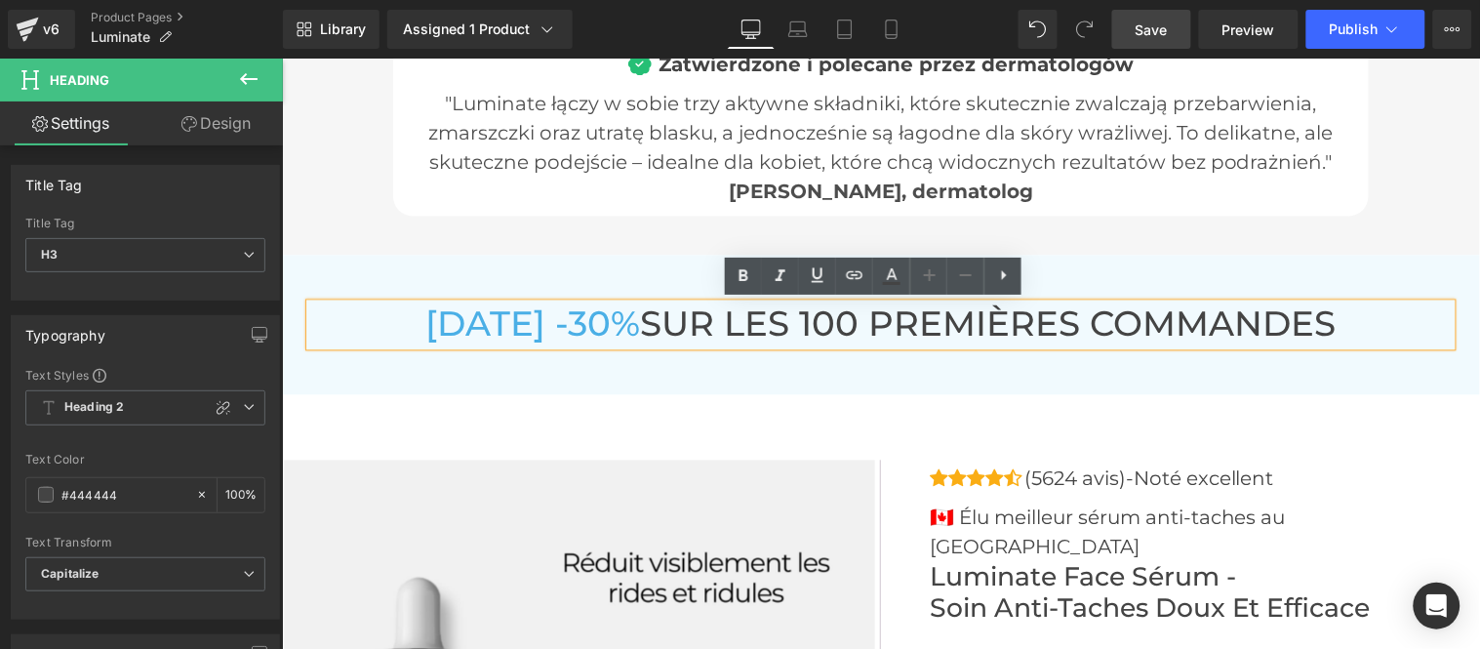
click at [1137, 30] on span "Save" at bounding box center [1151, 30] width 32 height 20
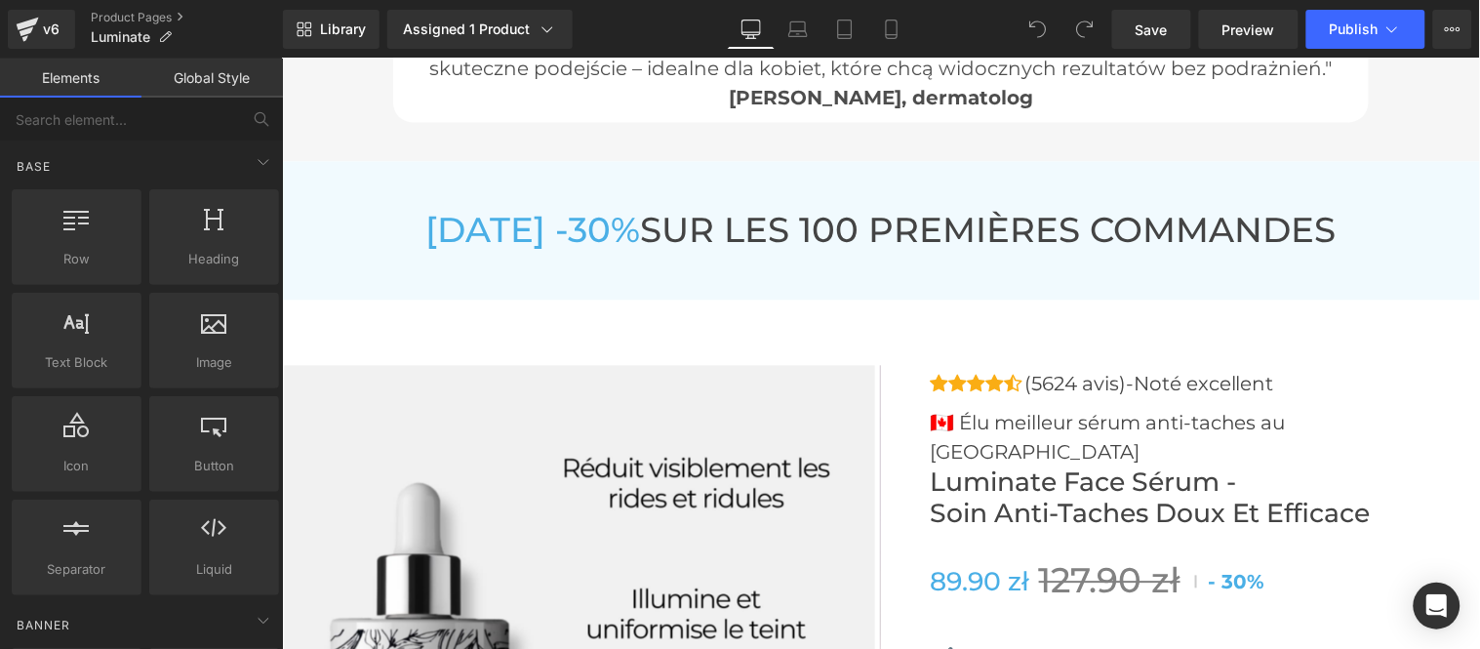
scroll to position [6828, 0]
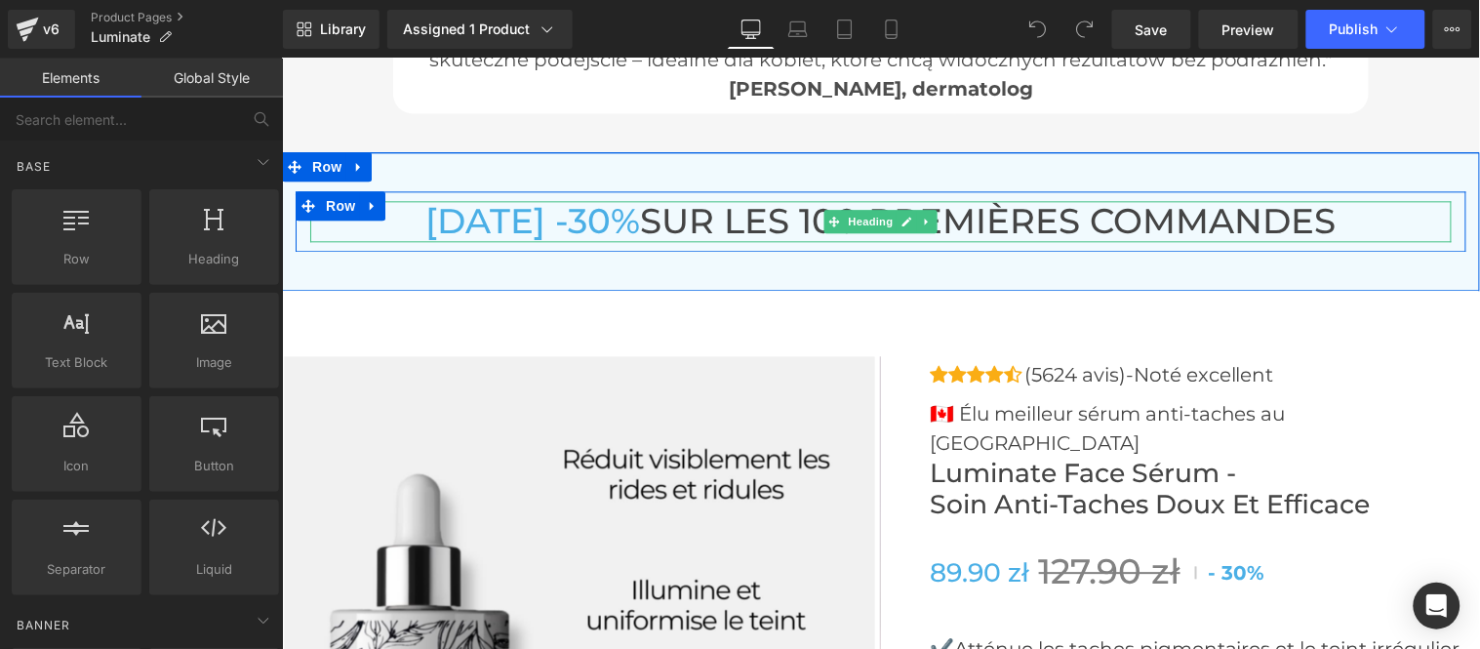
click at [529, 212] on span "[DATE] -30%" at bounding box center [532, 220] width 215 height 42
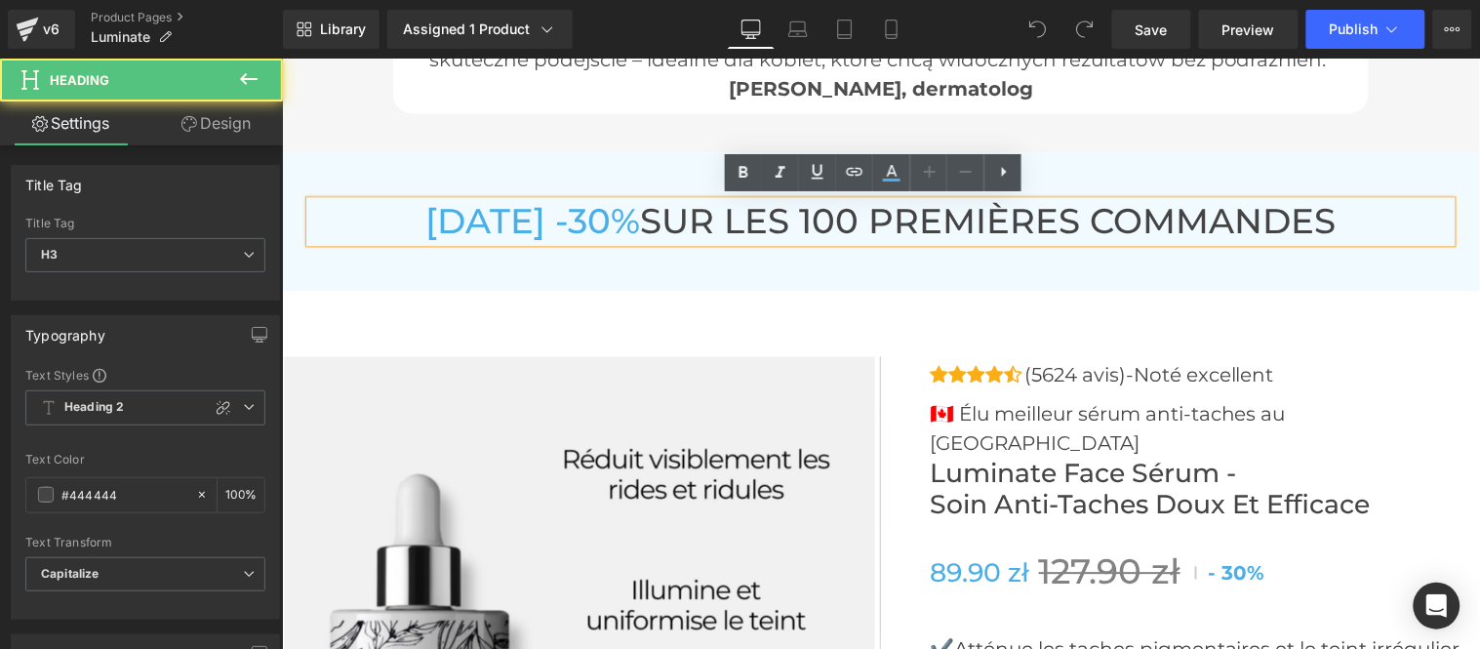
click at [640, 223] on span "[DATE] -30%" at bounding box center [532, 220] width 215 height 42
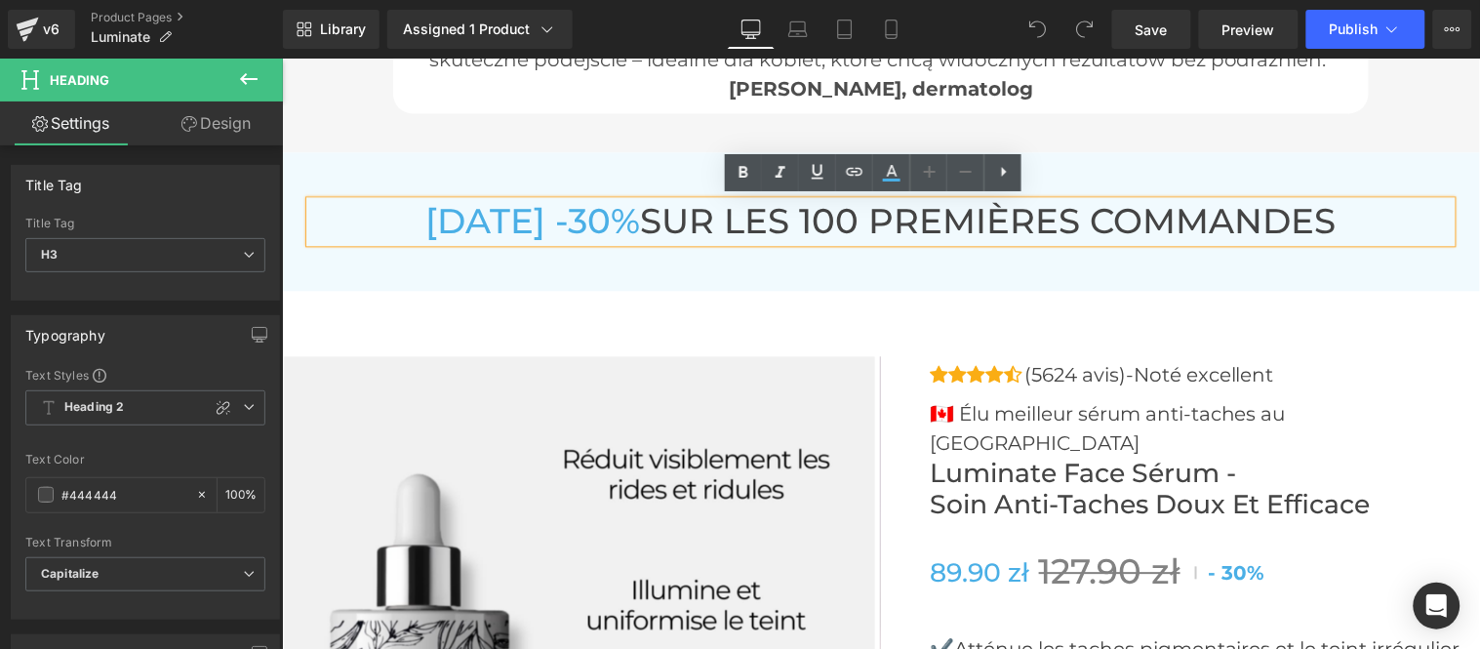
click at [425, 212] on span "[DATE] -30%" at bounding box center [532, 220] width 215 height 42
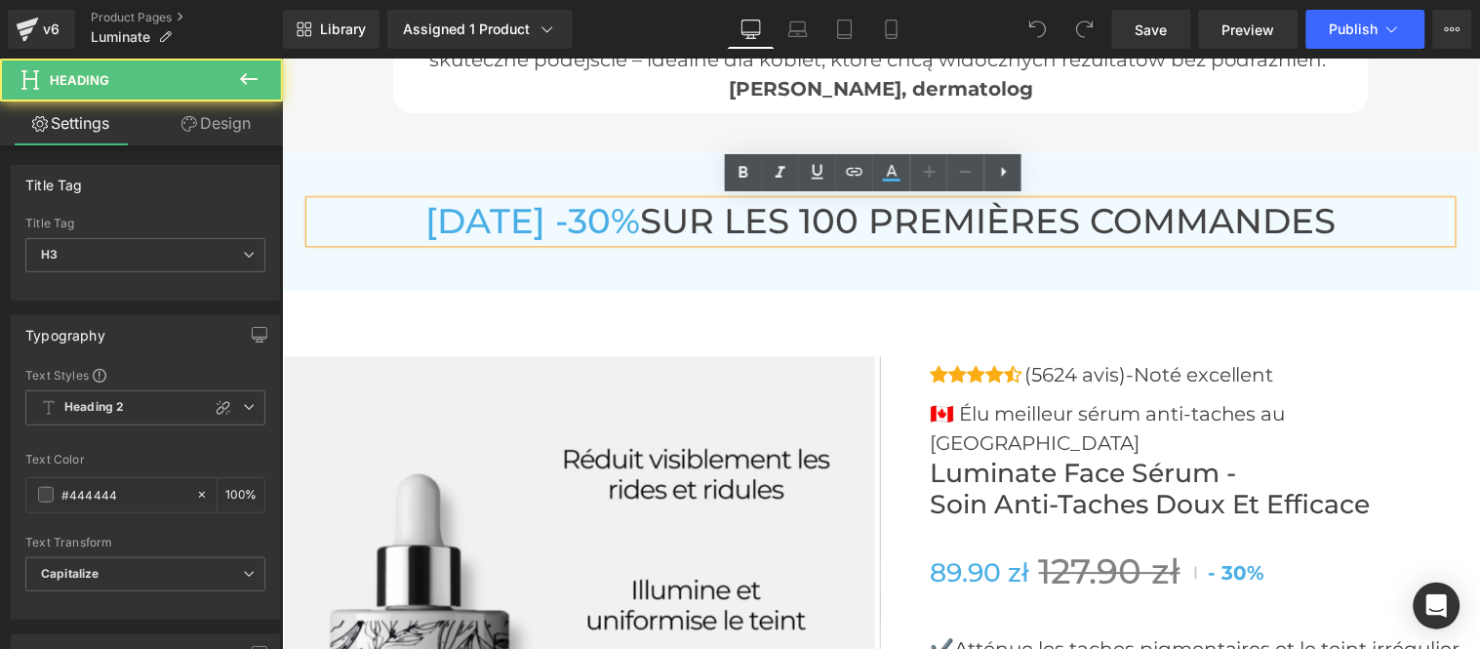
paste div
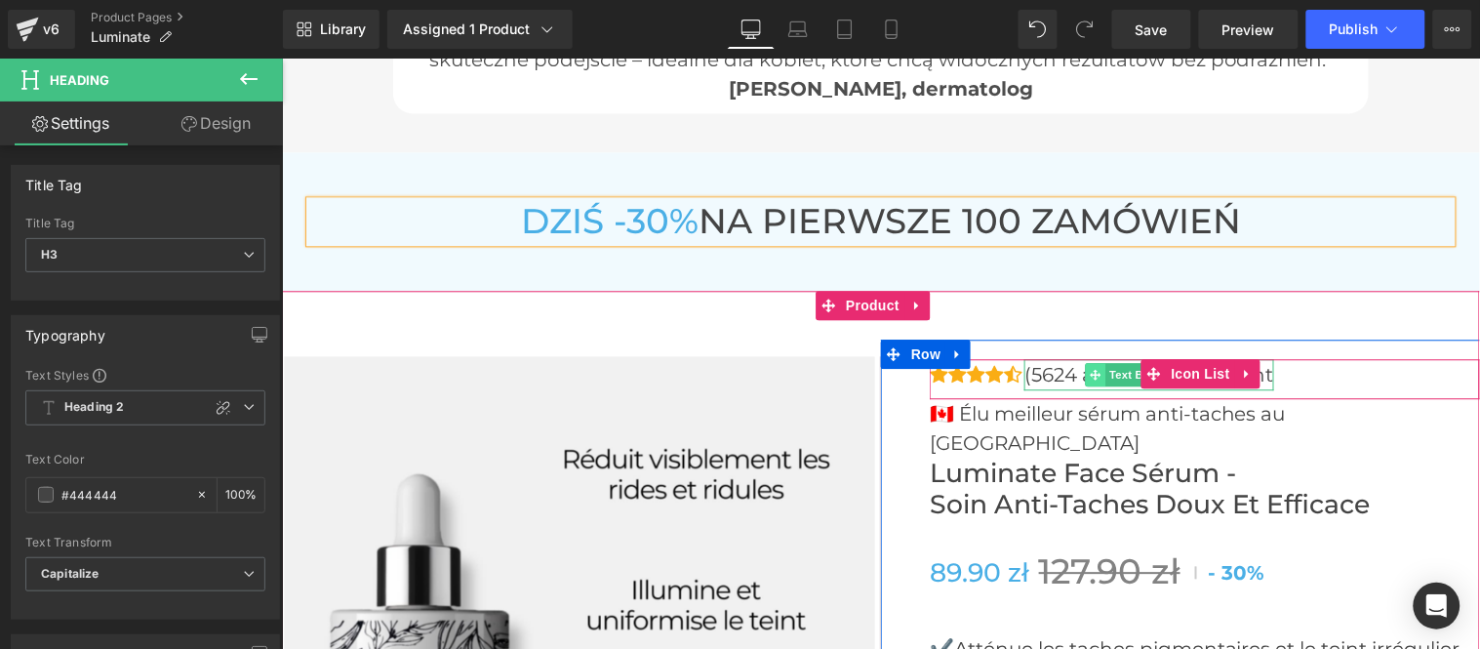
click at [1091, 370] on icon at bounding box center [1095, 374] width 11 height 12
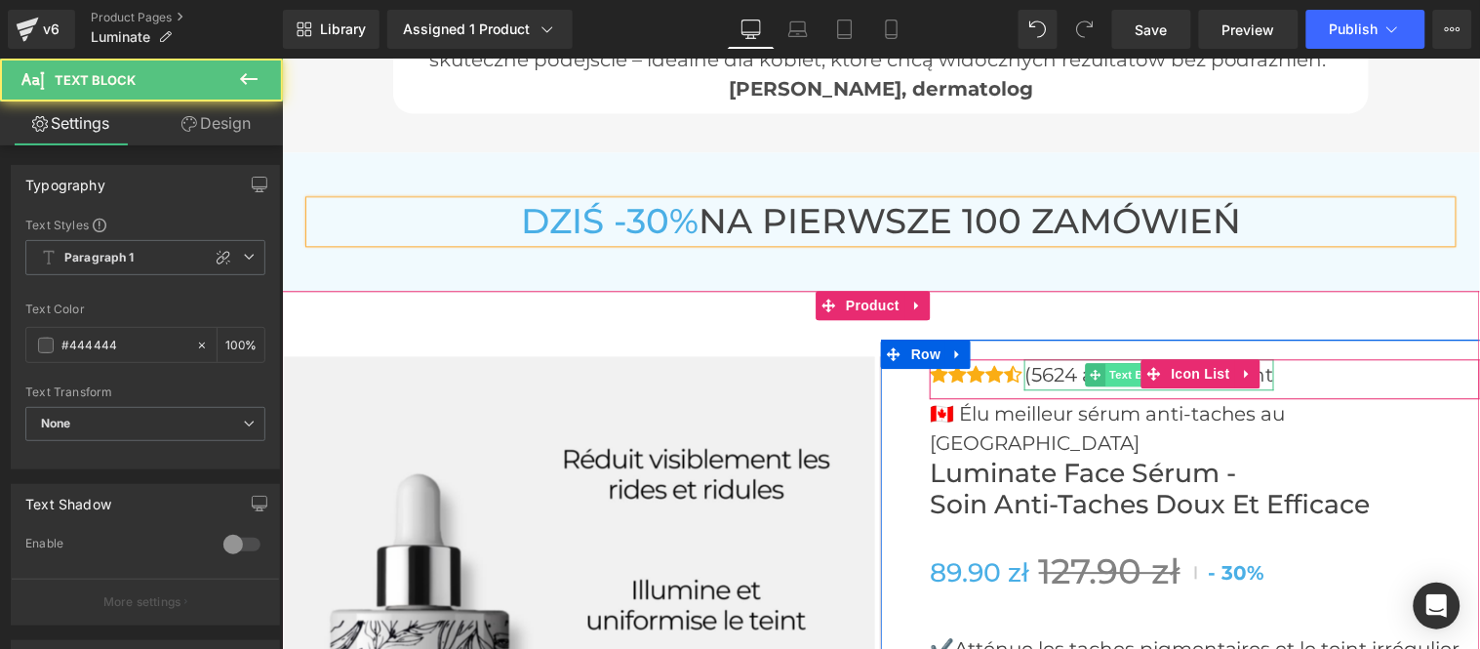
click at [1125, 370] on span "Text Block" at bounding box center [1137, 373] width 64 height 23
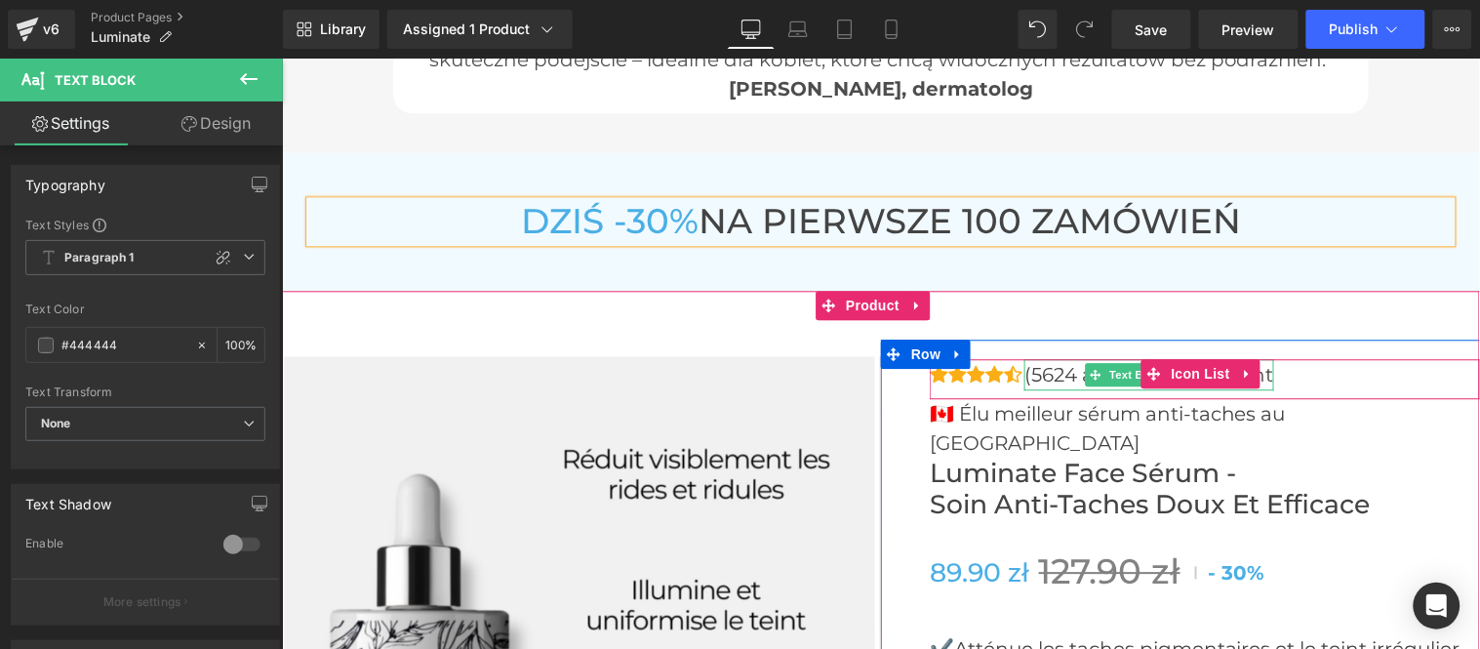
click at [1048, 368] on p "(5624 avis)-Noté excellent" at bounding box center [1148, 373] width 250 height 31
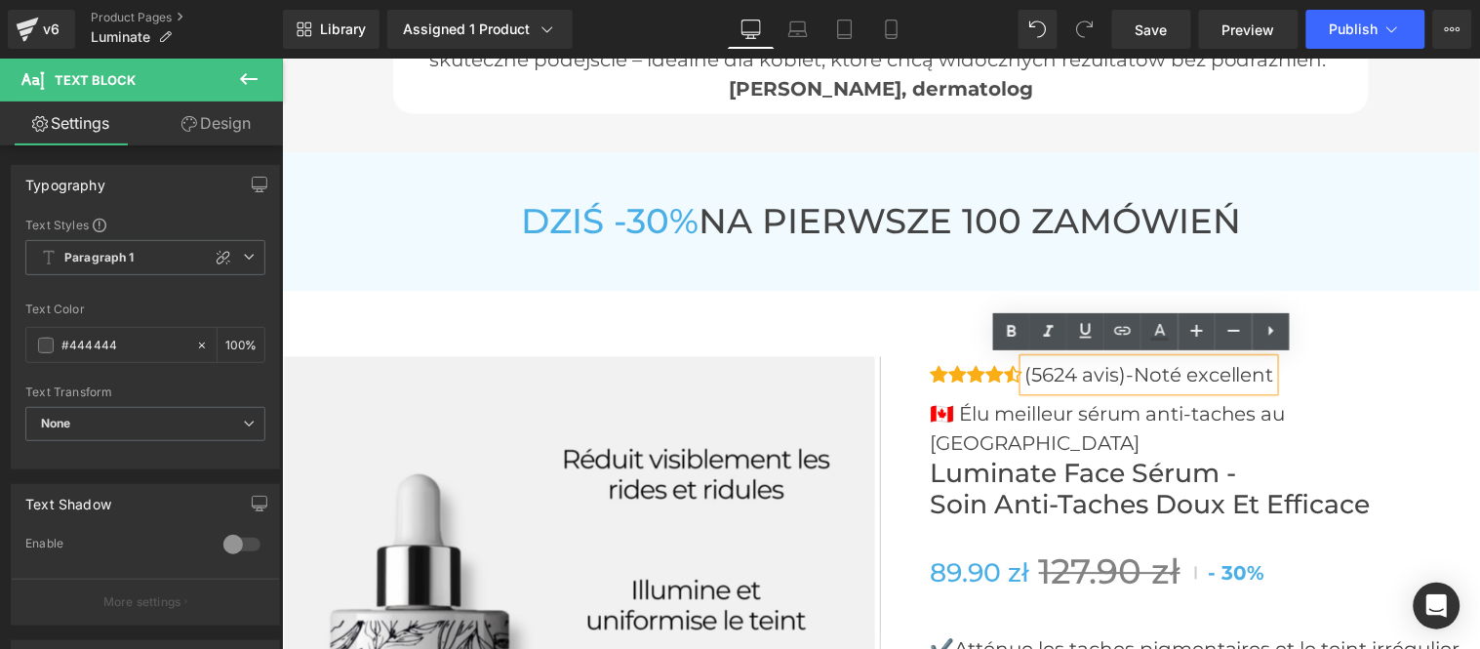
click at [1048, 368] on p "(5624 avis)-Noté excellent" at bounding box center [1148, 373] width 250 height 31
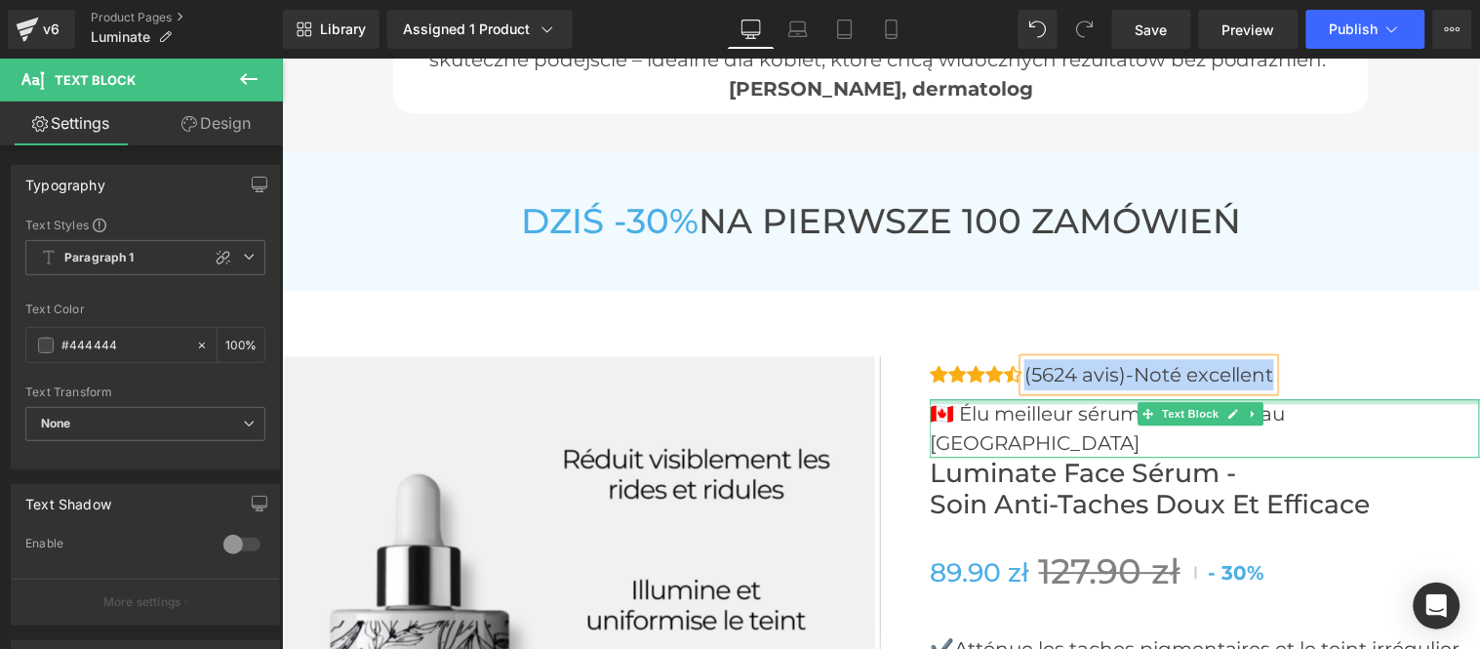
paste div
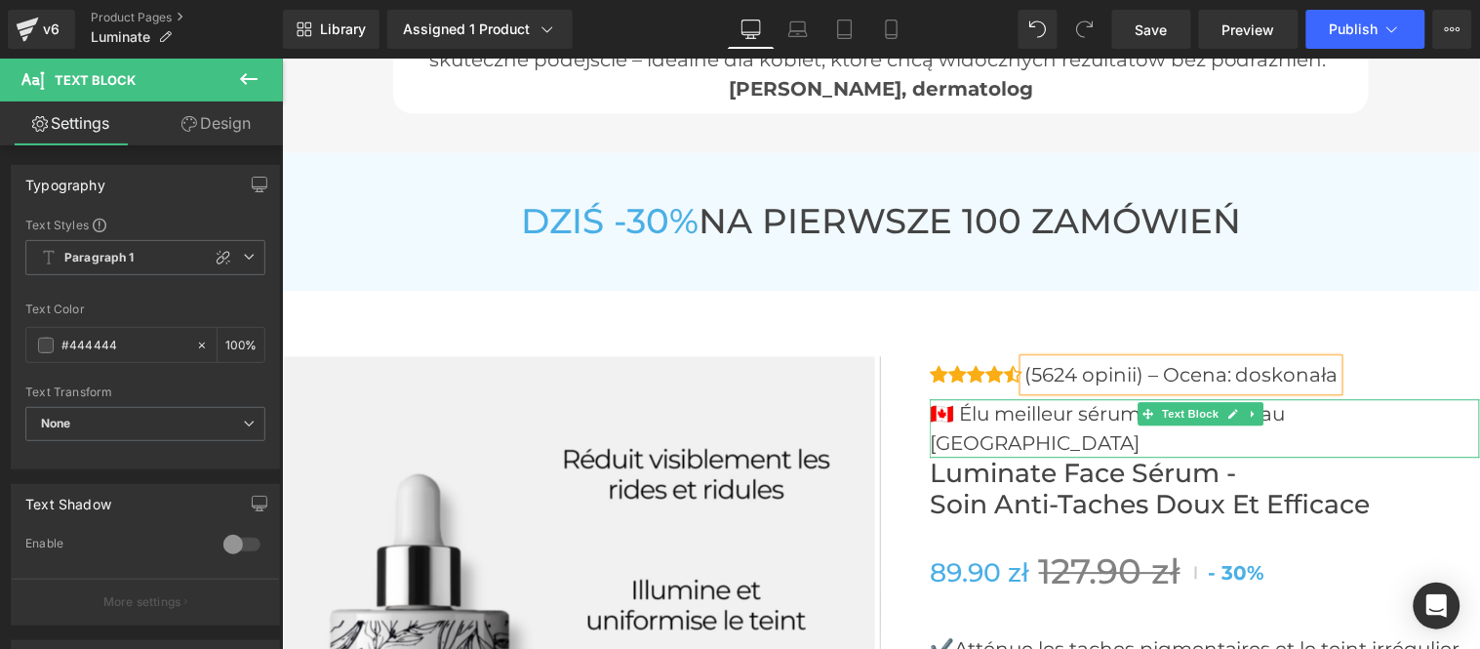
click at [995, 415] on p "🇨🇦 Élu meilleur sérum anti-taches au [GEOGRAPHIC_DATA]" at bounding box center [1204, 427] width 550 height 59
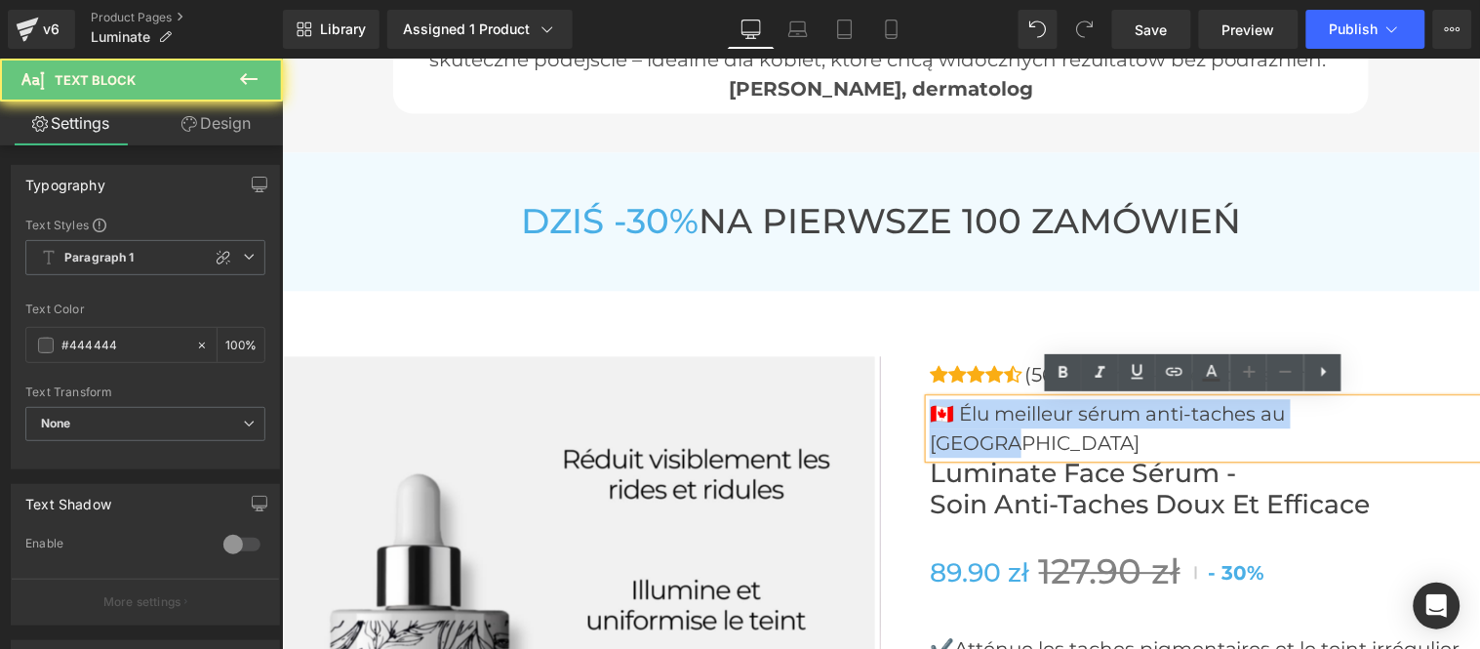
click at [997, 415] on p "🇨🇦 Élu meilleur sérum anti-taches au [GEOGRAPHIC_DATA]" at bounding box center [1204, 427] width 550 height 59
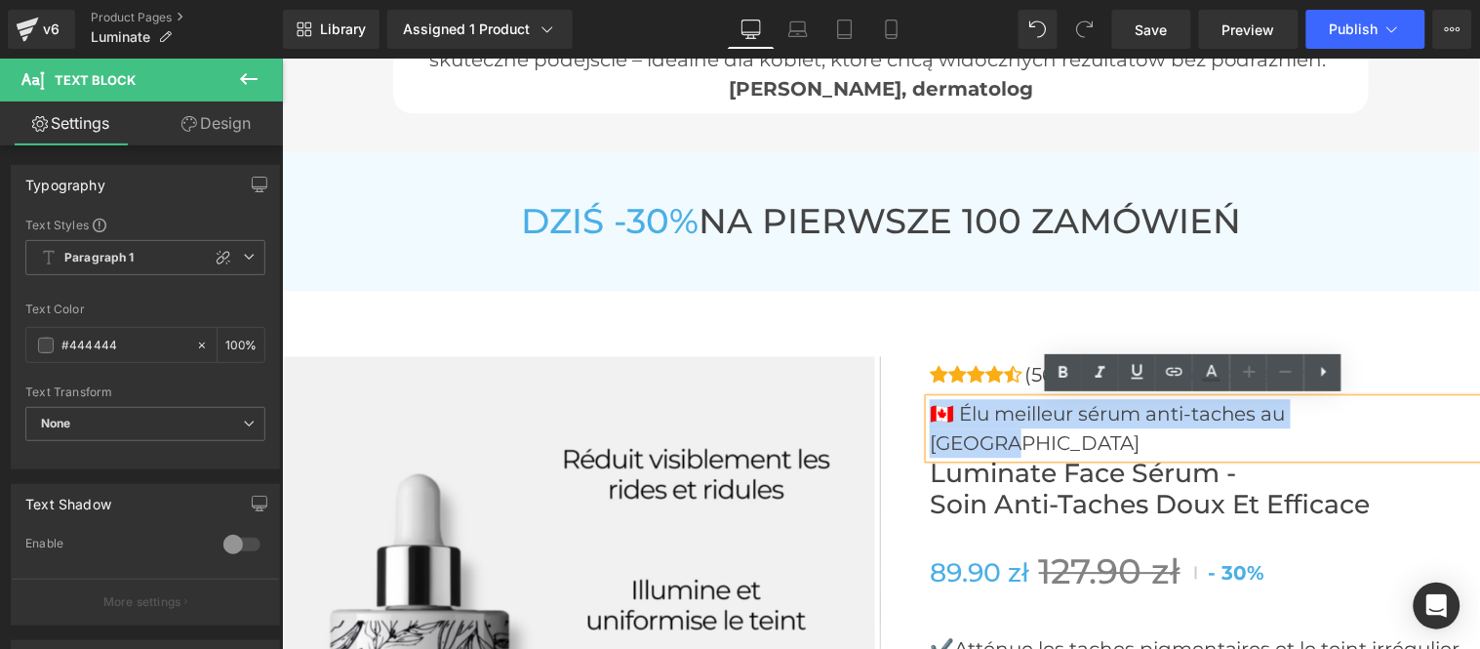
paste div
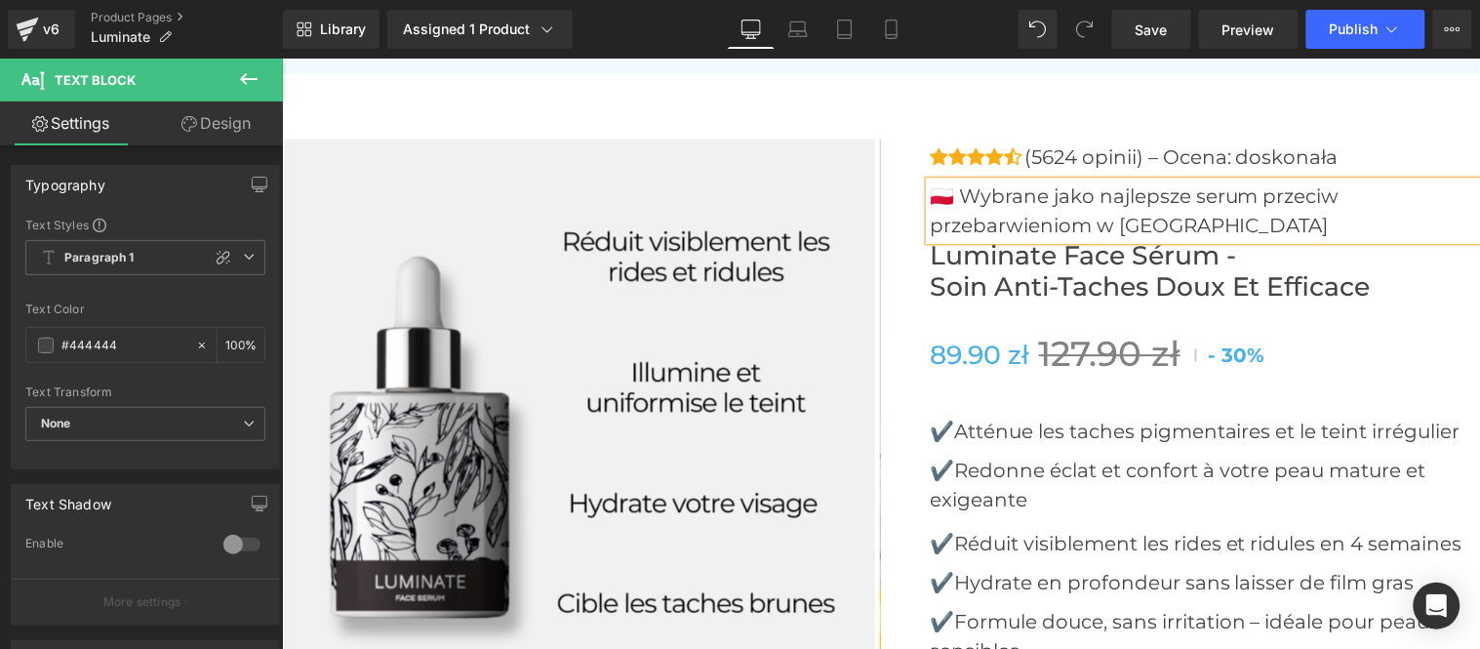
scroll to position [7153, 0]
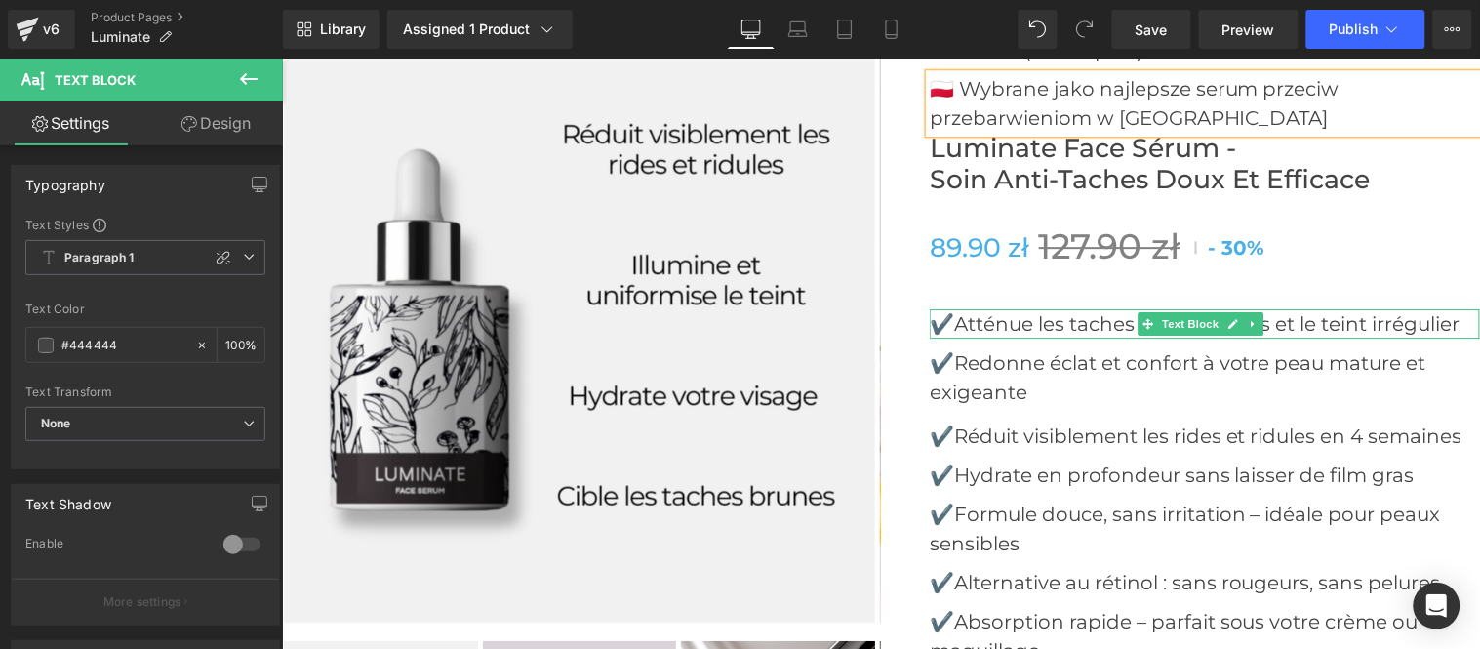
click at [949, 323] on p "✔️Atténue les taches pigmentaires et le teint irrégulier" at bounding box center [1204, 322] width 550 height 29
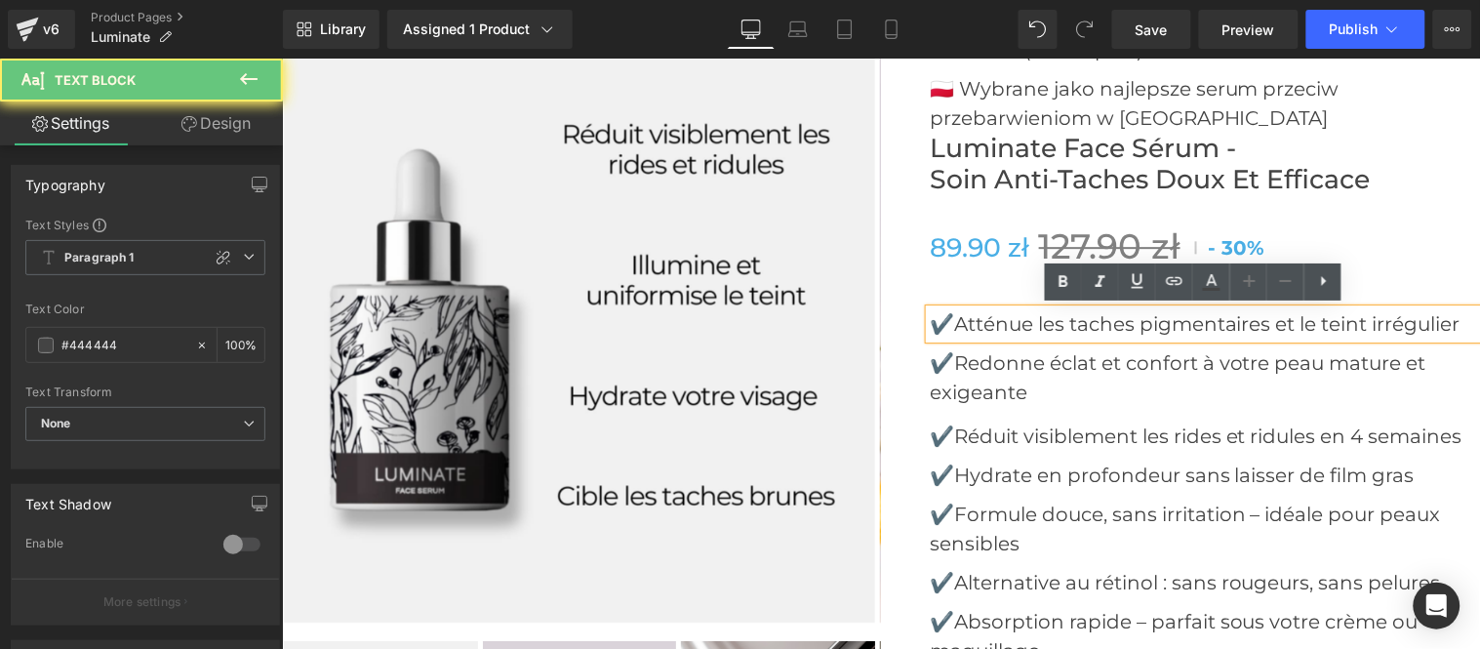
click at [951, 325] on p "✔️Atténue les taches pigmentaires et le teint irrégulier" at bounding box center [1204, 322] width 550 height 29
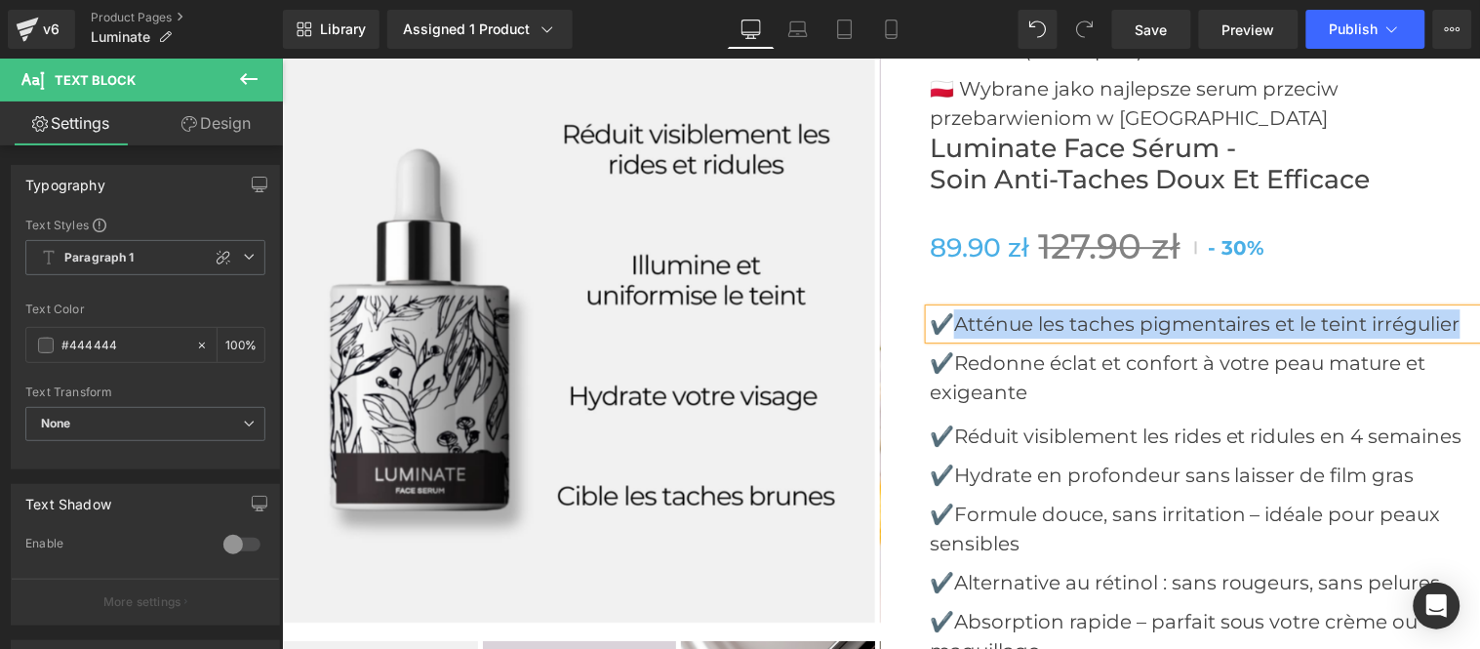
paste div
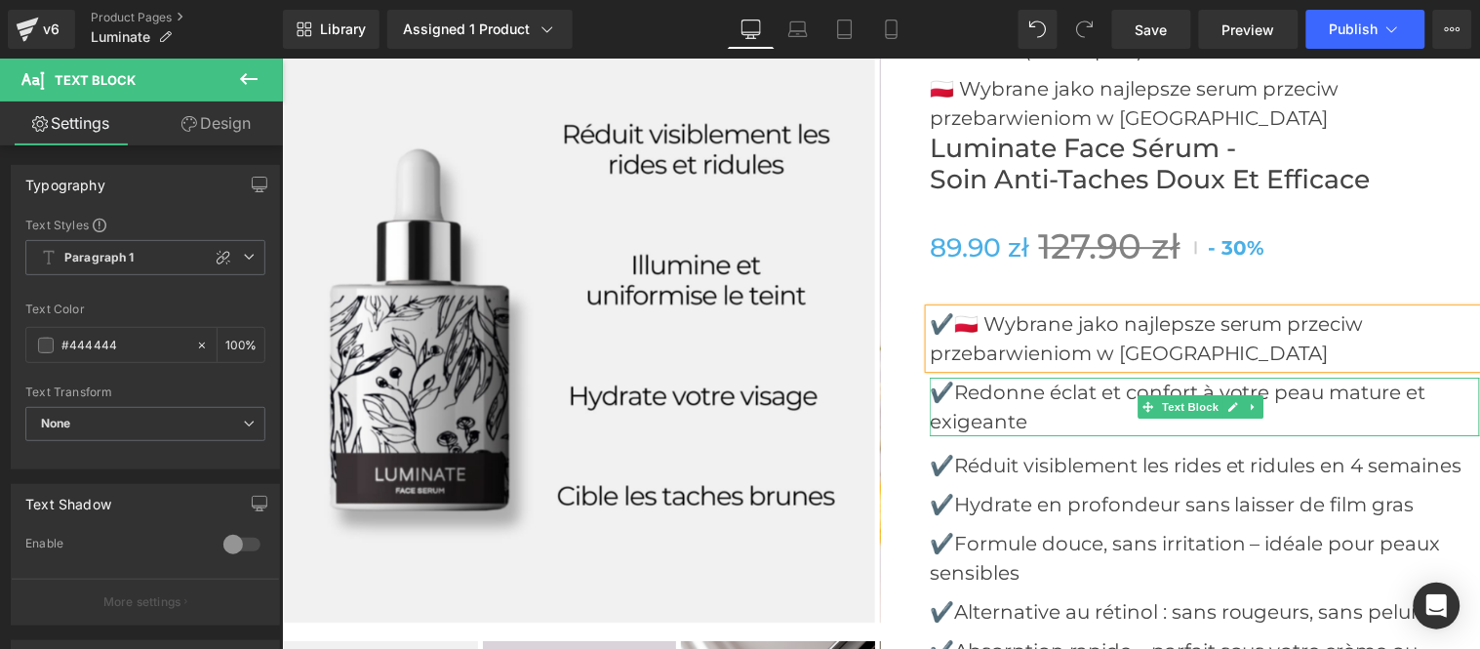
click at [951, 390] on p "✔️Redonne éclat et confort à votre peau mature et exigeante" at bounding box center [1204, 406] width 550 height 59
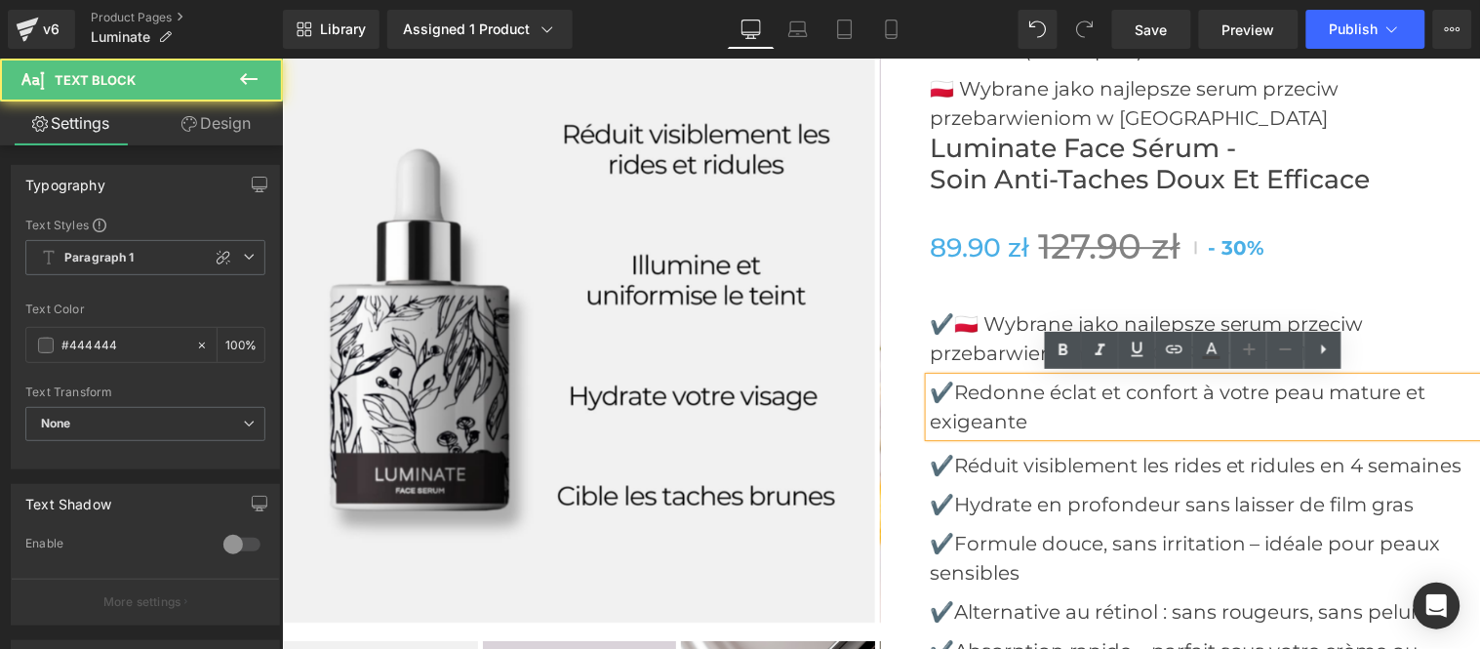
click at [949, 382] on p "✔️Redonne éclat et confort à votre peau mature et exigeante" at bounding box center [1204, 406] width 550 height 59
click at [1021, 420] on p "✔️Redonne éclat et confort à votre peau mature et exigeante" at bounding box center [1204, 406] width 550 height 59
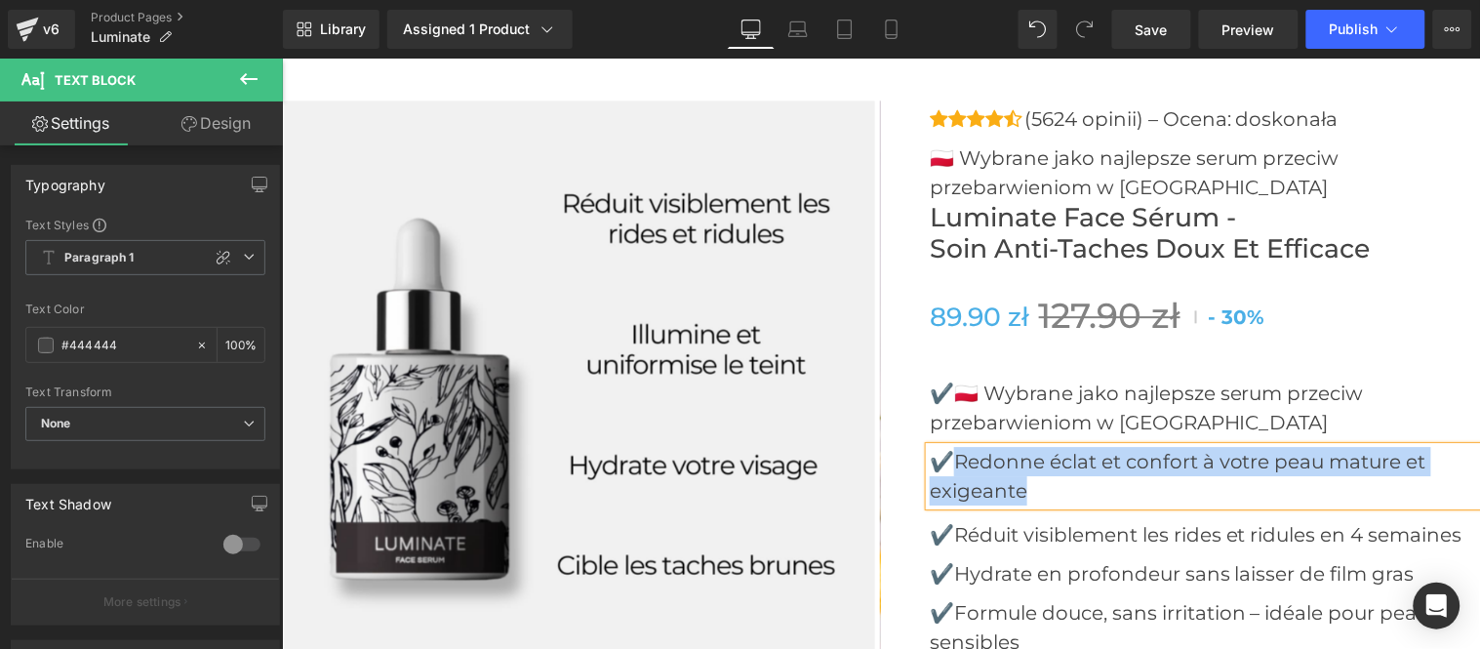
scroll to position [7044, 0]
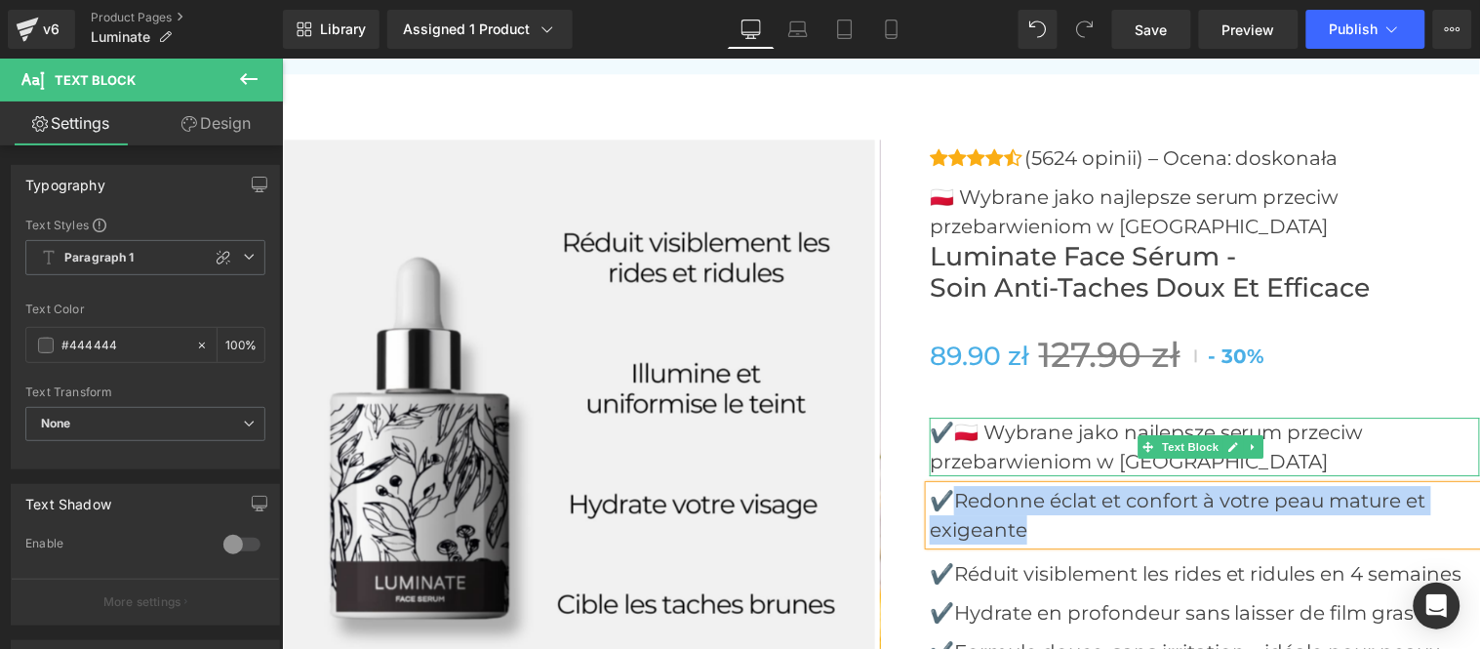
click at [947, 426] on p "✔️🇵🇱 Wybrane jako najlepsze serum przeciw przebarwieniom w Polsce" at bounding box center [1204, 445] width 550 height 59
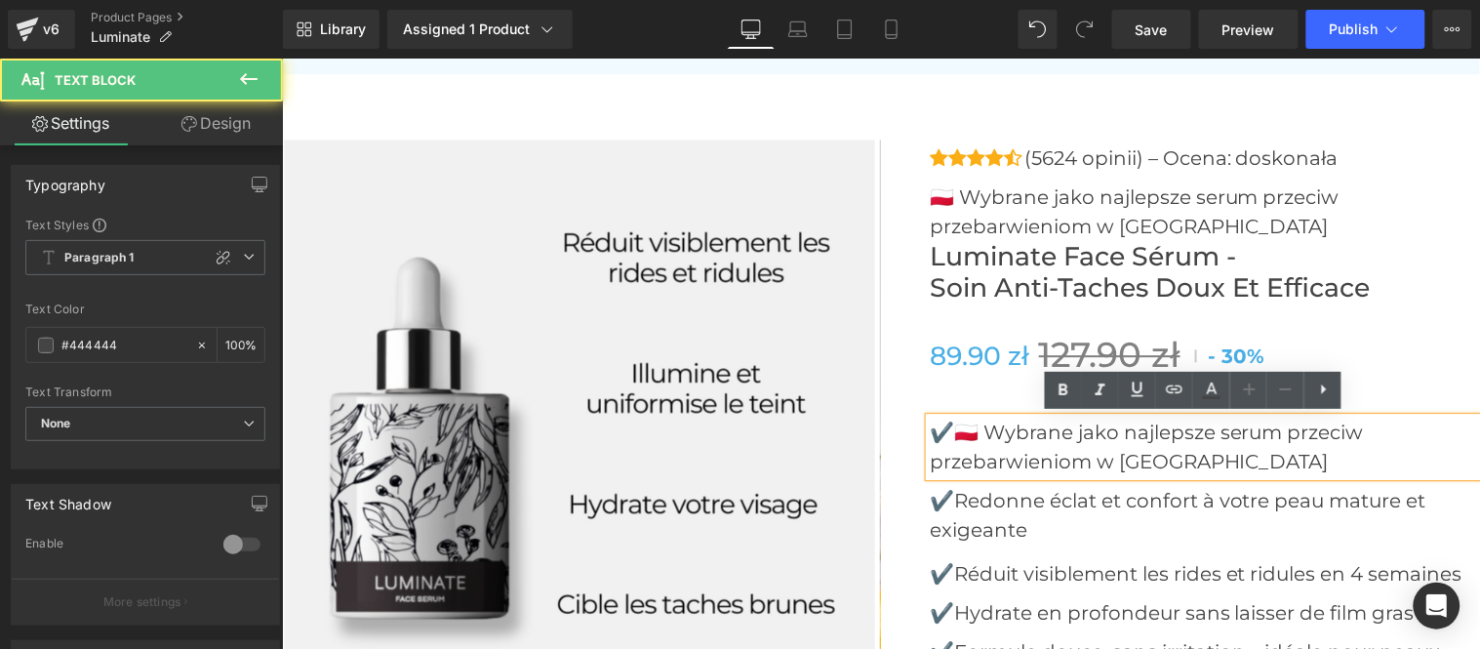
click at [948, 429] on p "✔️🇵🇱 Wybrane jako najlepsze serum przeciw przebarwieniom w Polsce" at bounding box center [1204, 445] width 550 height 59
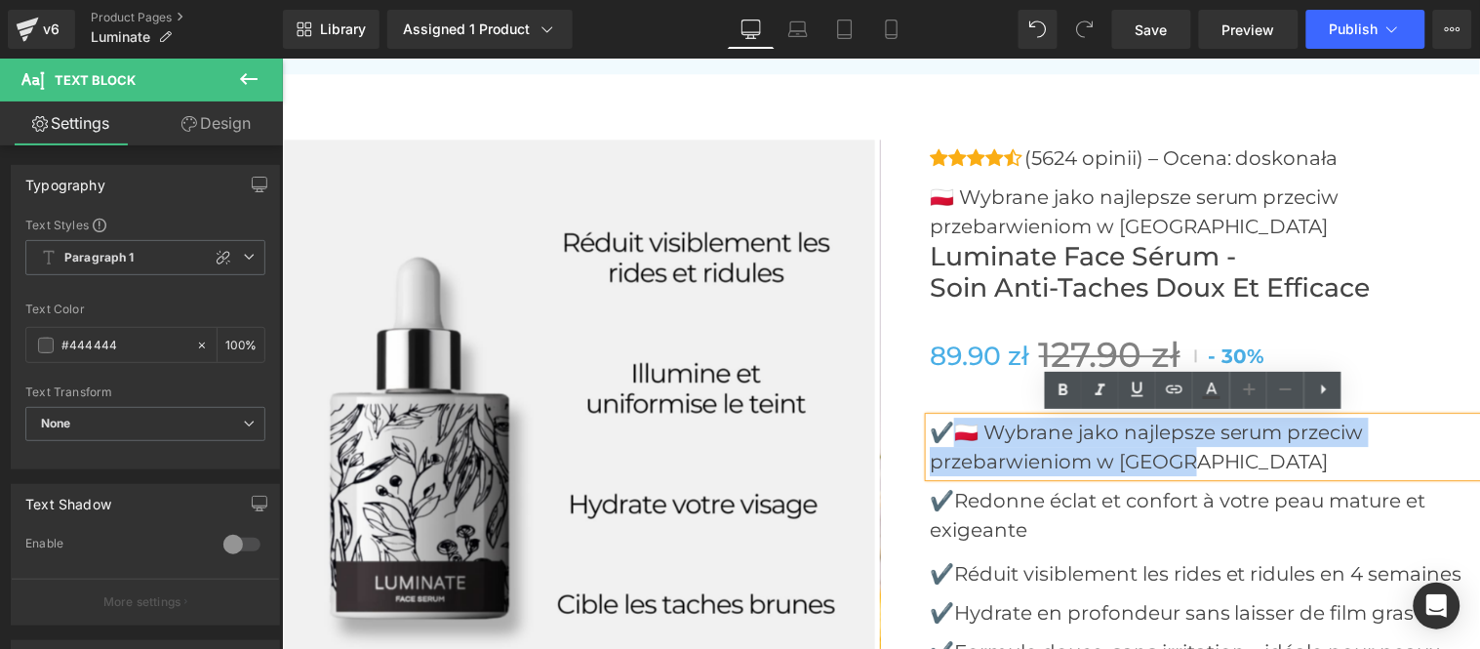
click at [1190, 460] on p "✔️🇵🇱 Wybrane jako najlepsze serum przeciw przebarwieniom w Polsce" at bounding box center [1204, 445] width 550 height 59
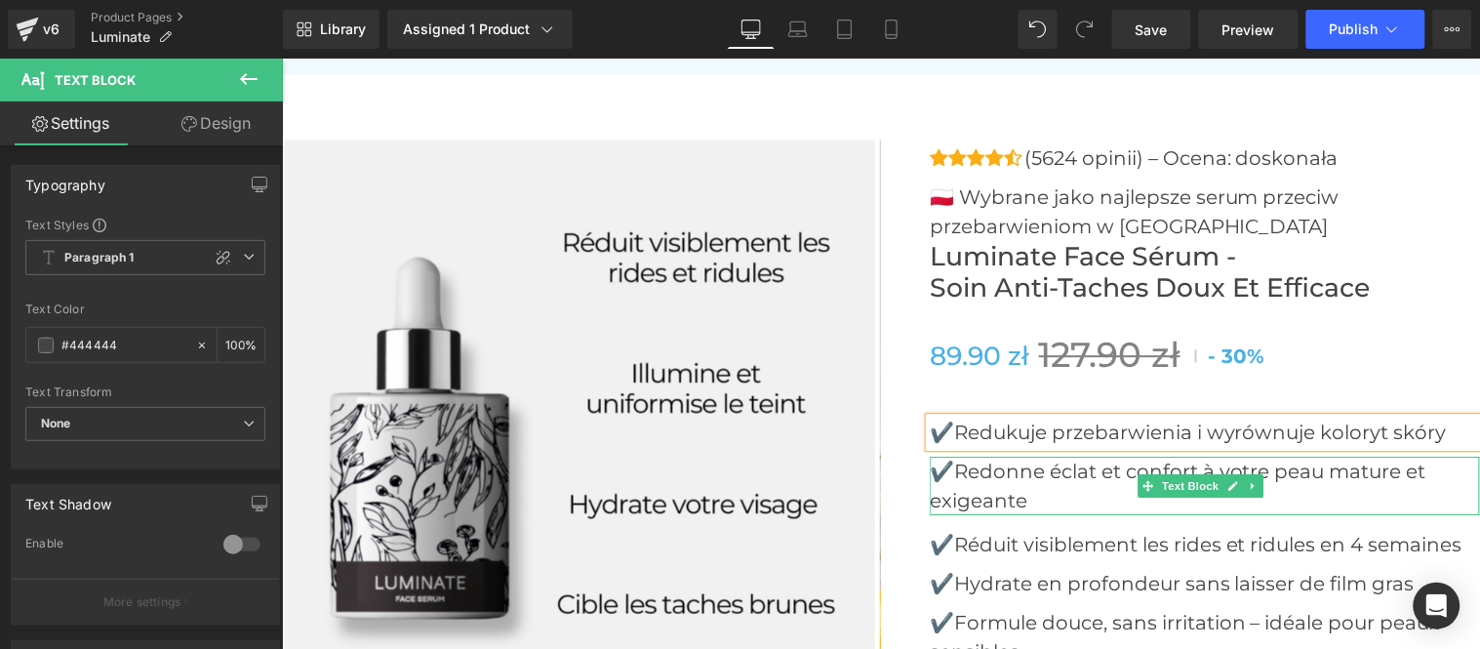
click at [948, 464] on p "✔️Redonne éclat et confort à votre peau mature et exigeante" at bounding box center [1204, 485] width 550 height 59
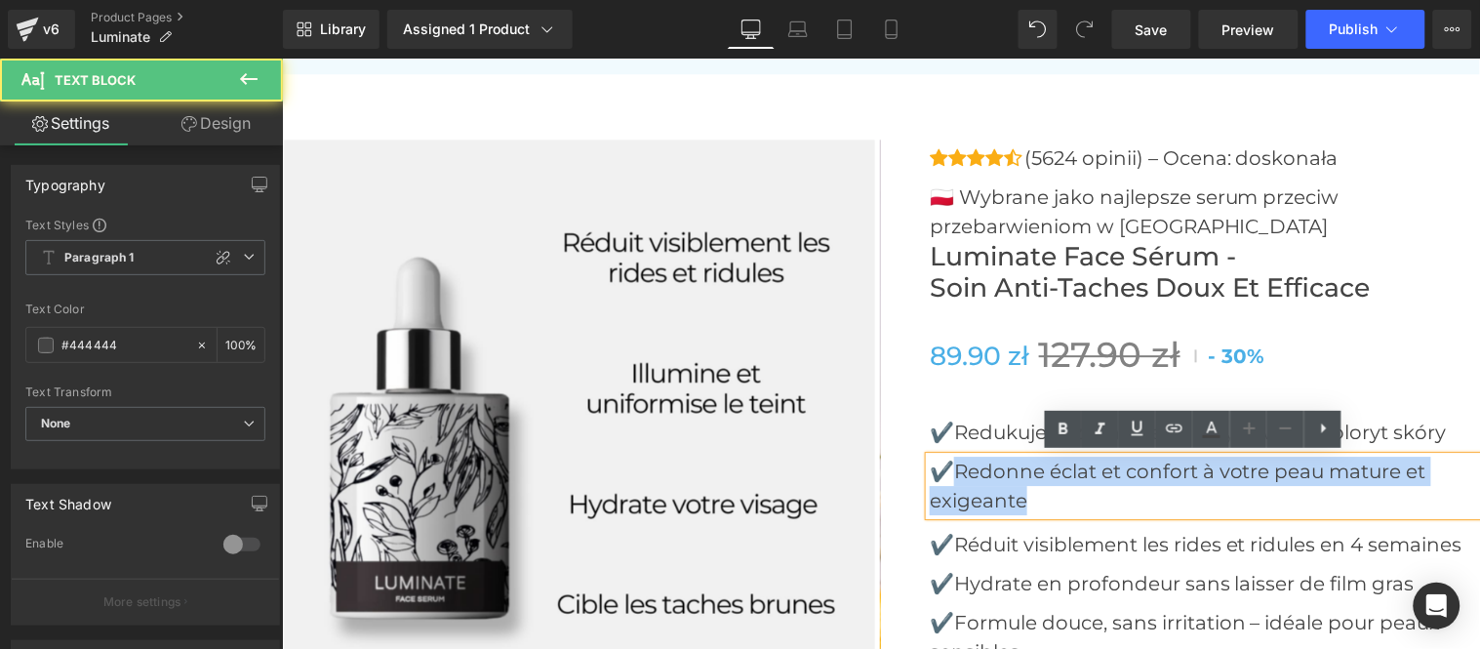
click at [1032, 497] on p "✔️Redonne éclat et confort à votre peau mature et exigeante" at bounding box center [1204, 485] width 550 height 59
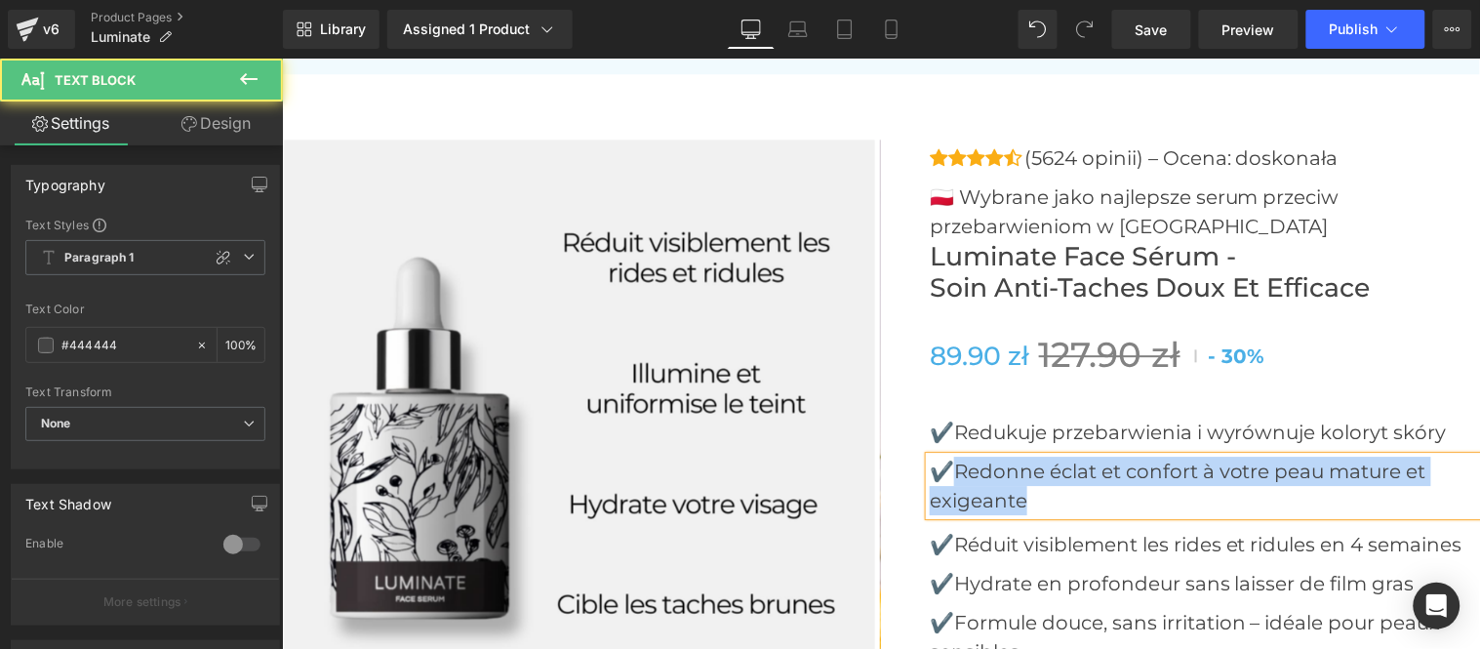
paste div
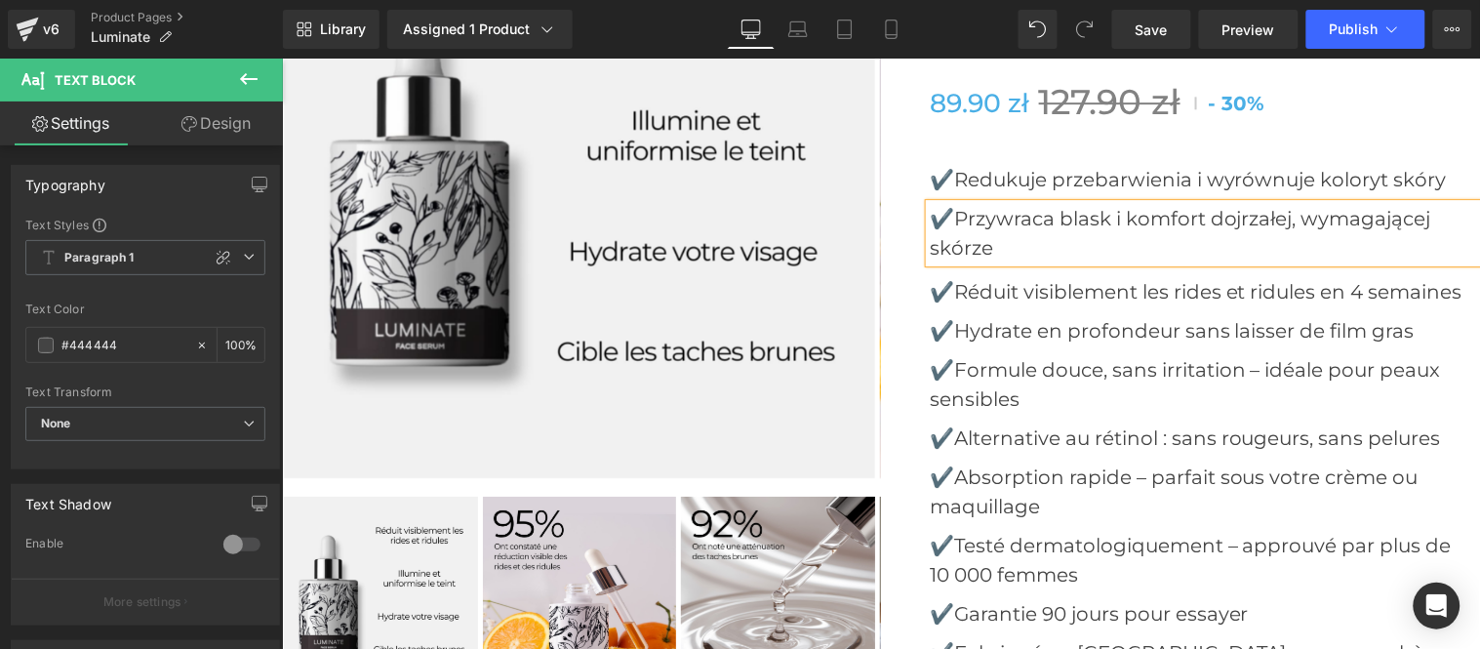
scroll to position [7258, 0]
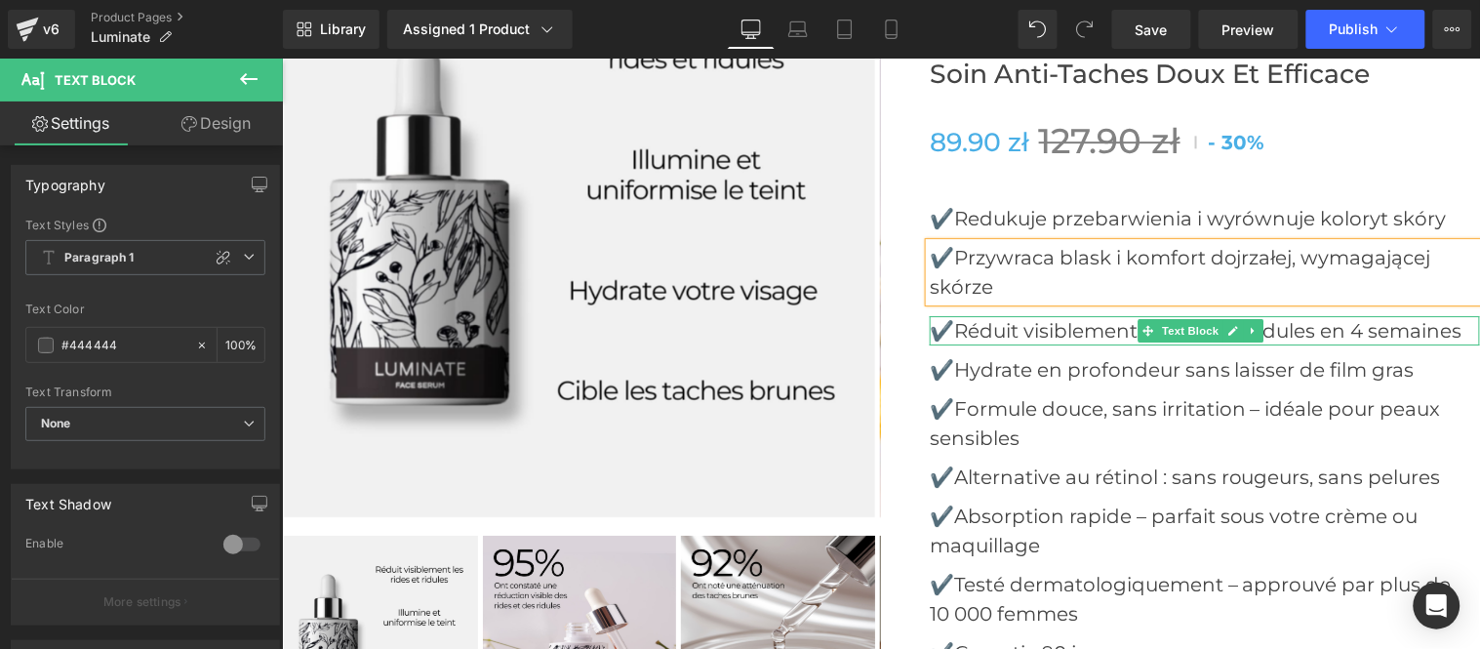
click at [948, 333] on p "✔️Réduit visiblement les rides et ridules en 4 semaines" at bounding box center [1204, 329] width 550 height 29
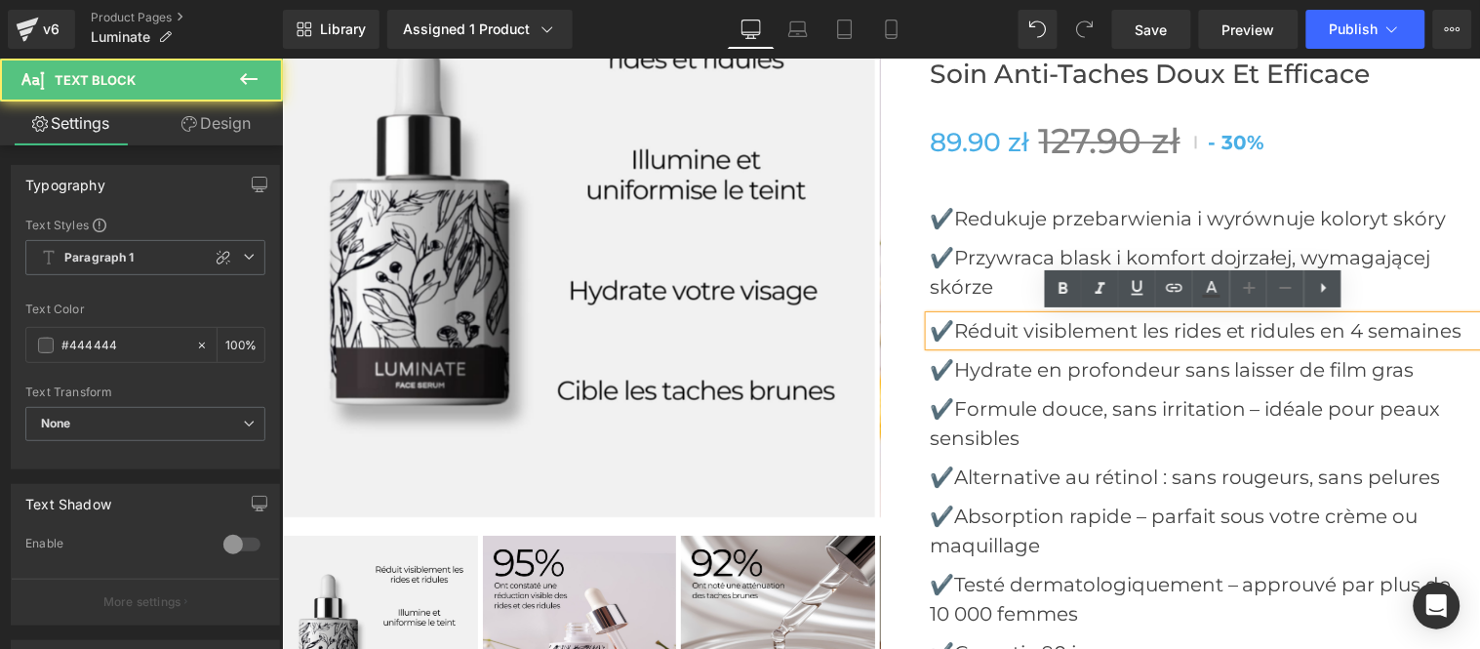
click at [948, 333] on p "✔️Réduit visiblement les rides et ridules en 4 semaines" at bounding box center [1204, 329] width 550 height 29
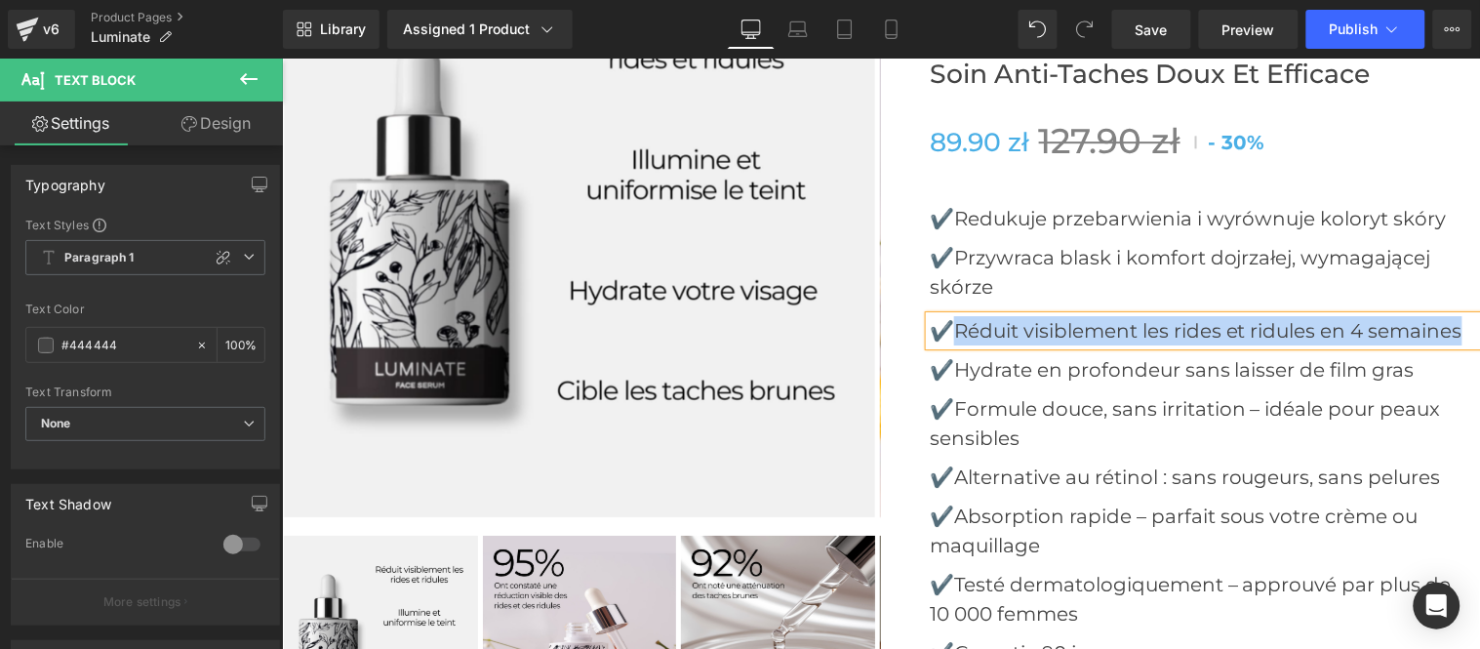
paste div
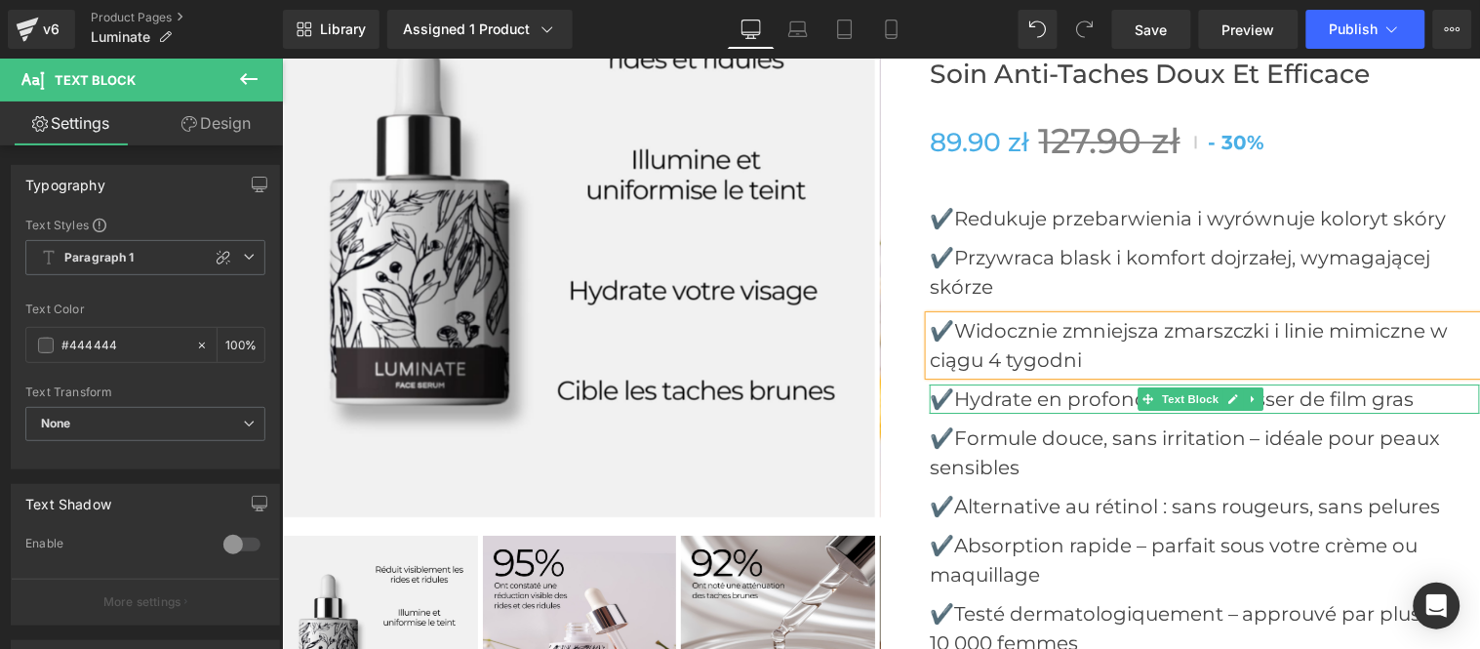
click at [949, 399] on p "✔️Hydrate en profondeur sans laisser de film gras" at bounding box center [1204, 397] width 550 height 29
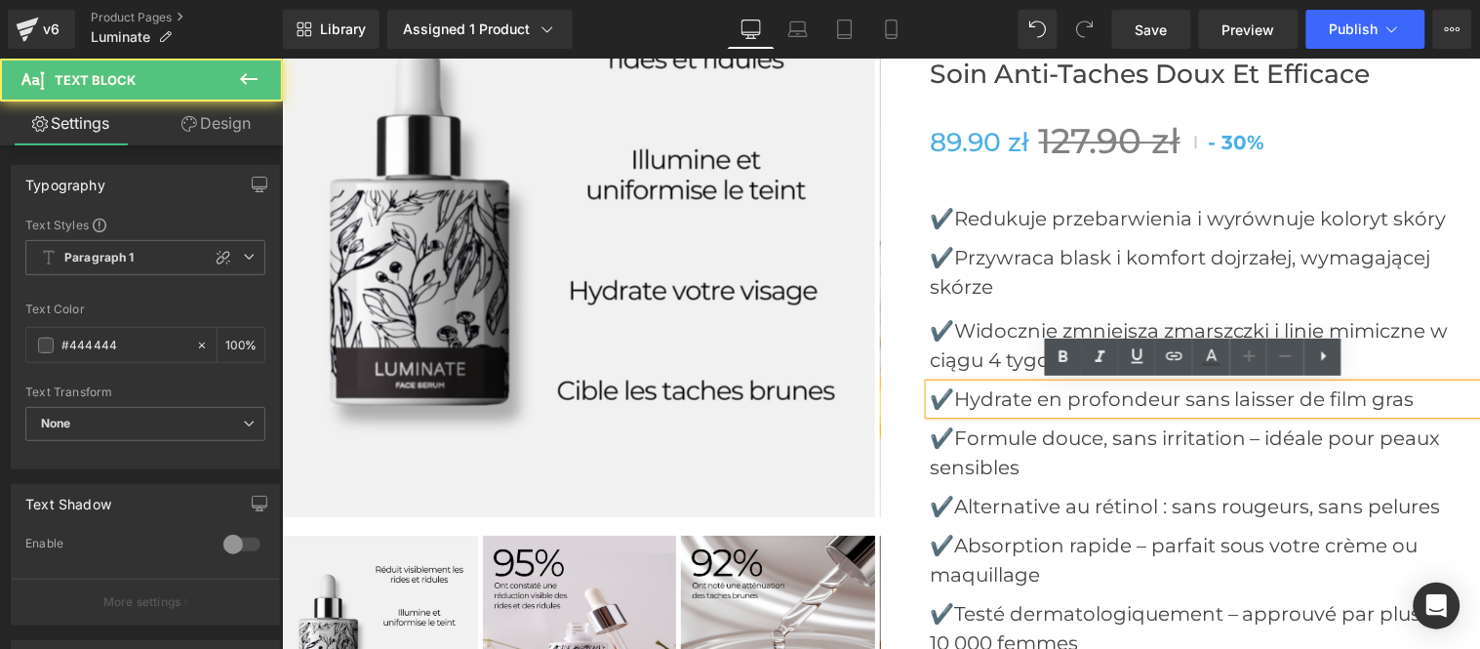
click at [946, 397] on p "✔️Hydrate en profondeur sans laisser de film gras" at bounding box center [1204, 397] width 550 height 29
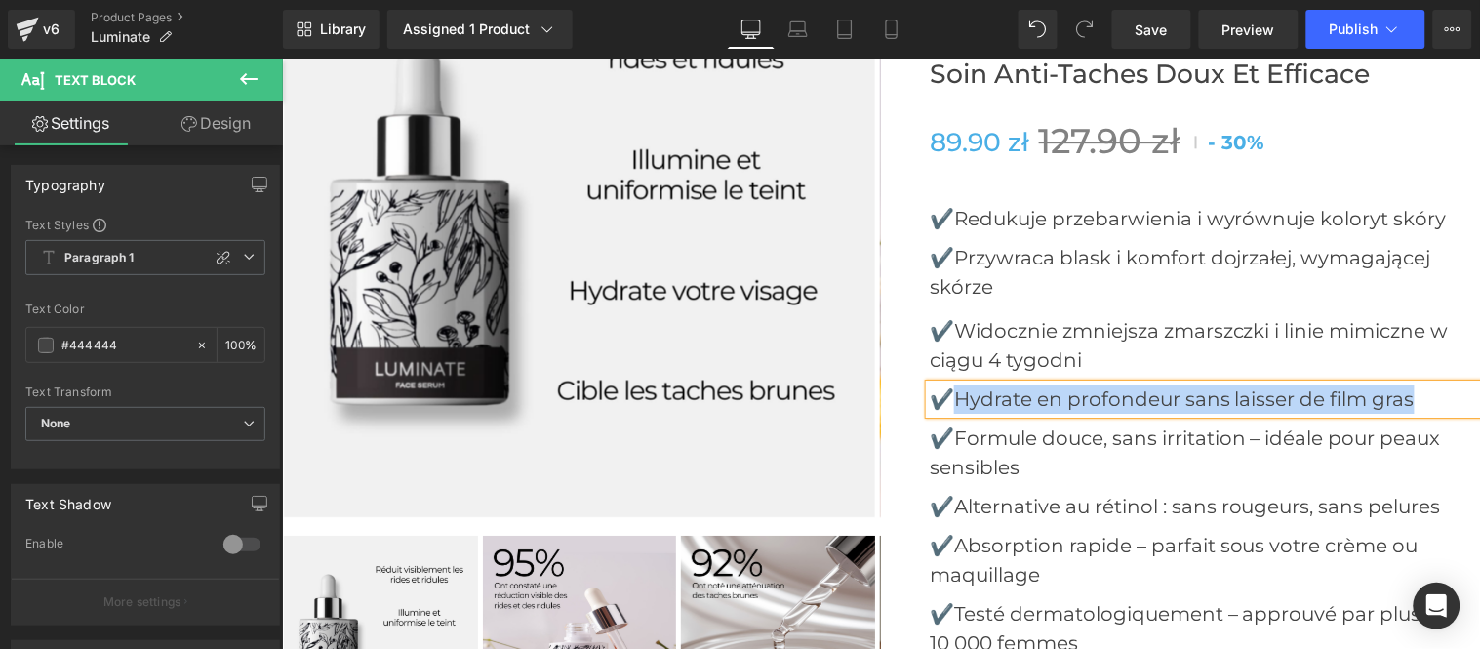
paste div
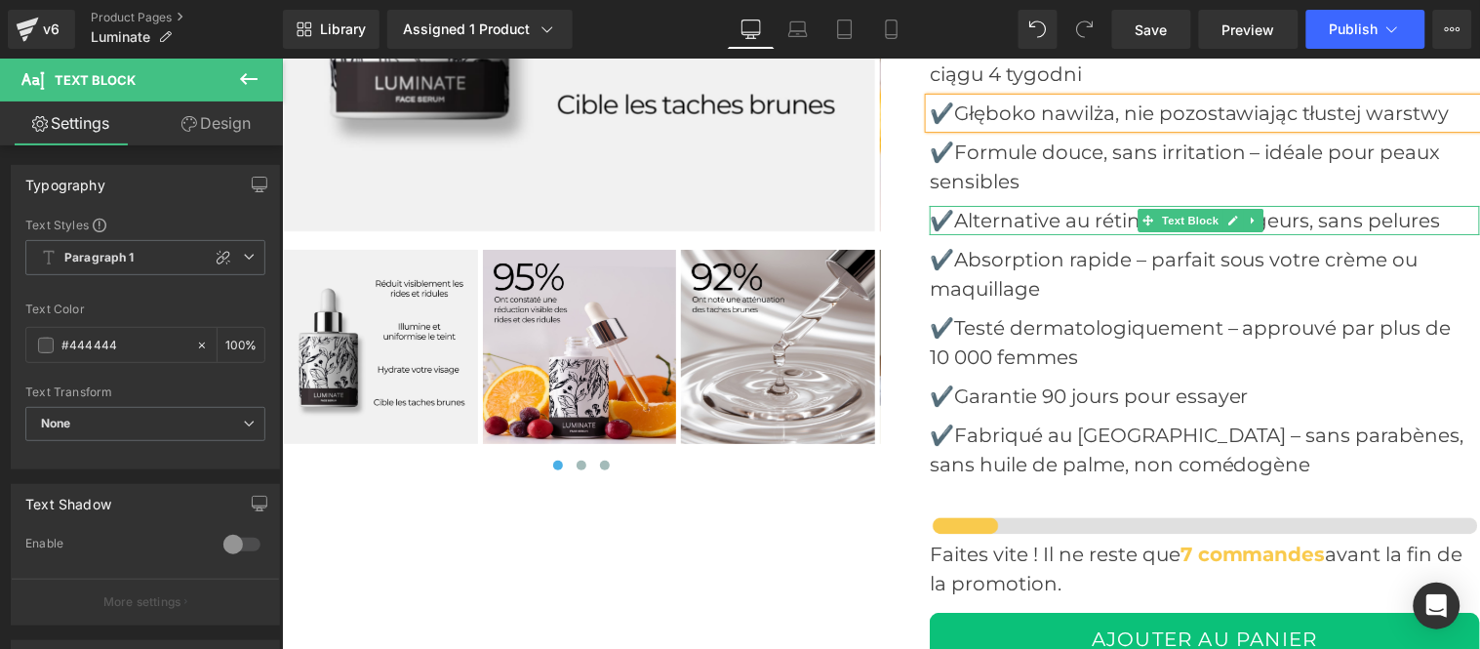
scroll to position [7583, 0]
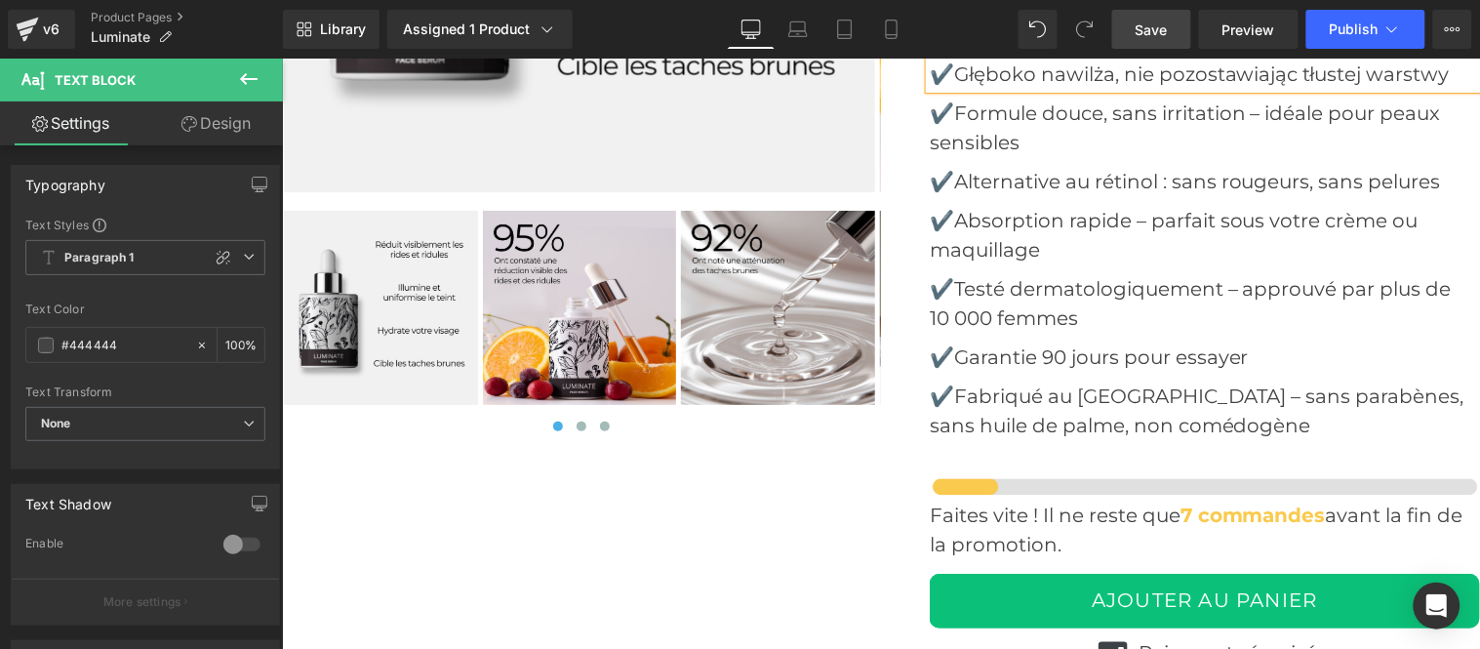
click at [1148, 25] on span "Save" at bounding box center [1151, 30] width 32 height 20
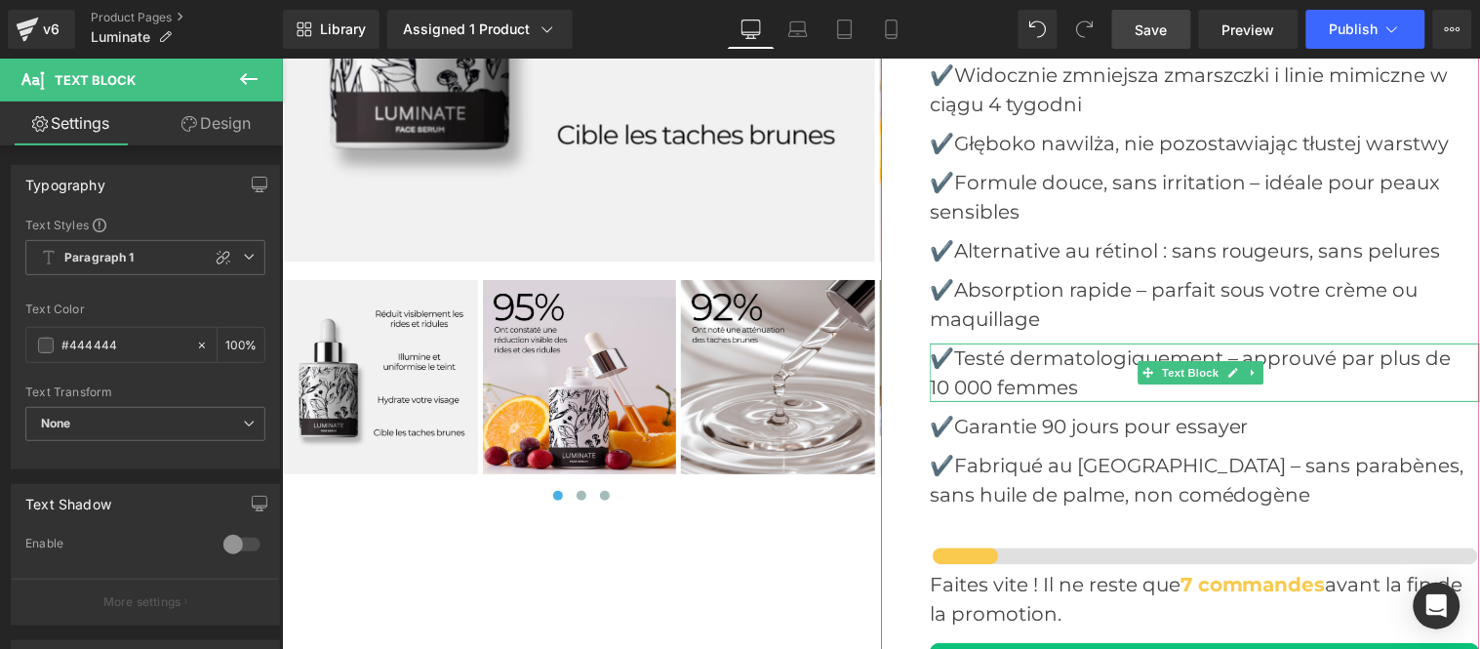
scroll to position [7475, 0]
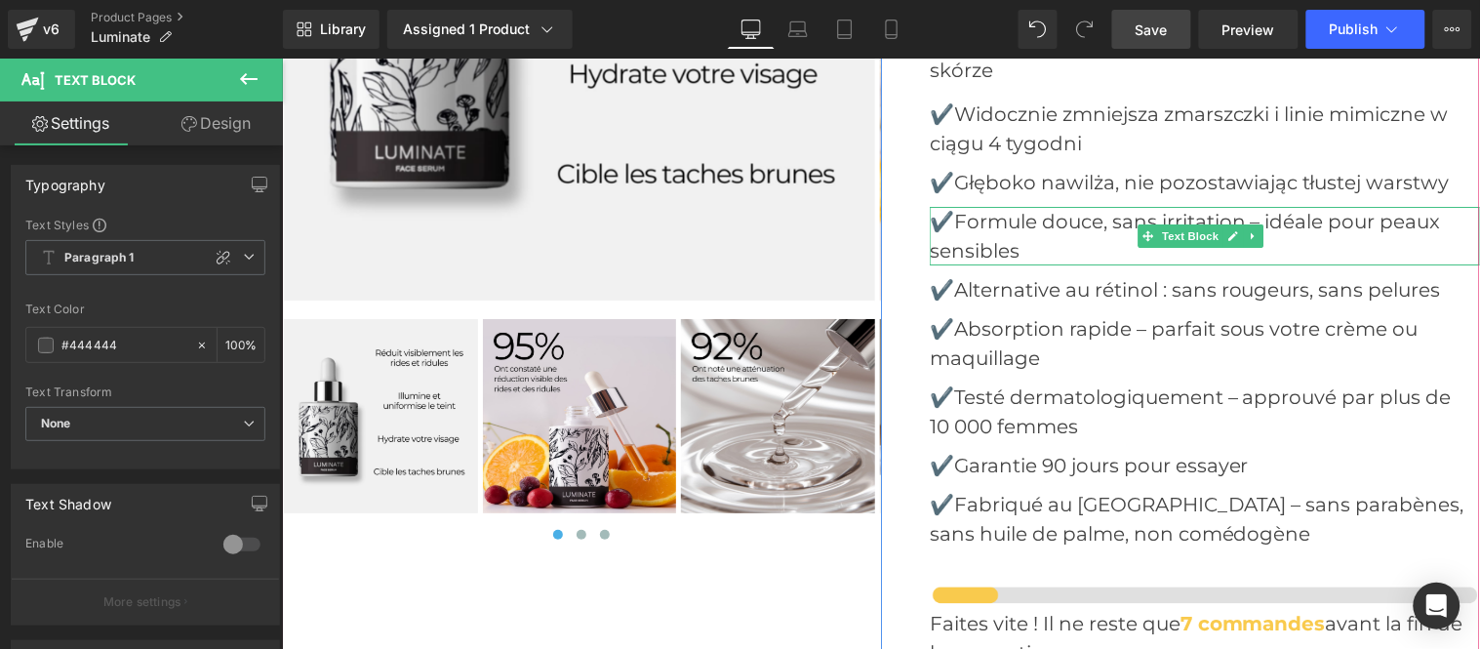
click at [951, 224] on p "✔️Formule douce, sans irritation – idéale pour peaux sensibles" at bounding box center [1204, 235] width 550 height 59
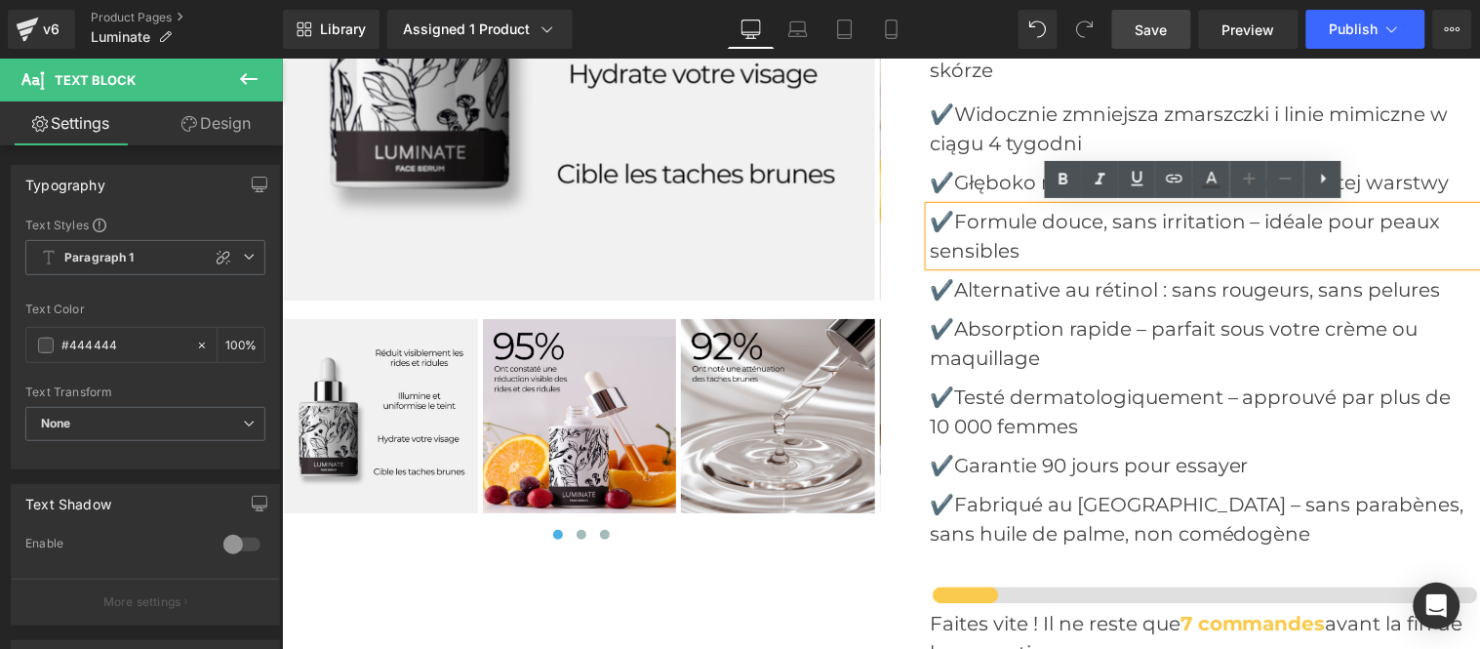
click at [949, 214] on p "✔️Formule douce, sans irritation – idéale pour peaux sensibles" at bounding box center [1204, 235] width 550 height 59
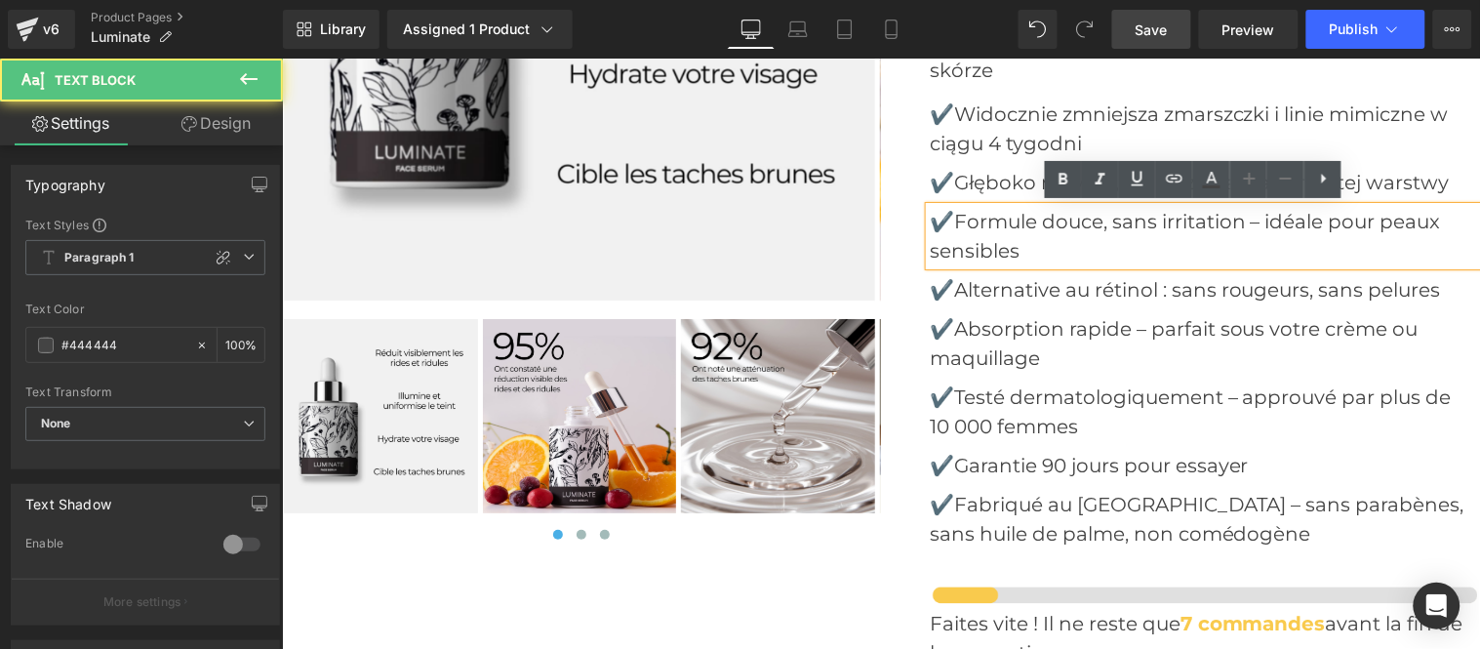
click at [1034, 244] on p "✔️Formule douce, sans irritation – idéale pour peaux sensibles" at bounding box center [1204, 235] width 550 height 59
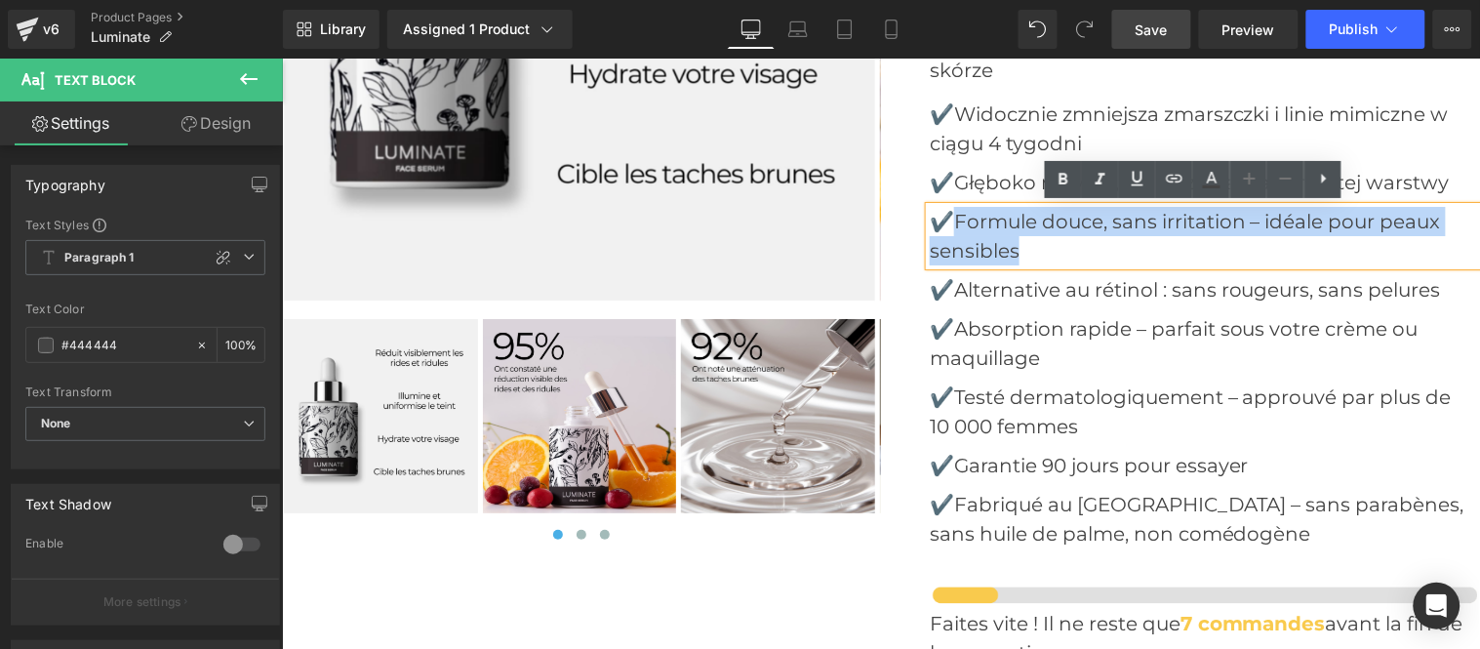
paste div
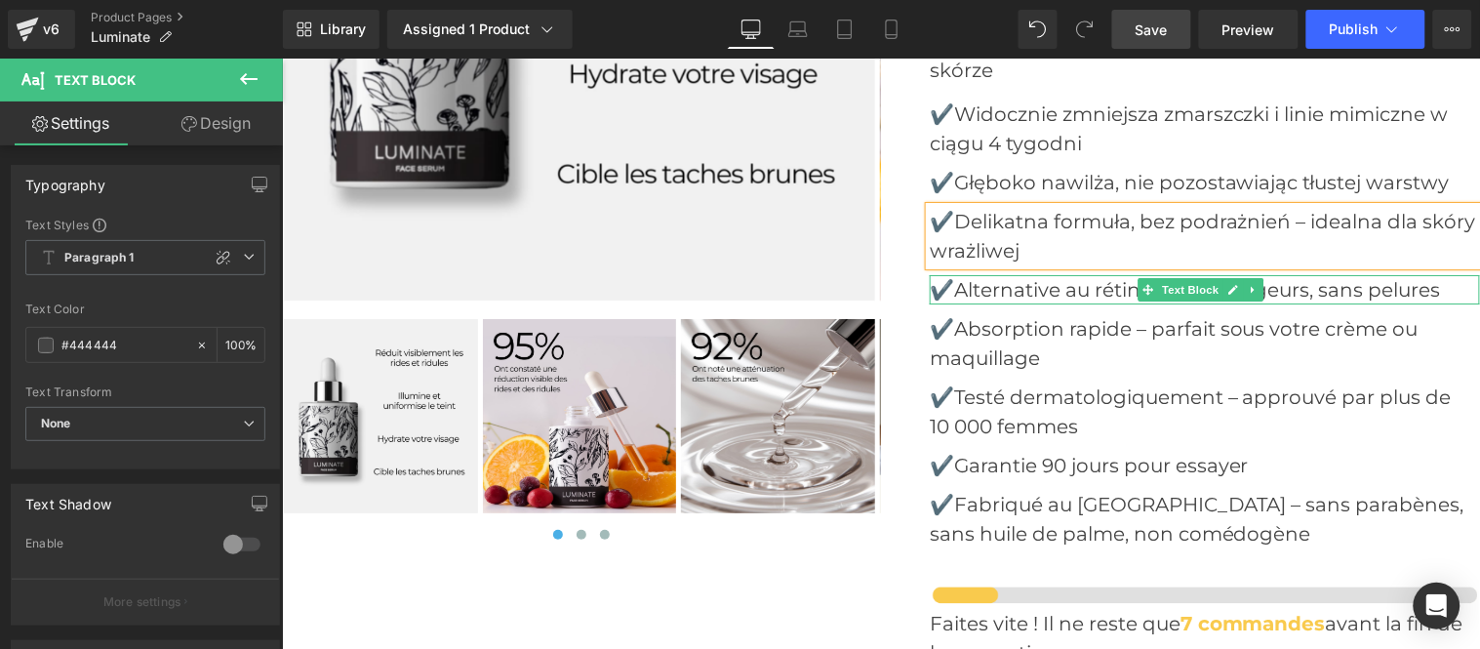
click at [950, 288] on p "✔️Alternative au rétinol : sans rougeurs, sans pelures" at bounding box center [1204, 288] width 550 height 29
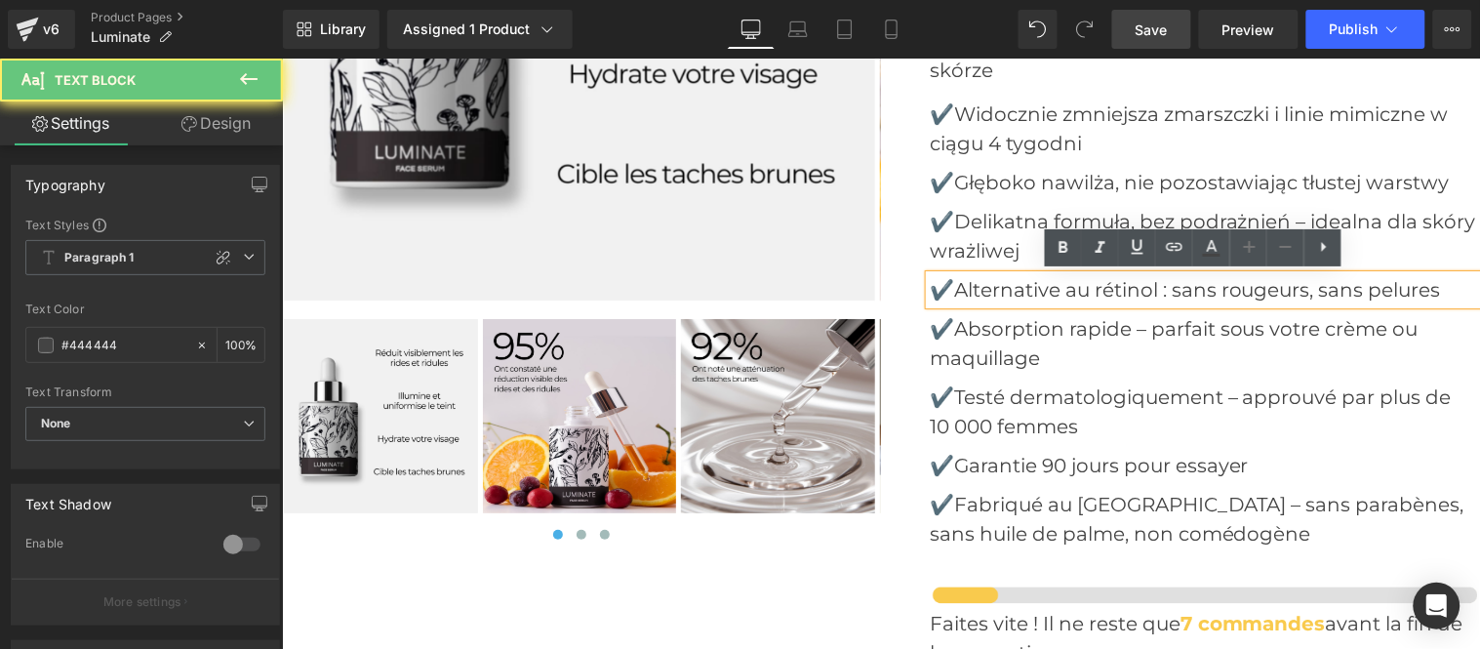
click at [950, 288] on p "✔️Alternative au rétinol : sans rougeurs, sans pelures" at bounding box center [1204, 288] width 550 height 29
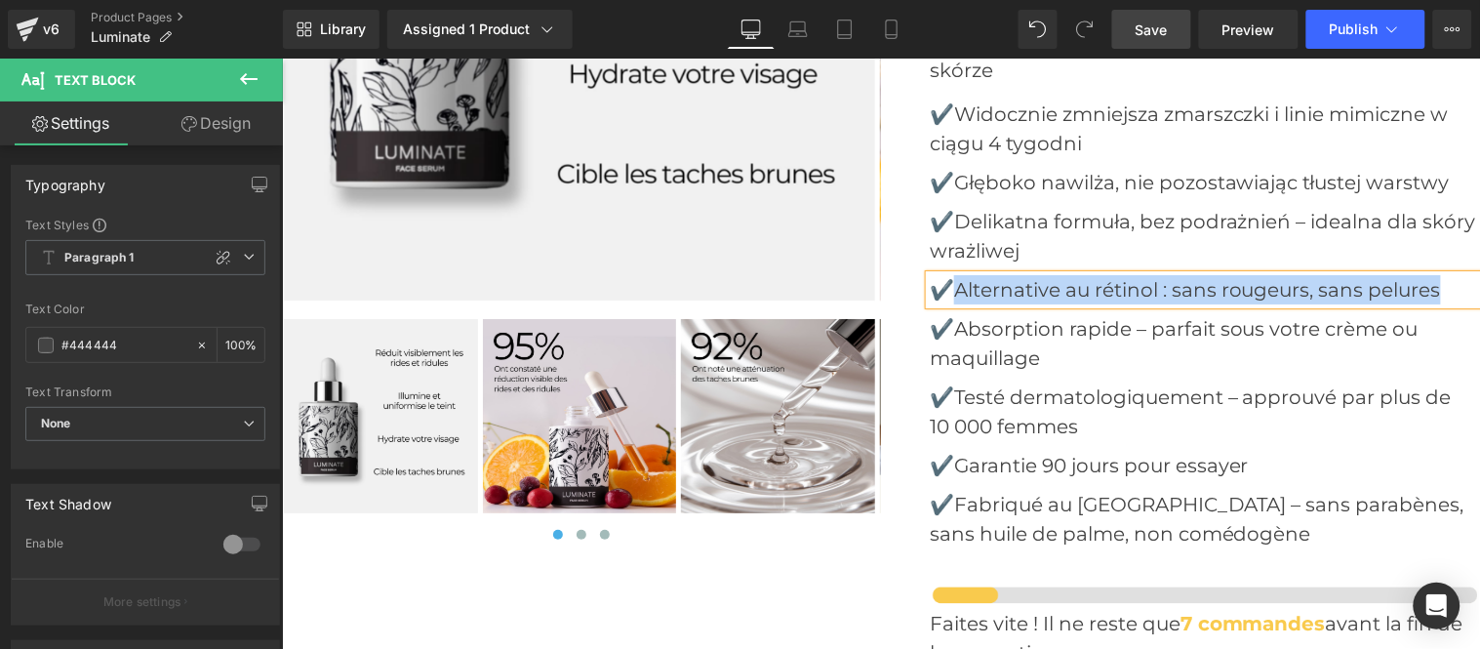
paste div
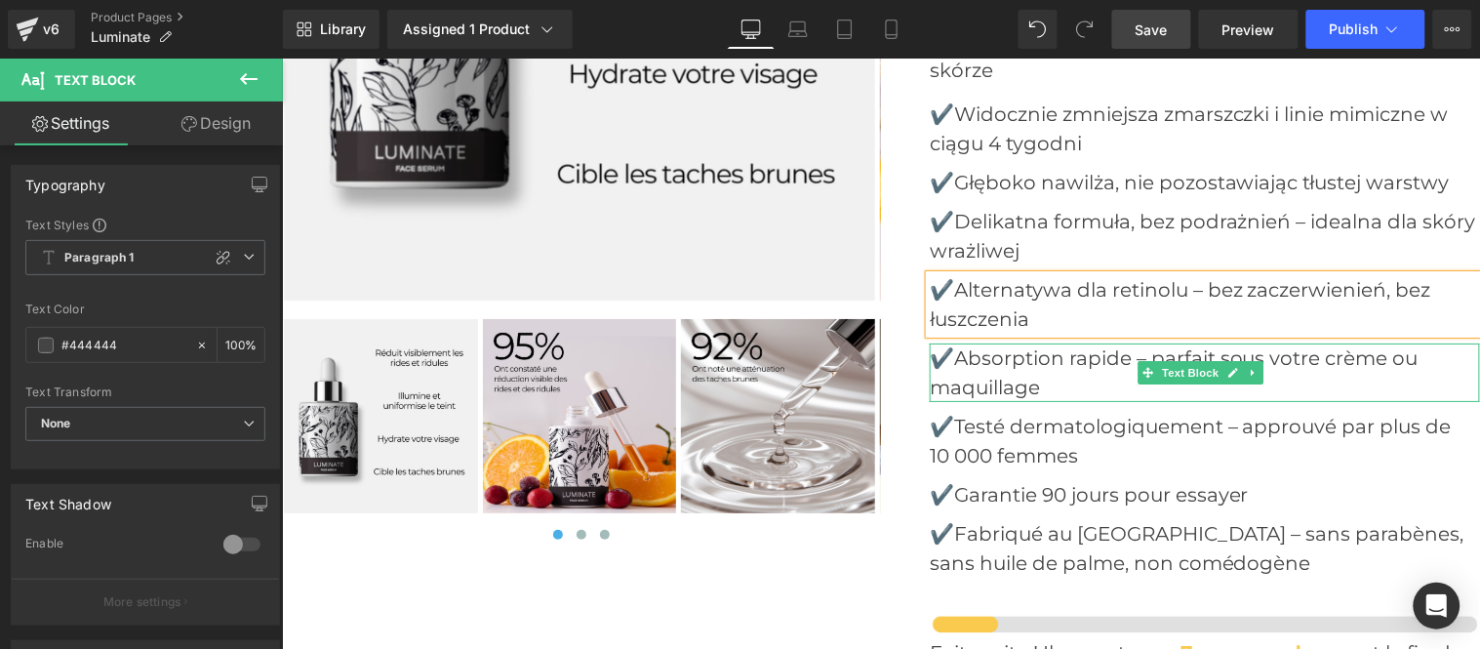
click at [951, 355] on p "✔️Absorption rapide – parfait sous votre crème ou maquillage" at bounding box center [1204, 371] width 550 height 59
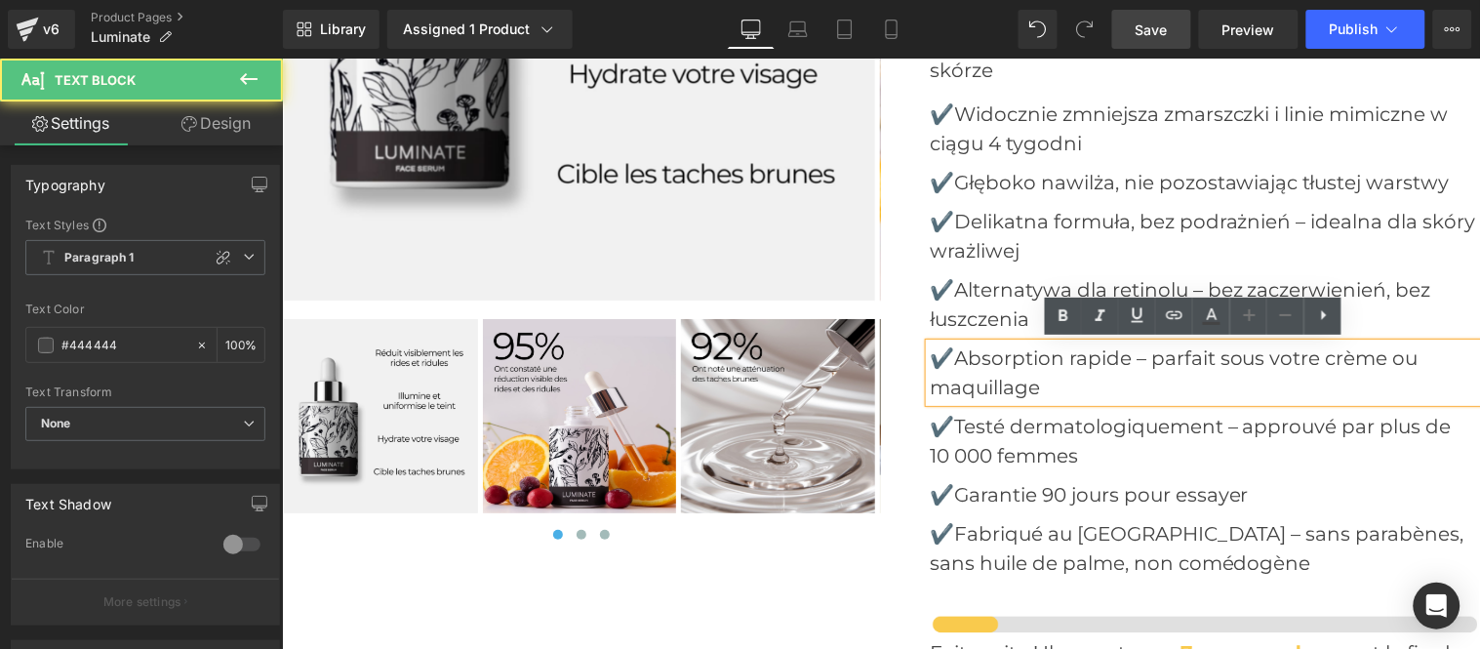
click at [951, 355] on p "✔️Absorption rapide – parfait sous votre crème ou maquillage" at bounding box center [1204, 371] width 550 height 59
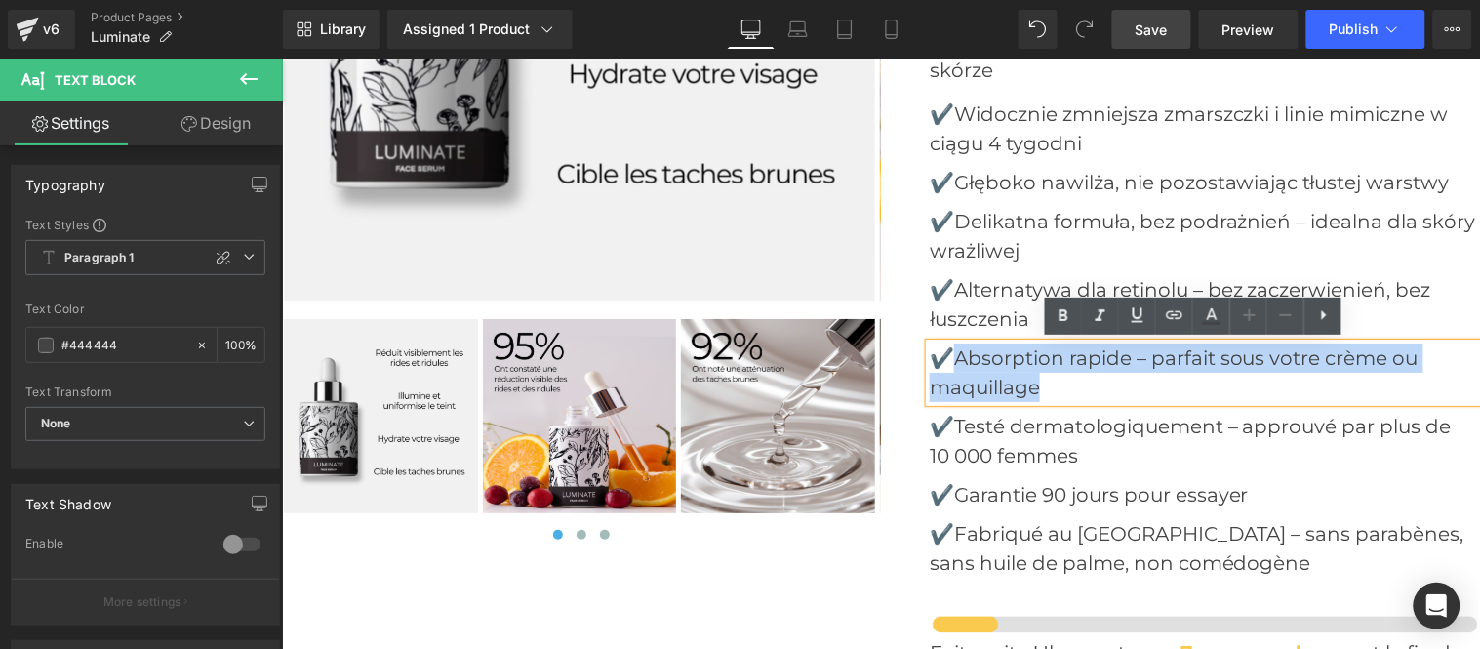
click at [1064, 384] on p "✔️Absorption rapide – parfait sous votre crème ou maquillage" at bounding box center [1204, 371] width 550 height 59
paste div
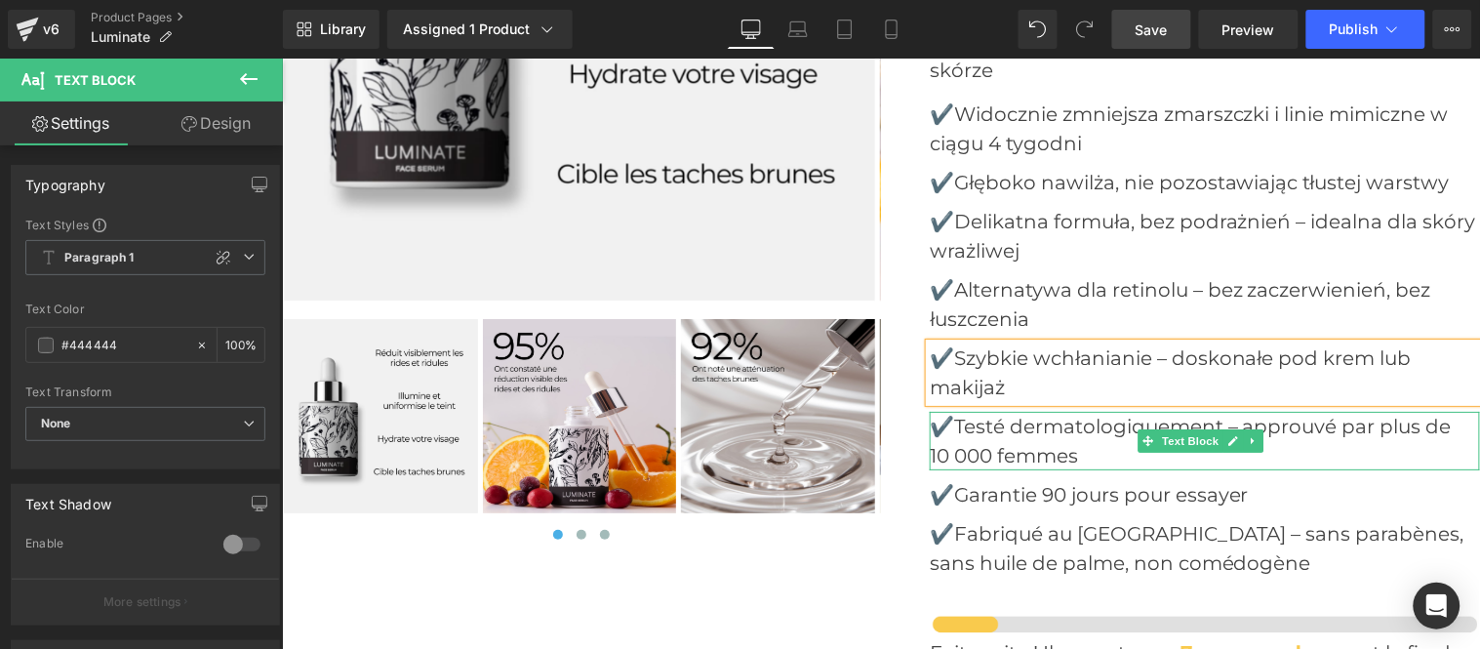
click at [951, 416] on p "✔️Testé dermatologiquement – approuvé par plus de" at bounding box center [1204, 425] width 550 height 29
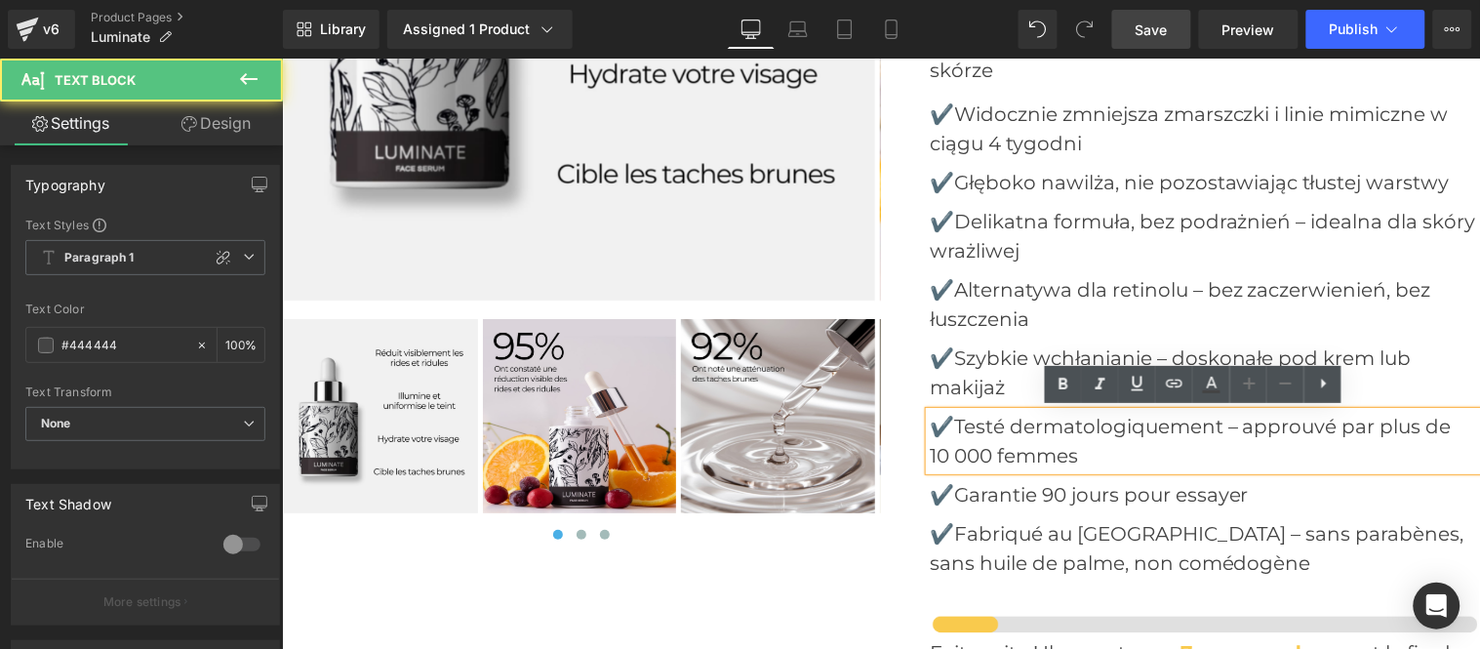
click at [948, 420] on p "✔️Testé dermatologiquement – approuvé par plus de" at bounding box center [1204, 425] width 550 height 29
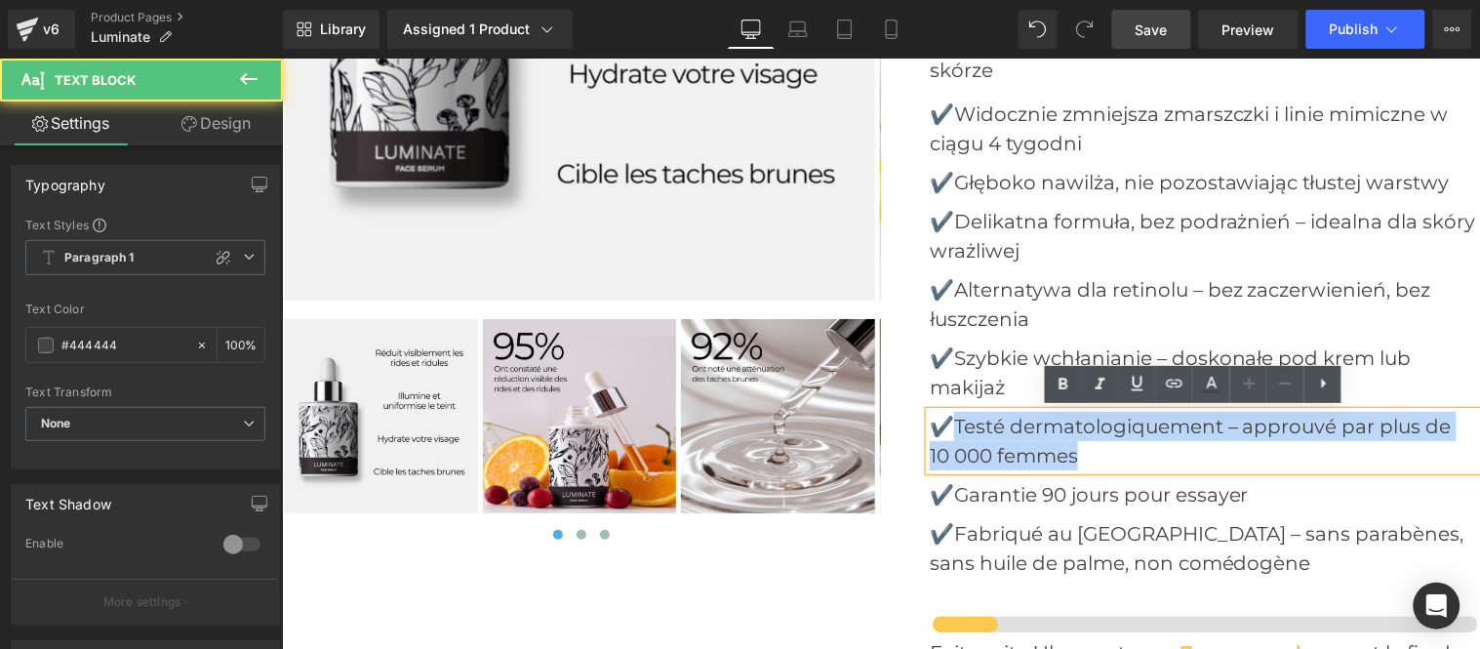
click at [1091, 454] on p "10 000 femmes" at bounding box center [1204, 454] width 550 height 29
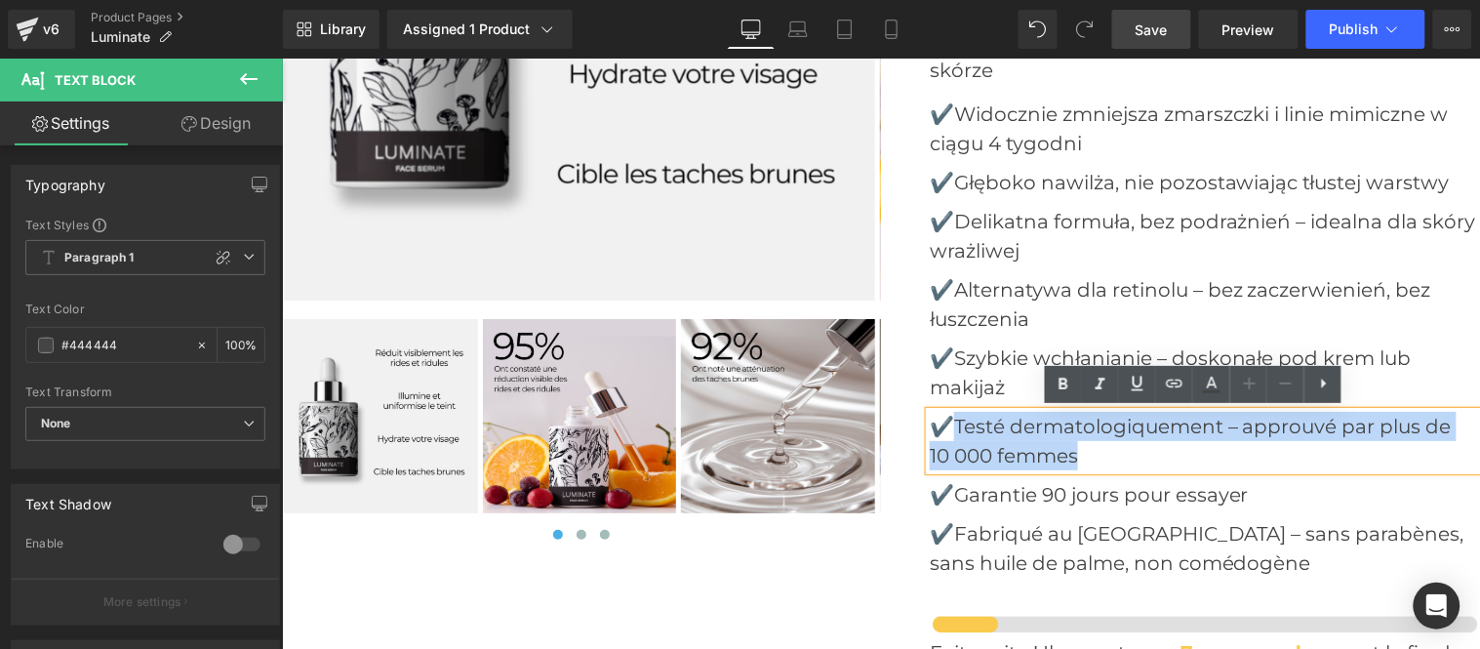
paste div
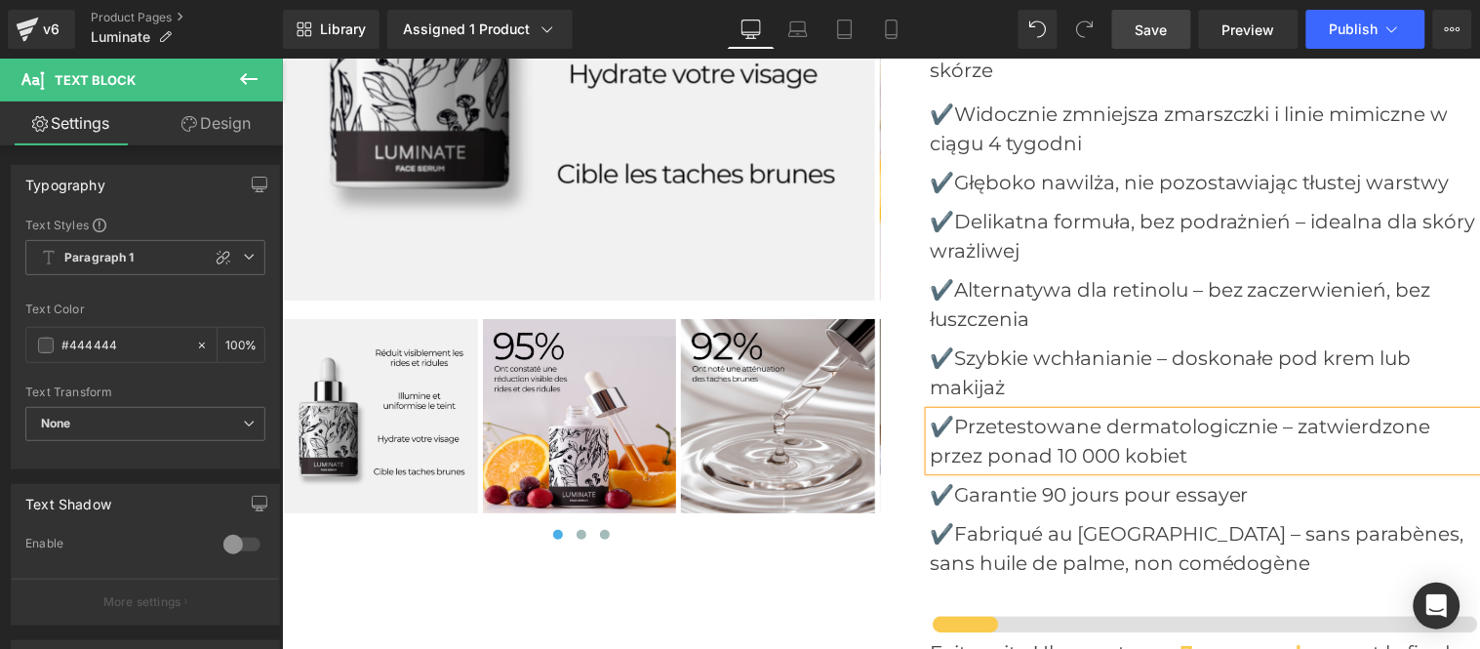
scroll to position [7583, 0]
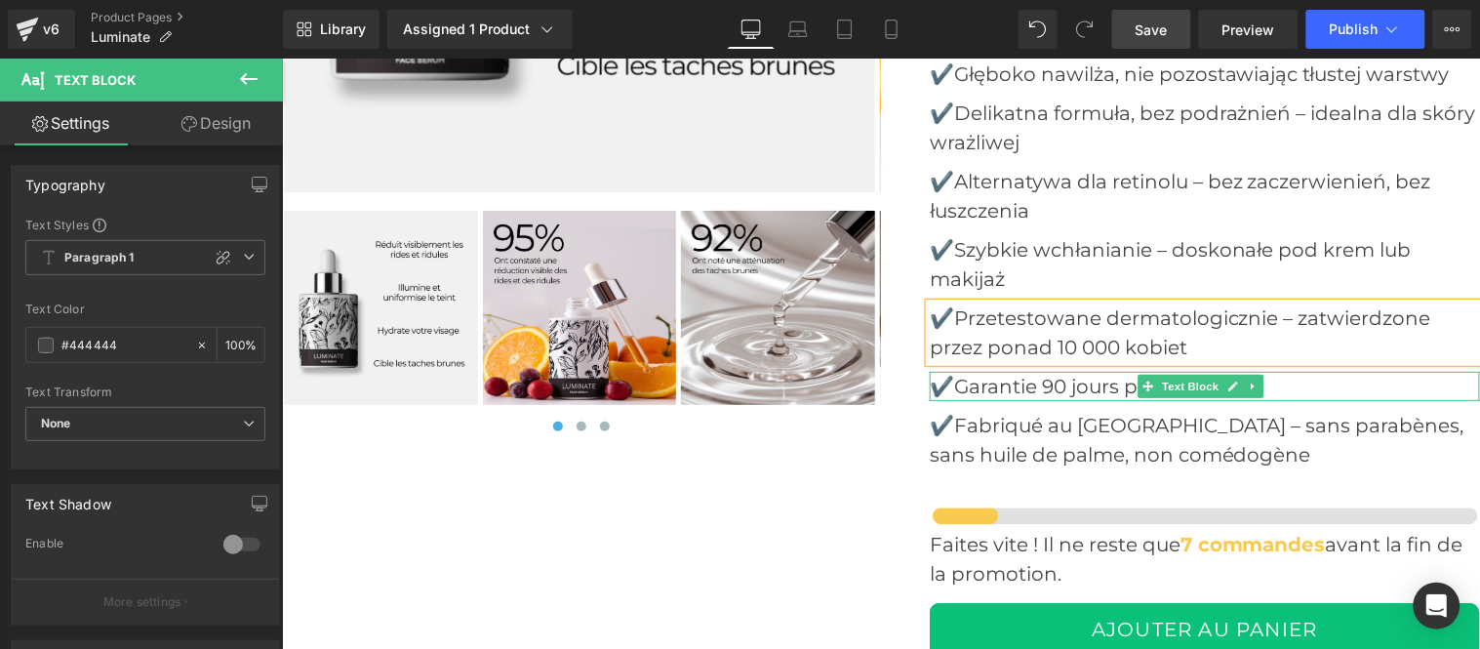
click at [951, 385] on p "✔️Garantie 90 jours pour essayer" at bounding box center [1204, 385] width 550 height 29
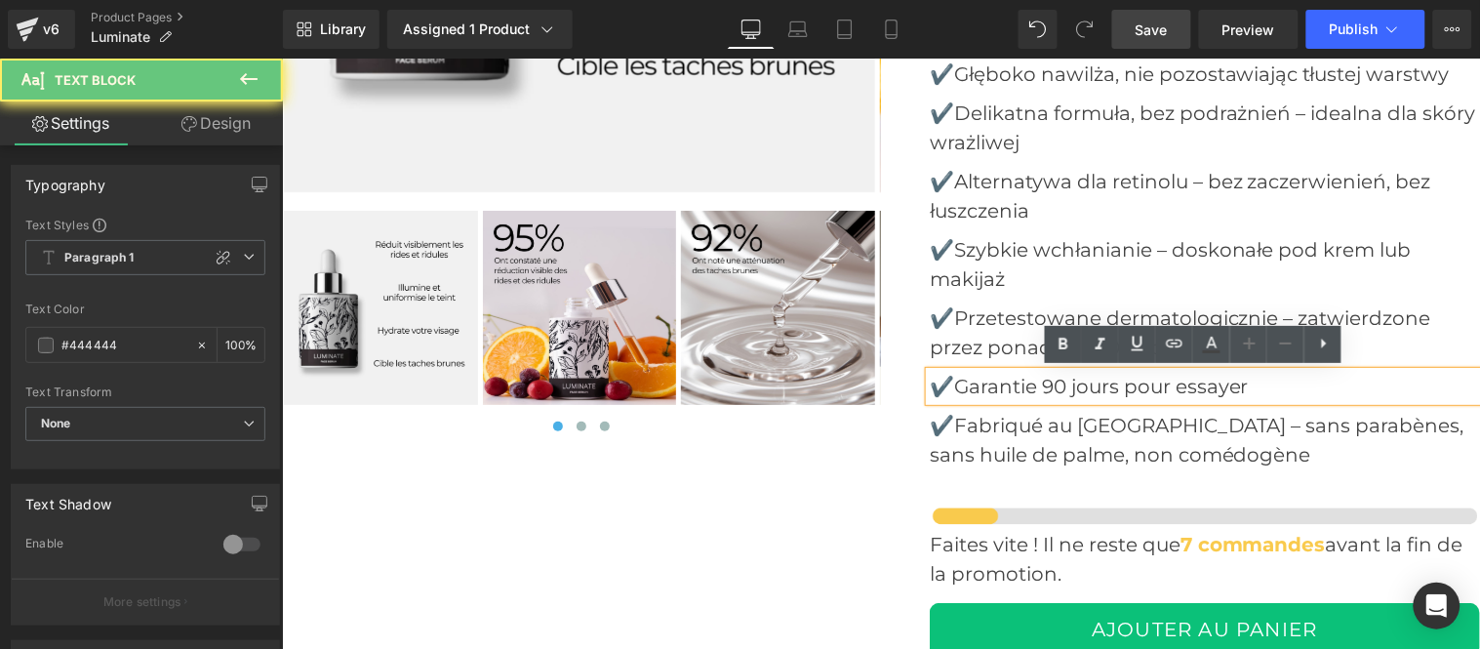
click at [948, 383] on p "✔️Garantie 90 jours pour essayer" at bounding box center [1204, 385] width 550 height 29
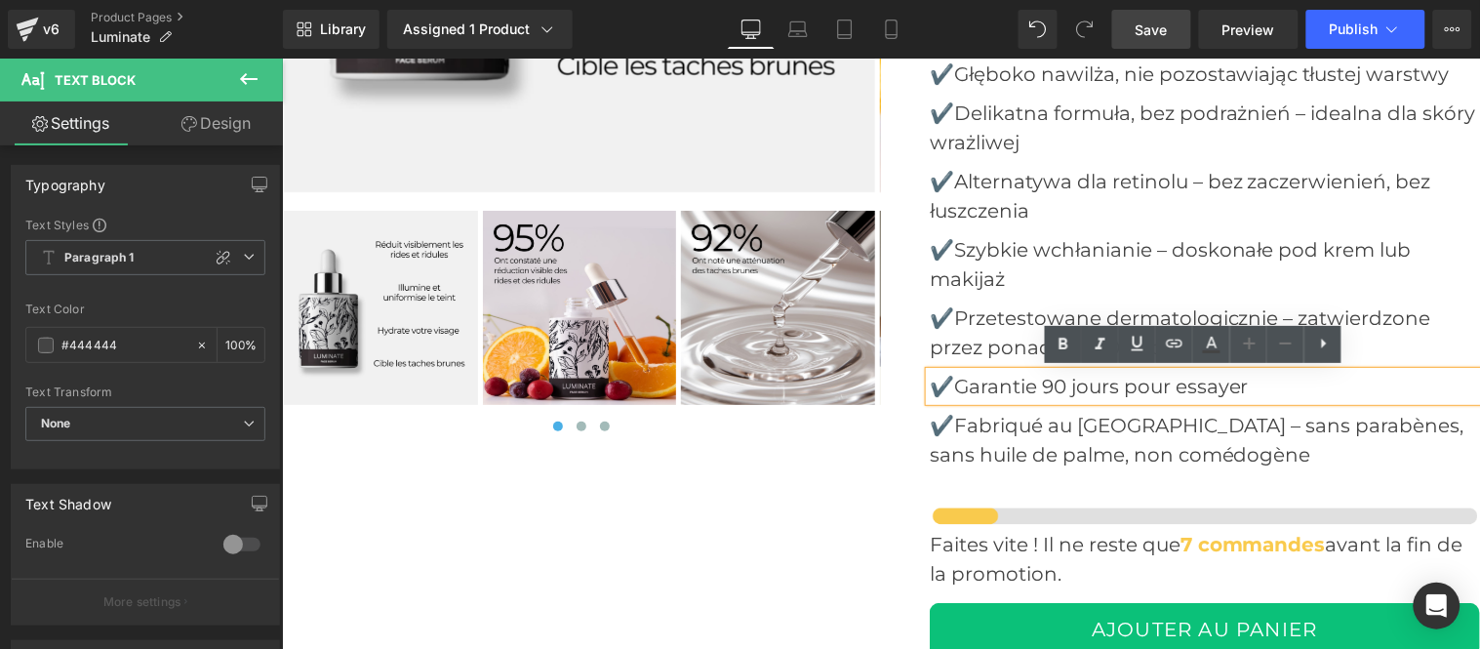
click at [1249, 382] on p "✔️Garantie 90 jours pour essayer" at bounding box center [1204, 385] width 550 height 29
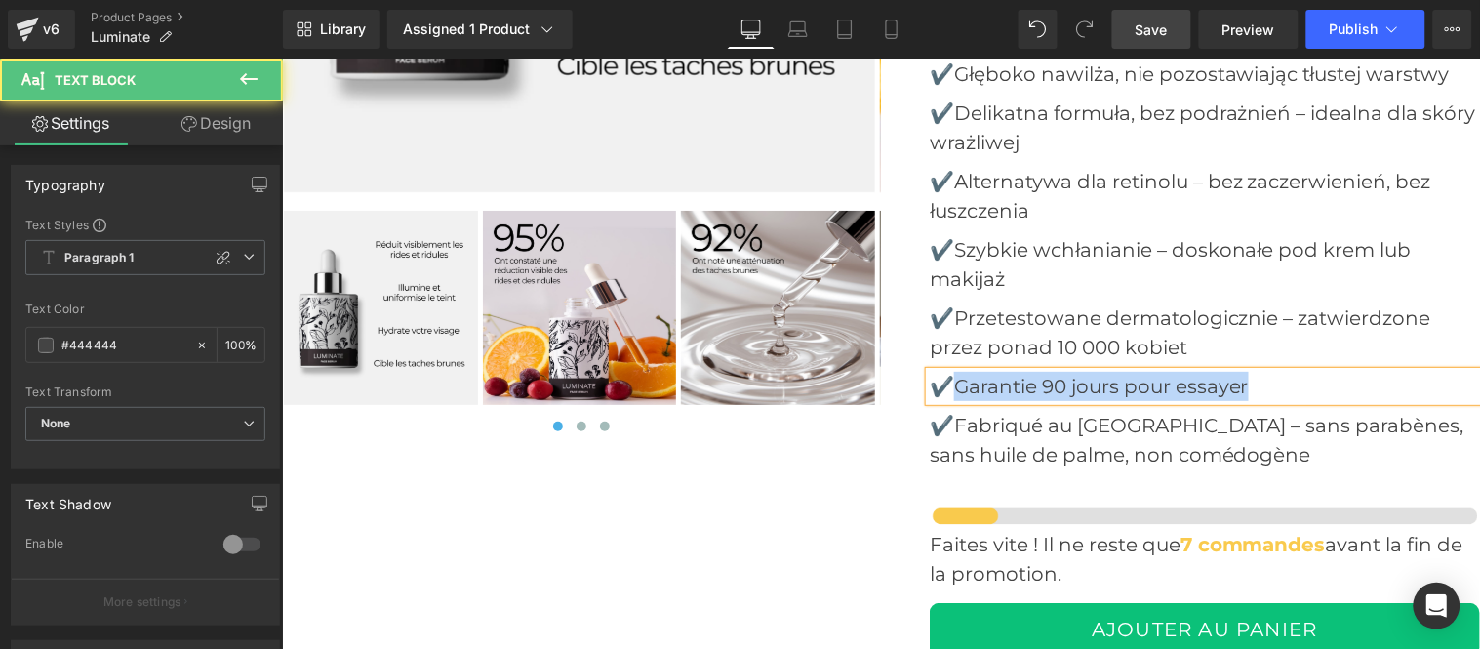
paste div
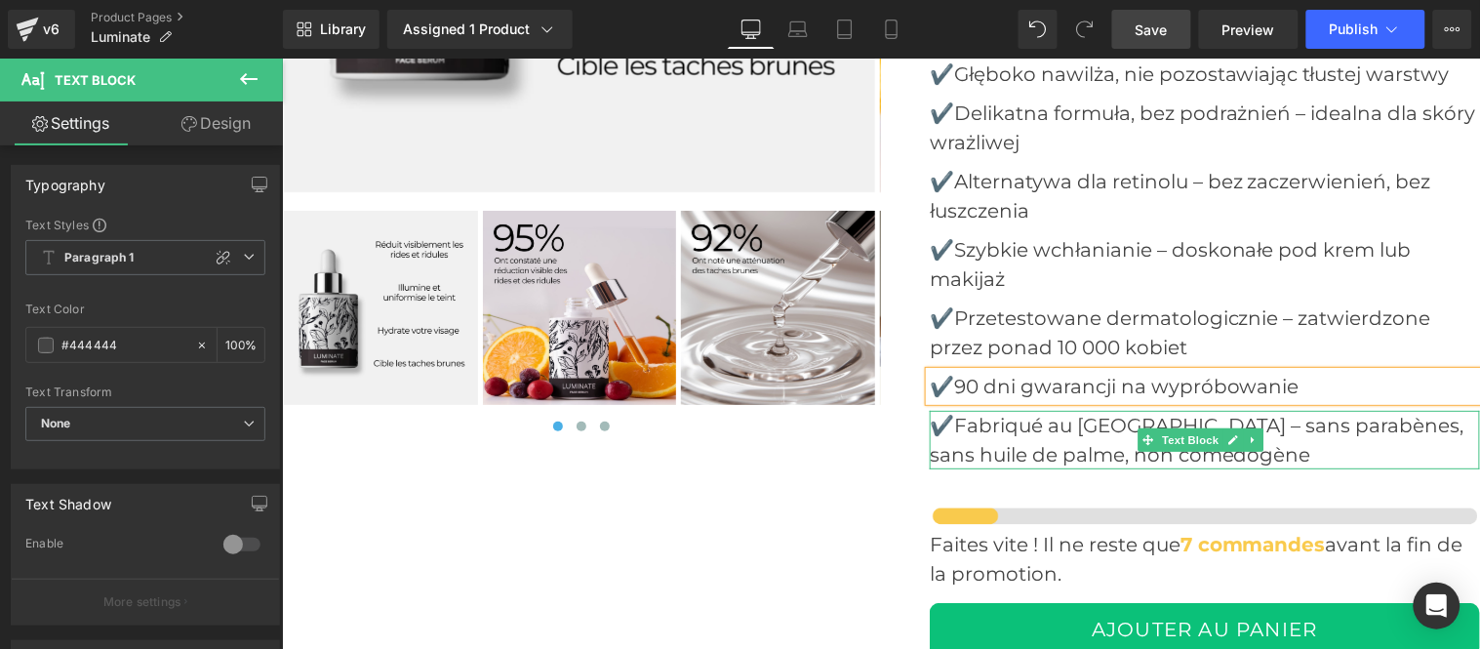
click at [949, 428] on p "✔️Fabriqué au [GEOGRAPHIC_DATA] – sans parabènes, sans huile de palme, non comé…" at bounding box center [1204, 439] width 550 height 59
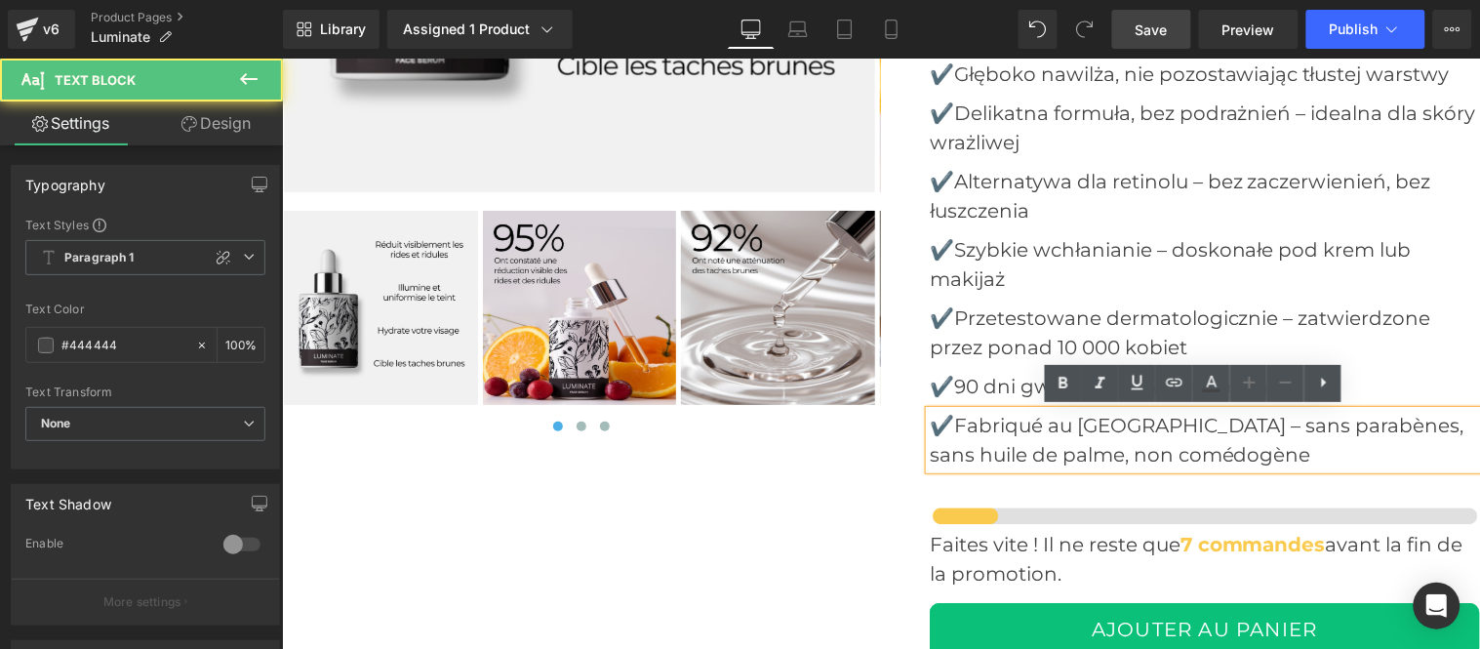
click at [949, 422] on p "✔️Fabriqué au [GEOGRAPHIC_DATA] – sans parabènes, sans huile de palme, non comé…" at bounding box center [1204, 439] width 550 height 59
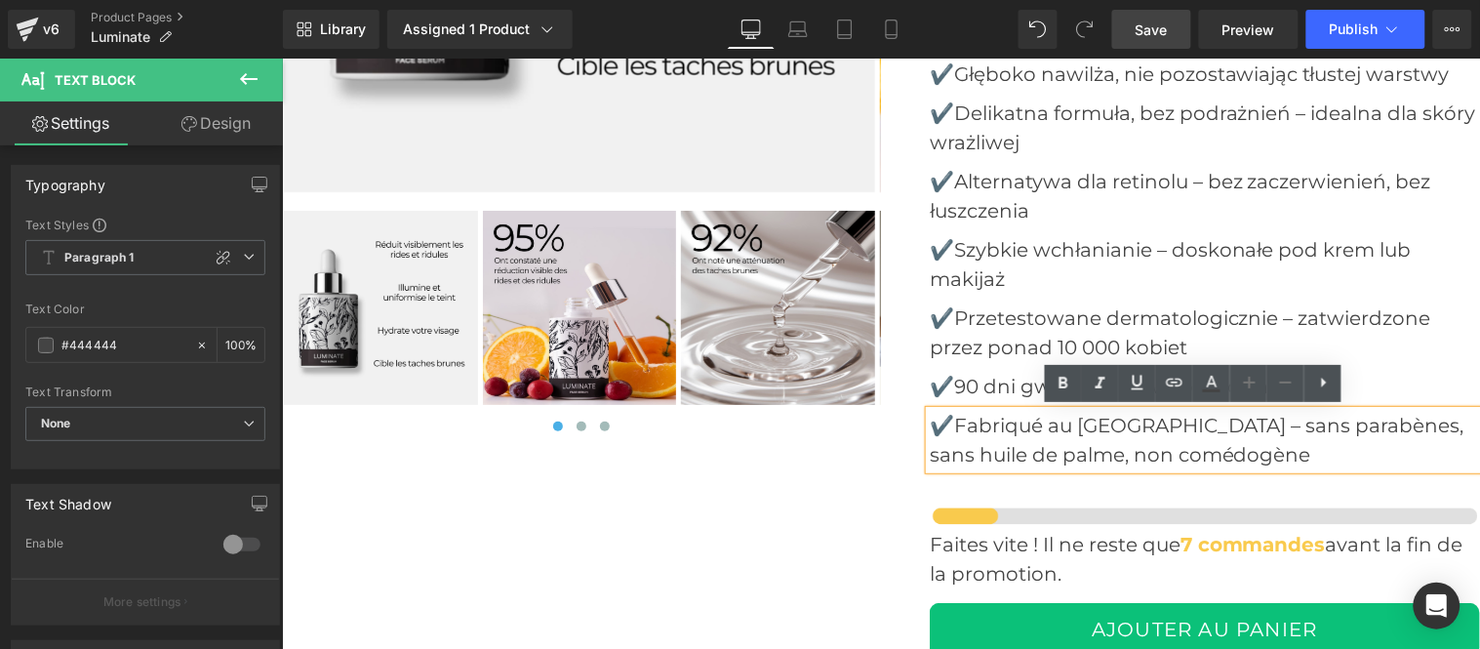
click at [1179, 453] on p "✔️Fabriqué au [GEOGRAPHIC_DATA] – sans parabènes, sans huile de palme, non comé…" at bounding box center [1204, 439] width 550 height 59
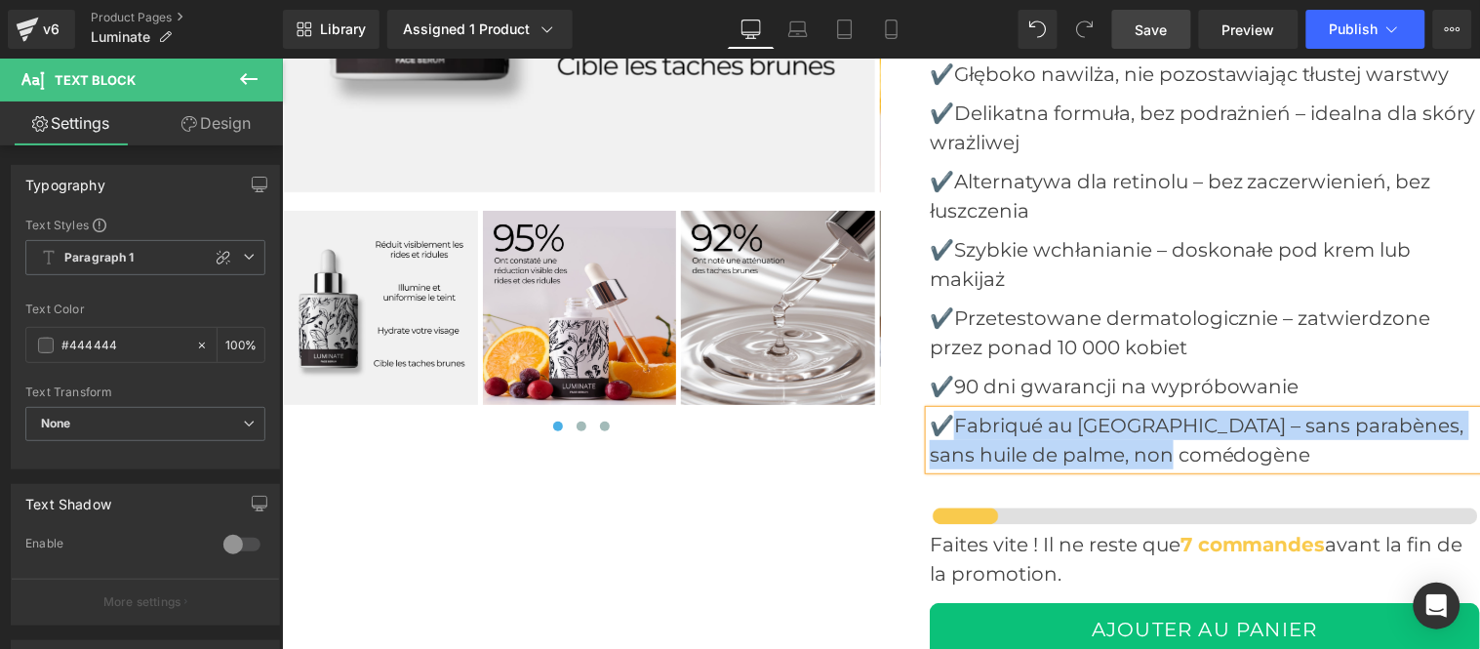
paste div
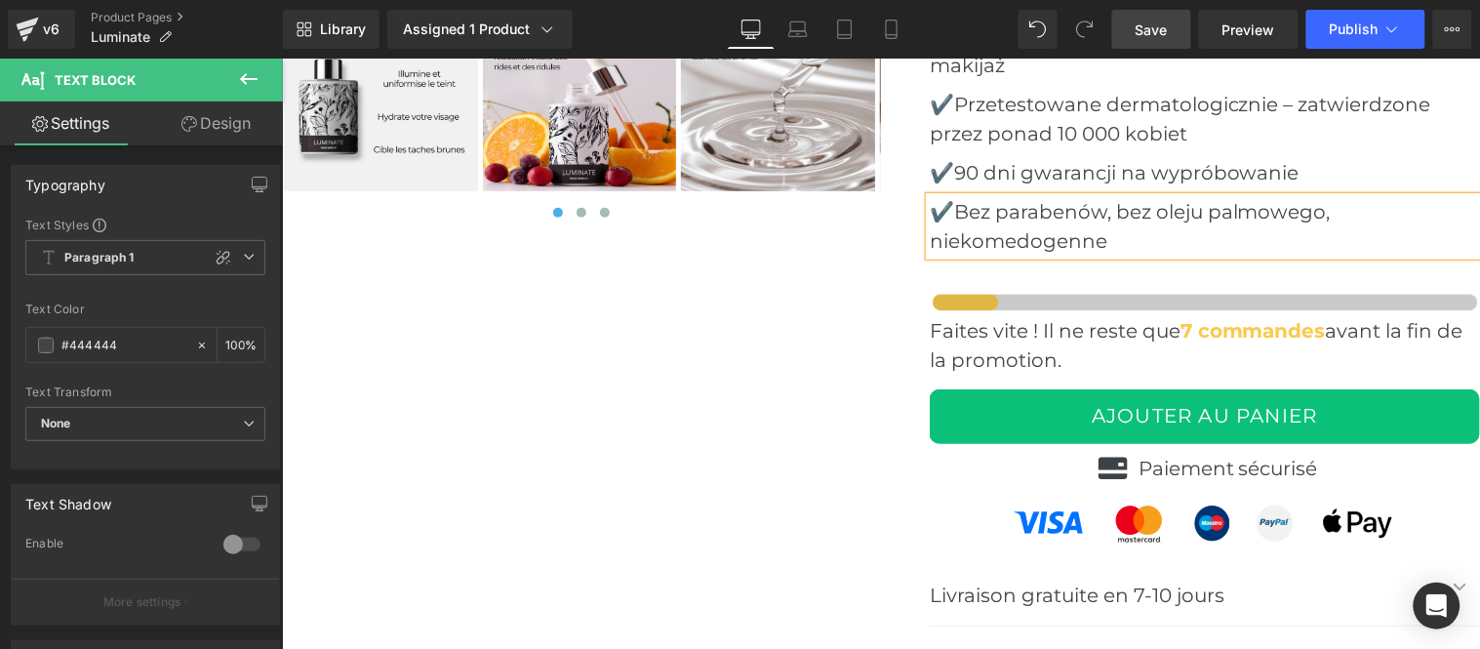
scroll to position [7799, 0]
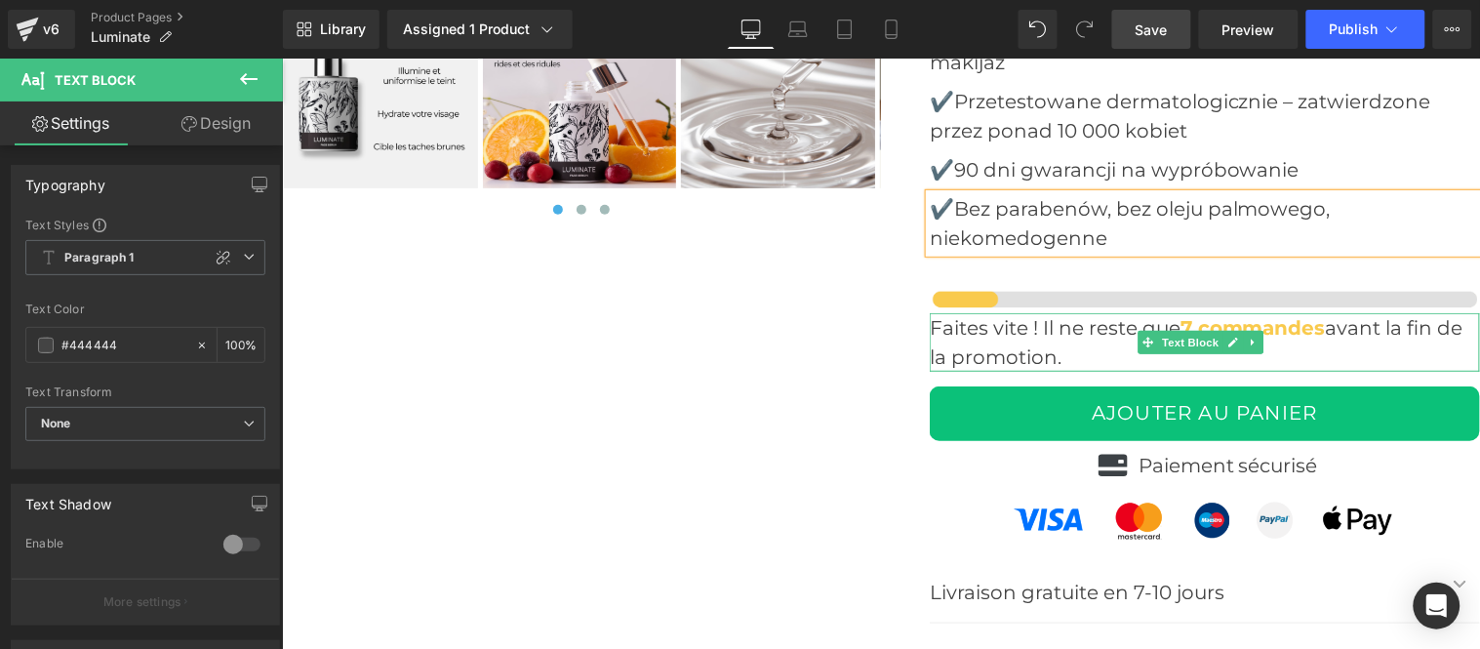
click at [995, 334] on p "Faites vite ! Il ne reste que 7 commandes avant la fin de la promotion." at bounding box center [1204, 341] width 550 height 59
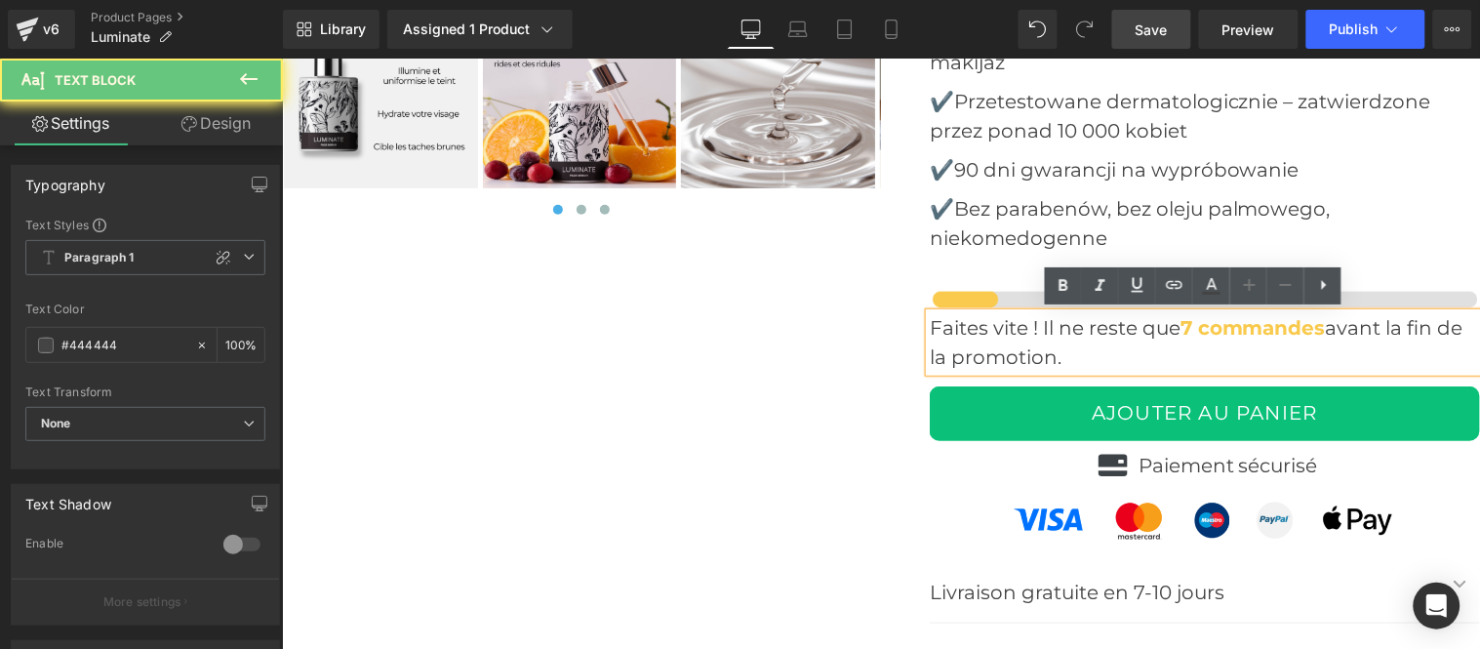
click at [995, 334] on p "Faites vite ! Il ne reste que 7 commandes avant la fin de la promotion." at bounding box center [1204, 341] width 550 height 59
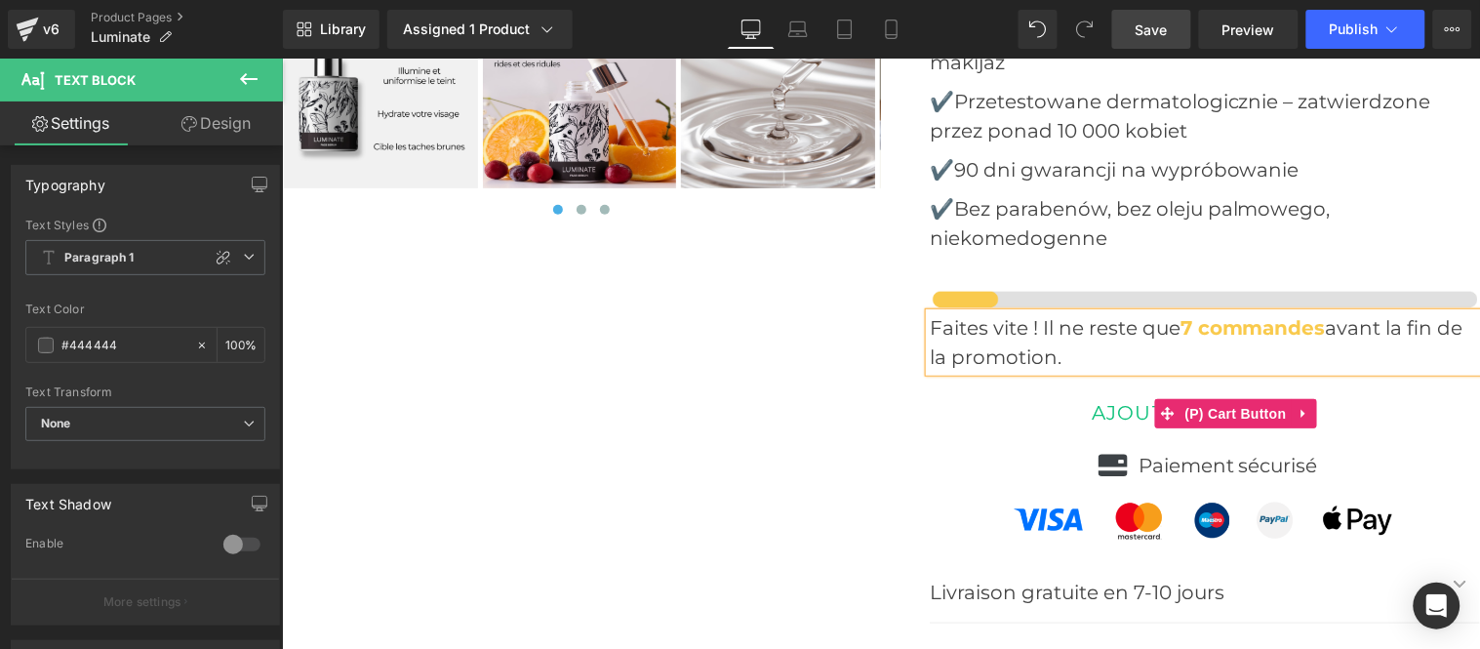
copy p "Faites vite ! Il ne reste que 7 commandes avant la fin de la promotion."
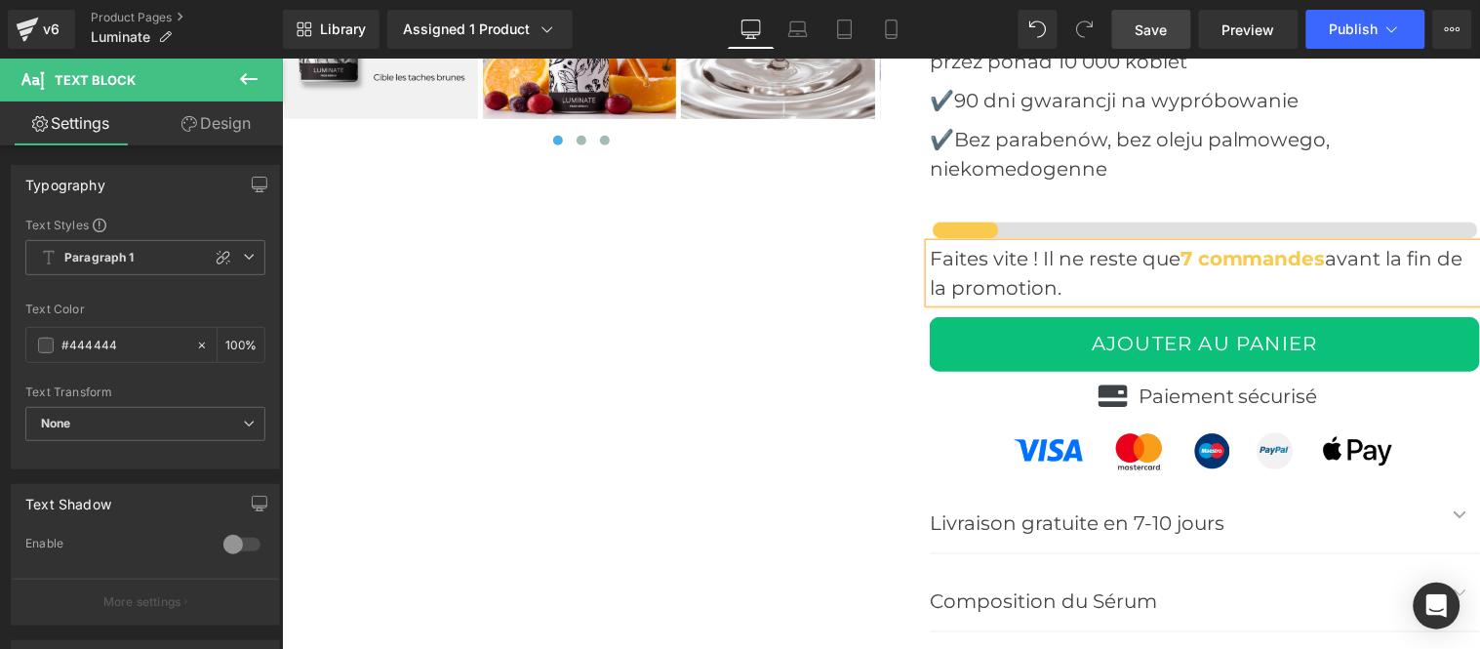
scroll to position [7908, 0]
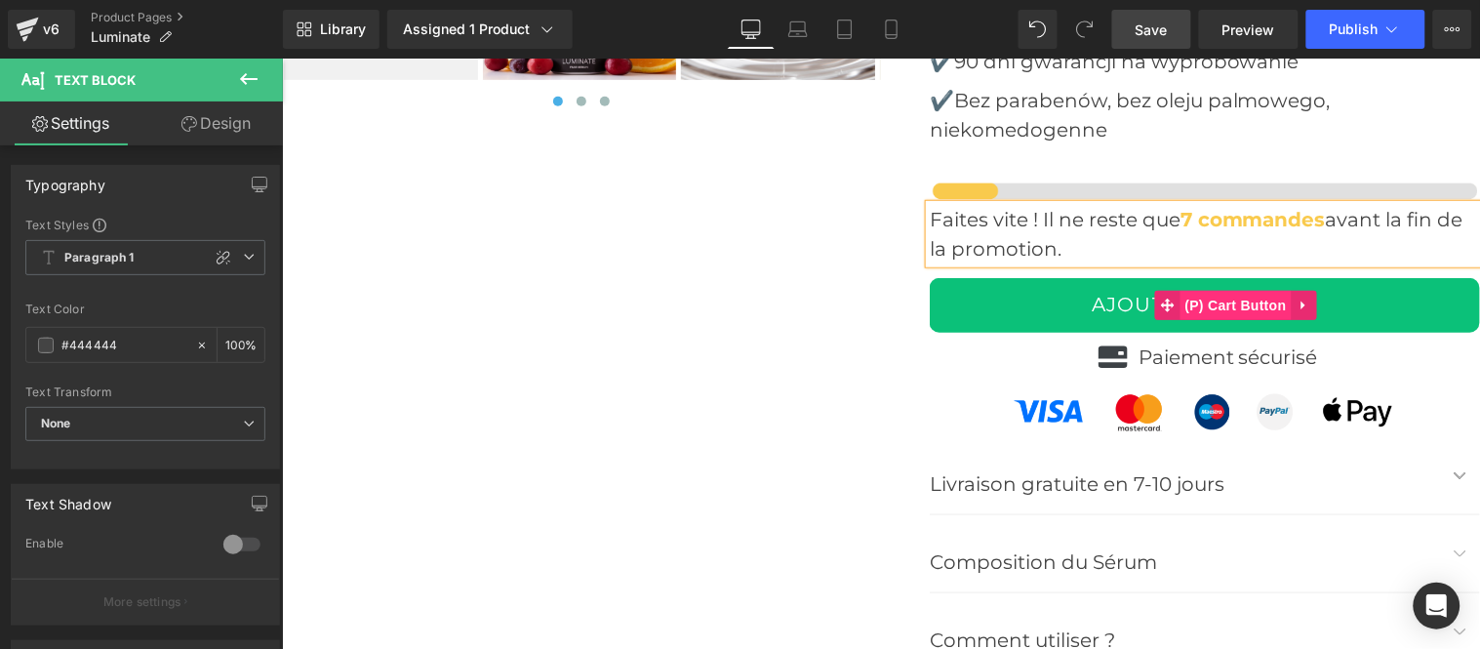
click at [1213, 297] on span "(P) Cart Button" at bounding box center [1234, 304] width 111 height 29
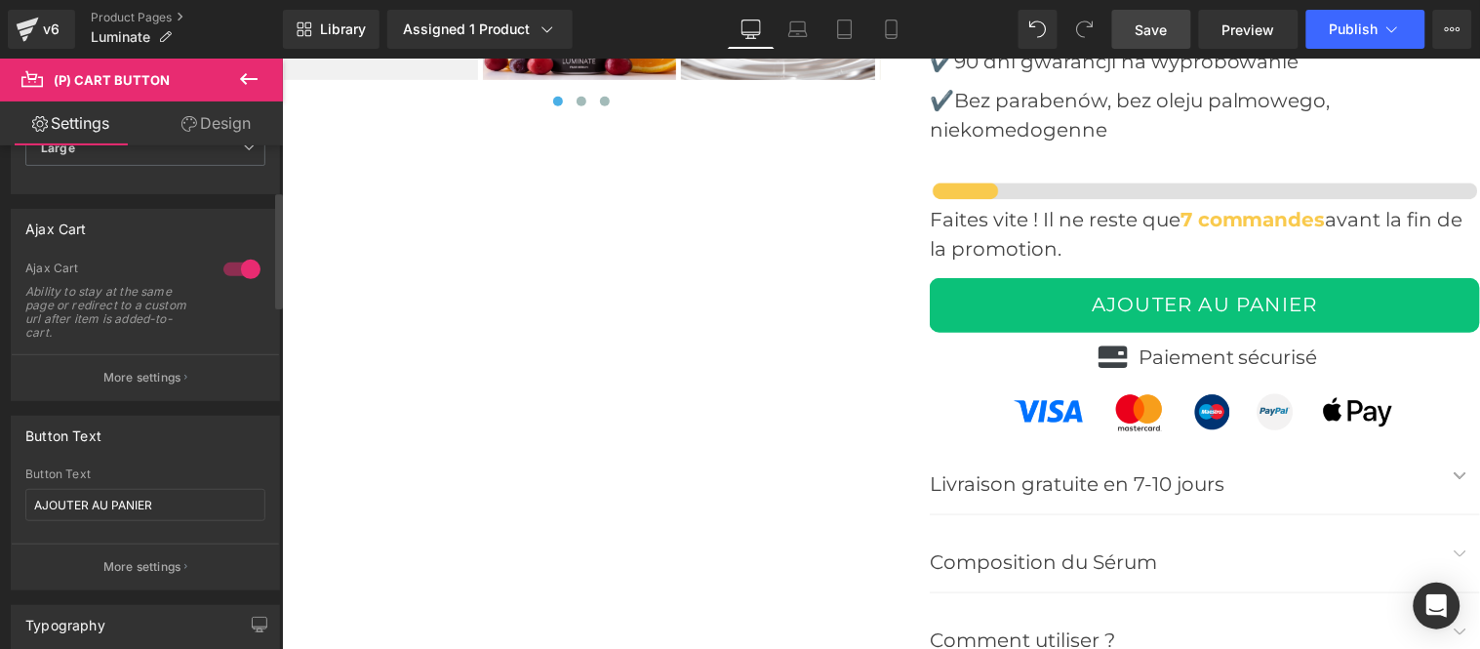
scroll to position [325, 0]
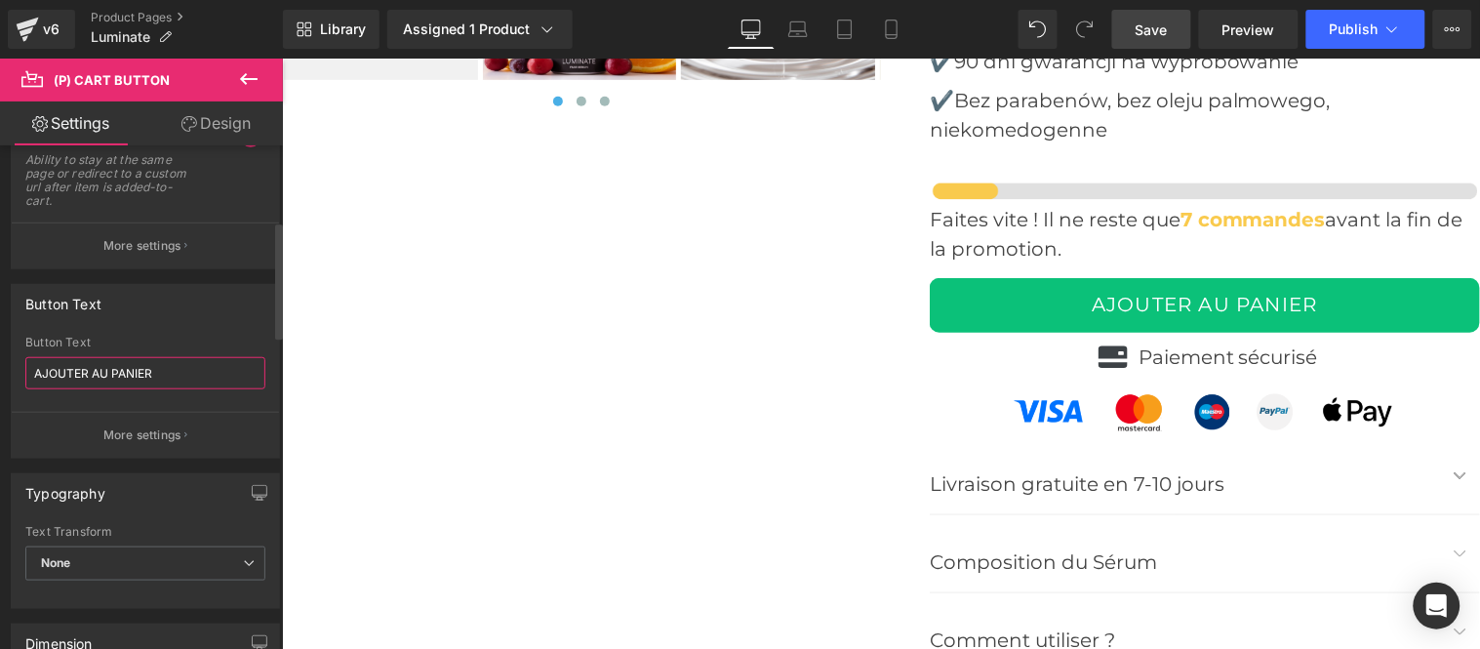
click at [170, 380] on input "AJOUTER AU PANIER" at bounding box center [145, 373] width 240 height 32
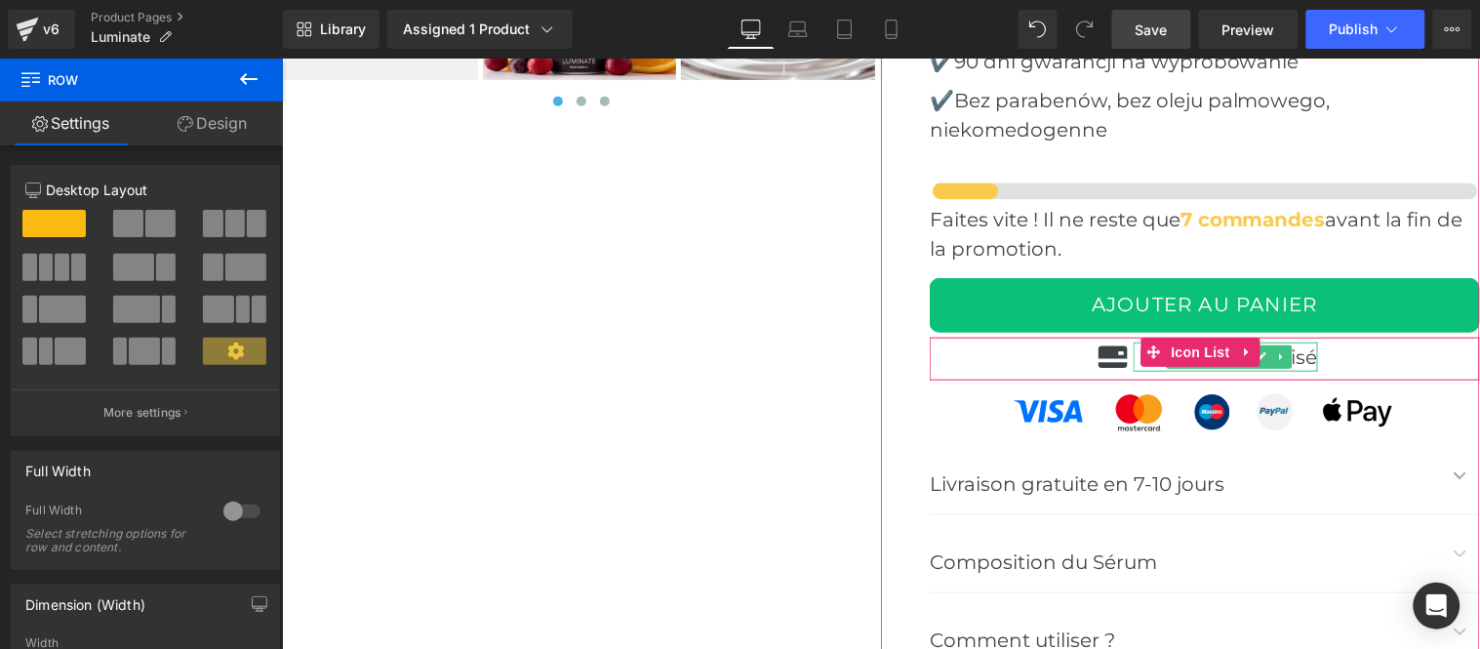
click at [1297, 356] on p "Paiement sécurisé" at bounding box center [1226, 355] width 179 height 29
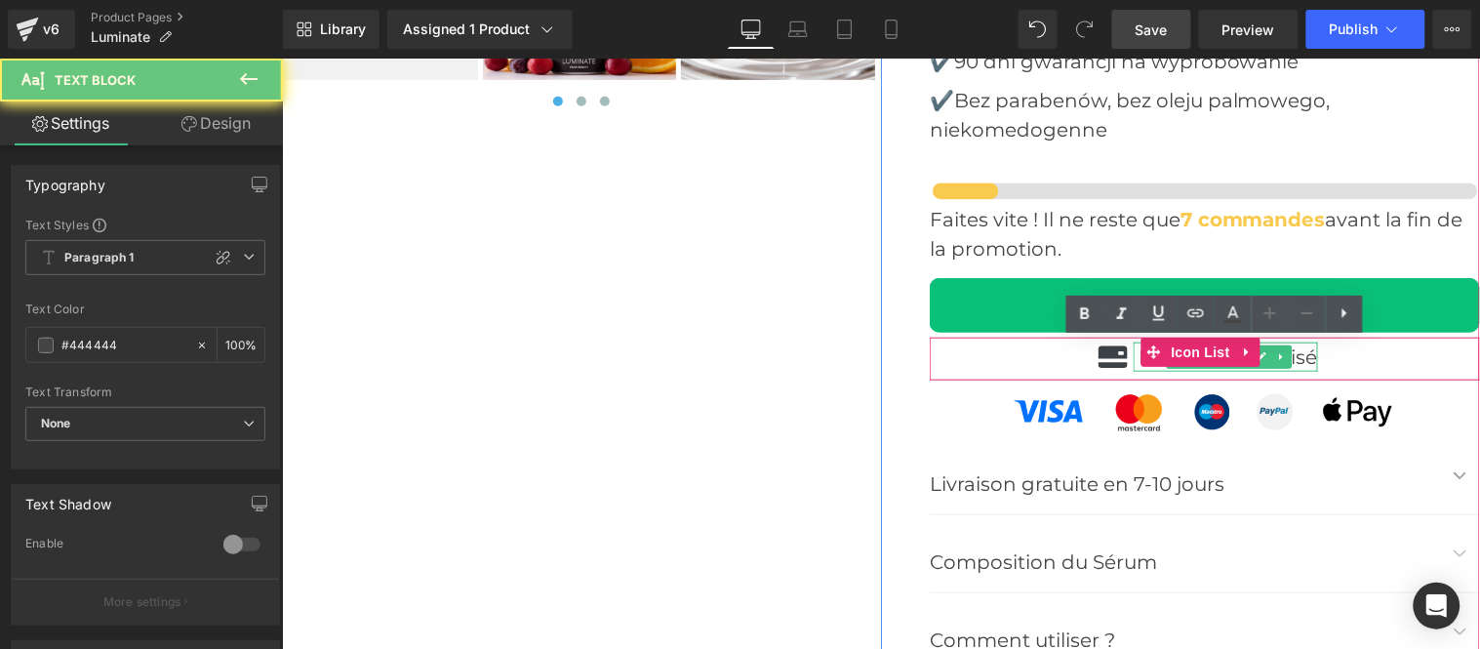
click at [1297, 356] on p "Paiement sécurisé" at bounding box center [1226, 355] width 179 height 29
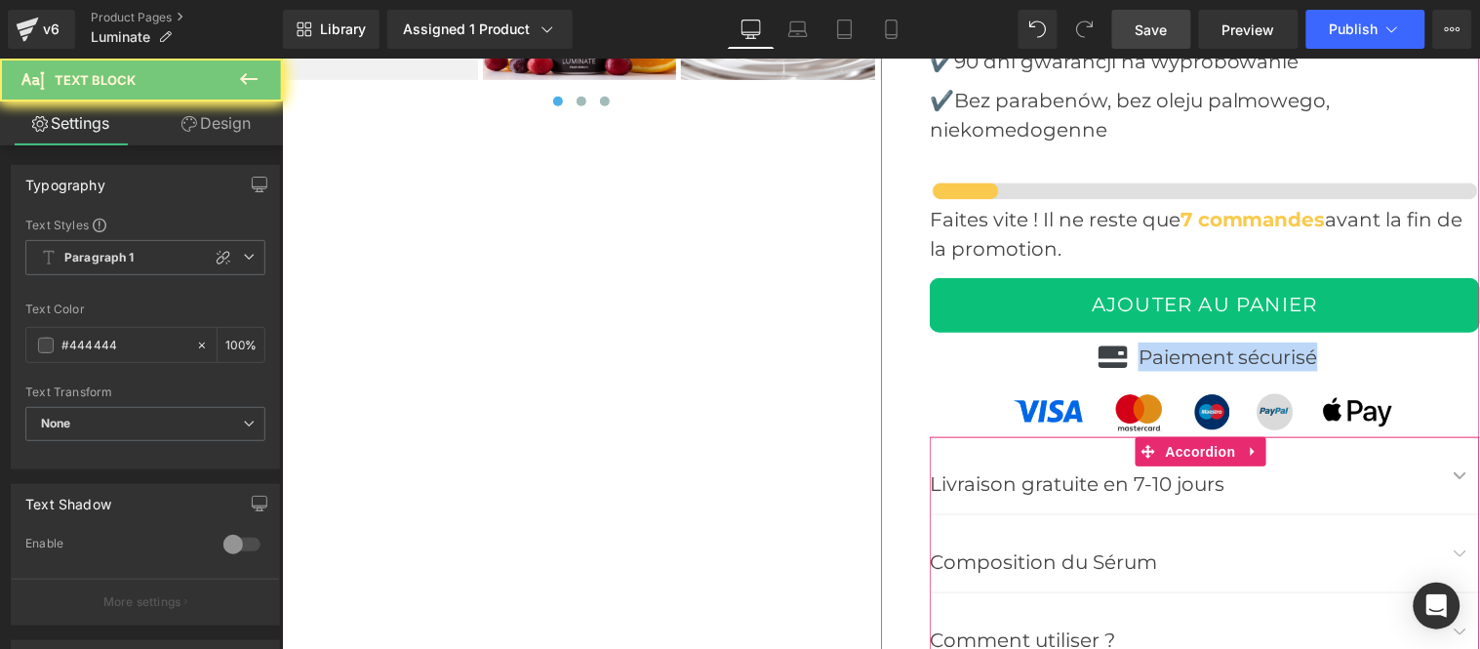
copy p "Paiement sécurisé"
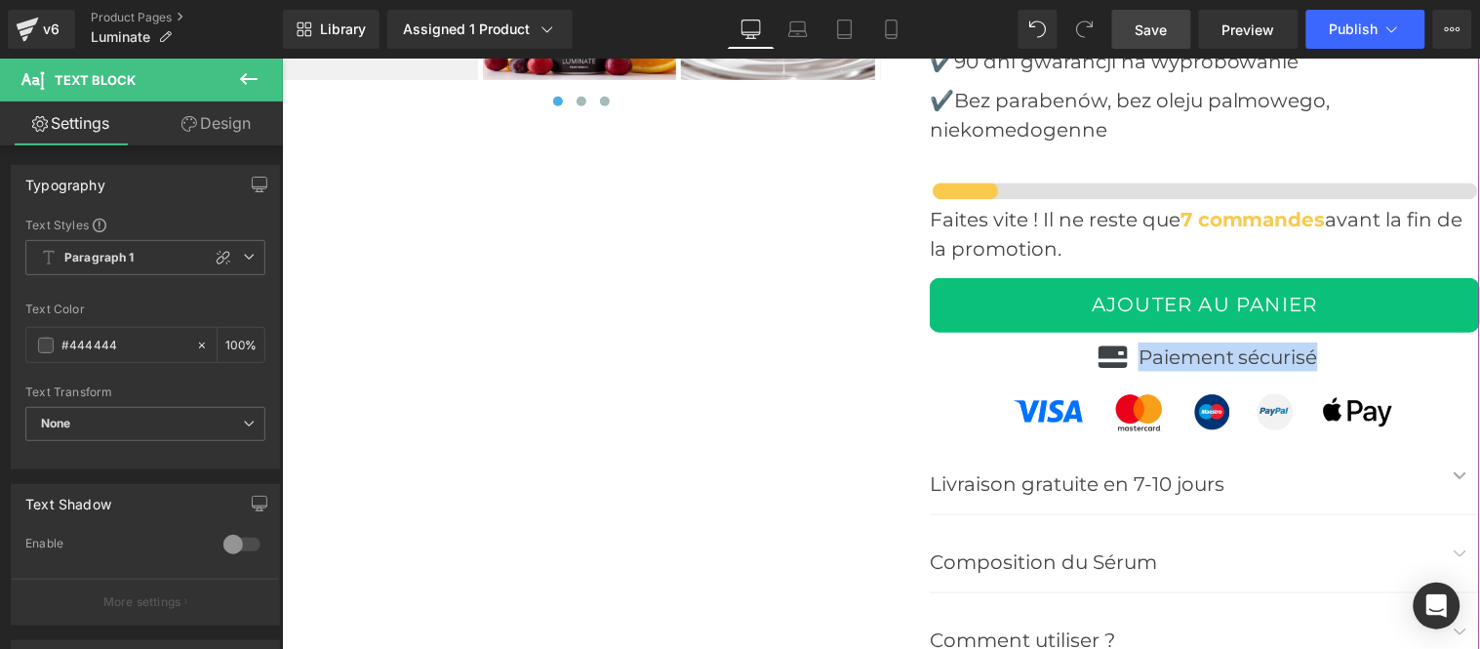
copy p "Paiement sécurisé"
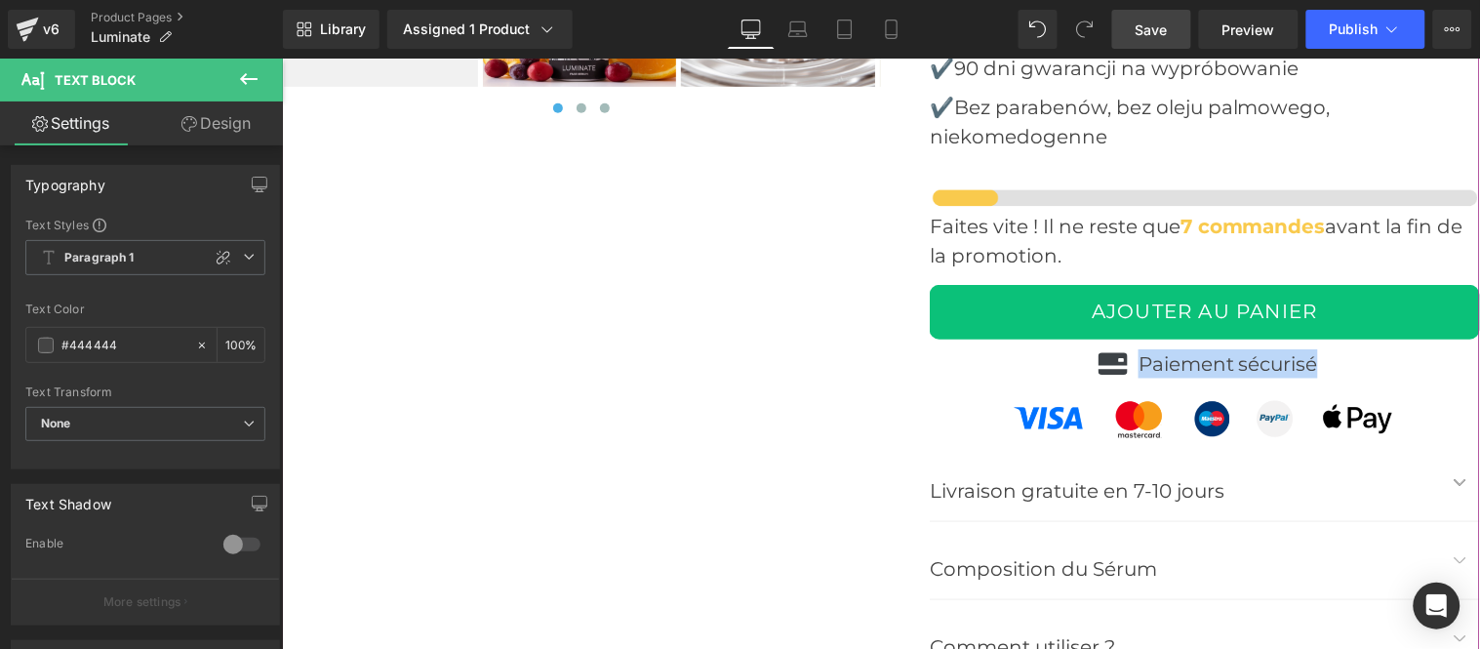
scroll to position [7908, 0]
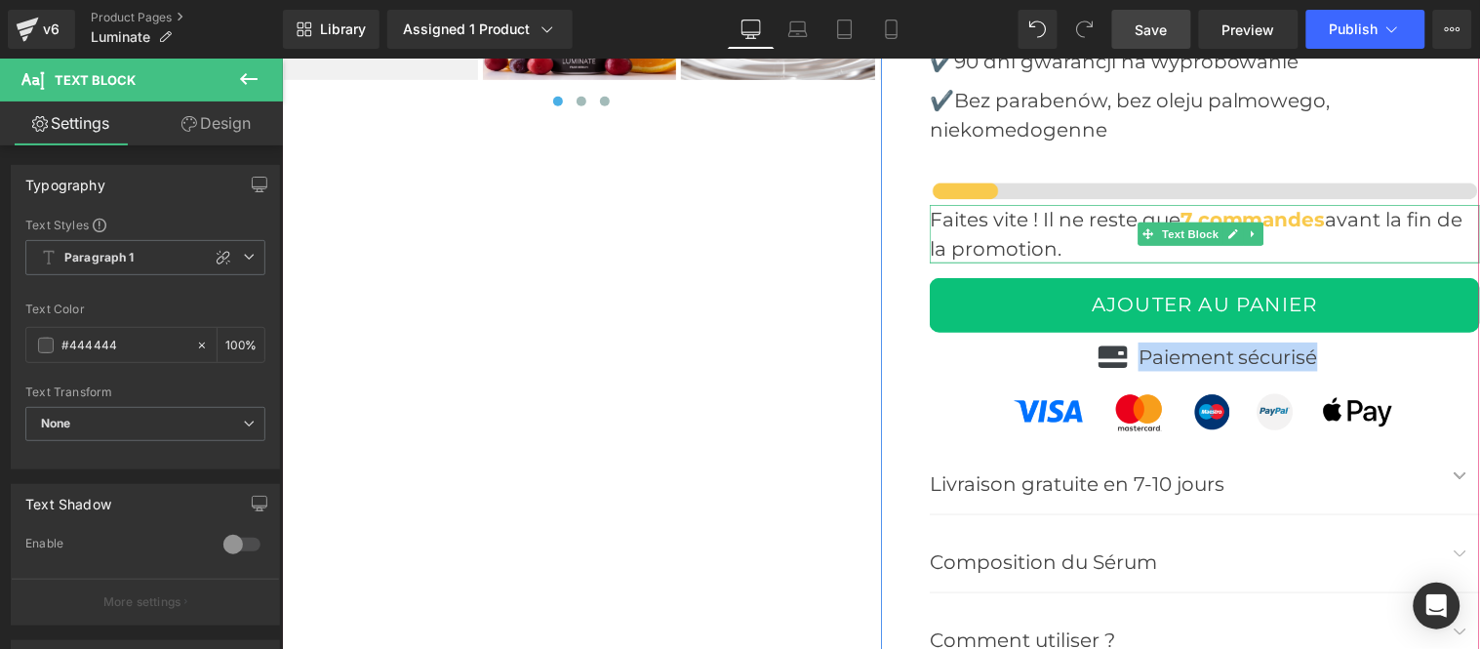
click at [929, 219] on p "Faites vite ! Il ne reste que 7 commandes avant la fin de la promotion." at bounding box center [1204, 233] width 550 height 59
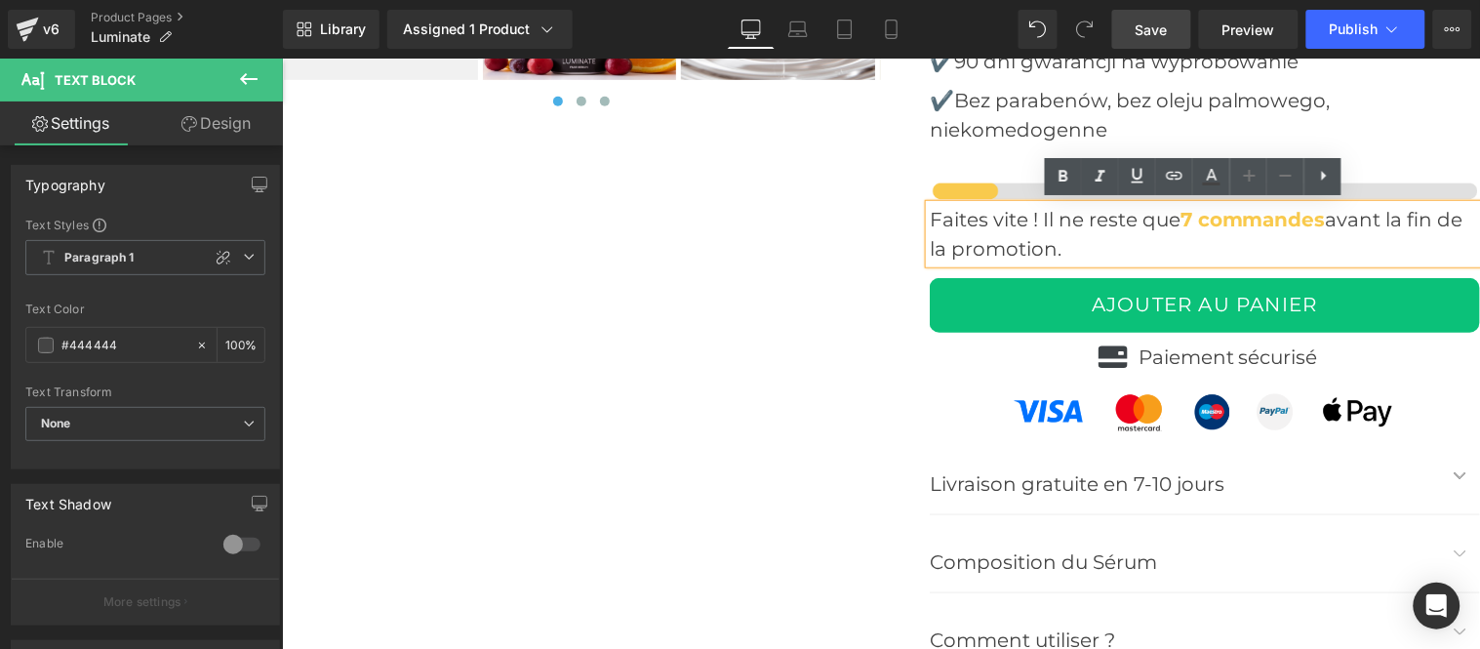
click at [929, 214] on p "Faites vite ! Il ne reste que 7 commandes avant la fin de la promotion." at bounding box center [1204, 233] width 550 height 59
click at [1170, 220] on p "Faites vite ! Il ne reste que 7 commandes avant la fin de la promotion." at bounding box center [1204, 233] width 550 height 59
paste div
click at [1159, 221] on p "Faites vite ! Il ne reste que 7 commandes avant la fin de la promotion." at bounding box center [1204, 233] width 550 height 59
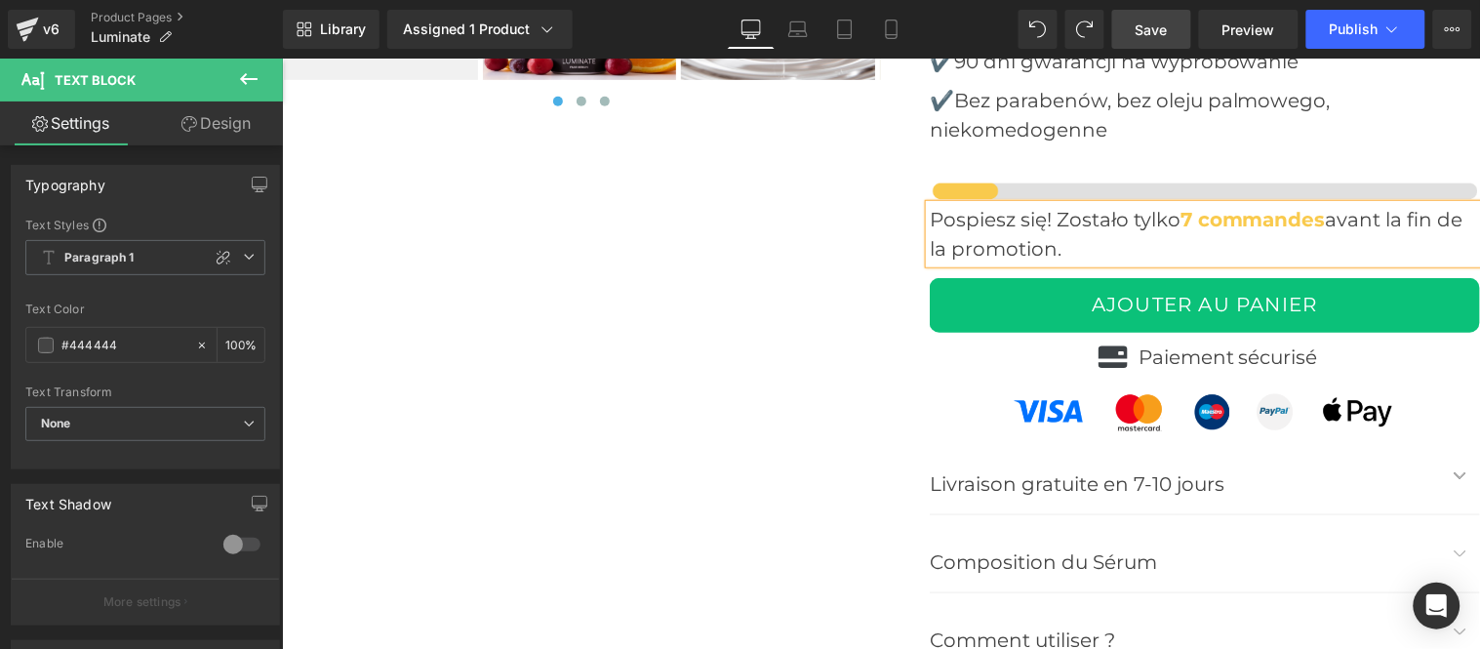
click at [1321, 219] on p "Pospiesz się! Zostało tylko 7 commandes avant la fin de la promotion." at bounding box center [1204, 233] width 550 height 59
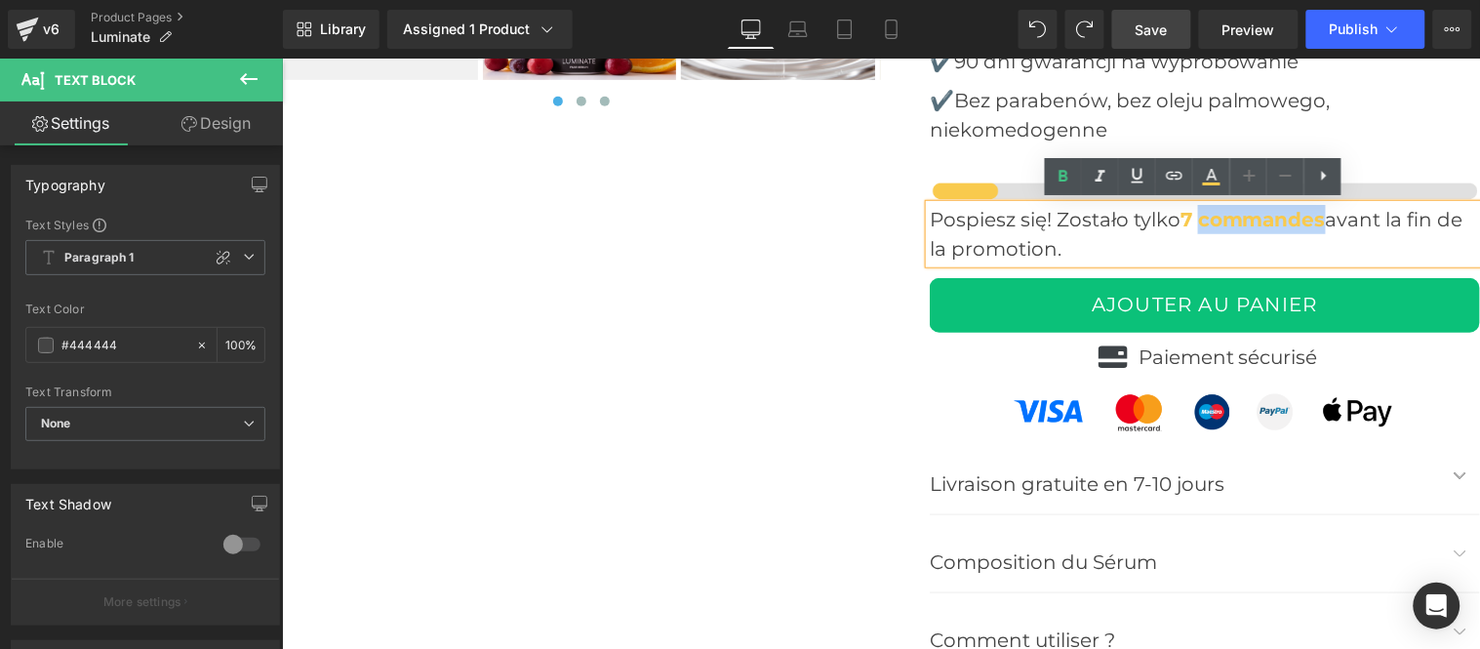
click at [1195, 211] on strong "7 commandes" at bounding box center [1251, 218] width 145 height 23
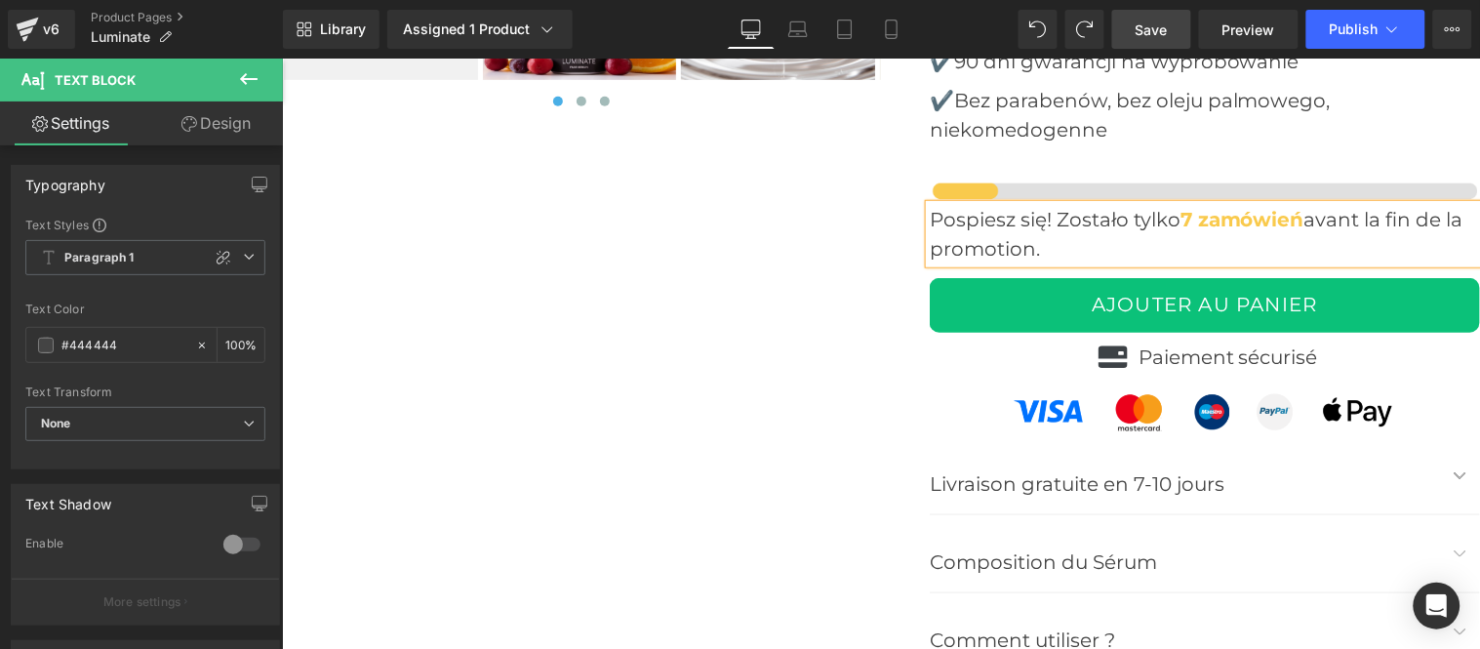
click at [1159, 246] on p "Pospiesz się! Zostało tylko 7 zamówień avant la fin de la promotion." at bounding box center [1204, 233] width 550 height 59
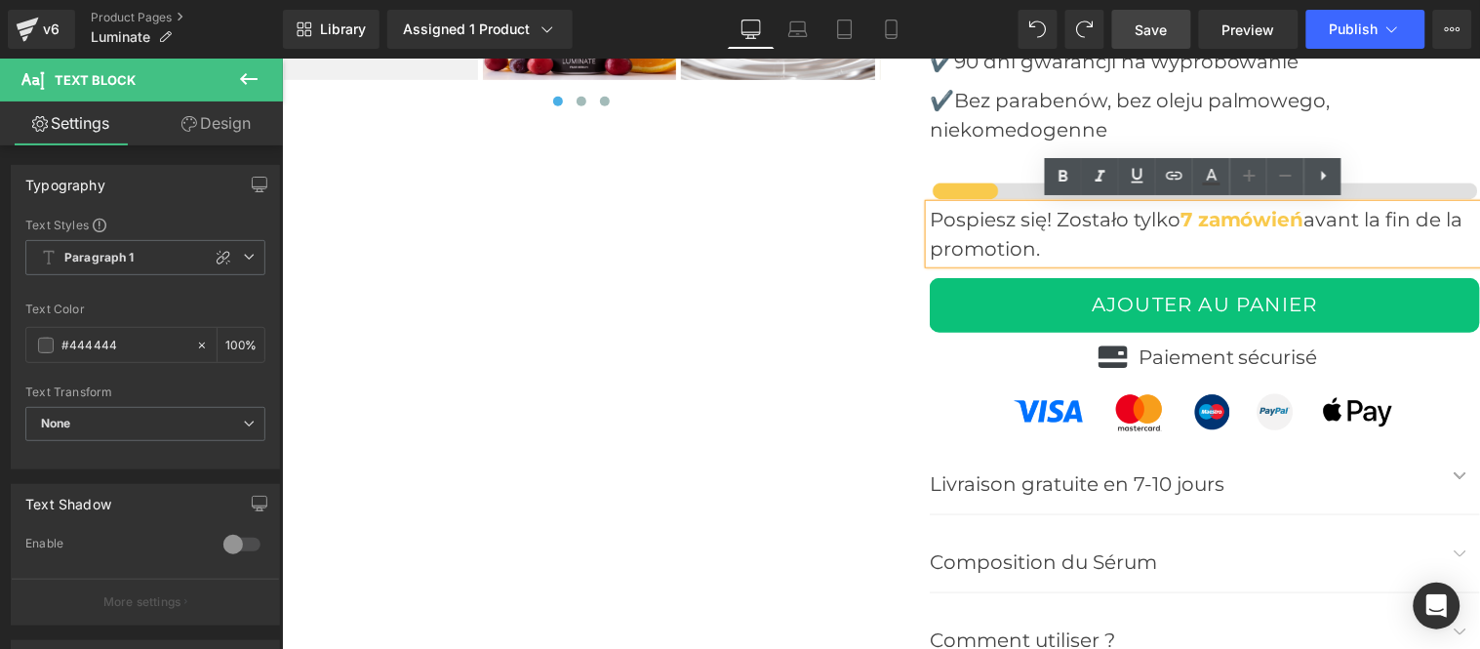
click at [1308, 218] on p "Pospiesz się! Zostało tylko 7 zamówień avant la fin de la promotion." at bounding box center [1204, 233] width 550 height 59
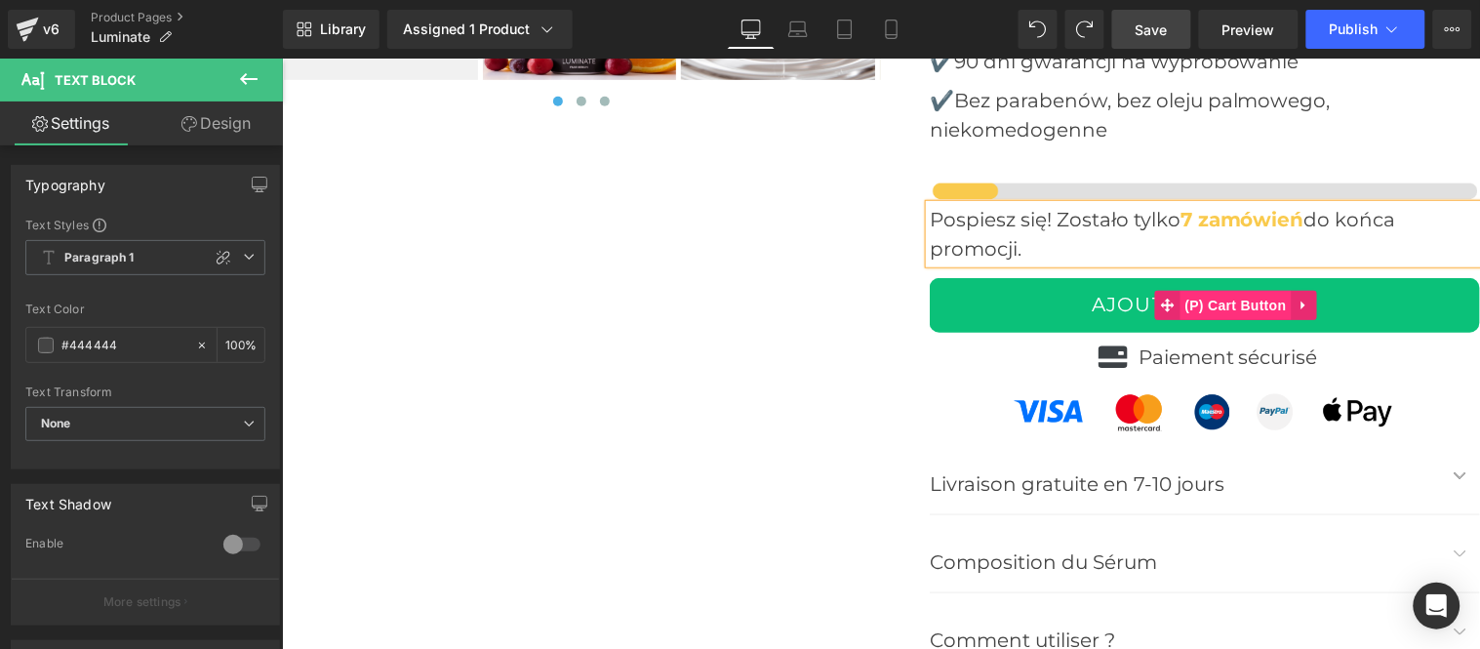
click at [1223, 290] on span "(P) Cart Button" at bounding box center [1234, 304] width 111 height 29
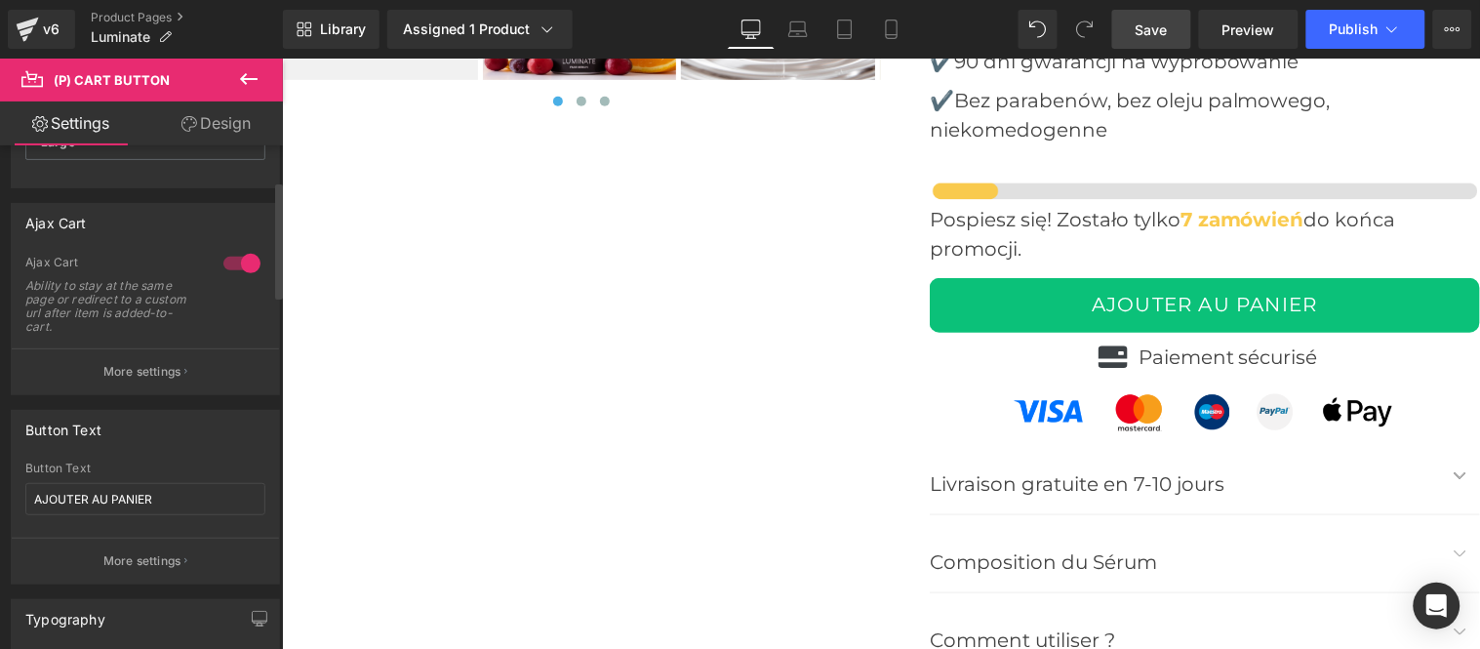
scroll to position [217, 0]
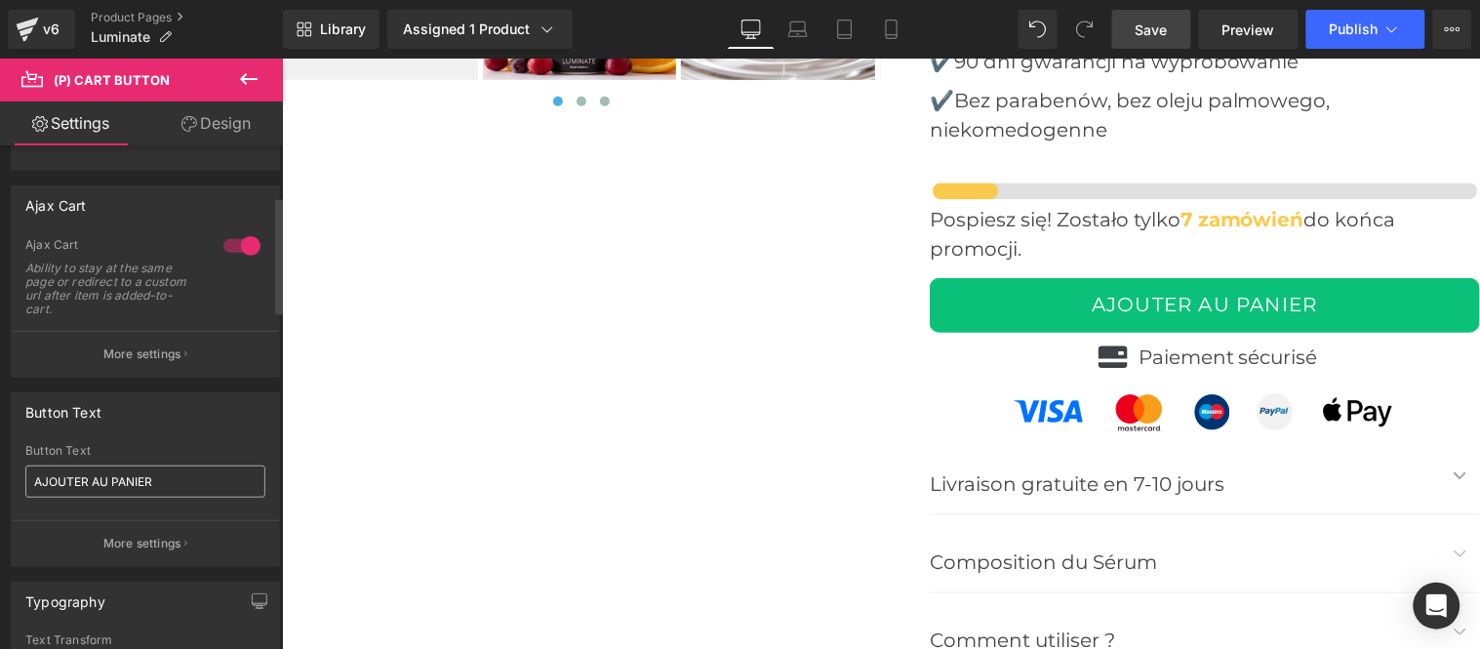
click at [144, 475] on input "AJOUTER AU PANIER" at bounding box center [145, 481] width 240 height 32
type input "DODAJ DO KOSZYKA"
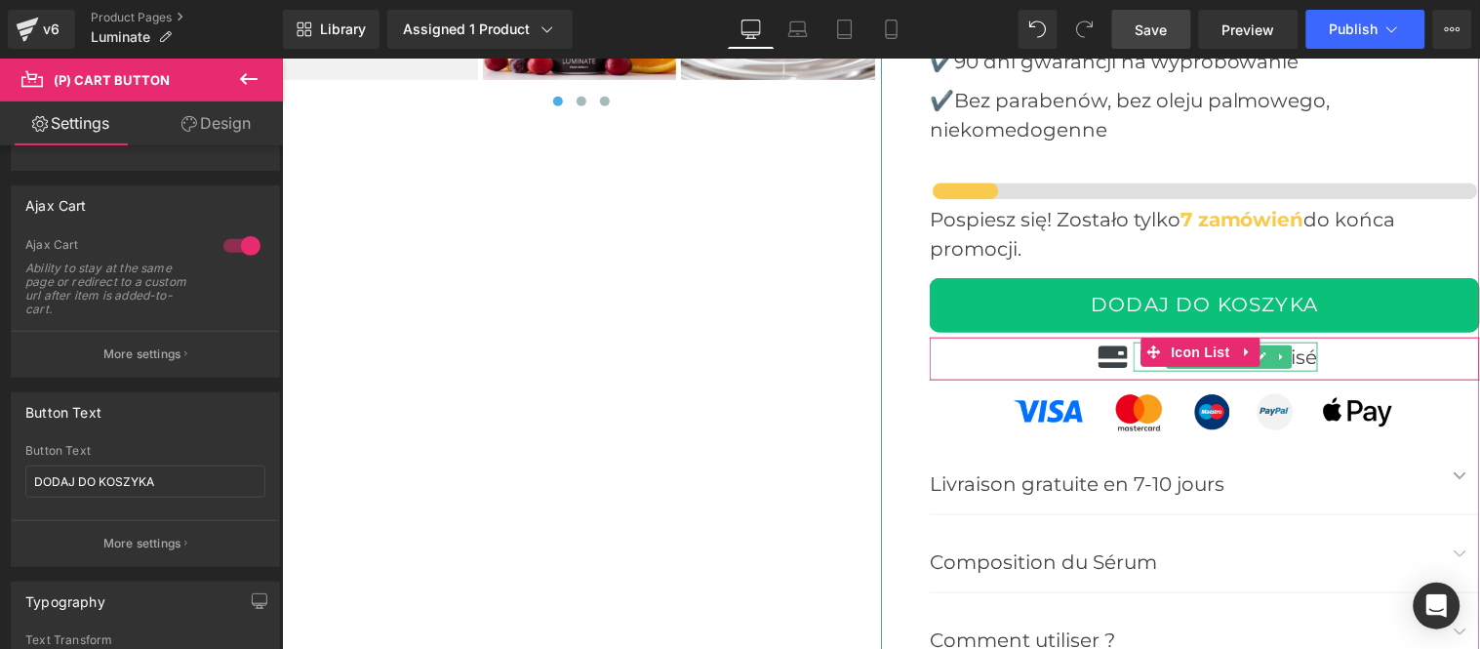
click at [1292, 354] on p "Paiement sécurisé" at bounding box center [1226, 355] width 179 height 29
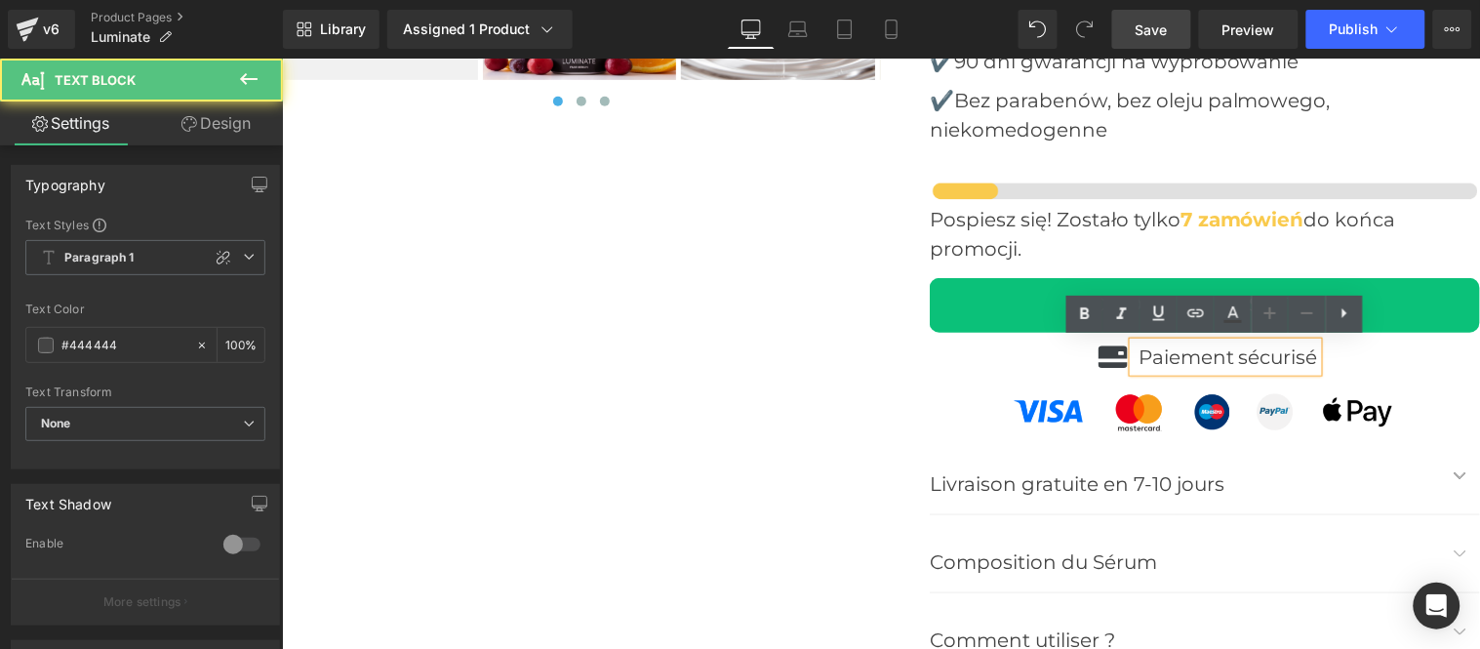
drag, startPoint x: 1292, startPoint y: 354, endPoint x: 1203, endPoint y: 377, distance: 92.7
click at [1290, 354] on p "Paiement sécurisé" at bounding box center [1226, 355] width 179 height 29
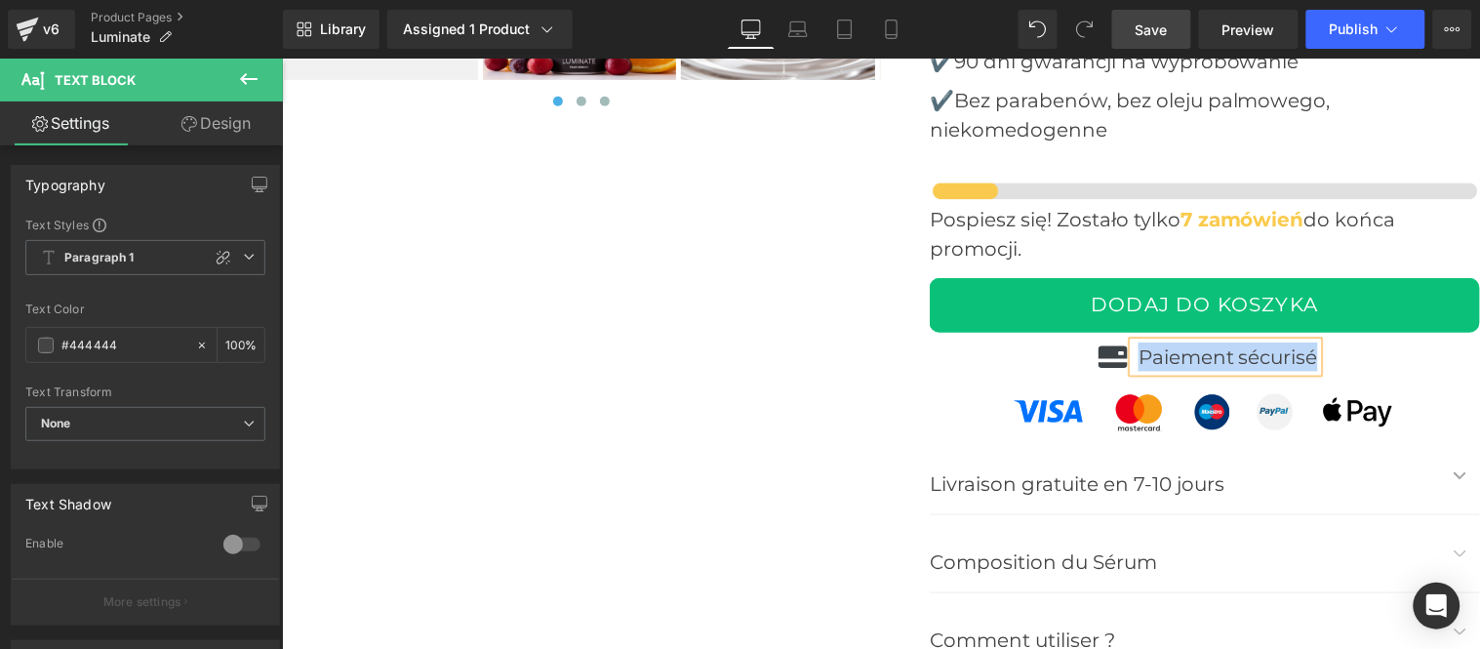
paste div
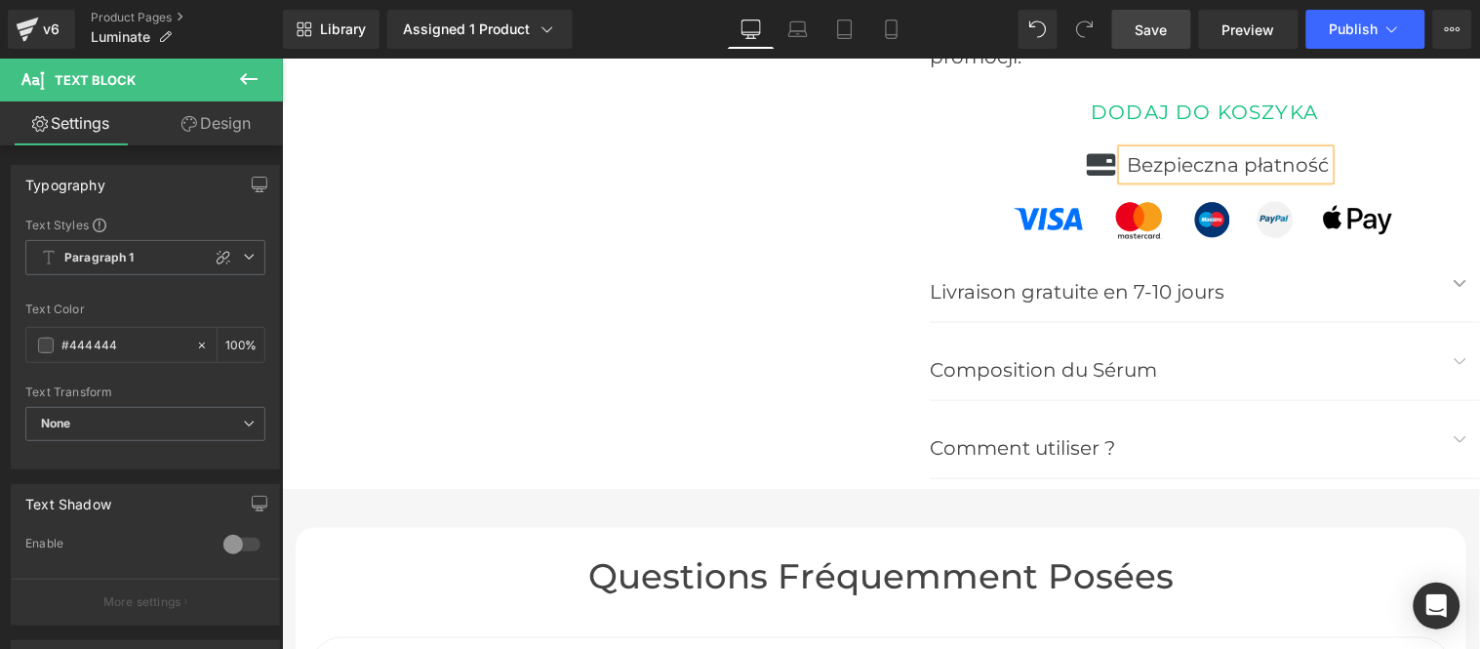
scroll to position [8125, 0]
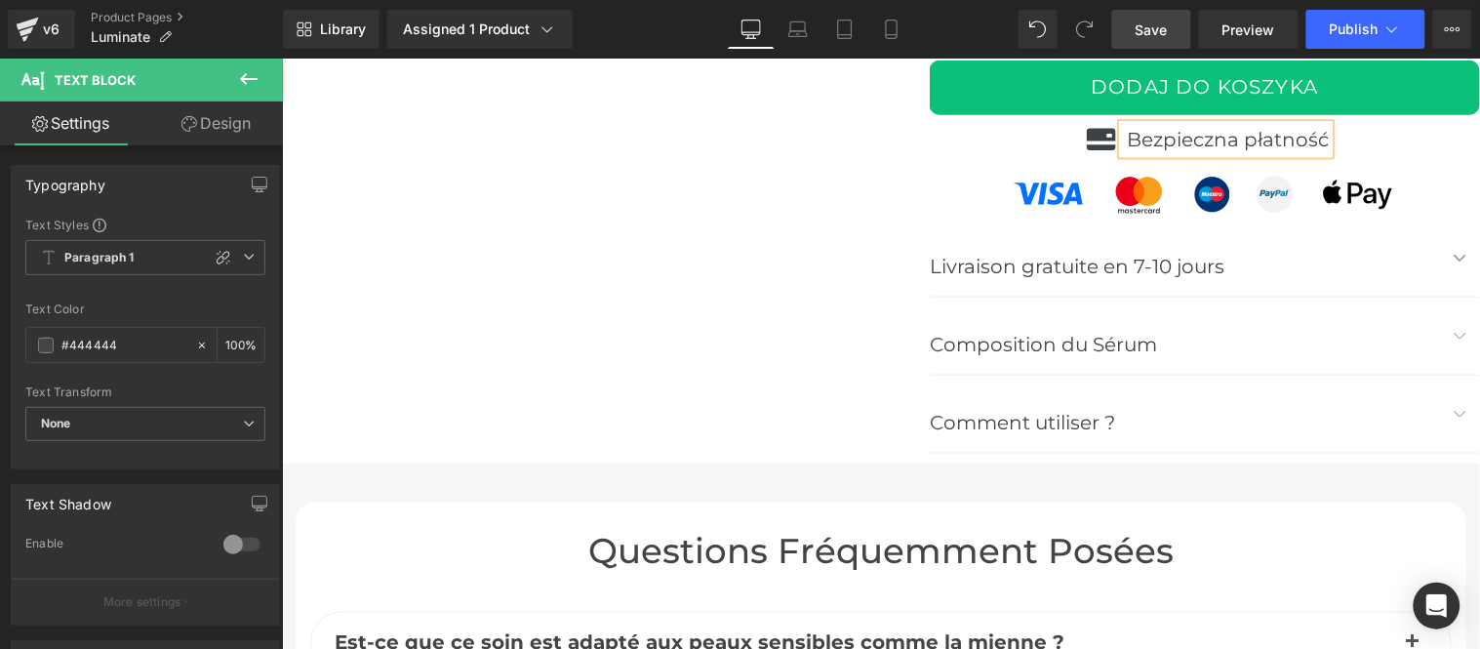
click at [1153, 30] on span "Save" at bounding box center [1151, 30] width 32 height 20
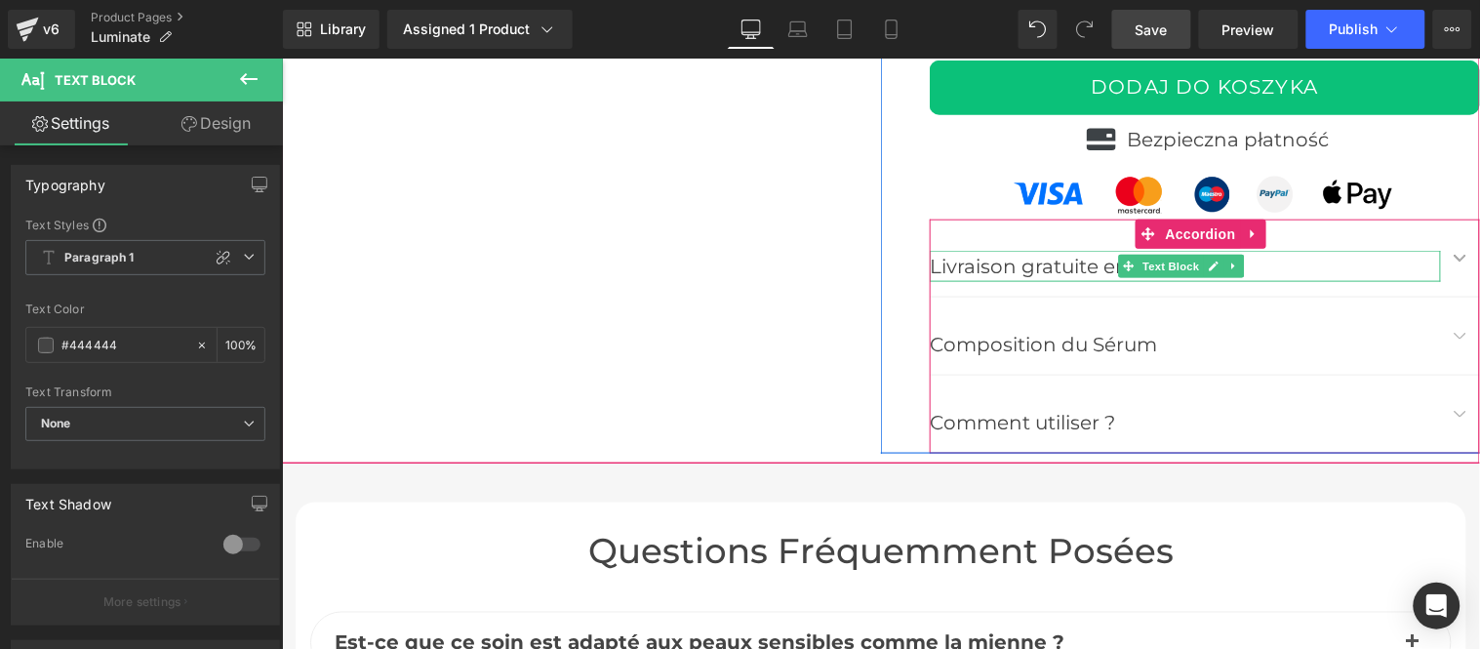
click at [1038, 268] on p "Livraison gratuite en 7-10 jours" at bounding box center [1184, 265] width 511 height 31
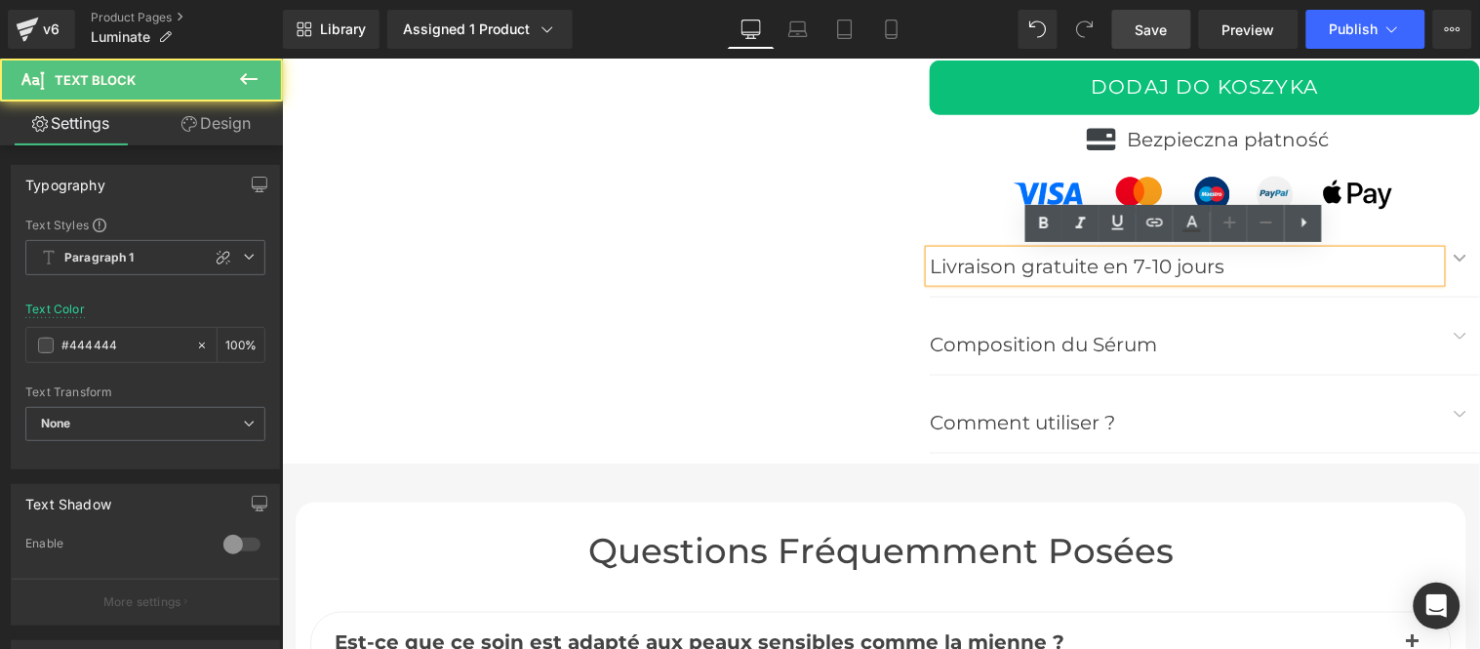
click at [1039, 268] on p "Livraison gratuite en 7-10 jours" at bounding box center [1184, 265] width 511 height 31
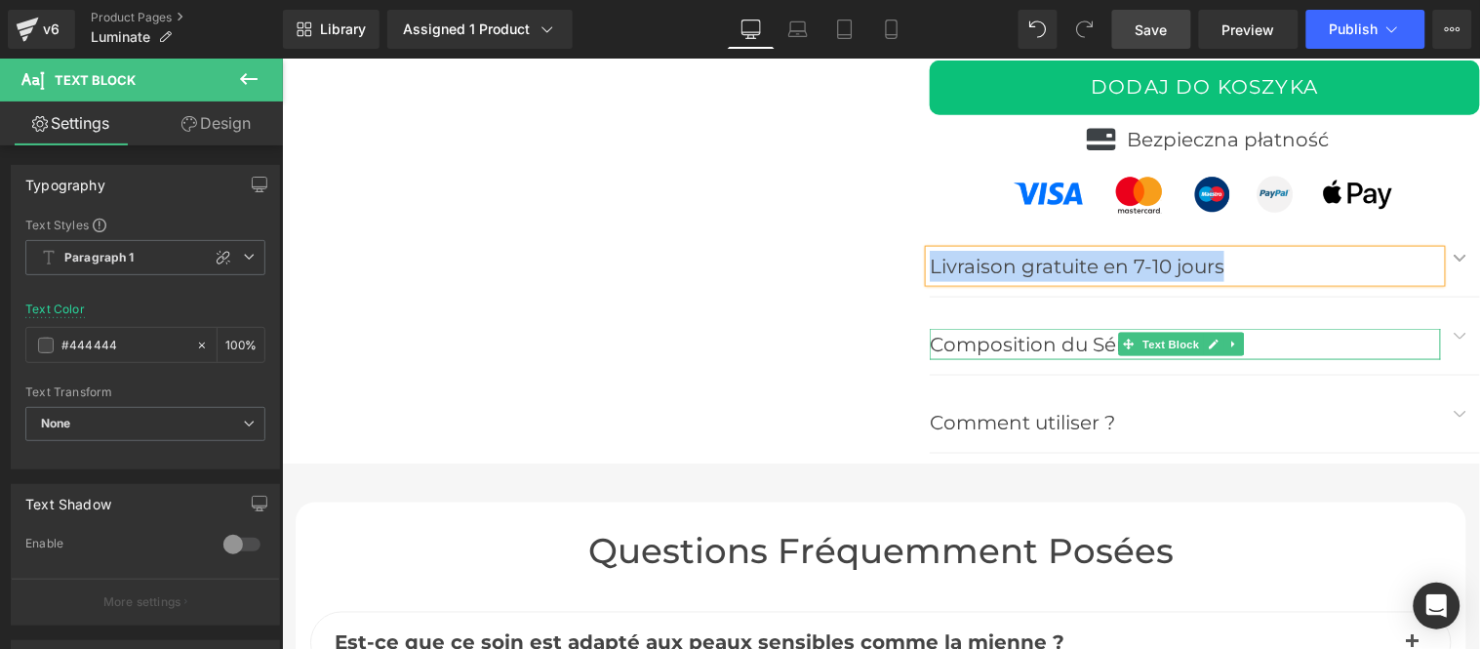
paste div
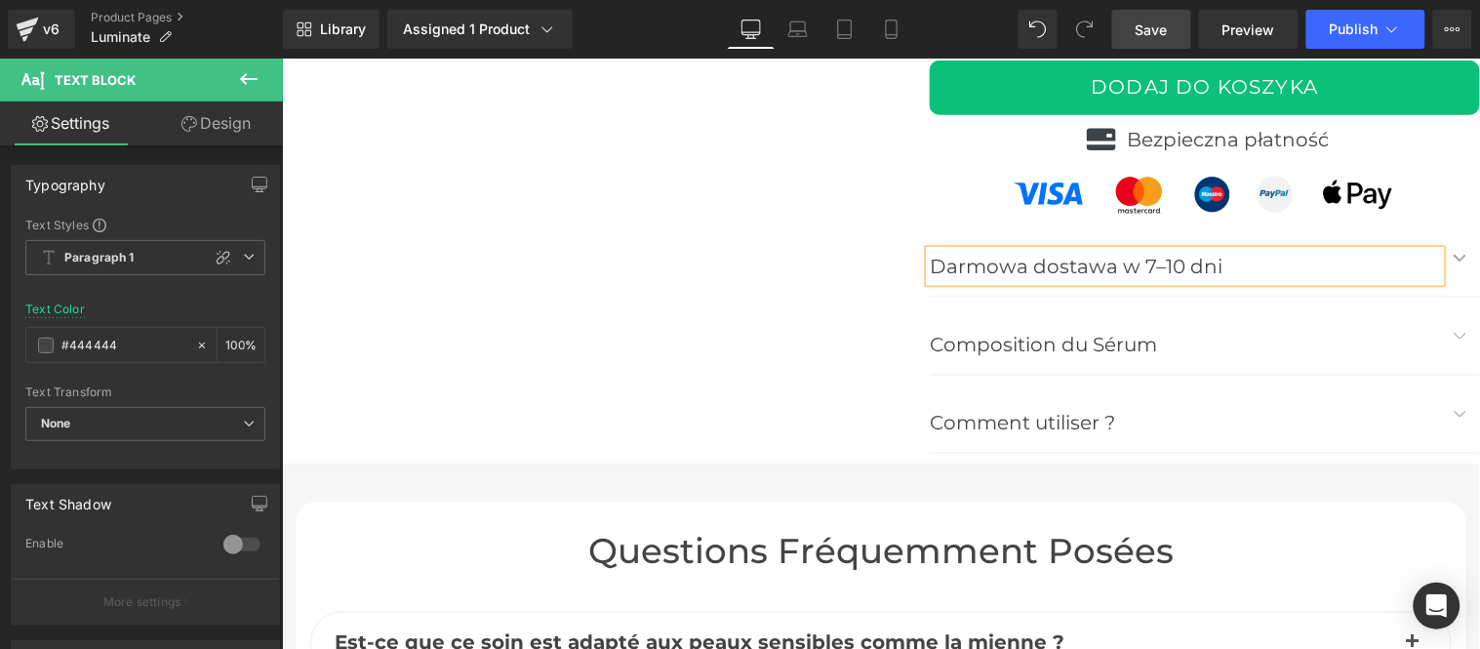
click at [1443, 254] on button "button" at bounding box center [1459, 256] width 39 height 77
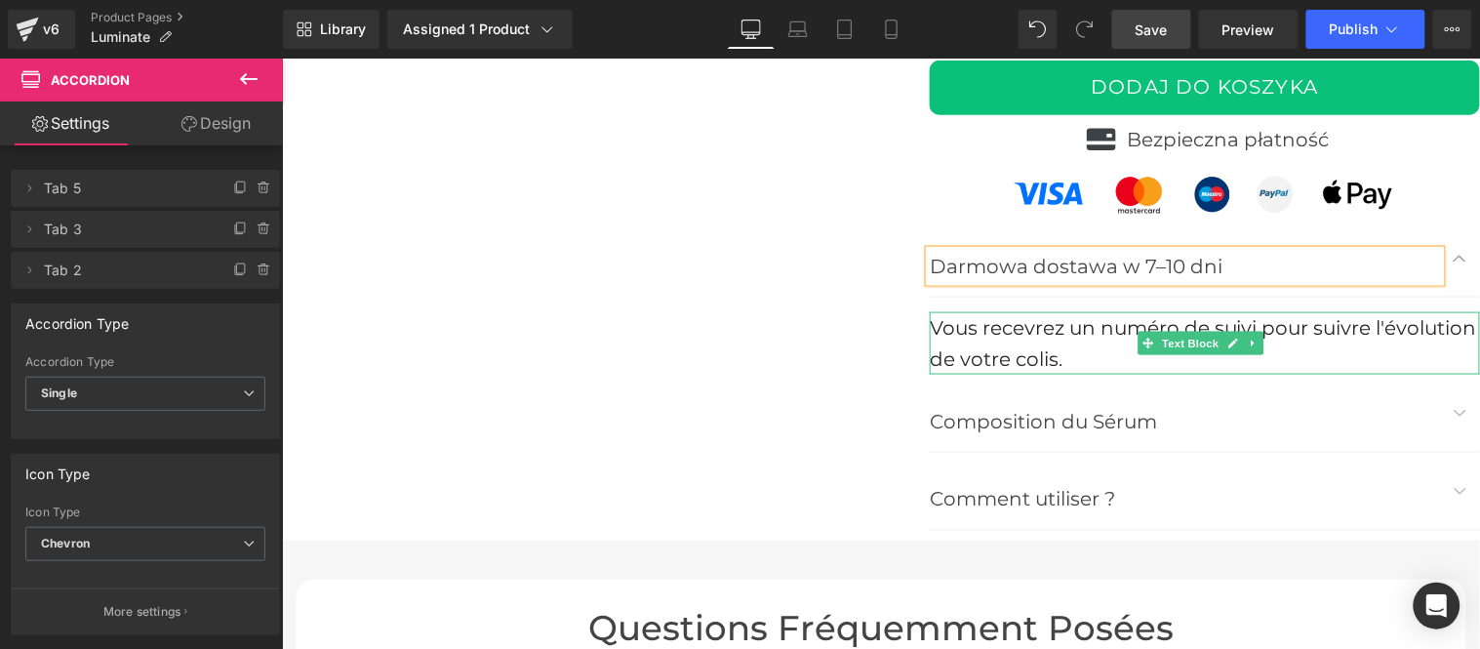
click at [986, 344] on font "Vous recevrez un numéro de suivi pour suivre l'évolution de votre colis." at bounding box center [1202, 342] width 547 height 55
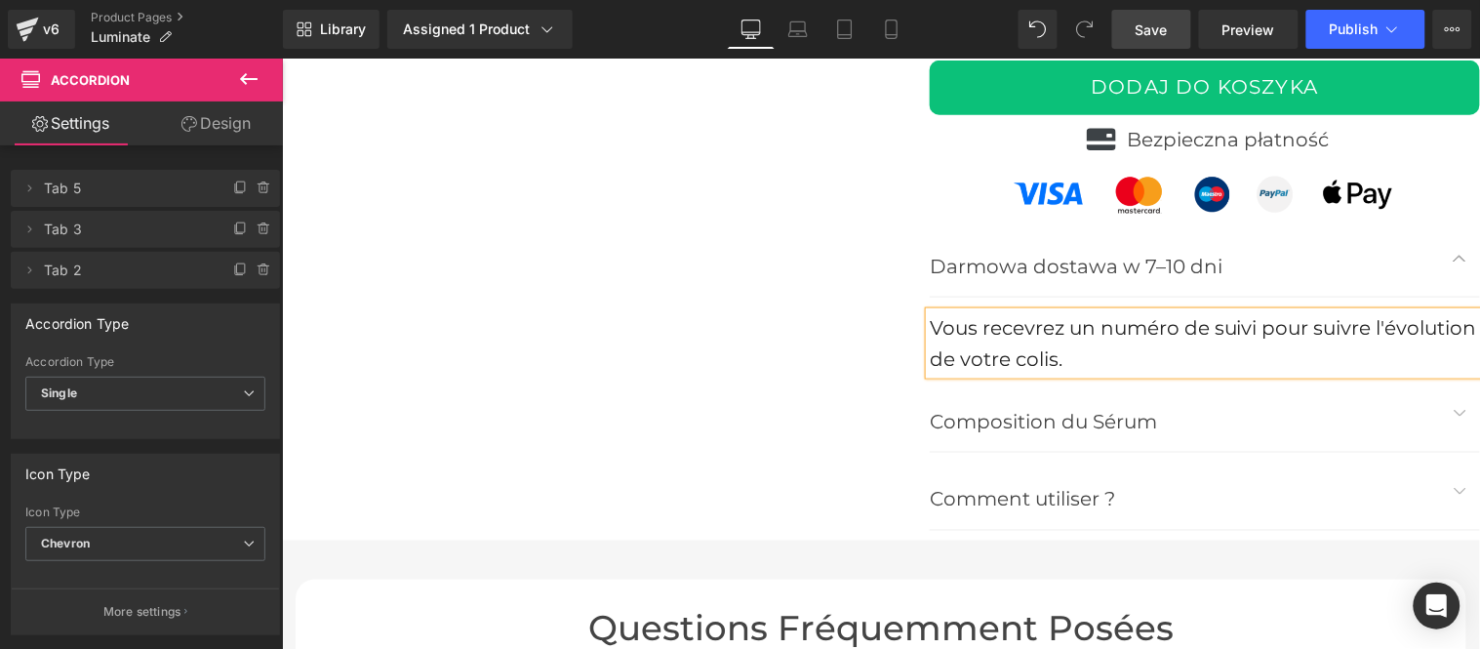
click at [986, 344] on font "Vous recevrez un numéro de suivi pour suivre l'évolution de votre colis." at bounding box center [1202, 342] width 547 height 55
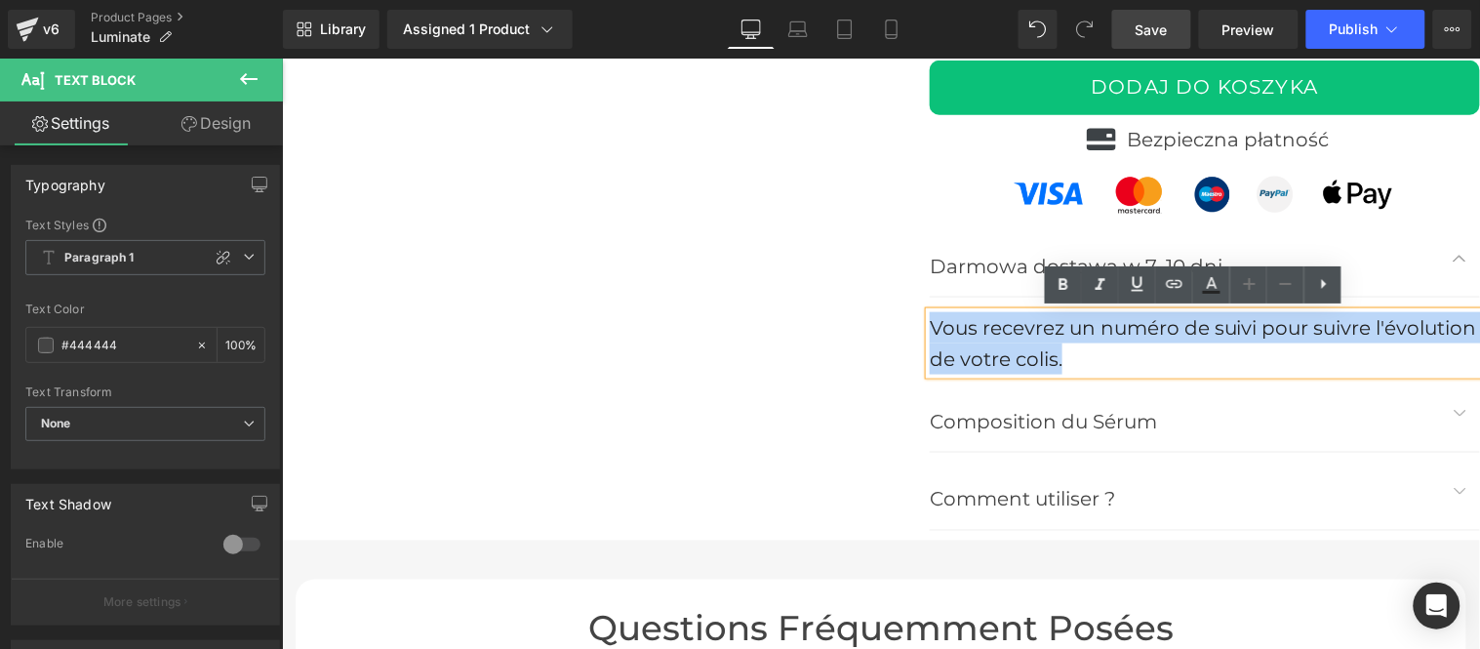
paste div
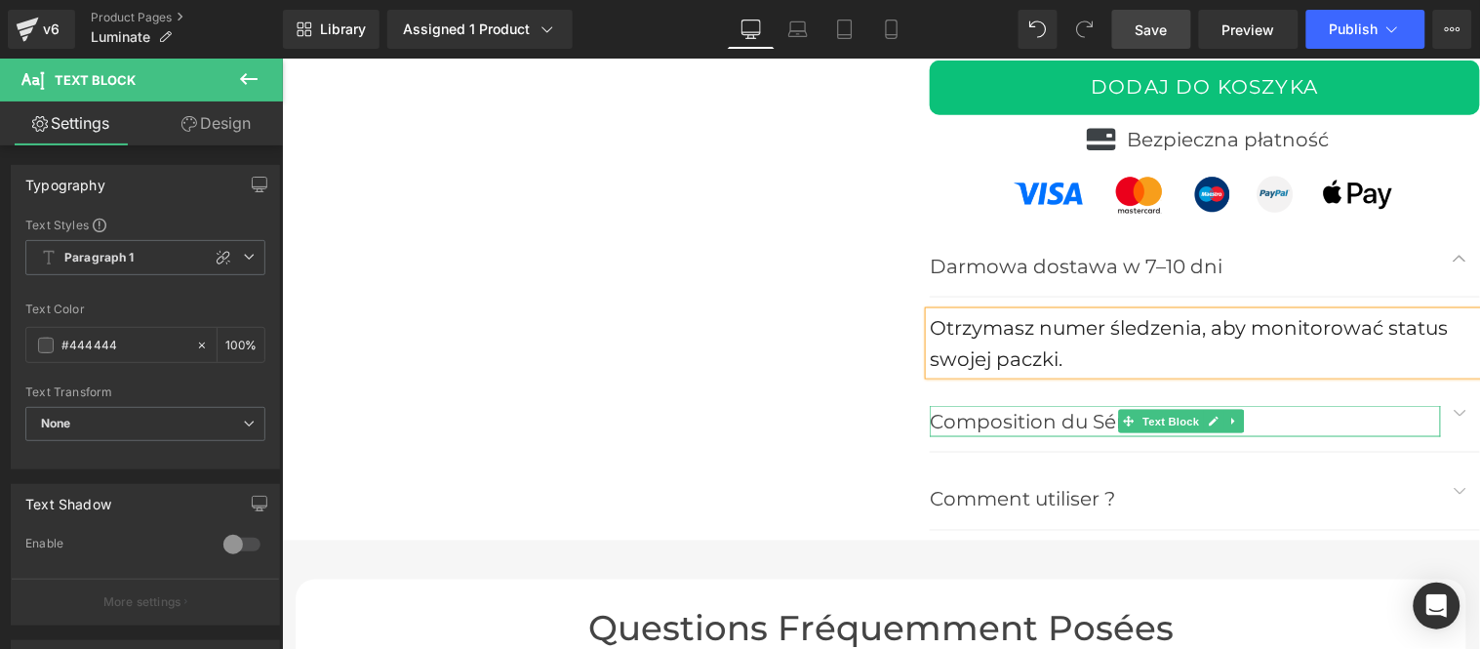
click at [980, 415] on p "Composition du Sérum" at bounding box center [1184, 420] width 511 height 31
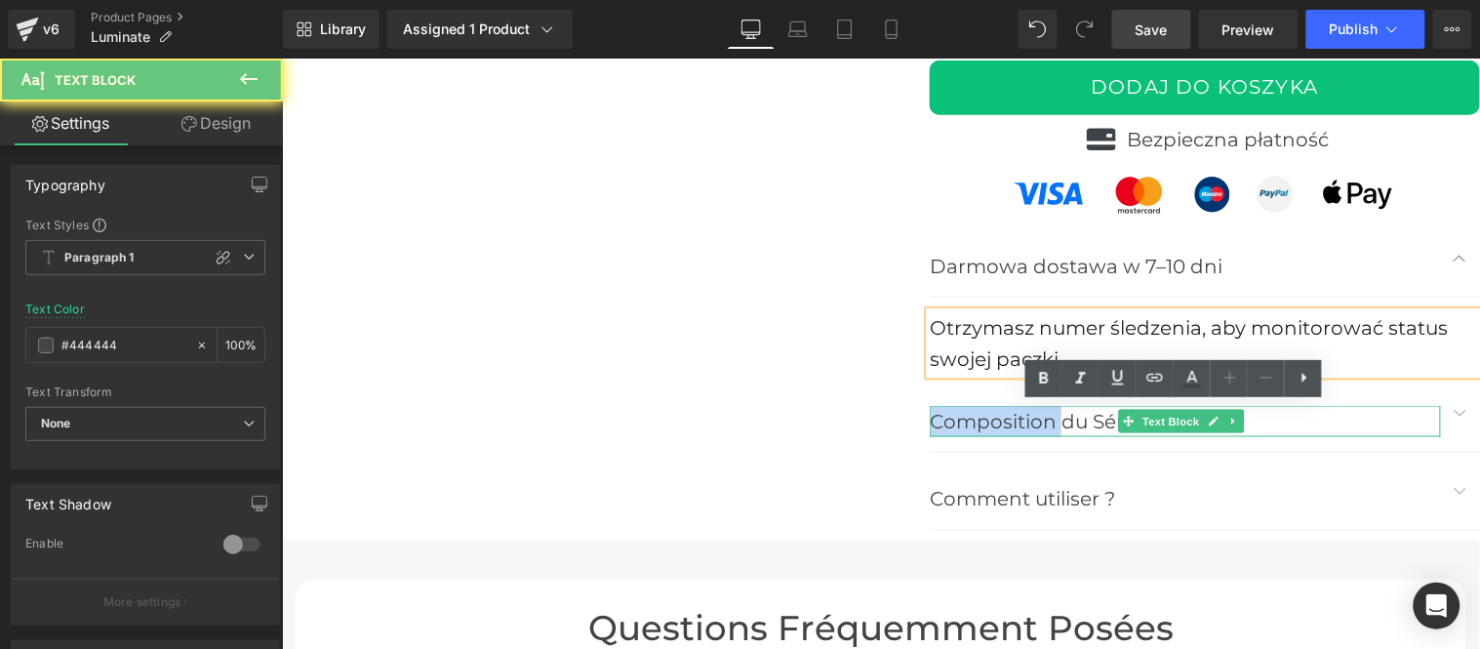
click at [980, 415] on p "Composition du Sérum" at bounding box center [1184, 420] width 511 height 31
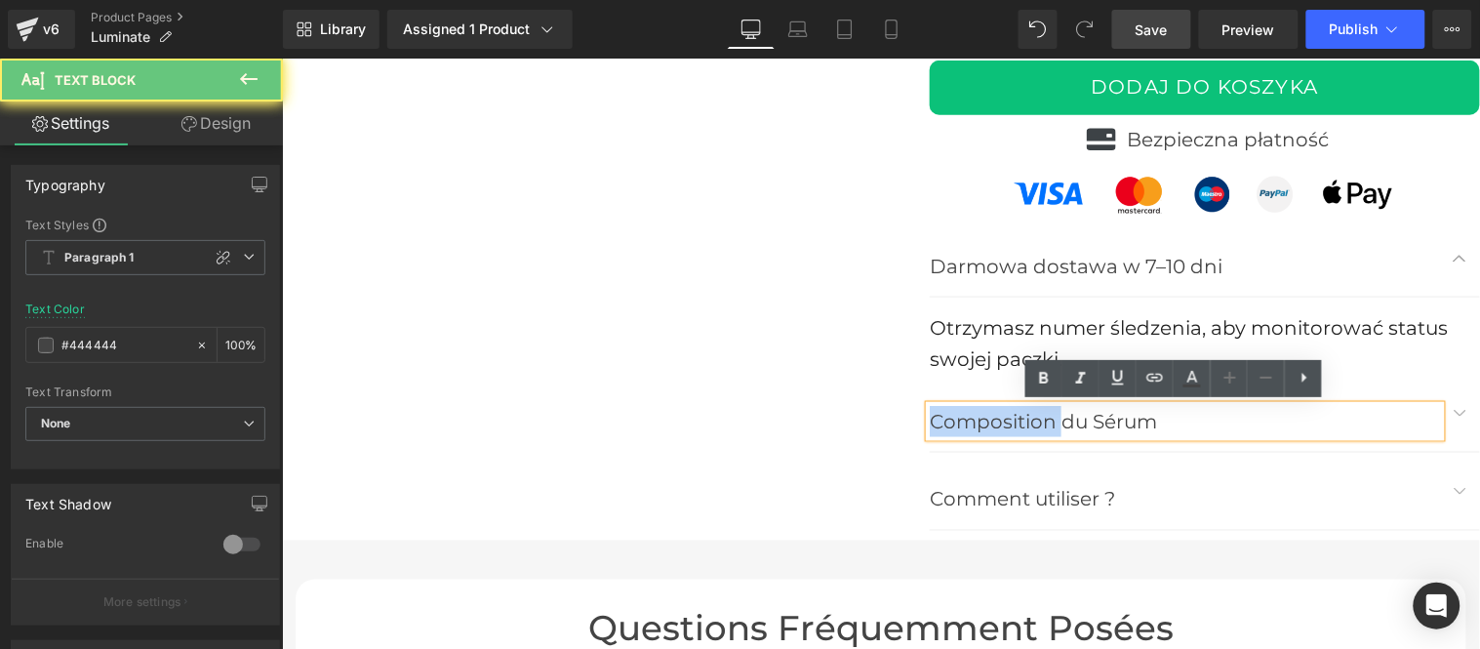
click at [980, 415] on p "Composition du Sérum" at bounding box center [1184, 420] width 511 height 31
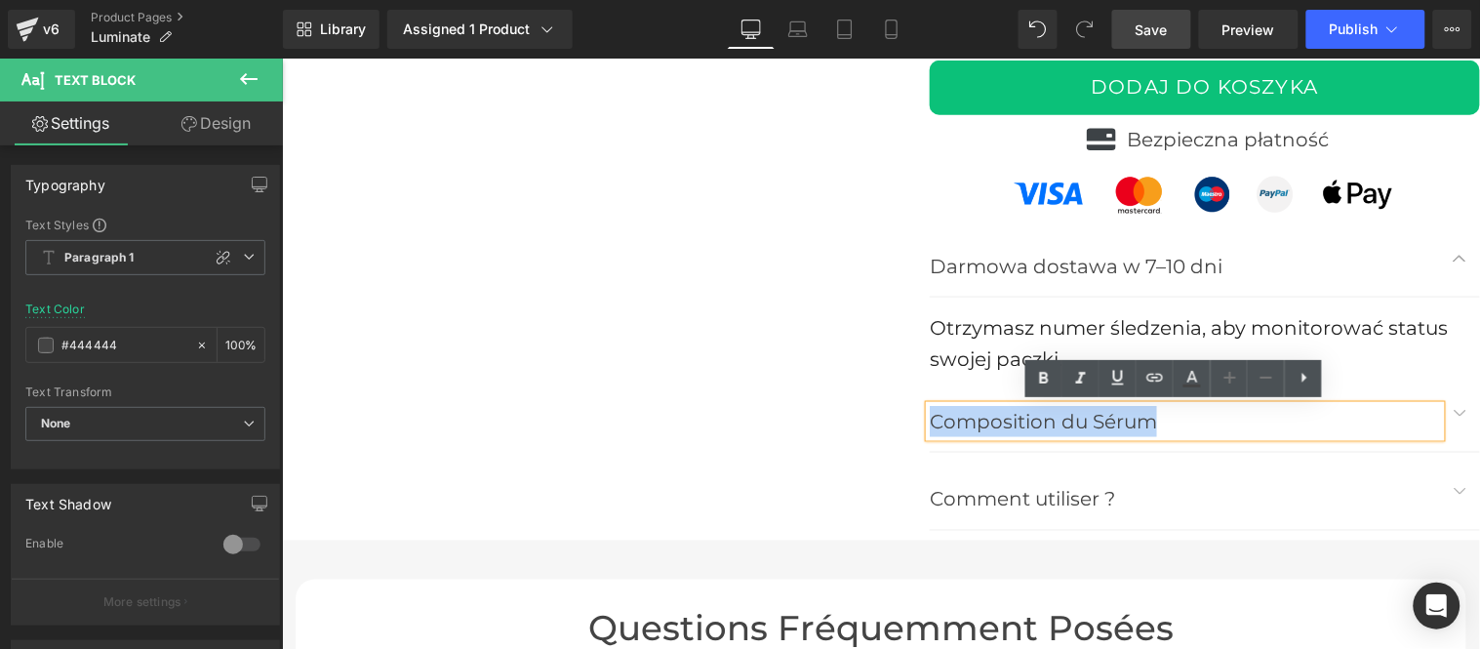
paste div
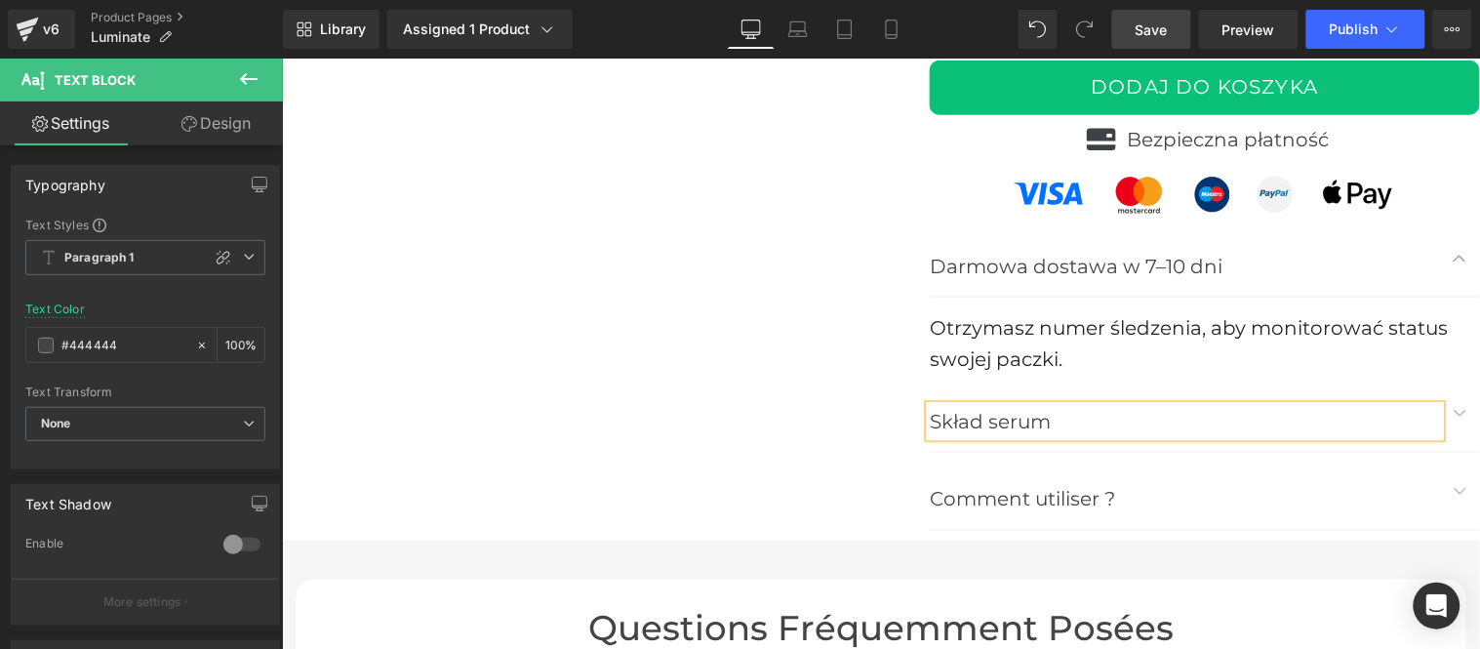
click at [1448, 412] on button "button" at bounding box center [1459, 412] width 39 height 77
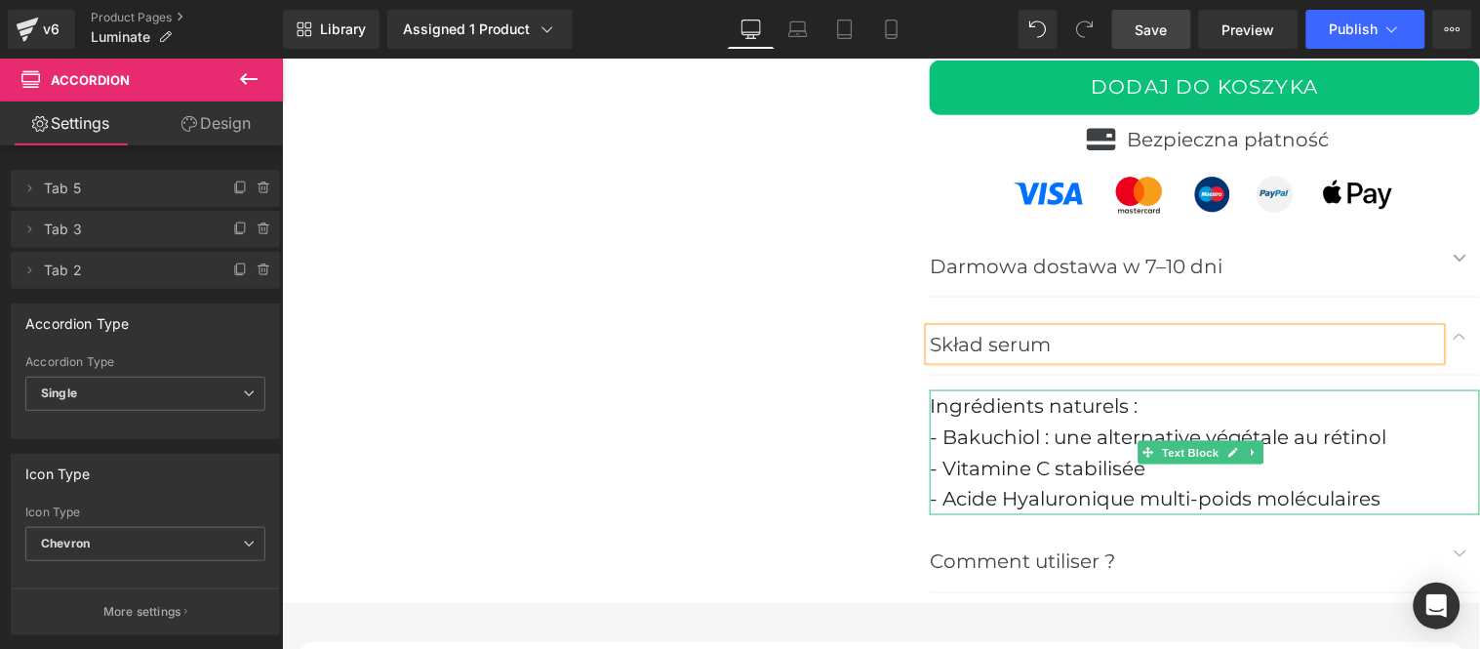
click at [978, 434] on span "- Bakuchiol : une alternative végétale au rétinol" at bounding box center [1157, 435] width 457 height 23
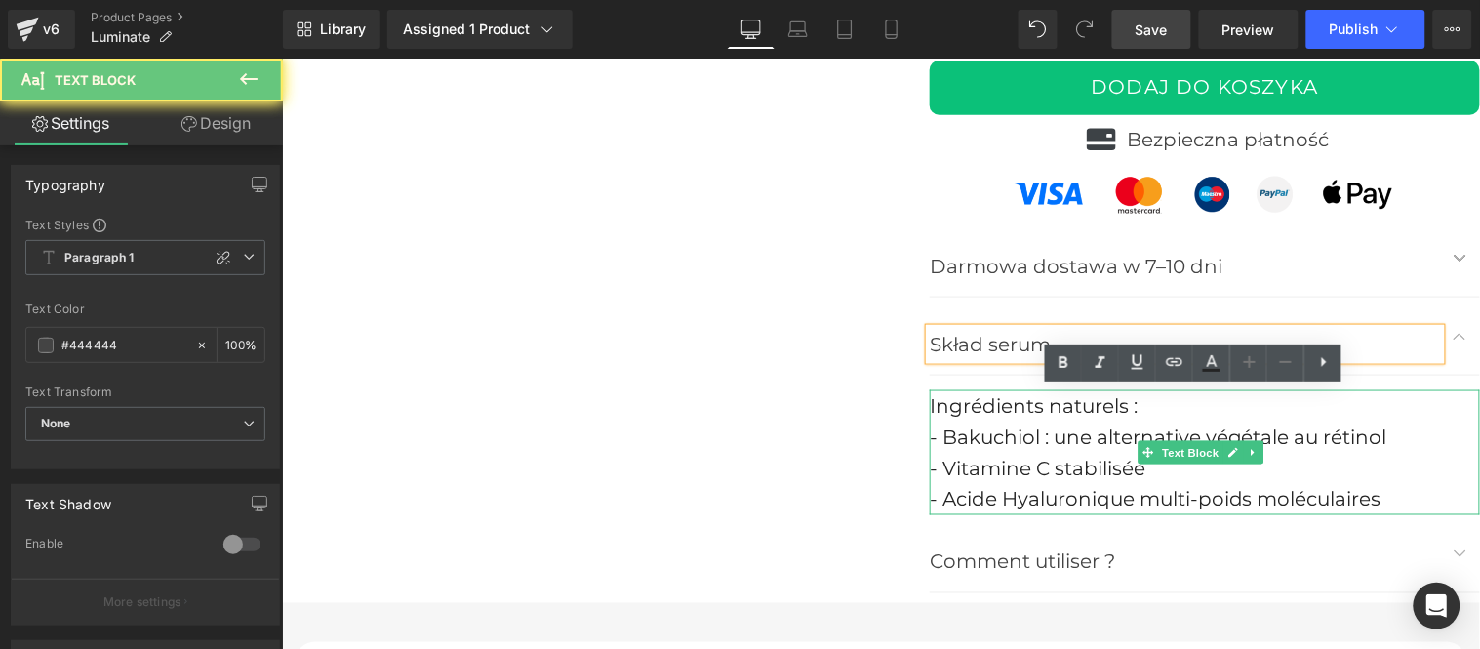
click at [978, 434] on span "- Bakuchiol : une alternative végétale au rétinol" at bounding box center [1157, 435] width 457 height 23
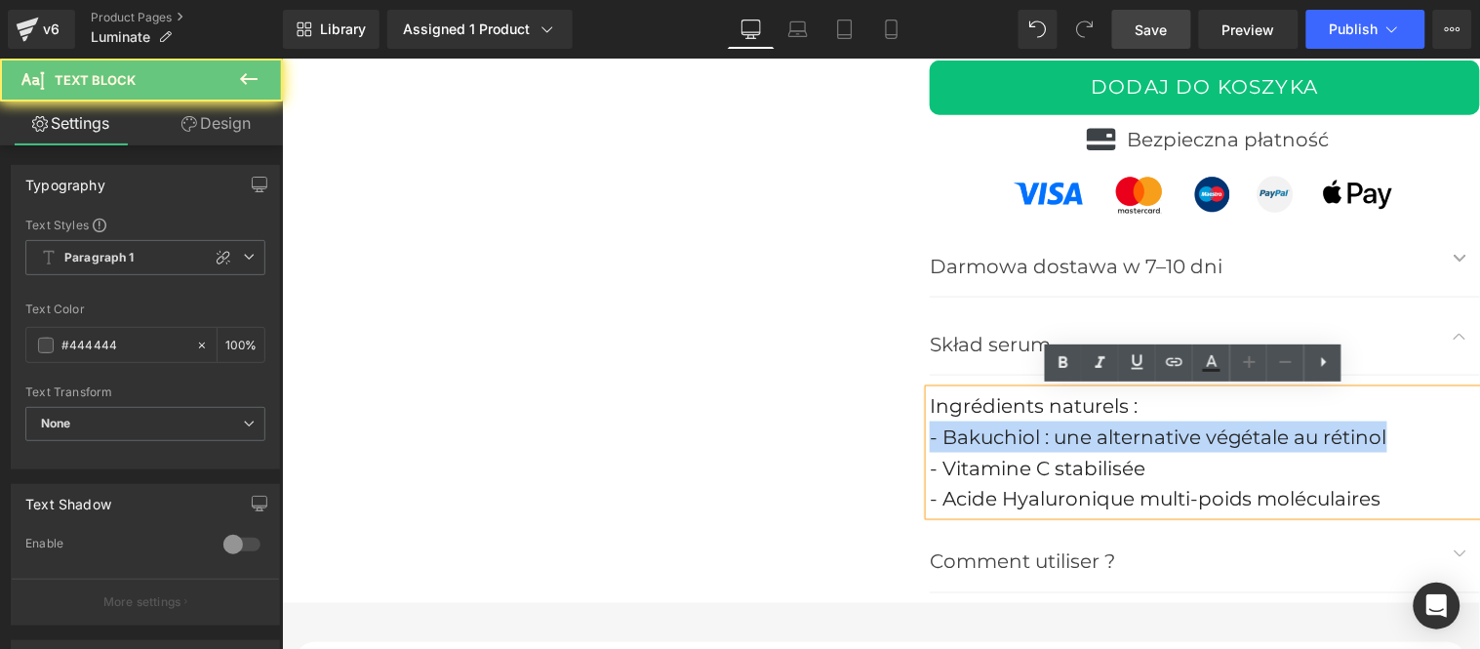
click at [978, 434] on span "- Bakuchiol : une alternative végétale au rétinol" at bounding box center [1157, 435] width 457 height 23
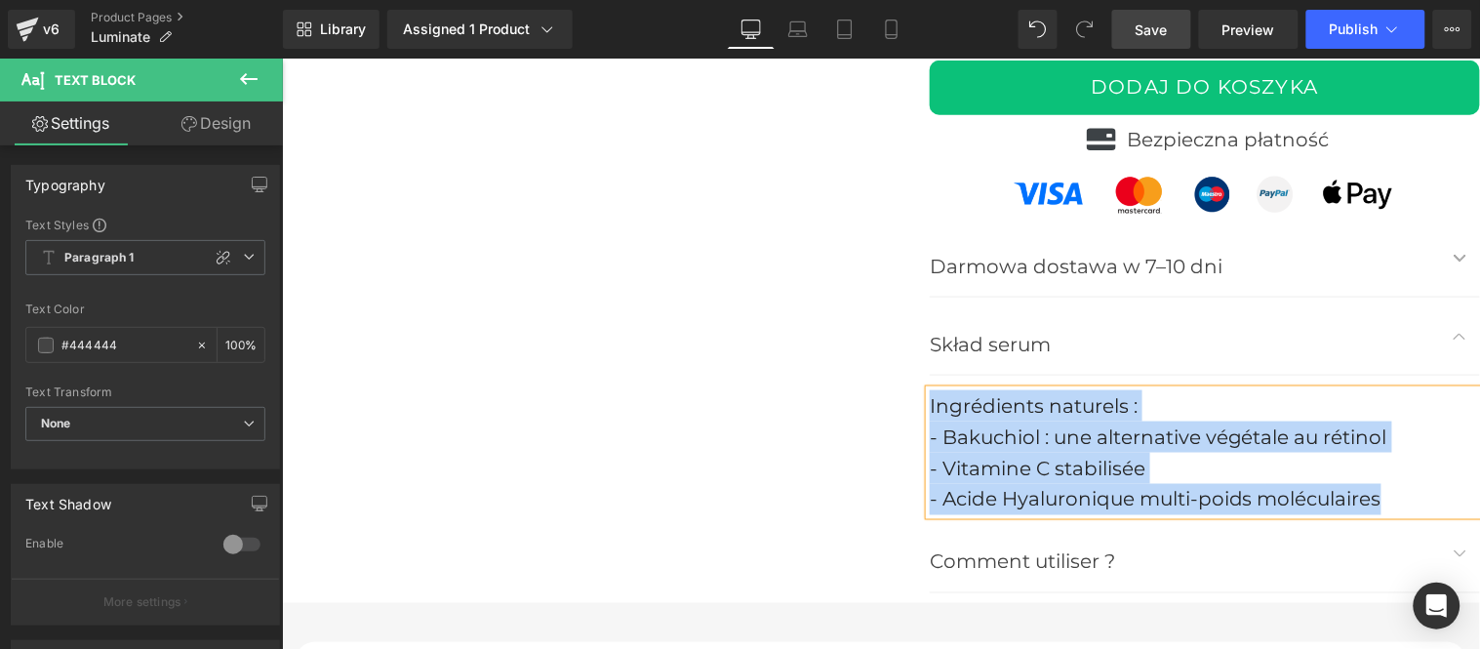
paste div
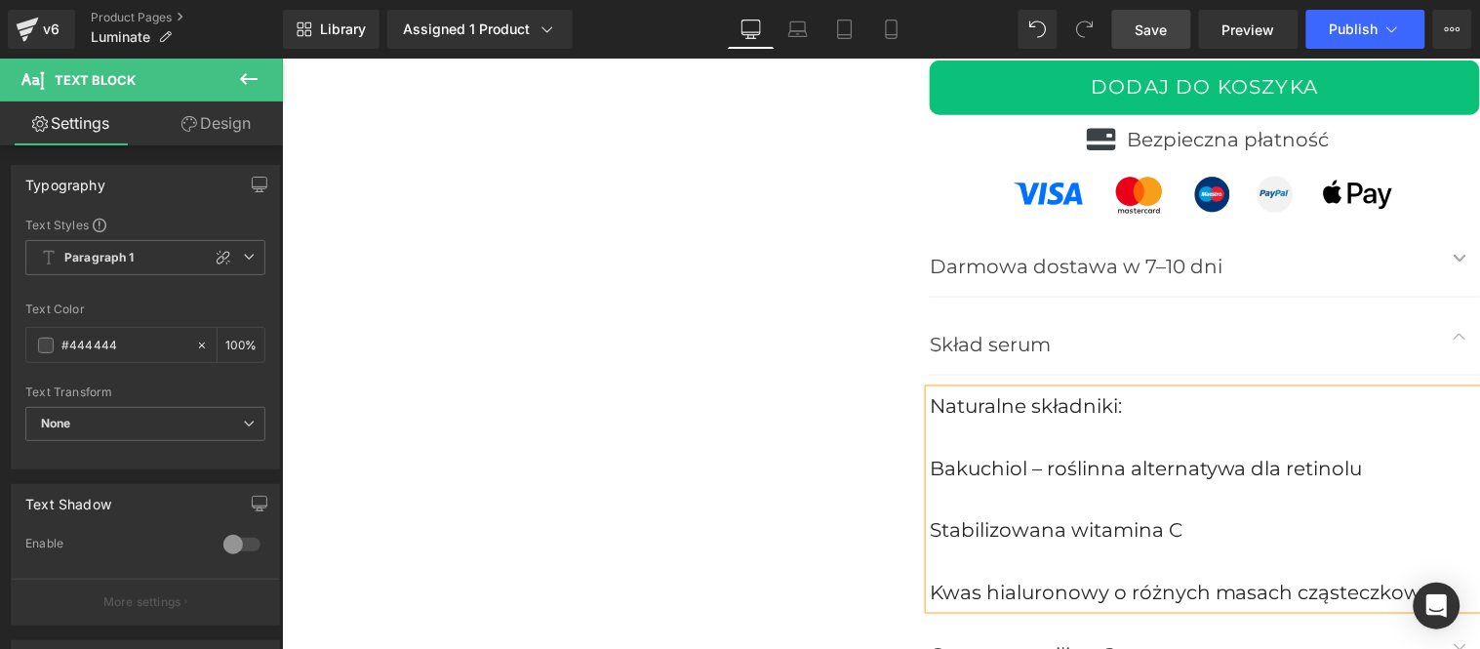
click at [929, 462] on font "Bakuchiol – roślinna alternatywa dla retinolu" at bounding box center [1145, 467] width 433 height 23
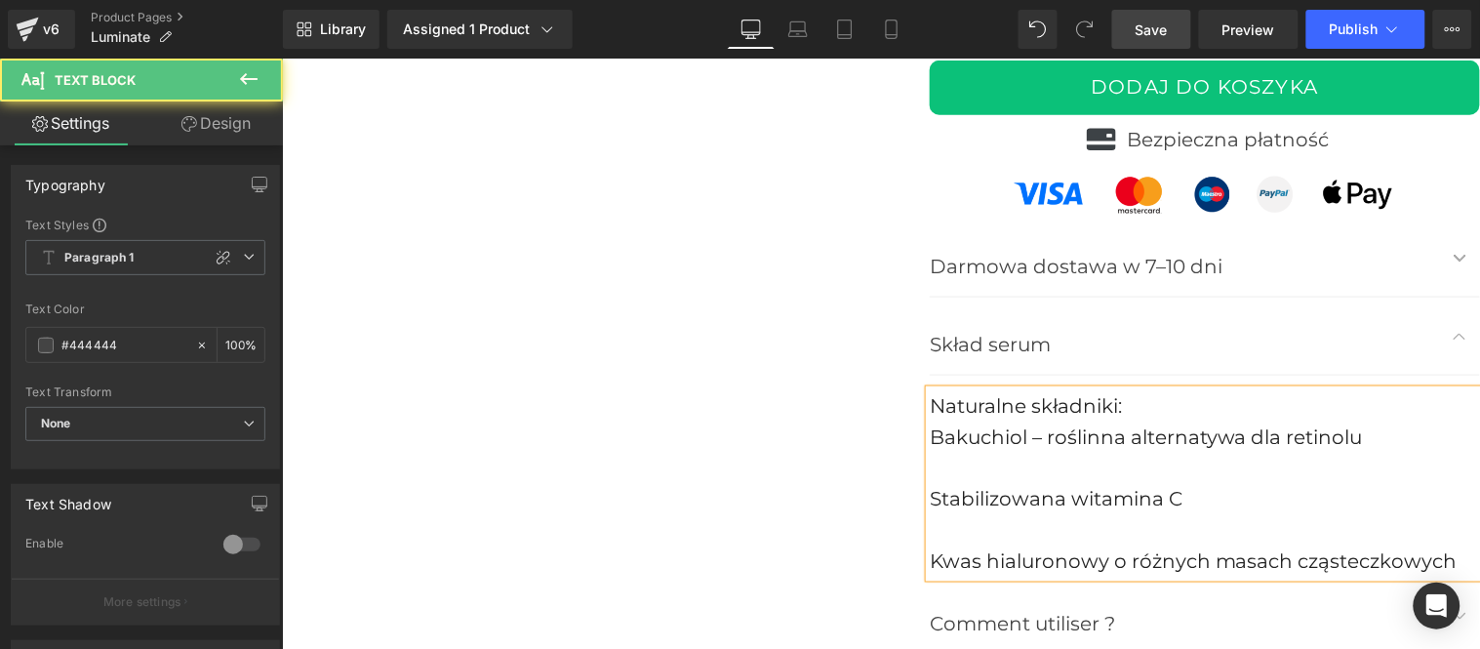
click at [935, 473] on div at bounding box center [1204, 467] width 550 height 31
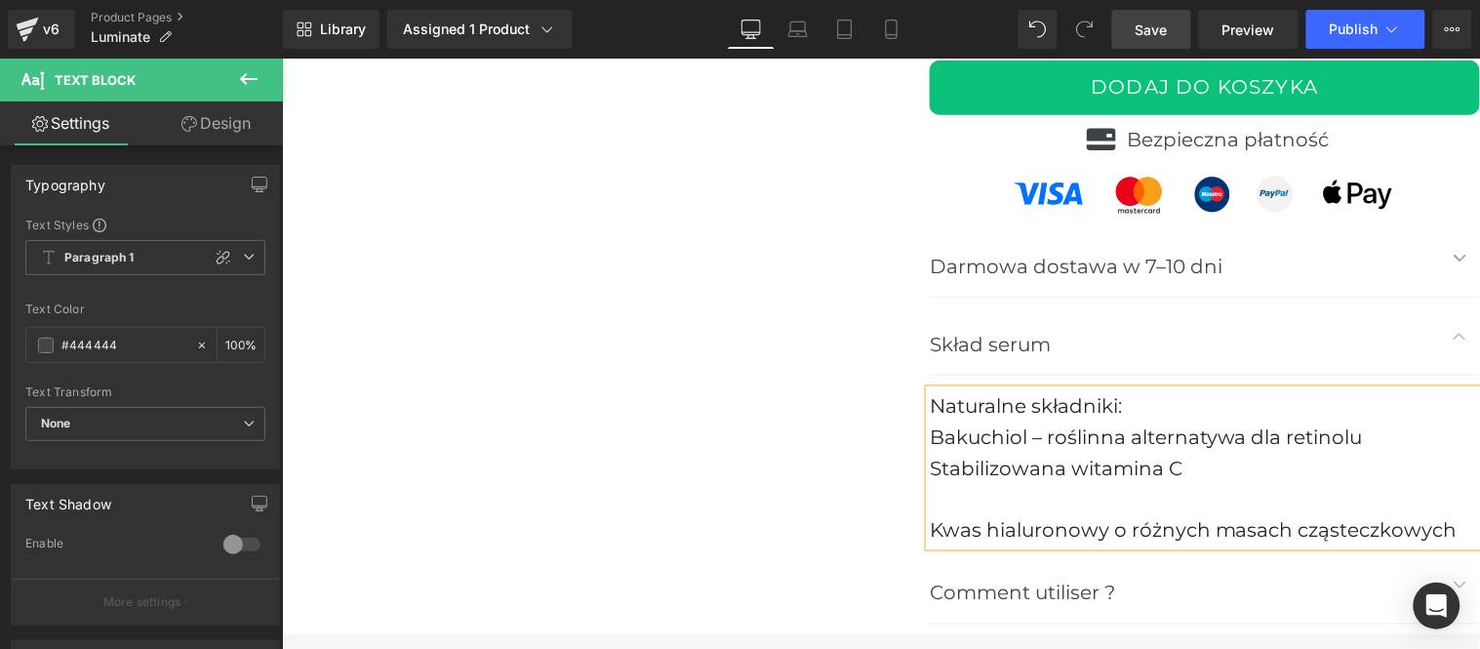
click at [939, 504] on div at bounding box center [1204, 498] width 550 height 31
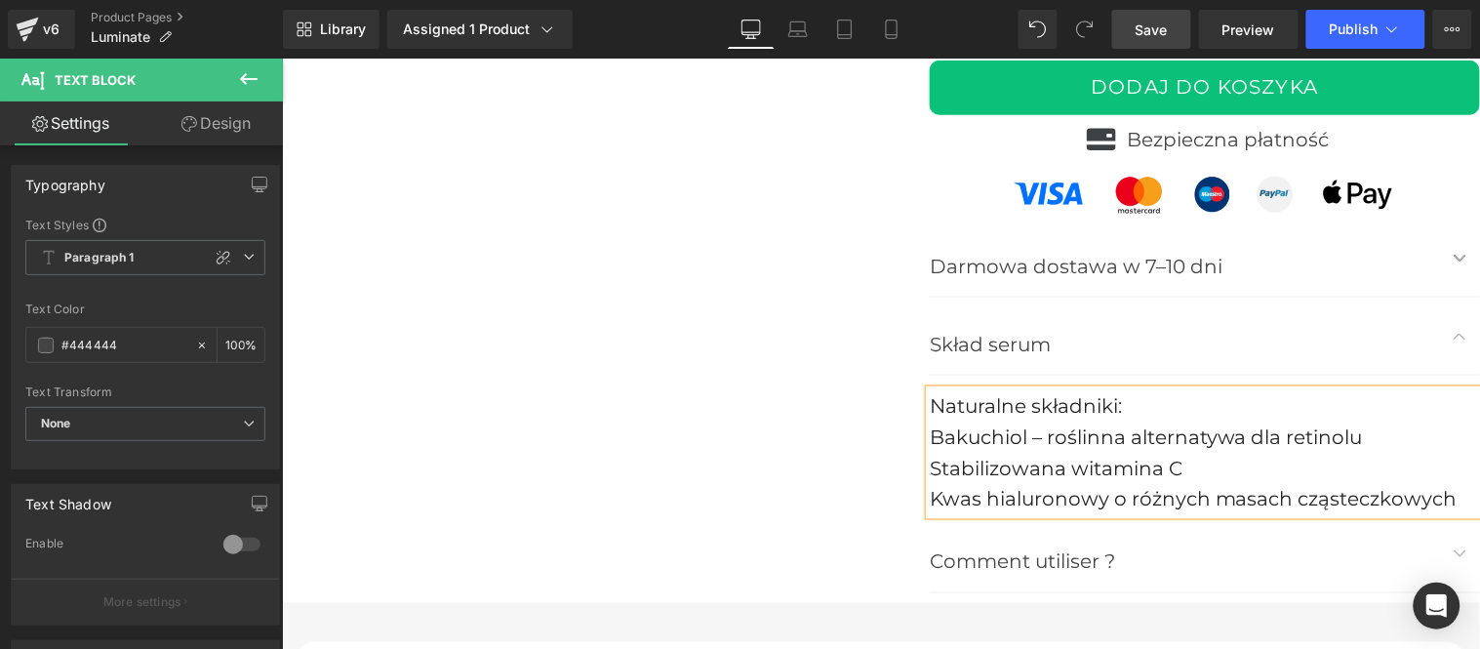
click at [929, 439] on span "Bakuchiol – roślinna alternatywa dla retinolu" at bounding box center [1145, 435] width 433 height 23
click at [1037, 560] on p "Comment utiliser ?" at bounding box center [1184, 560] width 511 height 31
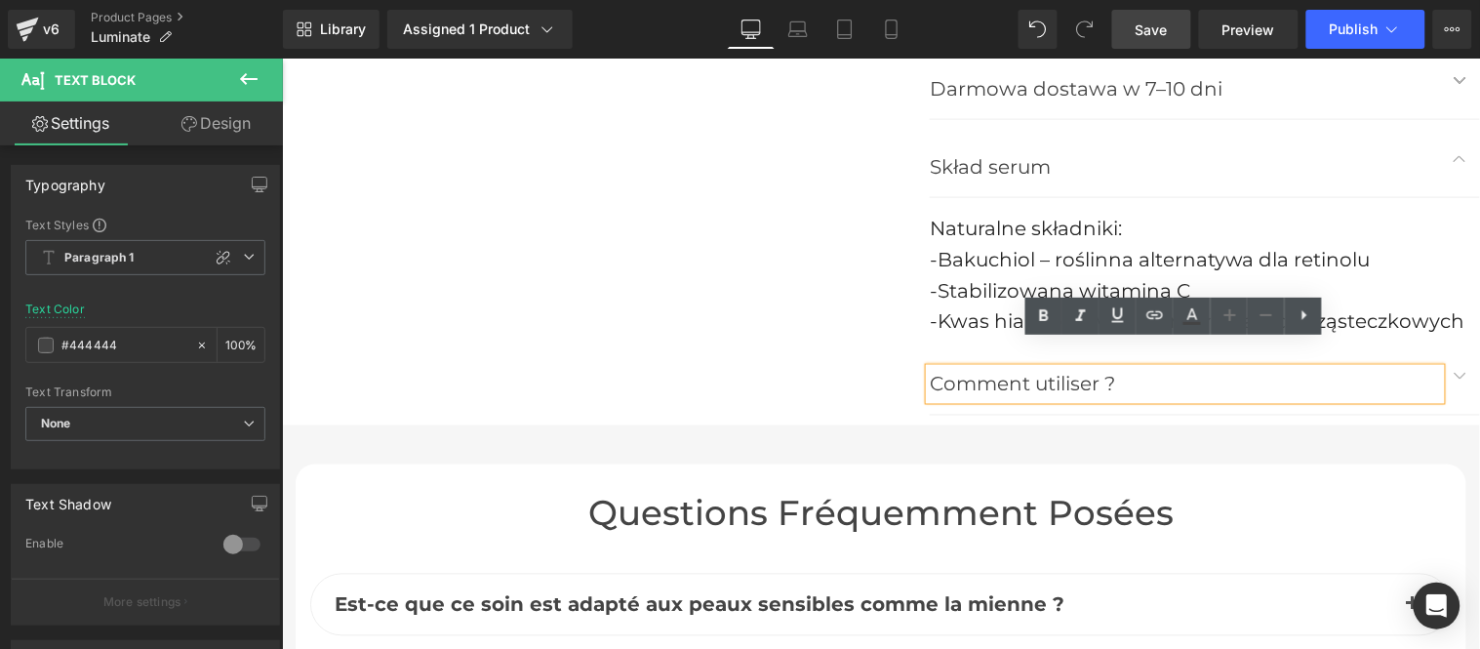
scroll to position [8342, 0]
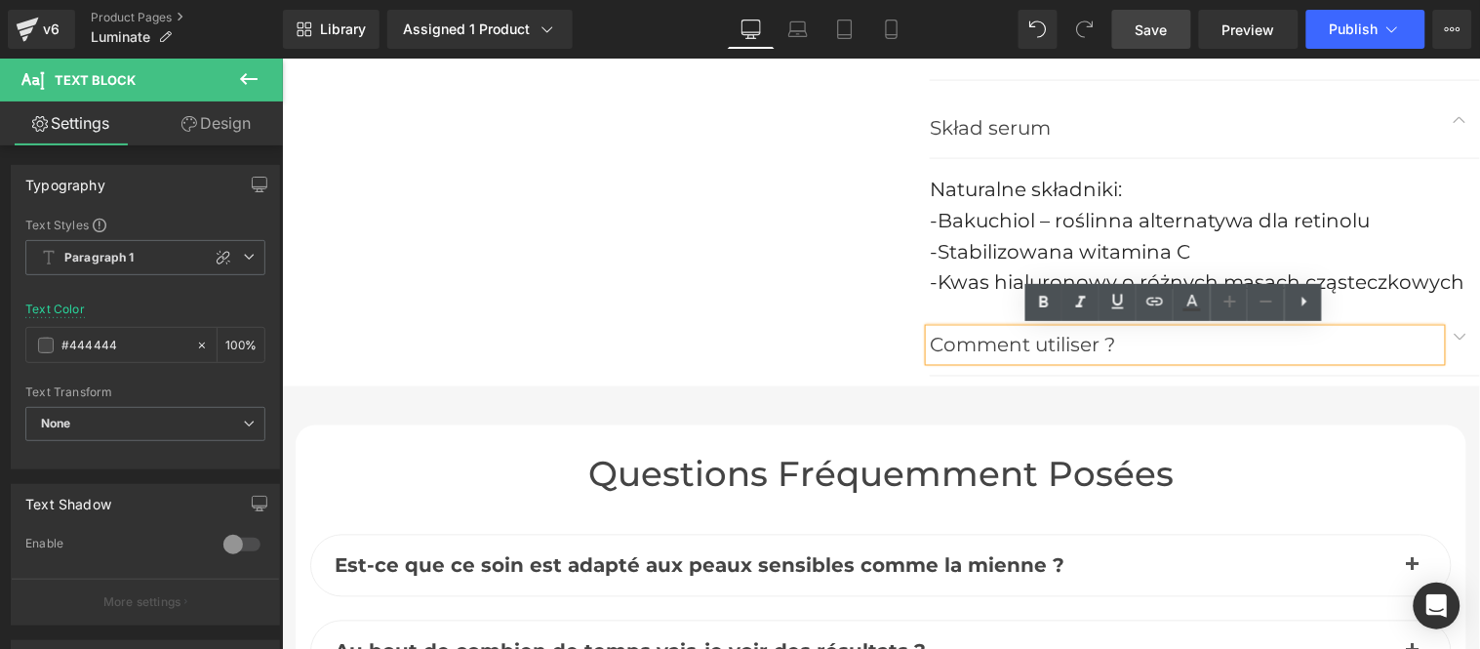
click at [976, 345] on p "Comment utiliser ?" at bounding box center [1184, 344] width 511 height 31
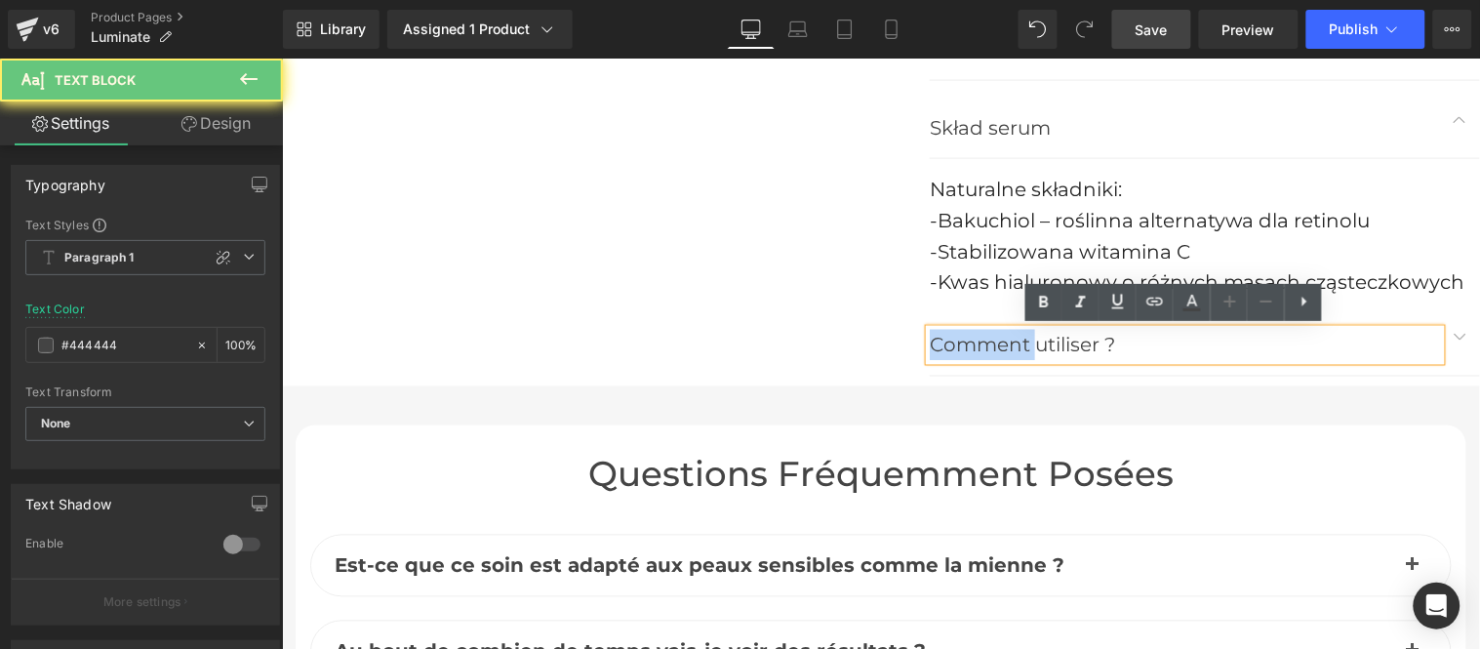
click at [976, 345] on p "Comment utiliser ?" at bounding box center [1184, 344] width 511 height 31
paste div
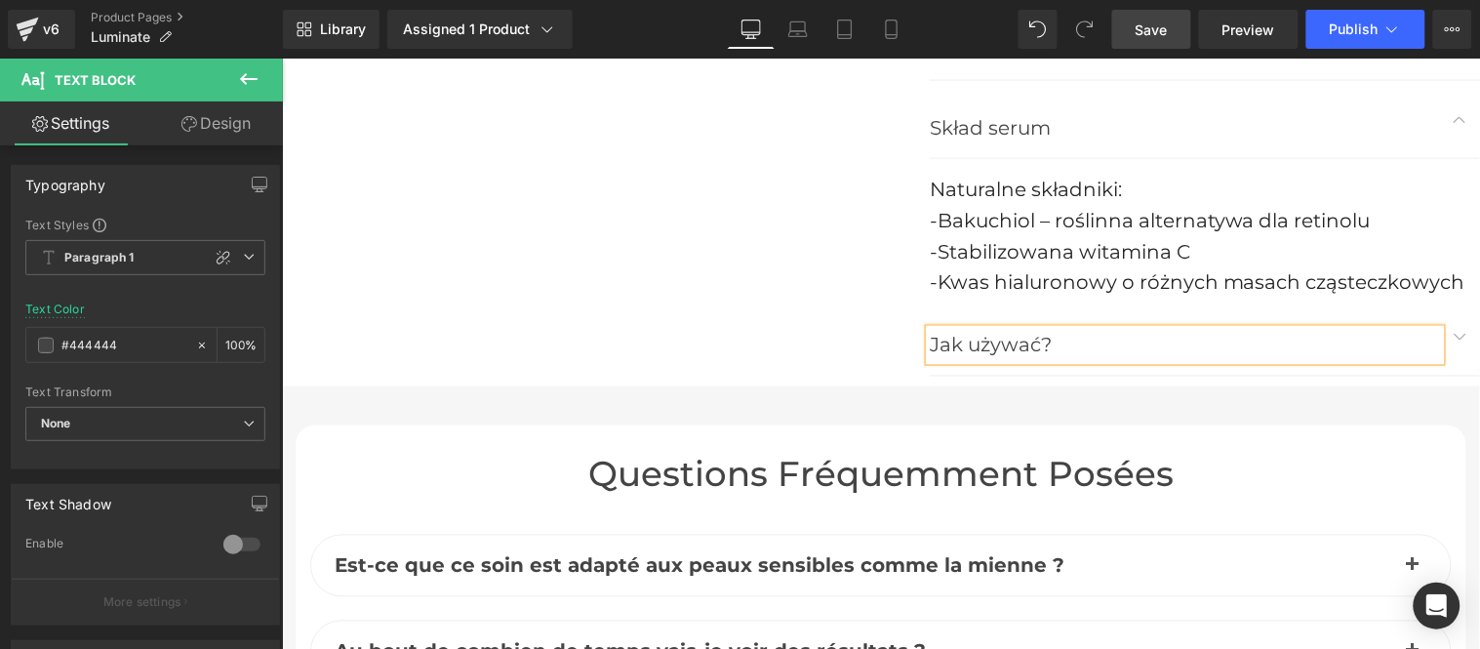
click at [1447, 328] on button "button" at bounding box center [1459, 335] width 39 height 77
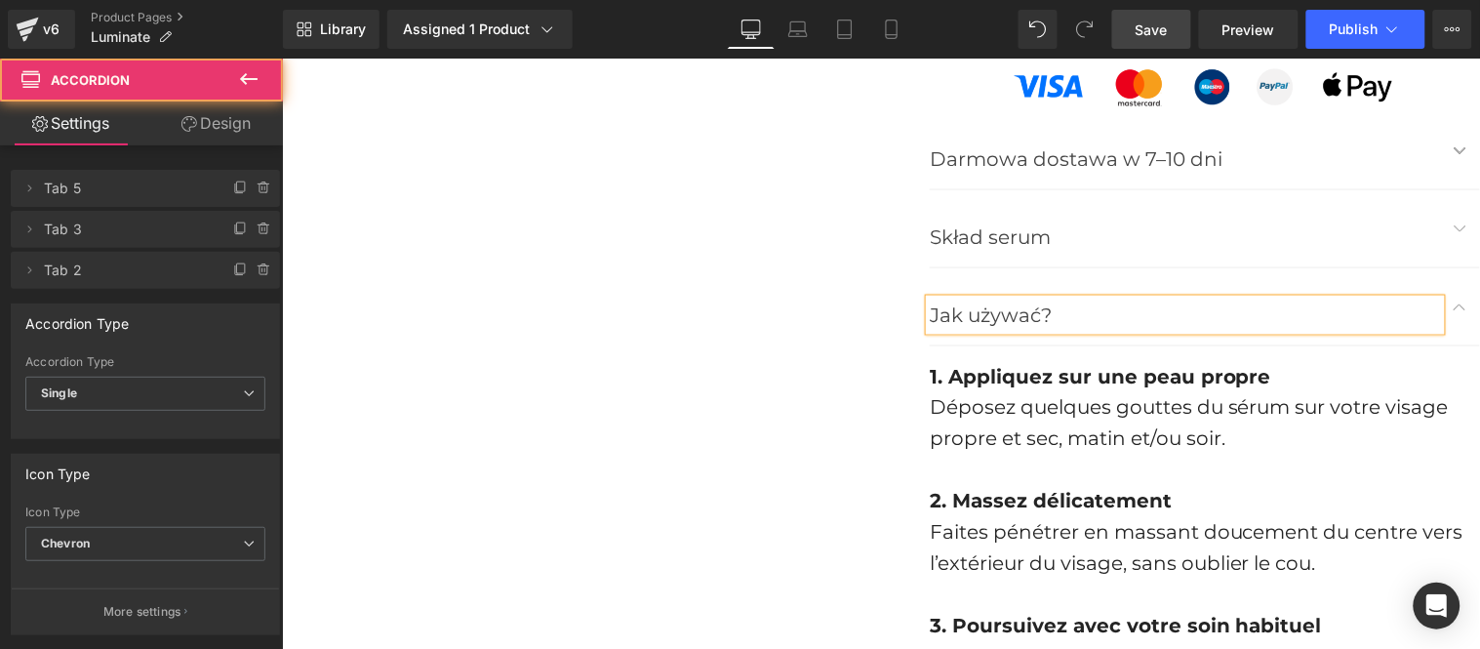
scroll to position [8201, 0]
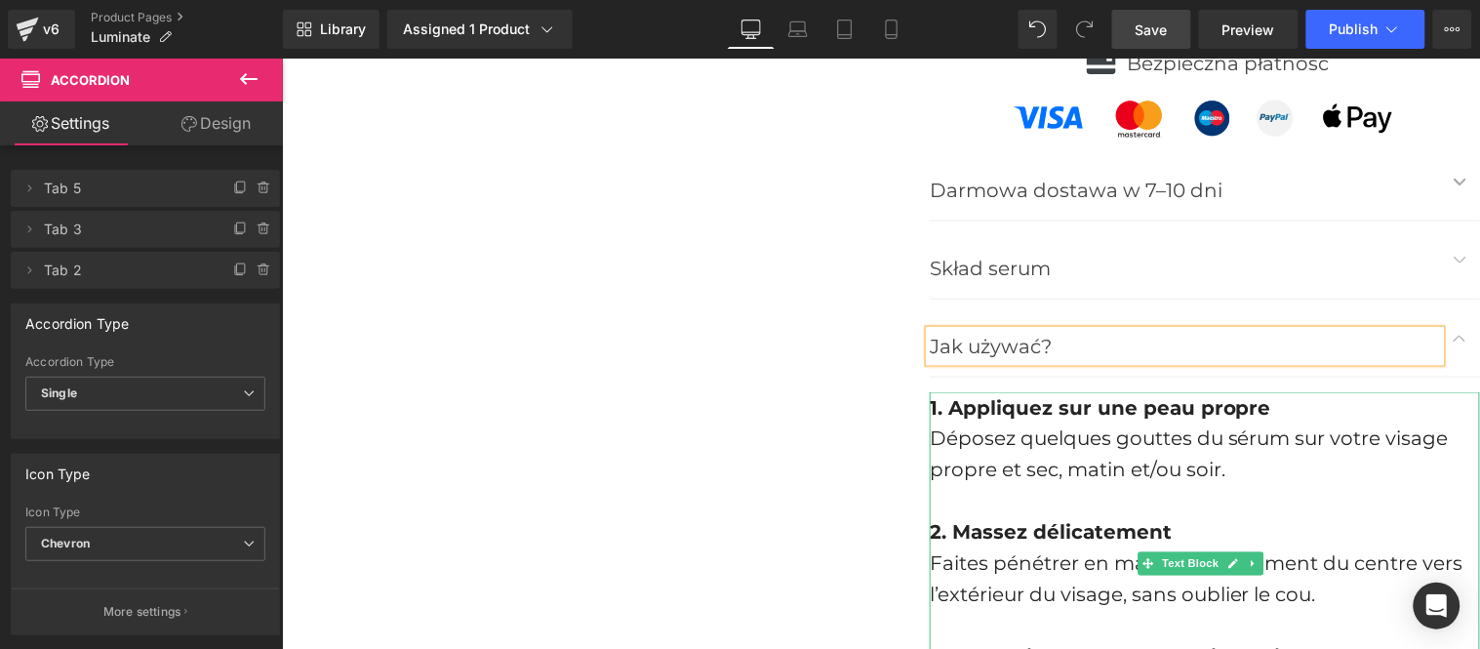
click at [1078, 429] on span "Déposez quelques gouttes du sérum sur votre visage propre et sec, matin et/ou s…" at bounding box center [1188, 453] width 519 height 55
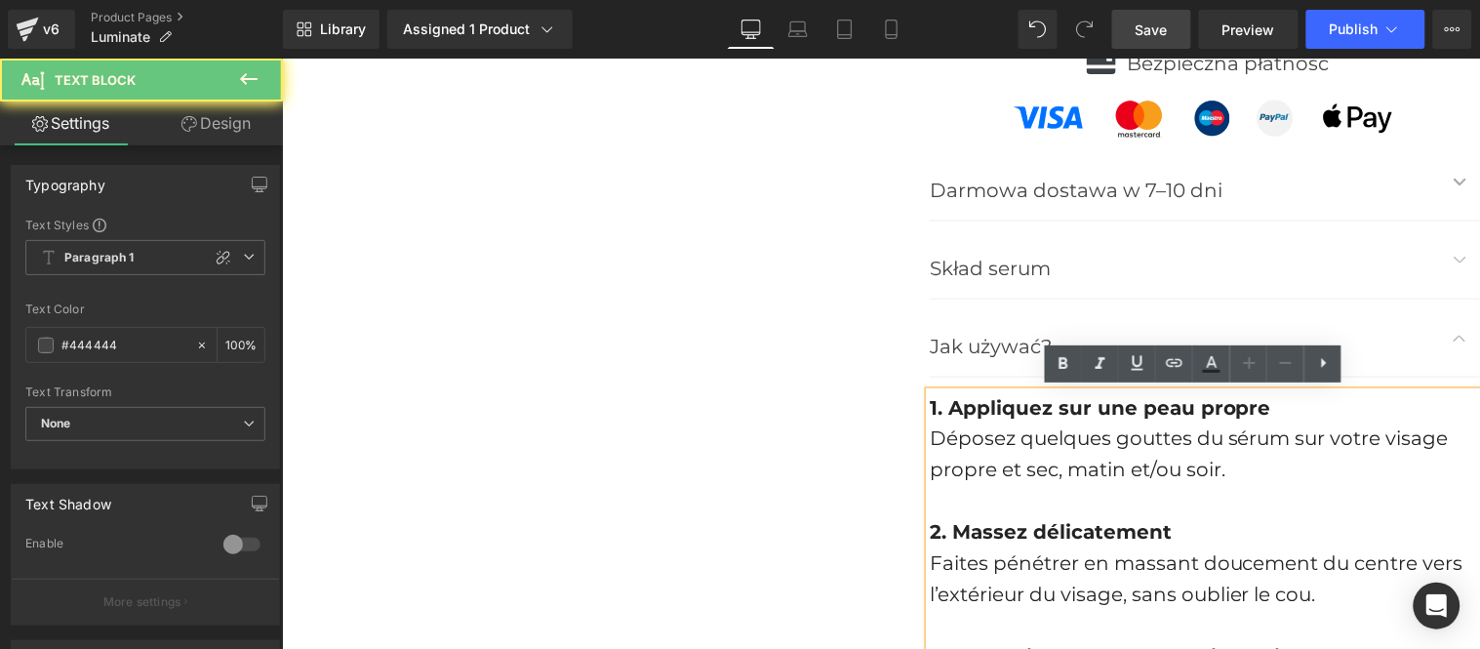
click at [1078, 429] on span "Déposez quelques gouttes du sérum sur votre visage propre et sec, matin et/ou s…" at bounding box center [1188, 453] width 519 height 55
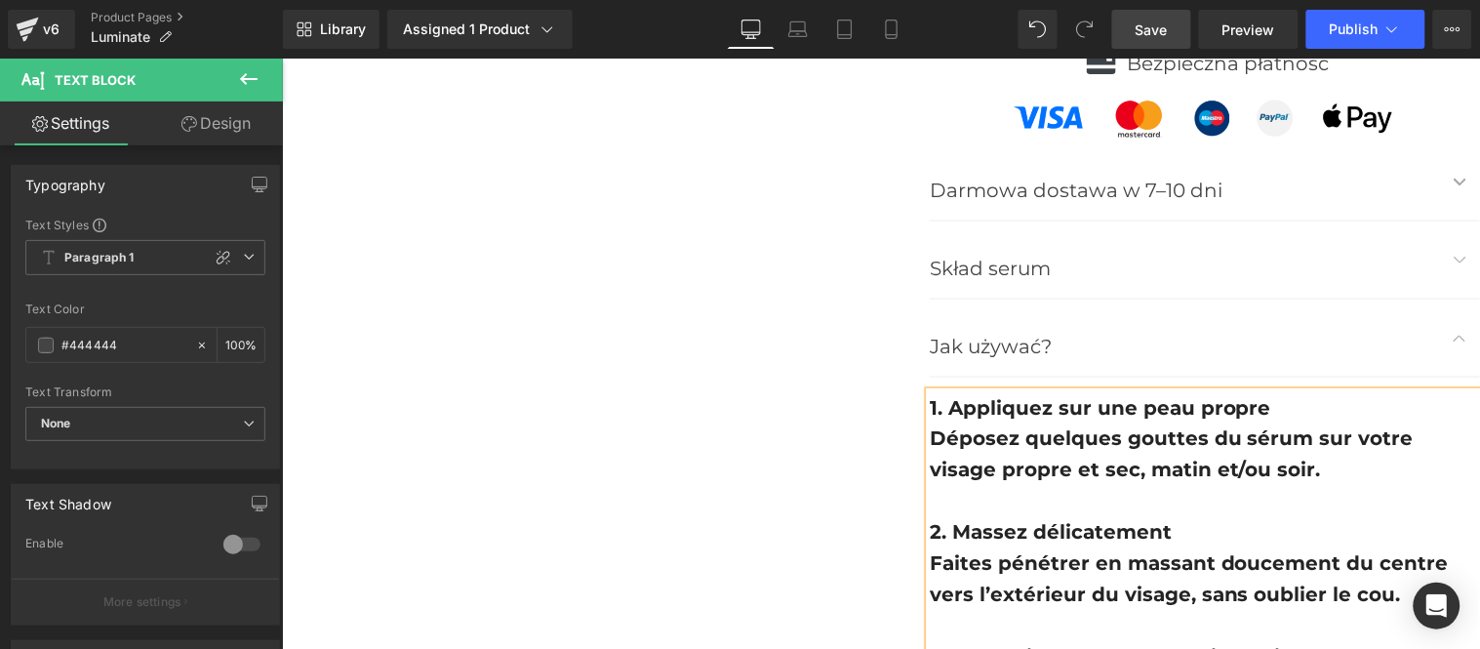
click at [1029, 451] on div "Déposez quelques gouttes du sérum sur votre visage propre et sec, matin et/ou s…" at bounding box center [1204, 453] width 550 height 62
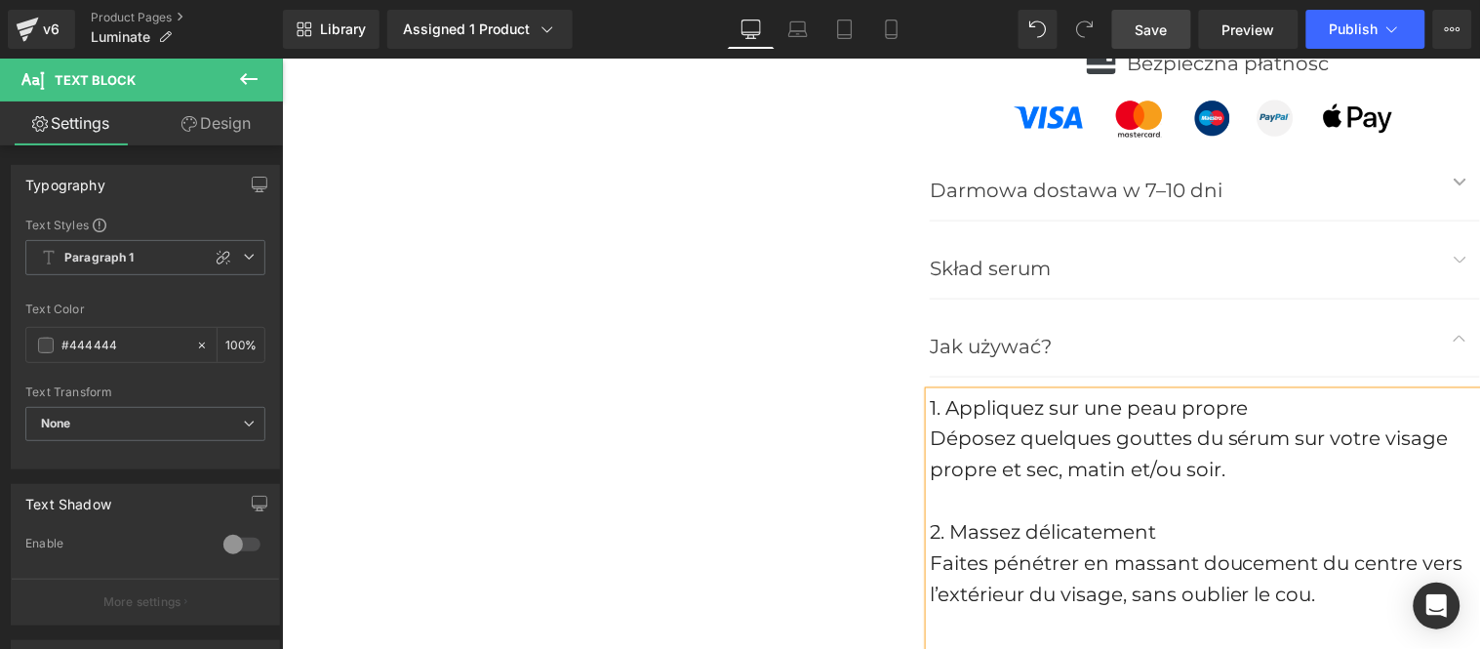
click at [1033, 451] on div "Déposez quelques gouttes du sérum sur votre visage propre et sec, matin et/ou s…" at bounding box center [1204, 453] width 550 height 62
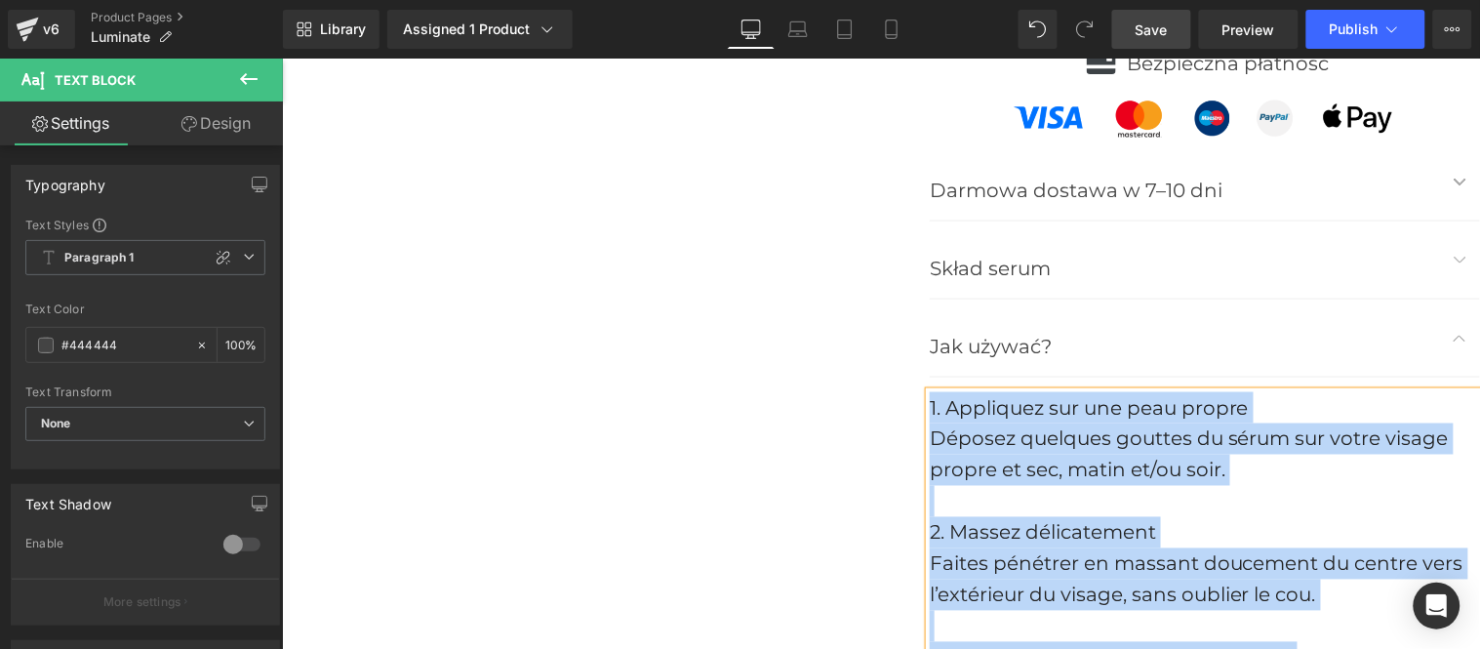
paste div
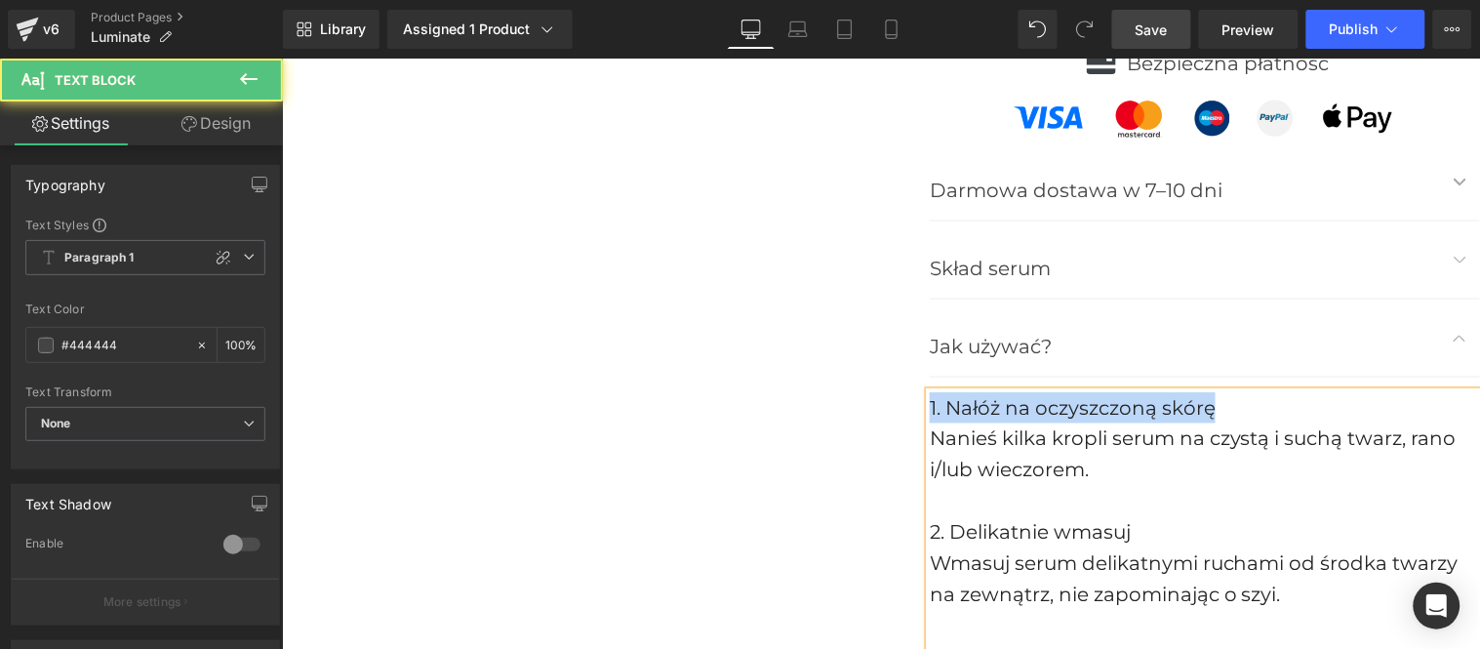
drag, startPoint x: 1211, startPoint y: 410, endPoint x: 895, endPoint y: 397, distance: 316.3
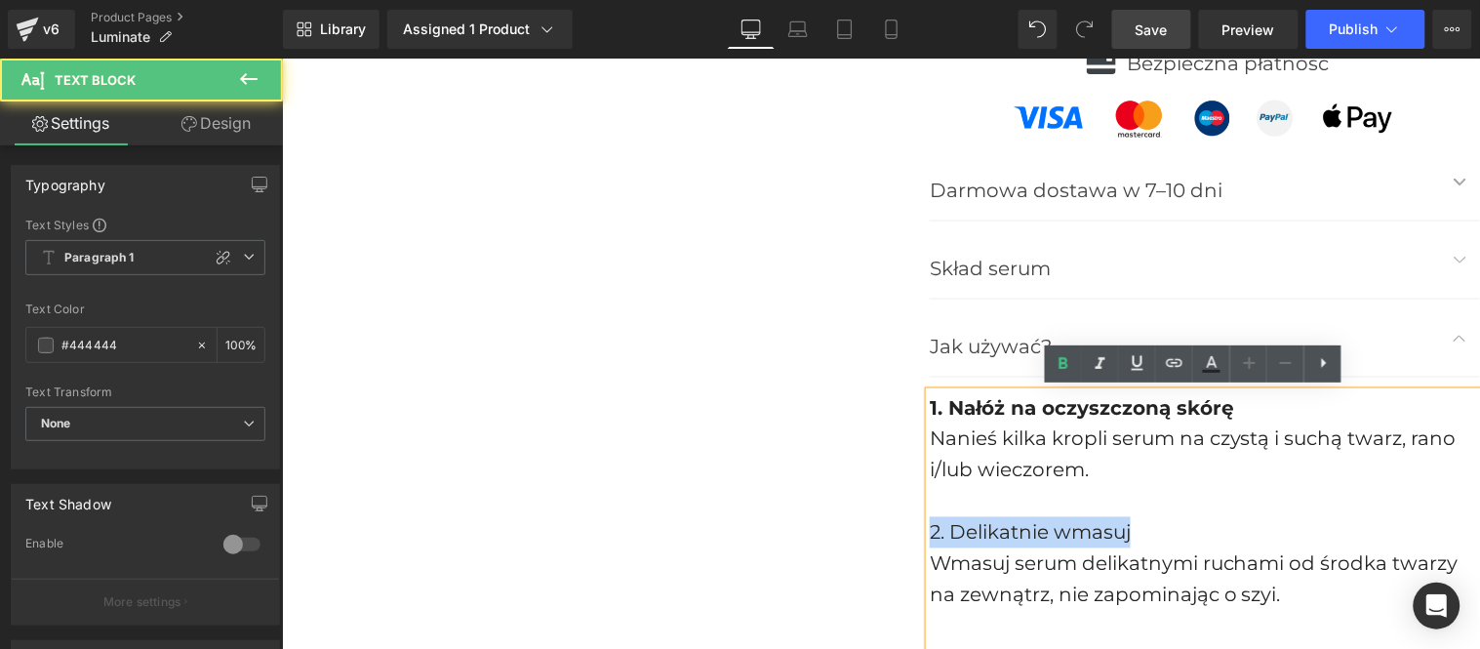
drag, startPoint x: 1132, startPoint y: 526, endPoint x: 908, endPoint y: 527, distance: 224.3
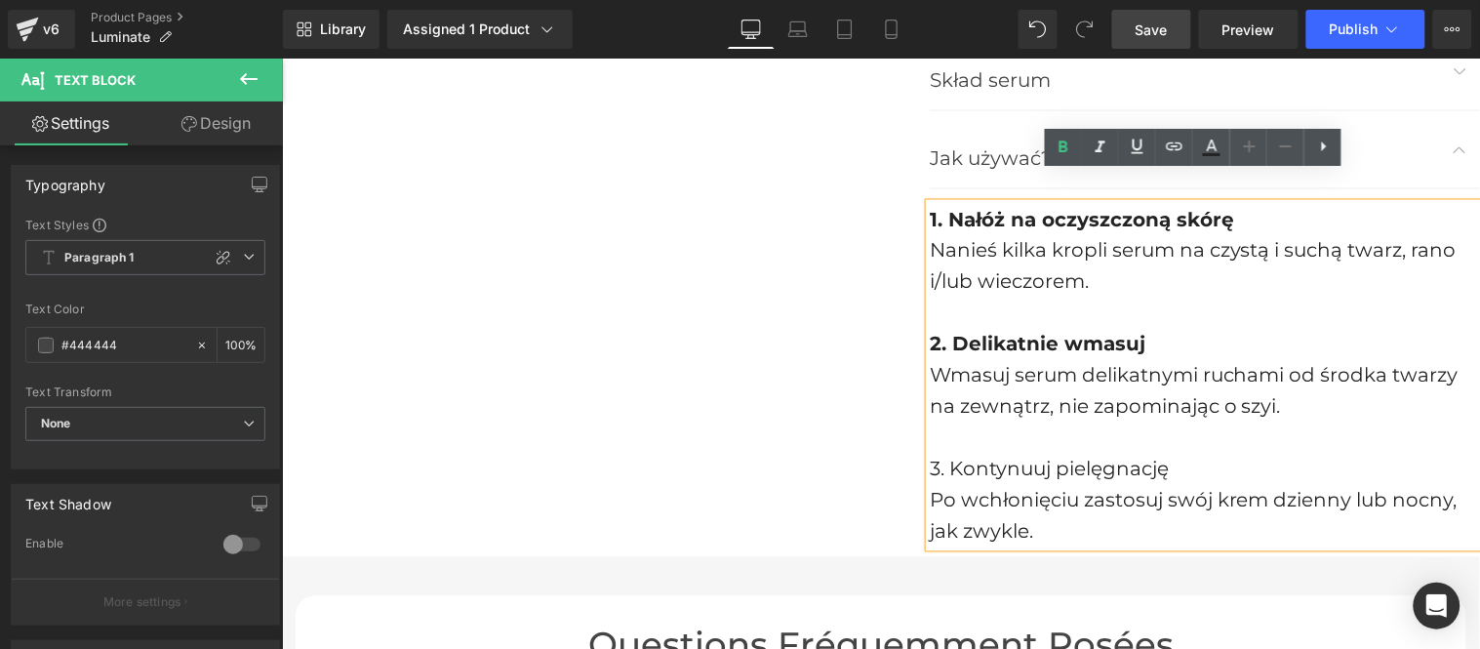
scroll to position [8419, 0]
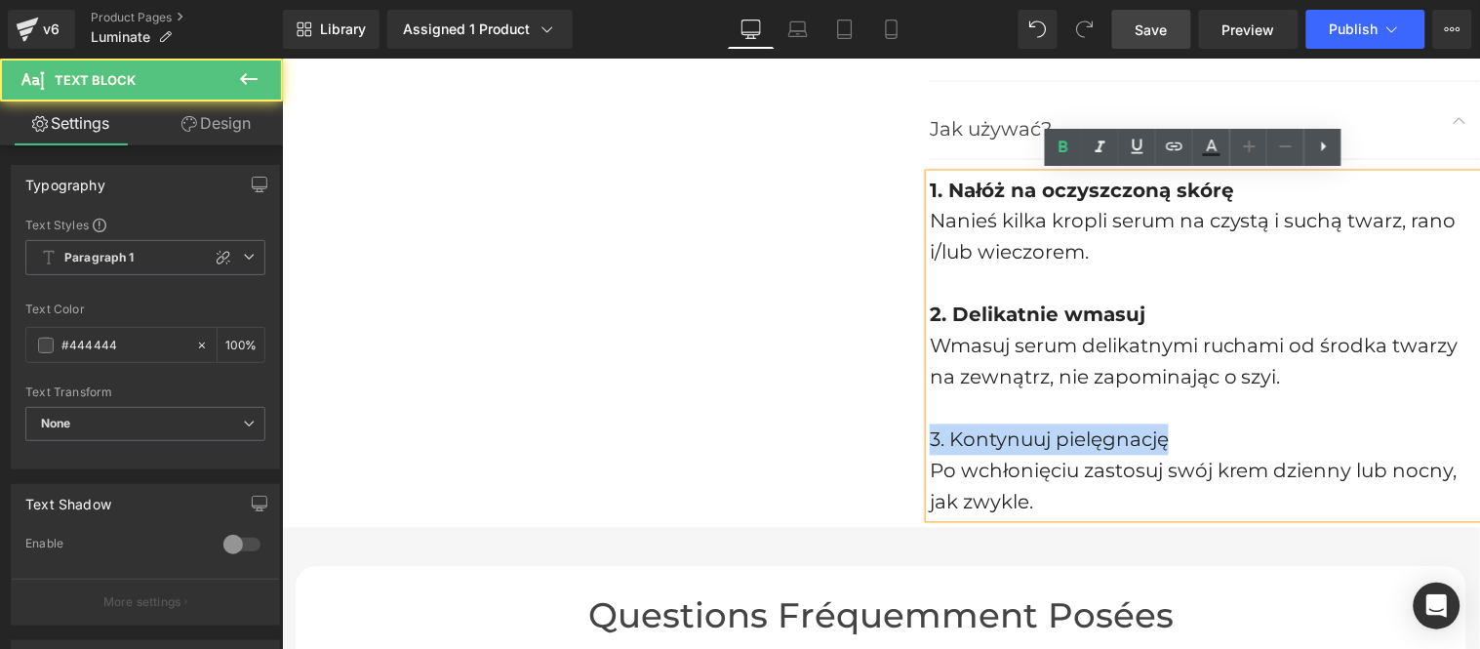
drag, startPoint x: 1168, startPoint y: 445, endPoint x: 912, endPoint y: 433, distance: 255.8
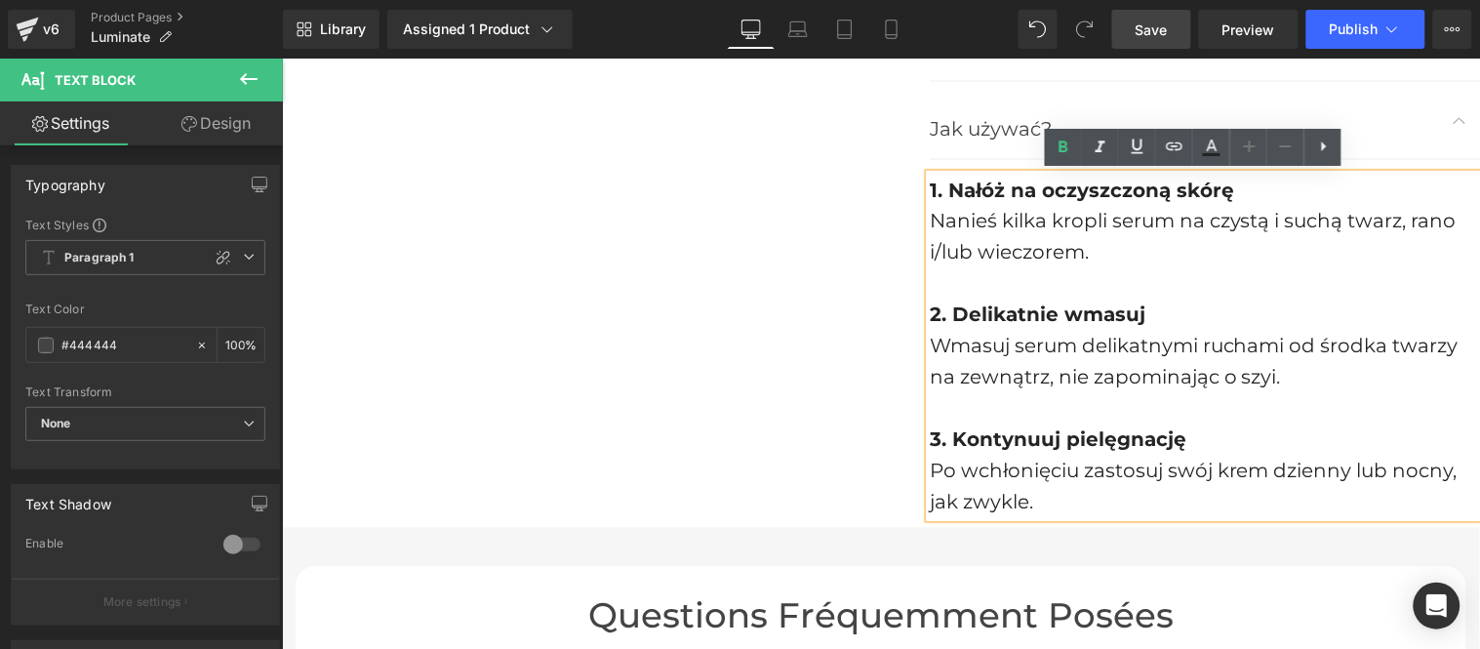
click at [1443, 119] on button "button" at bounding box center [1459, 119] width 39 height 77
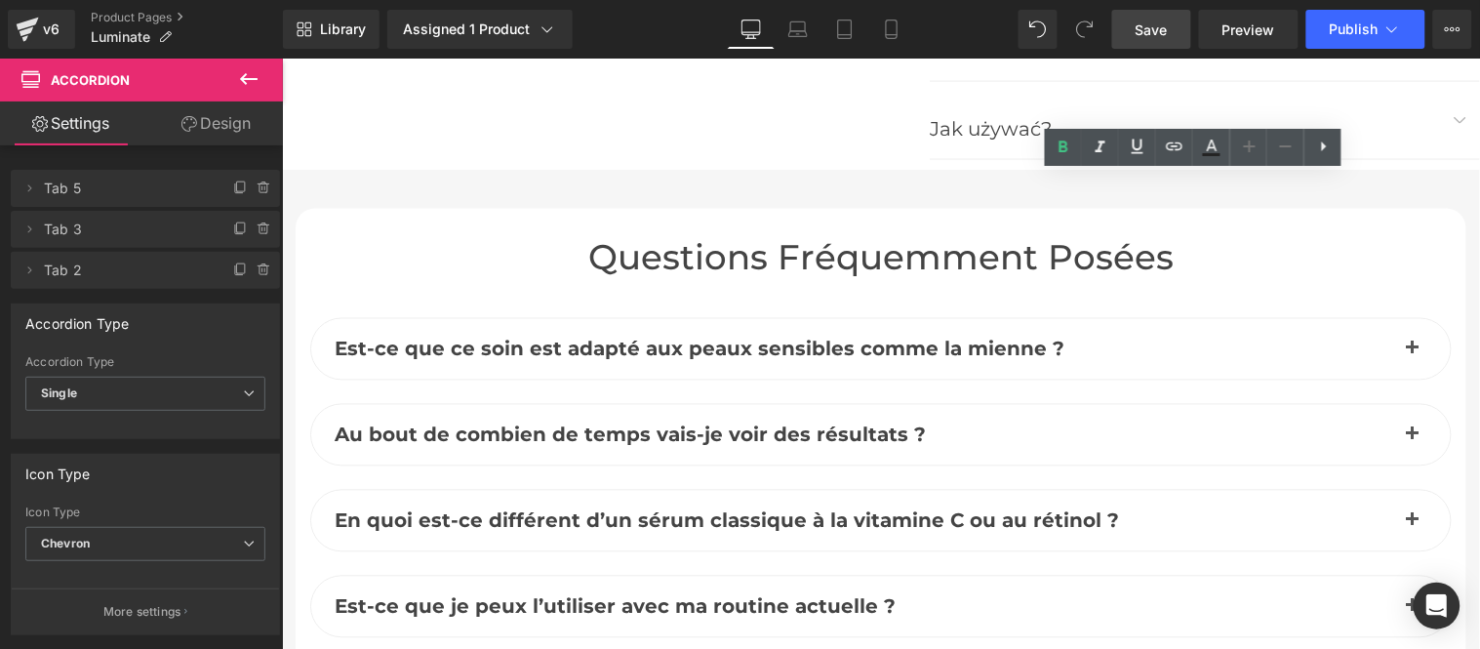
click at [1156, 30] on span "Save" at bounding box center [1151, 30] width 32 height 20
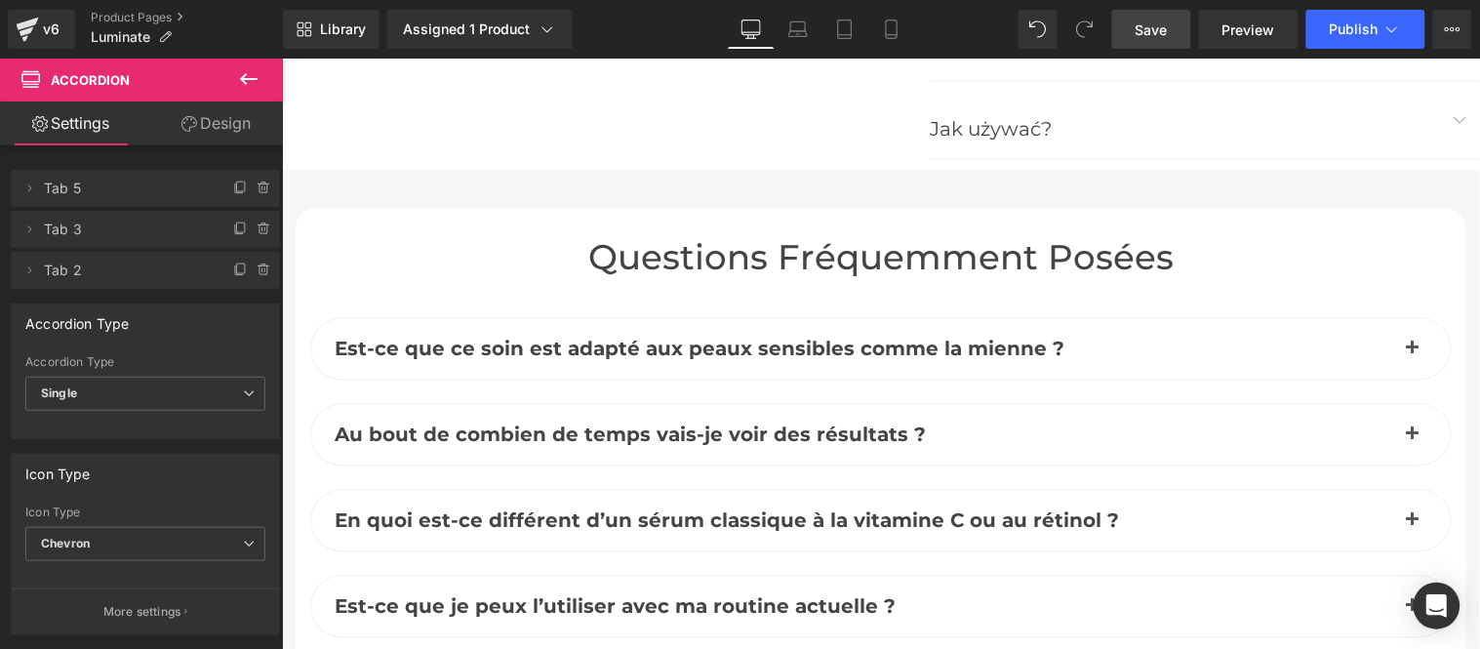
click at [1153, 23] on span "Save" at bounding box center [1151, 30] width 32 height 20
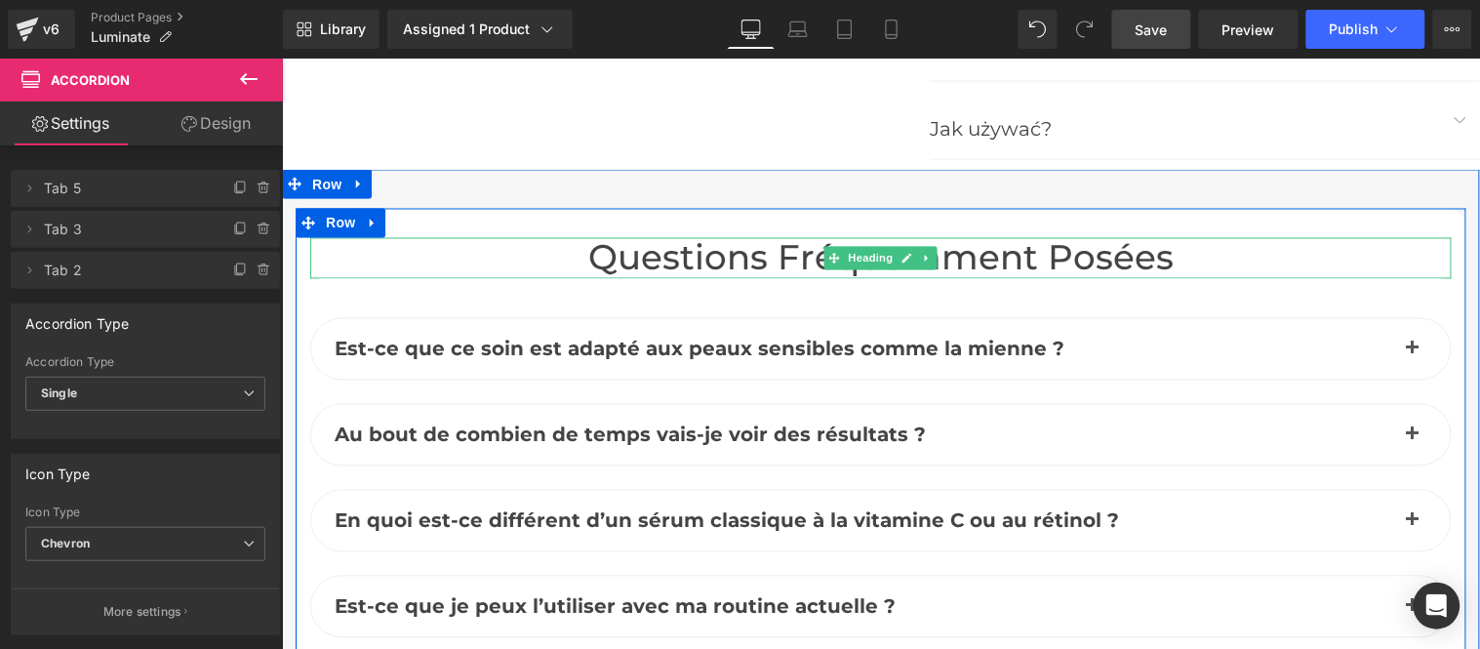
click at [681, 258] on h2 "Questions fréquemment posées" at bounding box center [879, 258] width 1141 height 42
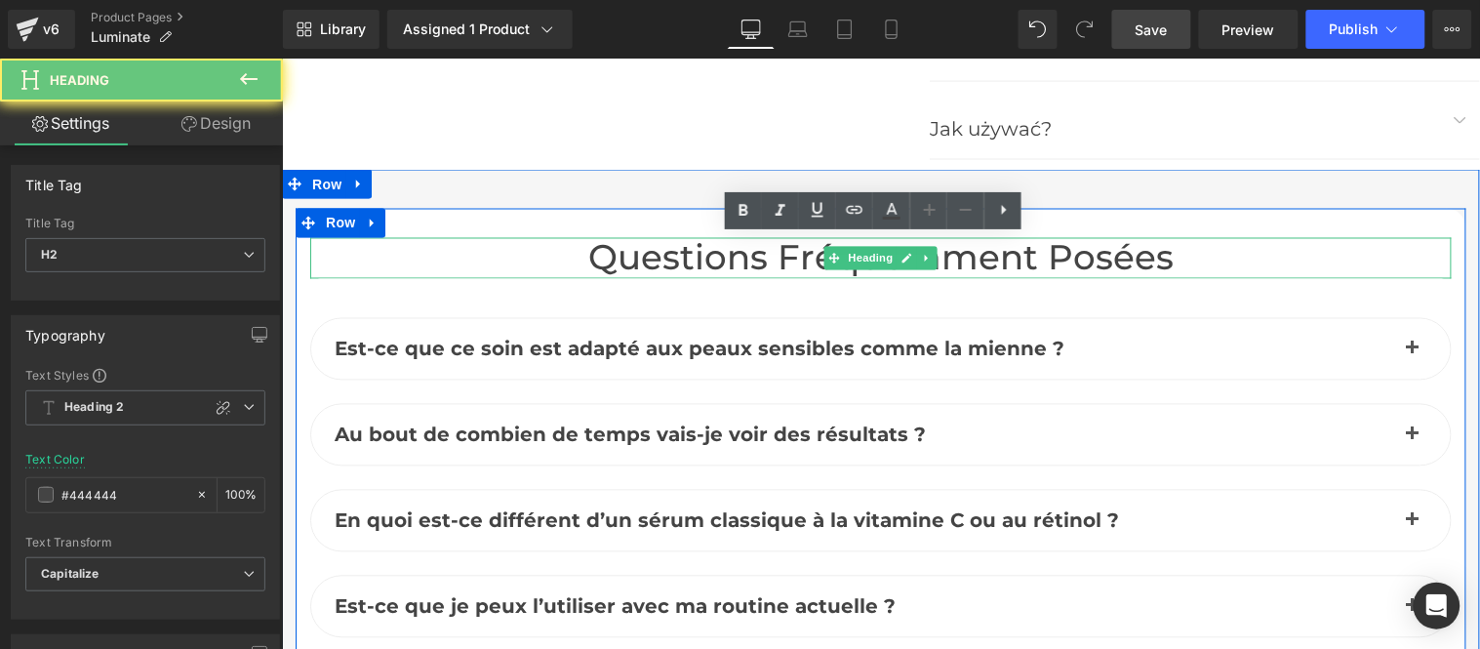
click at [681, 258] on h2 "Questions fréquemment posées" at bounding box center [879, 258] width 1141 height 42
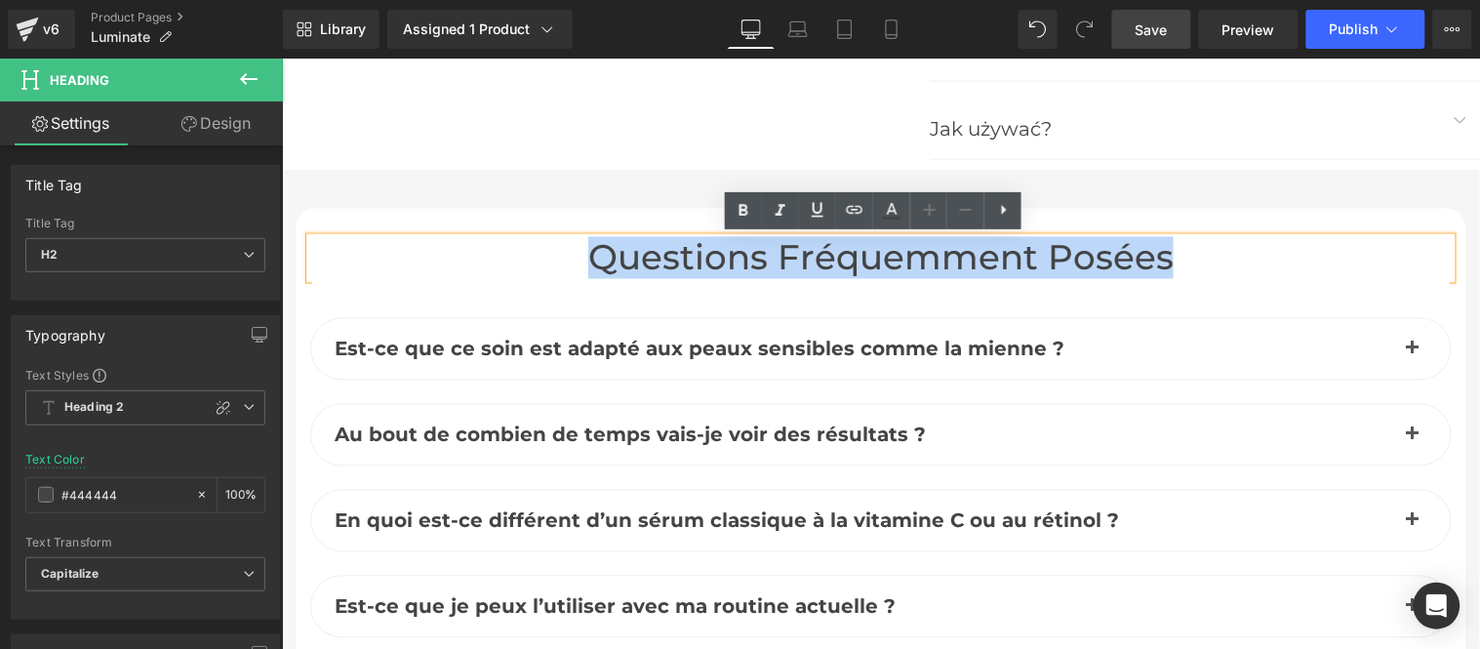
paste div
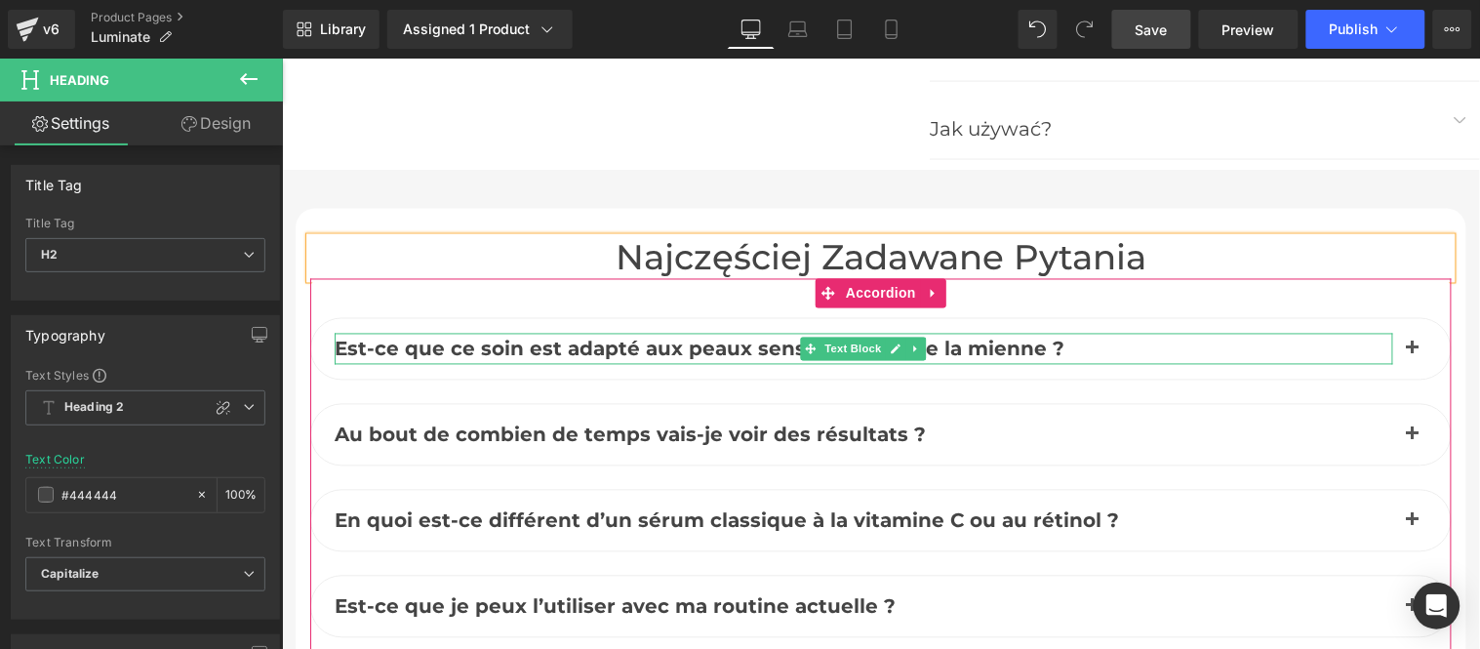
click at [524, 343] on span "Est-ce que ce soin est adapté aux peaux sensibles comme la mienne ?" at bounding box center [699, 348] width 730 height 23
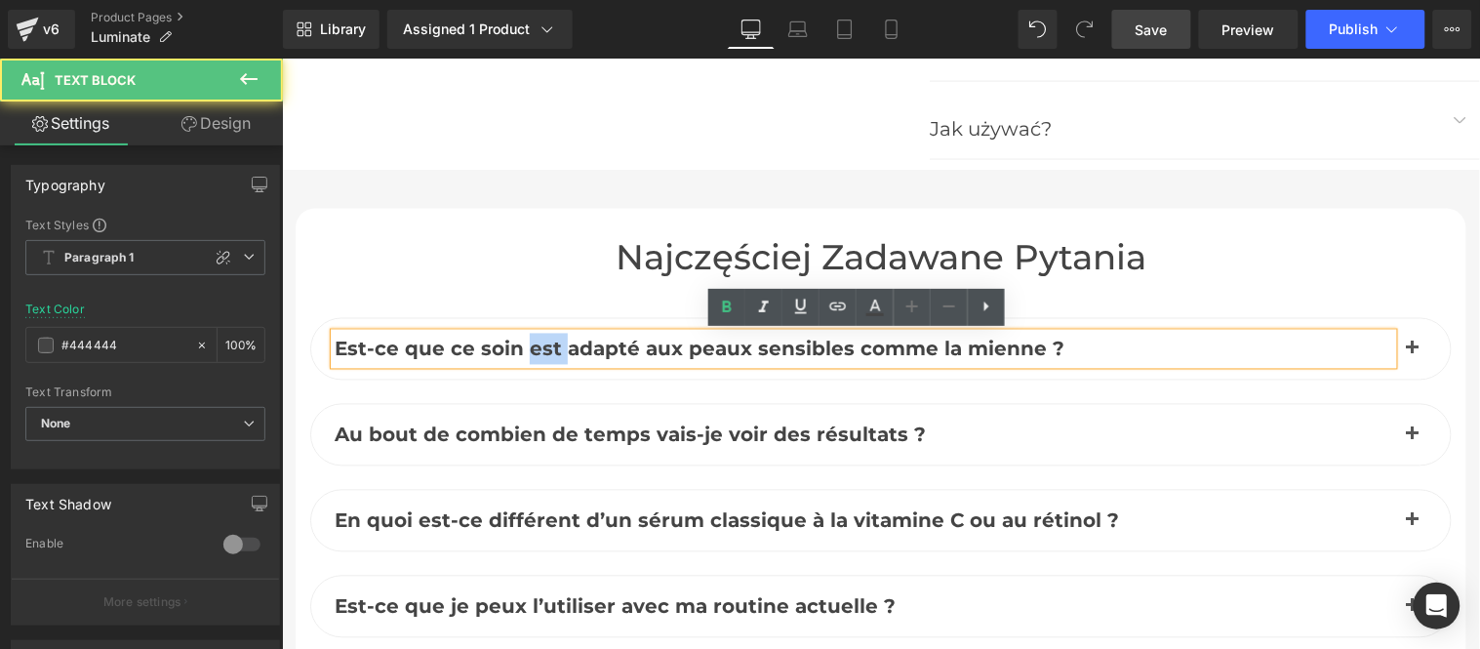
click at [524, 343] on span "Est-ce que ce soin est adapté aux peaux sensibles comme la mienne ?" at bounding box center [699, 348] width 730 height 23
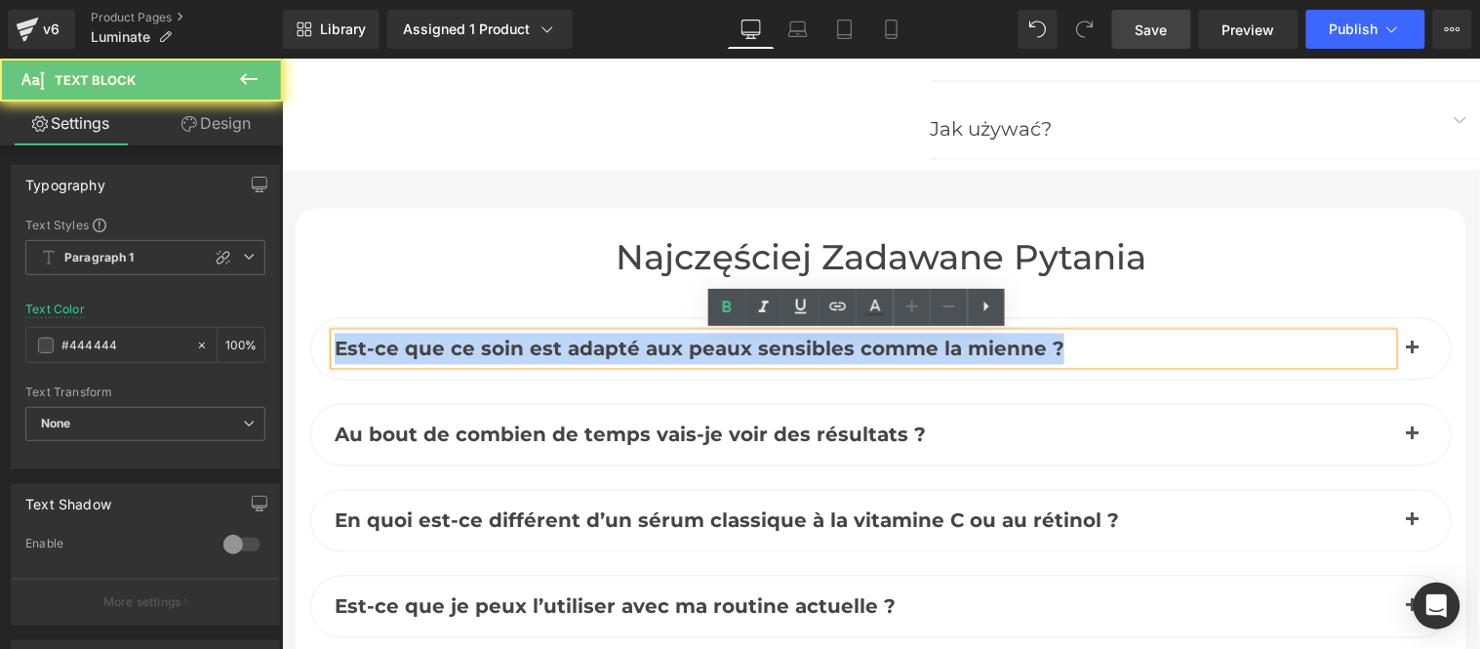
click at [524, 343] on span "Est-ce que ce soin est adapté aux peaux sensibles comme la mienne ?" at bounding box center [699, 348] width 730 height 23
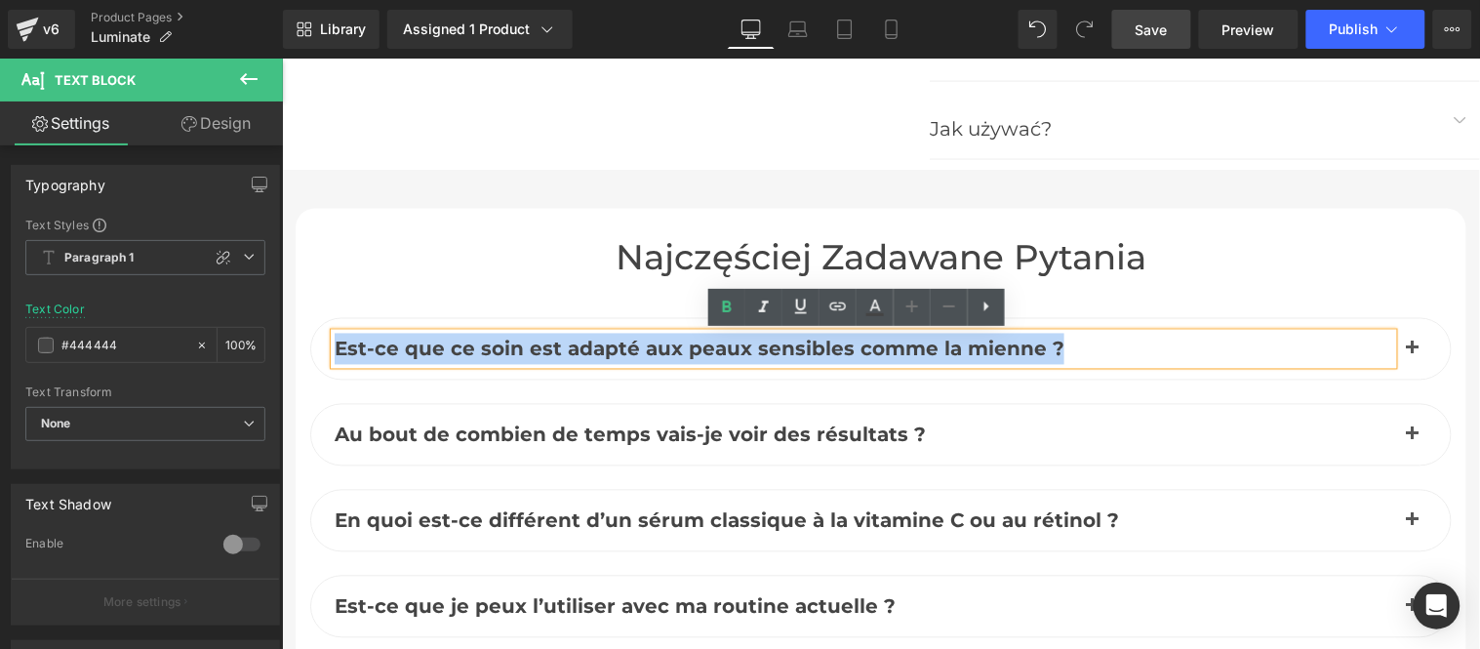
paste div
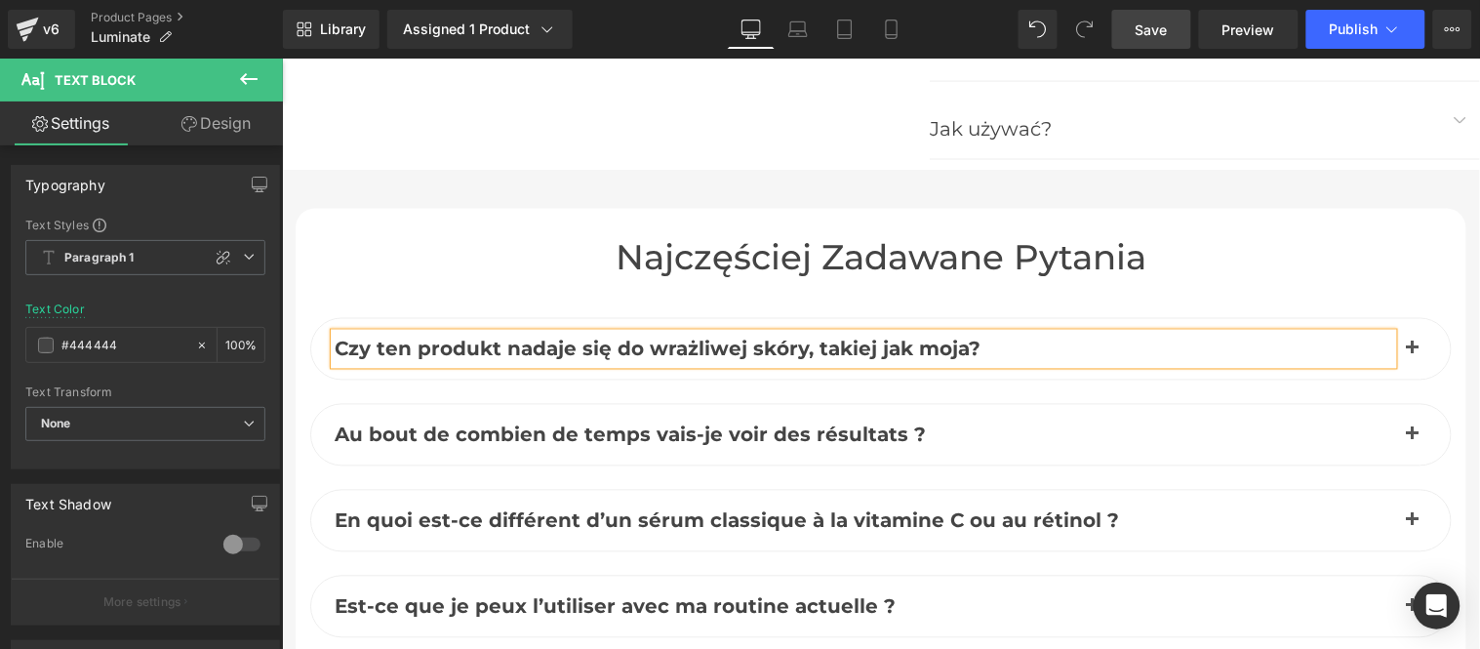
click at [1409, 347] on button "button" at bounding box center [1411, 348] width 39 height 60
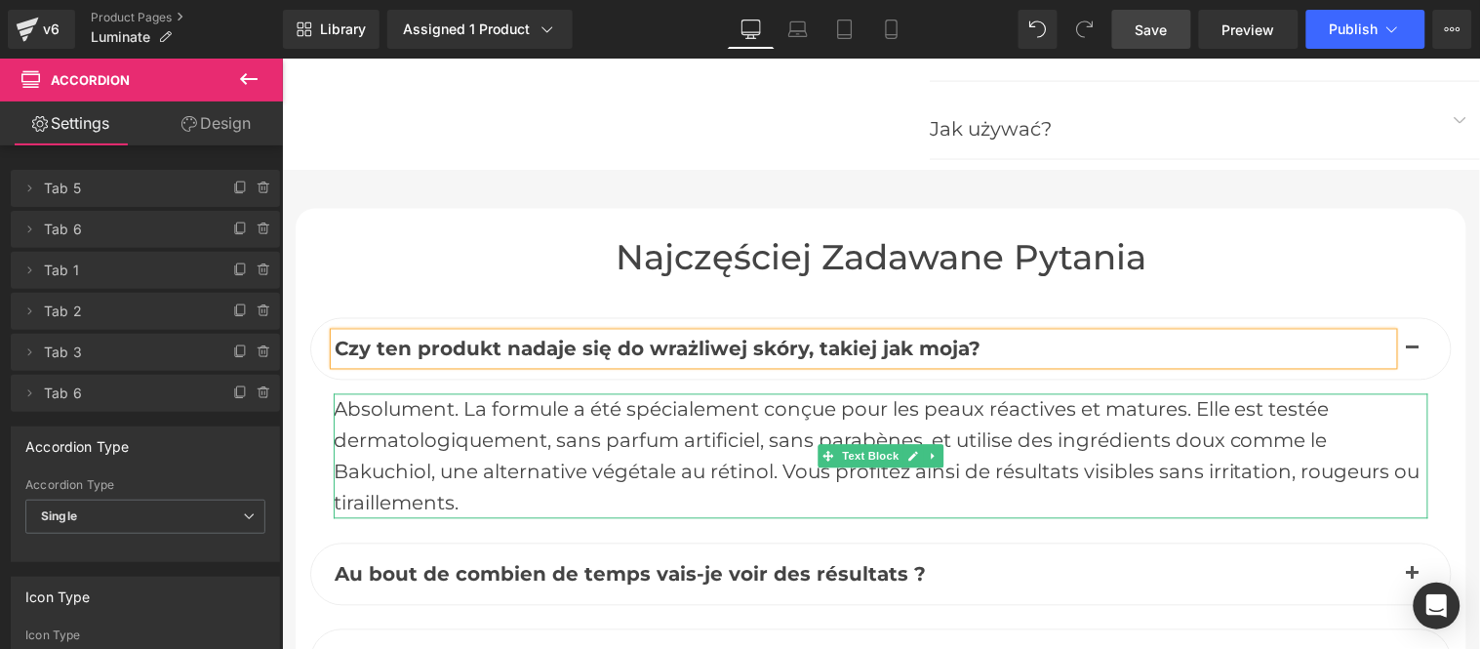
click at [578, 424] on div "Absolument. La formule a été spécialement conçue pour les peaux réactives et ma…" at bounding box center [880, 455] width 1094 height 125
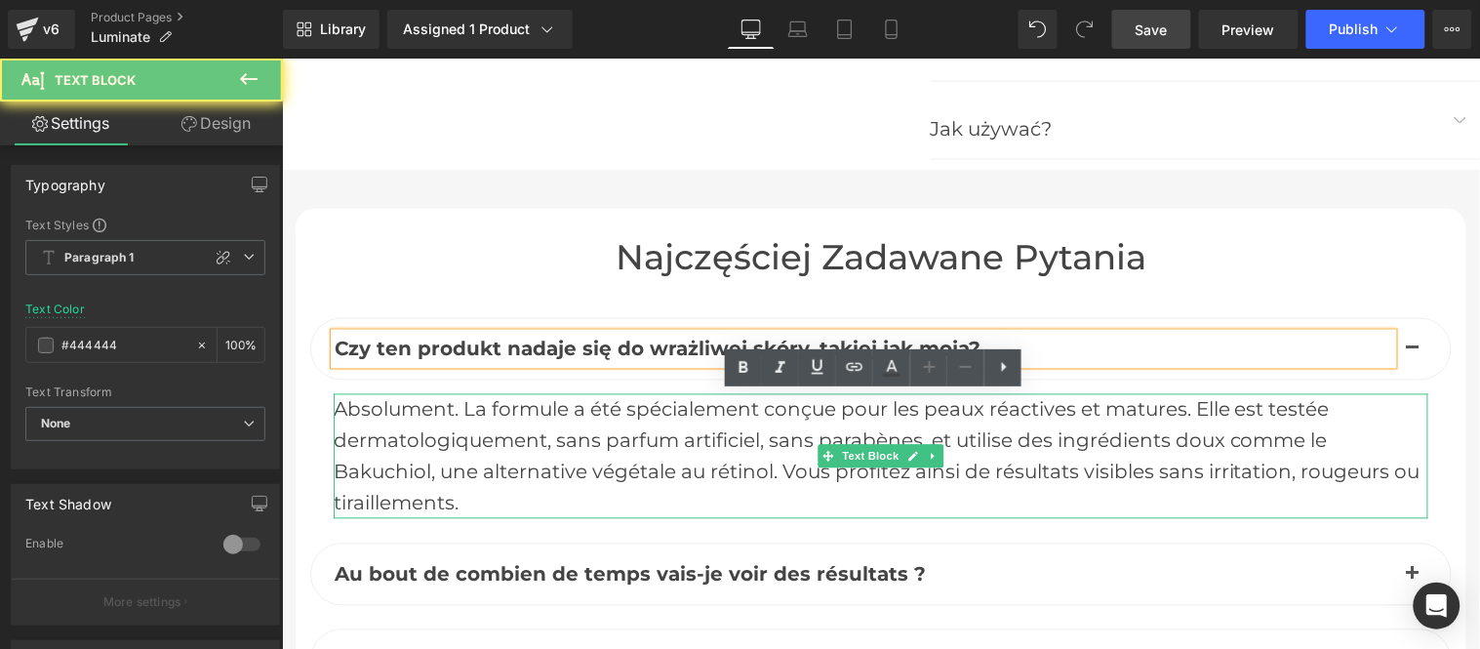
click at [578, 424] on div "Absolument. La formule a été spécialement conçue pour les peaux réactives et ma…" at bounding box center [880, 455] width 1094 height 125
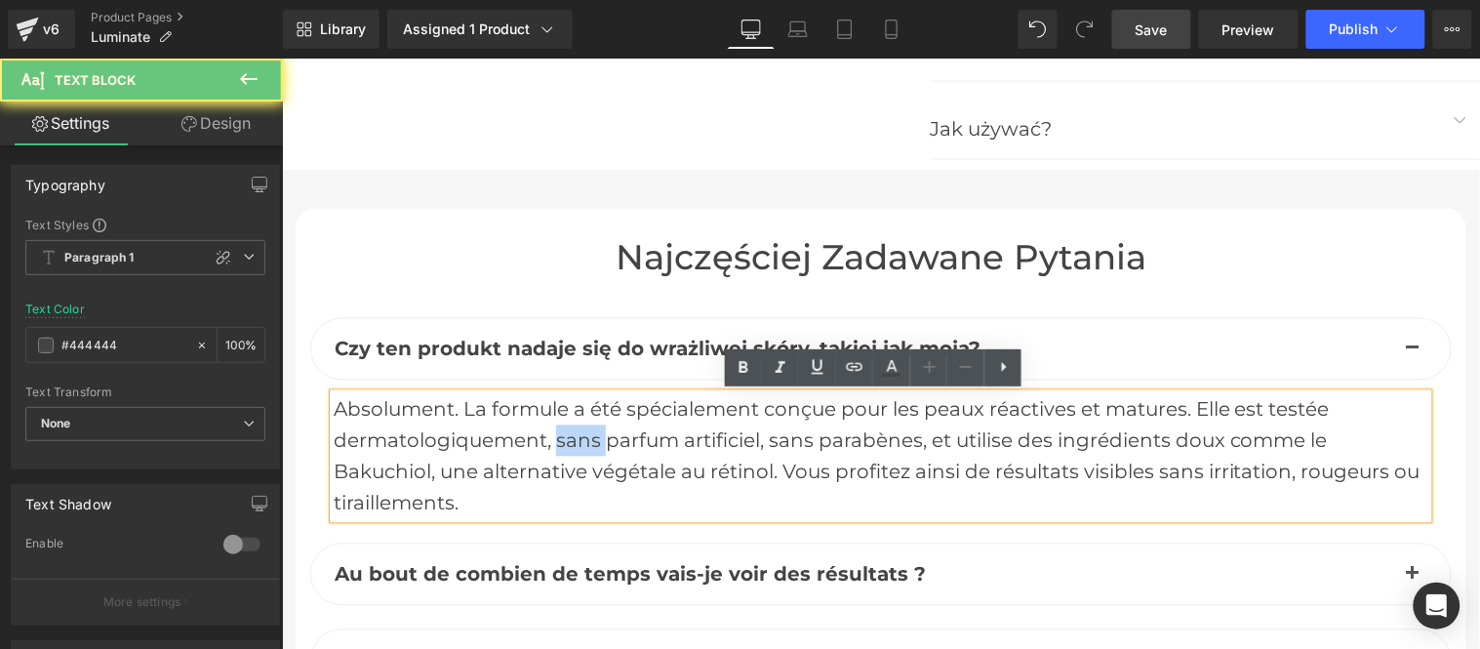
click at [578, 424] on div "Absolument. La formule a été spécialement conçue pour les peaux réactives et ma…" at bounding box center [880, 455] width 1094 height 125
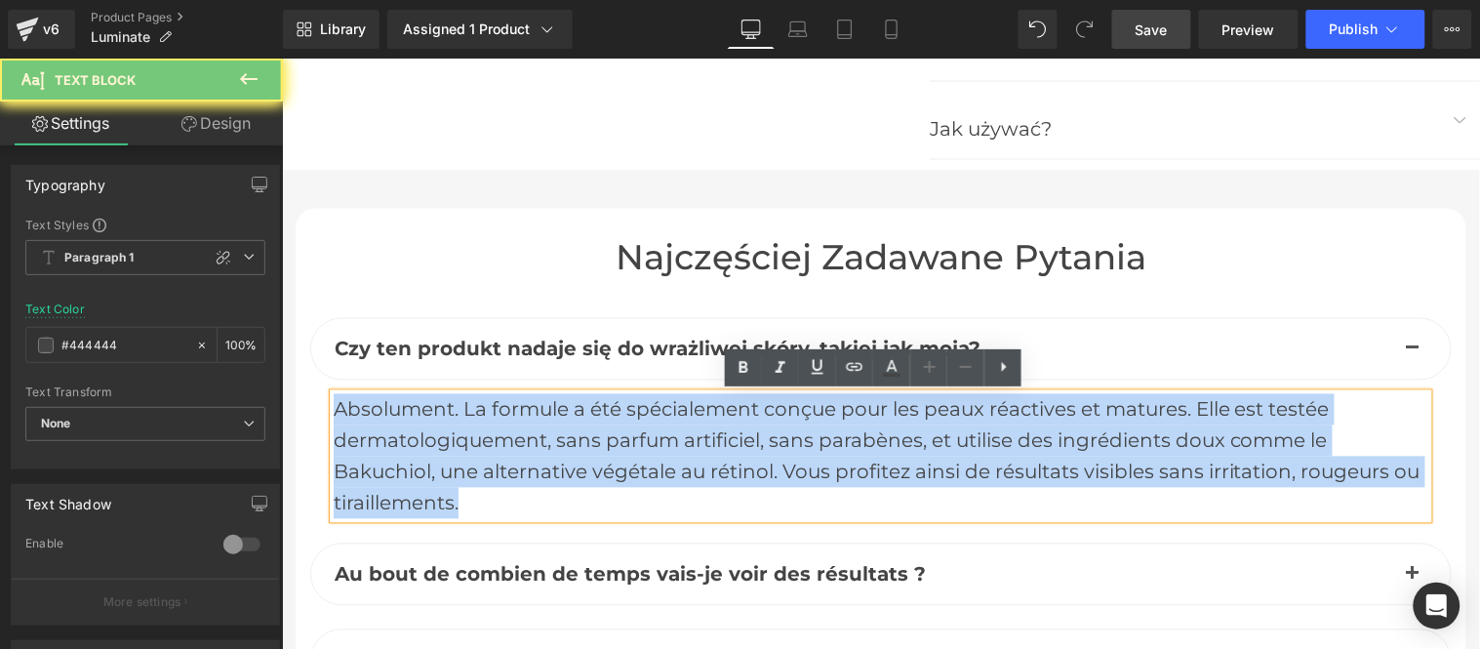
paste div
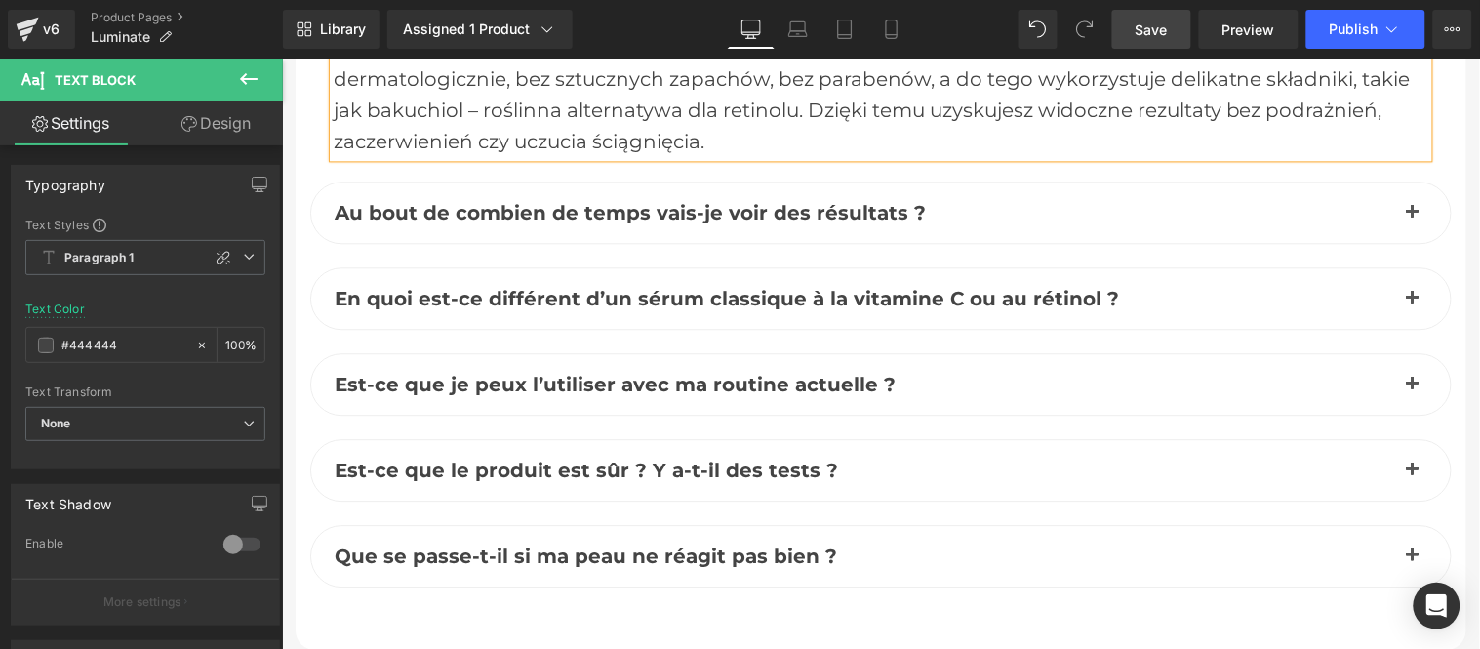
scroll to position [8852, 0]
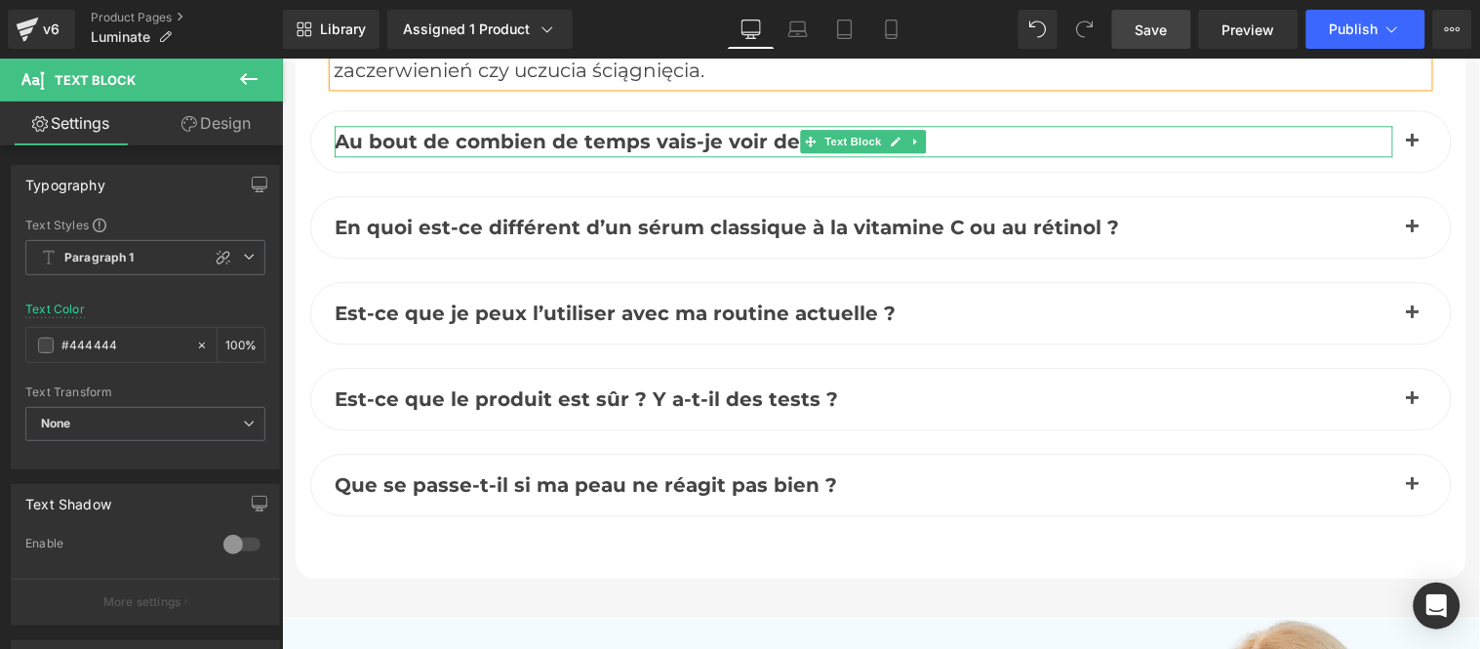
click at [543, 140] on span "Au bout de combien de temps vais-je voir des résultats ?" at bounding box center [629, 140] width 591 height 23
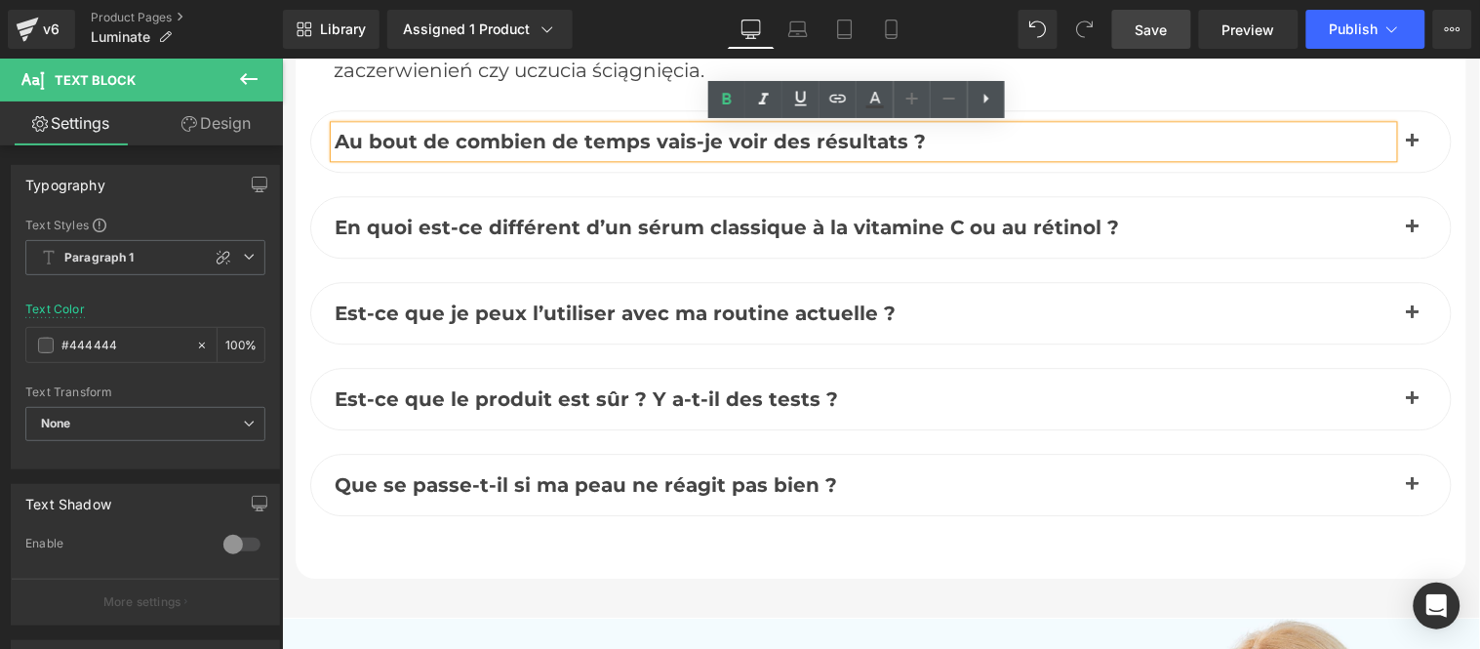
click at [496, 132] on span "Au bout de combien de temps vais-je voir des résultats ?" at bounding box center [629, 140] width 591 height 23
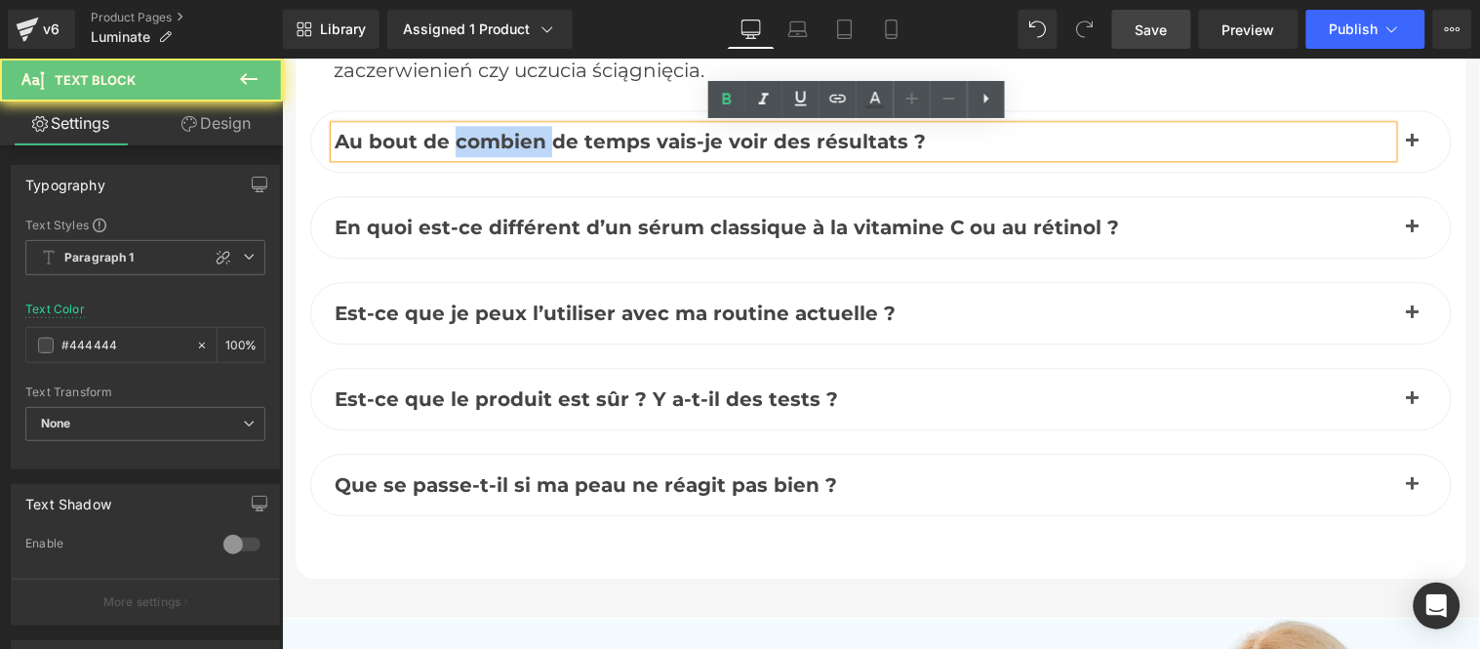
click at [496, 132] on span "Au bout de combien de temps vais-je voir des résultats ?" at bounding box center [629, 140] width 591 height 23
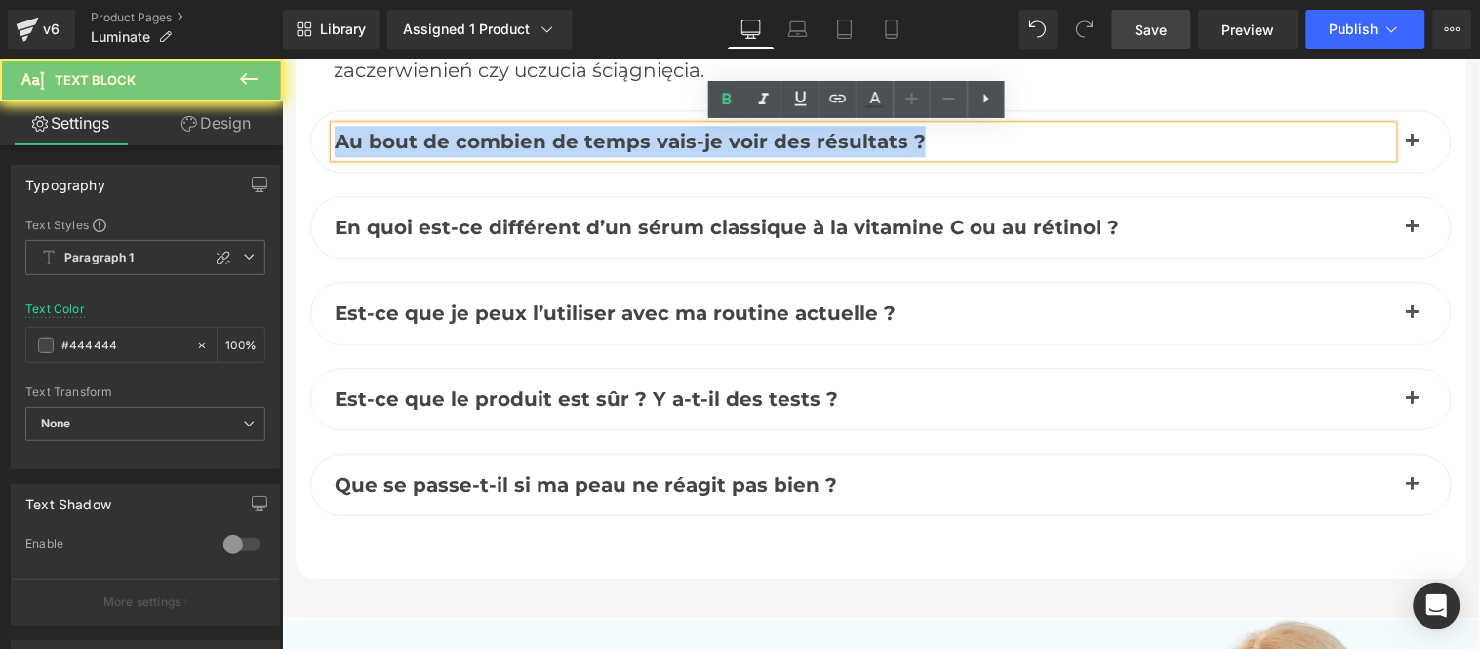
paste div
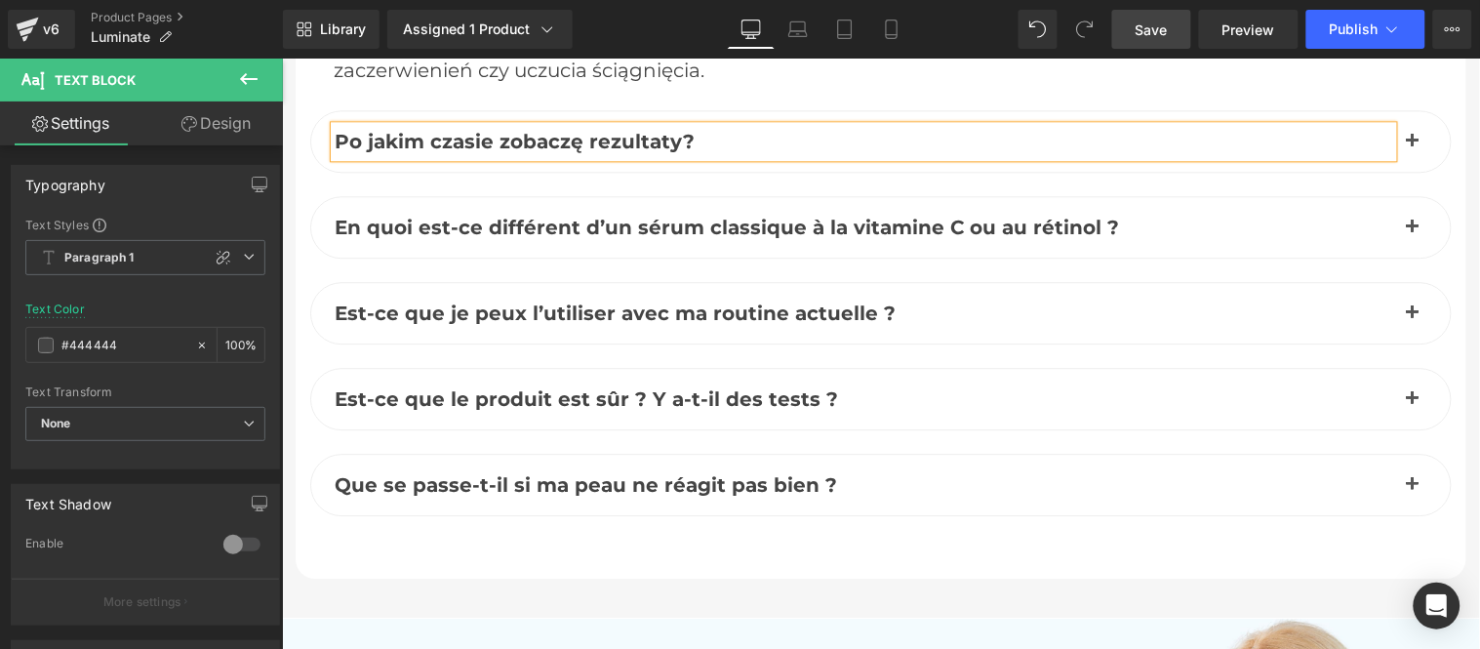
click at [1411, 145] on span "button" at bounding box center [1411, 145] width 0 height 0
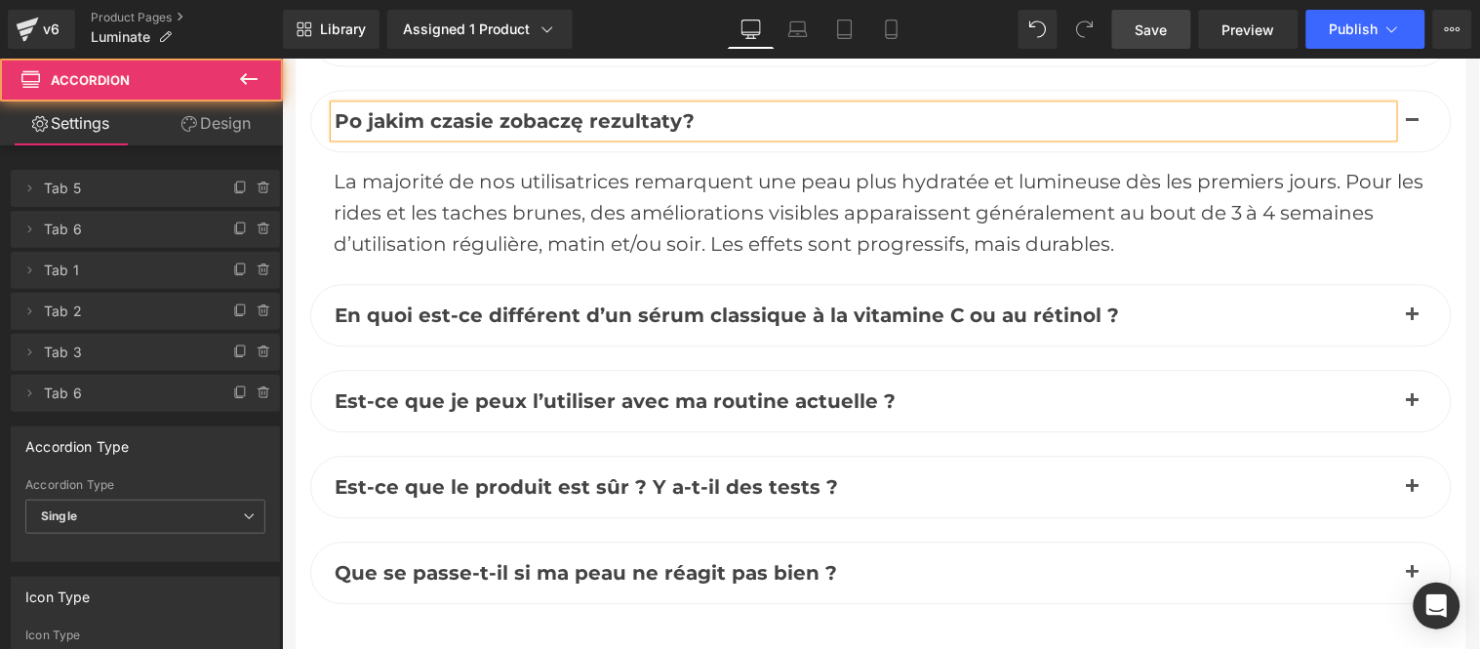
scroll to position [8712, 0]
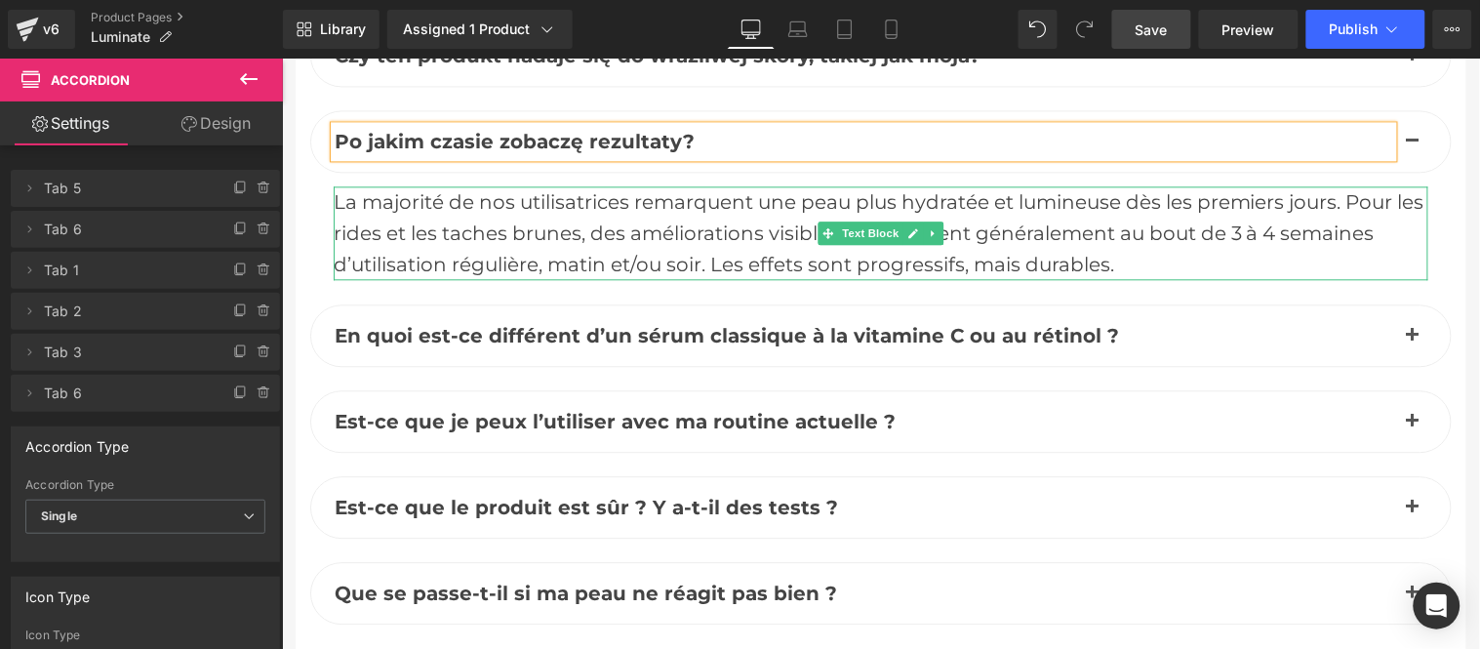
click at [436, 225] on div "La majorité de nos utilisatrices remarquent une peau plus hydratée et lumineuse…" at bounding box center [880, 232] width 1094 height 94
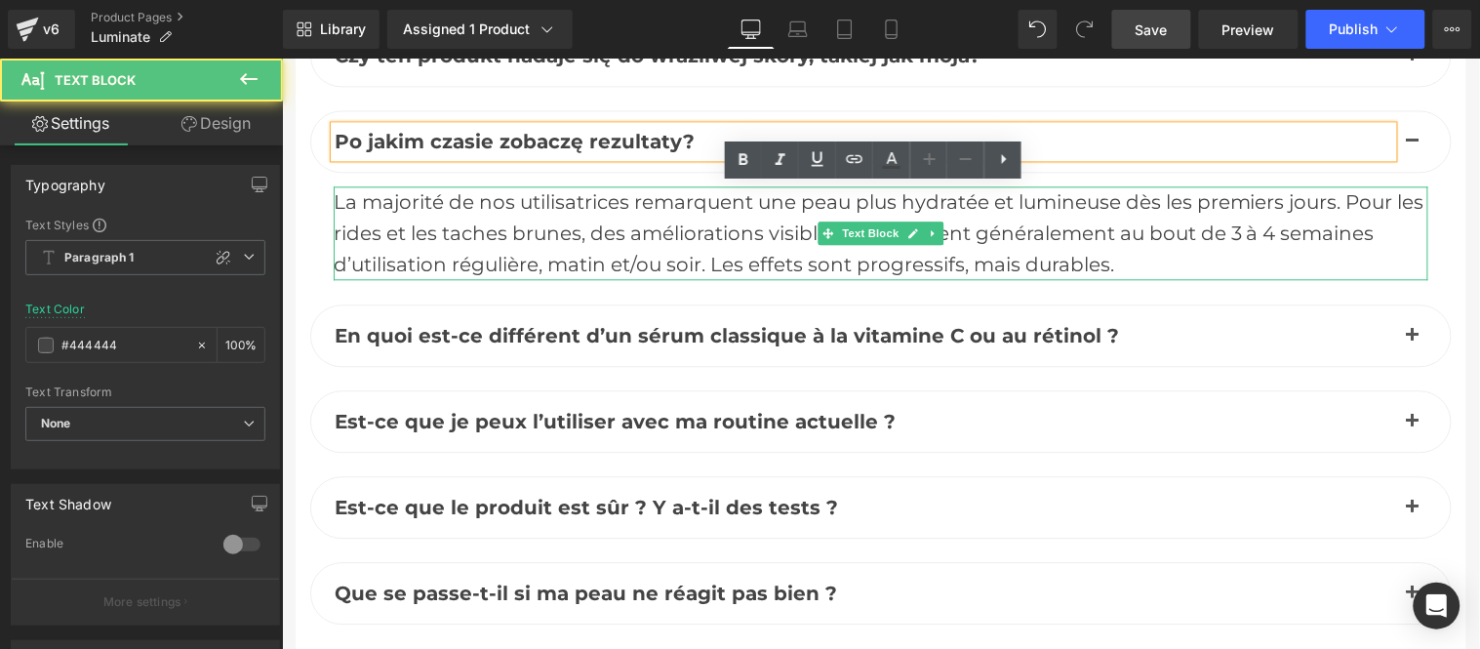
click at [436, 225] on div "La majorité de nos utilisatrices remarquent une peau plus hydratée et lumineuse…" at bounding box center [880, 232] width 1094 height 94
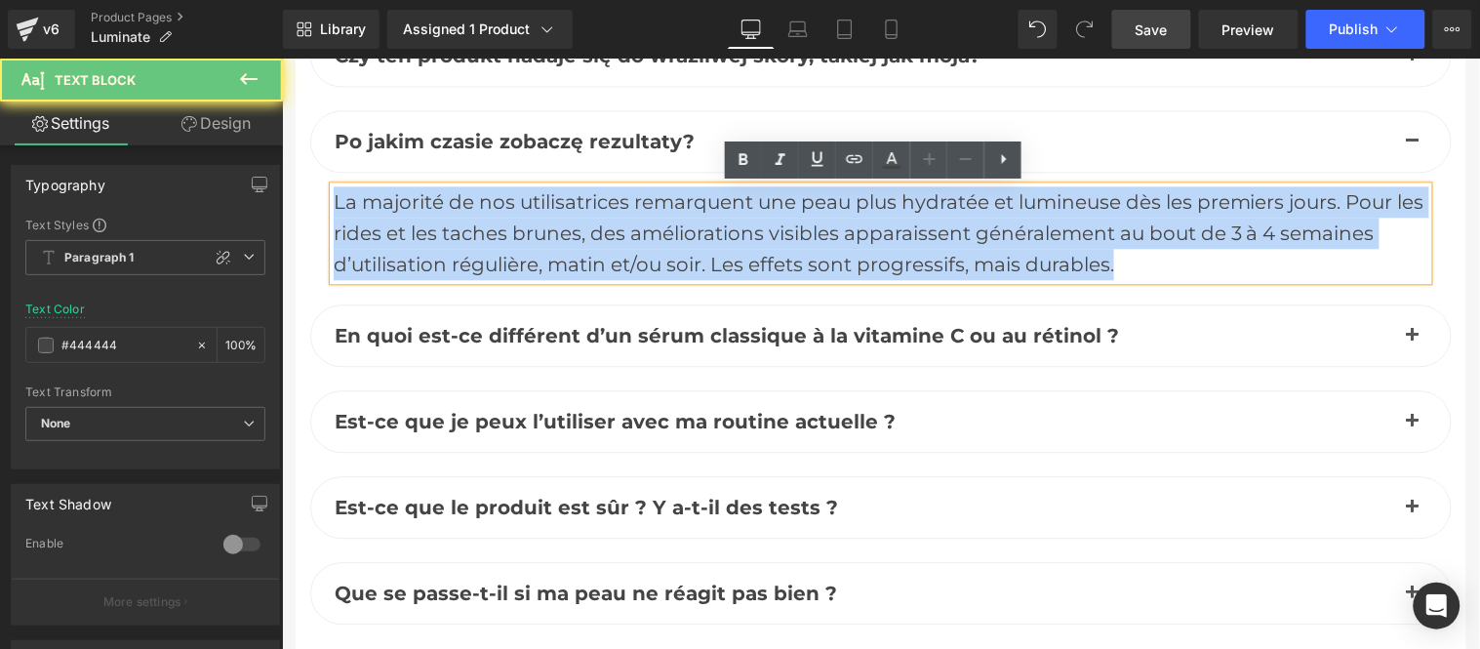
click at [436, 225] on div "La majorité de nos utilisatrices remarquent une peau plus hydratée et lumineuse…" at bounding box center [880, 232] width 1094 height 94
paste div
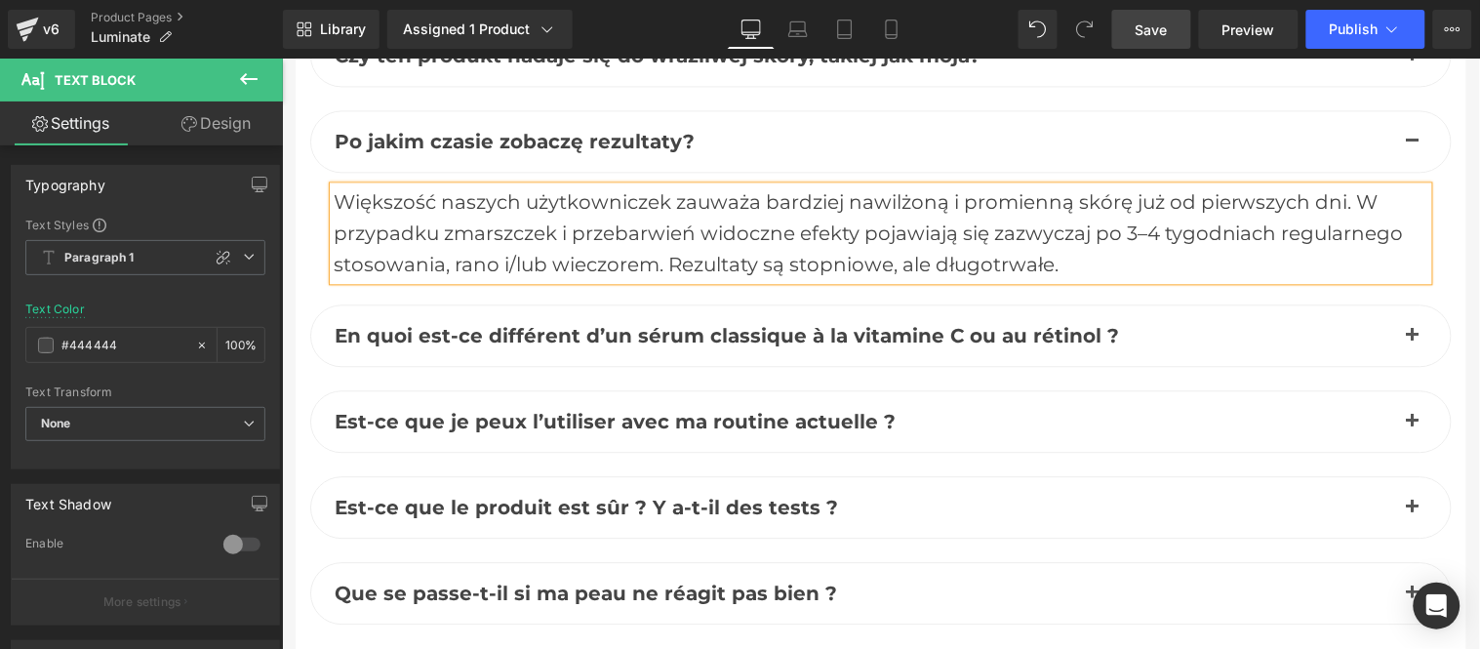
click at [1406, 326] on button "button" at bounding box center [1411, 334] width 39 height 60
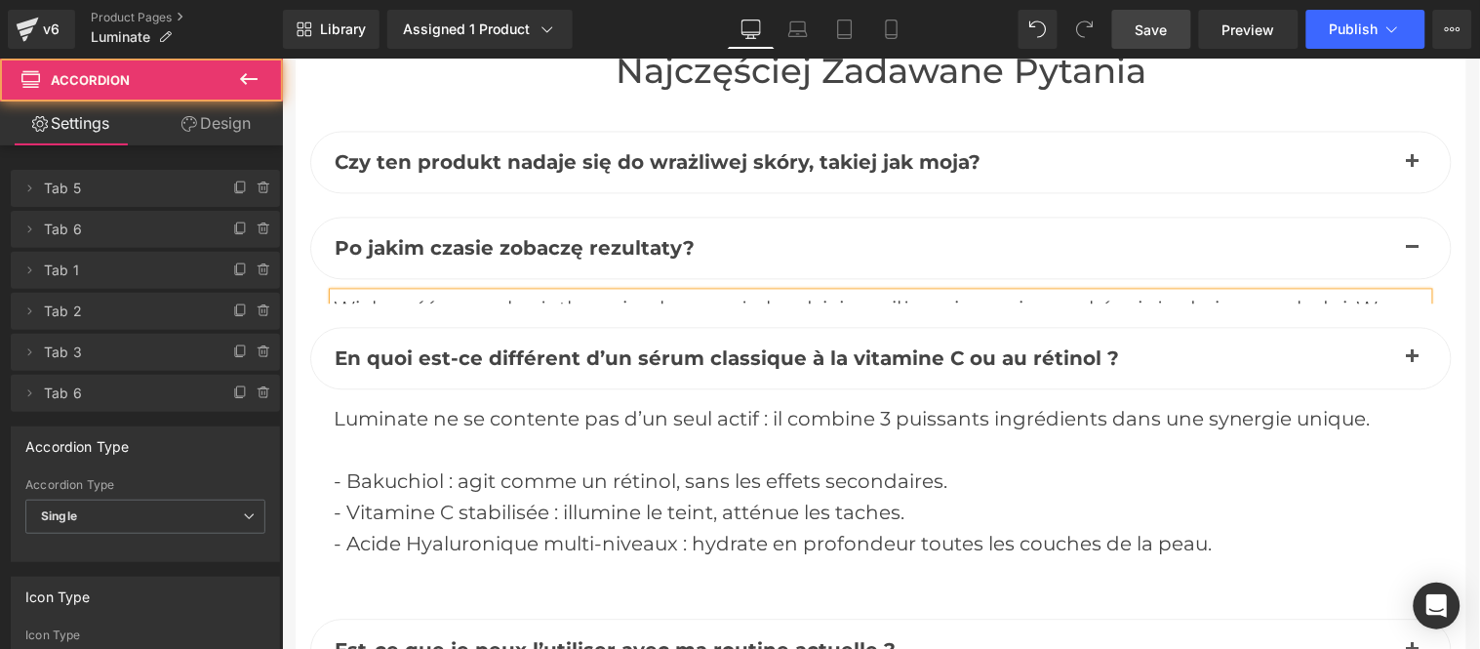
scroll to position [8604, 0]
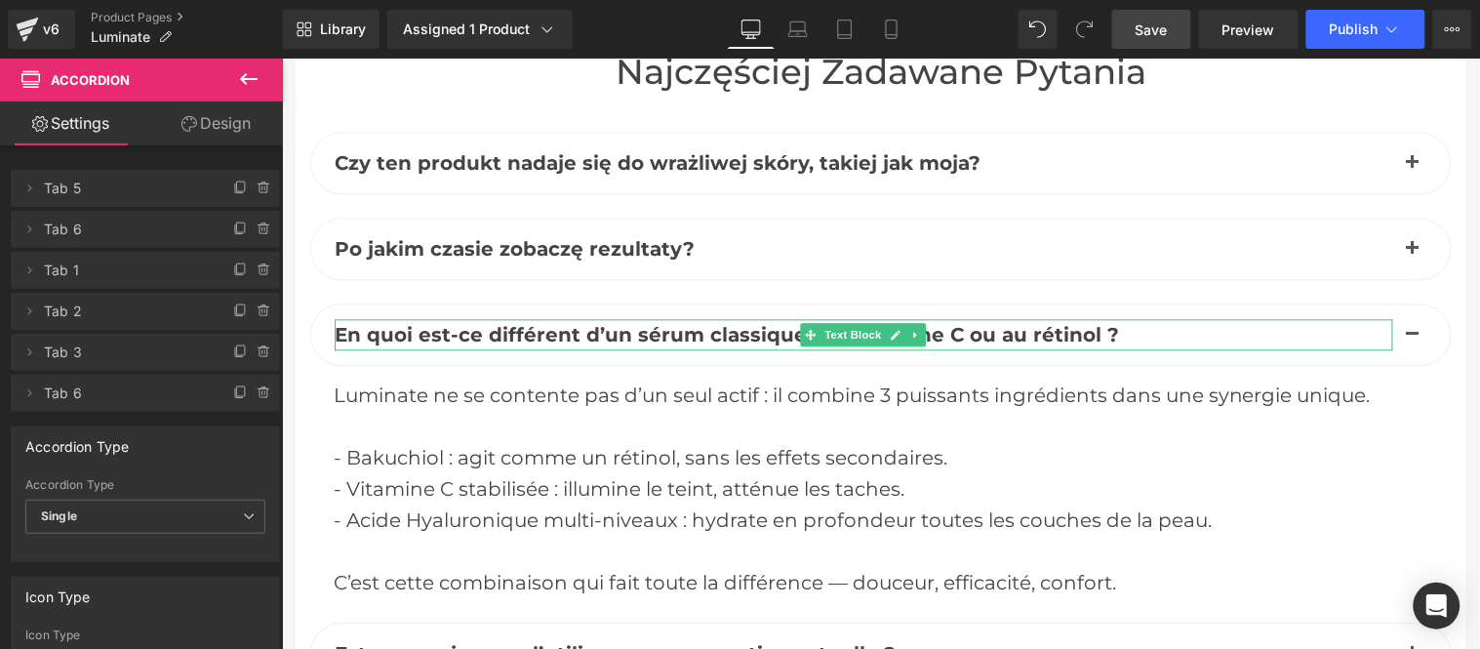
click at [439, 332] on span "En quoi est-ce différent d’un sérum classique à la vitamine C ou au rétinol ?" at bounding box center [726, 334] width 784 height 23
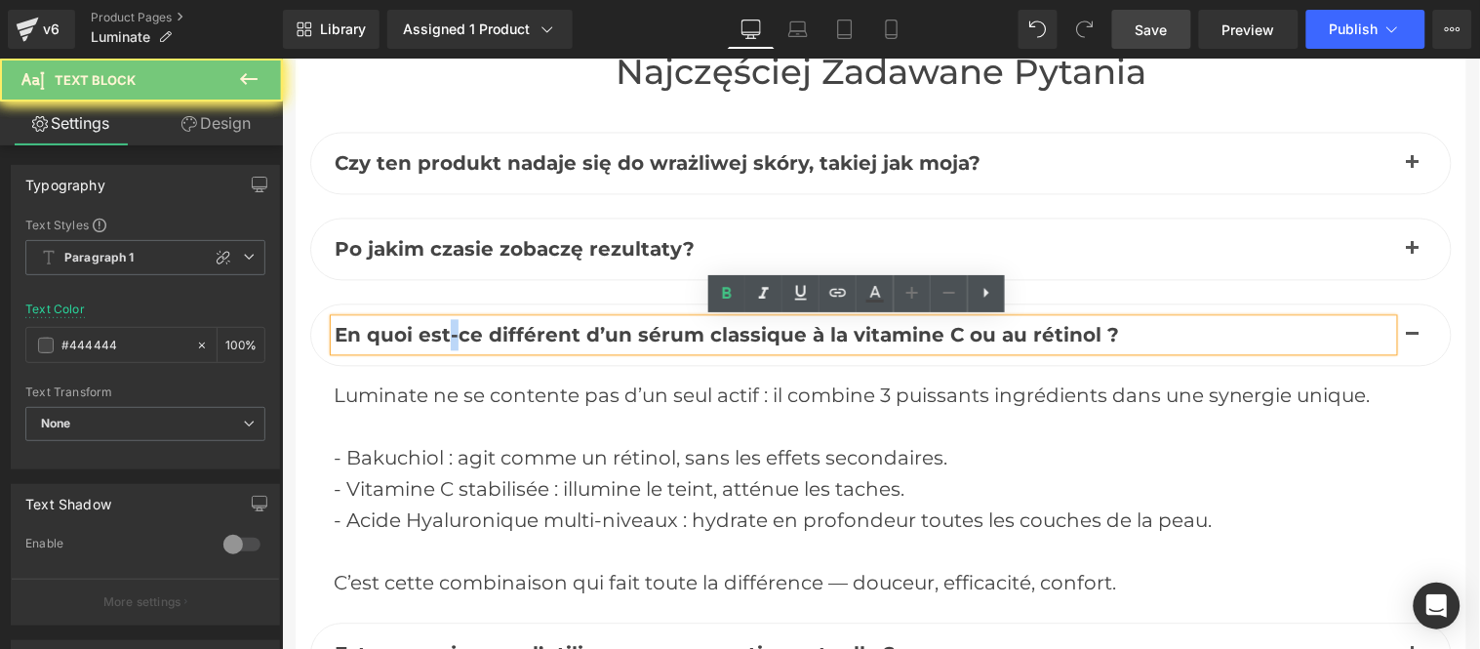
click at [439, 332] on span "En quoi est-ce différent d’un sérum classique à la vitamine C ou au rétinol ?" at bounding box center [726, 334] width 784 height 23
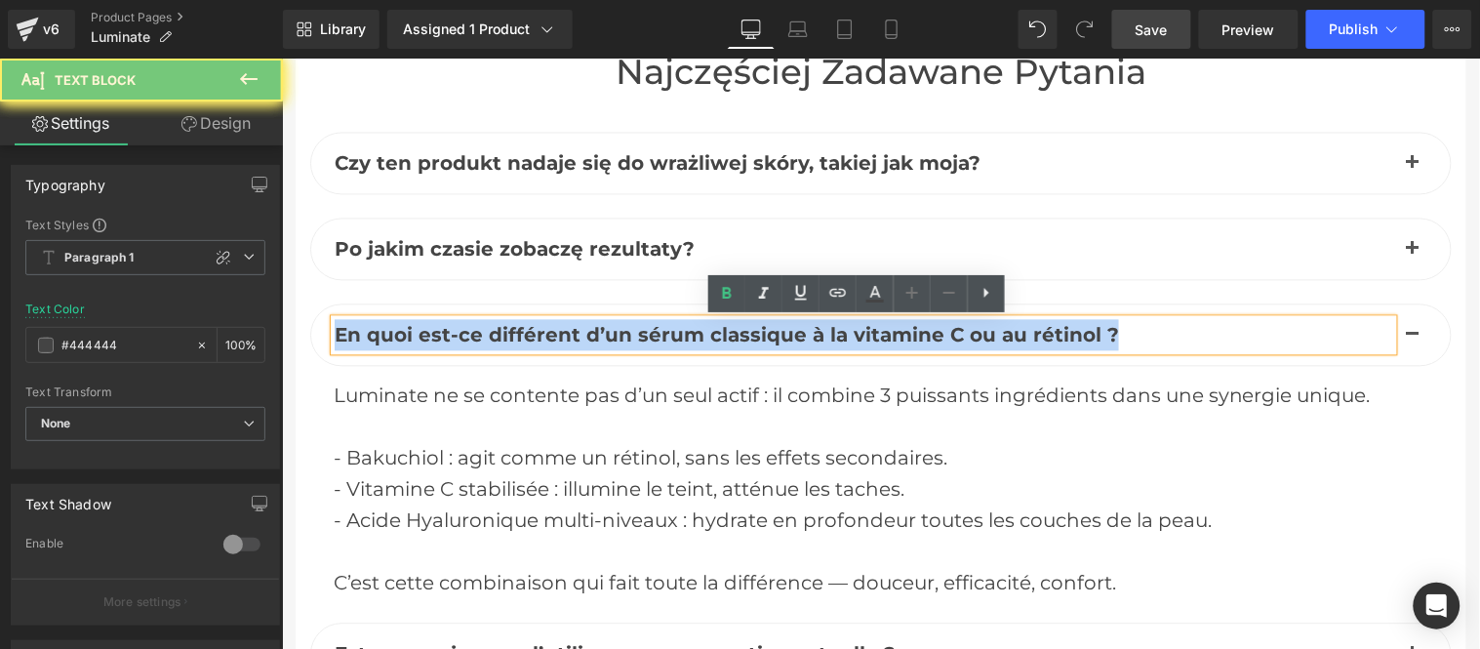
paste div
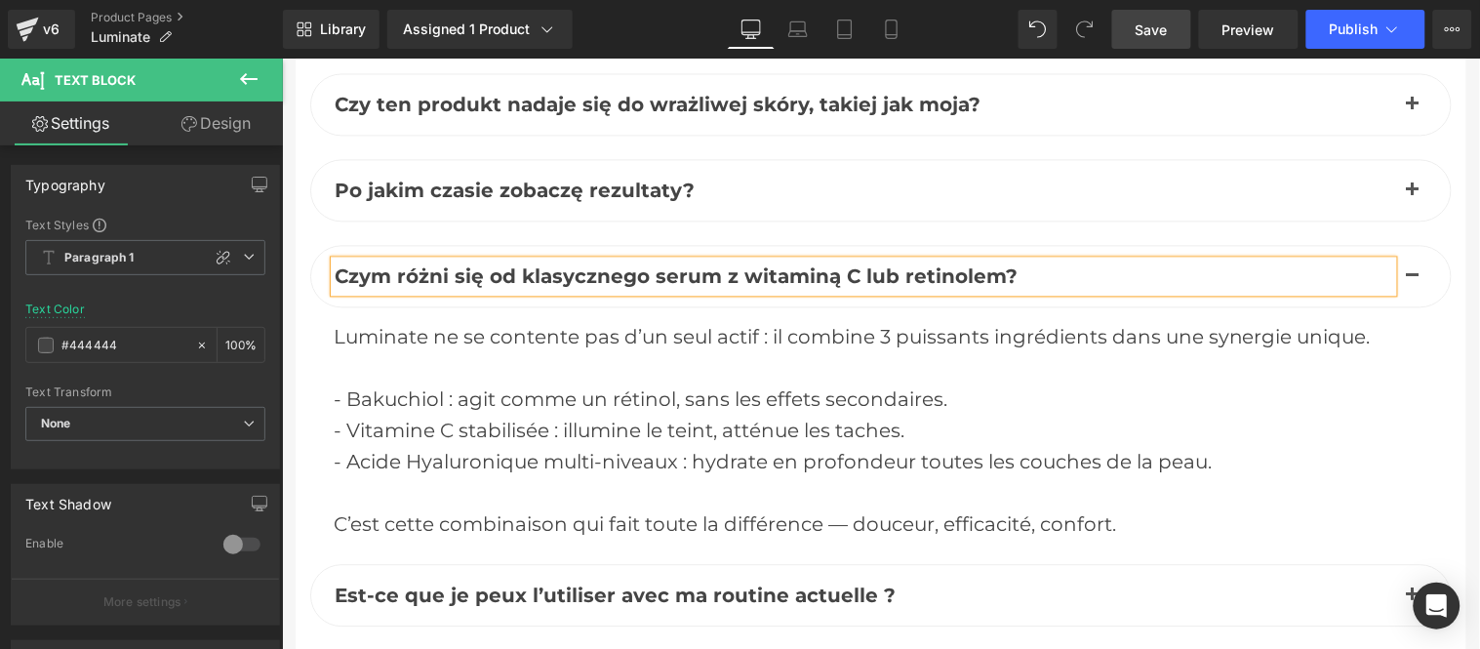
scroll to position [8712, 0]
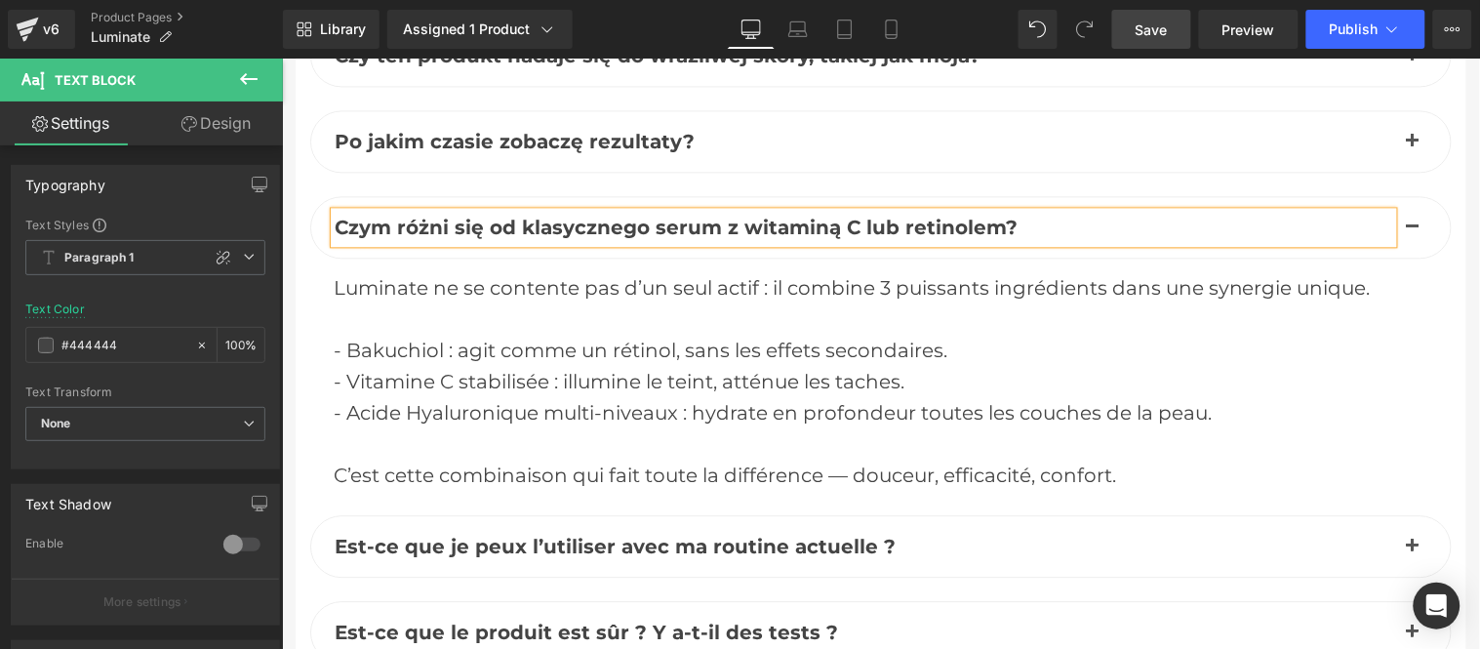
click at [540, 377] on div "- Vitamine C stabilisée : illumine le teint, atténue les taches." at bounding box center [880, 380] width 1094 height 31
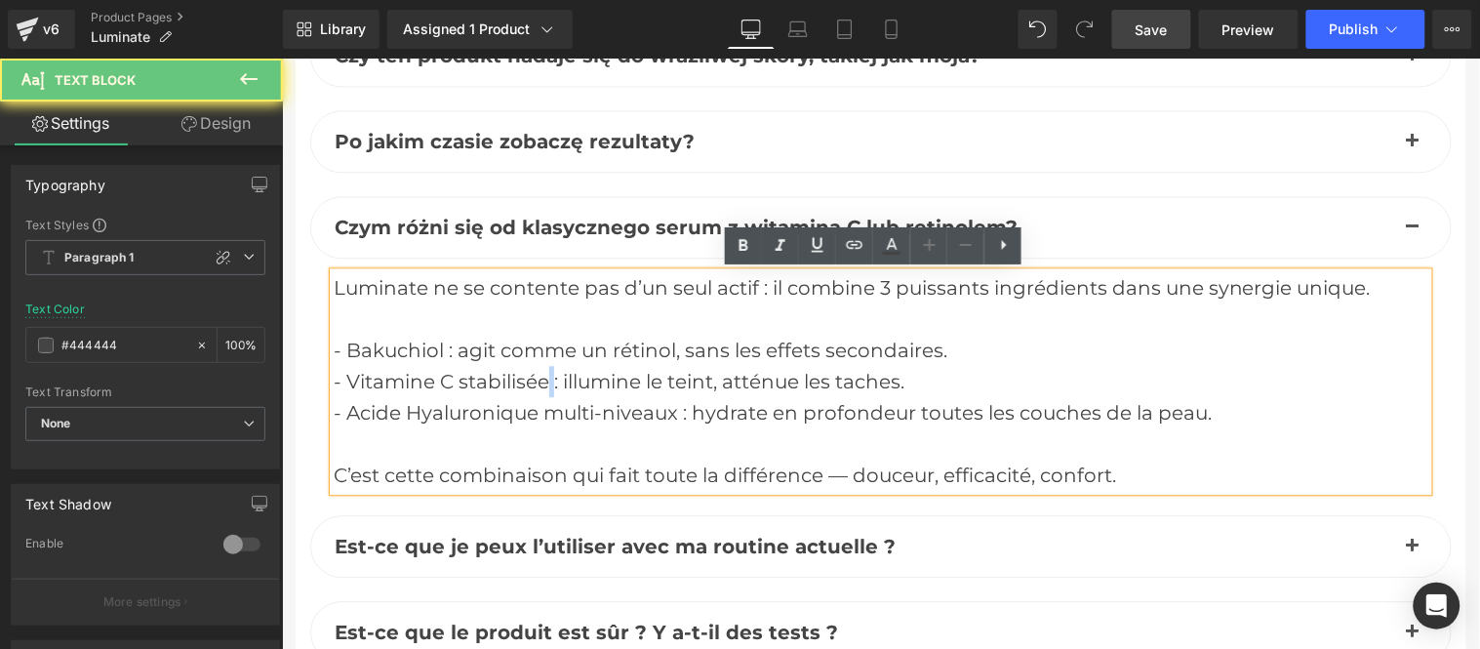
click at [541, 377] on div "- Vitamine C stabilisée : illumine le teint, atténue les taches." at bounding box center [880, 380] width 1094 height 31
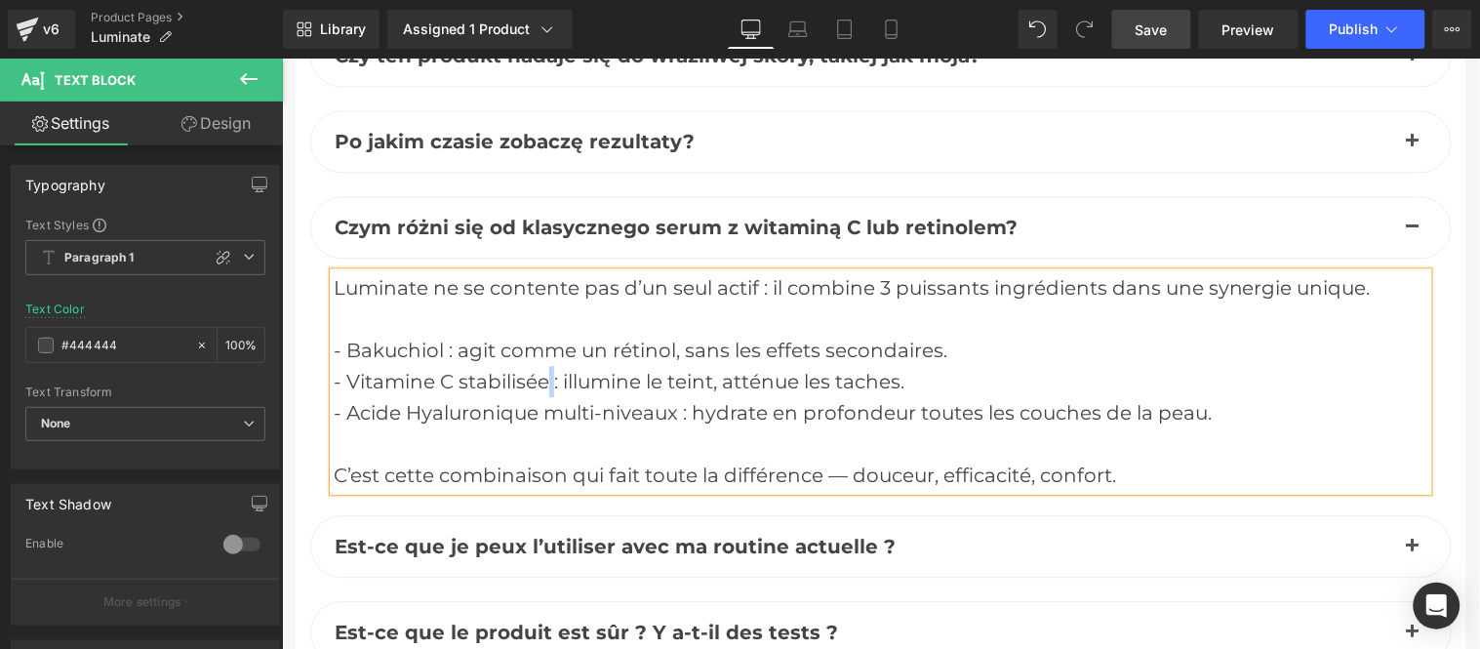
paste div
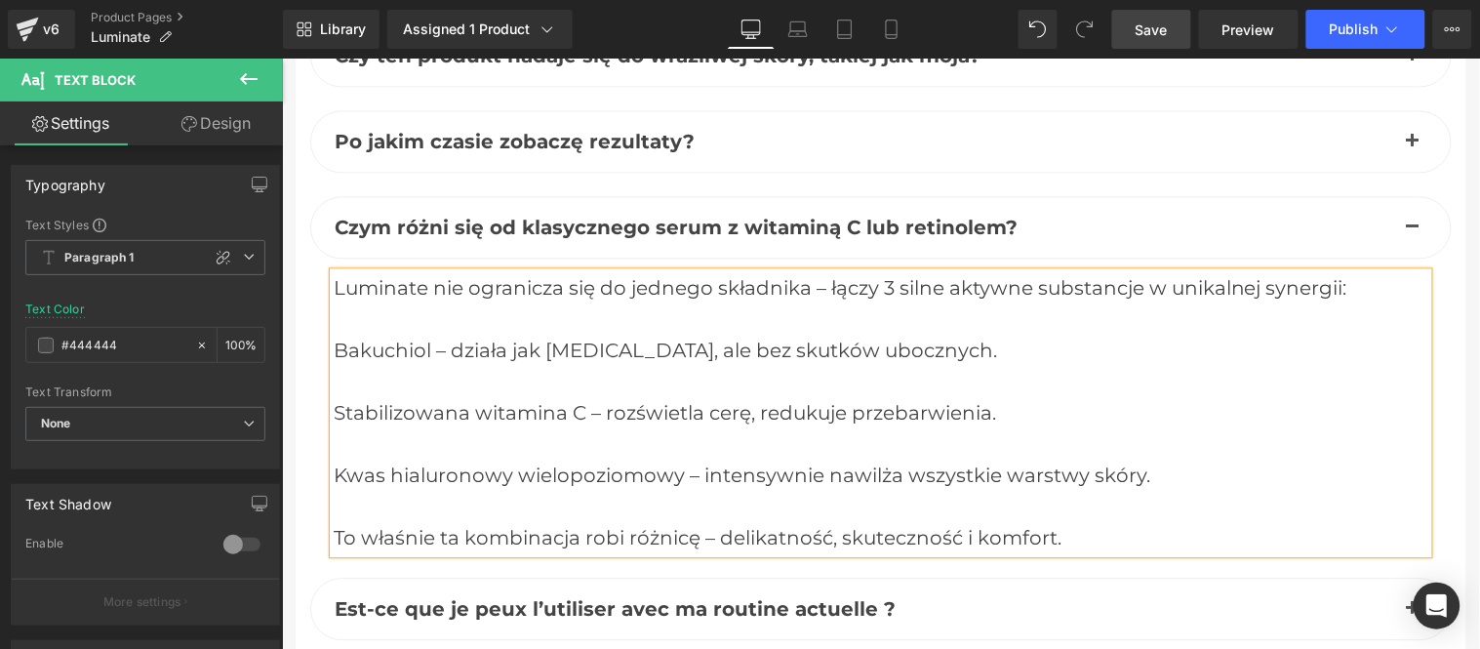
click at [333, 337] on div "Bakuchiol – działa jak retinol, ale bez skutków ubocznych." at bounding box center [880, 349] width 1094 height 31
click at [352, 387] on div at bounding box center [880, 380] width 1094 height 31
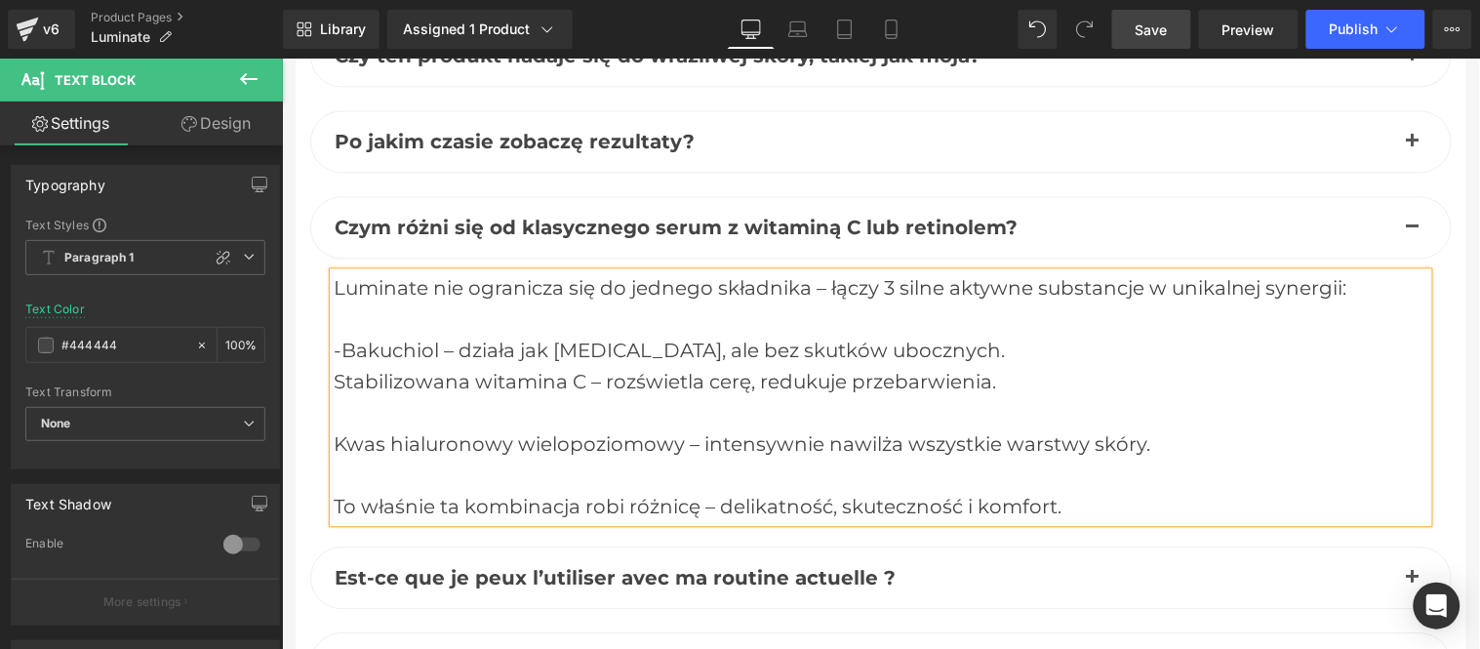
click at [360, 422] on div at bounding box center [880, 411] width 1094 height 31
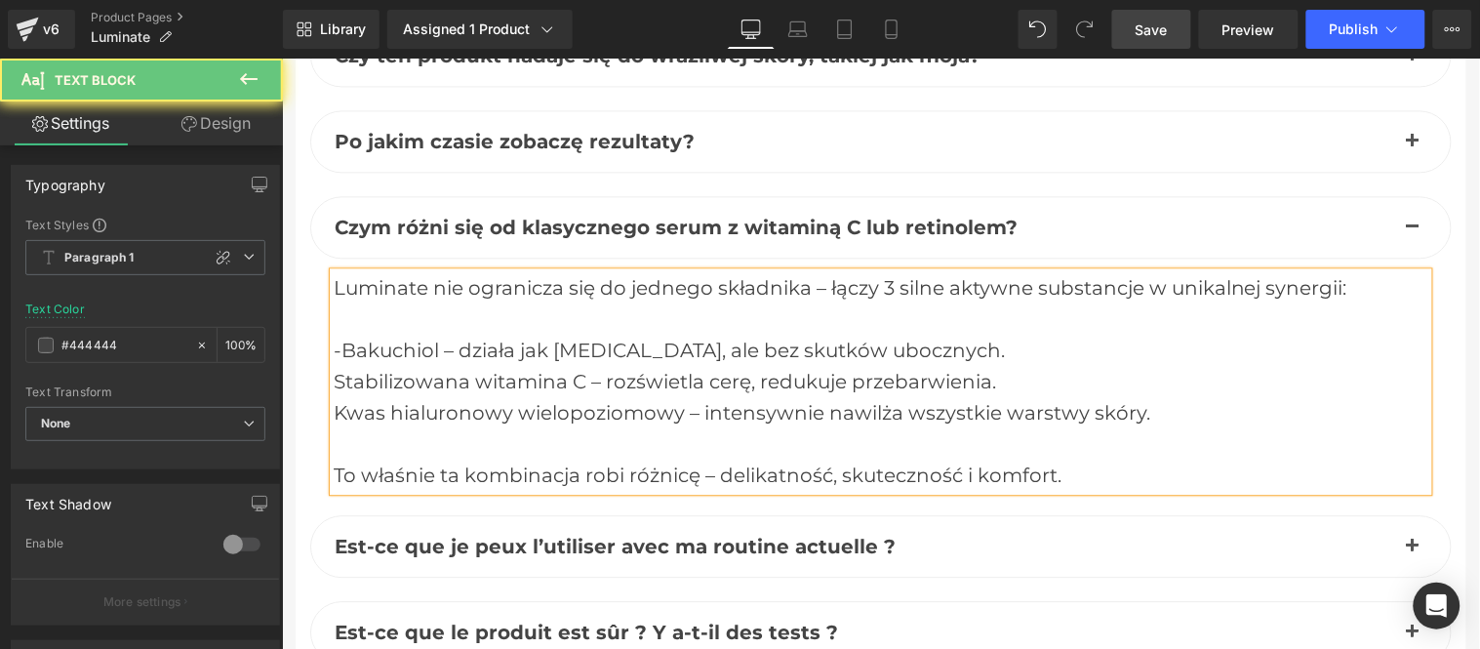
click at [364, 457] on div at bounding box center [880, 442] width 1094 height 31
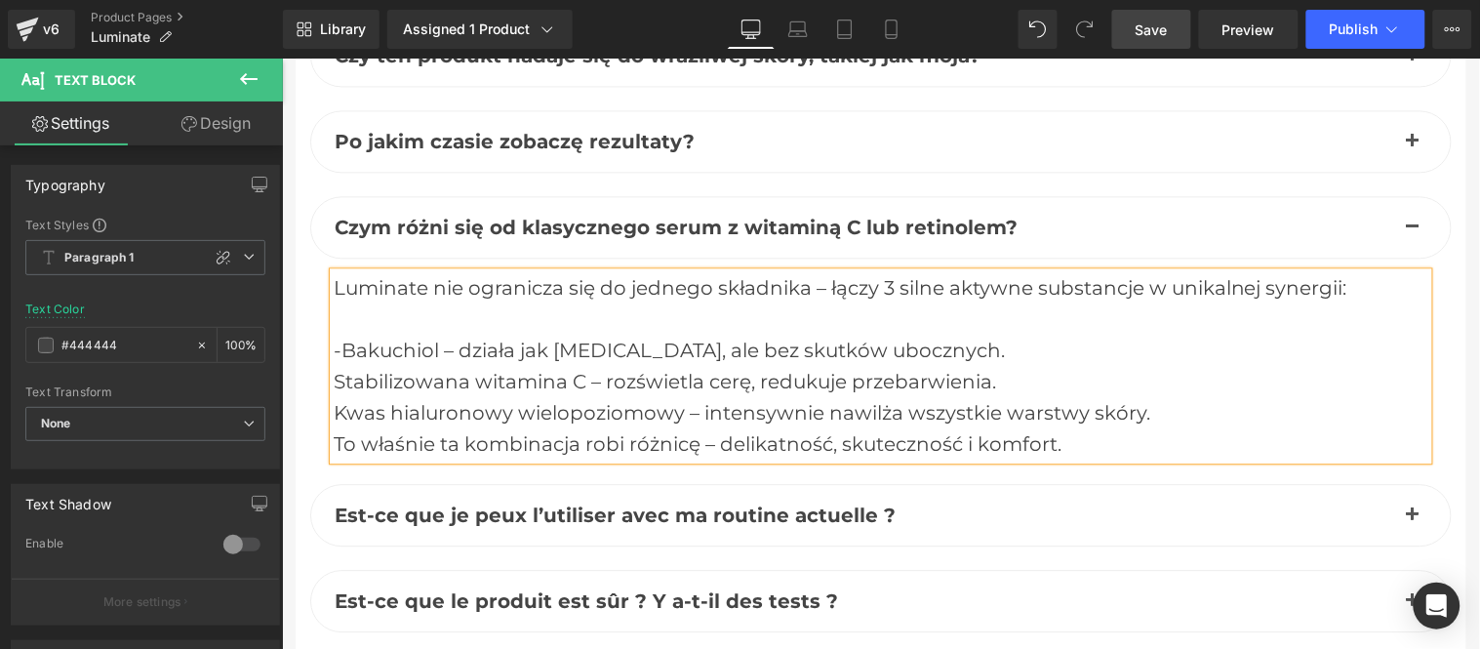
click at [333, 377] on div "Stabilizowana witamina C – rozświetla cerę, redukuje przebarwienia." at bounding box center [880, 380] width 1094 height 31
click at [333, 410] on div "Kwas hialuronowy wielopoziomowy – intensywnie nawilża wszystkie warstwy skóry." at bounding box center [880, 411] width 1094 height 31
click at [1171, 418] on div "-Kwas hialuronowy wielopoziomowy – intensywnie nawilża wszystkie warstwy skóry." at bounding box center [880, 411] width 1094 height 31
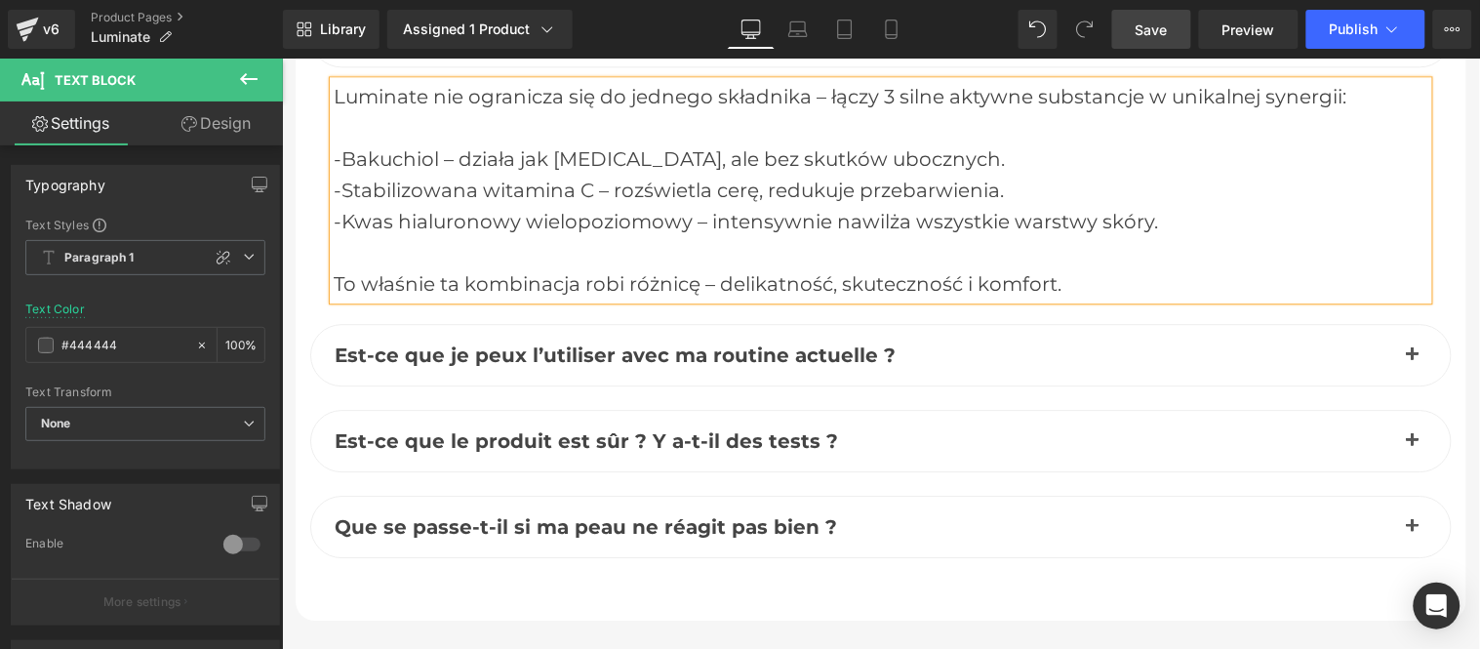
scroll to position [8929, 0]
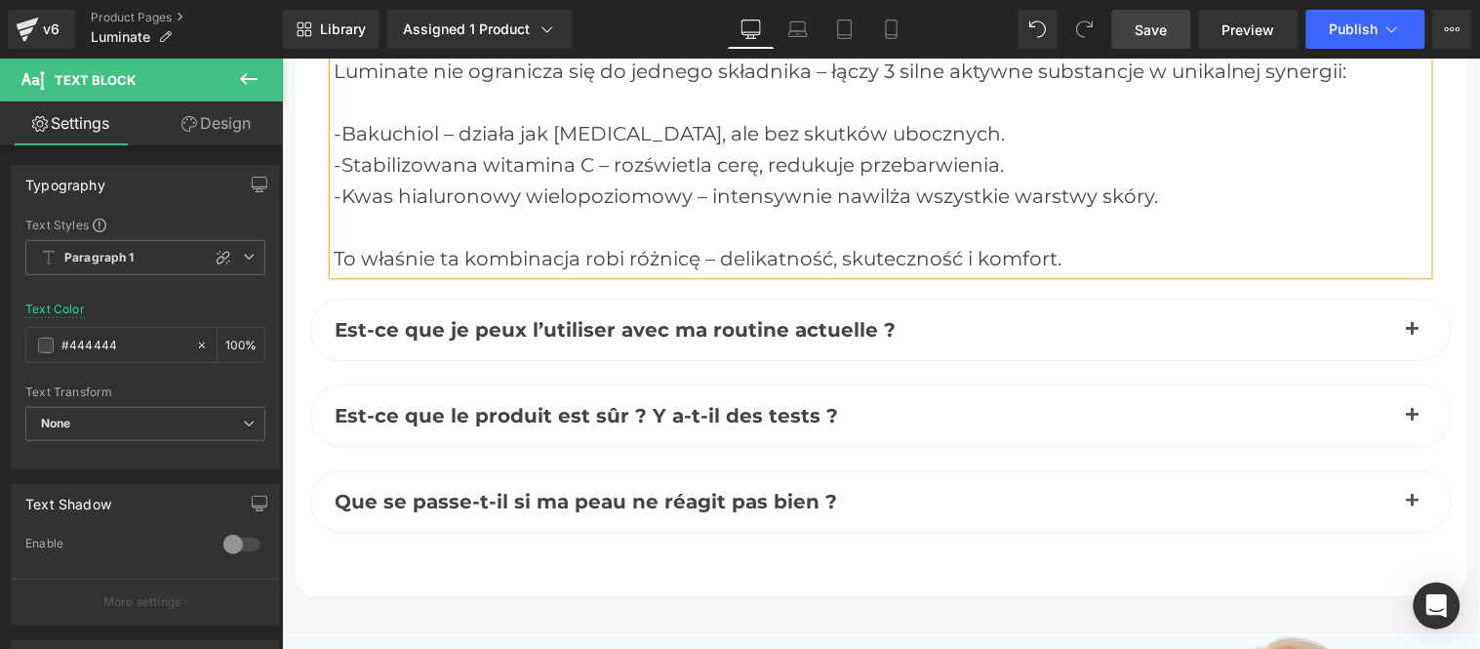
click at [1411, 334] on span "button" at bounding box center [1411, 334] width 0 height 0
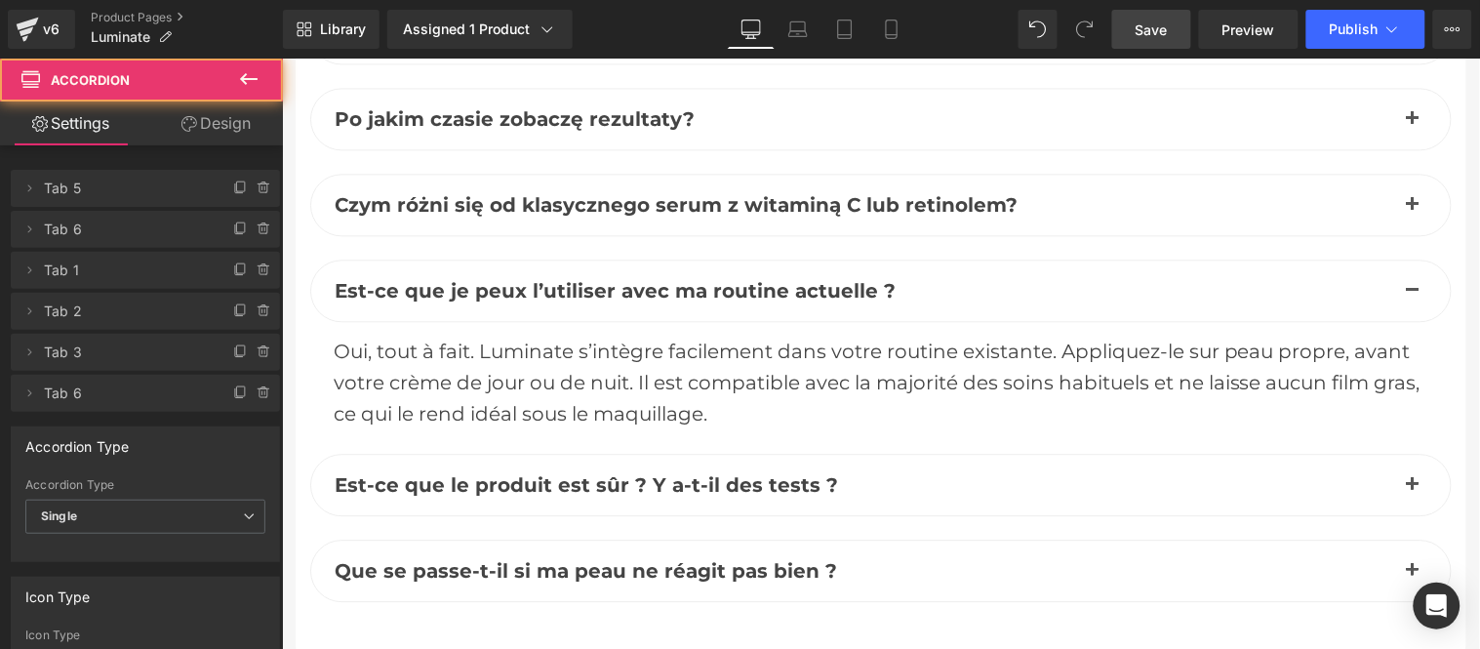
scroll to position [8696, 0]
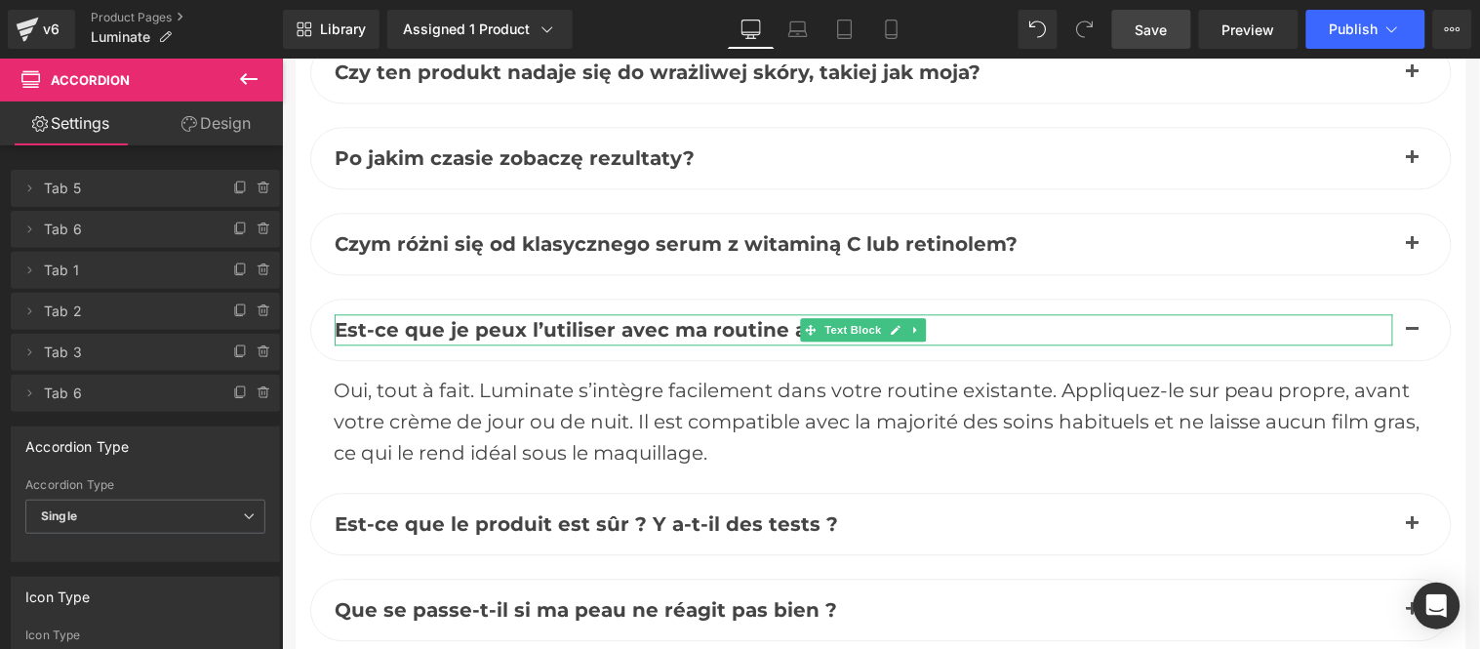
click at [486, 332] on span "Est-ce que je peux l’utiliser avec ma routine actuelle ?" at bounding box center [614, 328] width 561 height 23
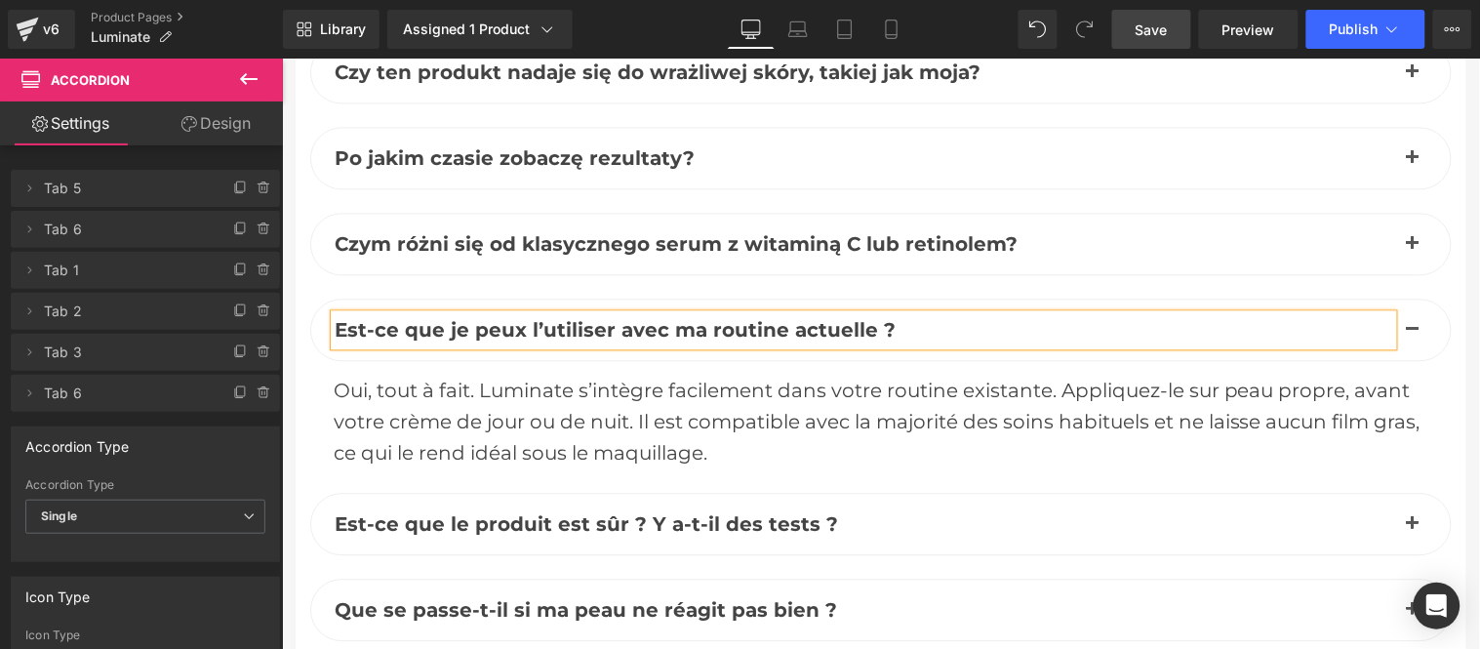
click at [486, 332] on span "Est-ce que je peux l’utiliser avec ma routine actuelle ?" at bounding box center [614, 328] width 561 height 23
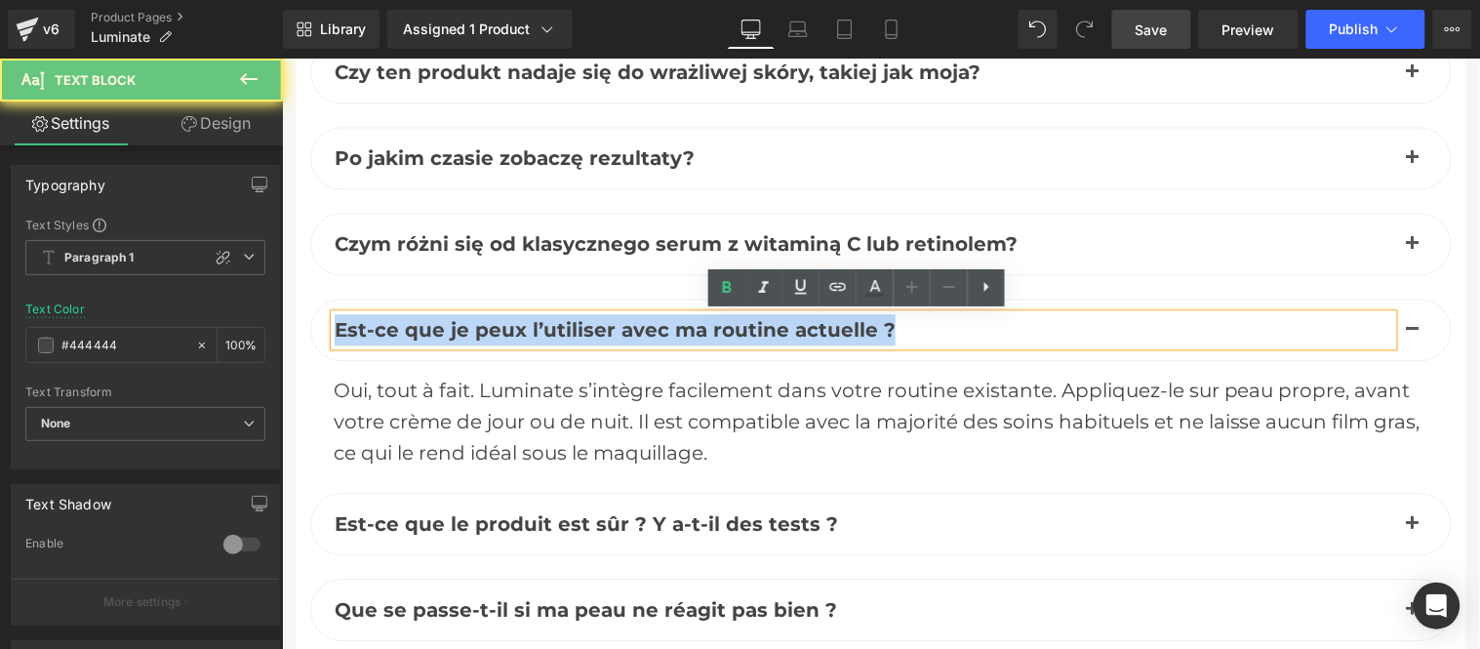
click at [486, 332] on span "Est-ce que je peux l’utiliser avec ma routine actuelle ?" at bounding box center [614, 328] width 561 height 23
paste div
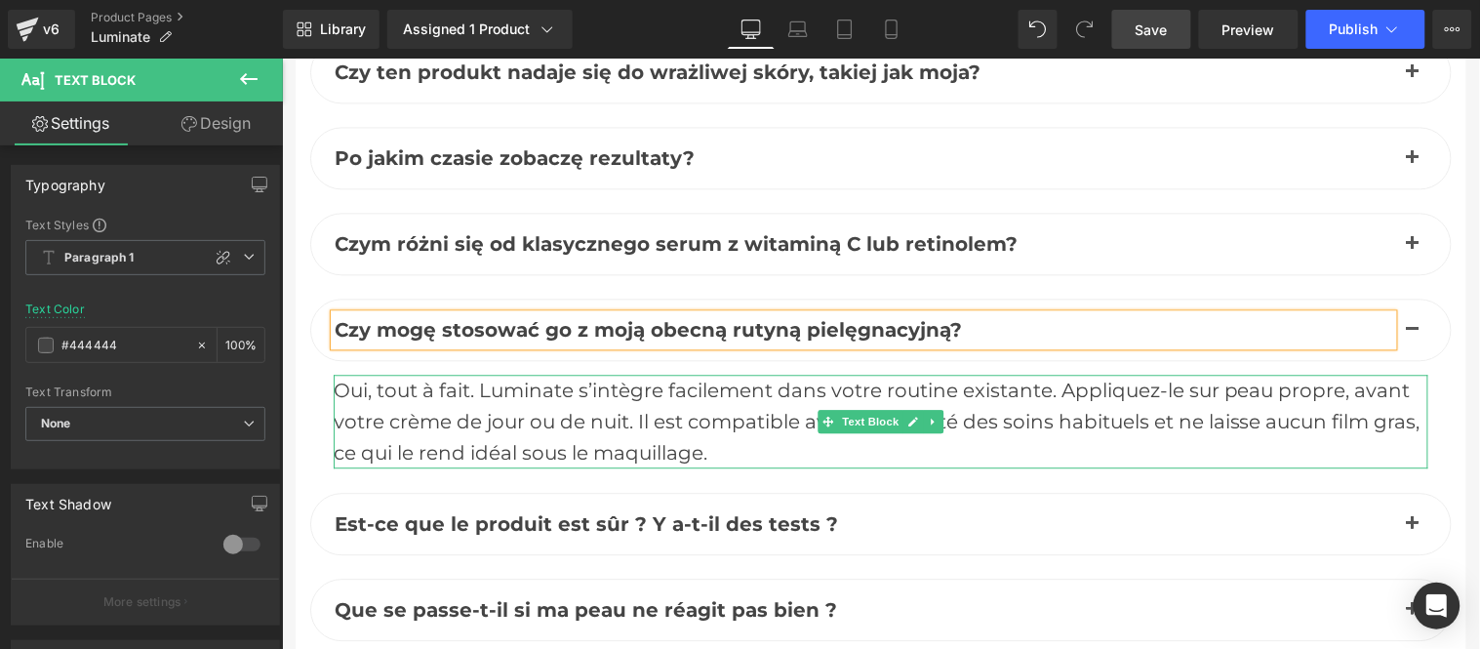
click at [510, 414] on div "Oui, tout à fait. Luminate s’intègre facilement dans votre routine existante. A…" at bounding box center [880, 421] width 1094 height 94
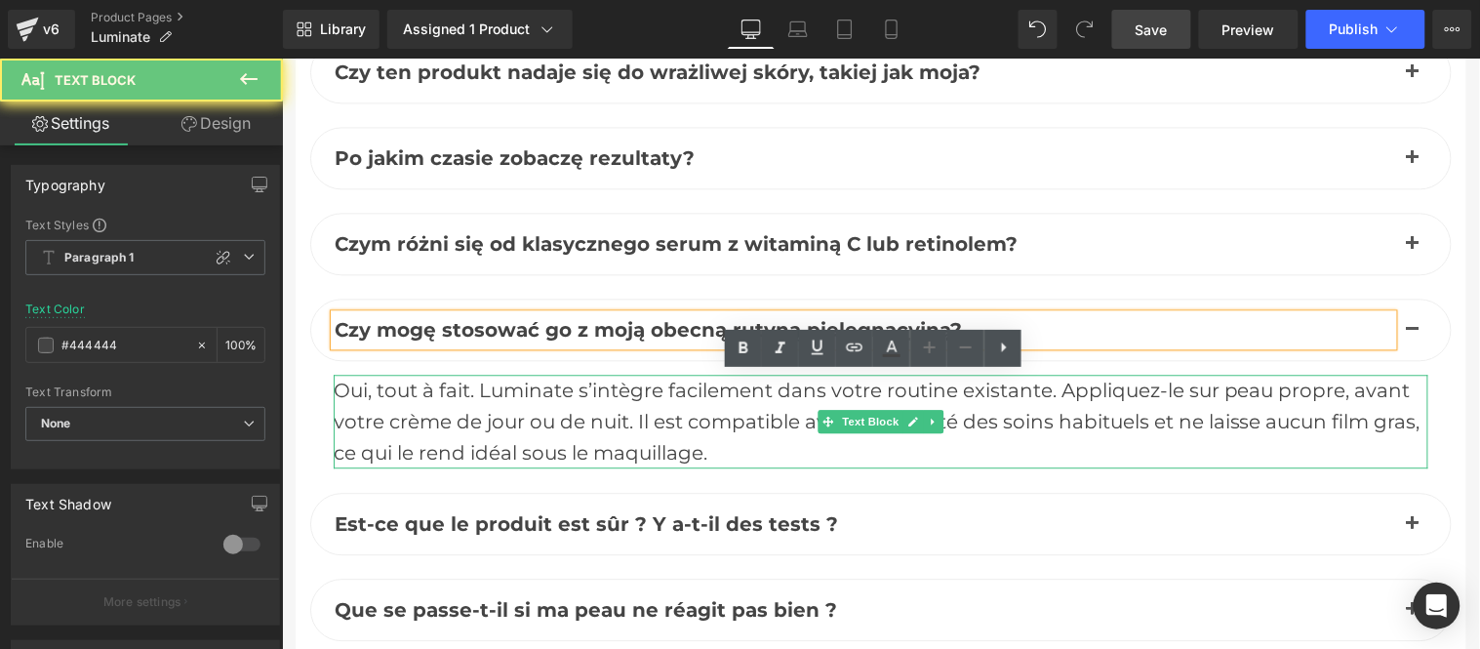
click at [510, 414] on div "Oui, tout à fait. Luminate s’intègre facilement dans votre routine existante. A…" at bounding box center [880, 421] width 1094 height 94
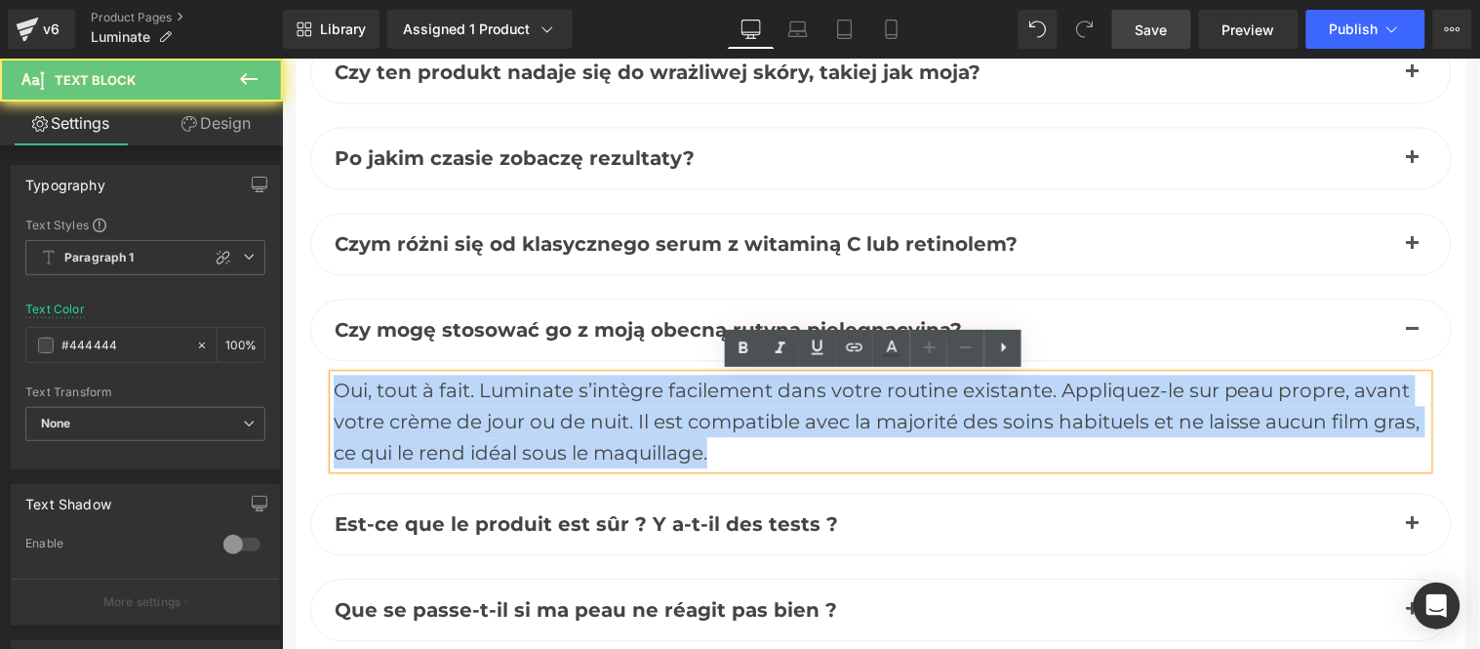
click at [510, 414] on div "Oui, tout à fait. Luminate s’intègre facilement dans votre routine existante. A…" at bounding box center [880, 421] width 1094 height 94
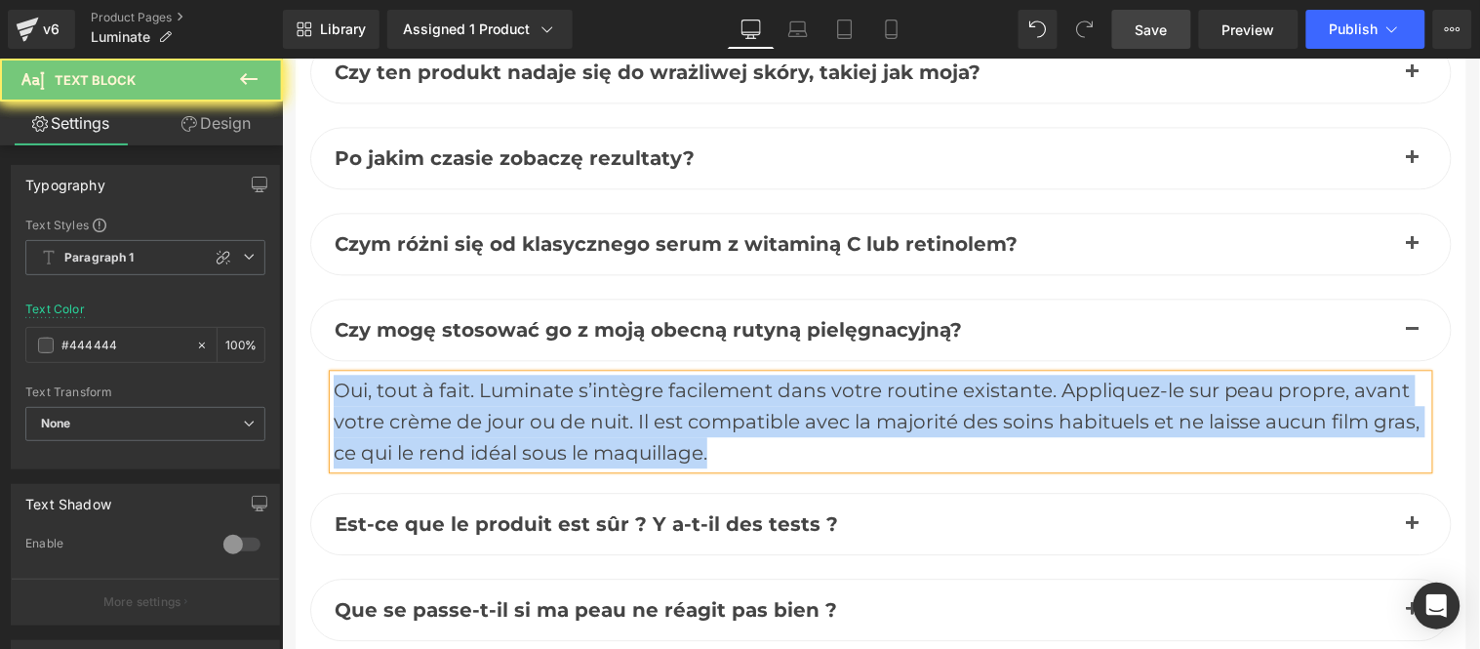
paste div
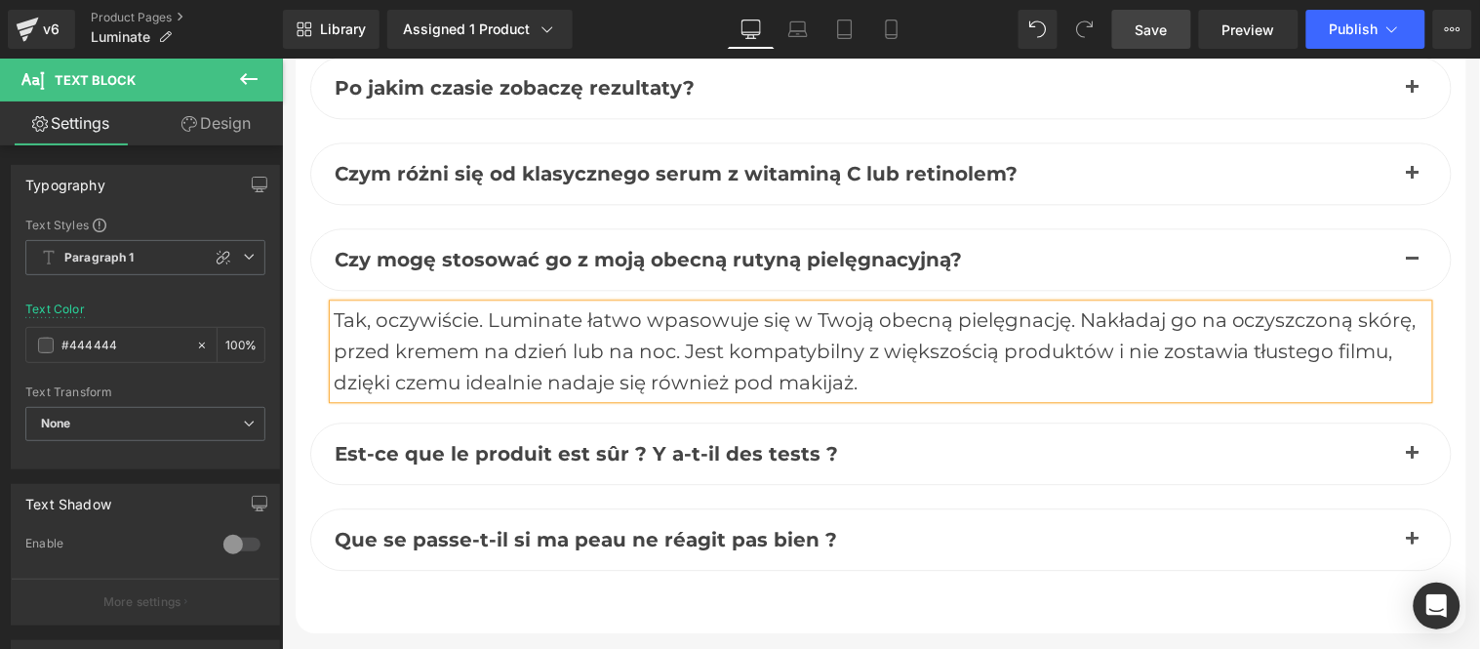
scroll to position [8912, 0]
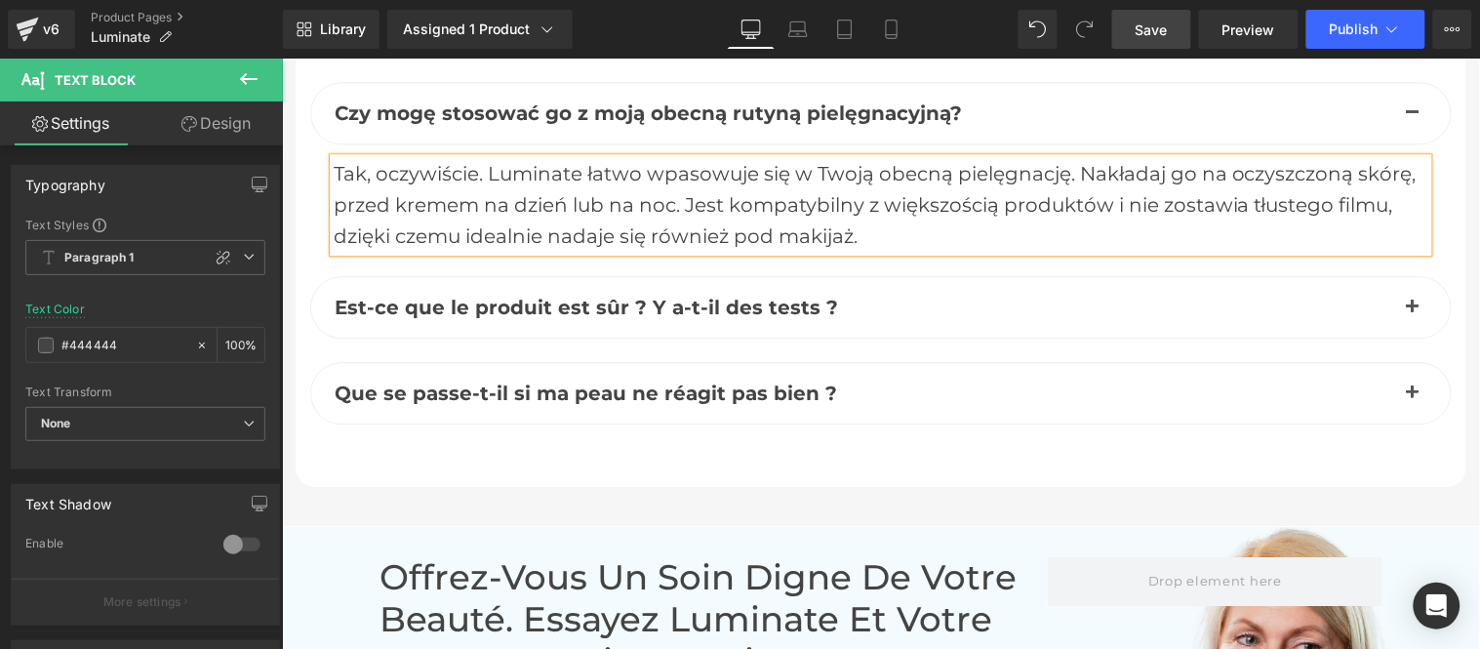
click at [1411, 311] on span "button" at bounding box center [1411, 311] width 0 height 0
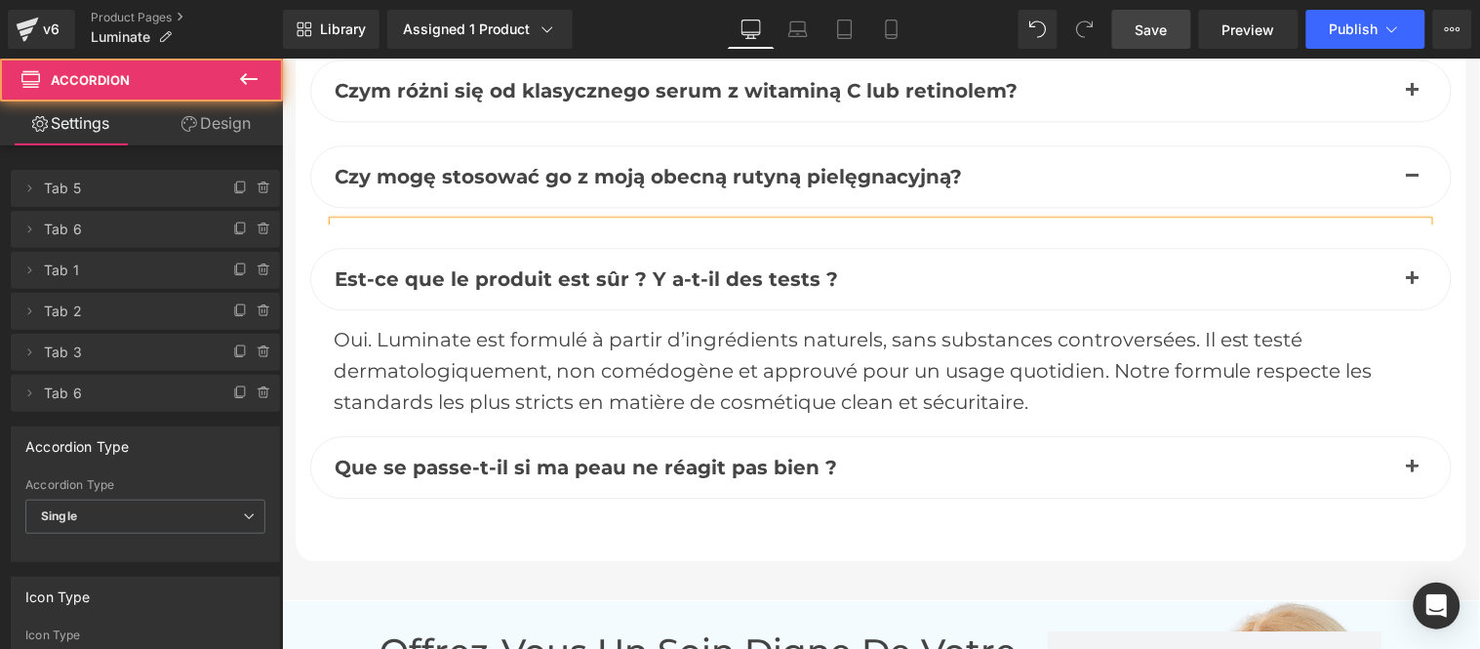
scroll to position [8804, 0]
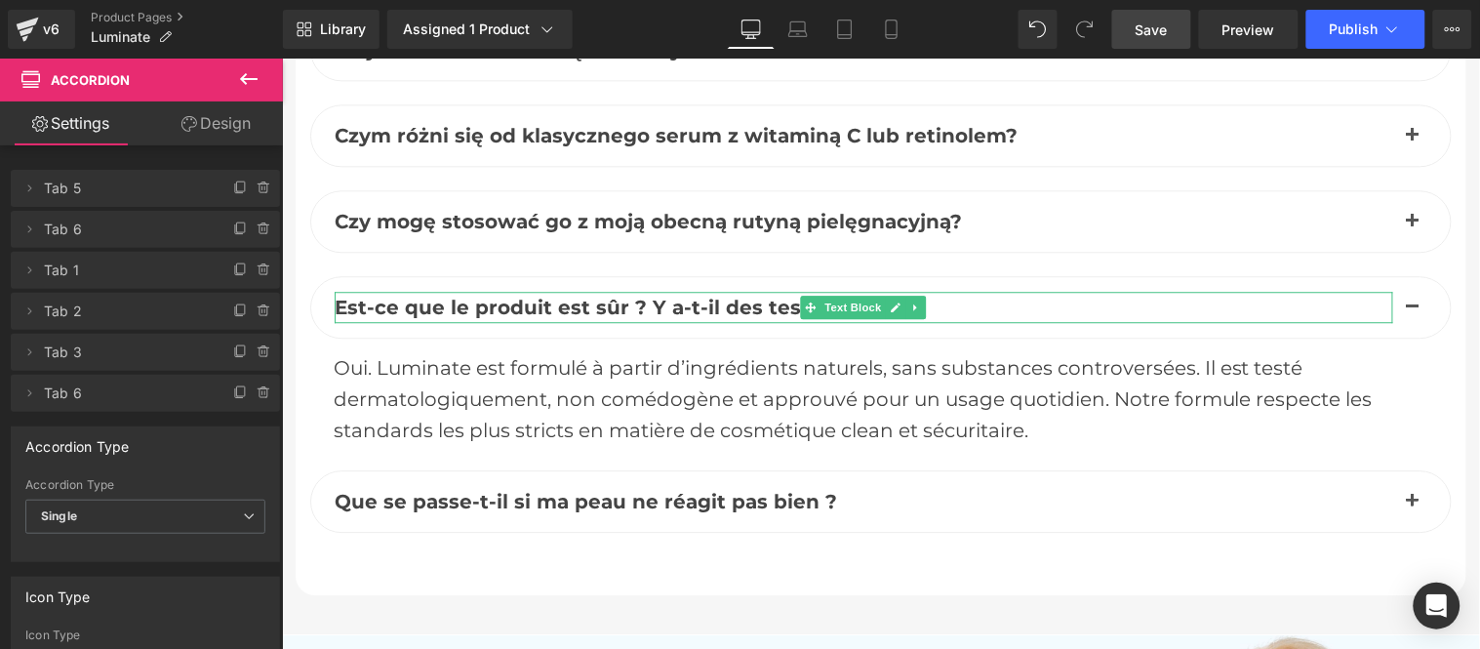
click at [436, 312] on span "Est-ce que le produit est sûr ? Y a-t-il des tests ?" at bounding box center [585, 306] width 503 height 23
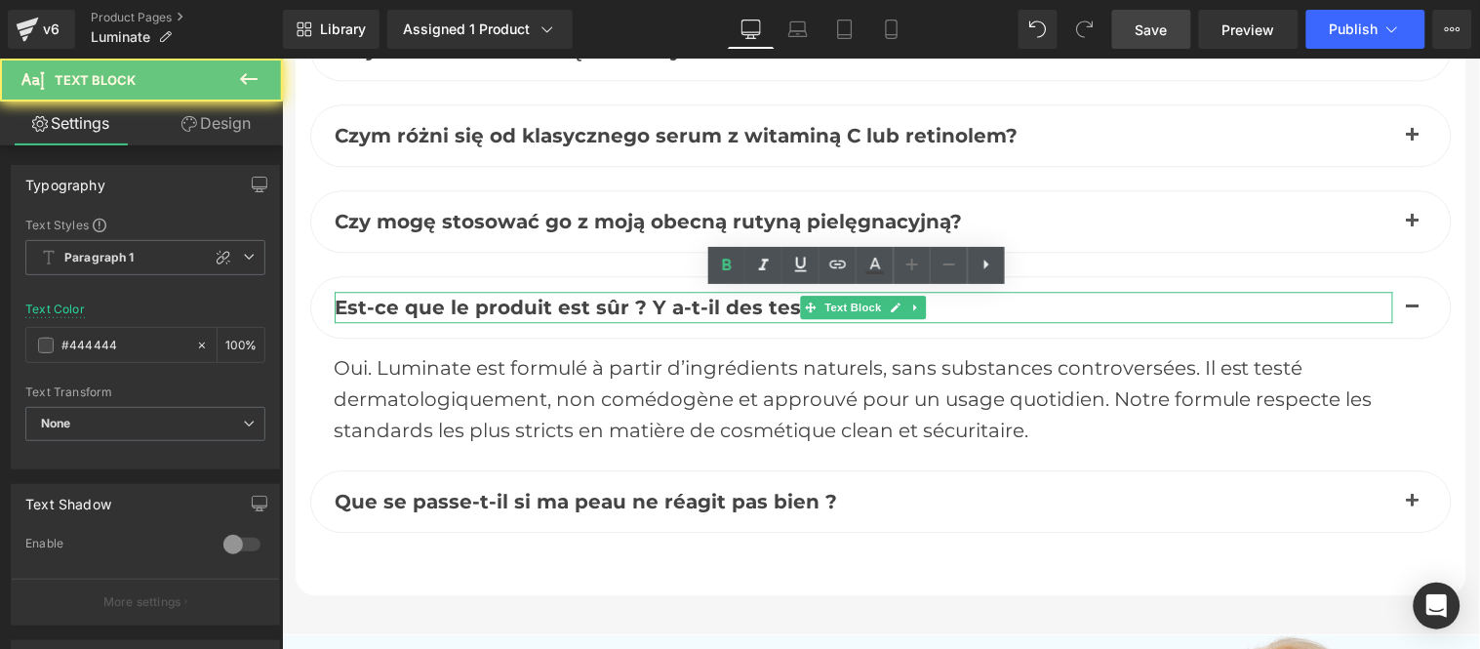
click at [436, 312] on span "Est-ce que le produit est sûr ? Y a-t-il des tests ?" at bounding box center [585, 306] width 503 height 23
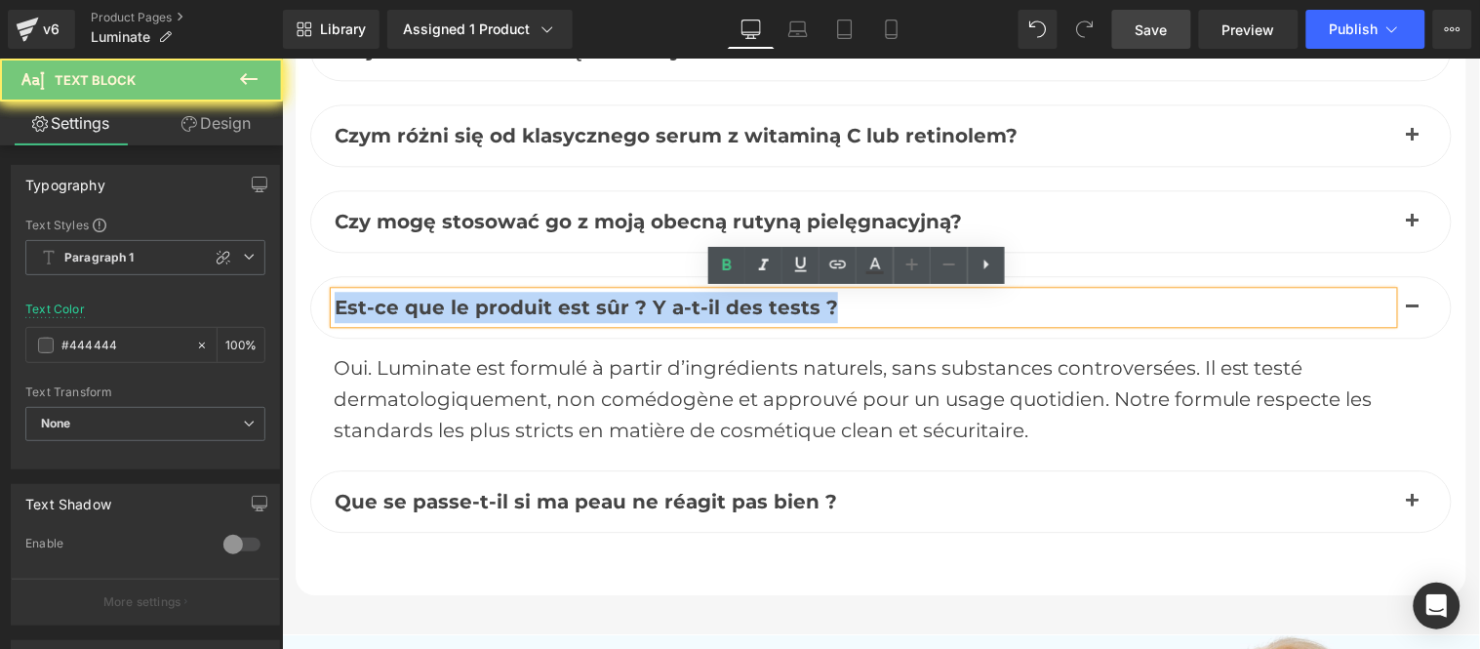
click at [436, 312] on span "Est-ce que le produit est sûr ? Y a-t-il des tests ?" at bounding box center [585, 306] width 503 height 23
paste div
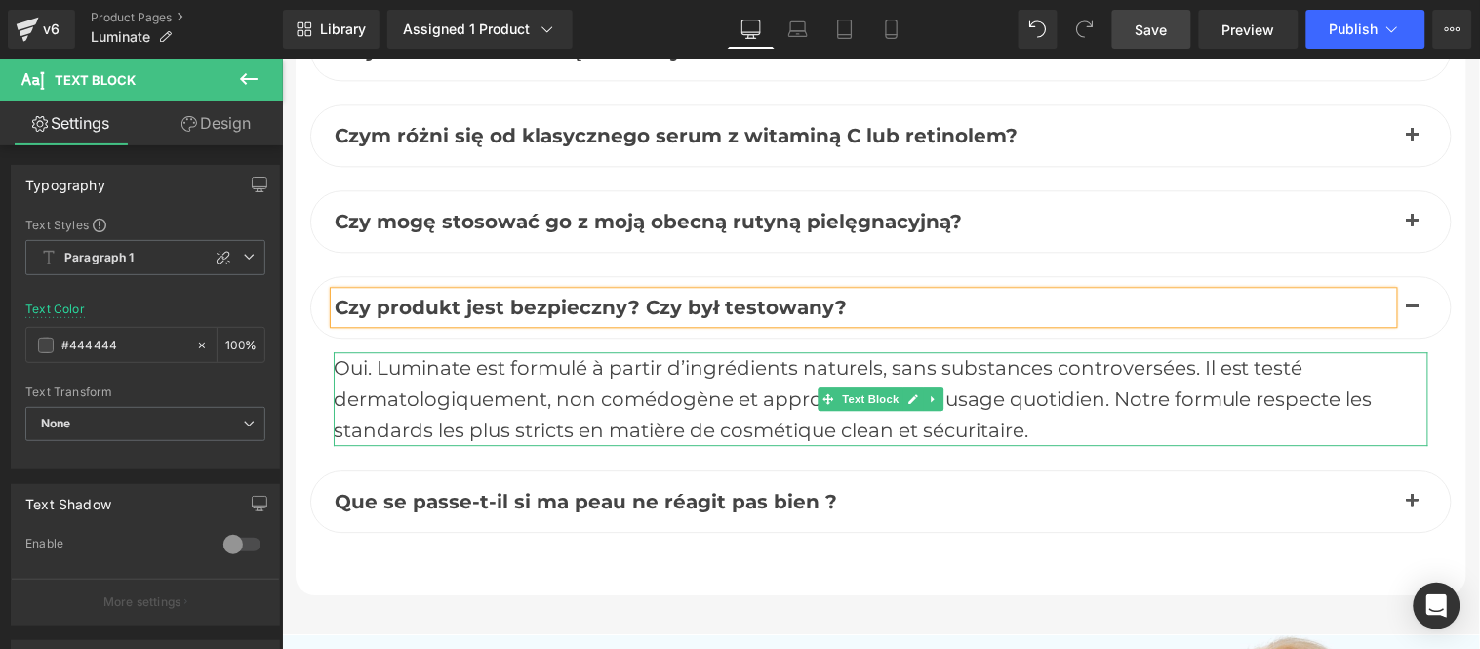
click at [460, 382] on div "Oui. Luminate est formulé à partir d’ingrédients naturels, sans substances cont…" at bounding box center [880, 398] width 1094 height 94
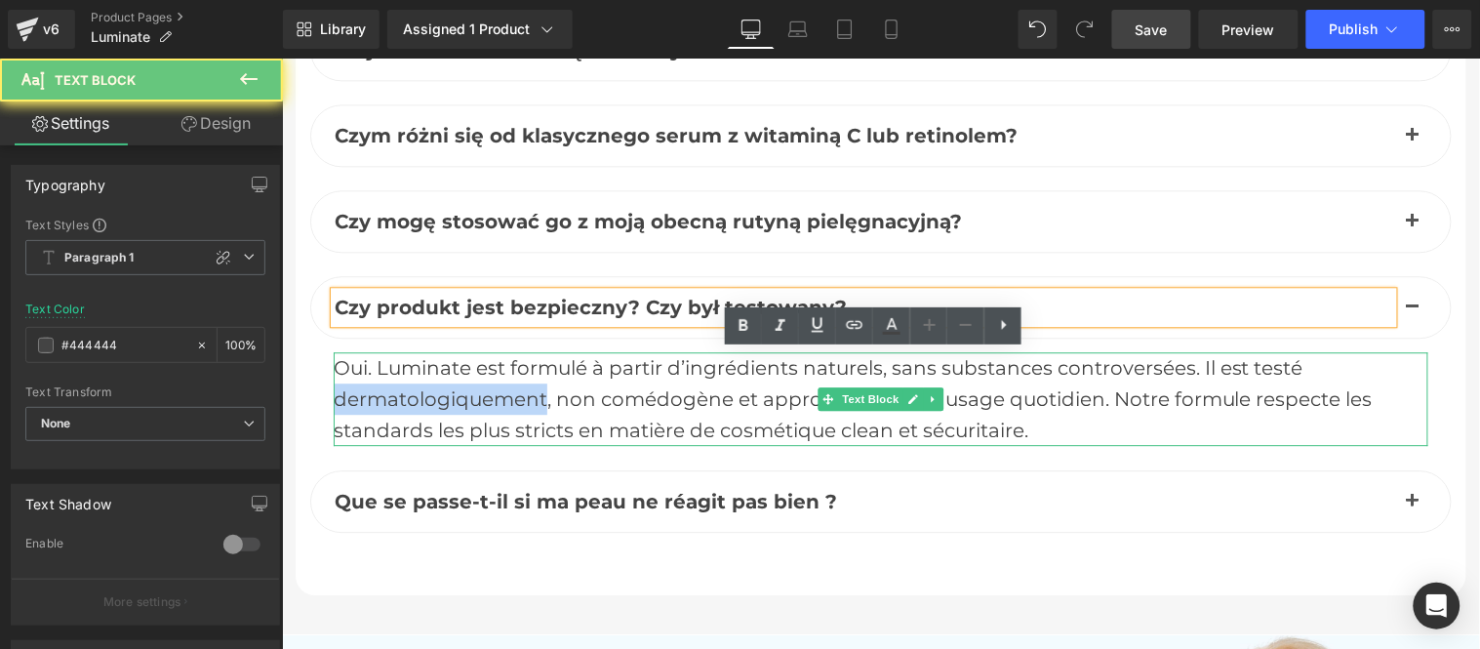
click at [458, 382] on div "Oui. Luminate est formulé à partir d’ingrédients naturels, sans substances cont…" at bounding box center [880, 398] width 1094 height 94
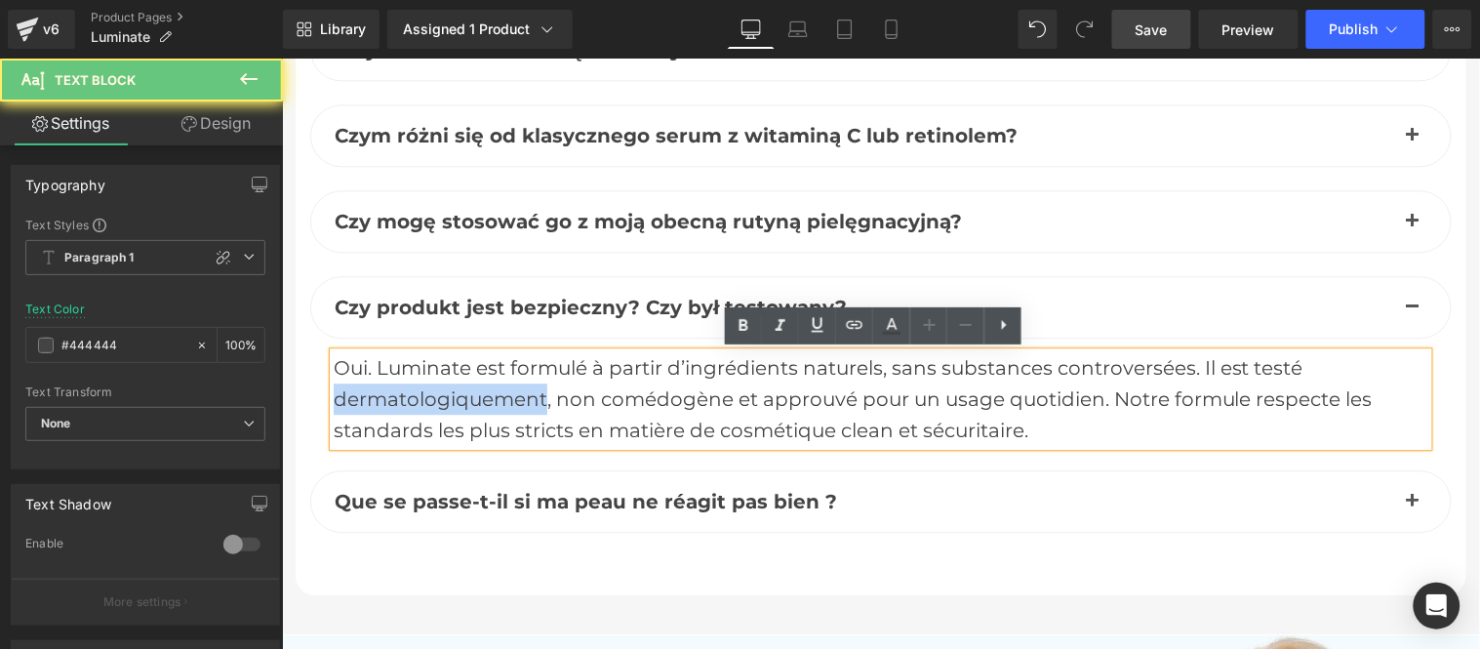
click at [458, 382] on div "Oui. Luminate est formulé à partir d’ingrédients naturels, sans substances cont…" at bounding box center [880, 398] width 1094 height 94
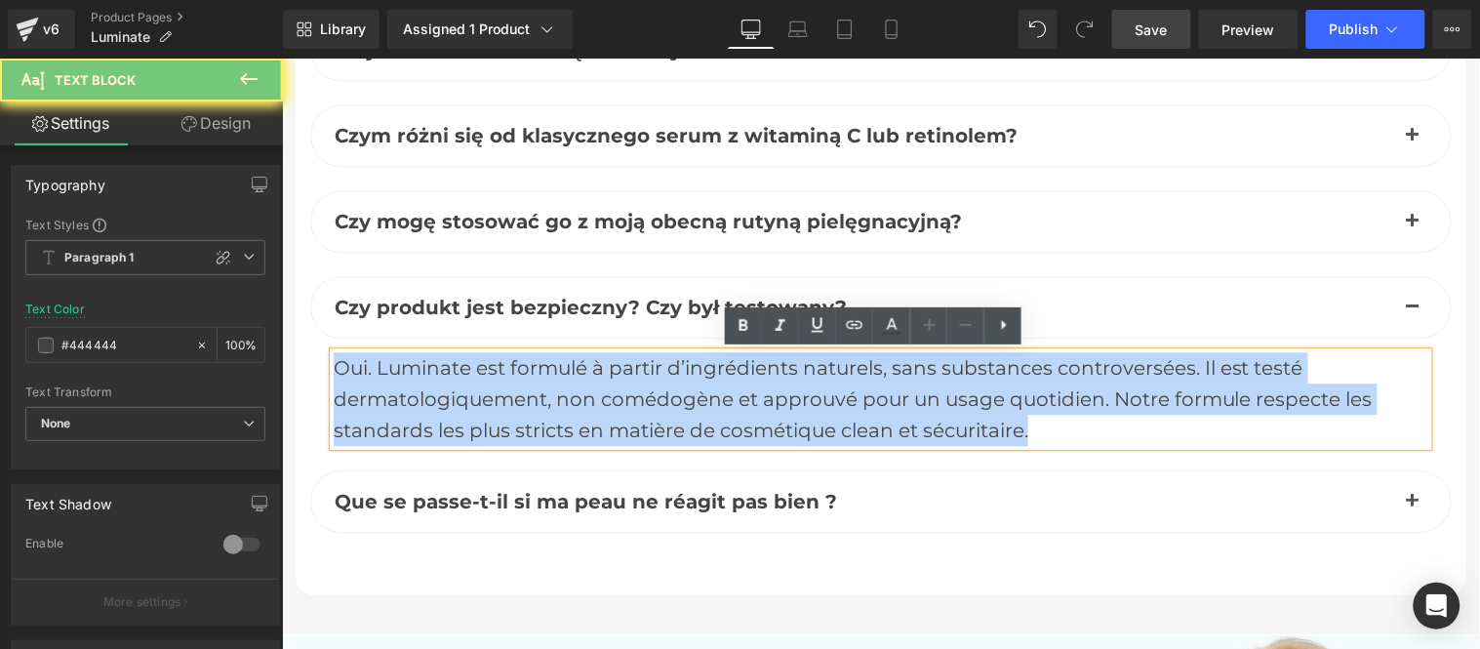
paste div
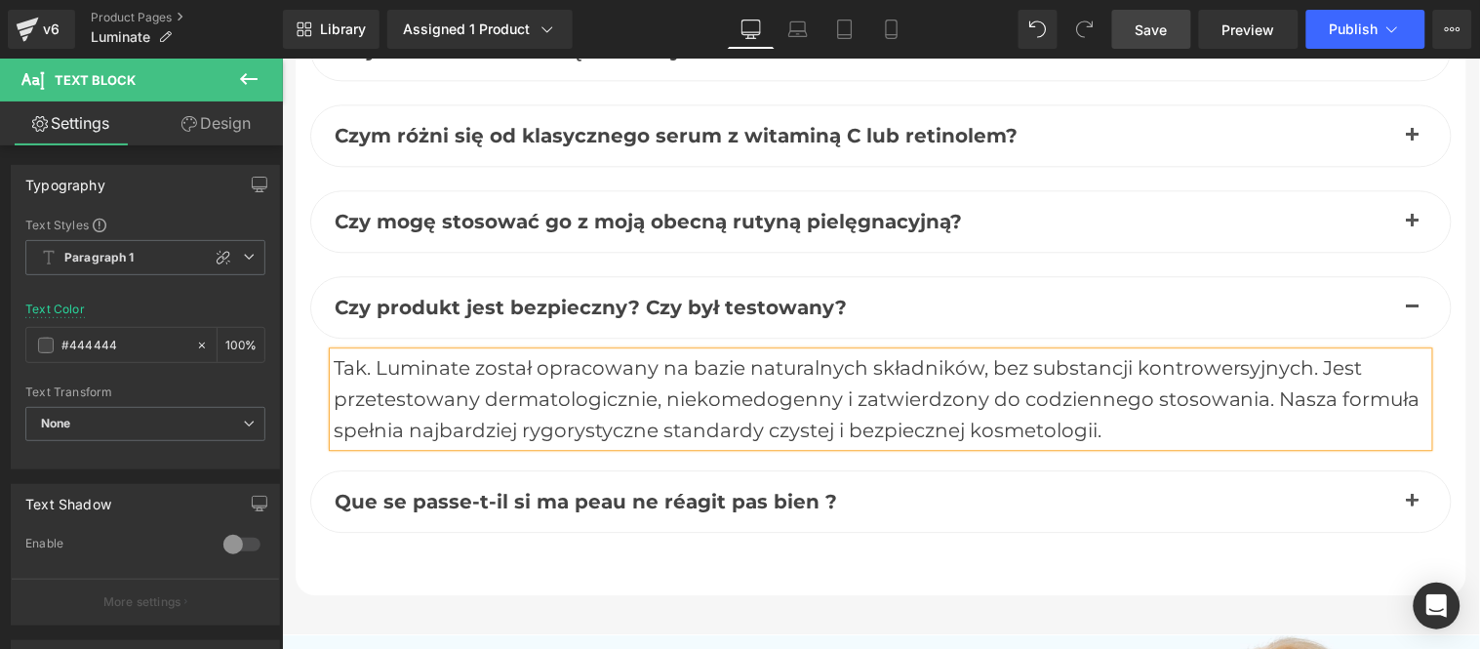
drag, startPoint x: 1406, startPoint y: 494, endPoint x: 1305, endPoint y: 496, distance: 100.5
click at [1406, 492] on button "button" at bounding box center [1411, 500] width 39 height 60
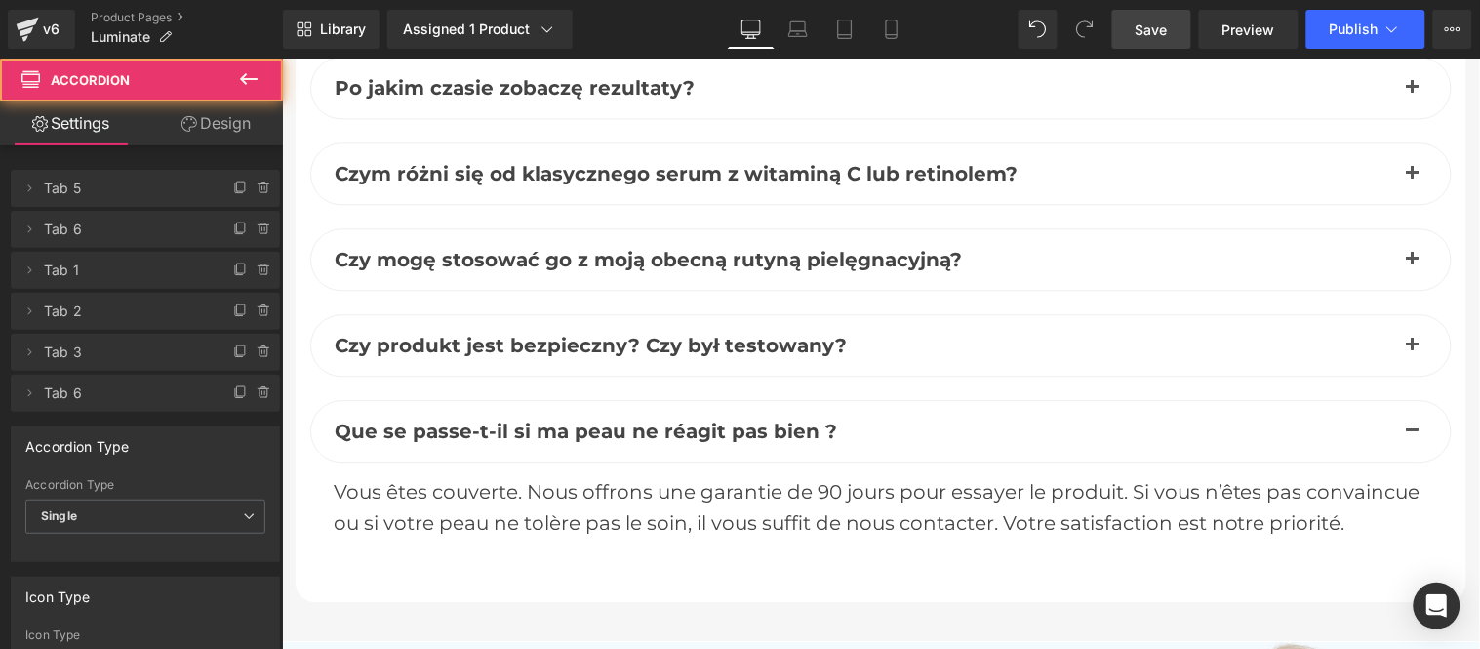
scroll to position [8912, 0]
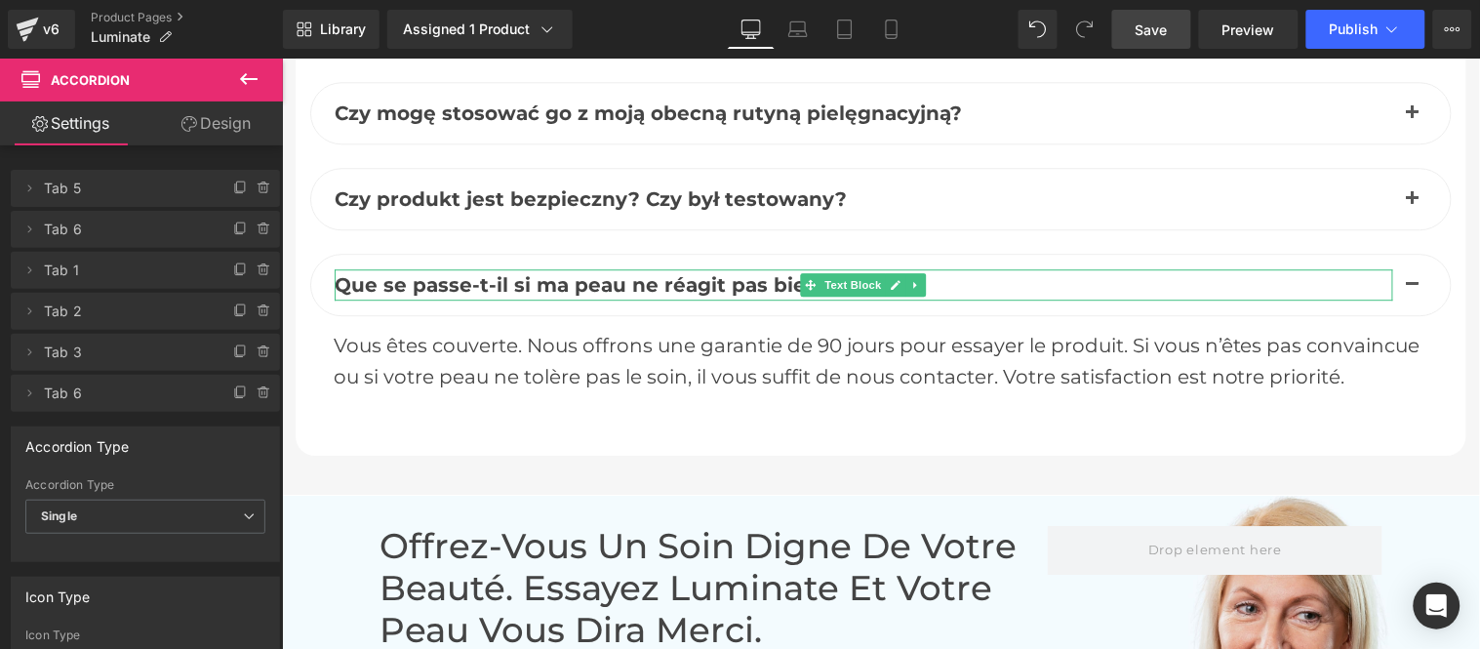
click at [466, 285] on span "Que se passe-t-il si ma peau ne réagit pas bien ?" at bounding box center [585, 283] width 502 height 23
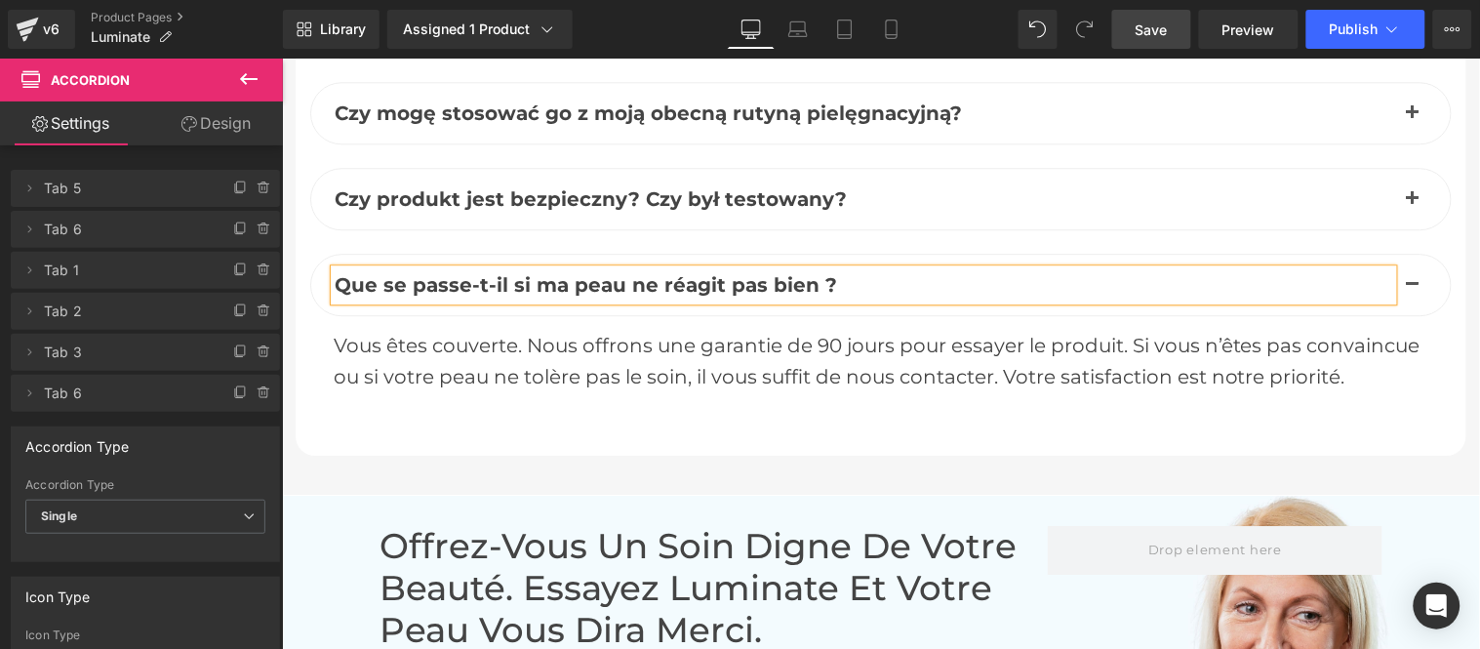
click at [466, 285] on span "Que se passe-t-il si ma peau ne réagit pas bien ?" at bounding box center [585, 283] width 502 height 23
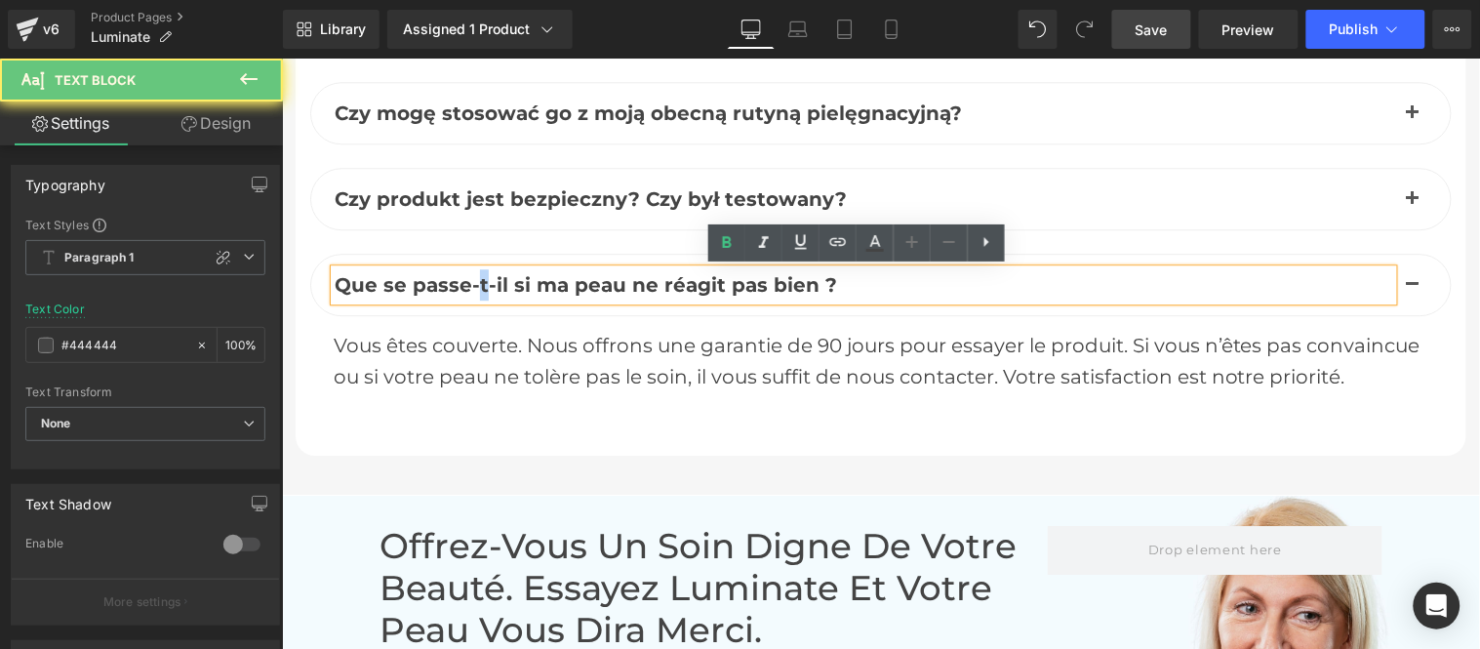
click at [466, 285] on span "Que se passe-t-il si ma peau ne réagit pas bien ?" at bounding box center [585, 283] width 502 height 23
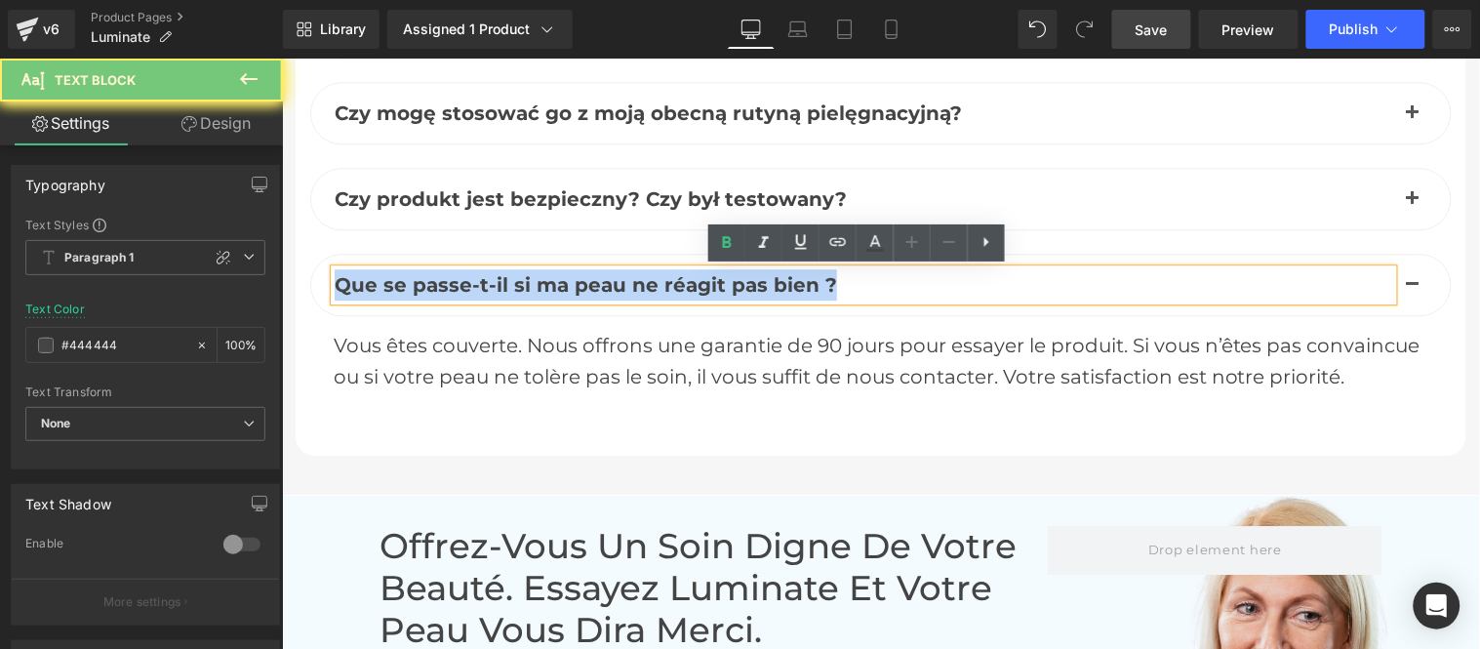
paste div
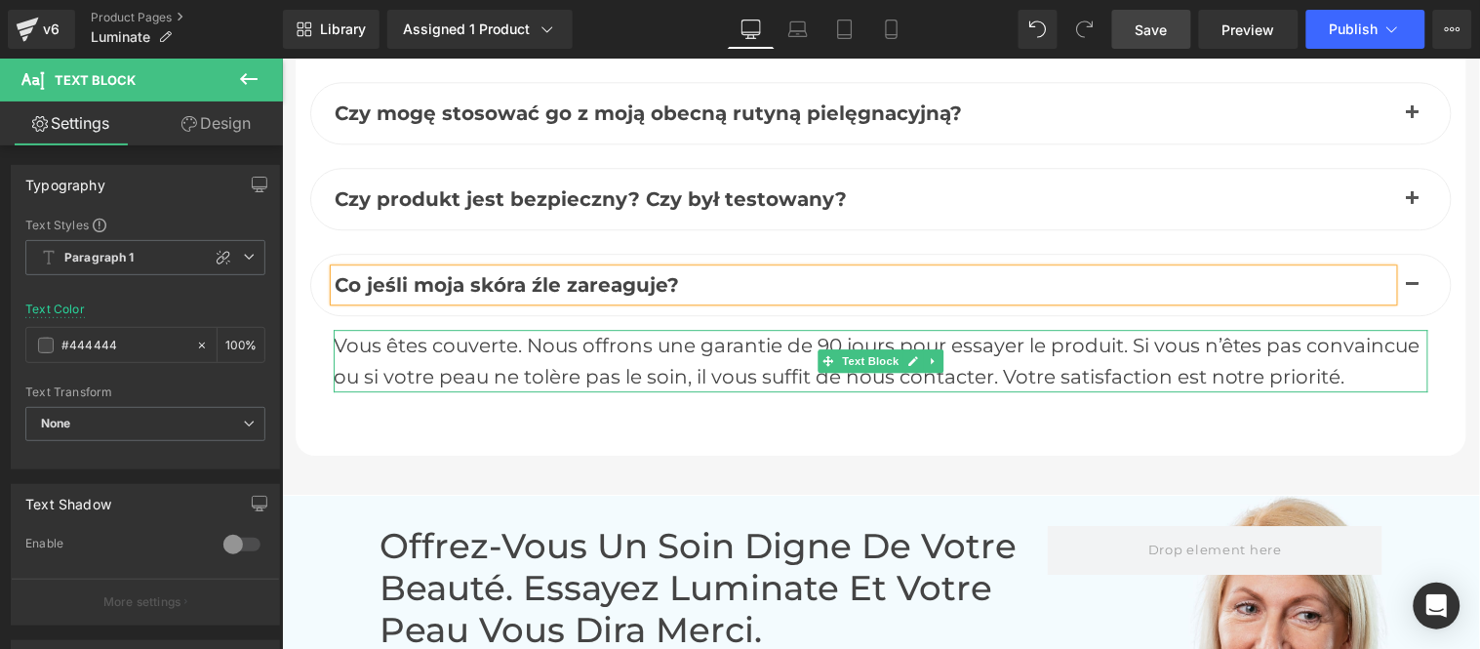
click at [446, 363] on div "Vous êtes couverte. Nous offrons une garantie de 90 jours pour essayer le produ…" at bounding box center [880, 360] width 1094 height 62
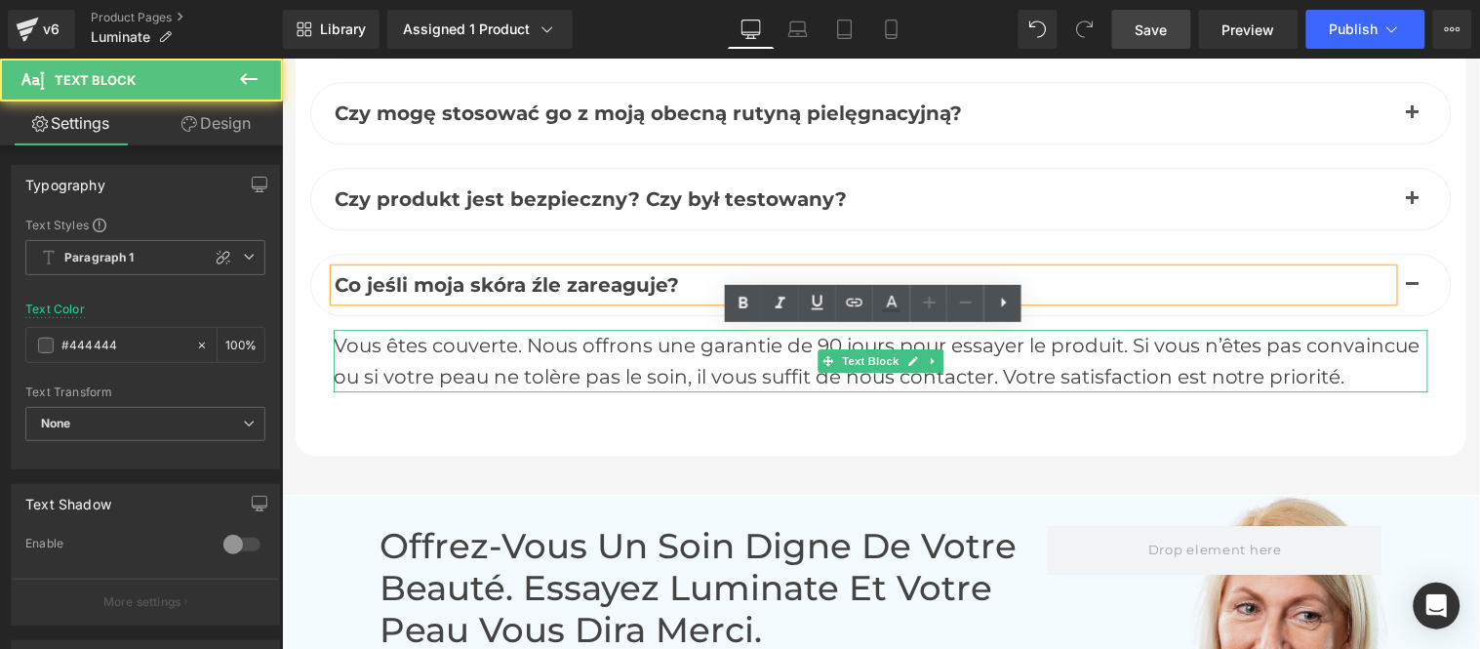
click at [446, 363] on div "Vous êtes couverte. Nous offrons une garantie de 90 jours pour essayer le produ…" at bounding box center [880, 360] width 1094 height 62
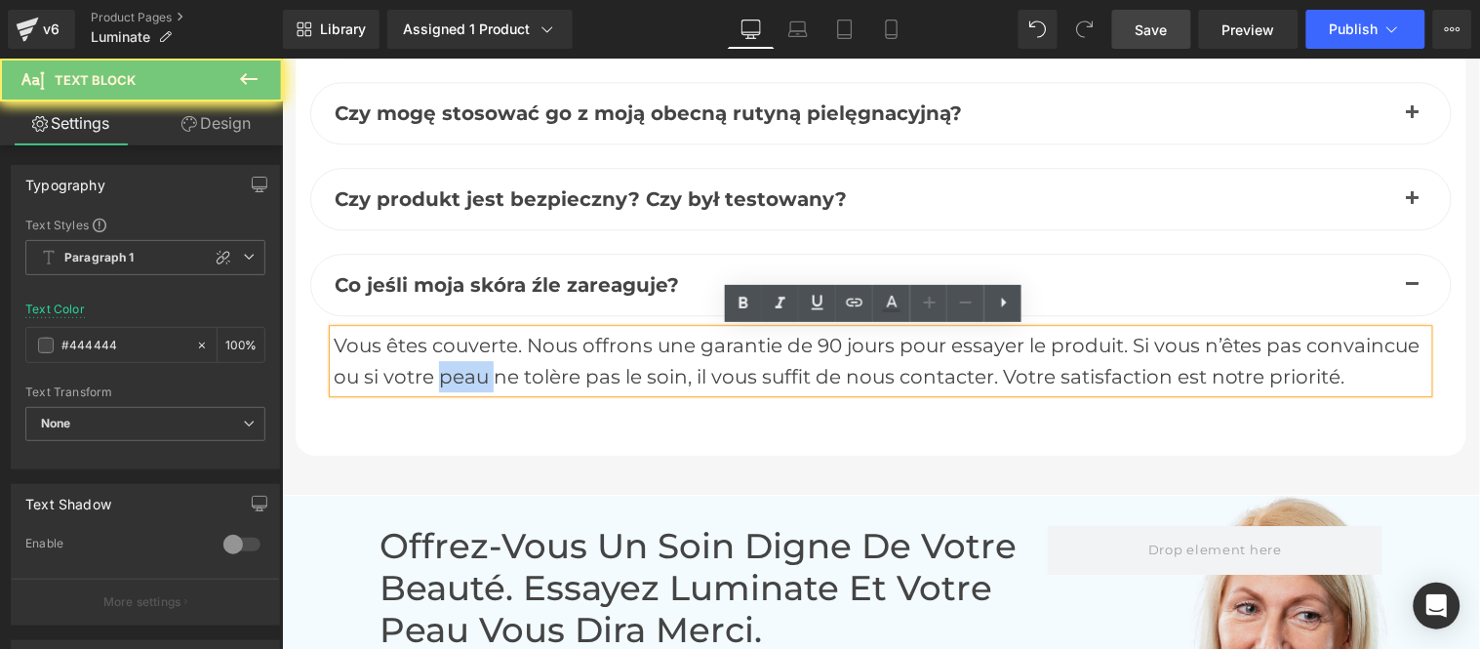
click at [446, 363] on div "Vous êtes couverte. Nous offrons une garantie de 90 jours pour essayer le produ…" at bounding box center [880, 360] width 1094 height 62
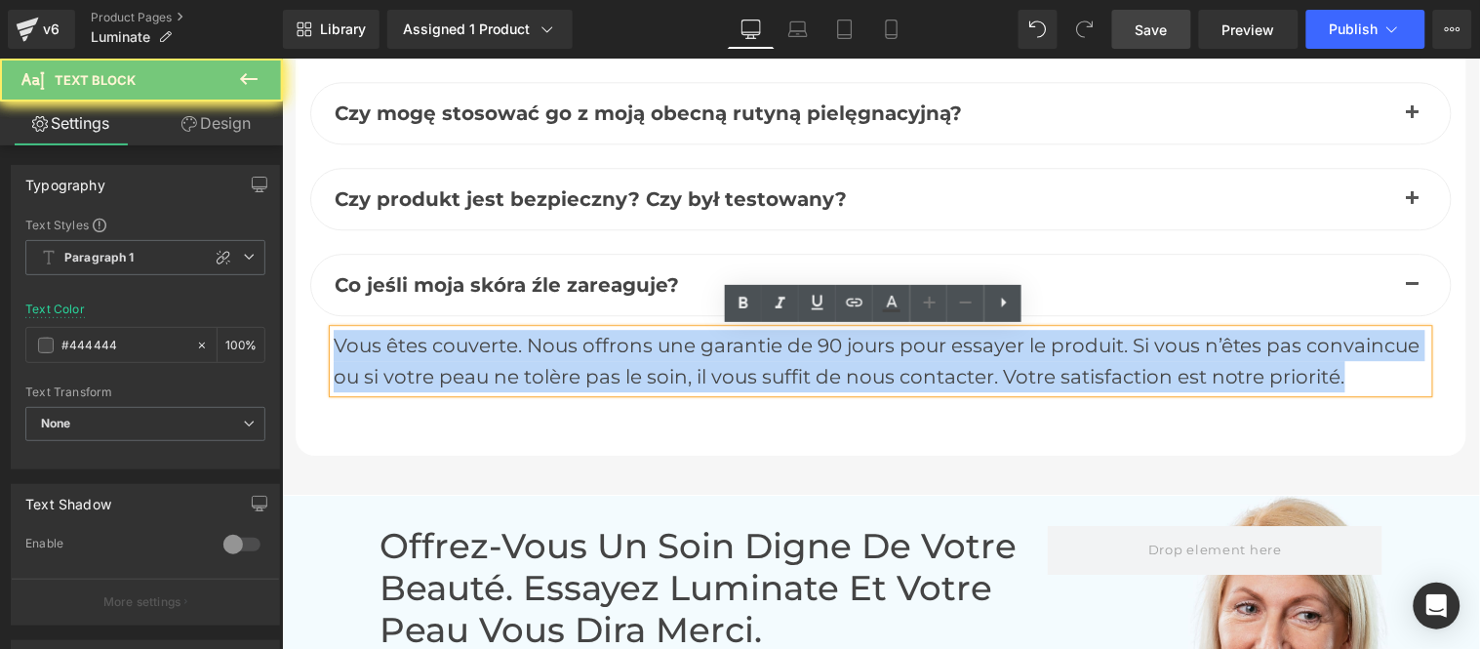
paste div
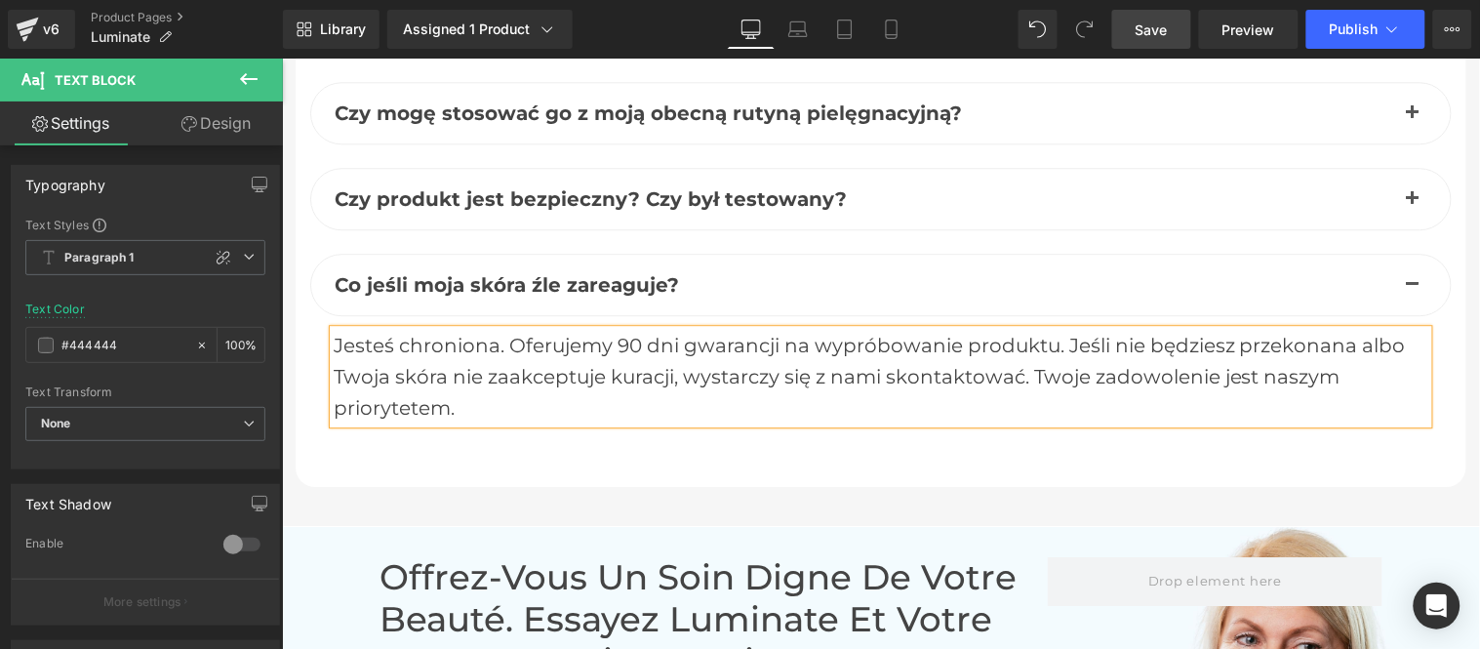
click at [1411, 289] on span "button" at bounding box center [1411, 289] width 0 height 0
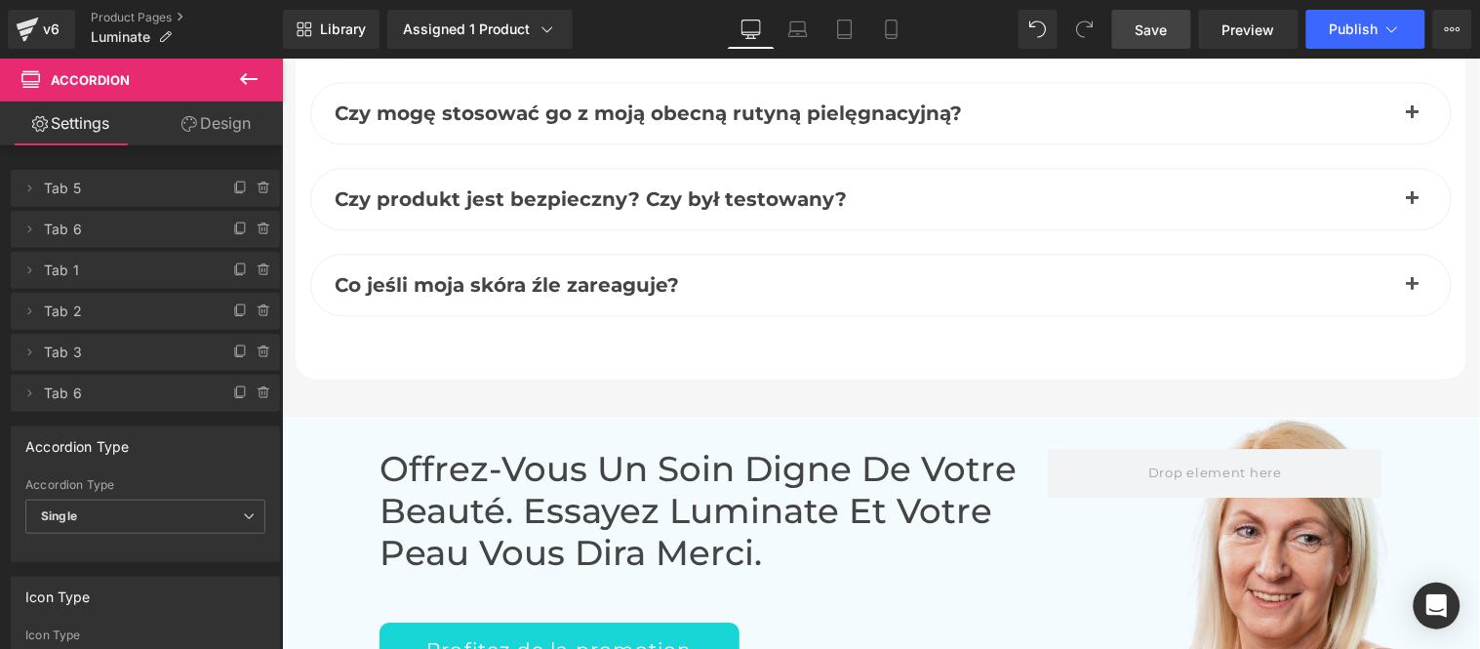
click at [1128, 35] on link "Save" at bounding box center [1151, 29] width 79 height 39
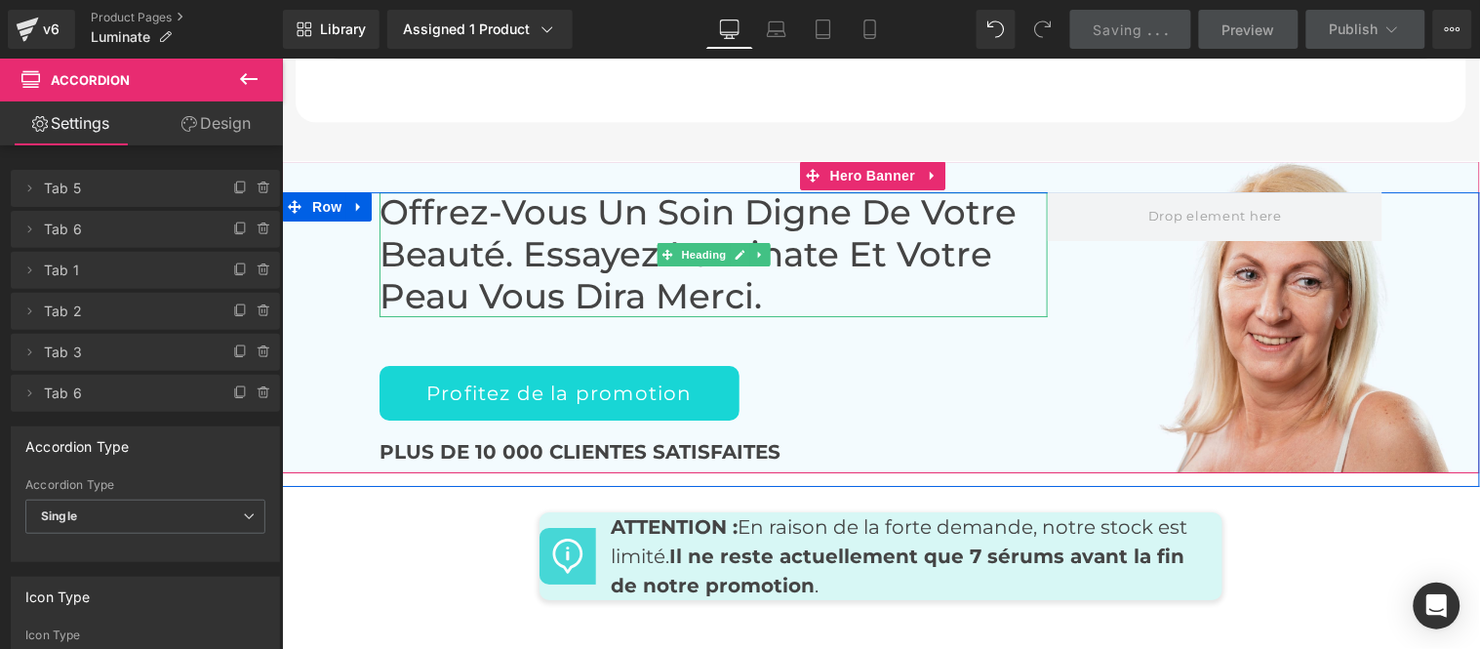
scroll to position [9238, 0]
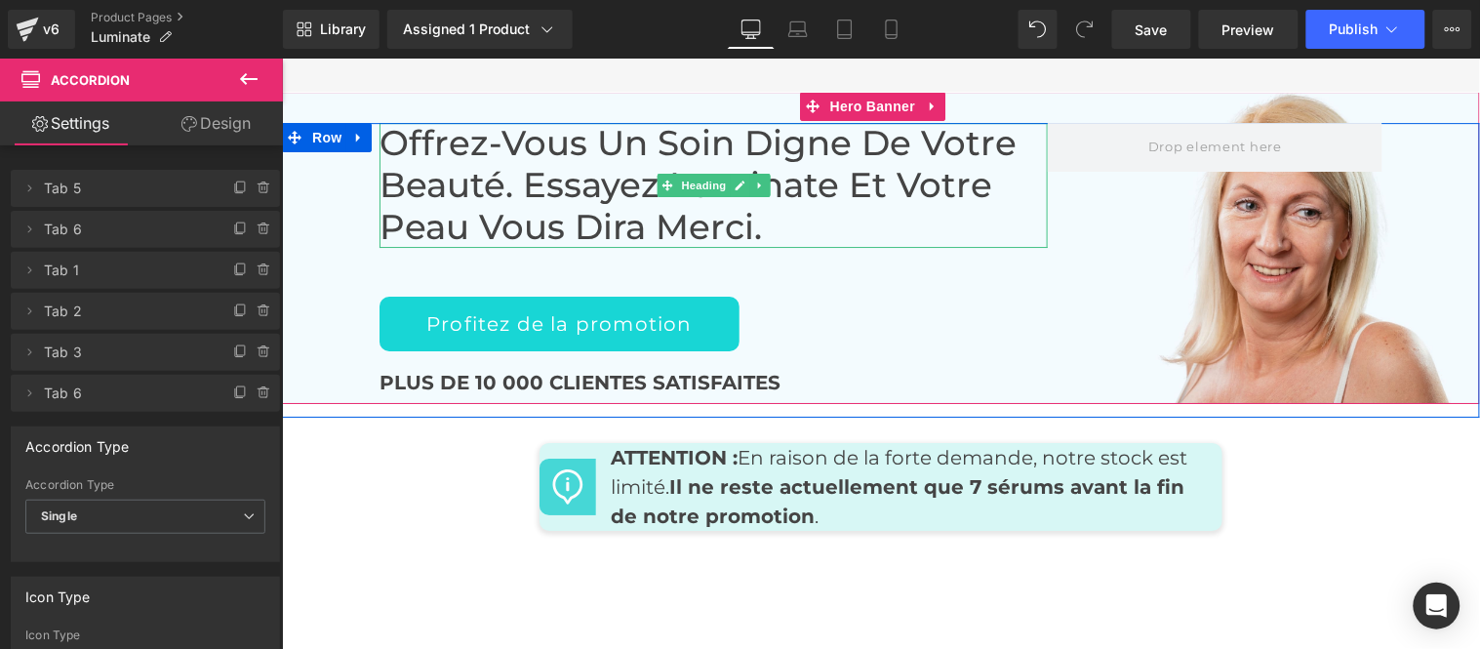
click at [512, 184] on h2 "Offrez-vous un soin digne de votre beauté. Essayez Luminate et votre peau vous …" at bounding box center [712, 184] width 668 height 125
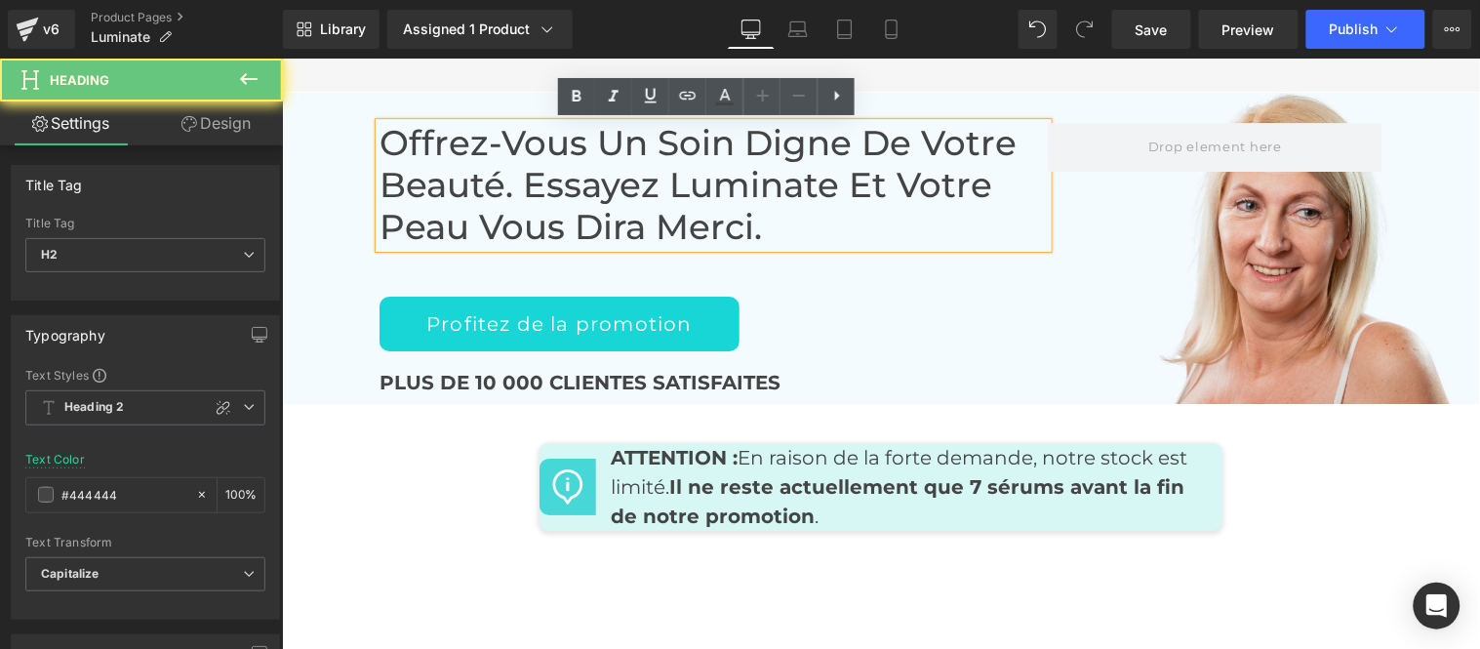
click at [512, 184] on h2 "Offrez-vous un soin digne de votre beauté. Essayez Luminate et votre peau vous …" at bounding box center [712, 184] width 668 height 125
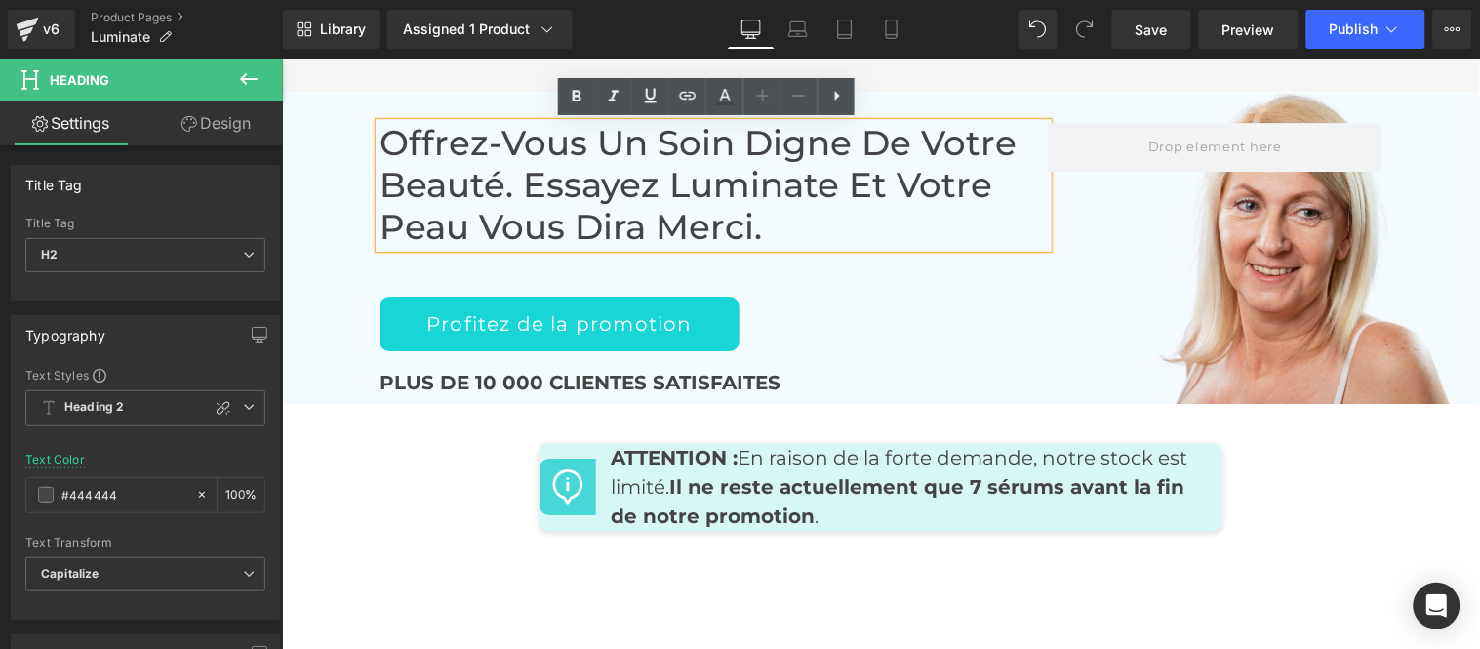
paste div
click at [779, 234] on h2 "Offrez-vous un soin digne de votre beauté. Essayez Luminate et votre peau vous …" at bounding box center [712, 184] width 668 height 125
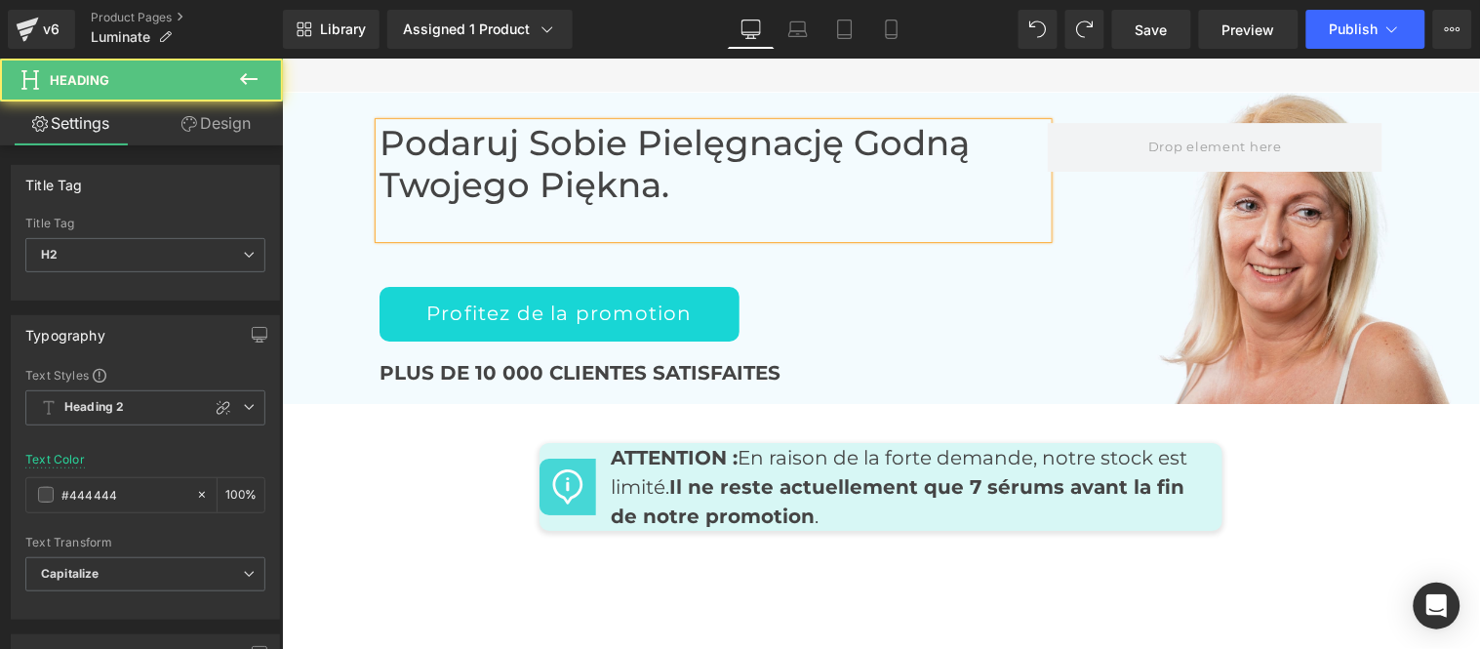
click at [674, 196] on h2 "Podaruj sobie pielęgnację godną Twojego piękna." at bounding box center [712, 163] width 668 height 83
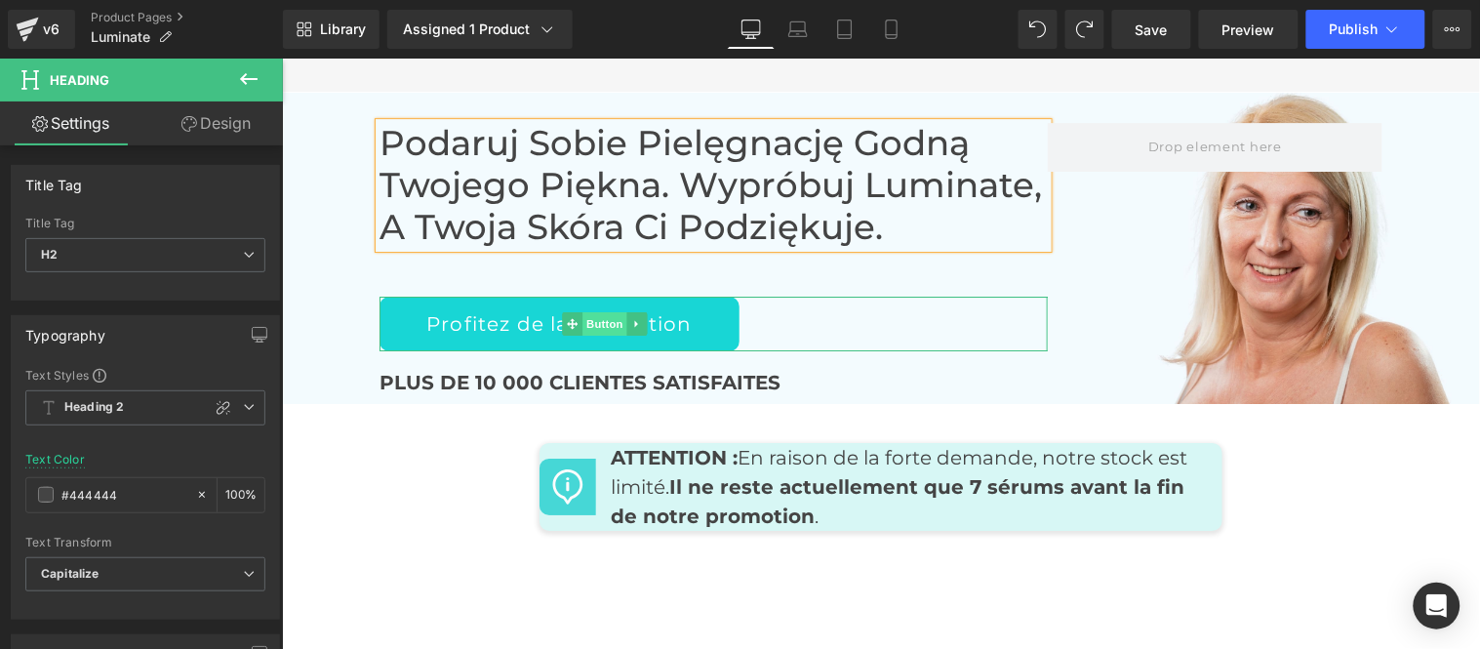
click at [595, 316] on span "Button" at bounding box center [604, 322] width 45 height 23
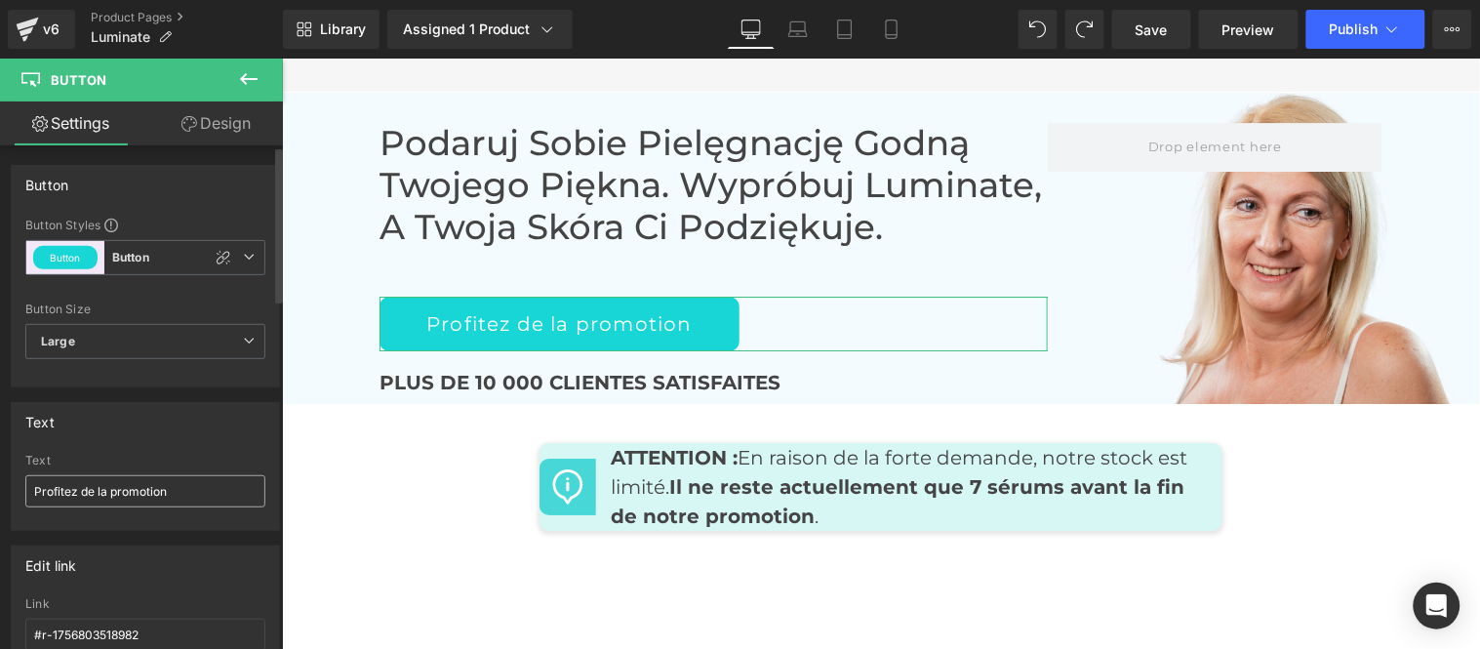
click at [164, 483] on input "Profitez de la promotion" at bounding box center [145, 491] width 240 height 32
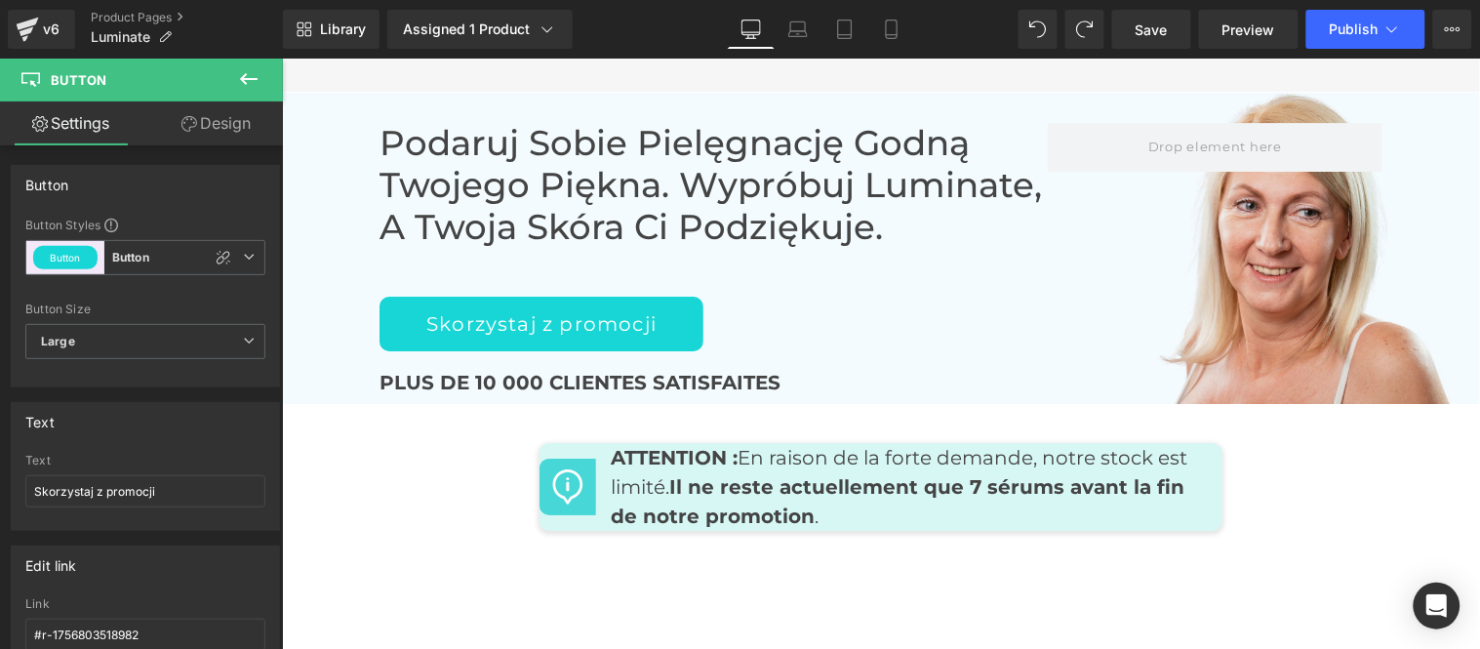
type input "Skorzystaj z promocji"
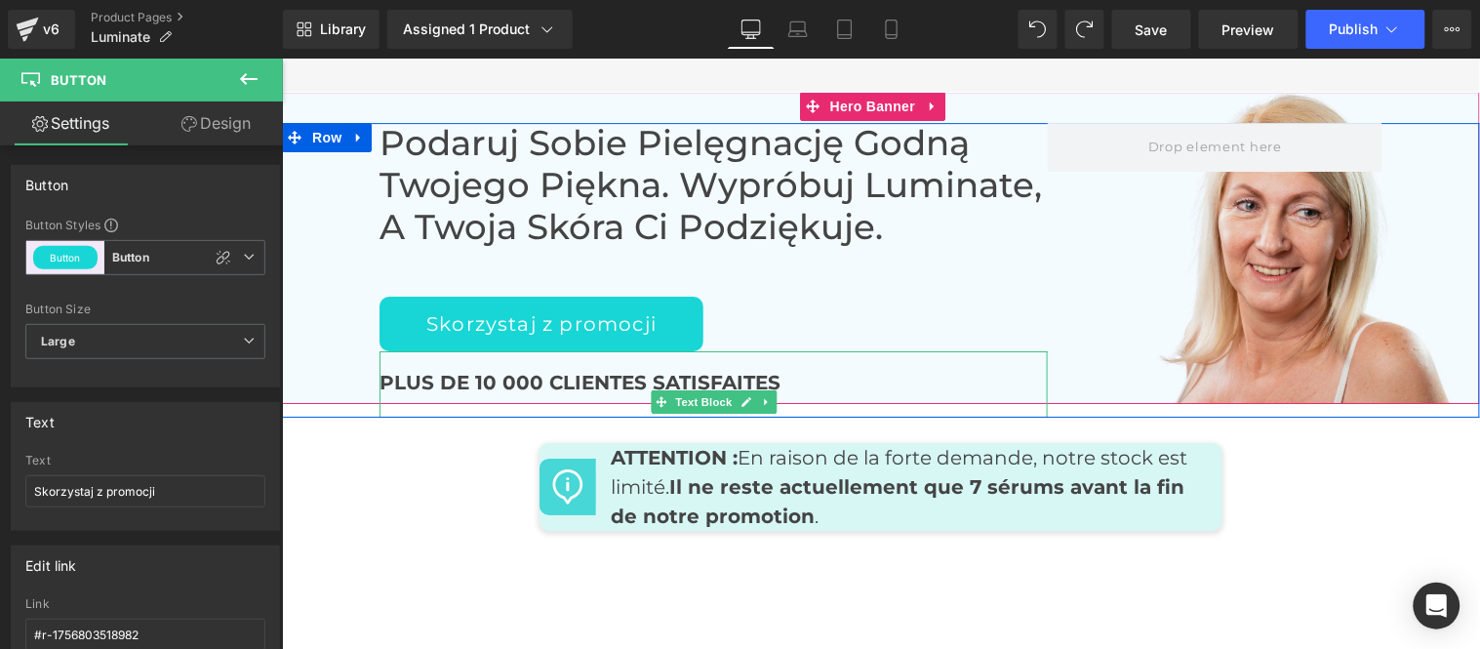
click at [514, 377] on b "PLUS DE 10 000 CLIENTES SATISFAITES" at bounding box center [578, 381] width 401 height 23
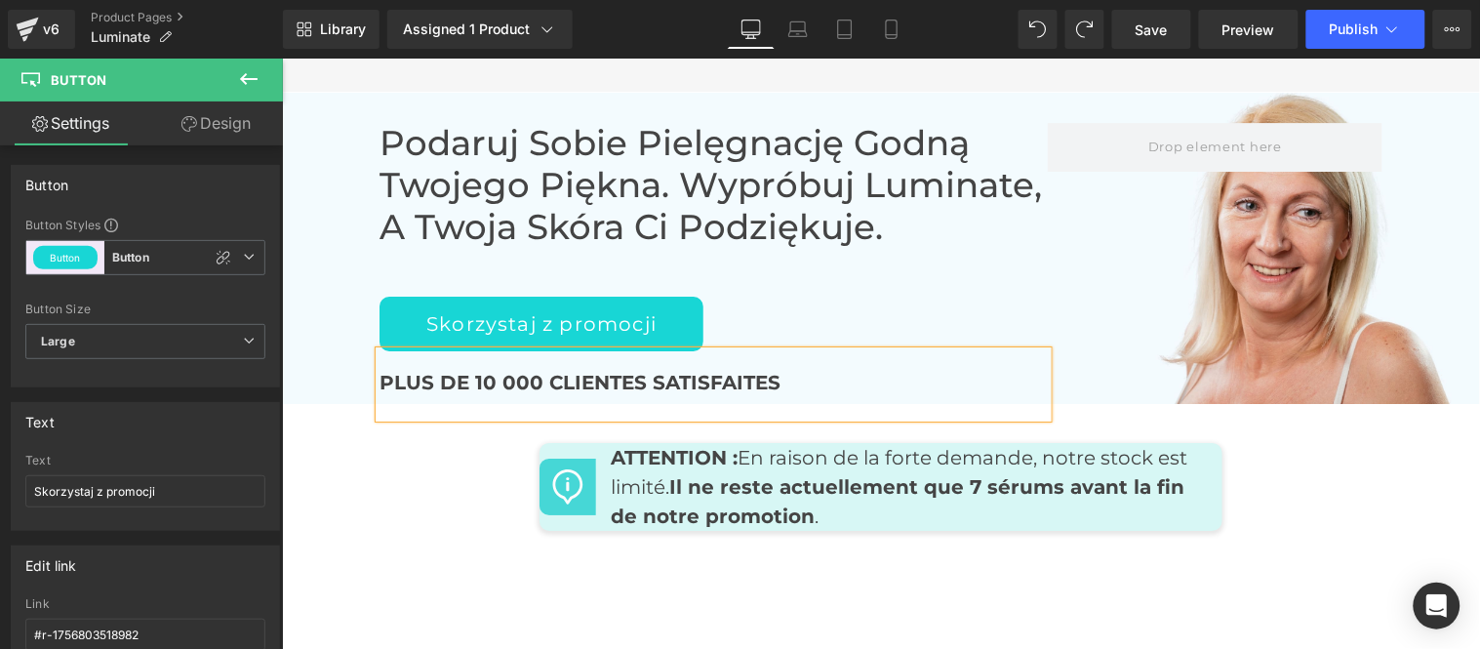
click at [514, 377] on b "PLUS DE 10 000 CLIENTES SATISFAITES" at bounding box center [578, 381] width 401 height 23
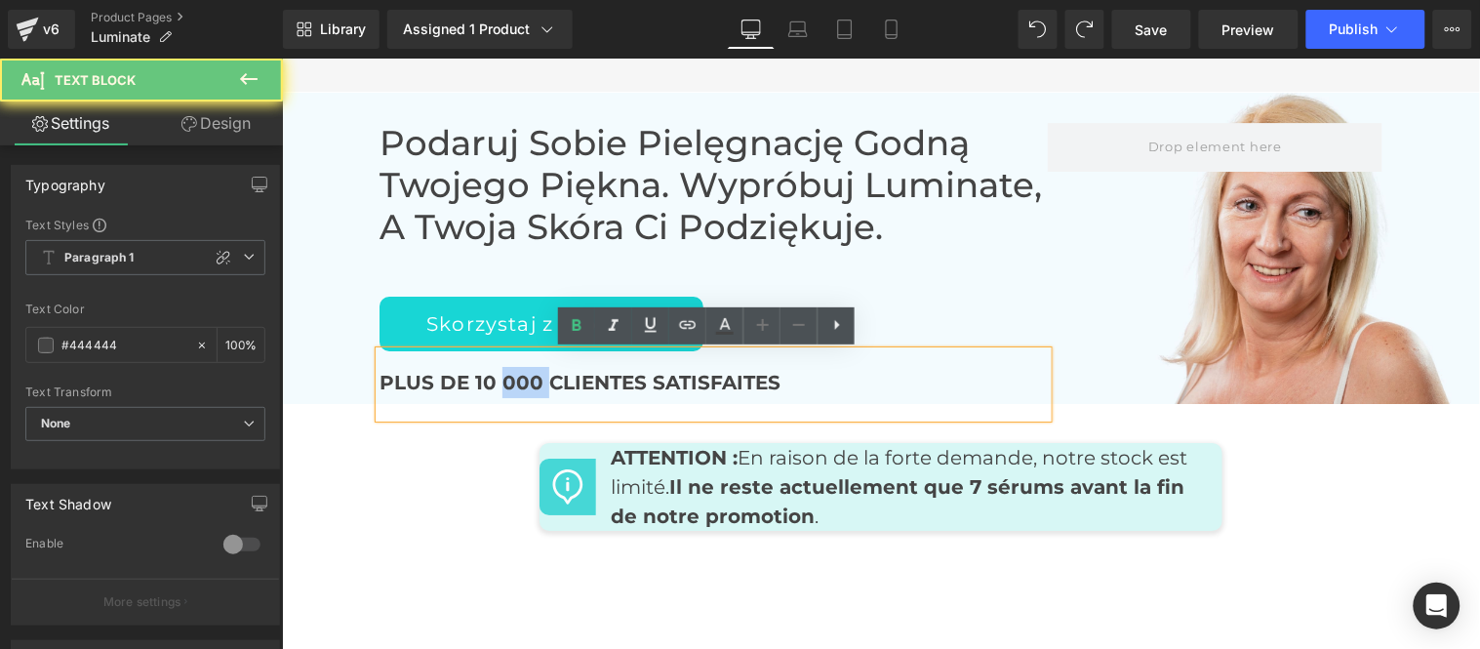
click at [514, 377] on b "PLUS DE 10 000 CLIENTES SATISFAITES" at bounding box center [578, 381] width 401 height 23
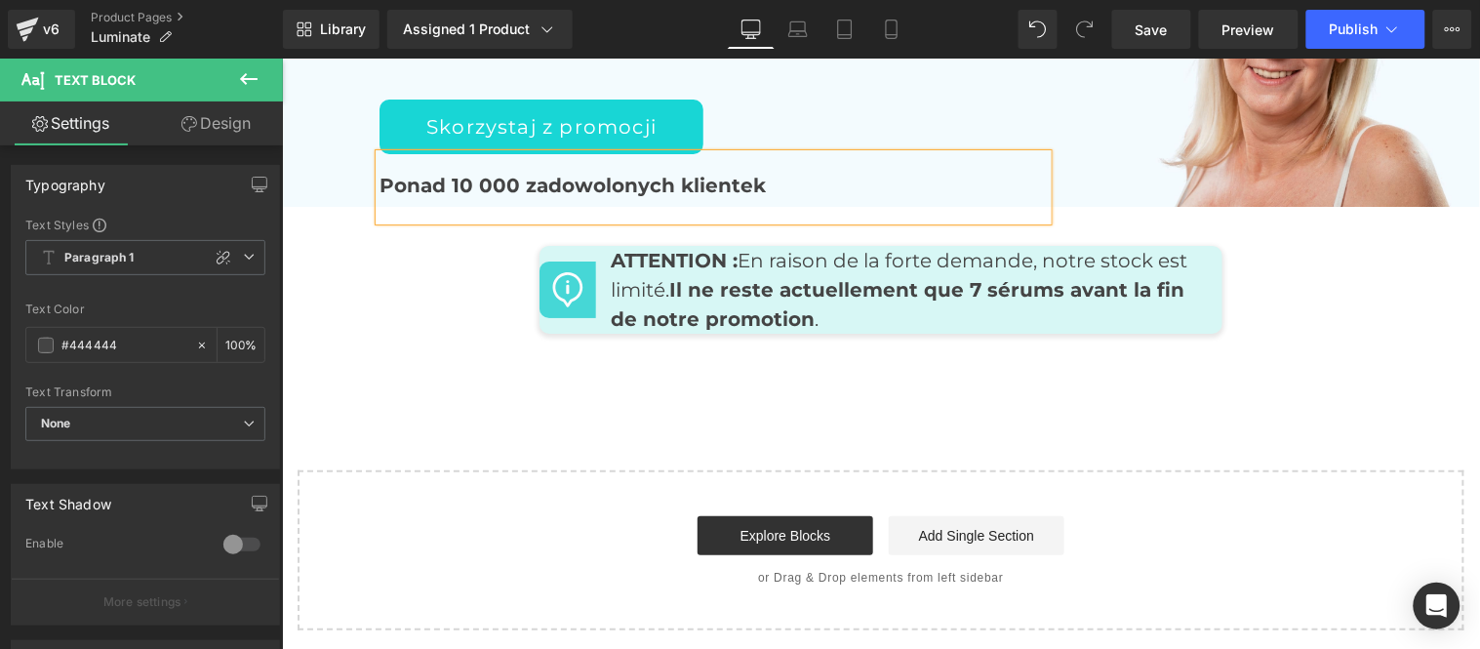
scroll to position [9455, 0]
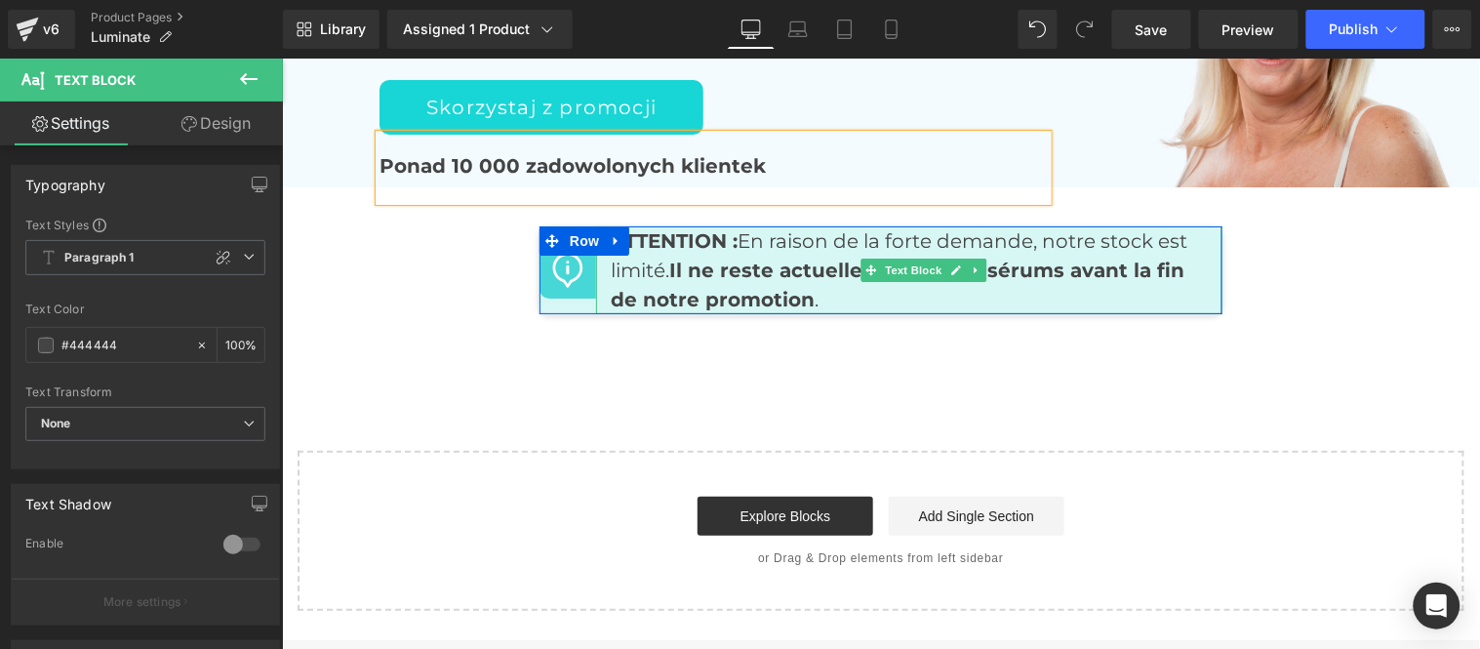
click at [691, 231] on strong "ATTENTION :" at bounding box center [673, 239] width 127 height 23
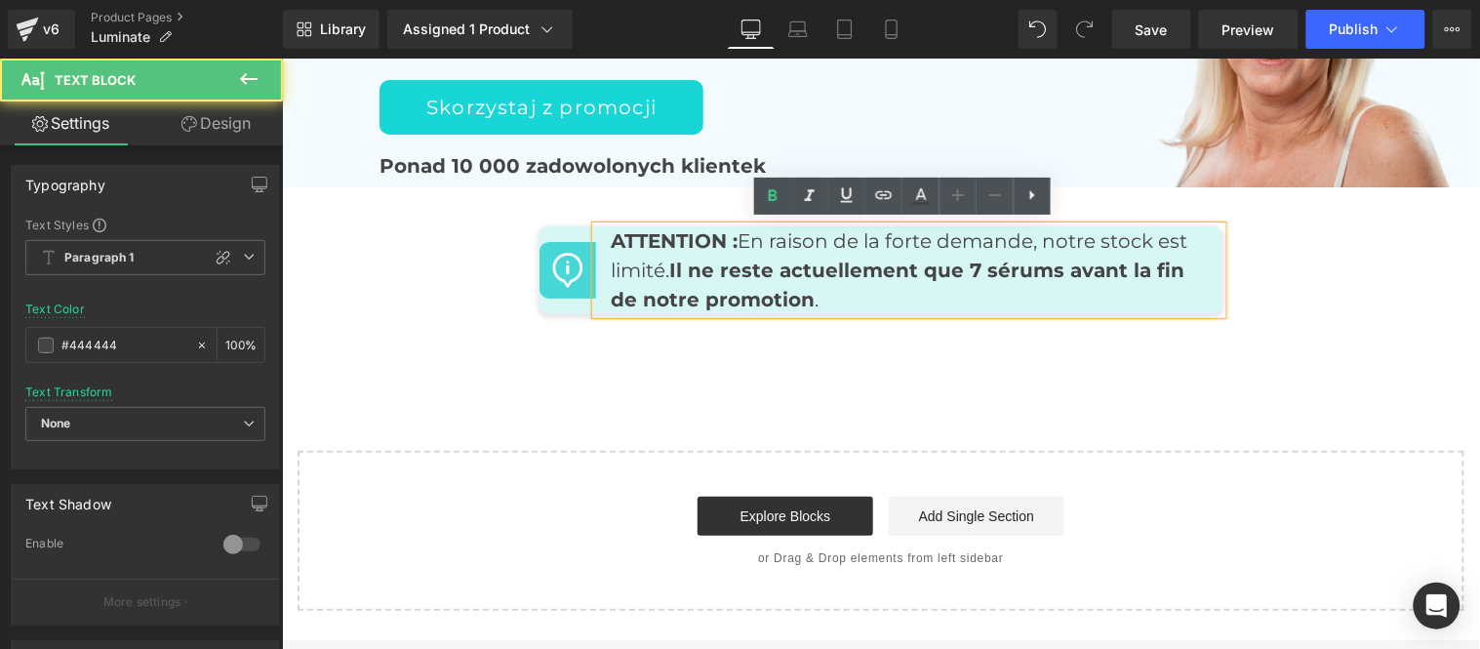
click at [729, 235] on strong "ATTENTION :" at bounding box center [673, 239] width 127 height 23
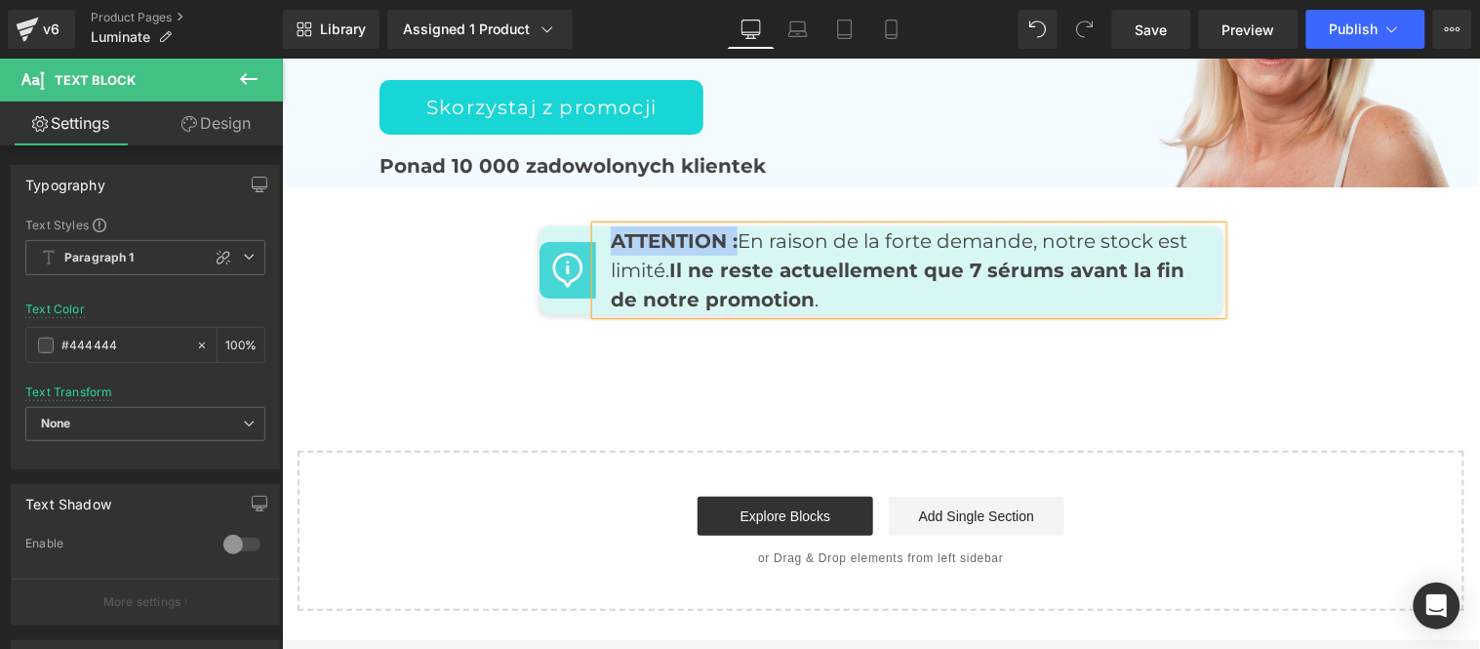
paste div
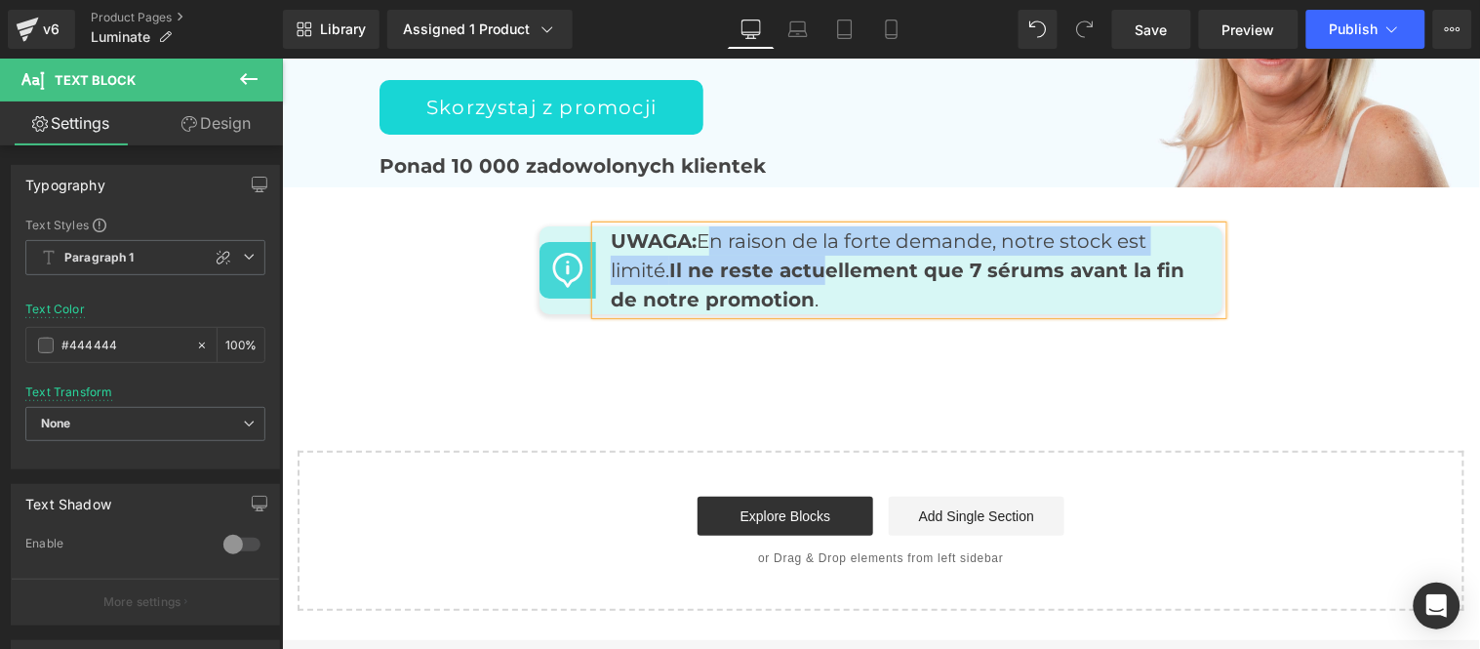
click at [818, 278] on p "UWAGA: En raison de la forte demande, notre stock est limité. Il ne reste actue…" at bounding box center [908, 269] width 597 height 88
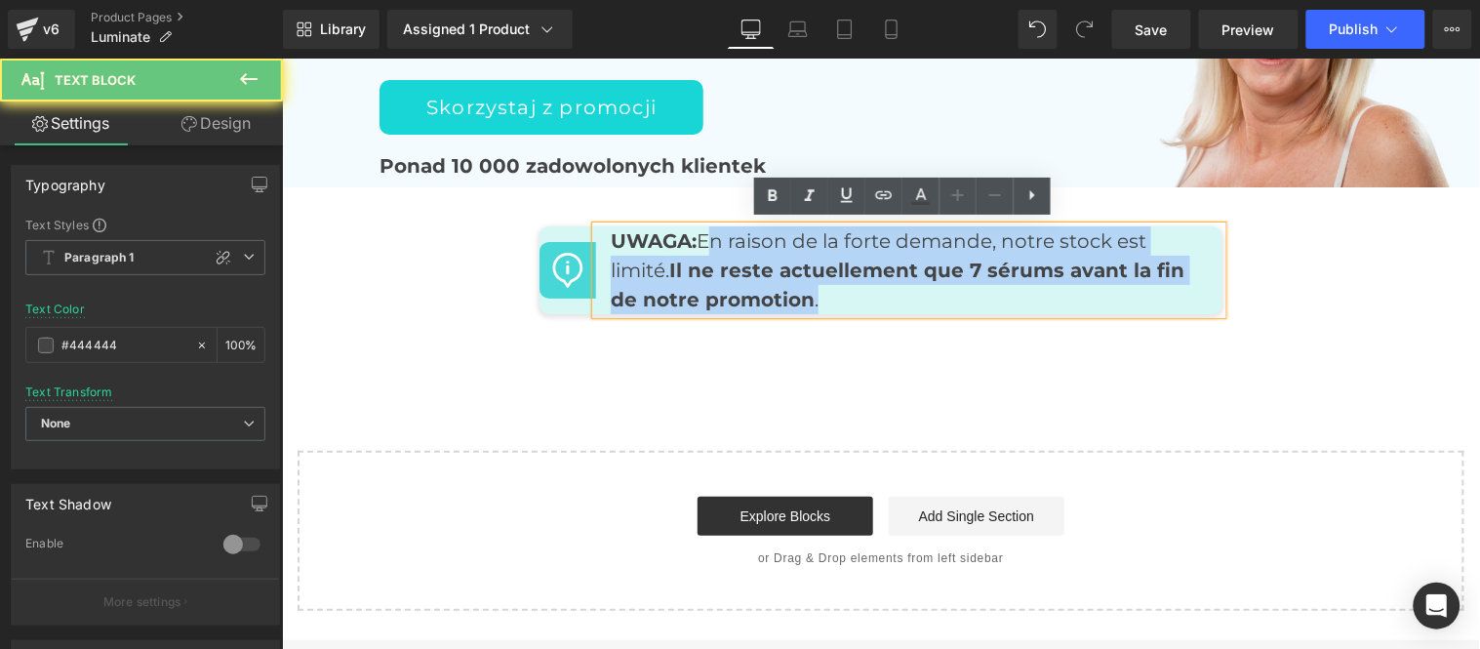
click at [830, 298] on p "UWAGA: En raison de la forte demande, notre stock est limité. Il ne reste actue…" at bounding box center [908, 269] width 597 height 88
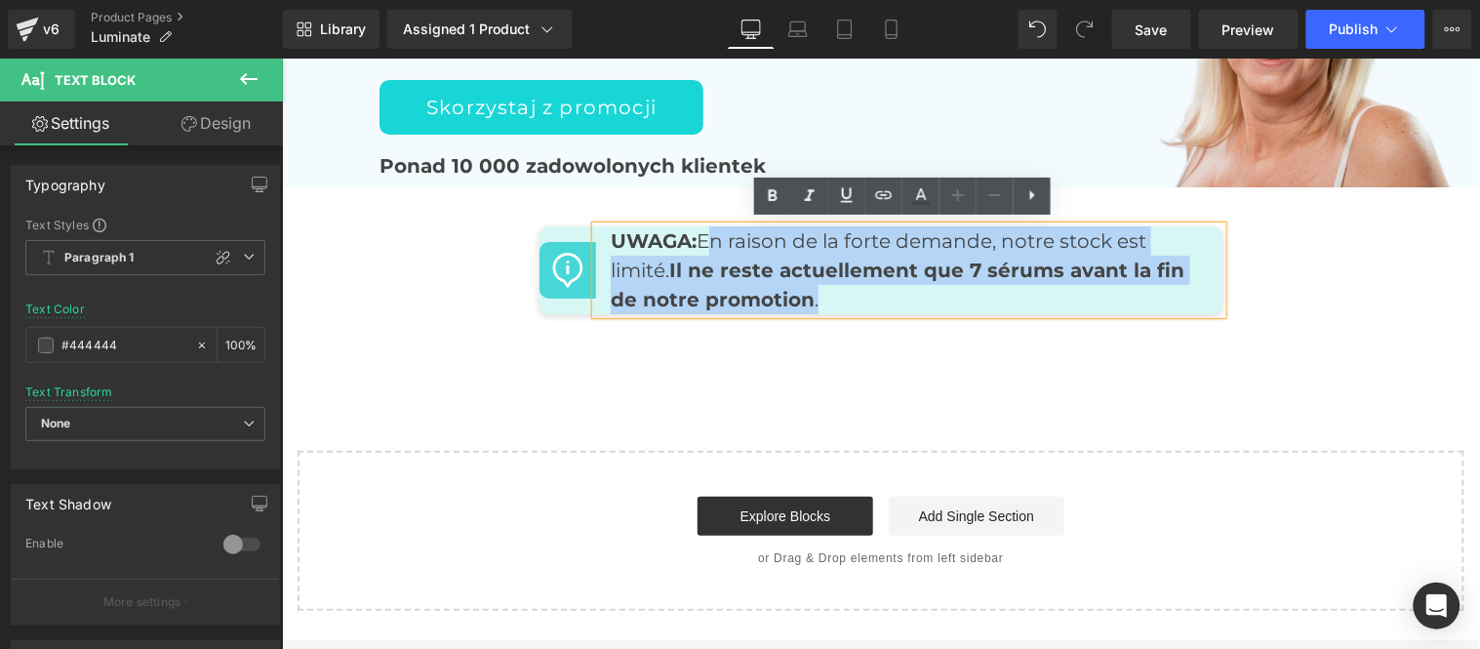
copy p "En raison de la forte demande, notre stock est limité. Il ne reste actuellement…"
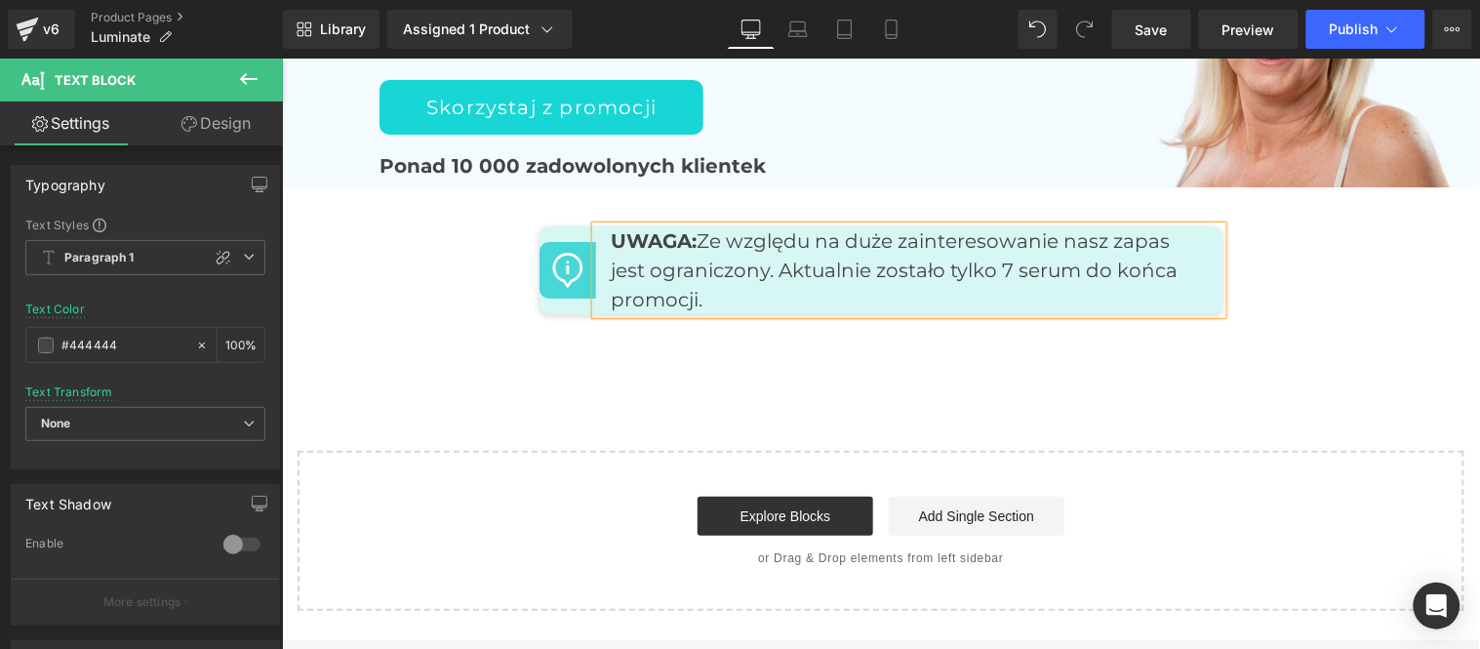
click at [769, 267] on p "UWAGA: Ze względu na duże zainteresowanie nasz zapas jest ograniczony. Aktualni…" at bounding box center [908, 269] width 597 height 88
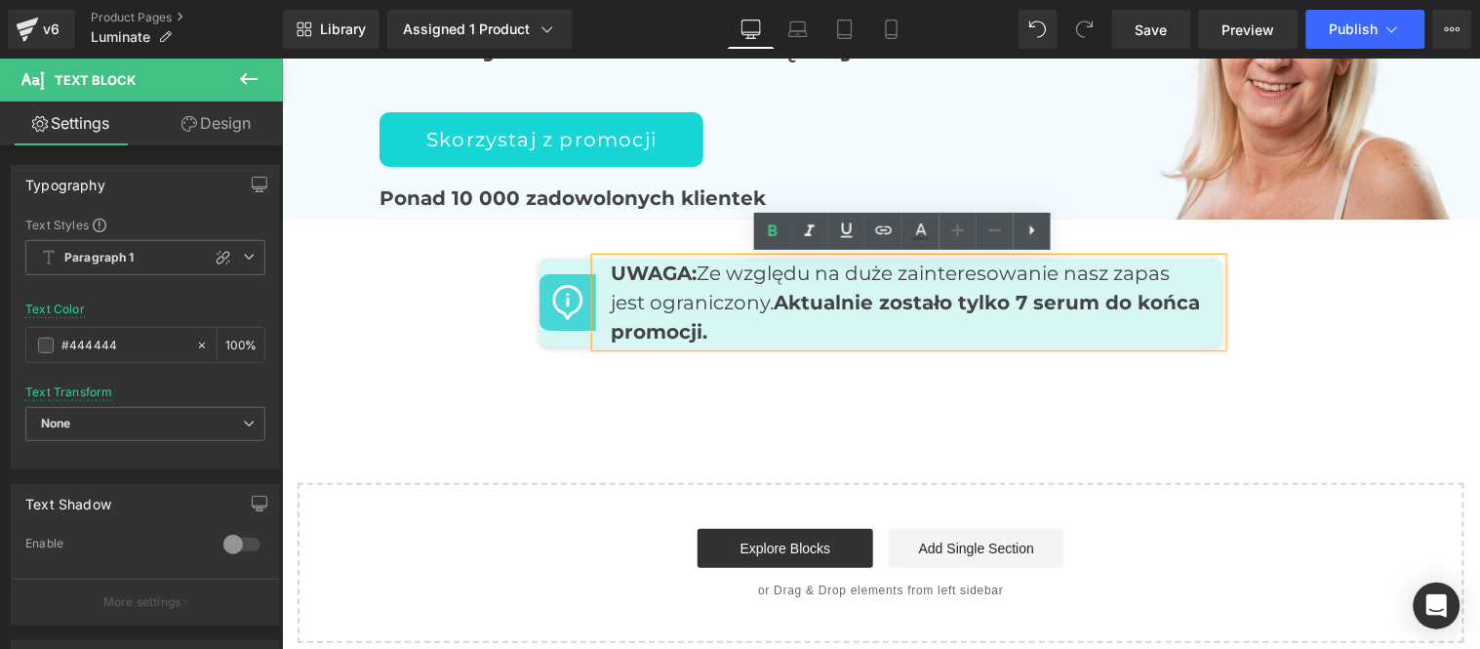
scroll to position [9420, 0]
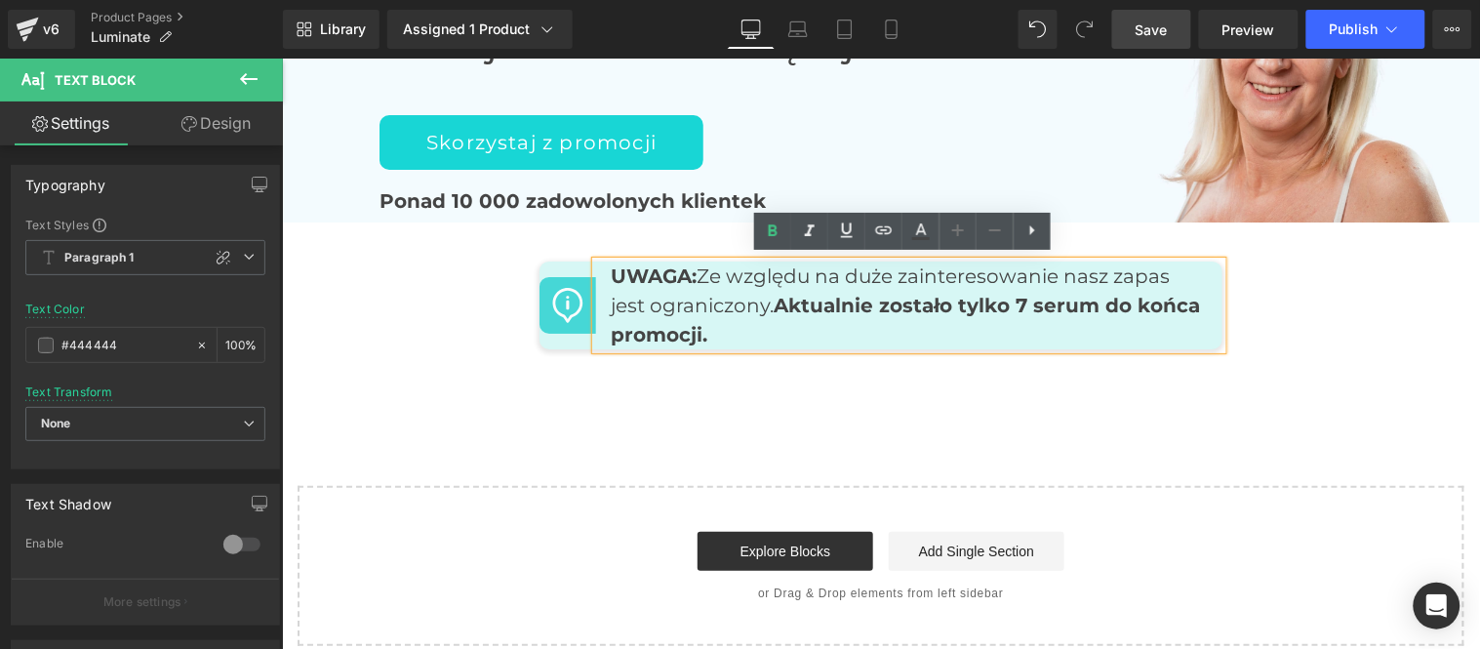
click at [1152, 25] on span "Save" at bounding box center [1151, 30] width 32 height 20
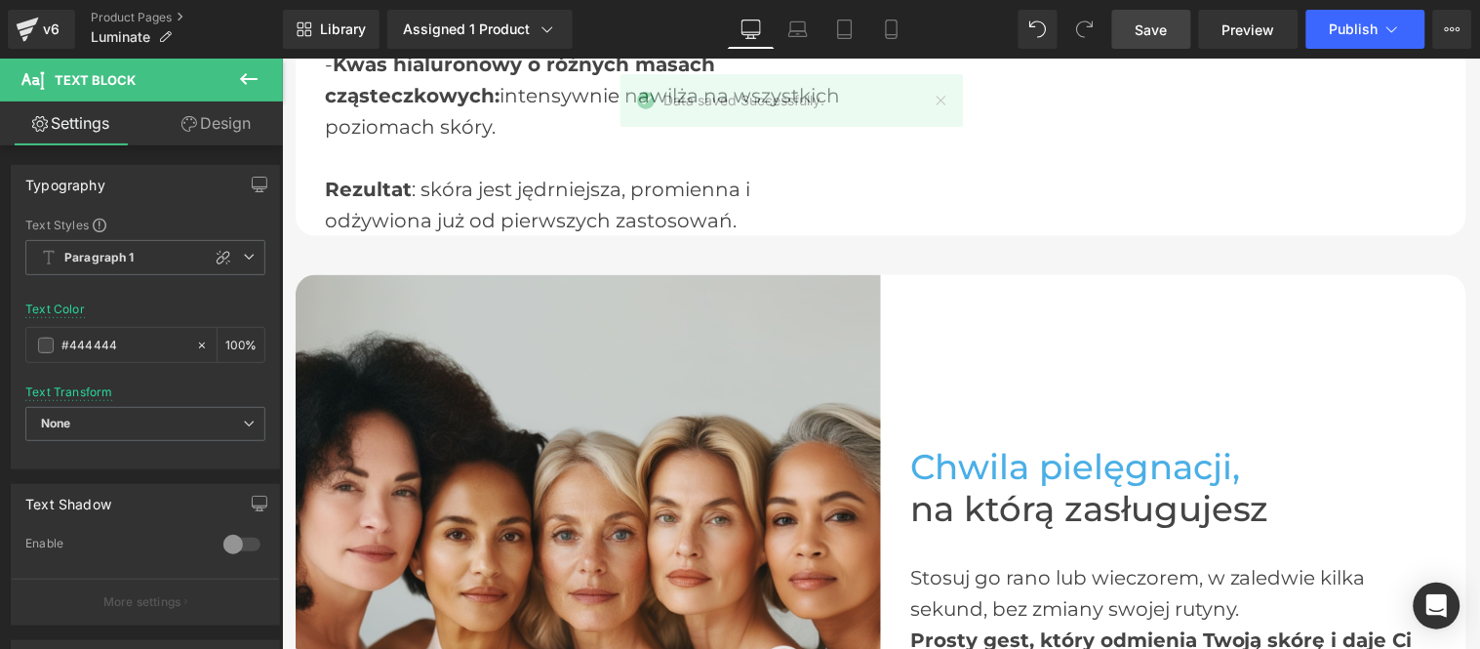
scroll to position [2267, 0]
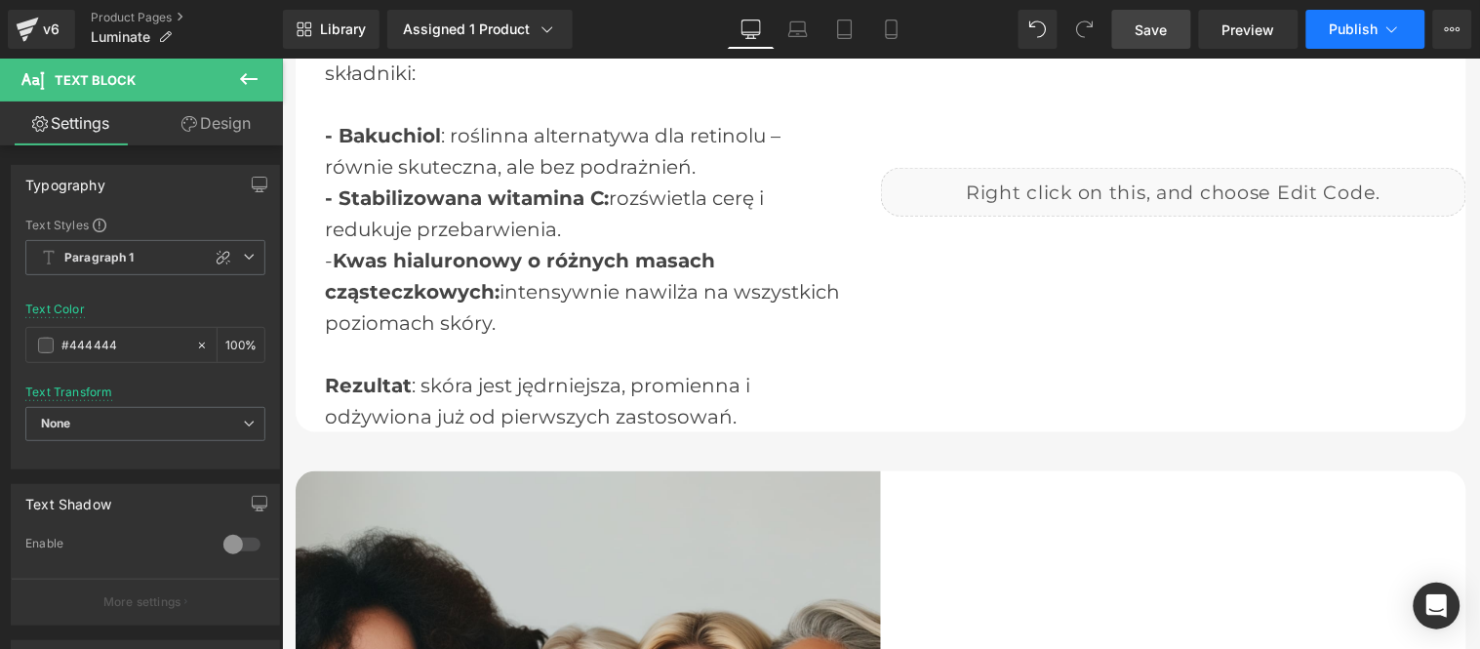
click at [1356, 27] on span "Publish" at bounding box center [1353, 29] width 49 height 16
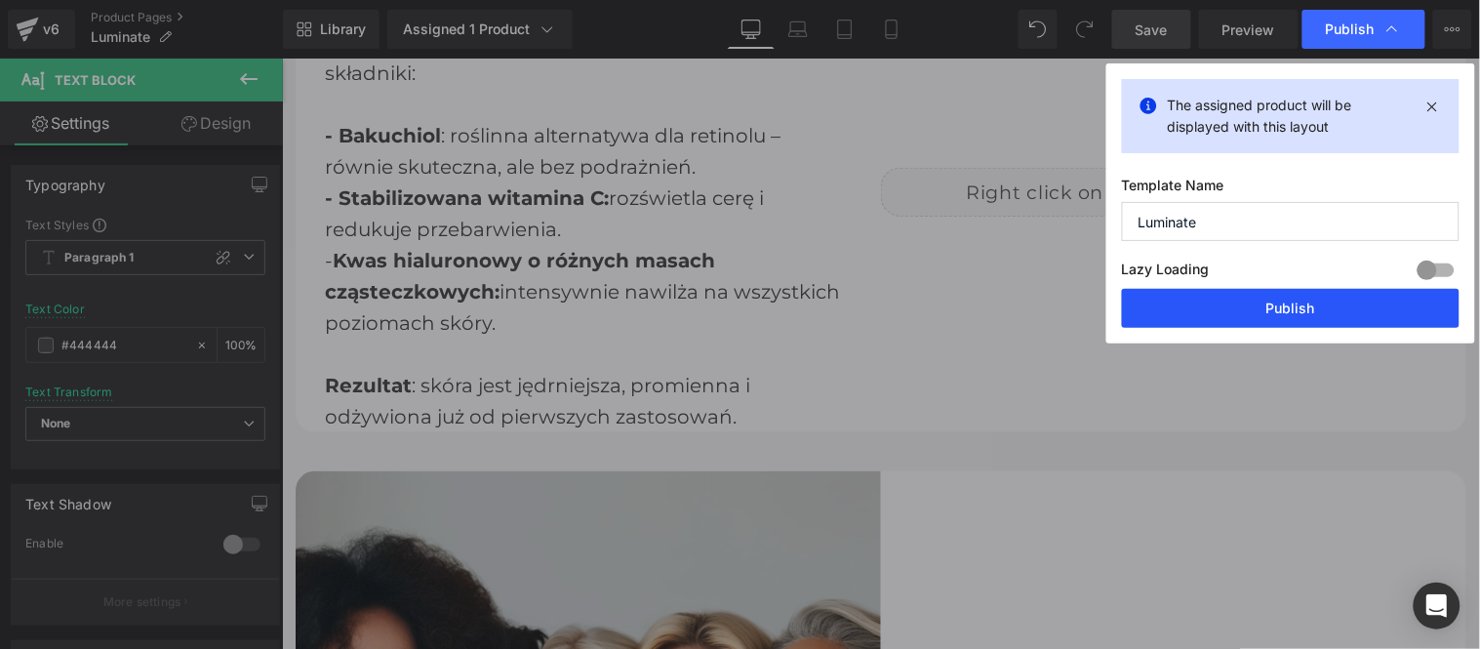
click at [1283, 305] on button "Publish" at bounding box center [1290, 308] width 337 height 39
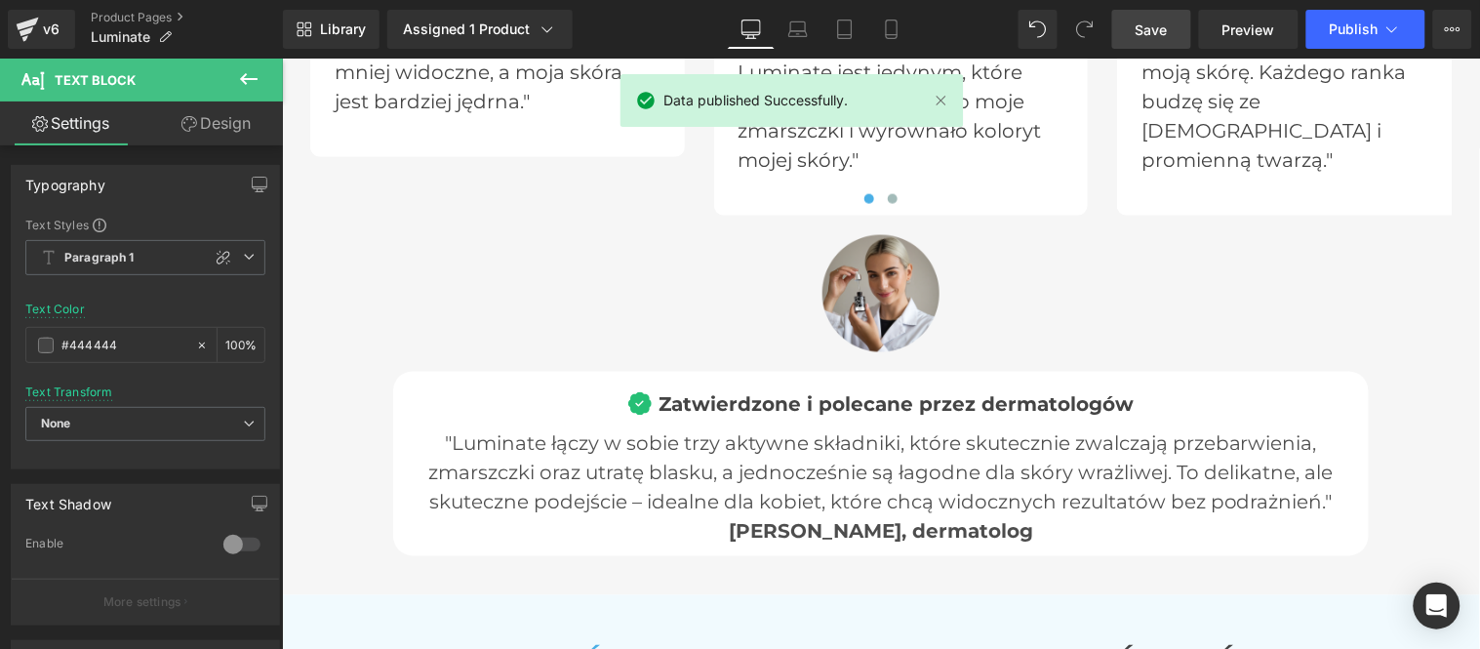
scroll to position [6927, 0]
